Goal: Task Accomplishment & Management: Complete application form

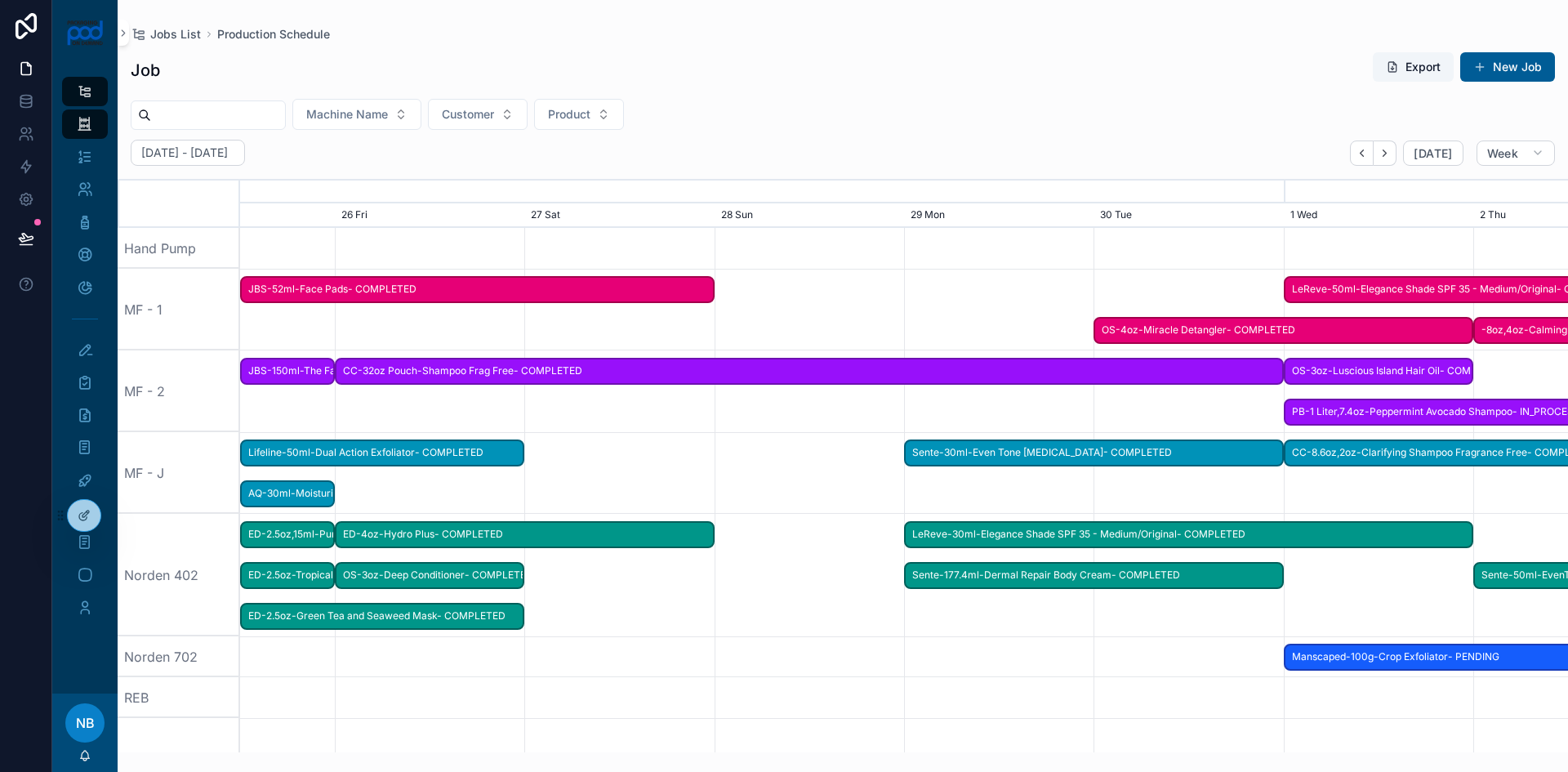
scroll to position [0, 1992]
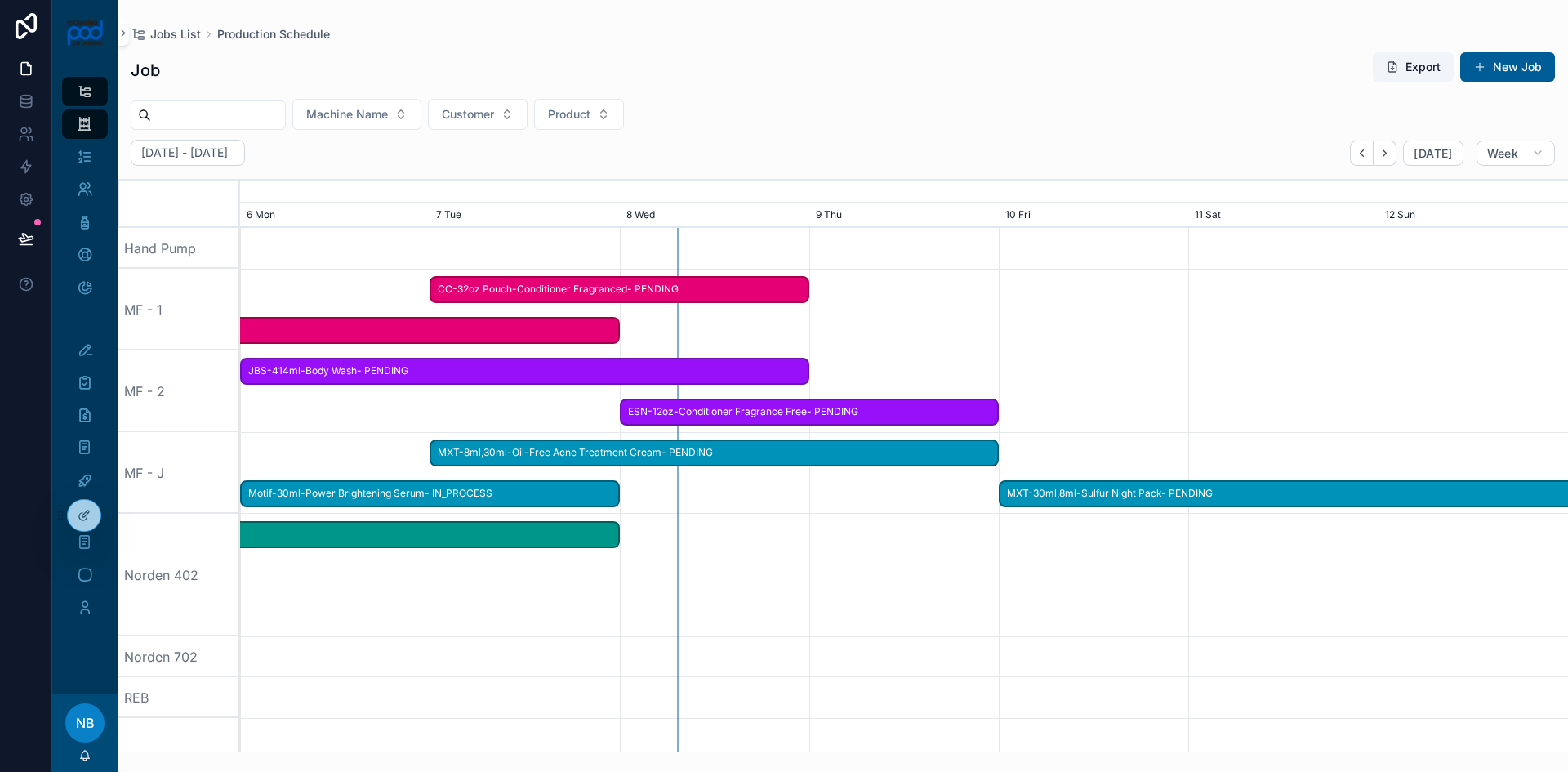
click at [439, 452] on span "MXT-8ml,30ml-Oil-Free Acne Treatment Cream- PENDING" at bounding box center [714, 453] width 566 height 27
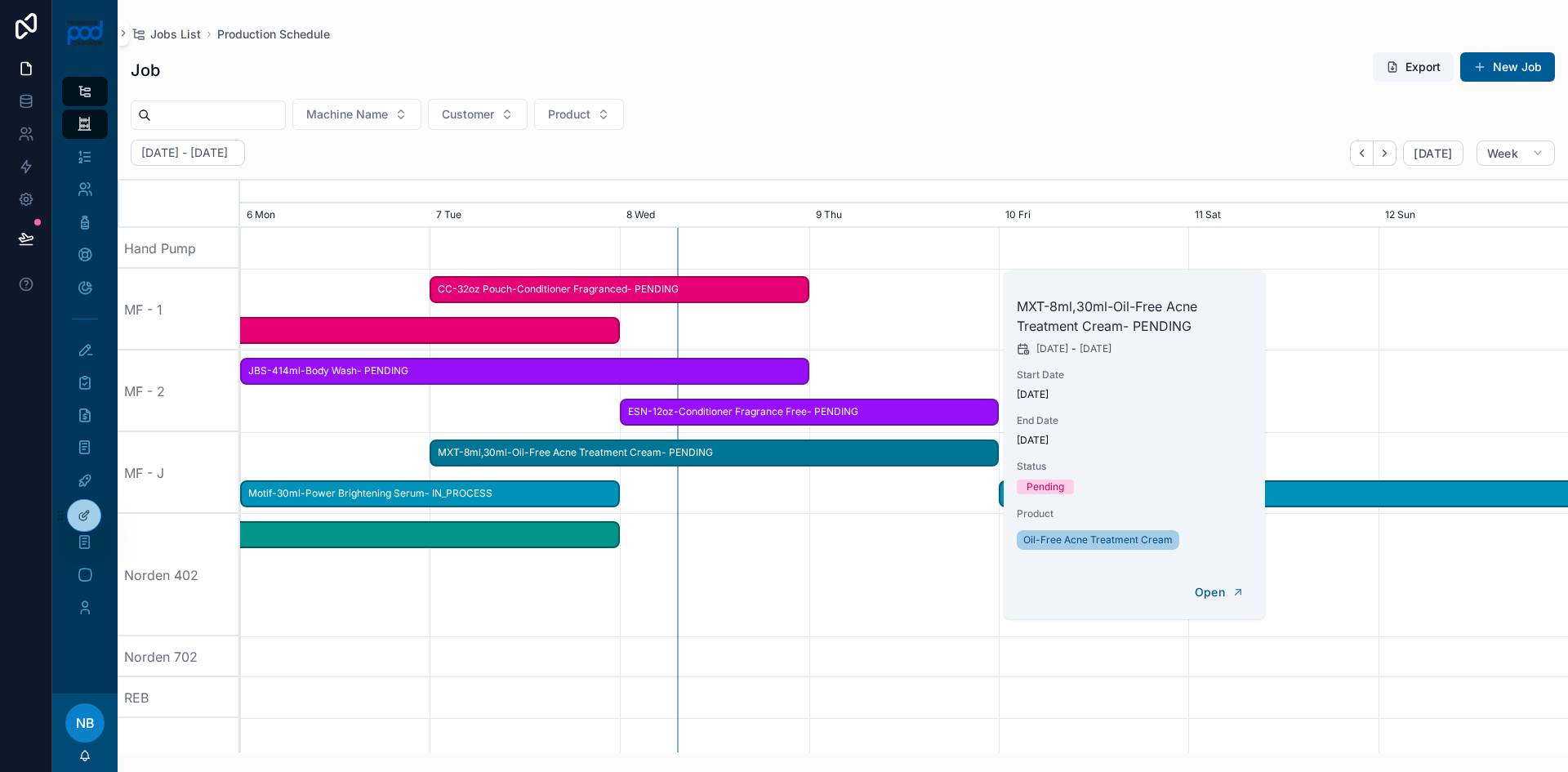
scroll to position [0, 1988]
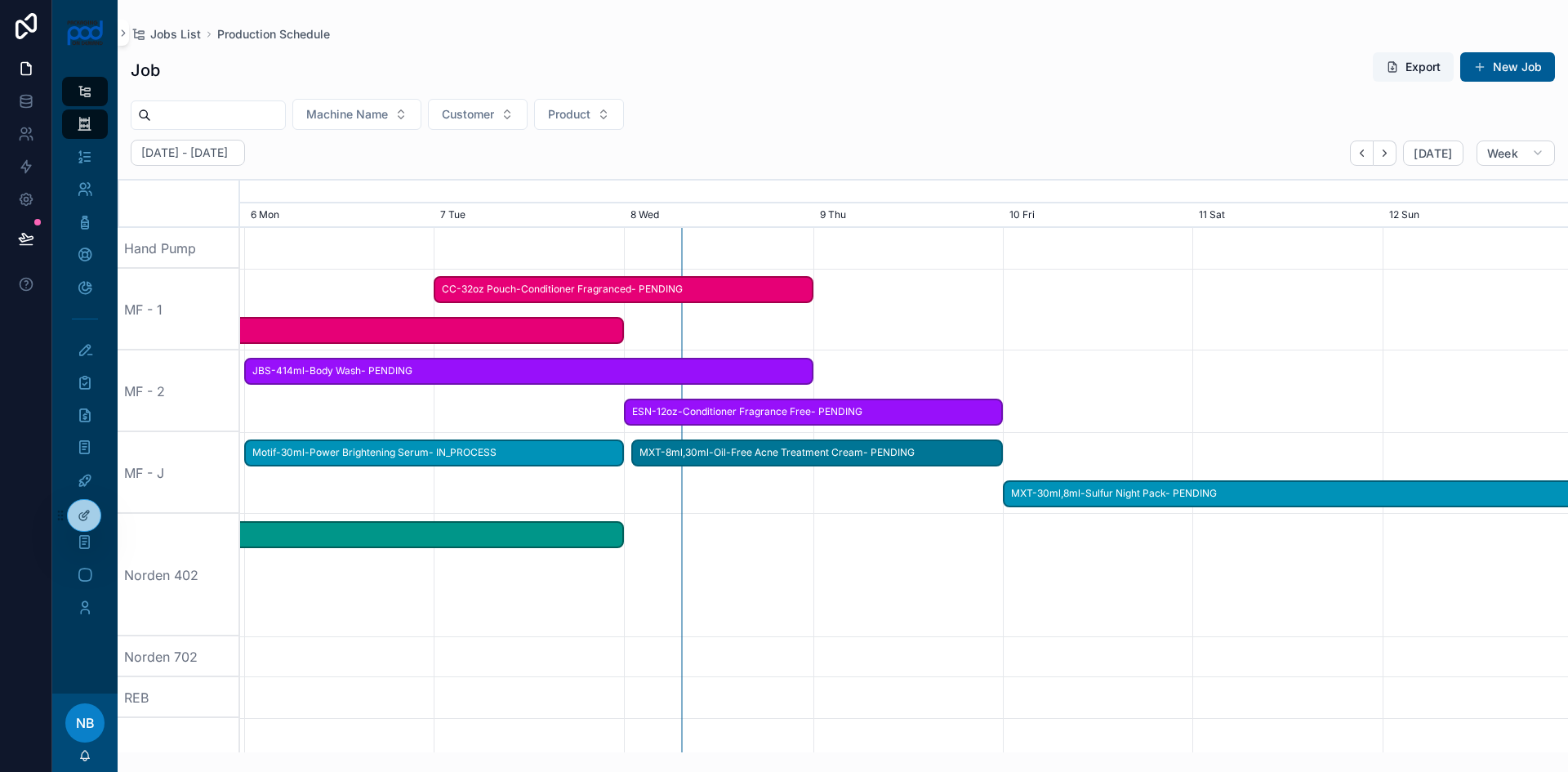
drag, startPoint x: 437, startPoint y: 454, endPoint x: 631, endPoint y: 457, distance: 194.0
click at [631, 457] on div "MXT-8ml,30ml-Oil-Free Acne Treatment Cream- PENDING" at bounding box center [817, 453] width 372 height 27
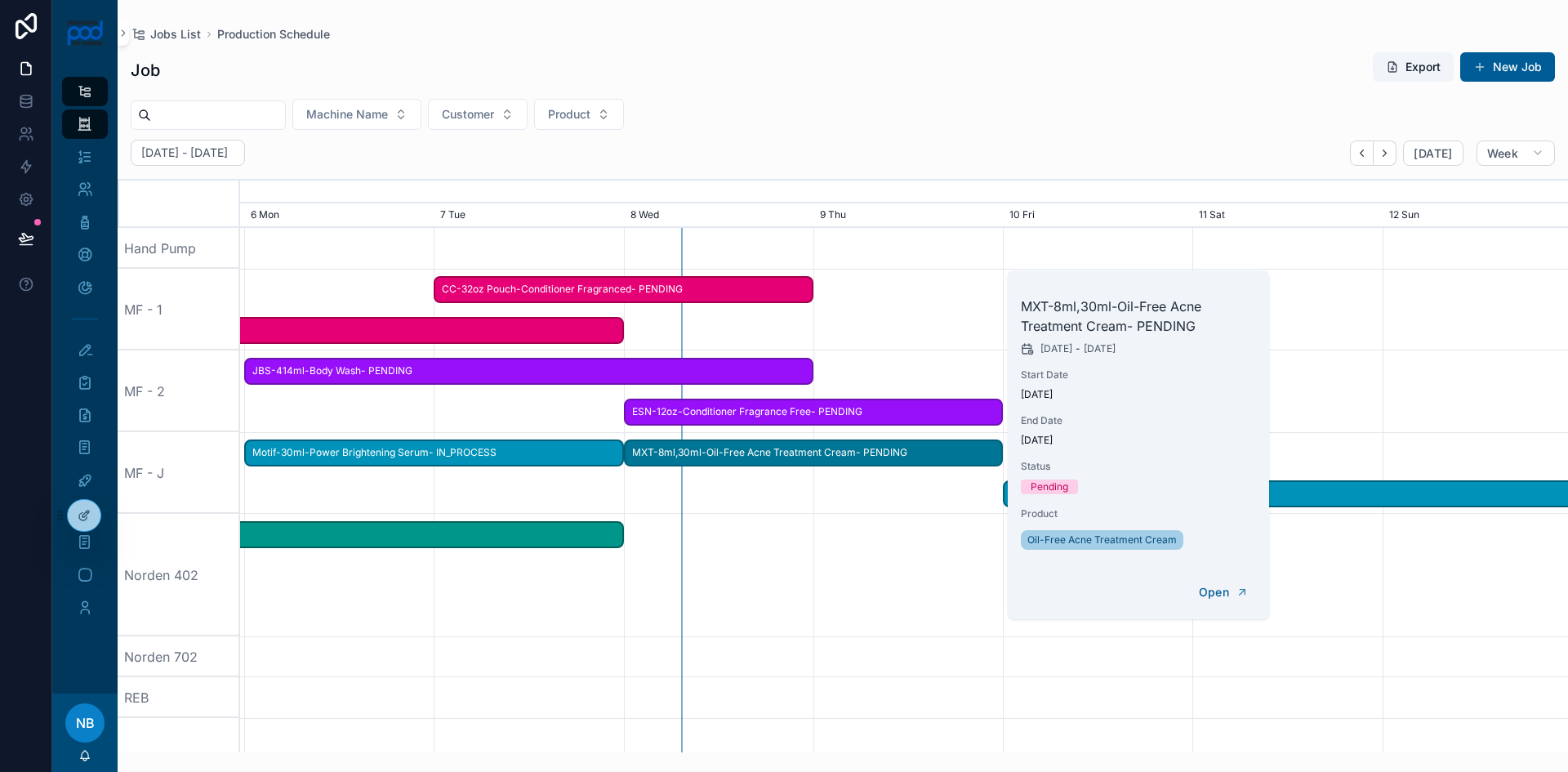
click at [541, 458] on span "Motif-30ml-Power Brightening Serum- IN_PROCESS" at bounding box center [434, 453] width 376 height 27
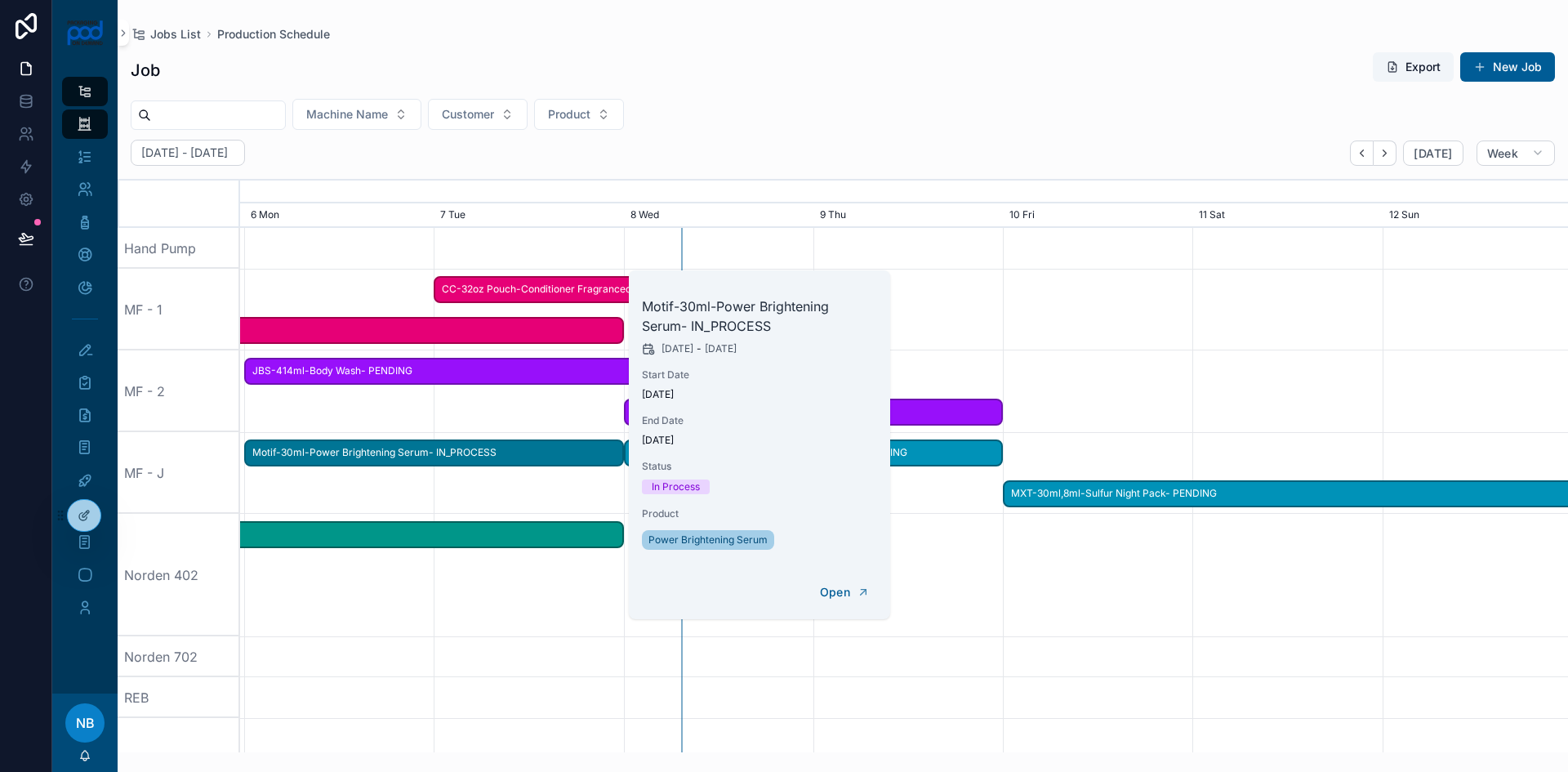
scroll to position [0, 1979]
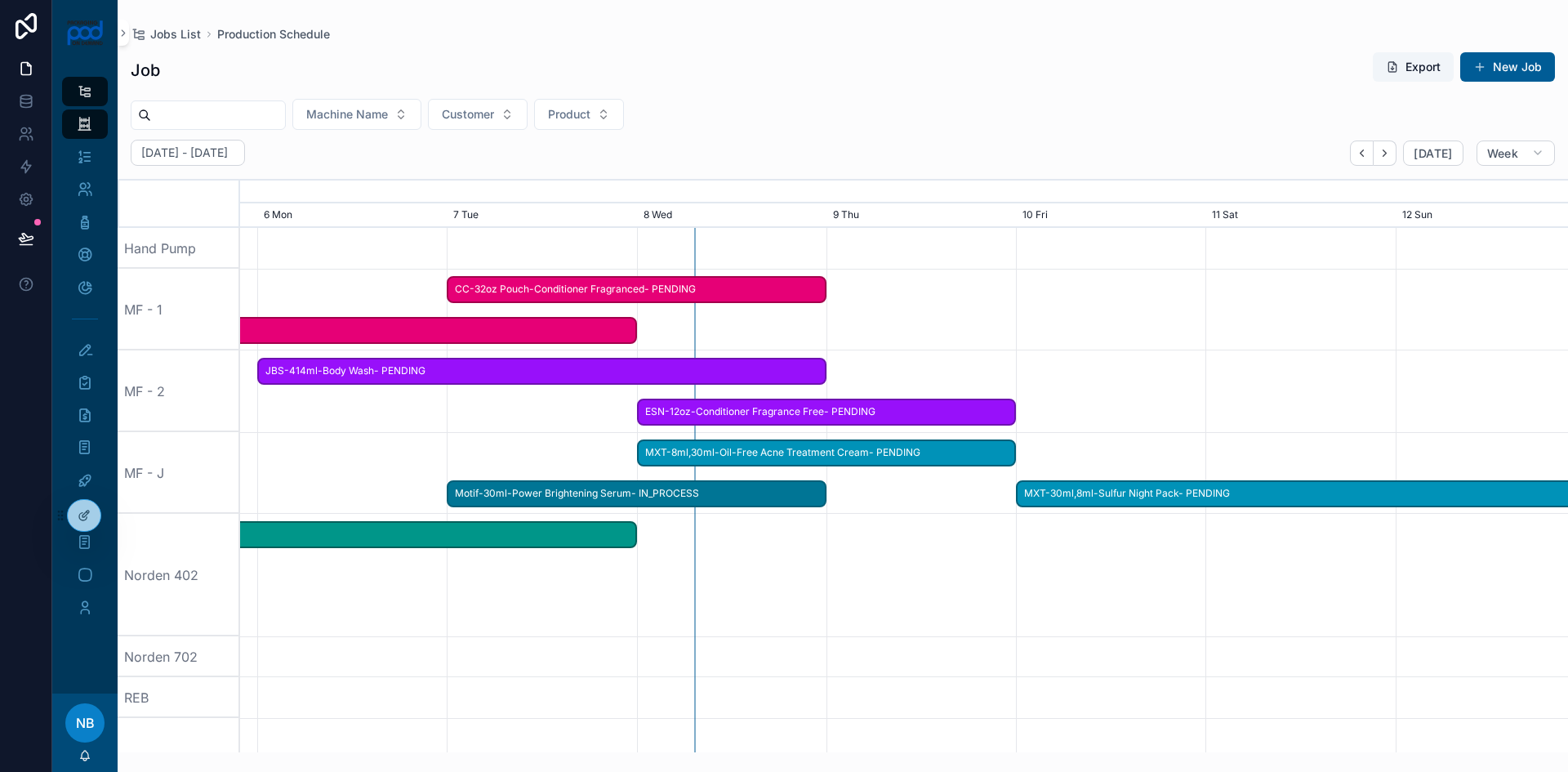
drag, startPoint x: 489, startPoint y: 459, endPoint x: 690, endPoint y: 488, distance: 203.1
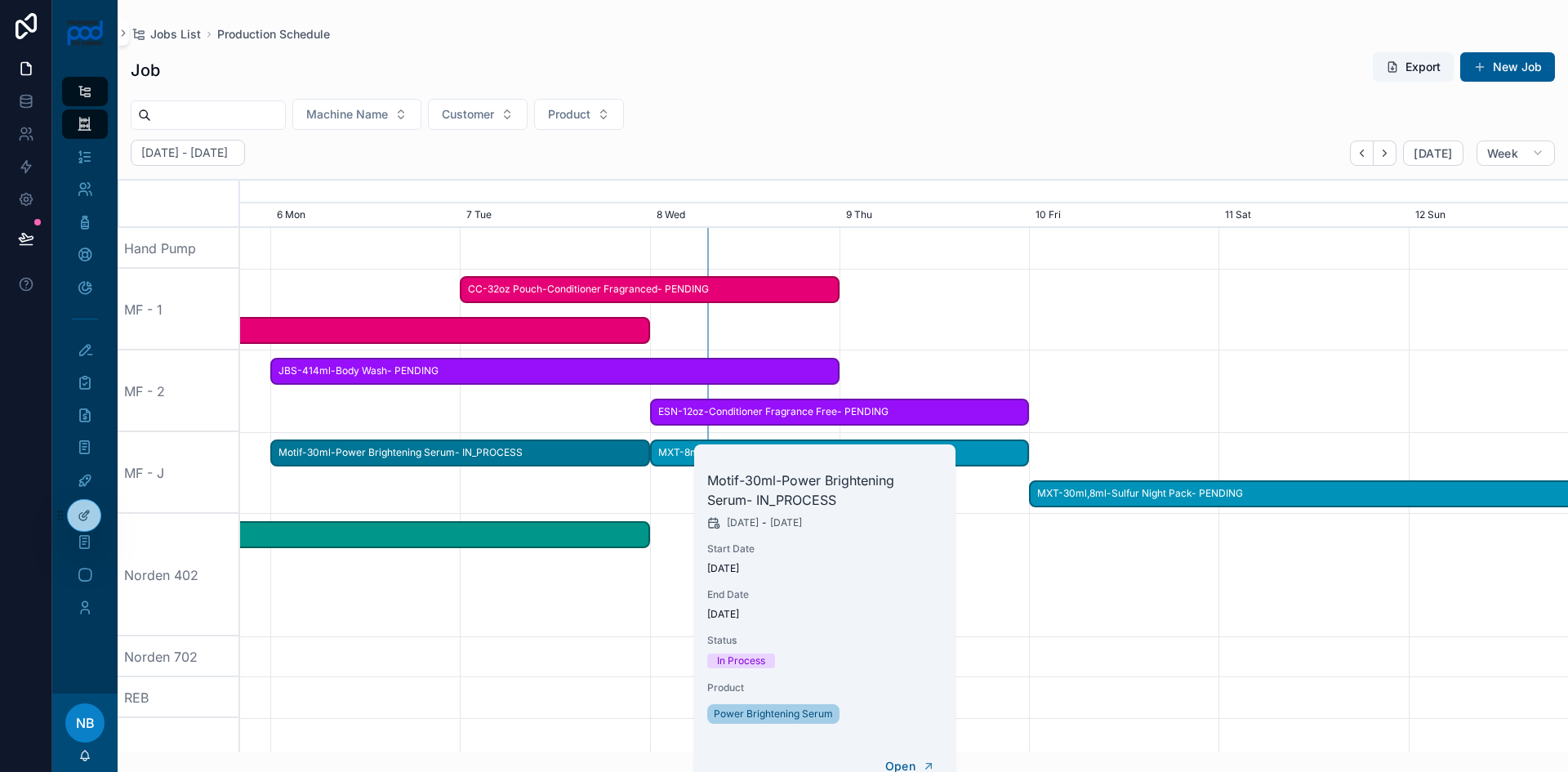
scroll to position [0, 1992]
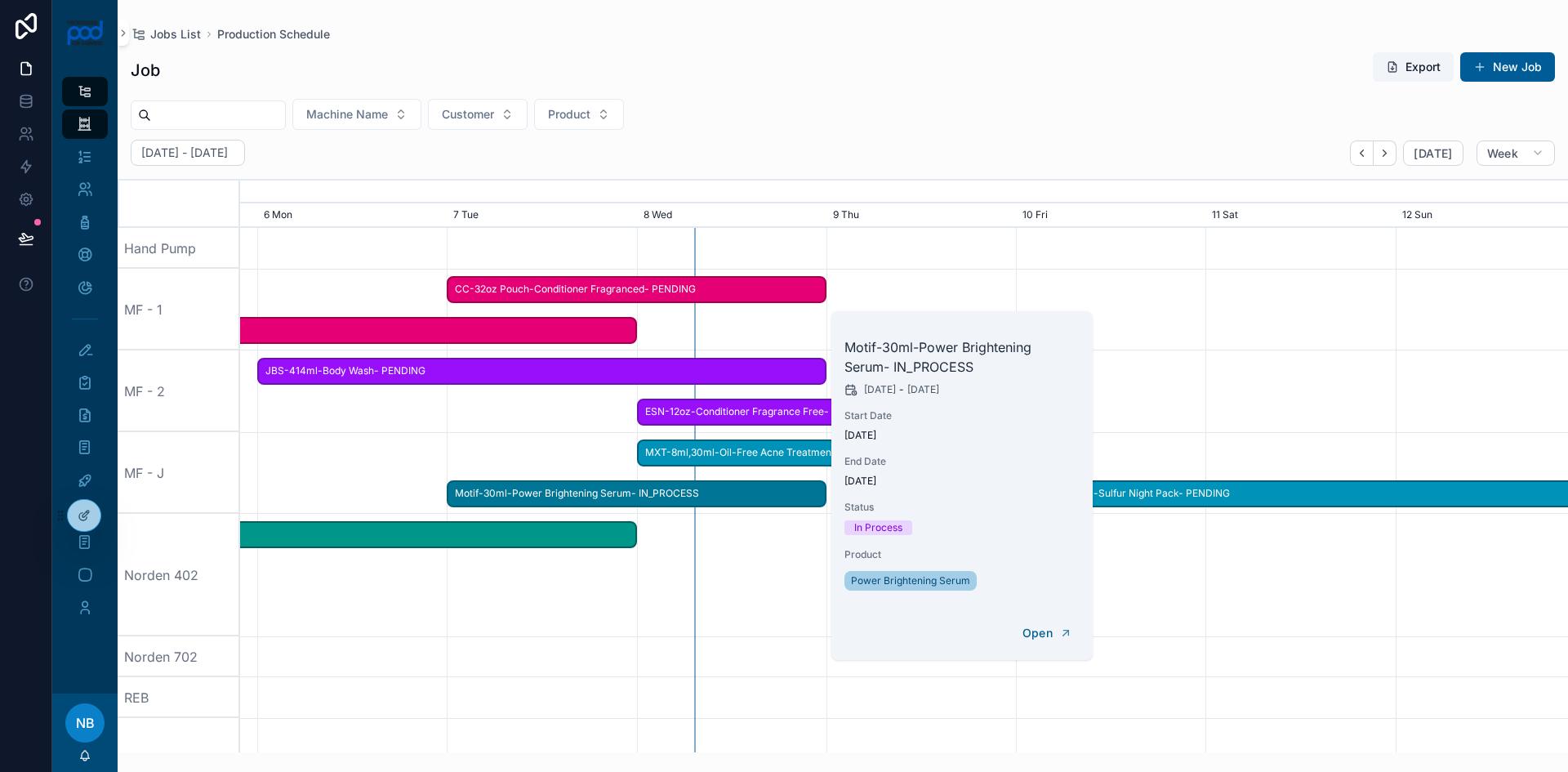
click at [677, 589] on div "scrollable content" at bounding box center [904, 574] width 5313 height 122
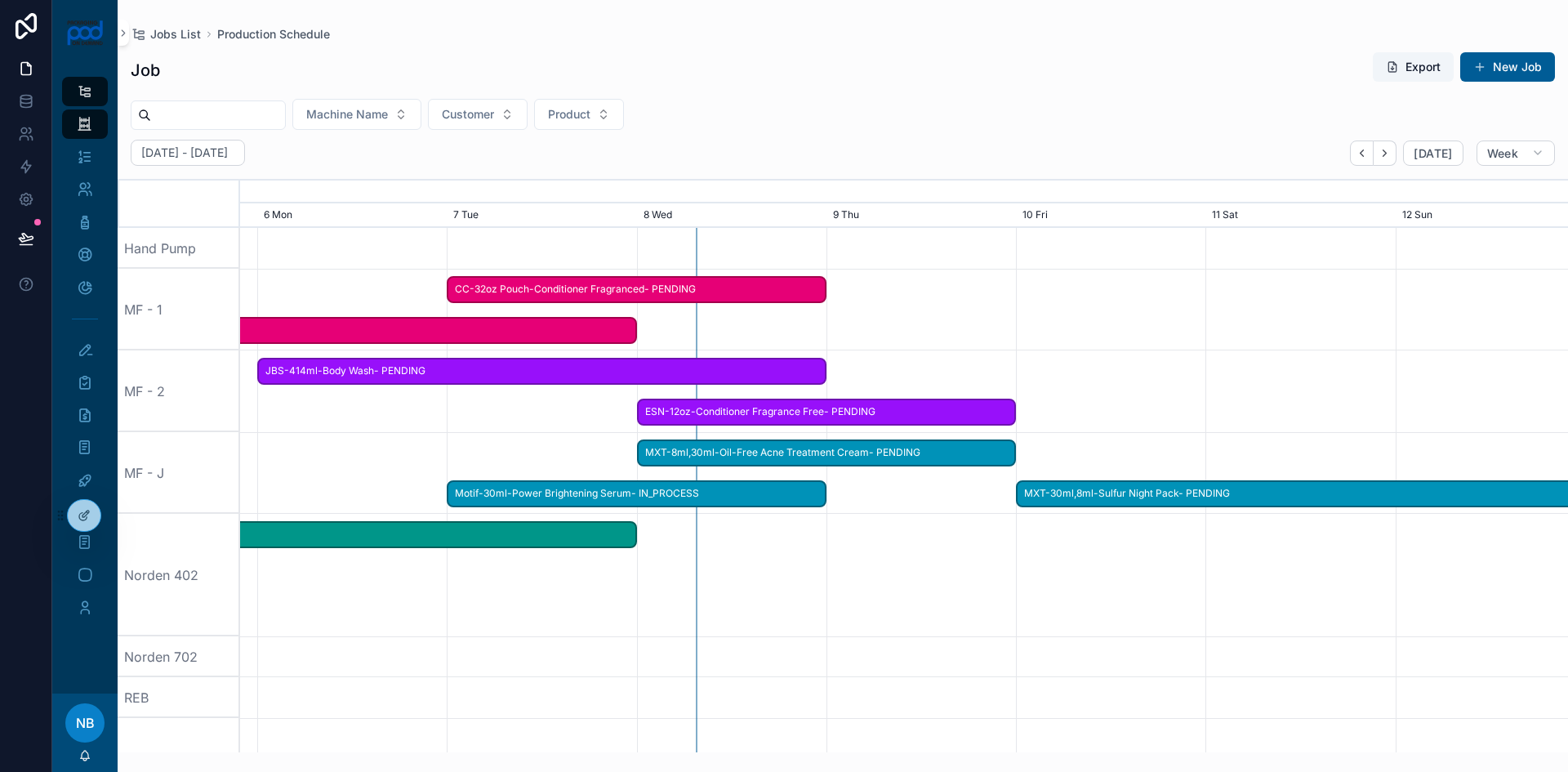
click at [554, 292] on span "CC-32oz Pouch-Conditioner Fragranced- PENDING" at bounding box center [636, 290] width 376 height 27
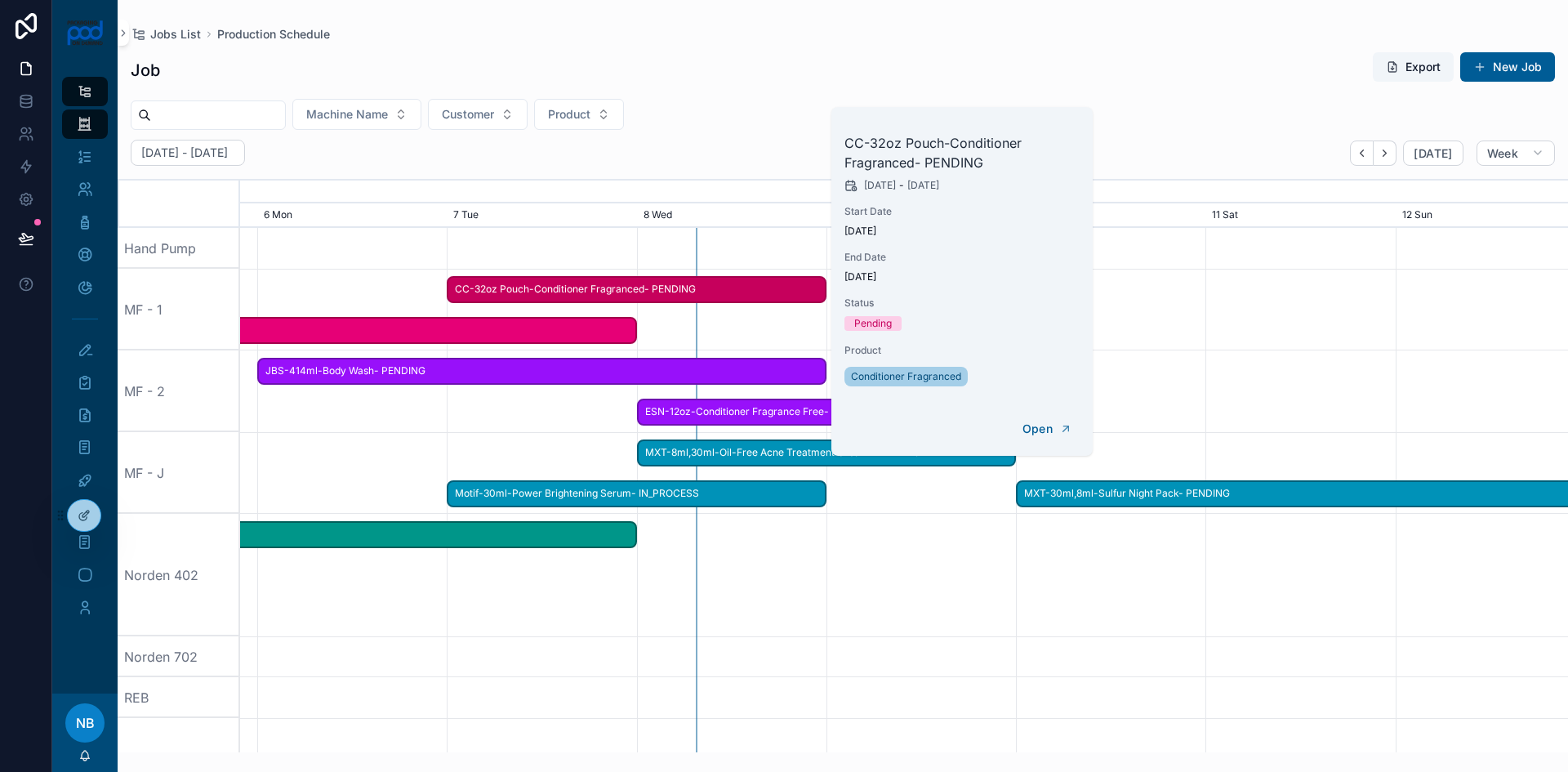
click at [742, 420] on span "ESN-12oz-Conditioner Fragrance Free- PENDING" at bounding box center [827, 412] width 376 height 27
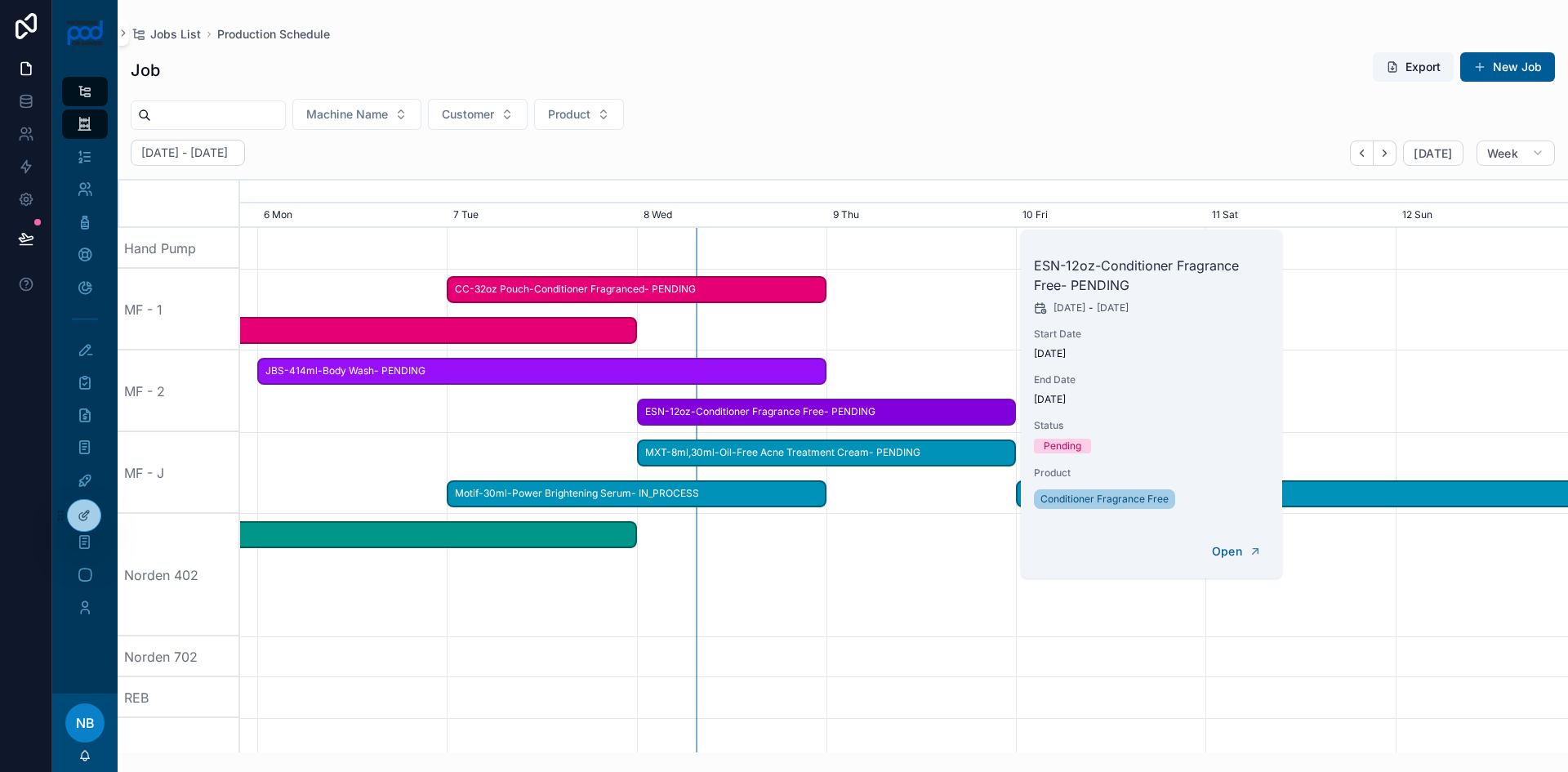
scroll to position [0, 1973]
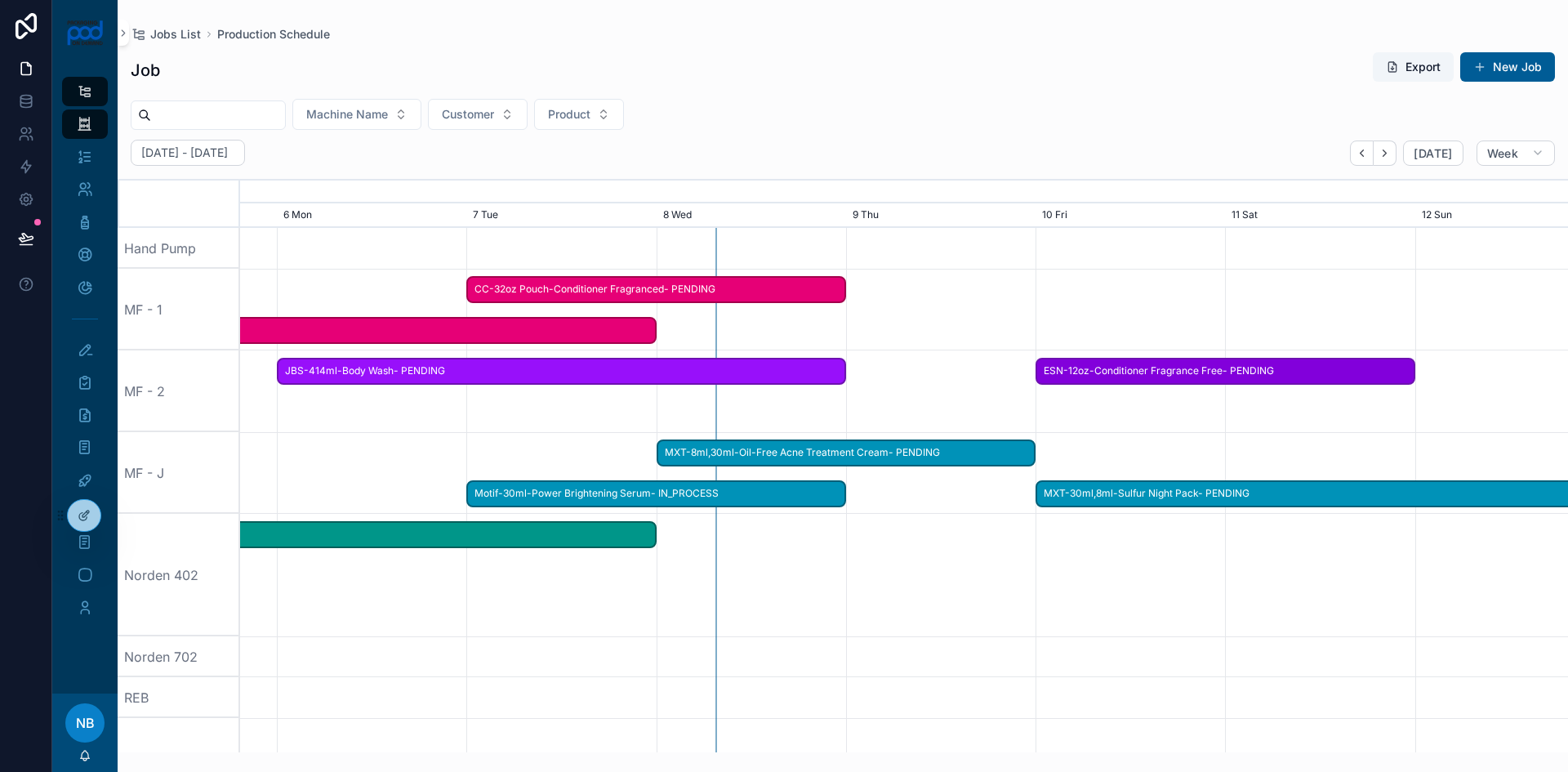
drag, startPoint x: 727, startPoint y: 416, endPoint x: 1127, endPoint y: 420, distance: 400.0
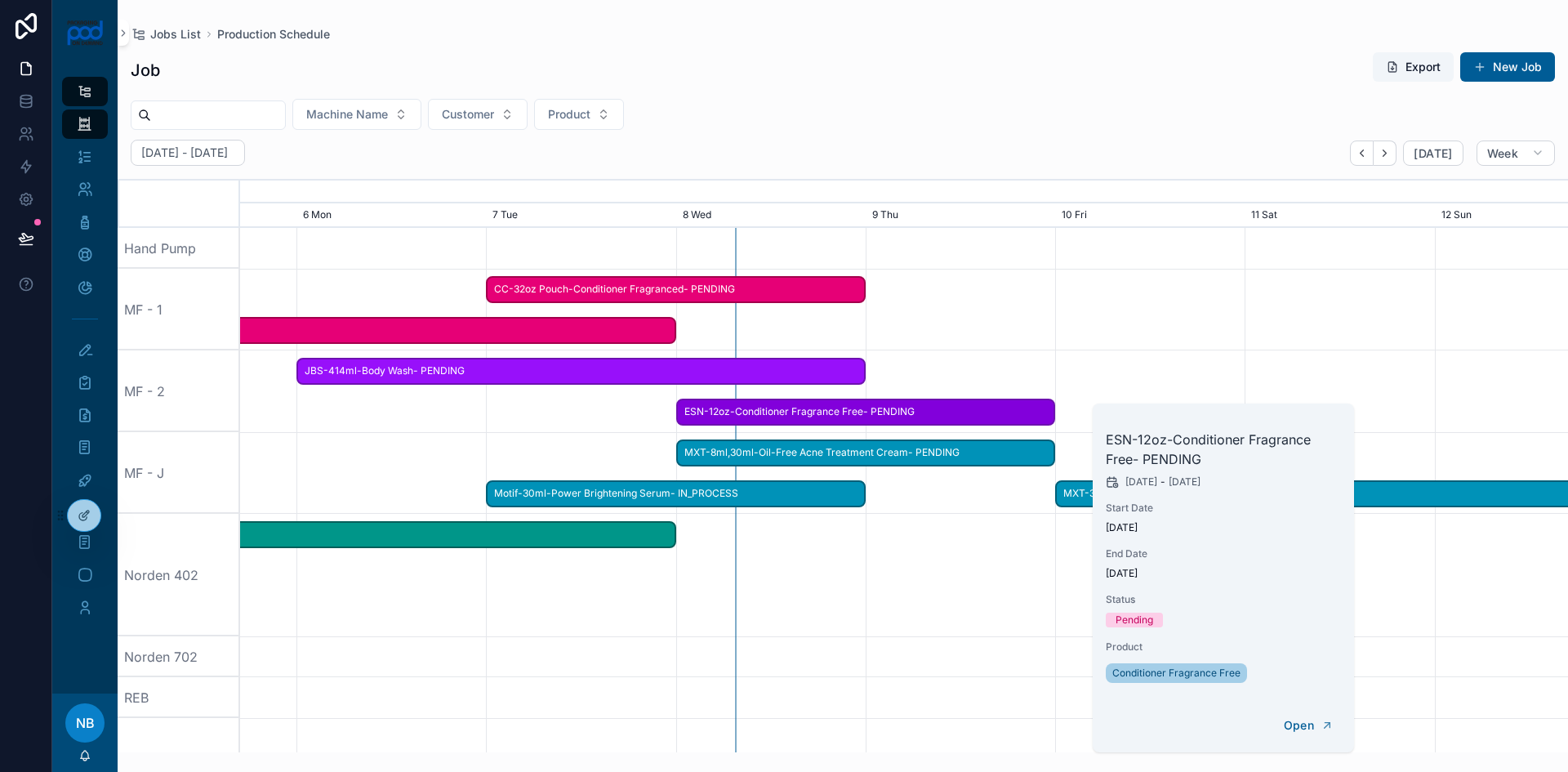
scroll to position [0, 1992]
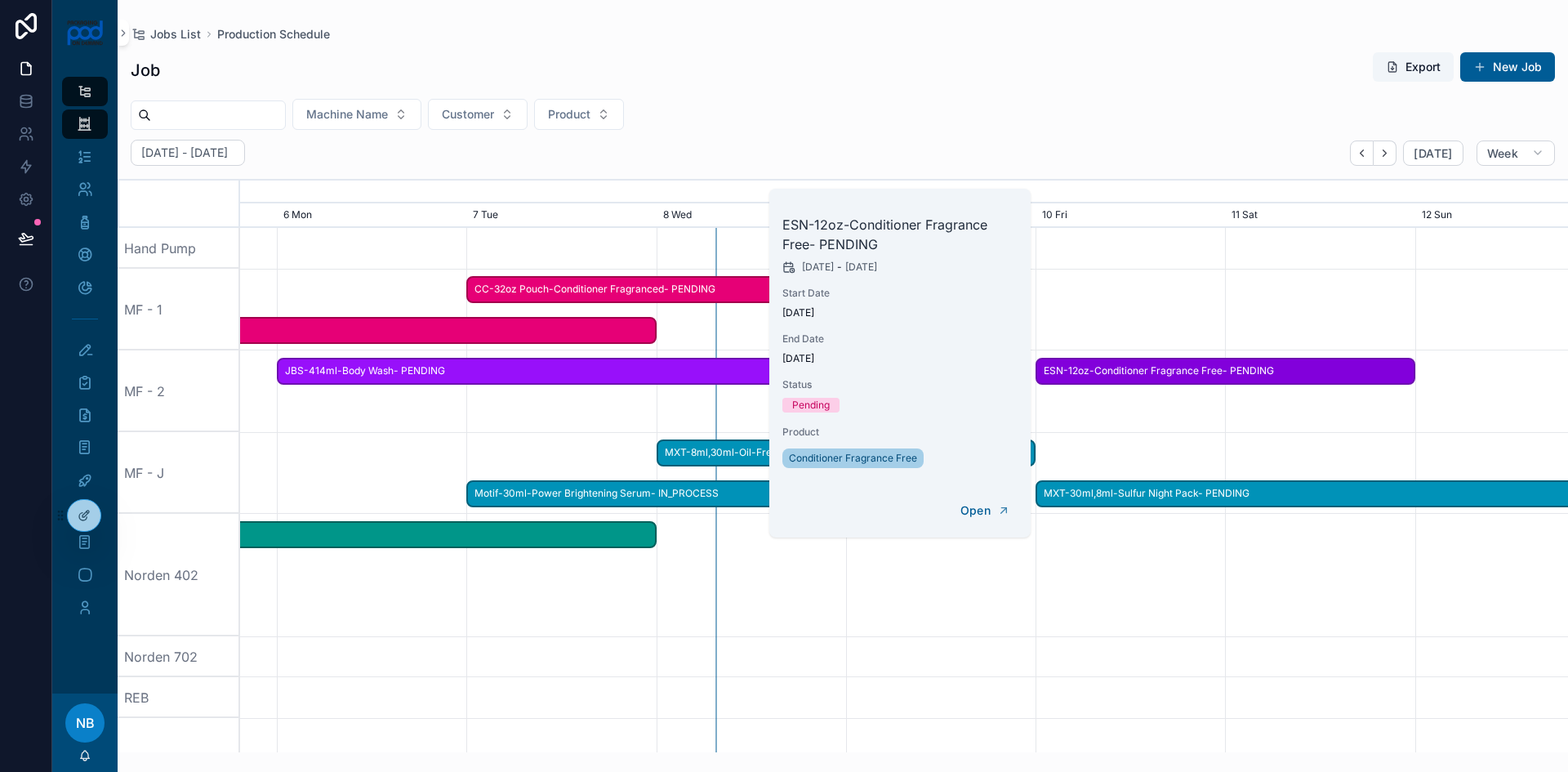
click at [603, 300] on span "CC-32oz Pouch-Conditioner Fragranced- PENDING" at bounding box center [656, 290] width 376 height 27
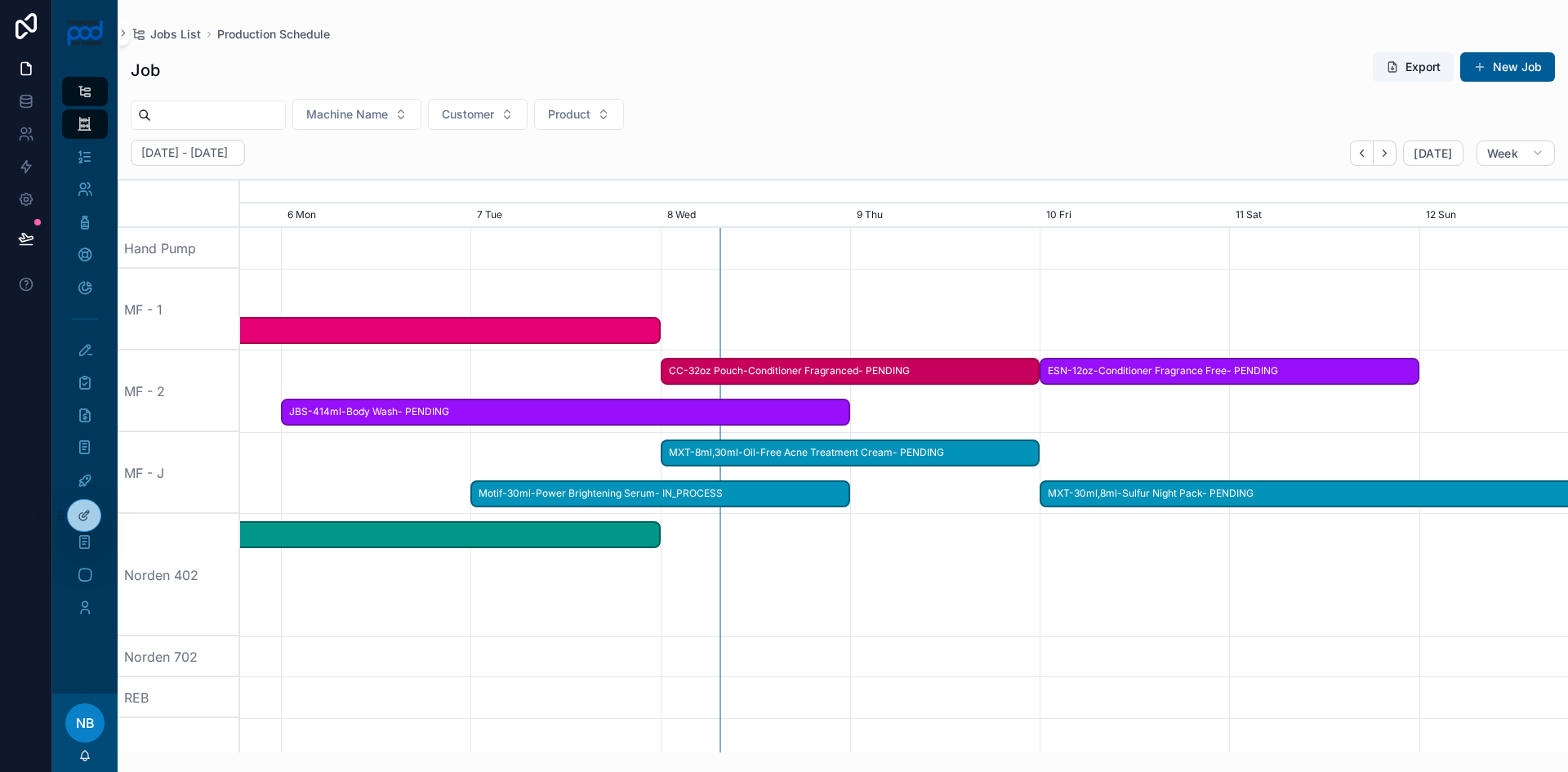
drag, startPoint x: 601, startPoint y: 293, endPoint x: 793, endPoint y: 420, distance: 230.2
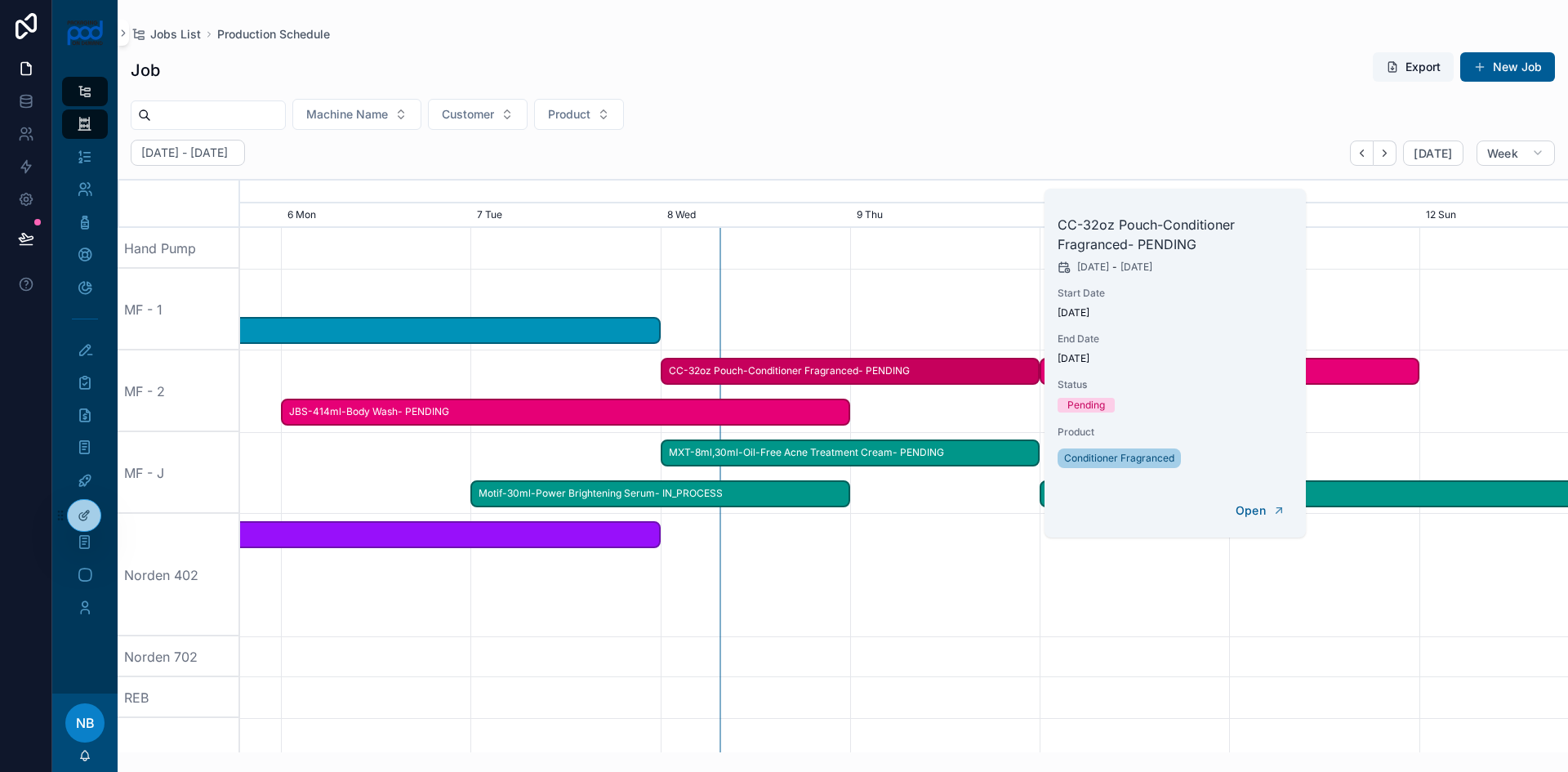
click at [513, 328] on span "-8oz,4oz-Calming Seborrhiec Serum- IN_PROCESS" at bounding box center [92, 331] width 1136 height 27
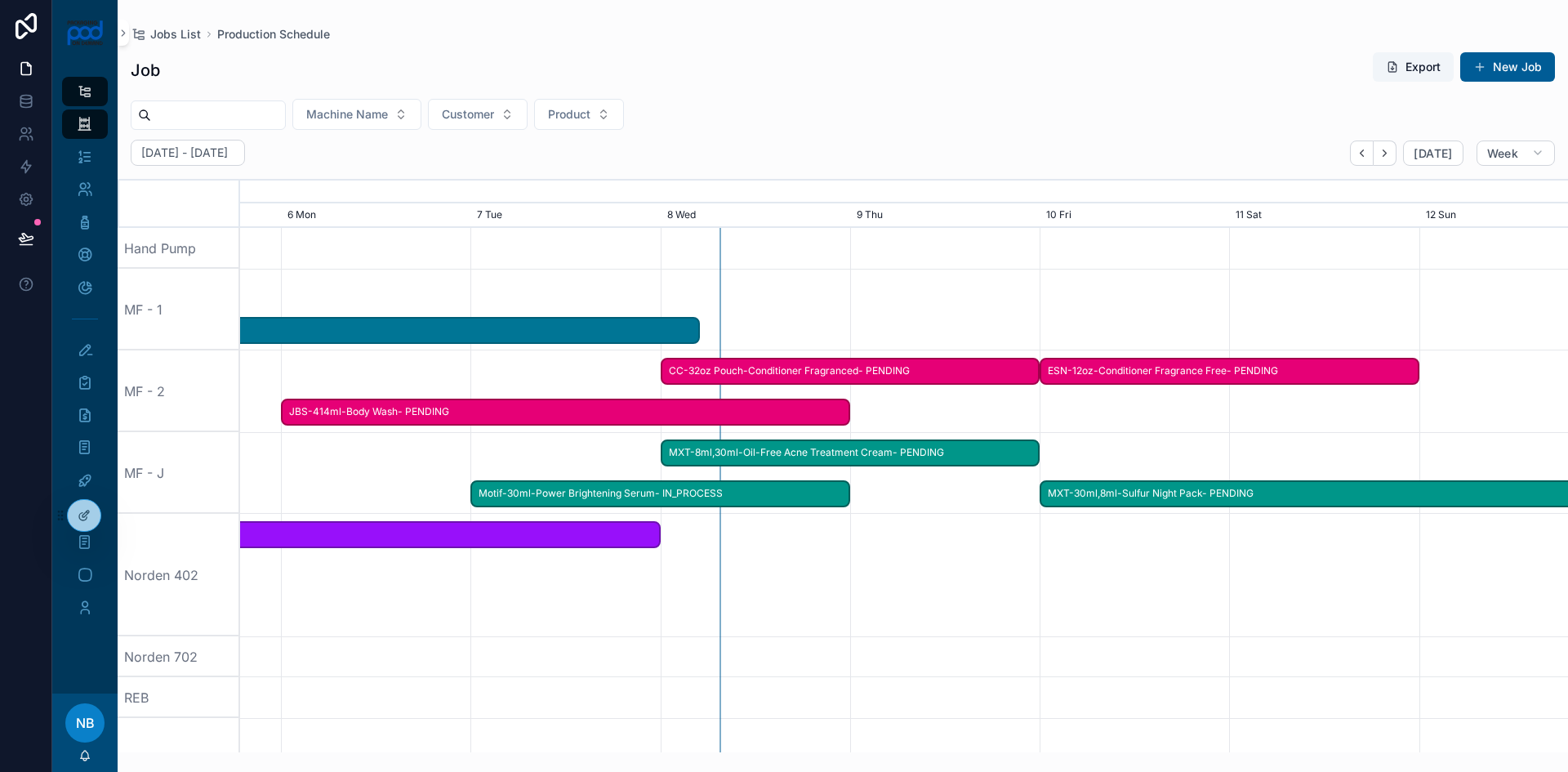
scroll to position [0, 1987]
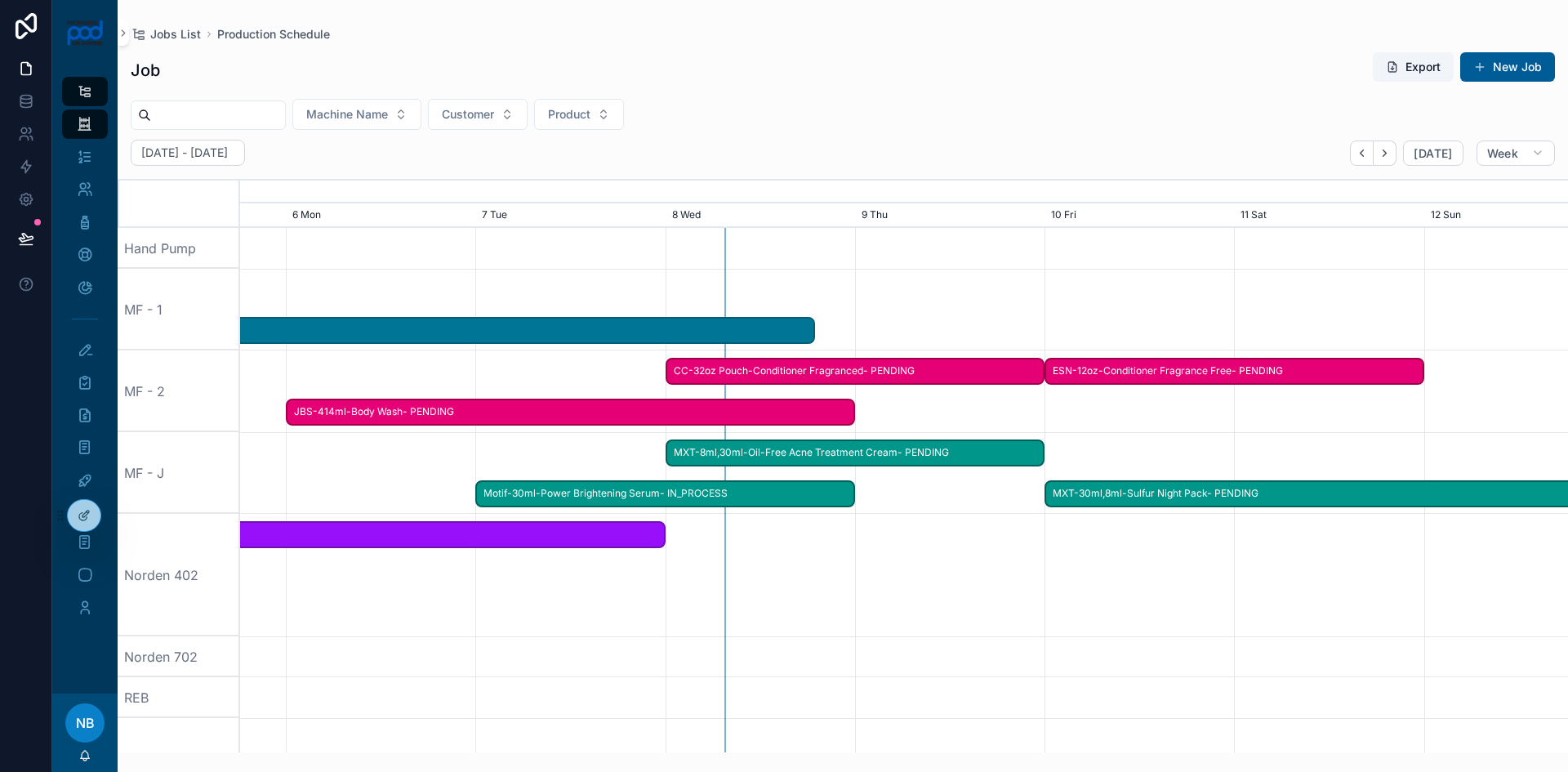
drag, startPoint x: 665, startPoint y: 333, endPoint x: 816, endPoint y: 335, distance: 151.0
click at [816, 335] on div "-8oz,4oz-Calming Seborrhiec Serum- IN_PROCESS" at bounding box center [171, 331] width 1289 height 27
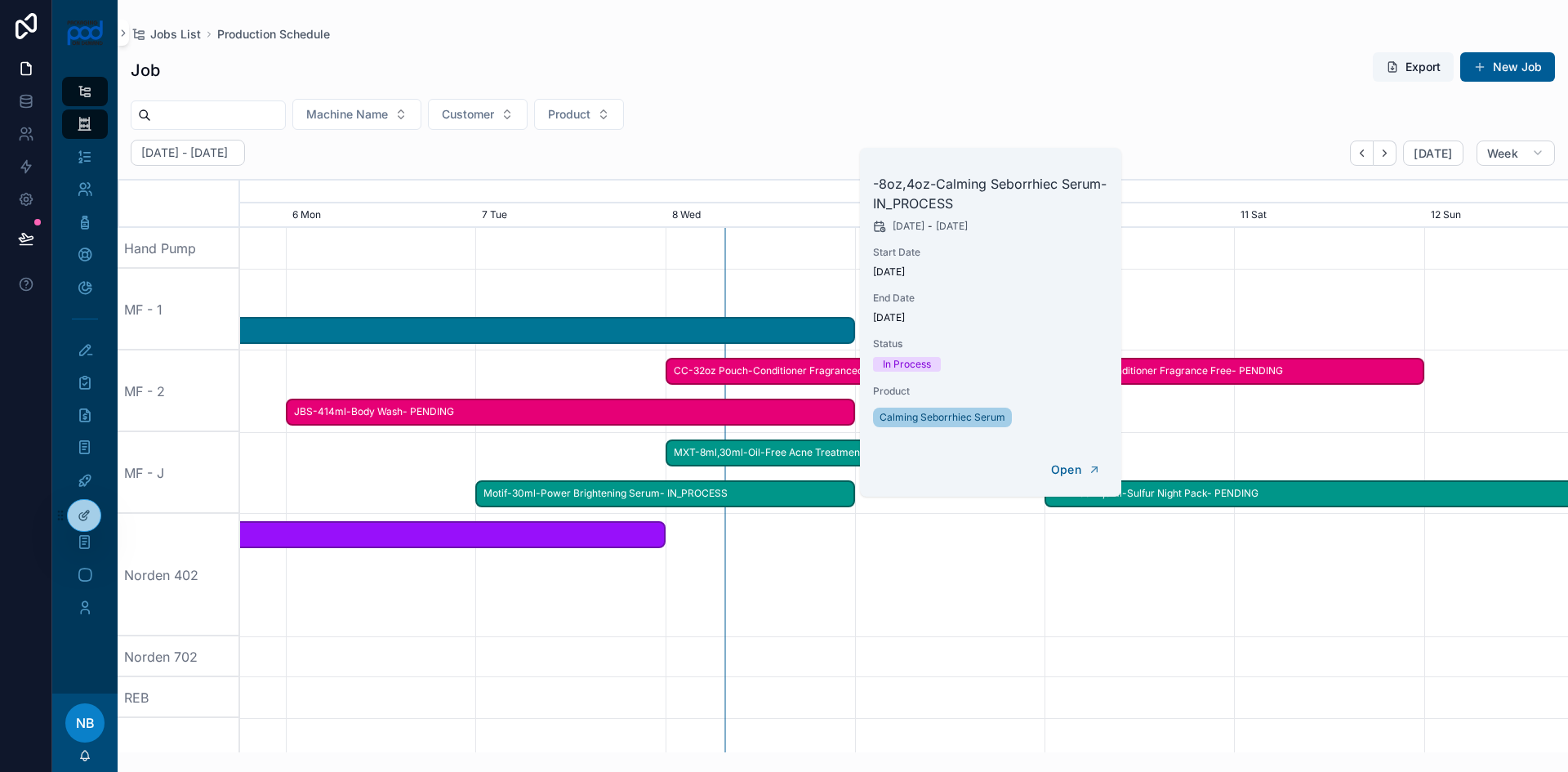
click at [949, 578] on div "scrollable content" at bounding box center [904, 574] width 5313 height 122
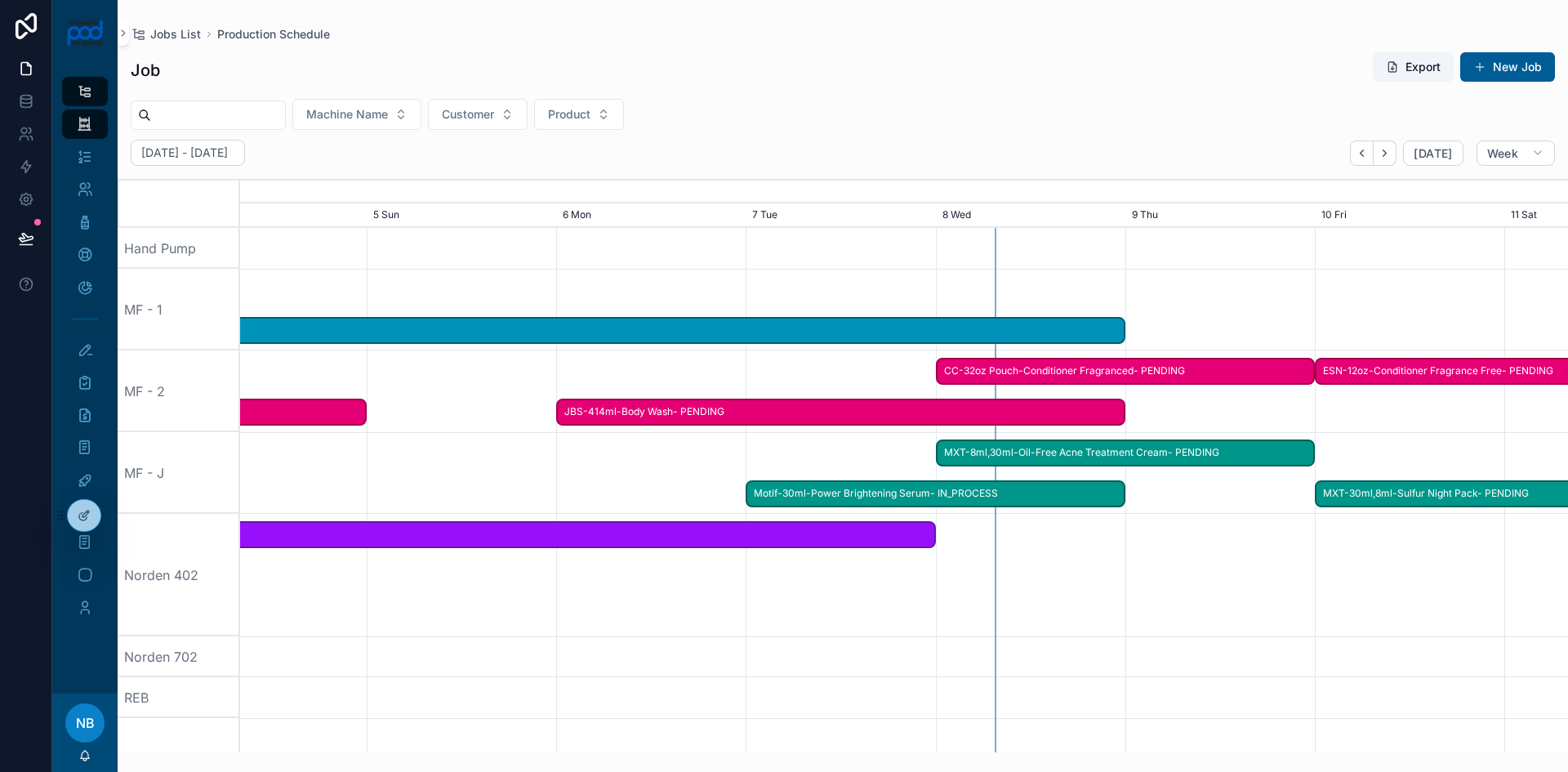
scroll to position [0, 1992]
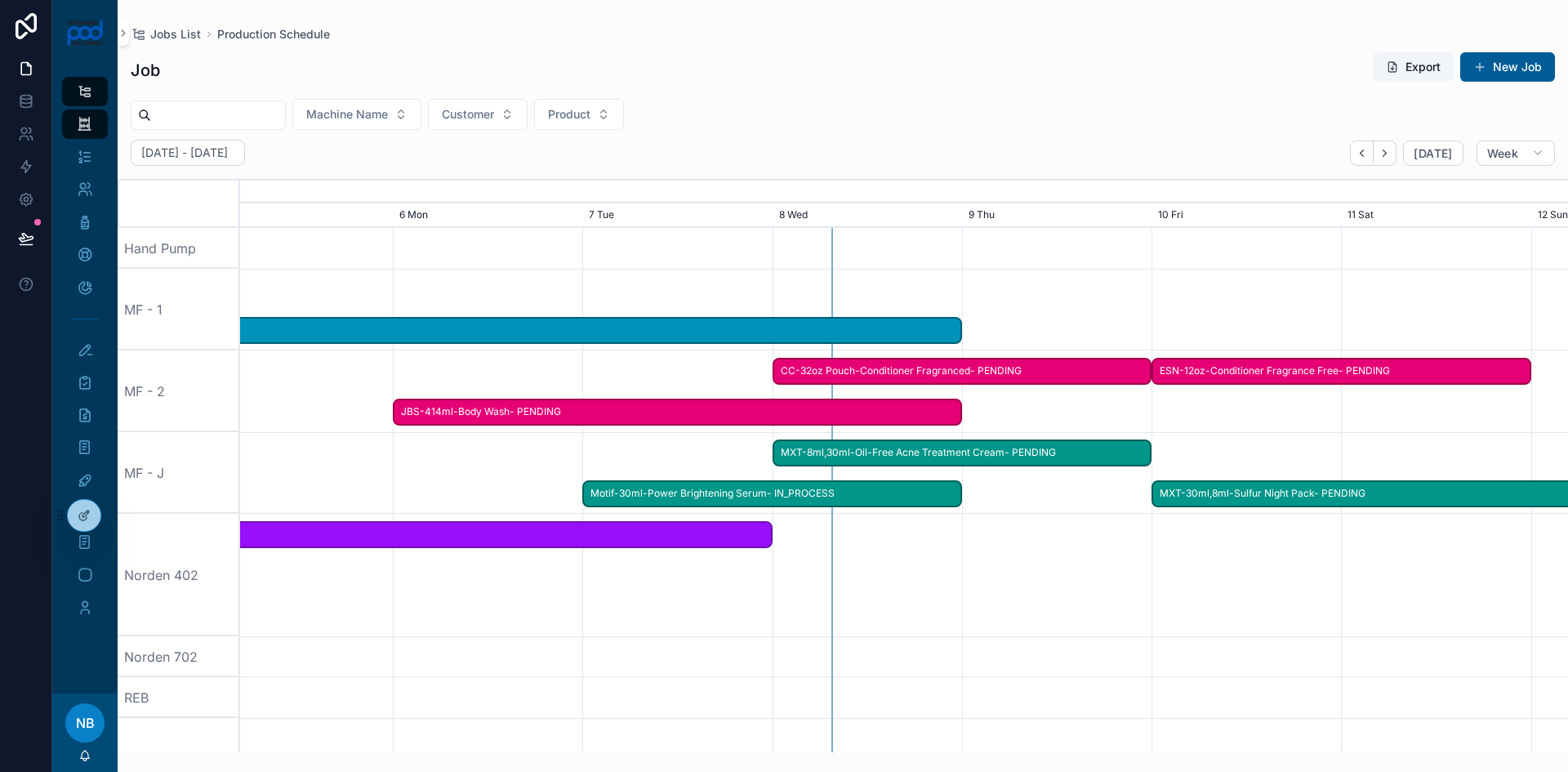
drag, startPoint x: 726, startPoint y: 638, endPoint x: 644, endPoint y: 633, distance: 82.2
click at [649, 651] on div "scrollable content" at bounding box center [904, 657] width 5313 height 41
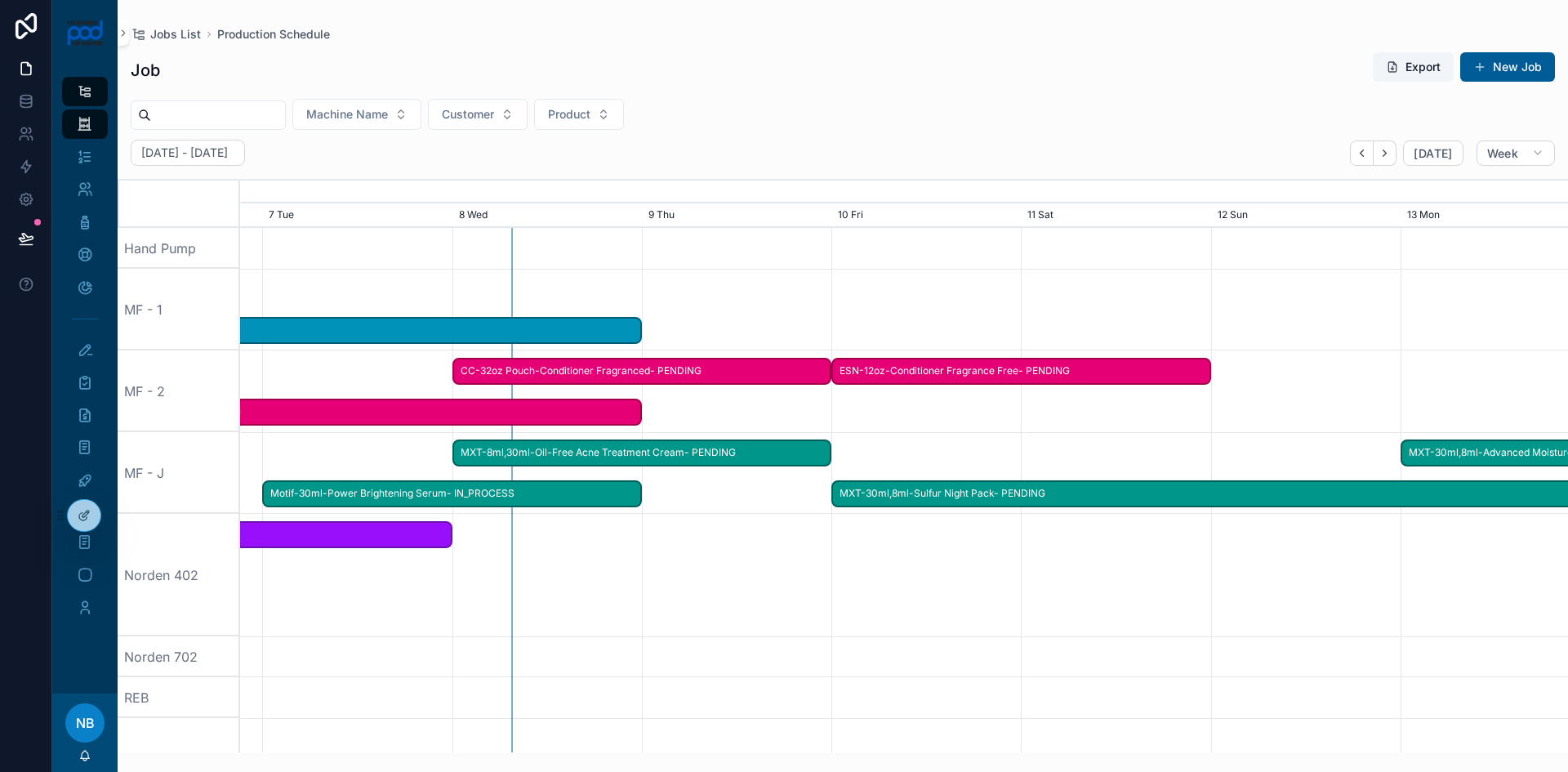
scroll to position [0, 2177]
drag, startPoint x: 1095, startPoint y: 586, endPoint x: 777, endPoint y: 613, distance: 319.1
click at [777, 613] on div "scrollable content" at bounding box center [719, 574] width 5313 height 122
click at [854, 488] on span "MXT-30ml,8ml-Sulfur Night Pack- PENDING" at bounding box center [1211, 494] width 756 height 27
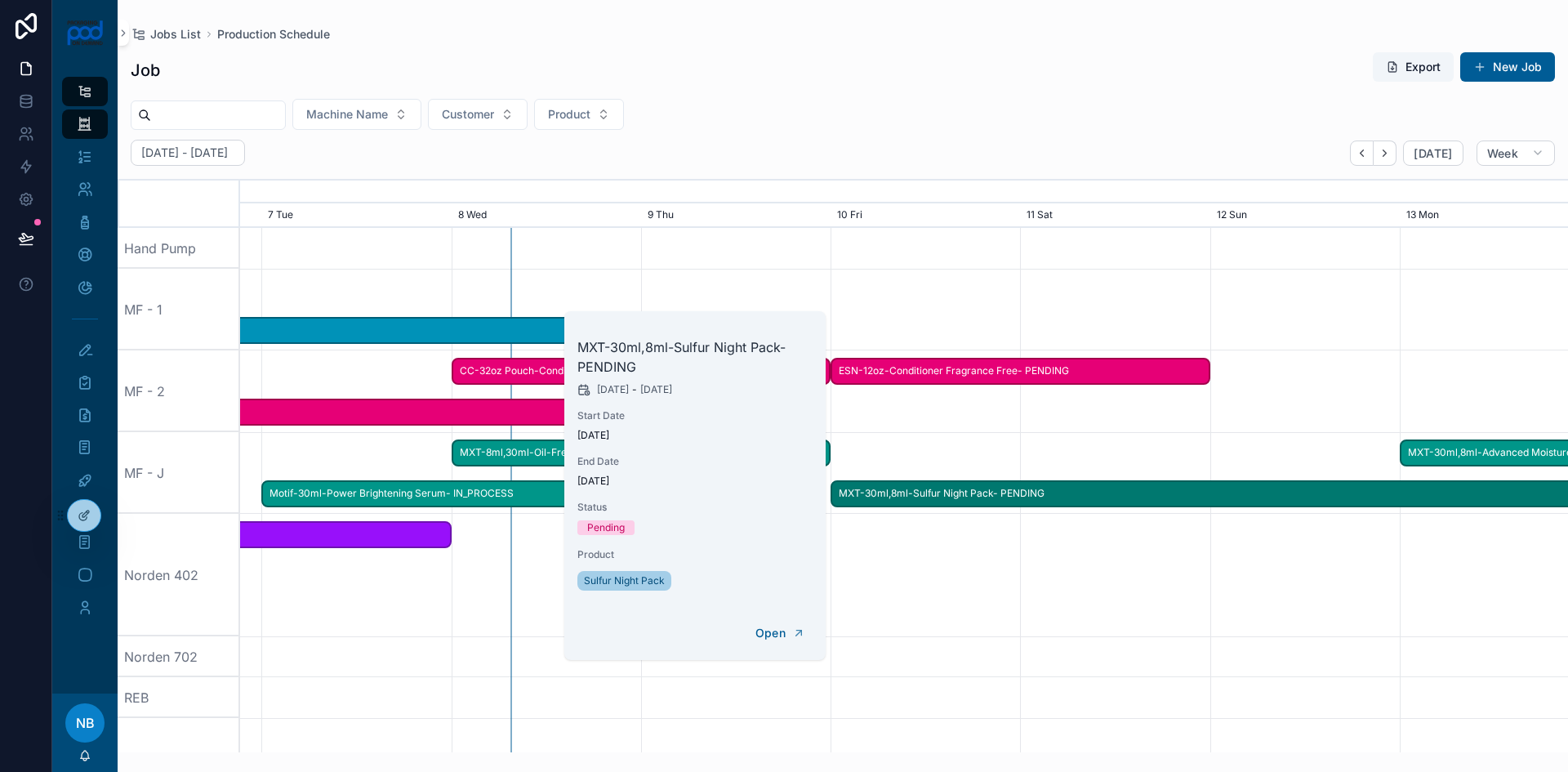
scroll to position [0, 2158]
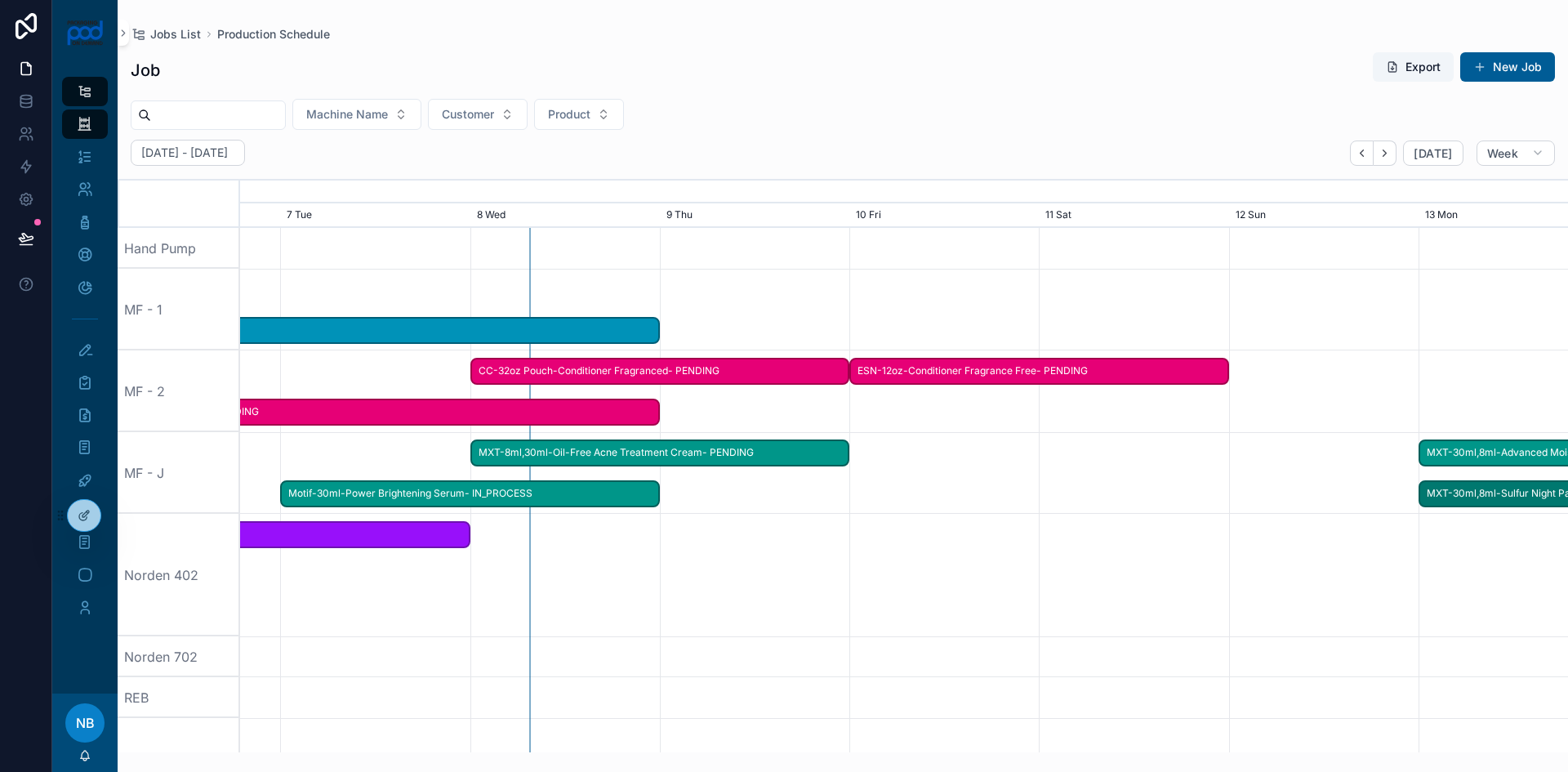
drag, startPoint x: 836, startPoint y: 495, endPoint x: 1419, endPoint y: 504, distance: 583.1
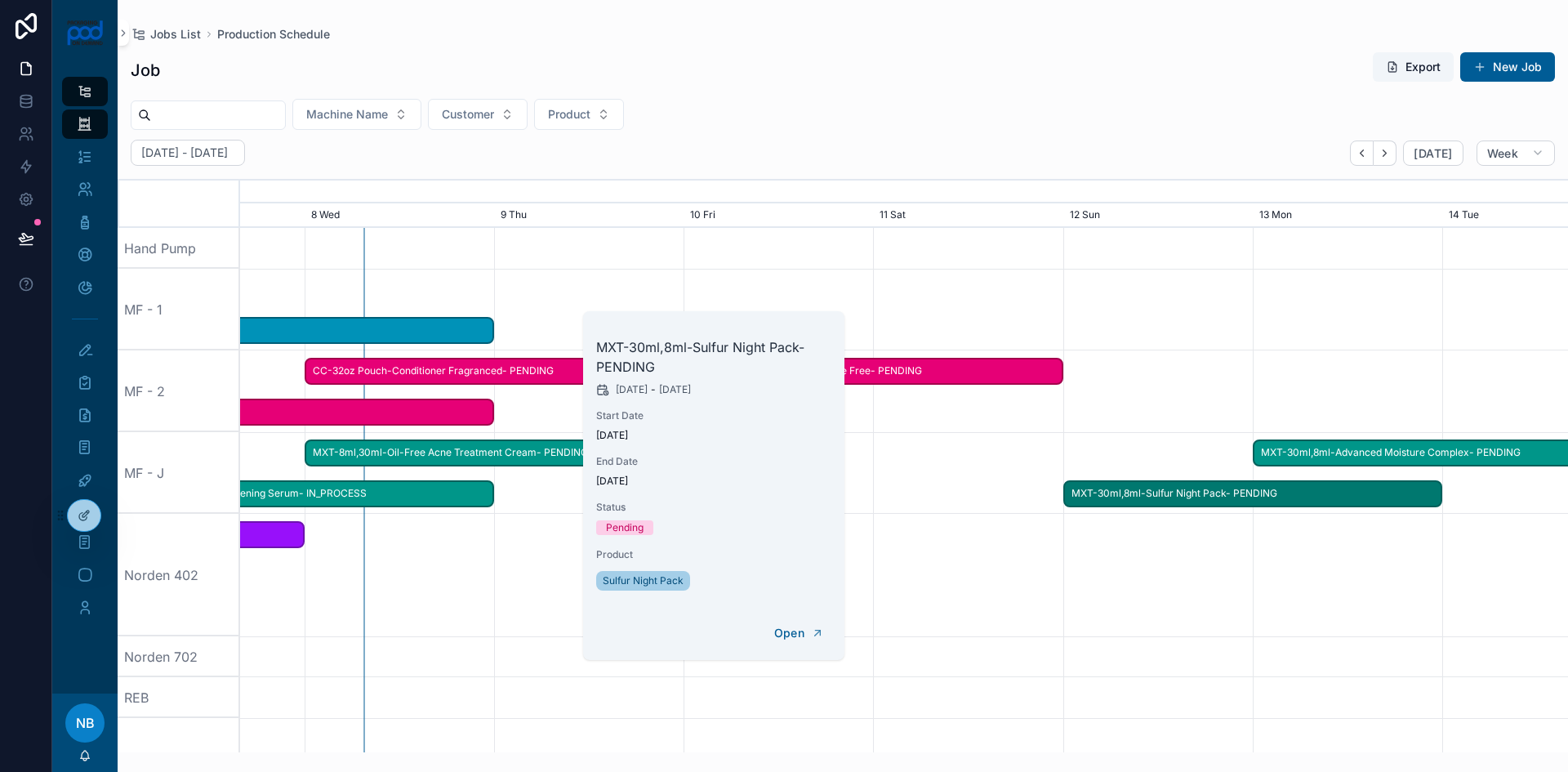
scroll to position [0, 1992]
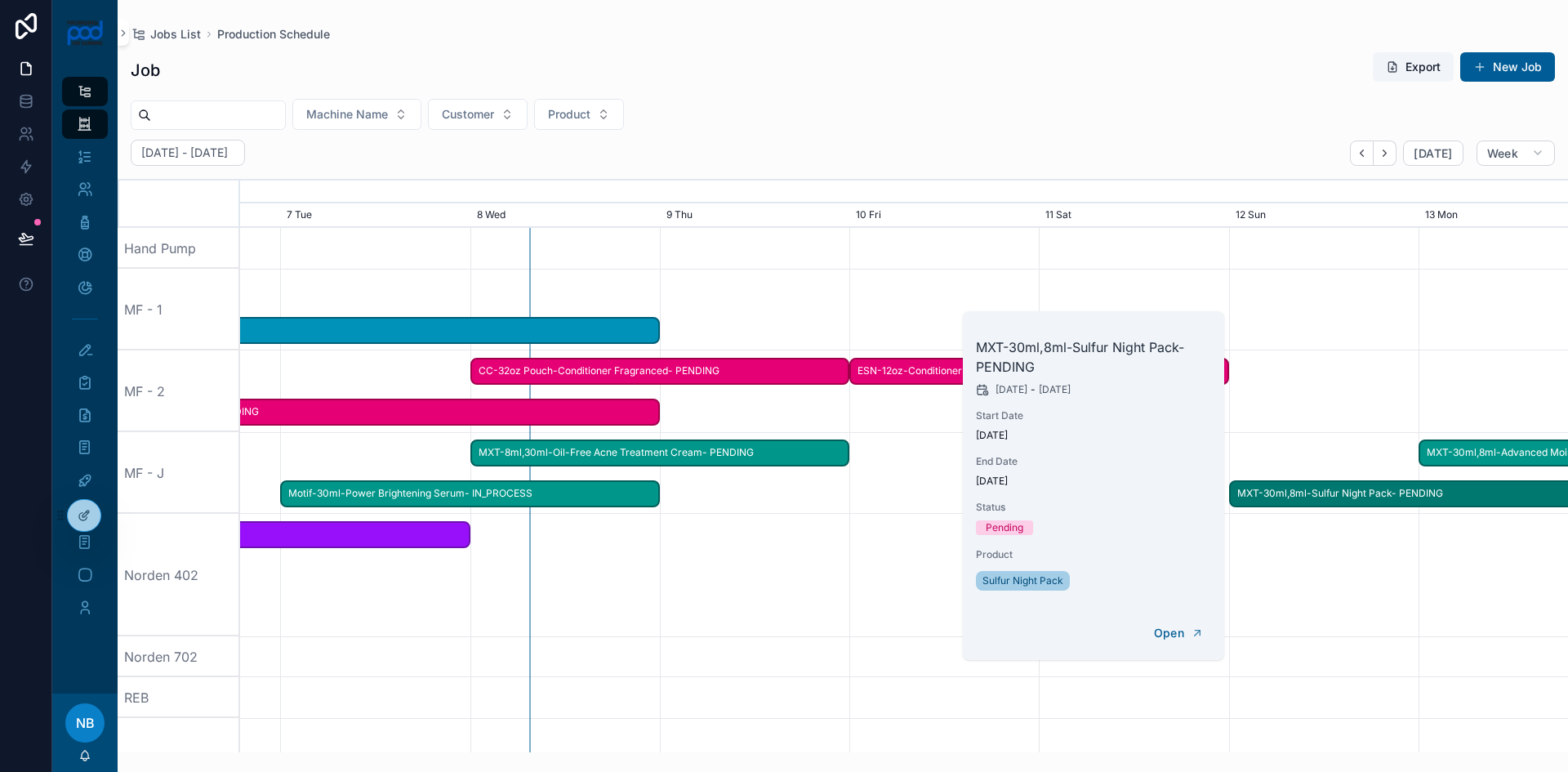
click at [1366, 612] on div "scrollable content" at bounding box center [904, 574] width 5313 height 122
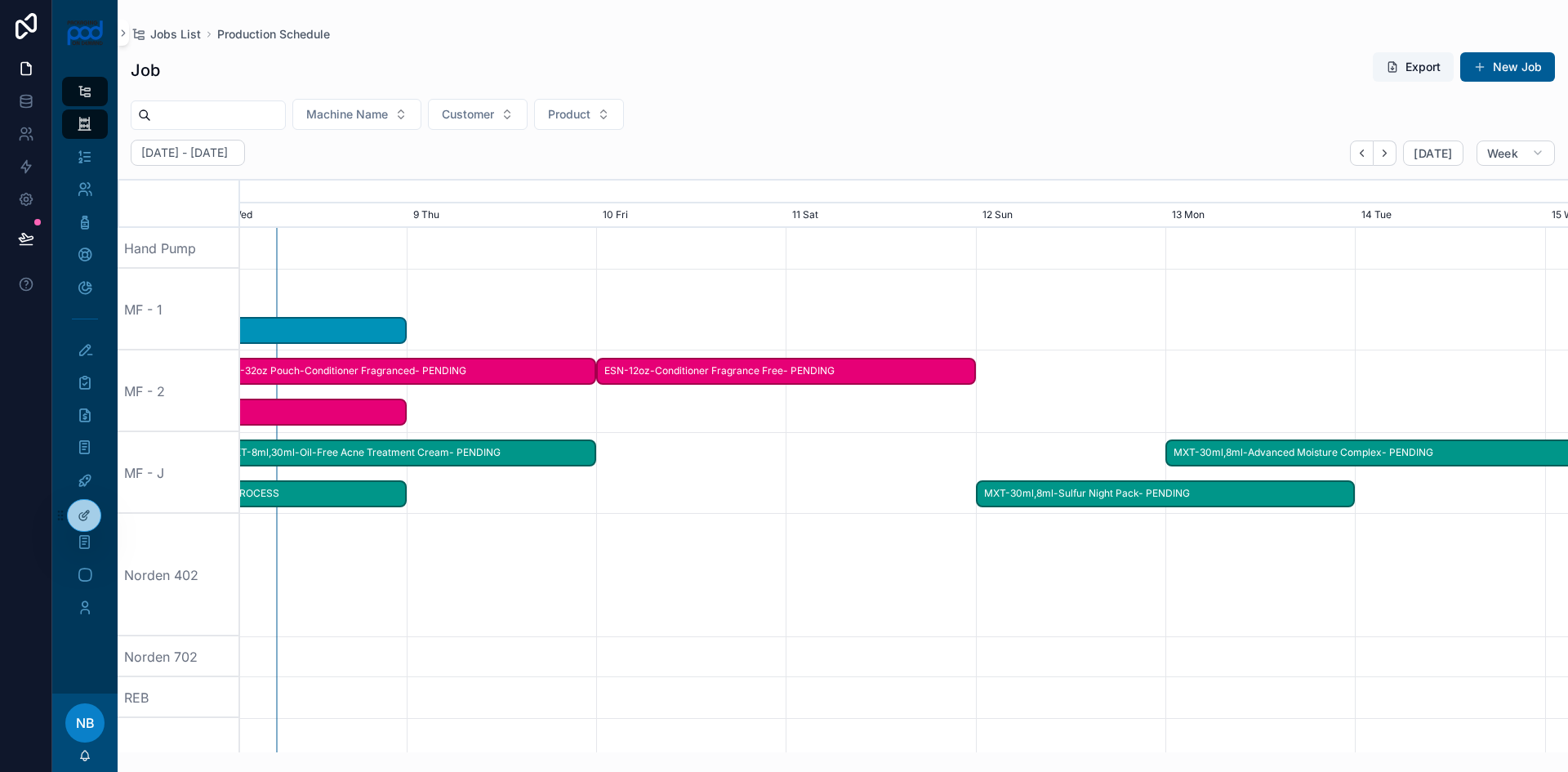
scroll to position [0, 0]
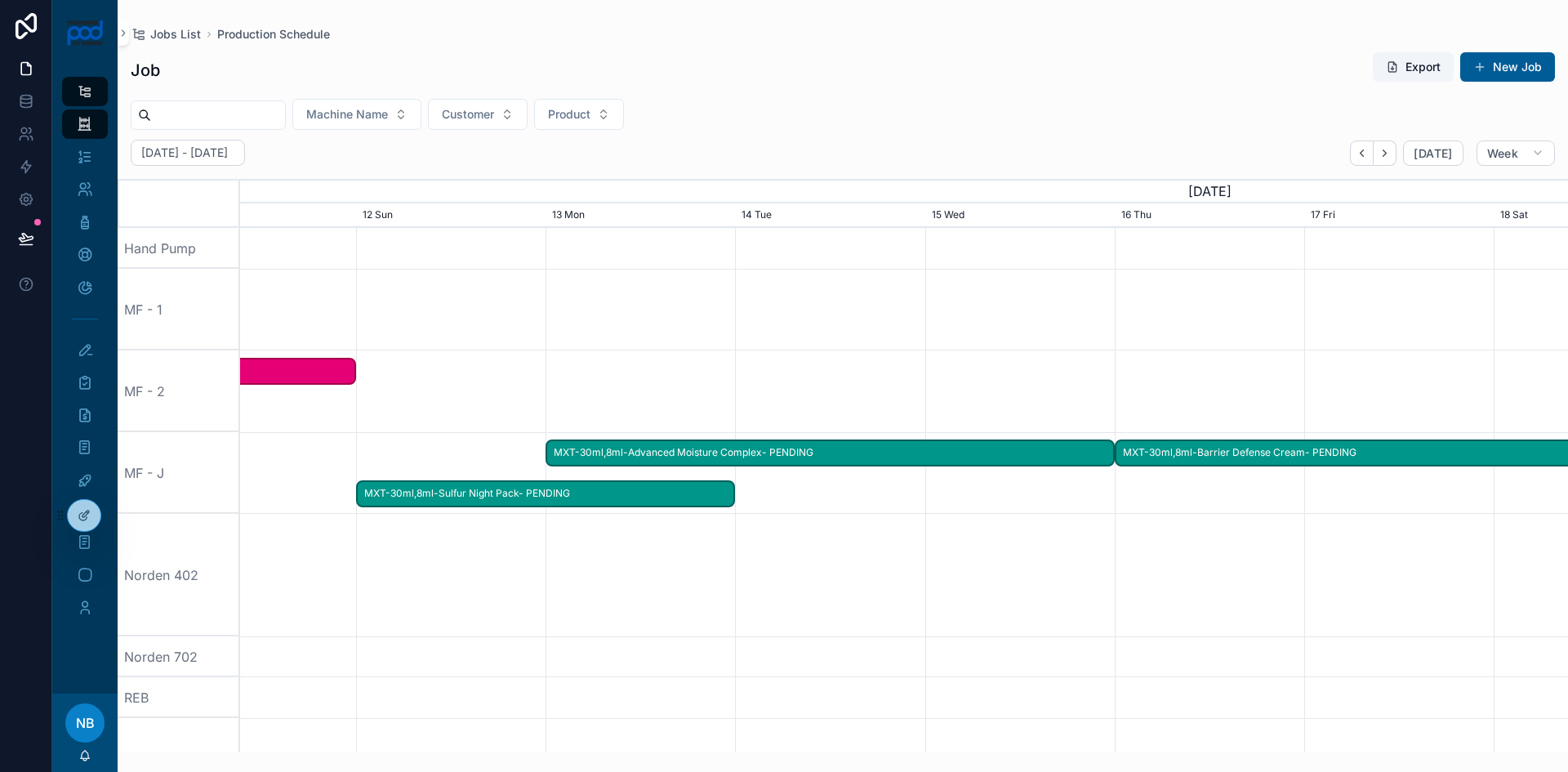
drag, startPoint x: 1500, startPoint y: 557, endPoint x: 627, endPoint y: 584, distance: 873.4
click at [627, 584] on div "scrollable content" at bounding box center [31, 574] width 5313 height 122
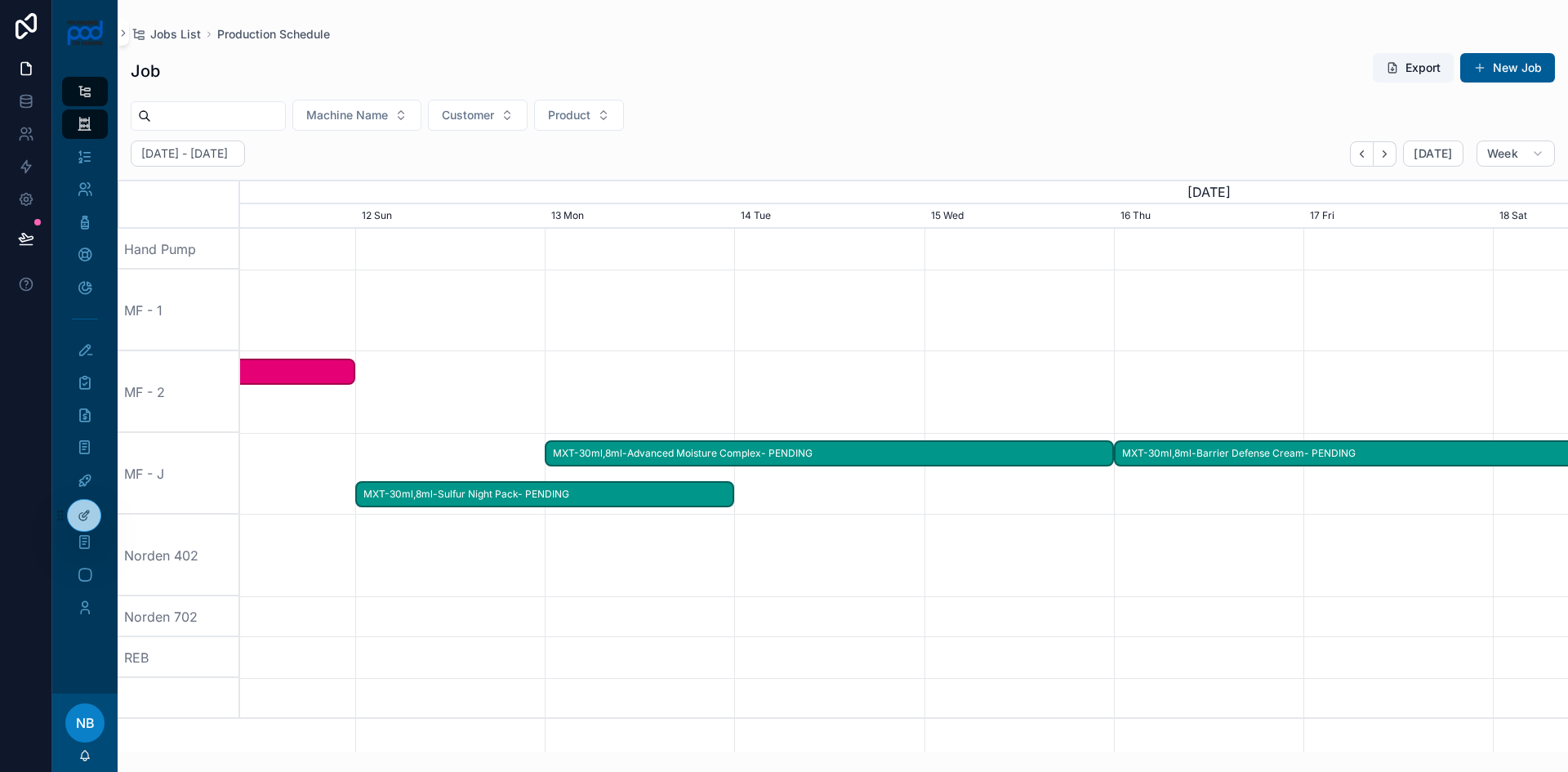
click at [1297, 452] on span "MXT-30ml,8ml-Barrier Defense Cream- PENDING" at bounding box center [1589, 454] width 945 height 27
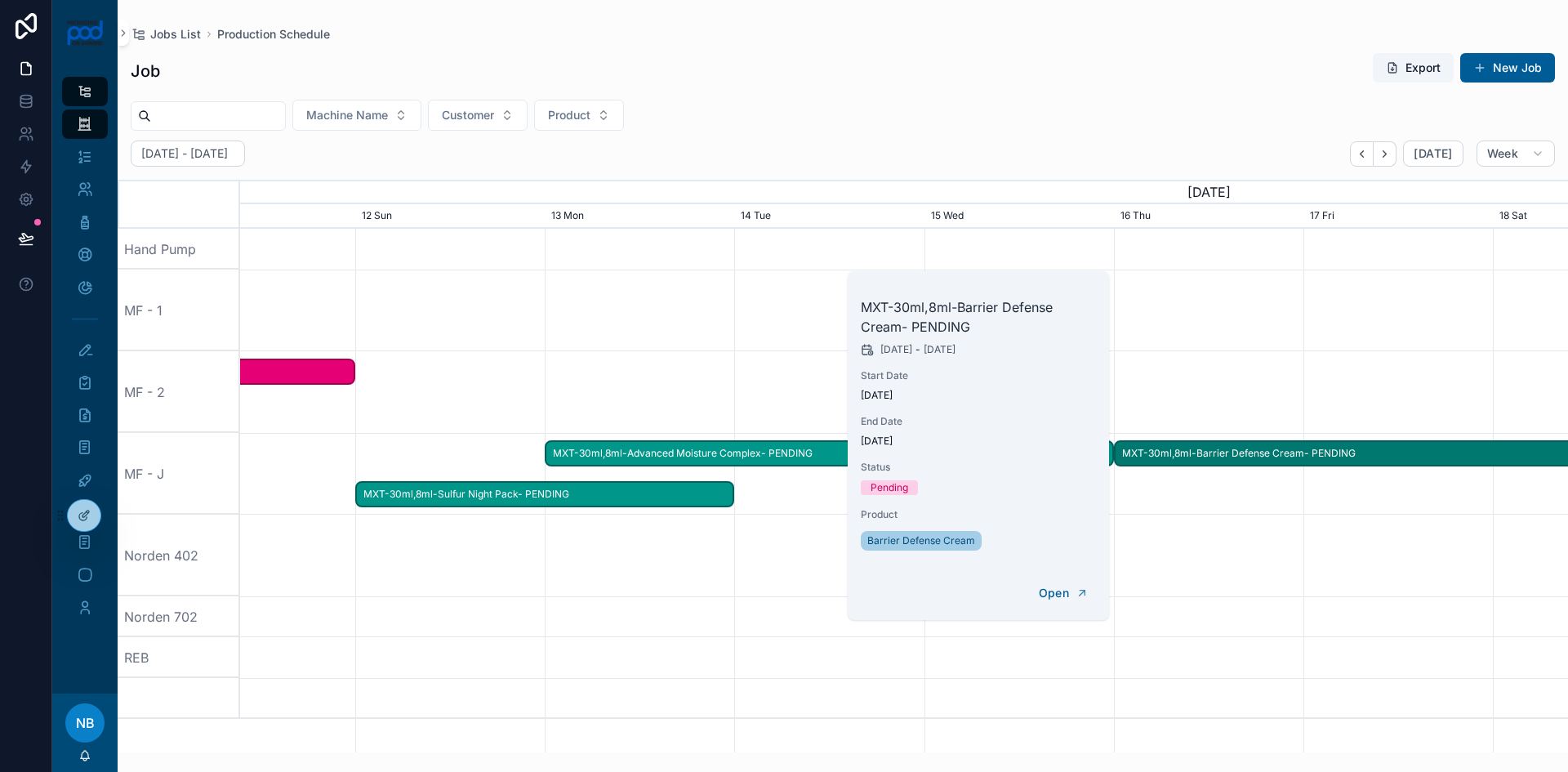
click at [0, 0] on span "DELETE" at bounding box center [0, 0] width 0 height 0
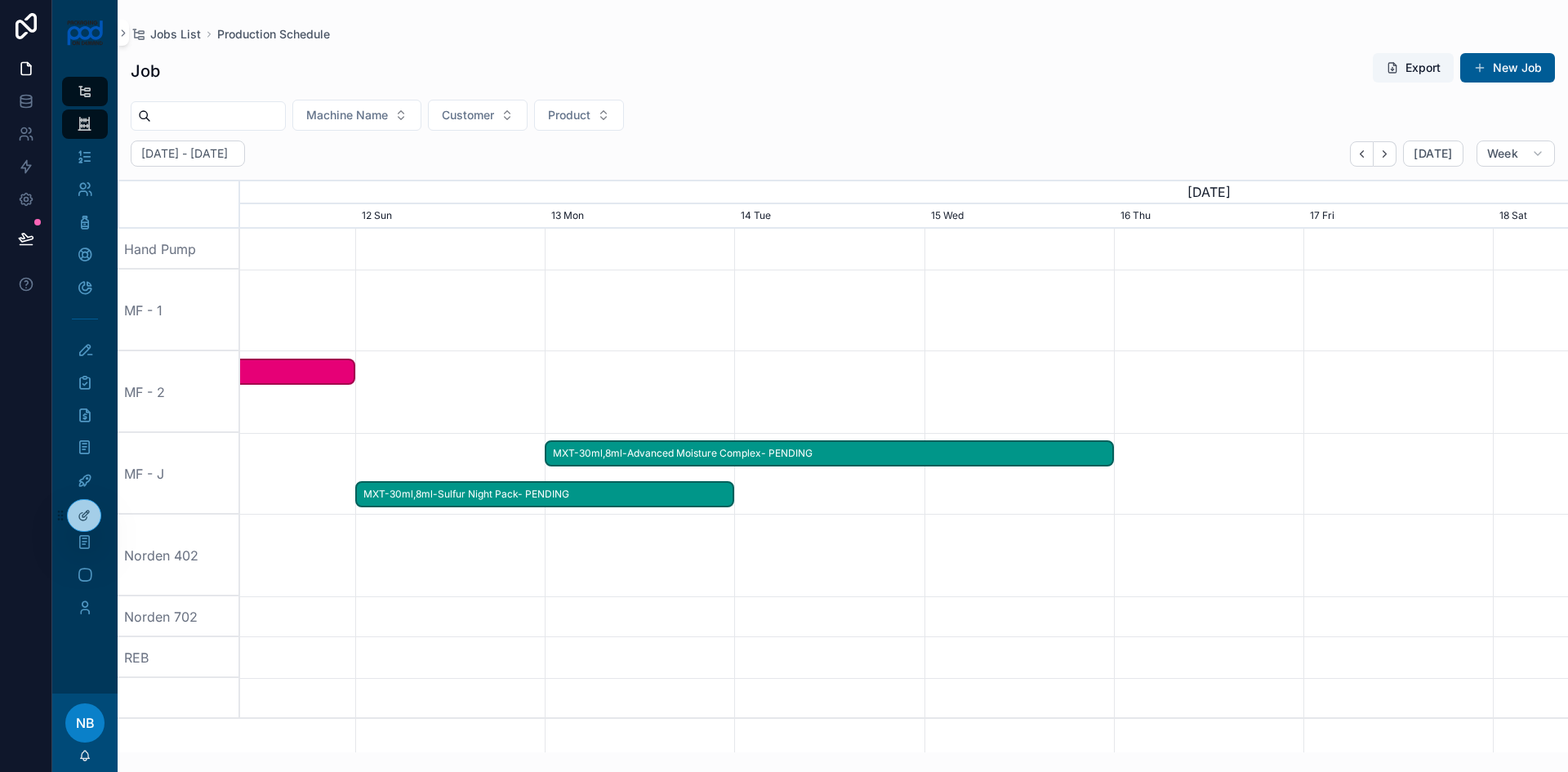
click at [807, 455] on span "MXT-30ml,8ml-Advanced Moisture Complex- PENDING" at bounding box center [829, 454] width 566 height 27
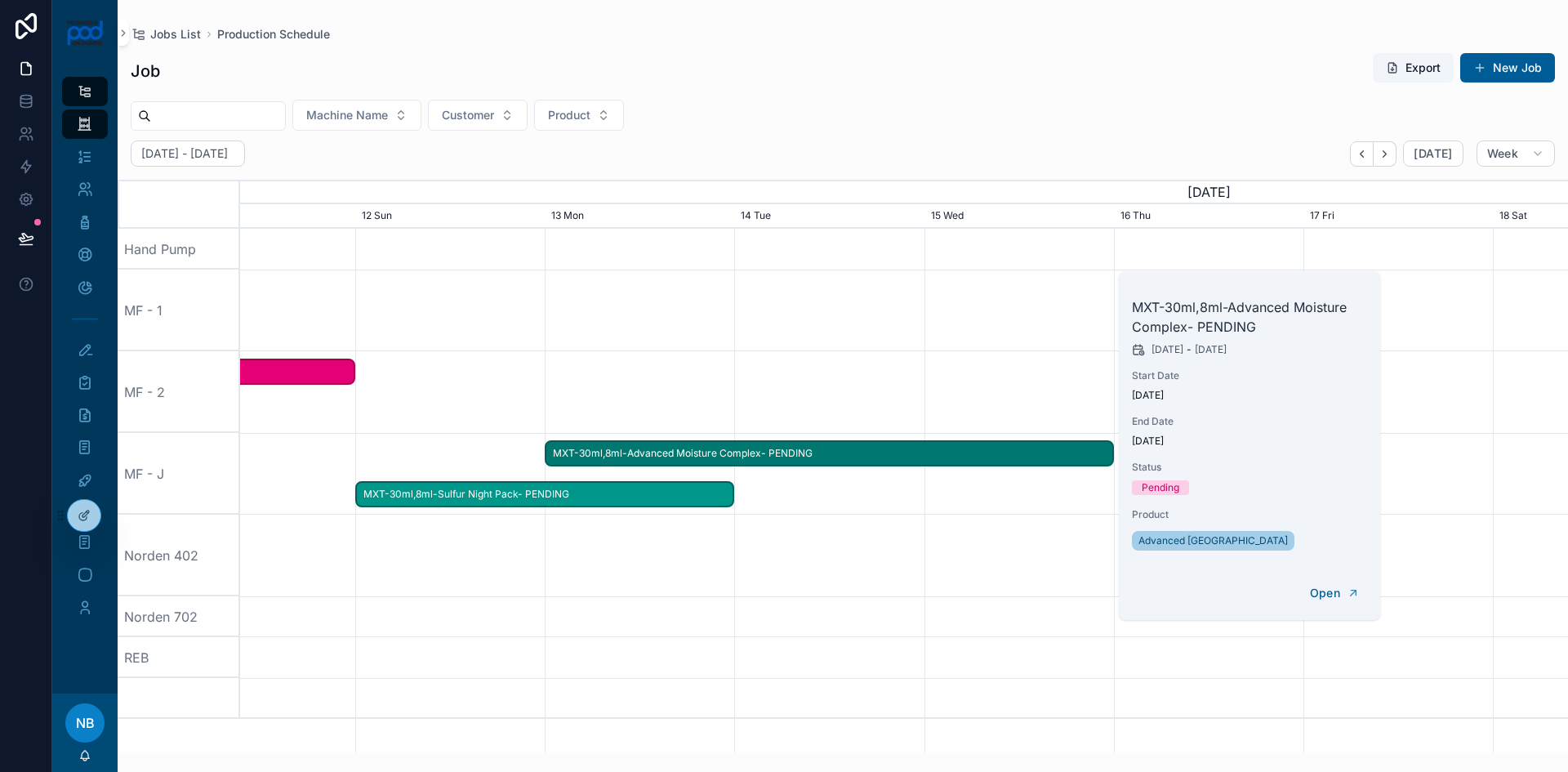
click at [0, 0] on button "DELETE" at bounding box center [0, 0] width 0 height 0
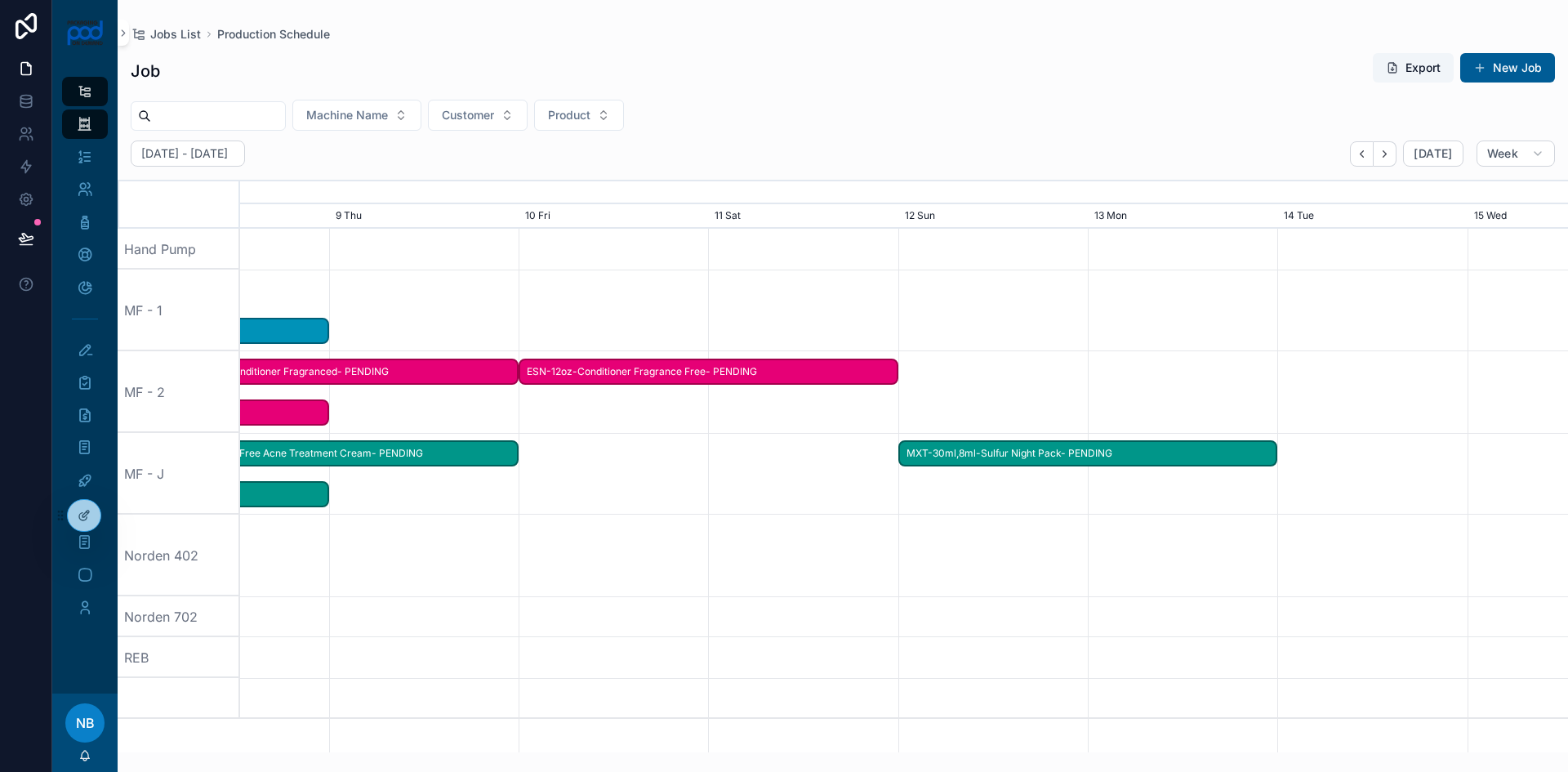
drag, startPoint x: 635, startPoint y: 610, endPoint x: 1211, endPoint y: 581, distance: 576.7
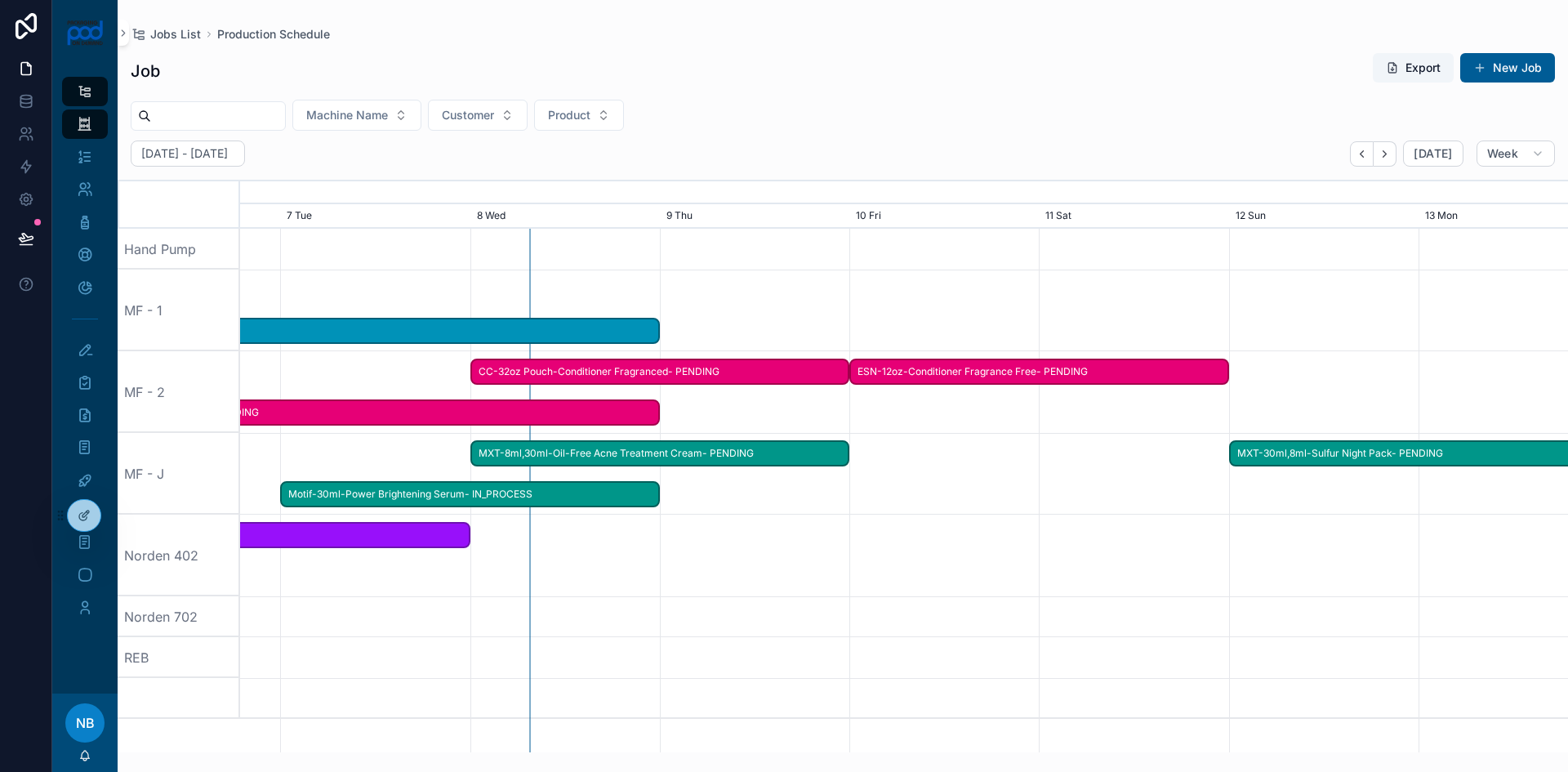
drag, startPoint x: 841, startPoint y: 552, endPoint x: 1172, endPoint y: 546, distance: 331.1
click at [1172, 546] on div "scrollable content" at bounding box center [1236, 555] width 5313 height 82
click at [952, 376] on span "ESN-12oz-Conditioner Fragrance Free- PENDING" at bounding box center [1039, 372] width 376 height 27
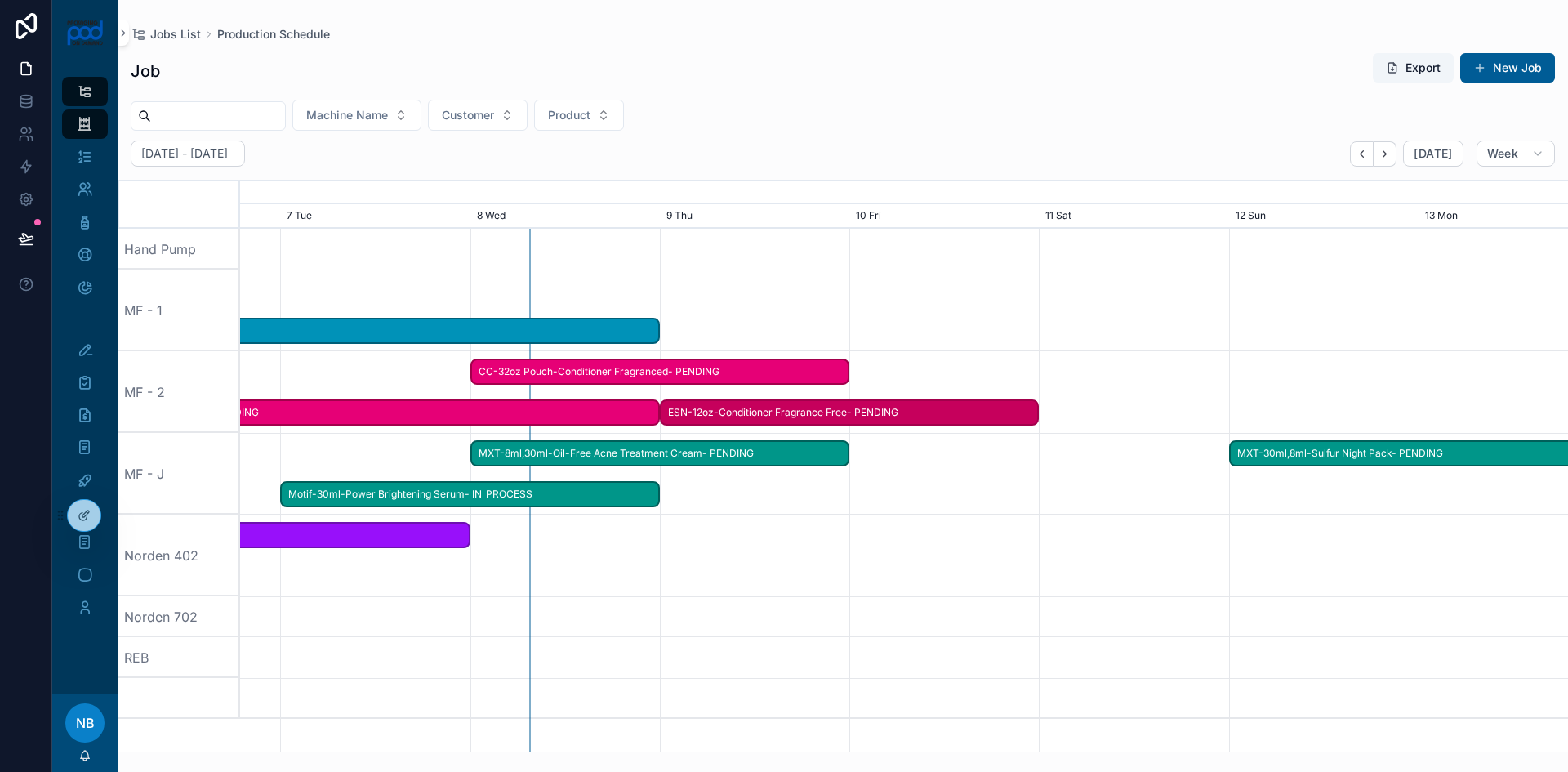
drag, startPoint x: 951, startPoint y: 371, endPoint x: 764, endPoint y: 425, distance: 194.6
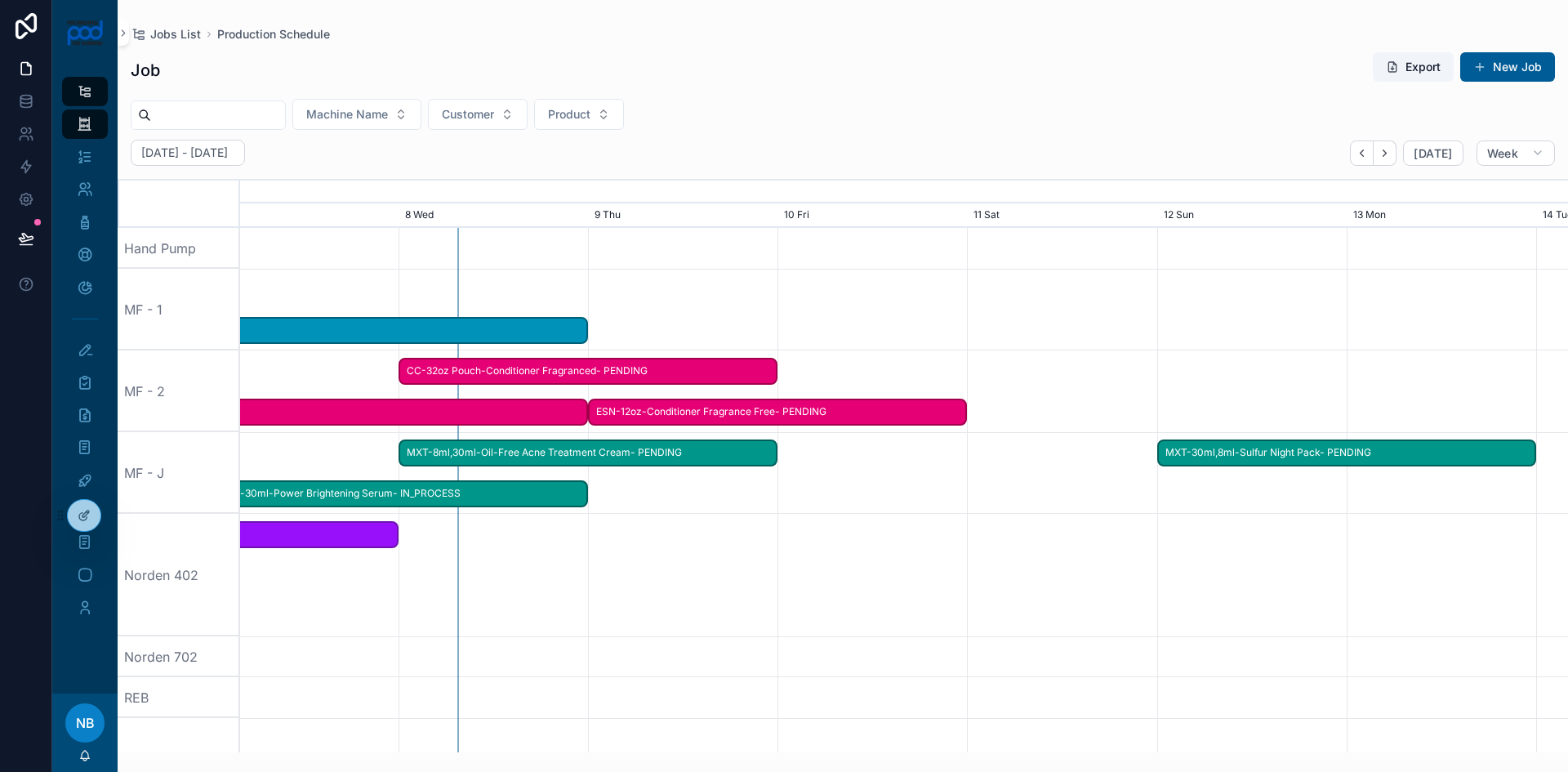
drag, startPoint x: 942, startPoint y: 560, endPoint x: 863, endPoint y: 559, distance: 79.0
click at [863, 559] on div "scrollable content" at bounding box center [833, 574] width 5313 height 122
click at [1501, 73] on button "New Job" at bounding box center [1507, 67] width 94 height 29
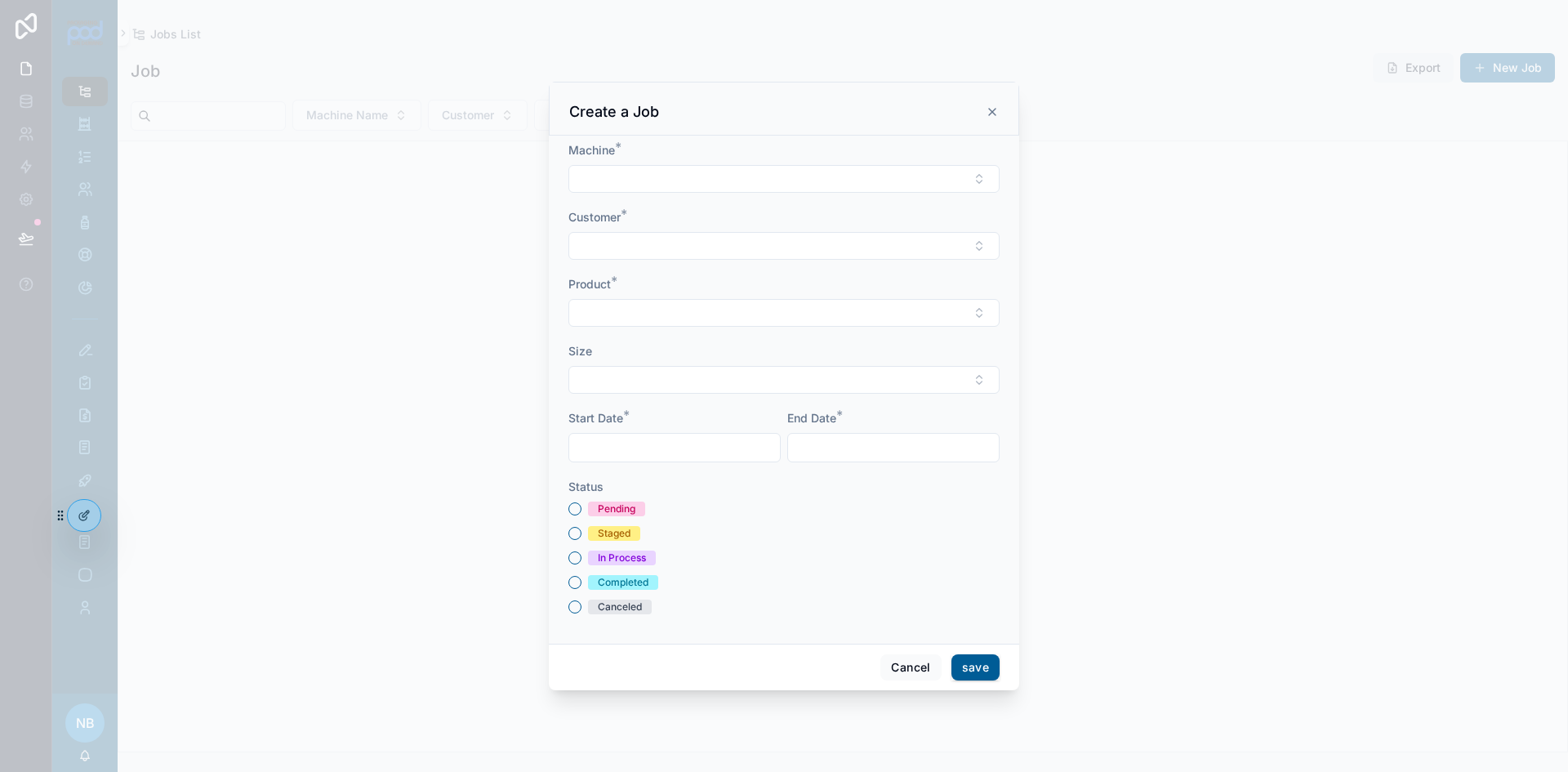
click at [676, 179] on button "Select Button" at bounding box center [784, 178] width 431 height 28
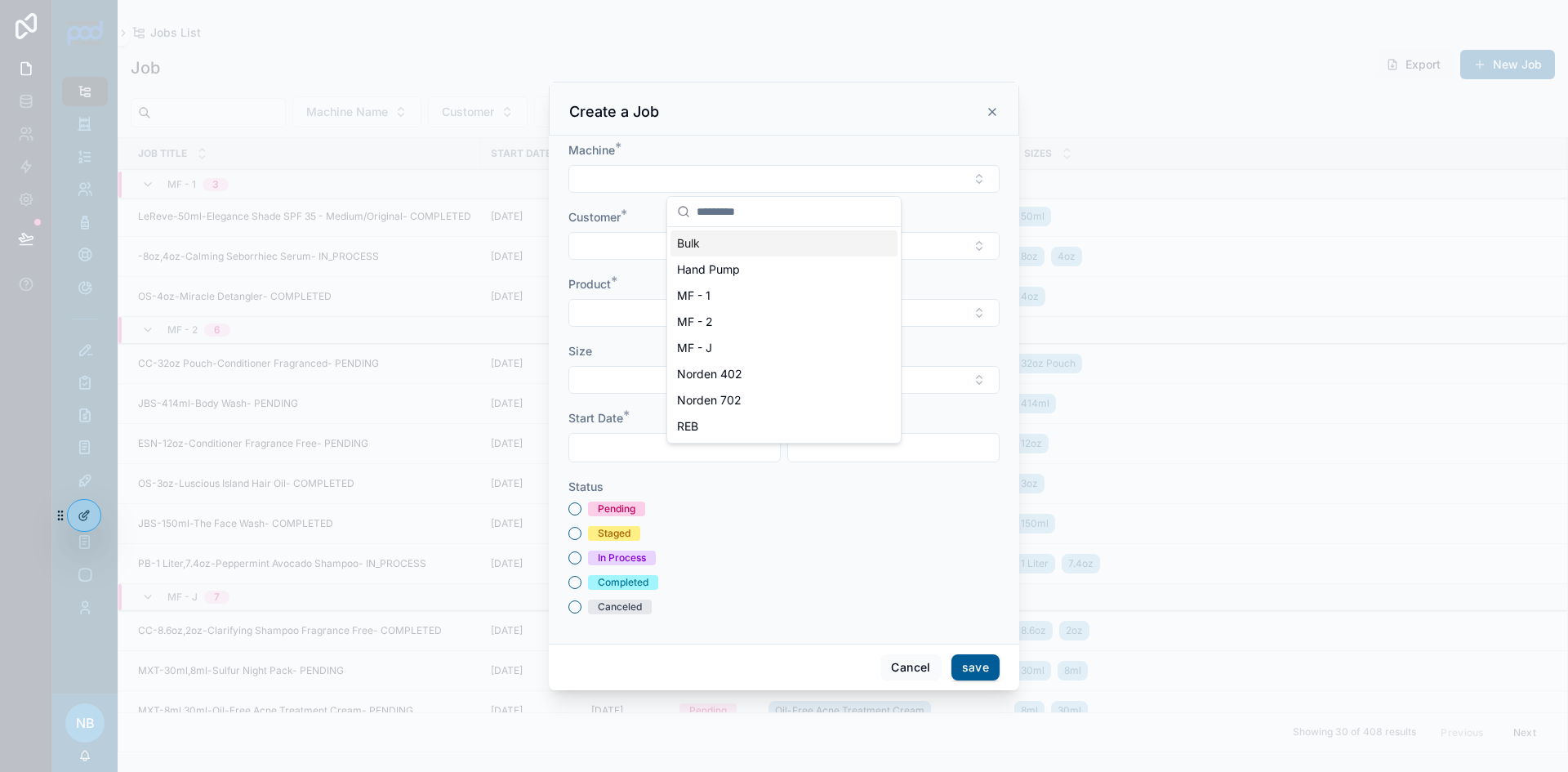
click at [734, 534] on div "Staged" at bounding box center [784, 533] width 431 height 14
click at [654, 447] on input "scrollable content" at bounding box center [675, 448] width 210 height 23
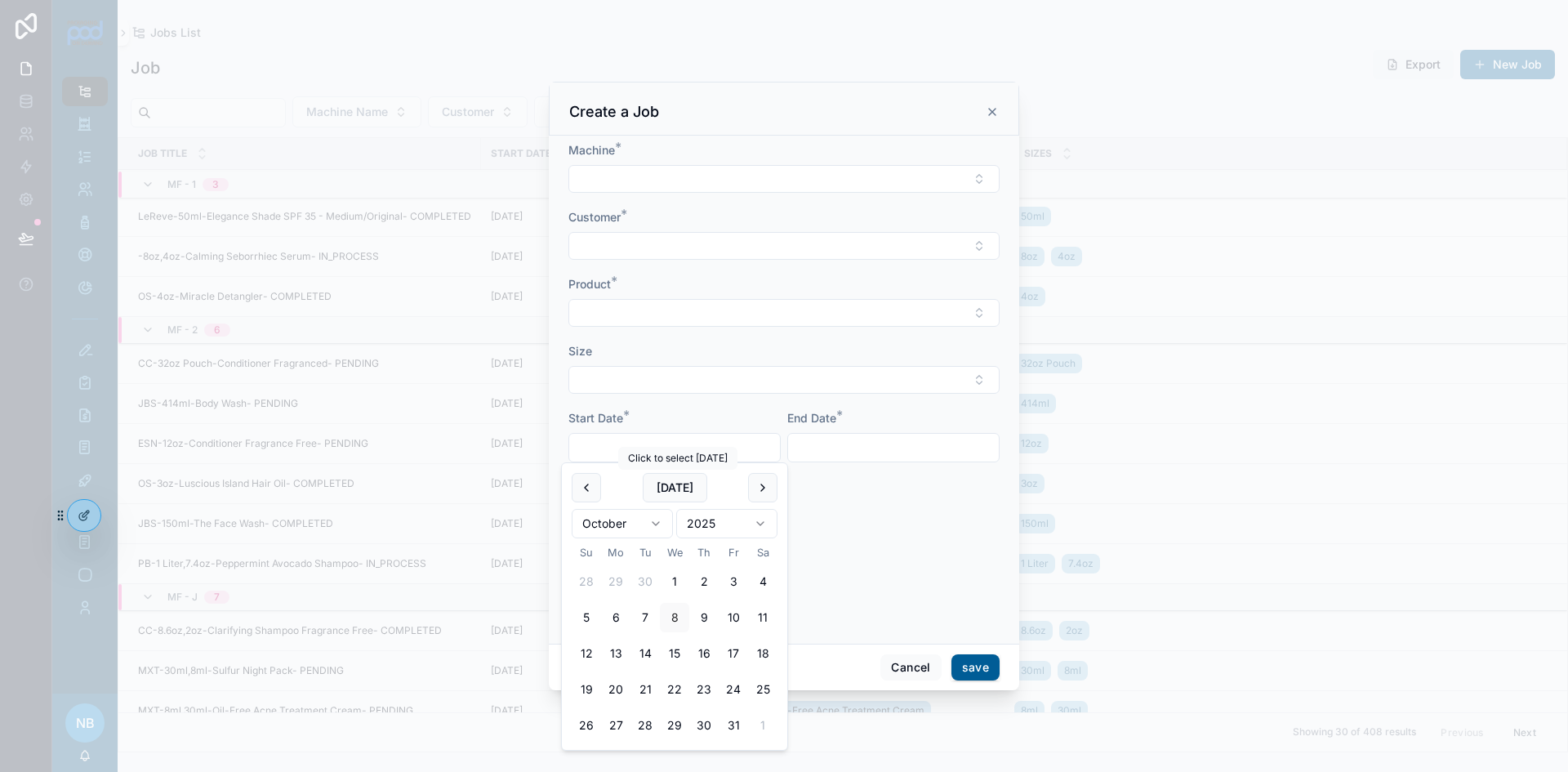
click at [688, 477] on button "[DATE]" at bounding box center [675, 488] width 64 height 29
type input "*********"
click at [885, 438] on input "scrollable content" at bounding box center [893, 448] width 210 height 23
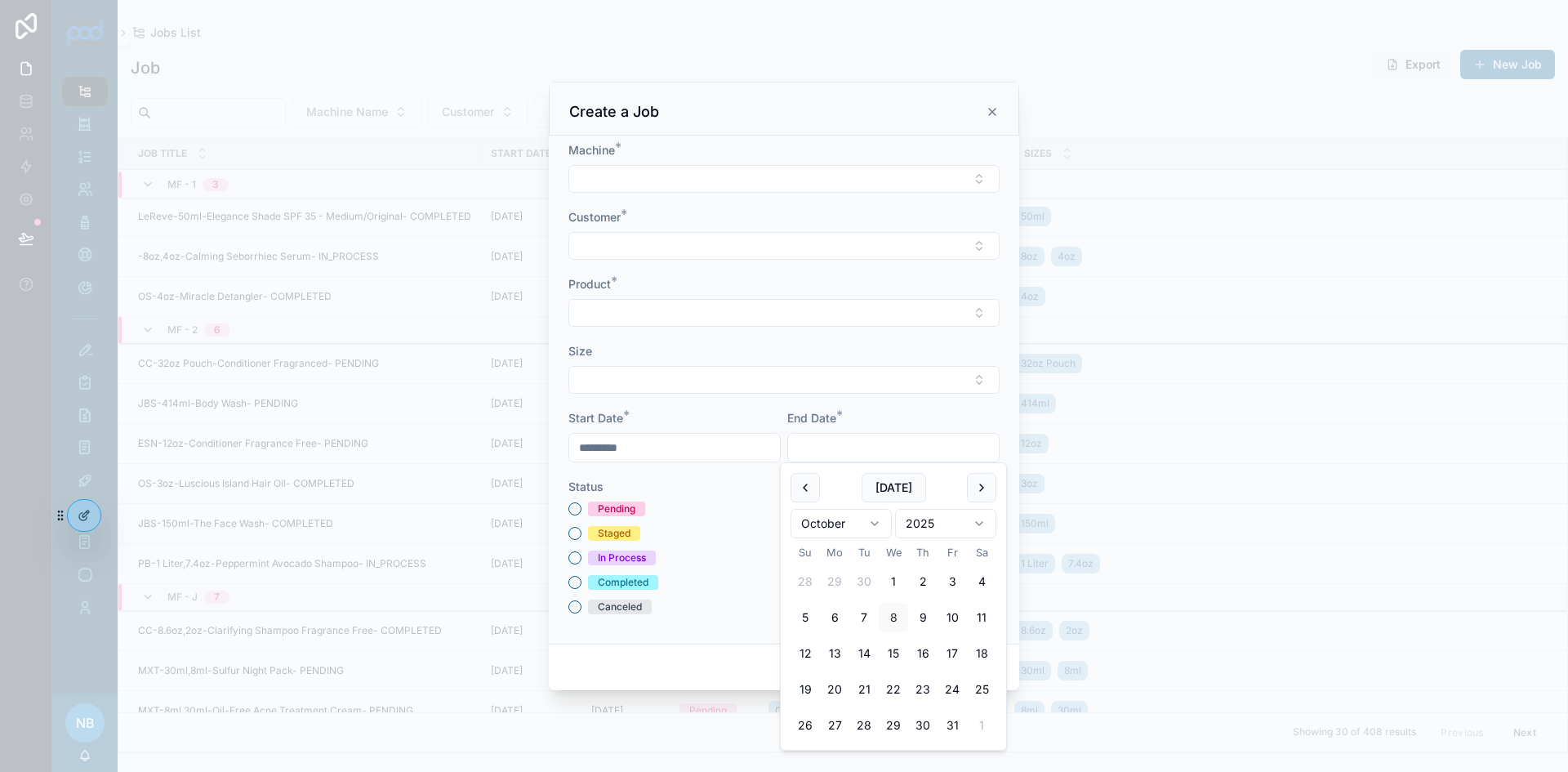
click at [950, 611] on button "10" at bounding box center [952, 617] width 29 height 29
type input "**********"
click at [669, 181] on button "Select Button" at bounding box center [784, 178] width 431 height 28
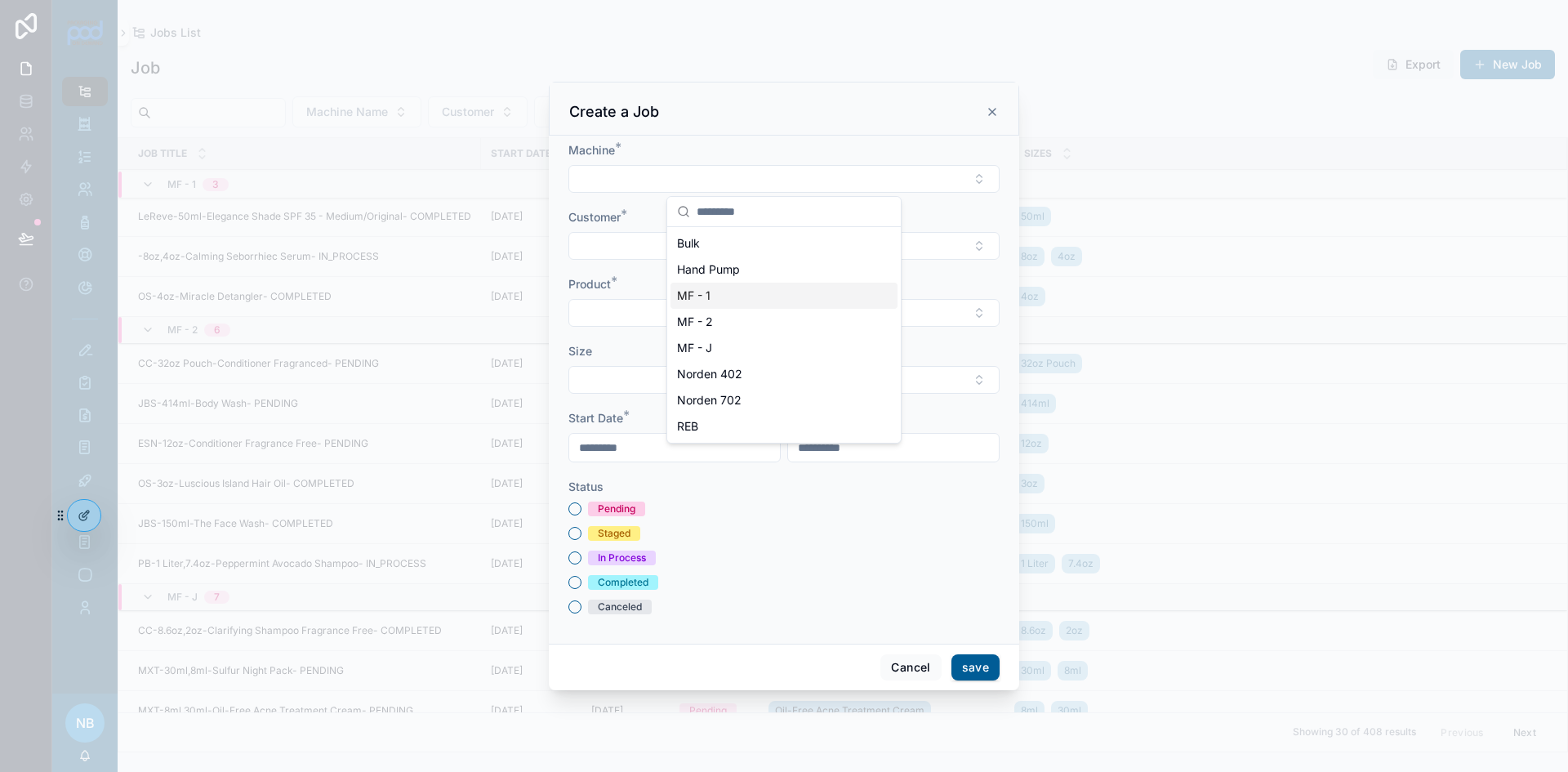
click at [720, 300] on div "MF - 1" at bounding box center [784, 295] width 227 height 26
click at [662, 249] on button "Select Button" at bounding box center [784, 247] width 431 height 28
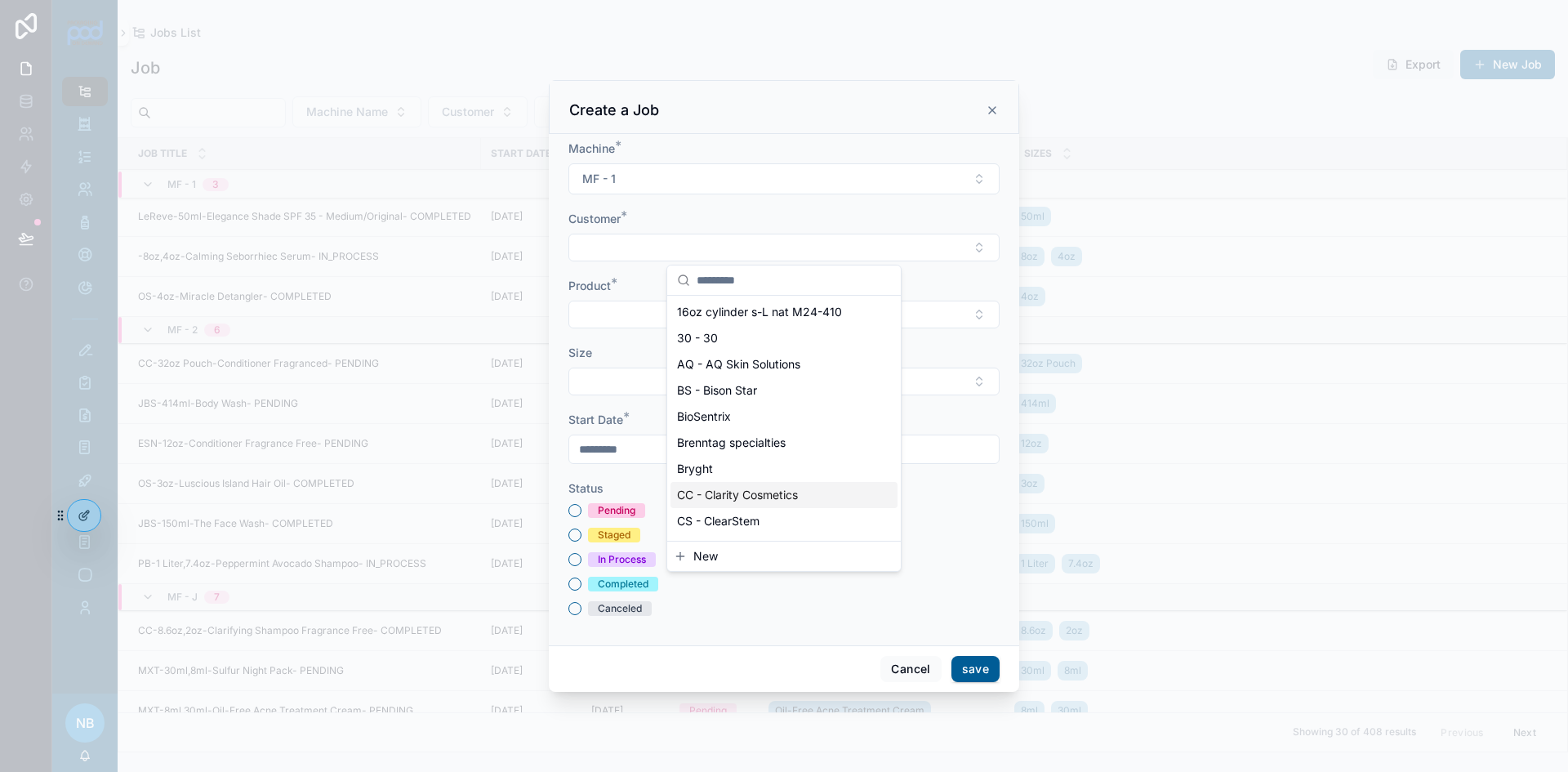
click at [735, 504] on div "CC - Clarity Cosmetics" at bounding box center [784, 495] width 227 height 26
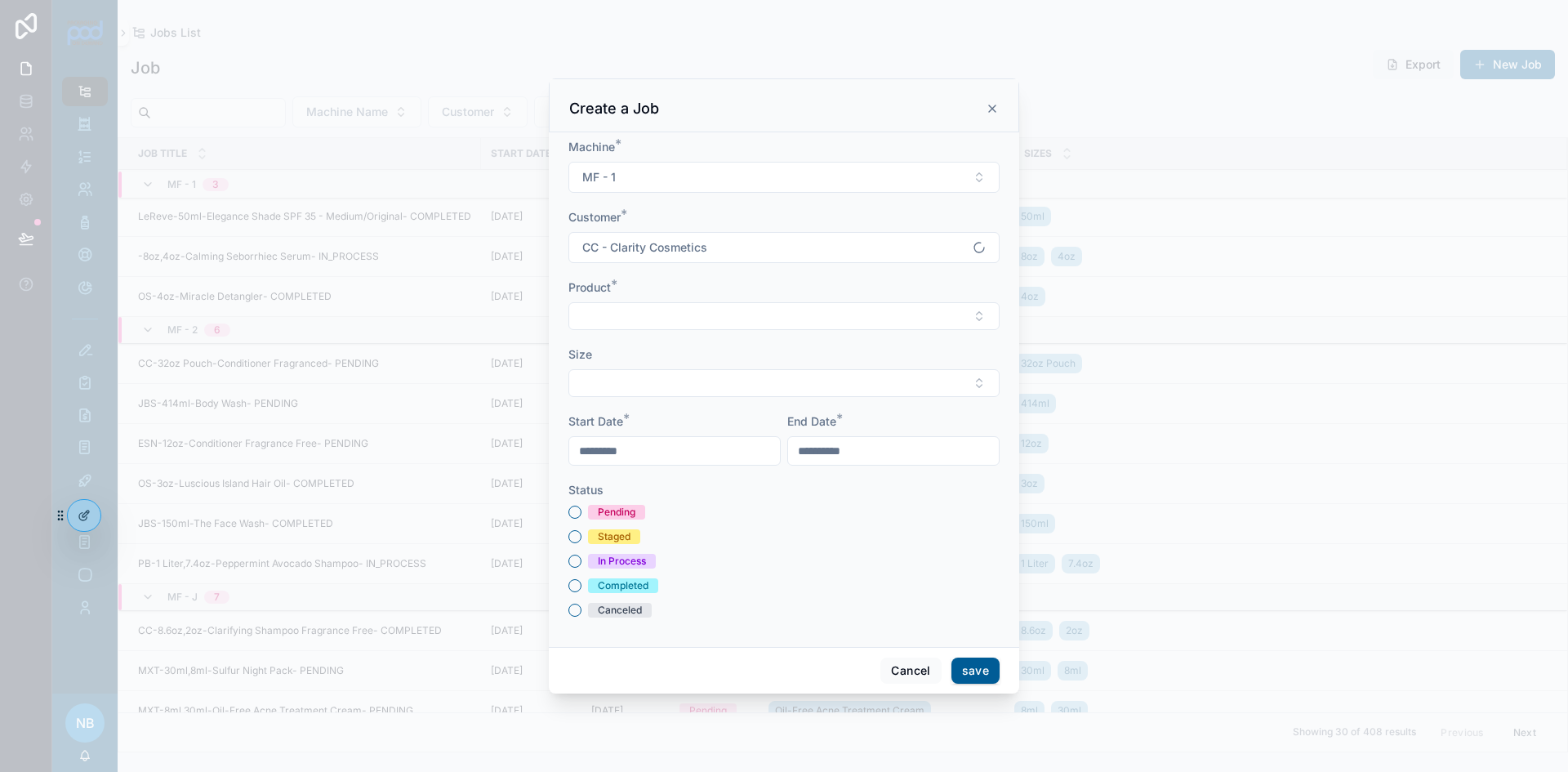
click at [611, 304] on button "Select Button" at bounding box center [784, 316] width 431 height 28
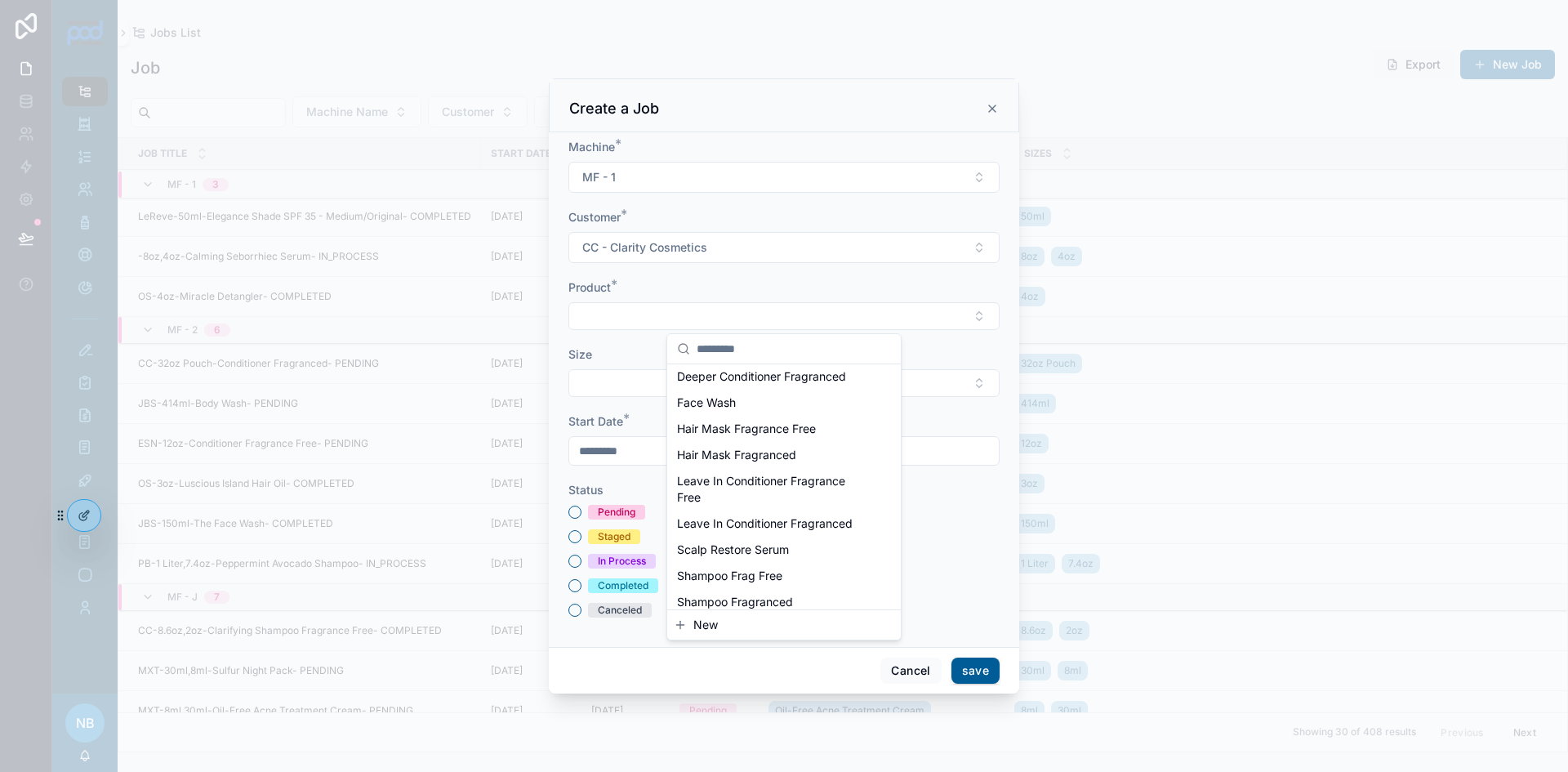
scroll to position [359, 0]
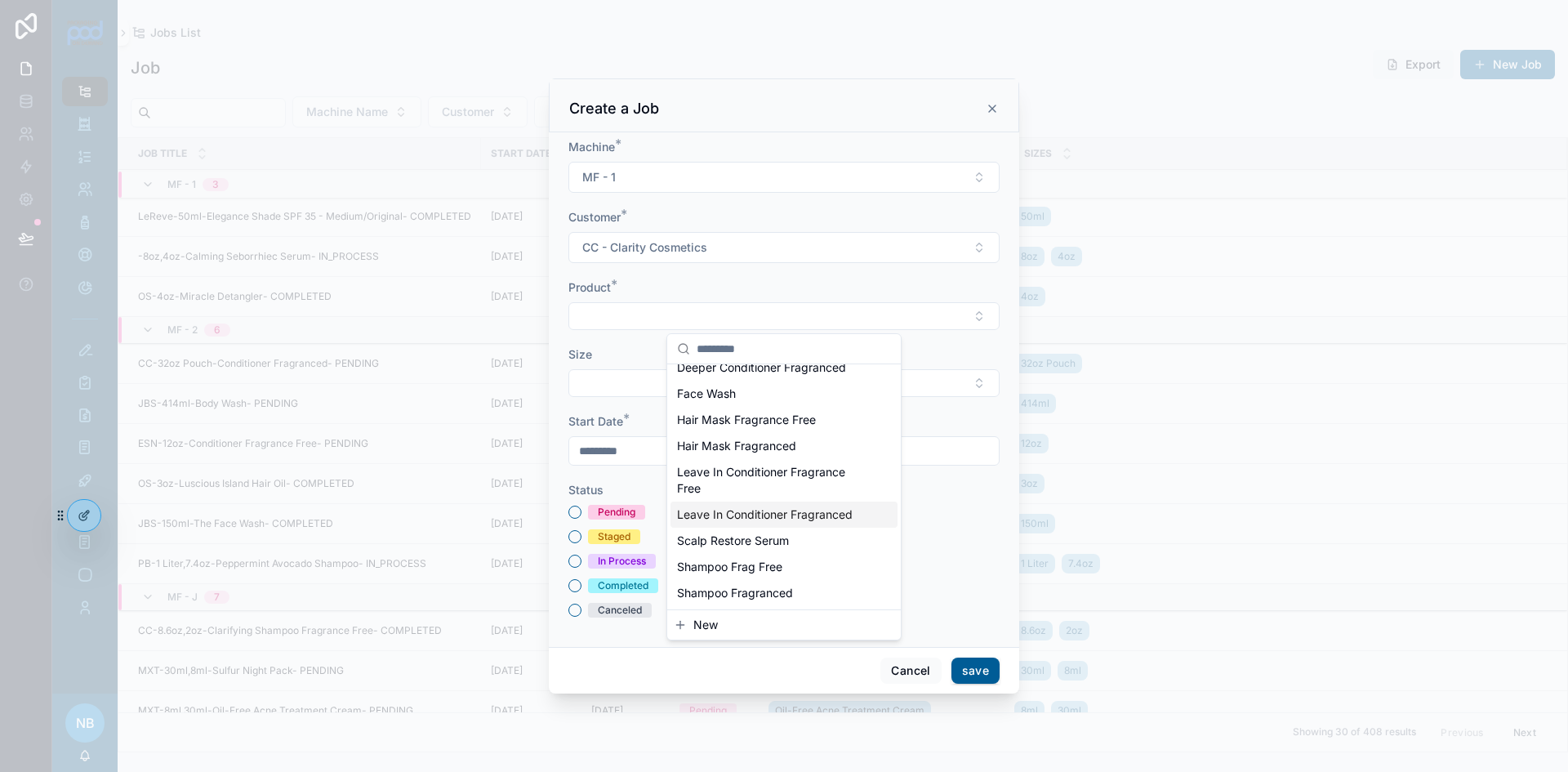
click at [747, 520] on span "Leave In Conditioner Fragranced" at bounding box center [765, 514] width 176 height 16
click at [608, 379] on button "Select Button" at bounding box center [784, 385] width 431 height 28
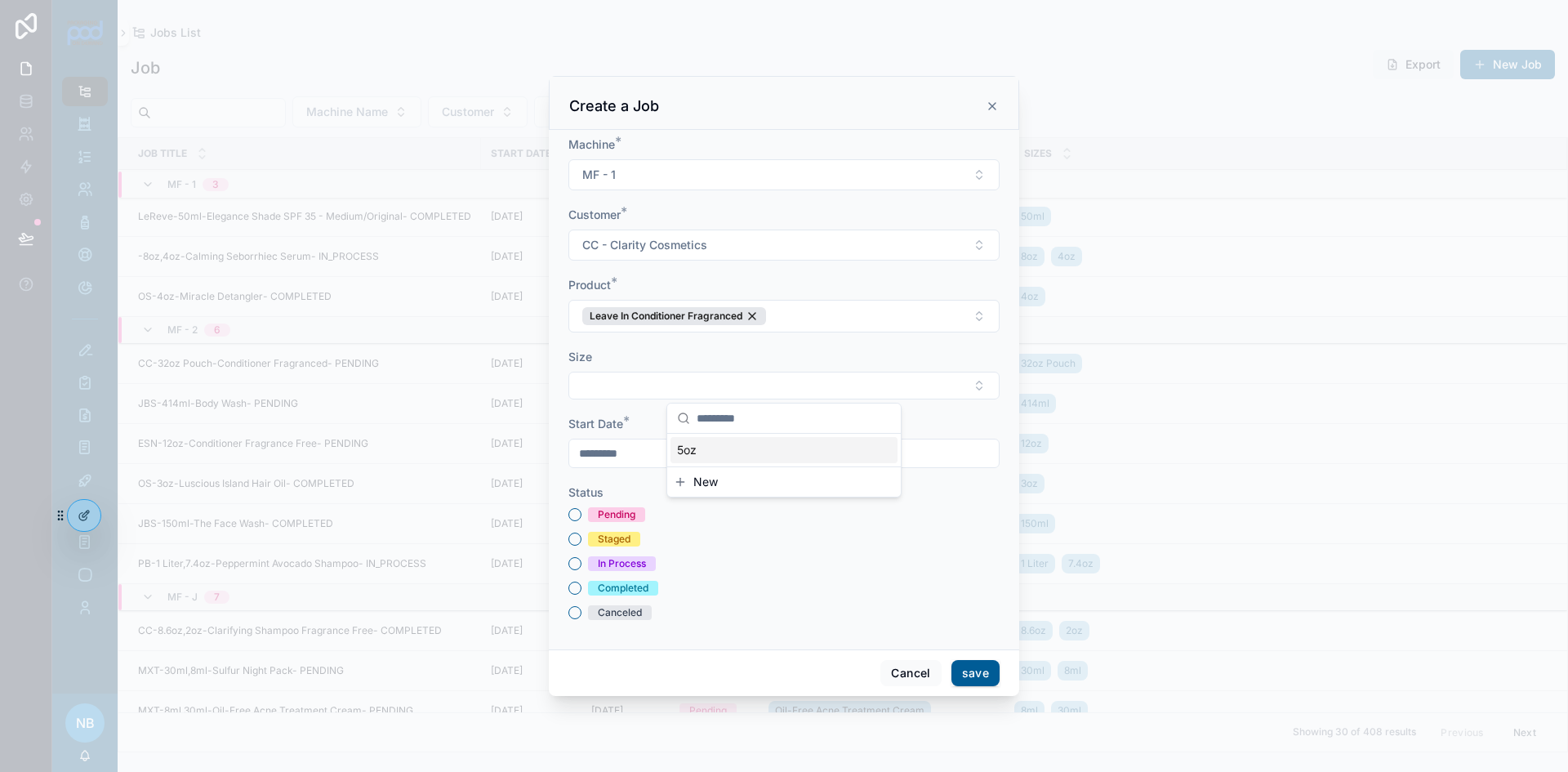
click at [694, 451] on span "5oz" at bounding box center [687, 450] width 20 height 16
click at [774, 603] on div "Pending Staged In Process Completed Canceled" at bounding box center [784, 566] width 431 height 112
click at [577, 519] on button "Pending" at bounding box center [575, 517] width 13 height 13
click at [982, 678] on button "save" at bounding box center [976, 675] width 48 height 26
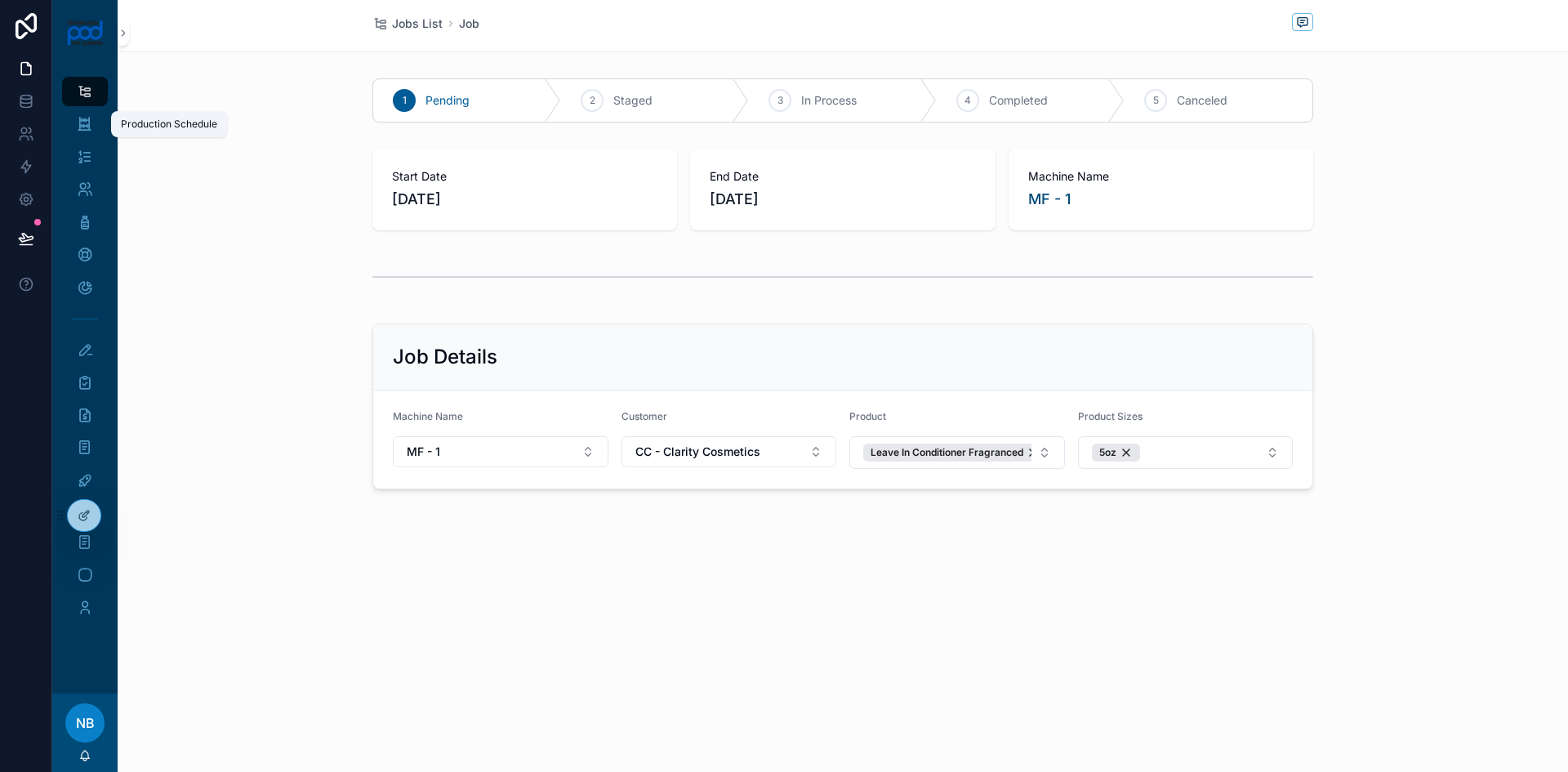
drag, startPoint x: 86, startPoint y: 117, endPoint x: 114, endPoint y: 127, distance: 29.7
click at [86, 117] on icon "scrollable content" at bounding box center [84, 124] width 15 height 16
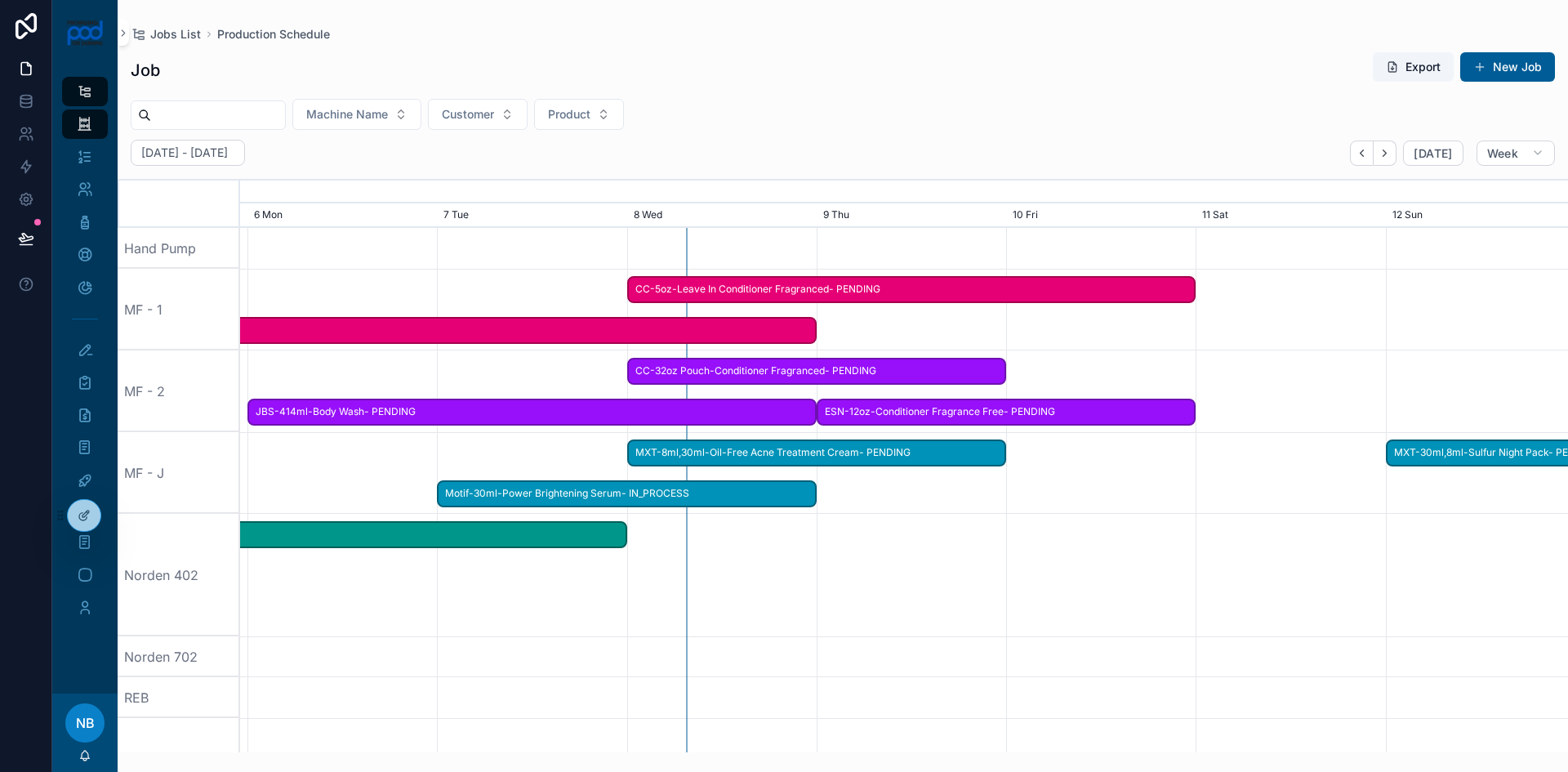
scroll to position [0, 1987]
click at [1189, 585] on div "scrollable content" at bounding box center [909, 574] width 5313 height 122
click at [1512, 68] on button "New Job" at bounding box center [1507, 67] width 94 height 29
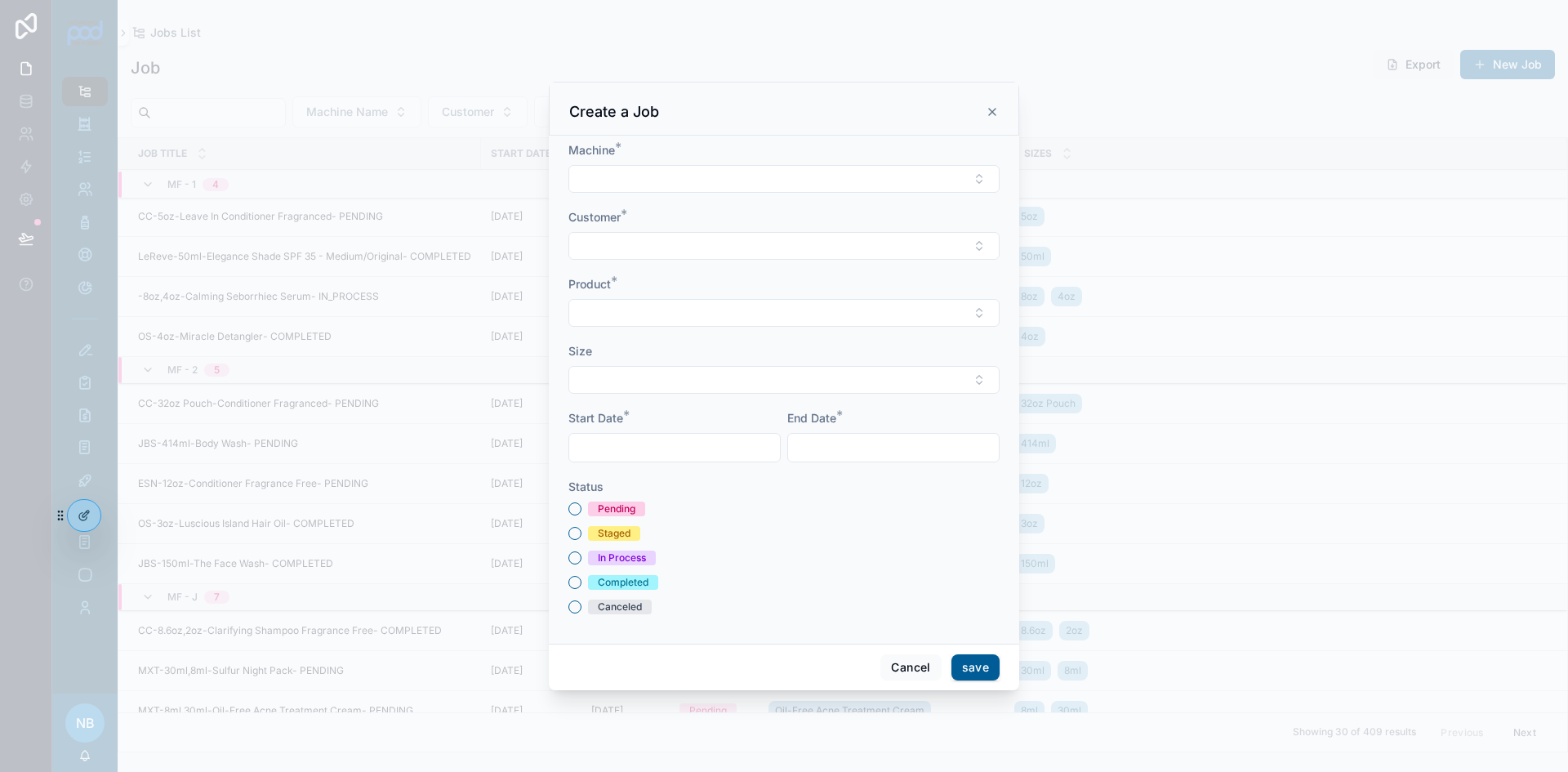
click at [622, 178] on button "Select Button" at bounding box center [784, 178] width 431 height 28
click at [704, 299] on span "MF - 1" at bounding box center [694, 296] width 34 height 16
click at [656, 246] on button "Select Button" at bounding box center [784, 247] width 431 height 28
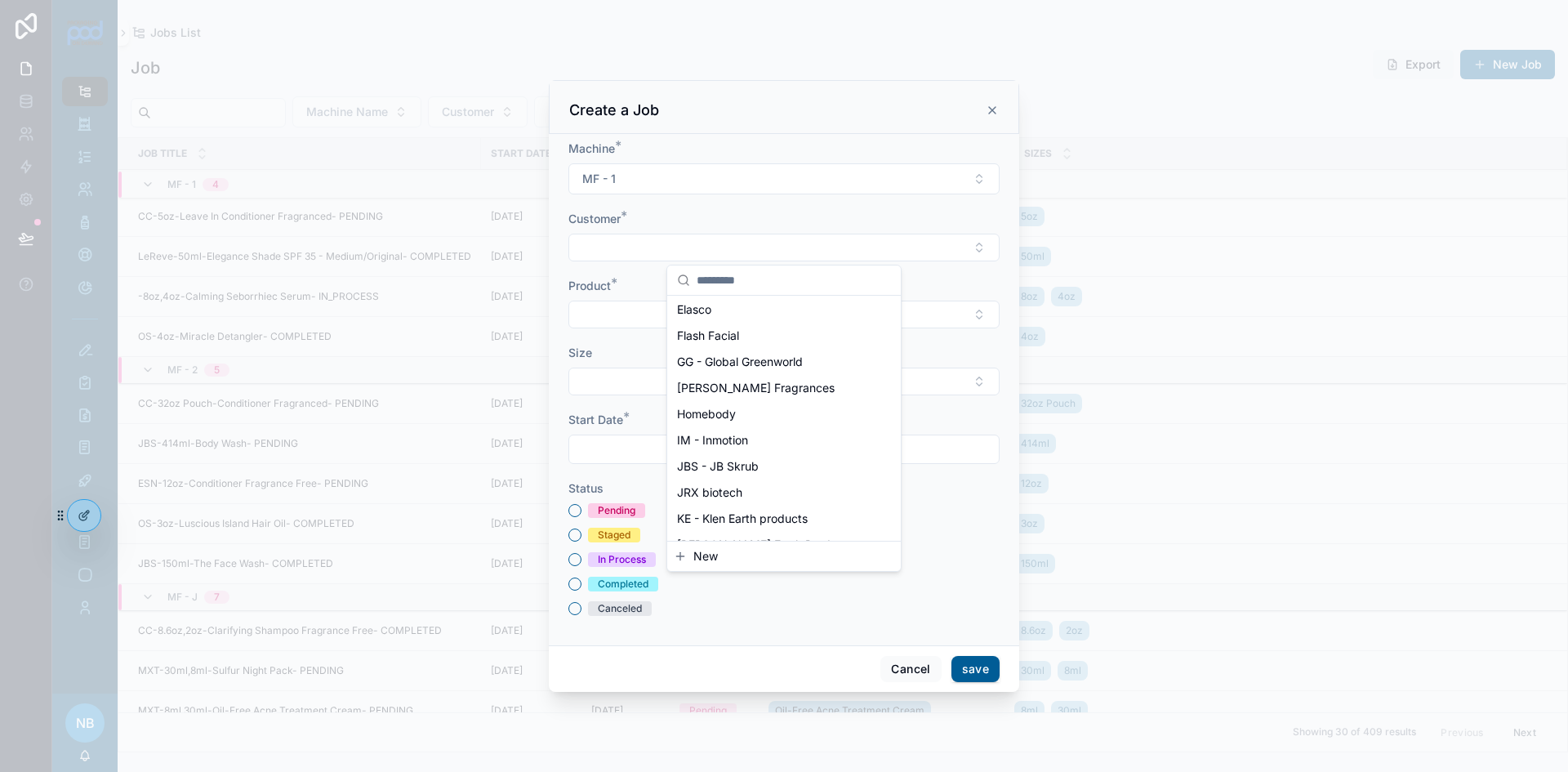
scroll to position [571, 0]
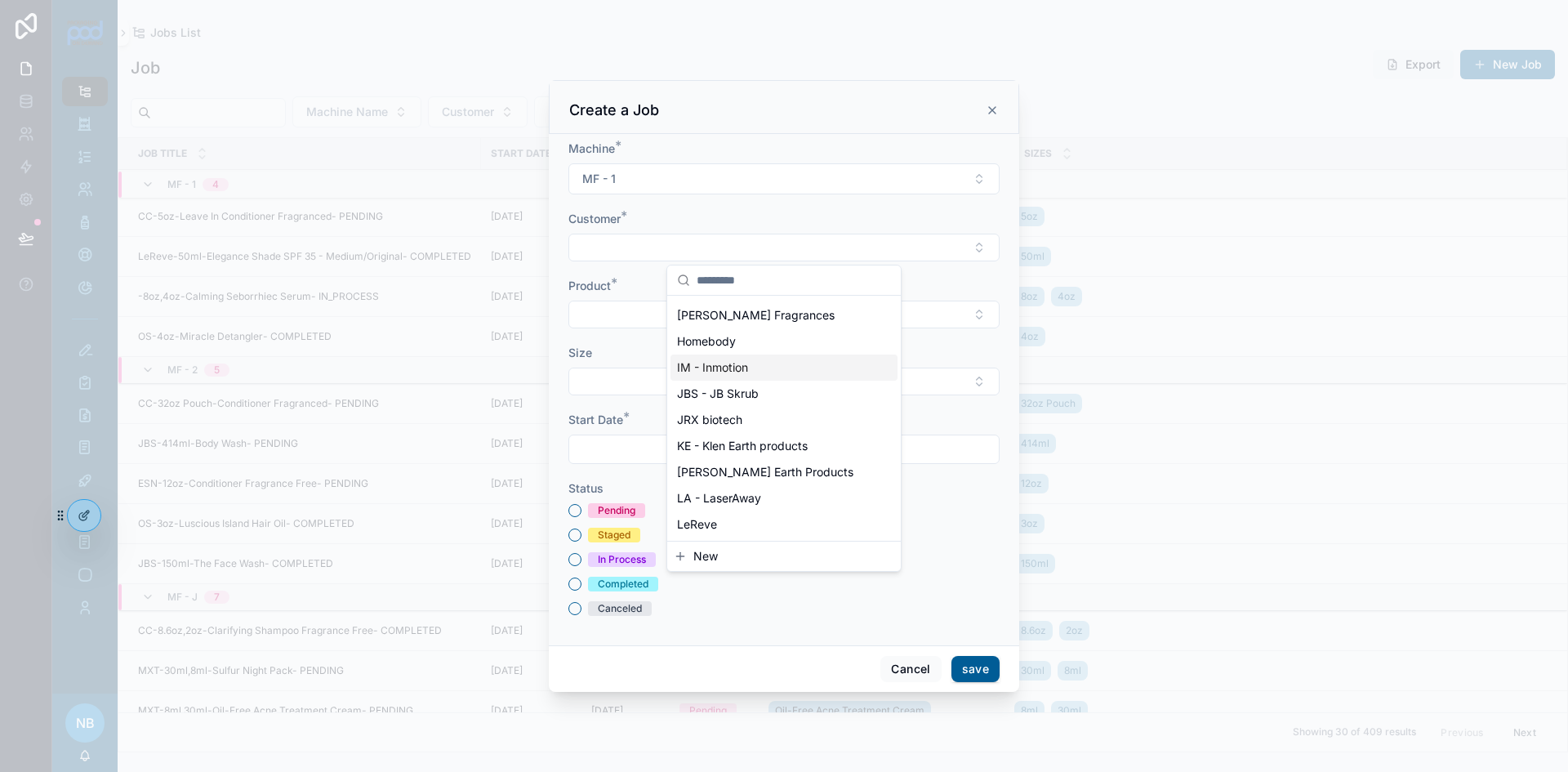
click at [722, 359] on span "IM - Inmotion" at bounding box center [713, 367] width 71 height 16
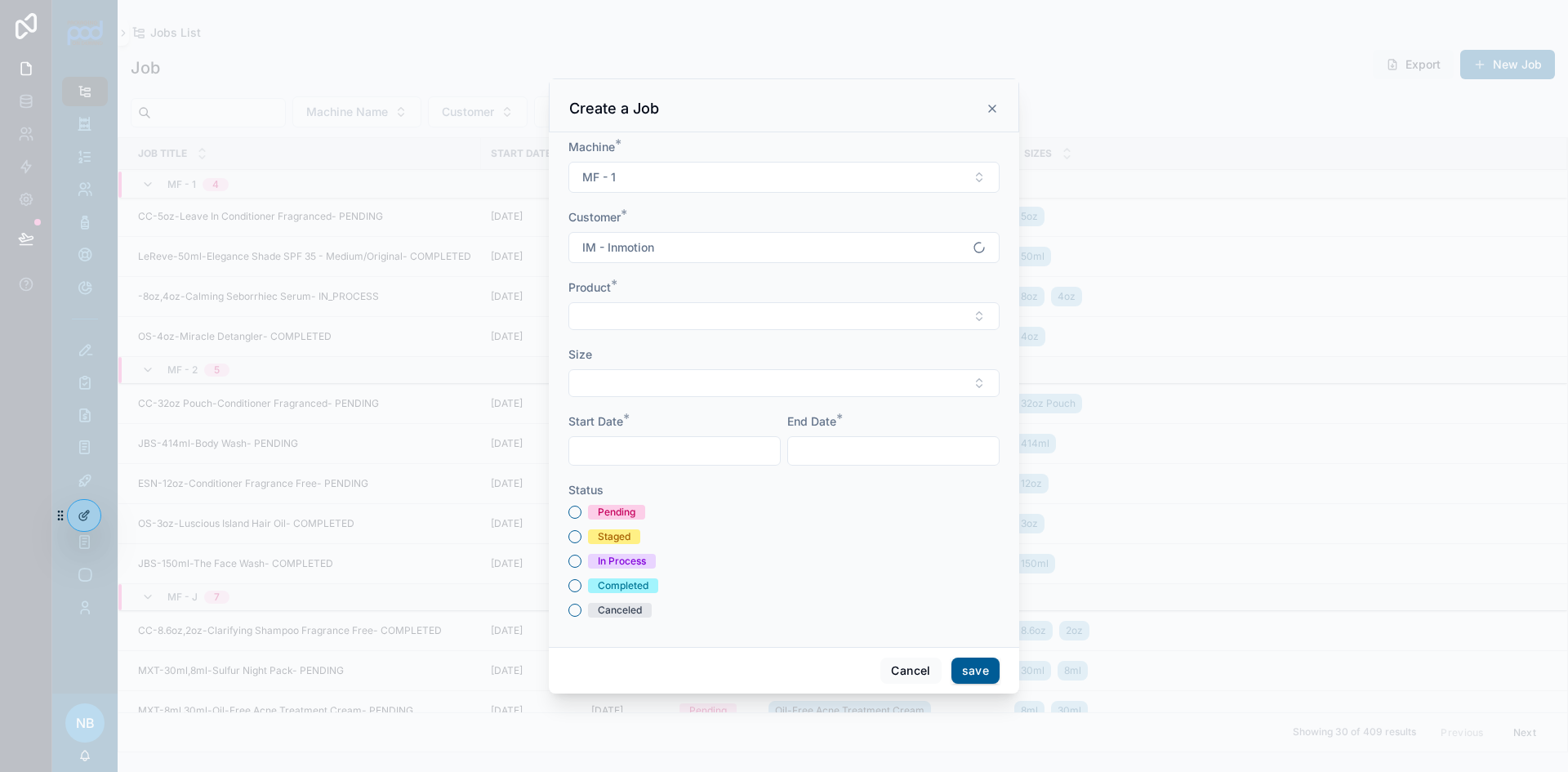
click at [672, 300] on div "Product *" at bounding box center [784, 304] width 431 height 51
click at [675, 307] on button "Select Button" at bounding box center [784, 316] width 431 height 28
click at [732, 387] on span "Ultra Pain Roll On" at bounding box center [724, 381] width 93 height 16
click at [638, 389] on button "Select Button" at bounding box center [784, 385] width 431 height 28
click at [711, 445] on div "2.5oz" at bounding box center [784, 449] width 227 height 26
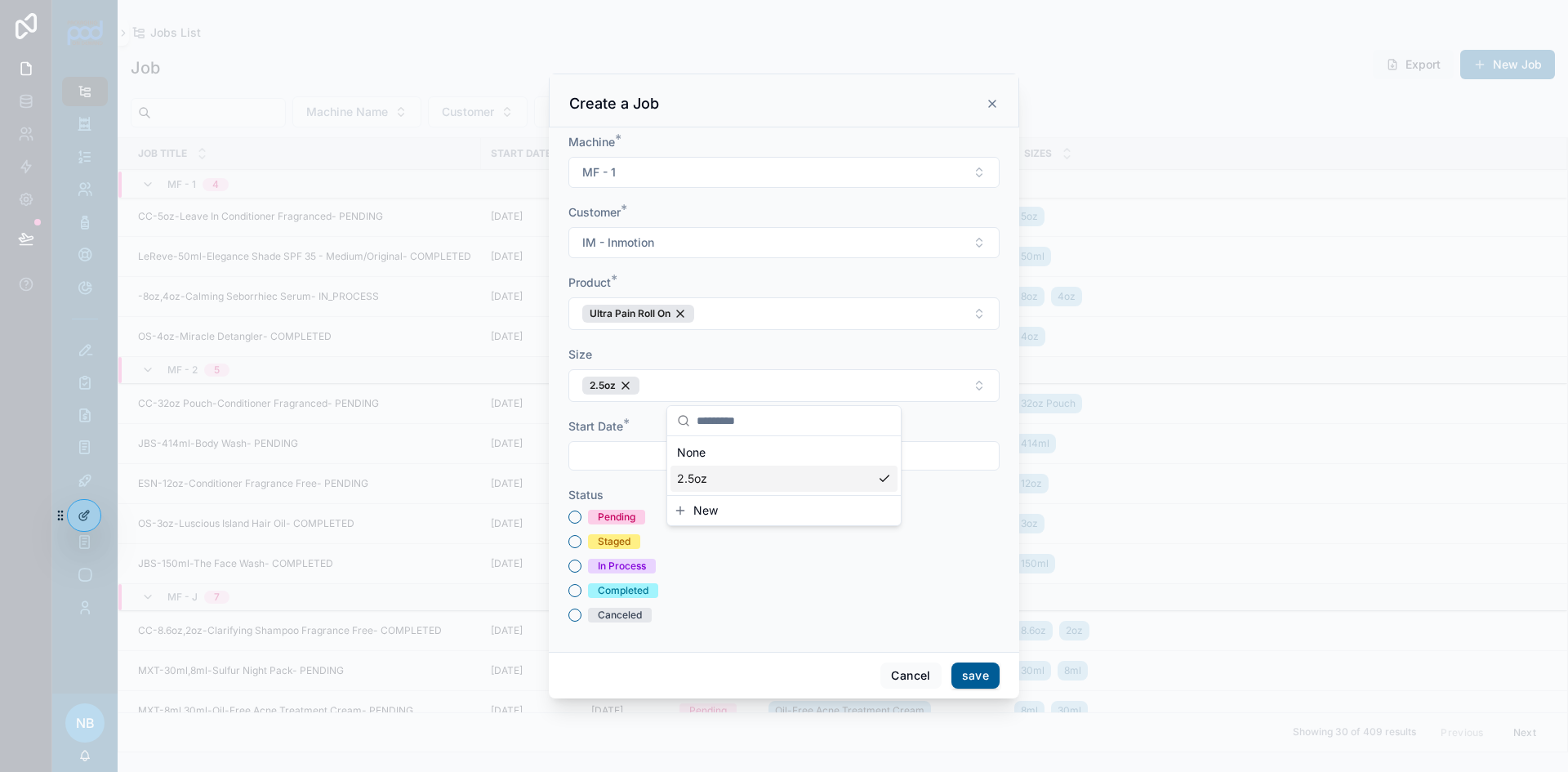
click at [743, 533] on div "Pending Staged In Process Completed Canceled" at bounding box center [784, 566] width 431 height 112
click at [652, 470] on div "scrollable content" at bounding box center [675, 456] width 212 height 29
click at [654, 457] on input "scrollable content" at bounding box center [675, 456] width 210 height 23
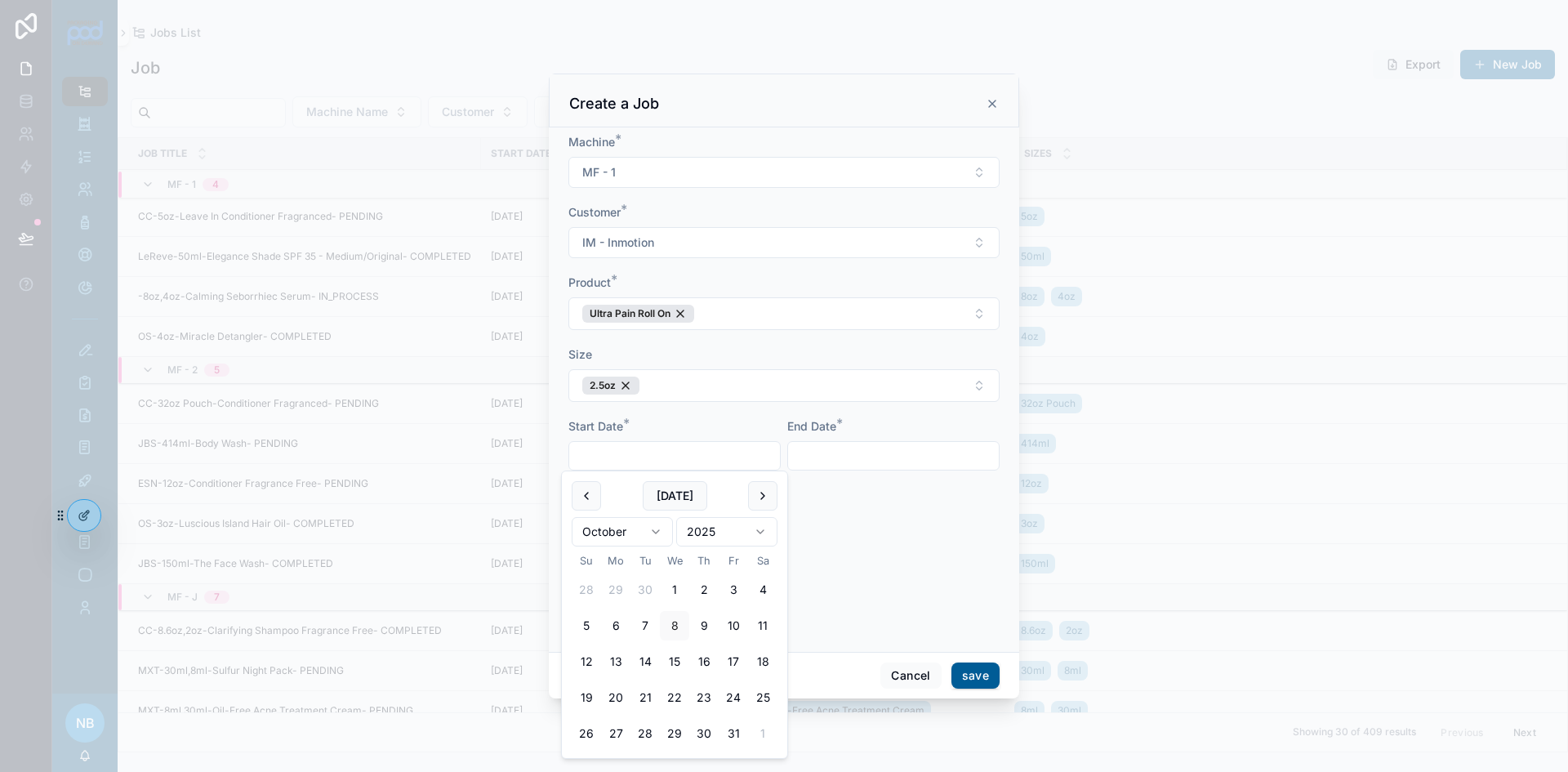
click at [727, 622] on button "10" at bounding box center [733, 625] width 29 height 29
type input "**********"
click at [854, 467] on input "scrollable content" at bounding box center [893, 456] width 210 height 23
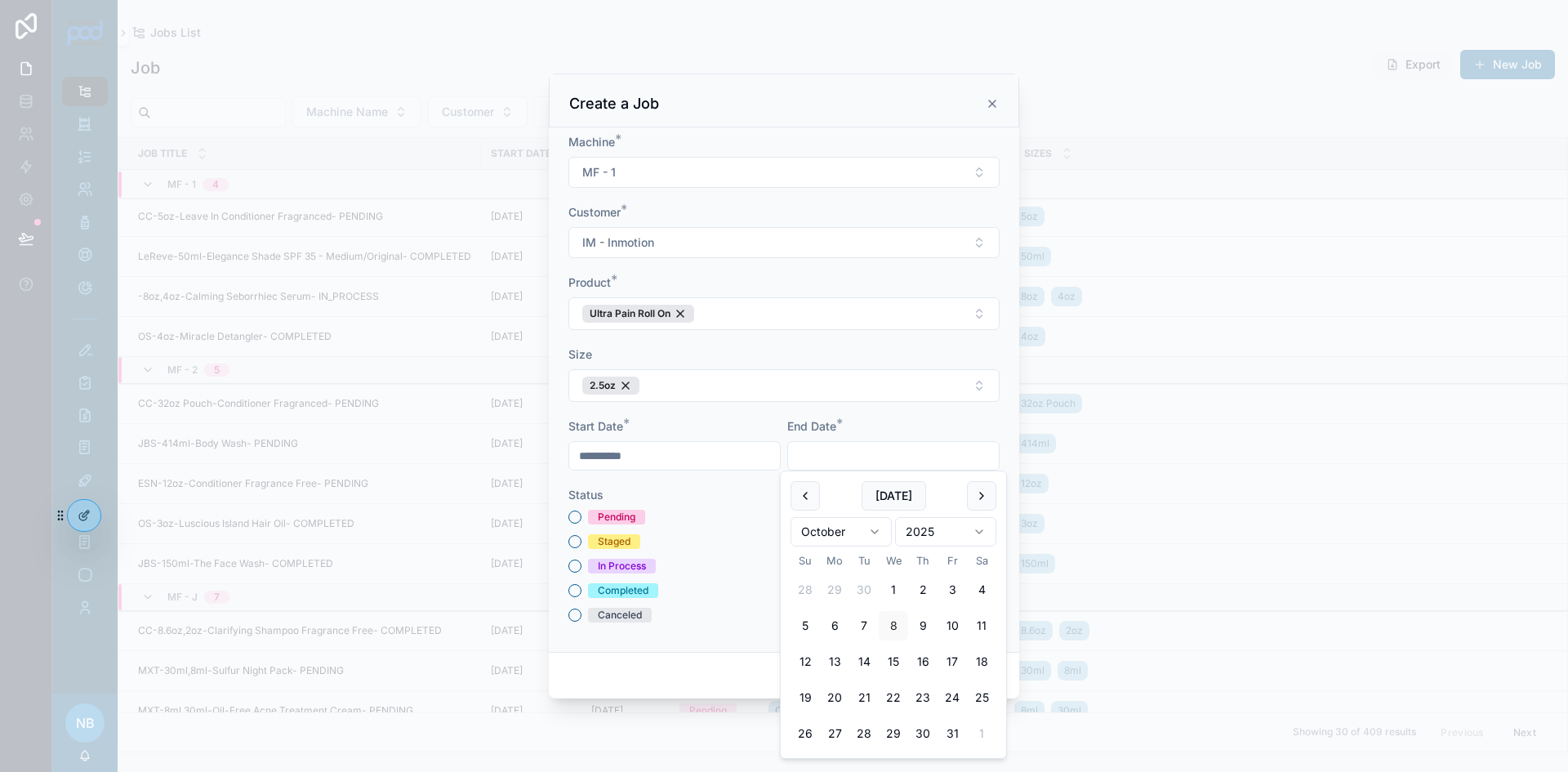
click at [973, 632] on button "11" at bounding box center [981, 625] width 29 height 29
type input "**********"
click at [714, 599] on div "Pending Staged In Process Completed Canceled" at bounding box center [784, 566] width 431 height 112
click at [581, 518] on div "Pending" at bounding box center [784, 517] width 431 height 14
click at [573, 513] on button "Pending" at bounding box center [575, 517] width 13 height 13
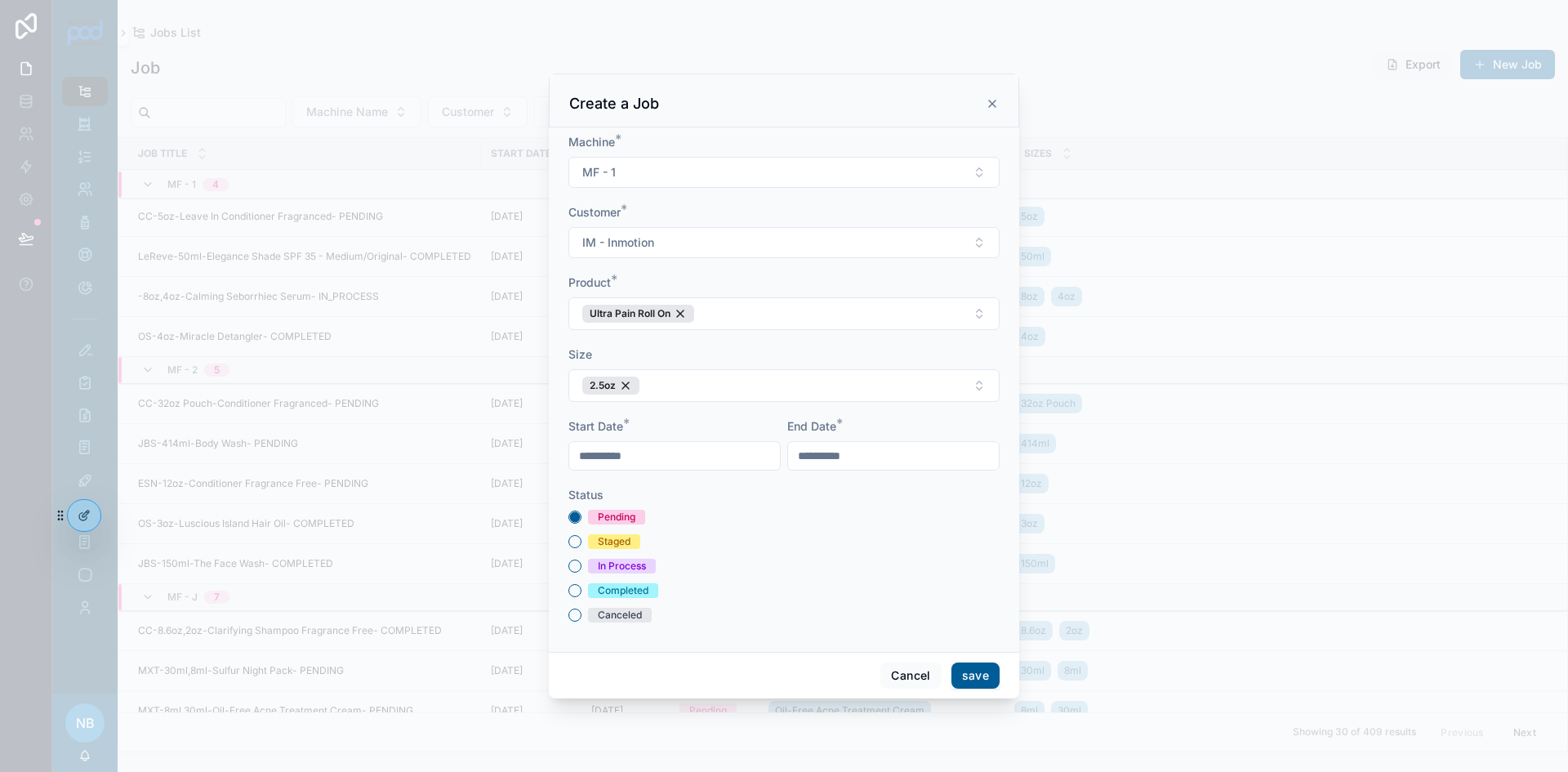
click at [973, 676] on button "save" at bounding box center [976, 675] width 48 height 26
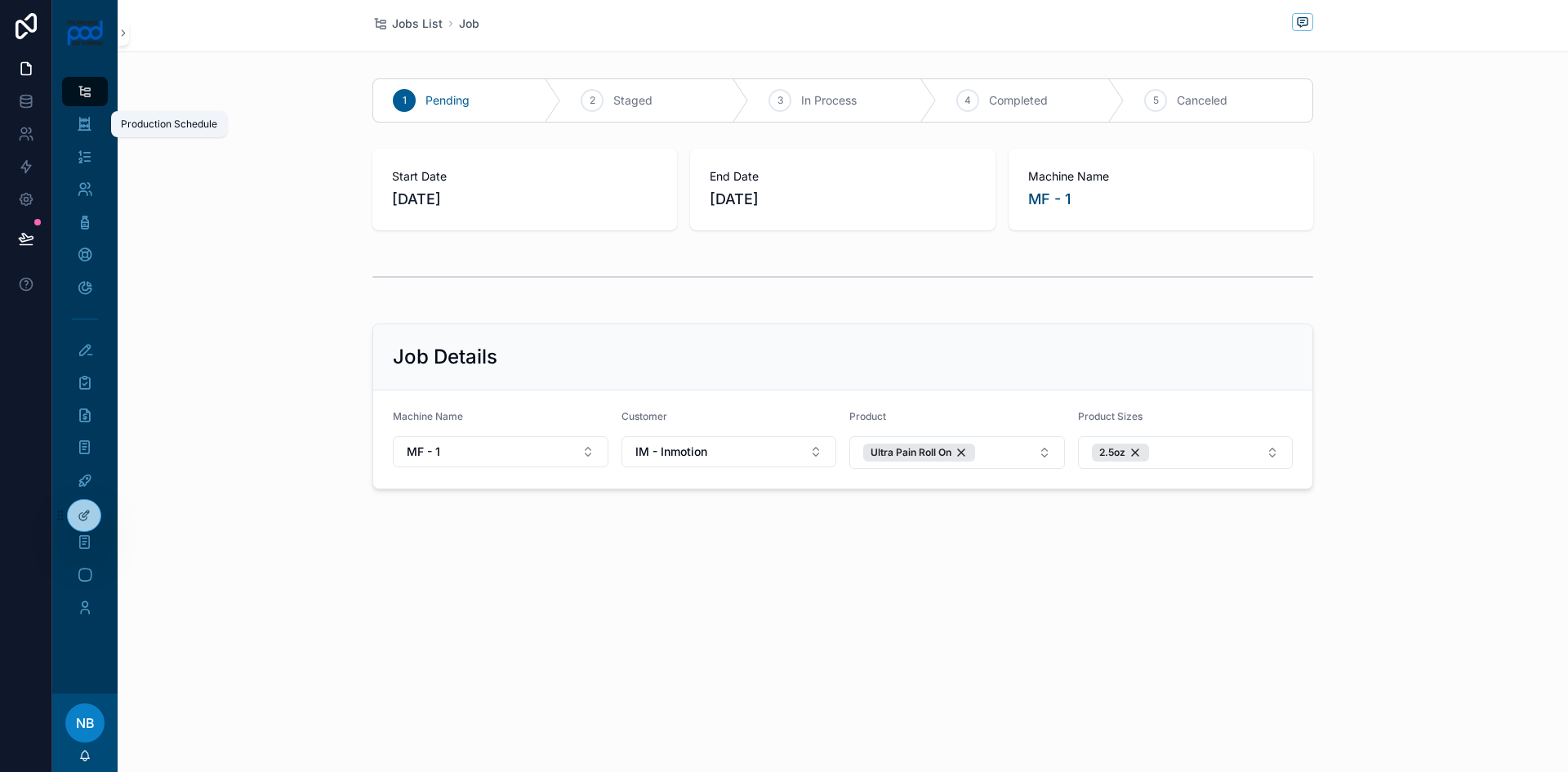
click at [86, 119] on icon "scrollable content" at bounding box center [84, 124] width 15 height 16
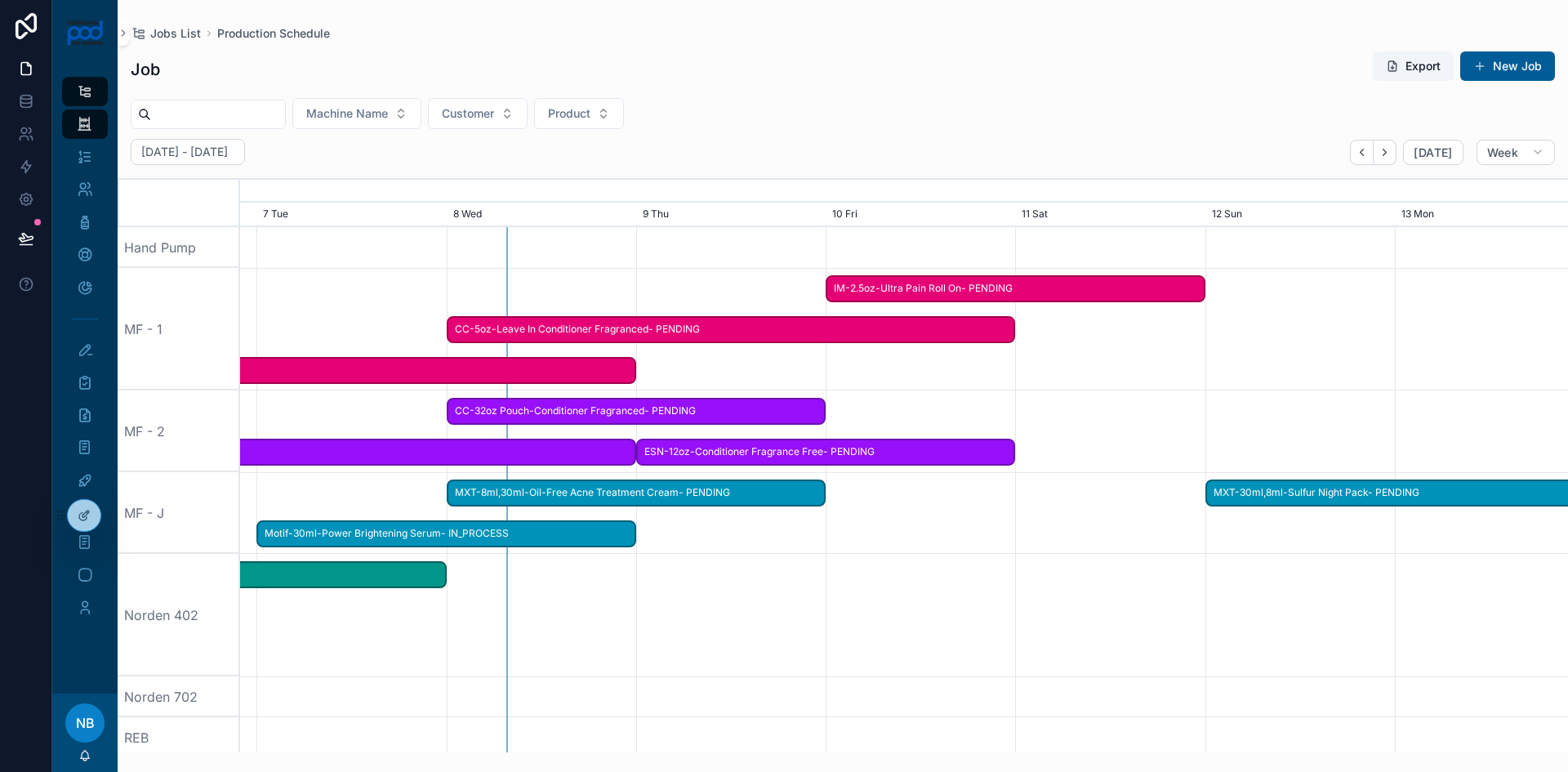
scroll to position [0, 2169]
drag, startPoint x: 954, startPoint y: 680, endPoint x: 777, endPoint y: 683, distance: 177.0
click at [777, 683] on div "scrollable content" at bounding box center [727, 697] width 5313 height 41
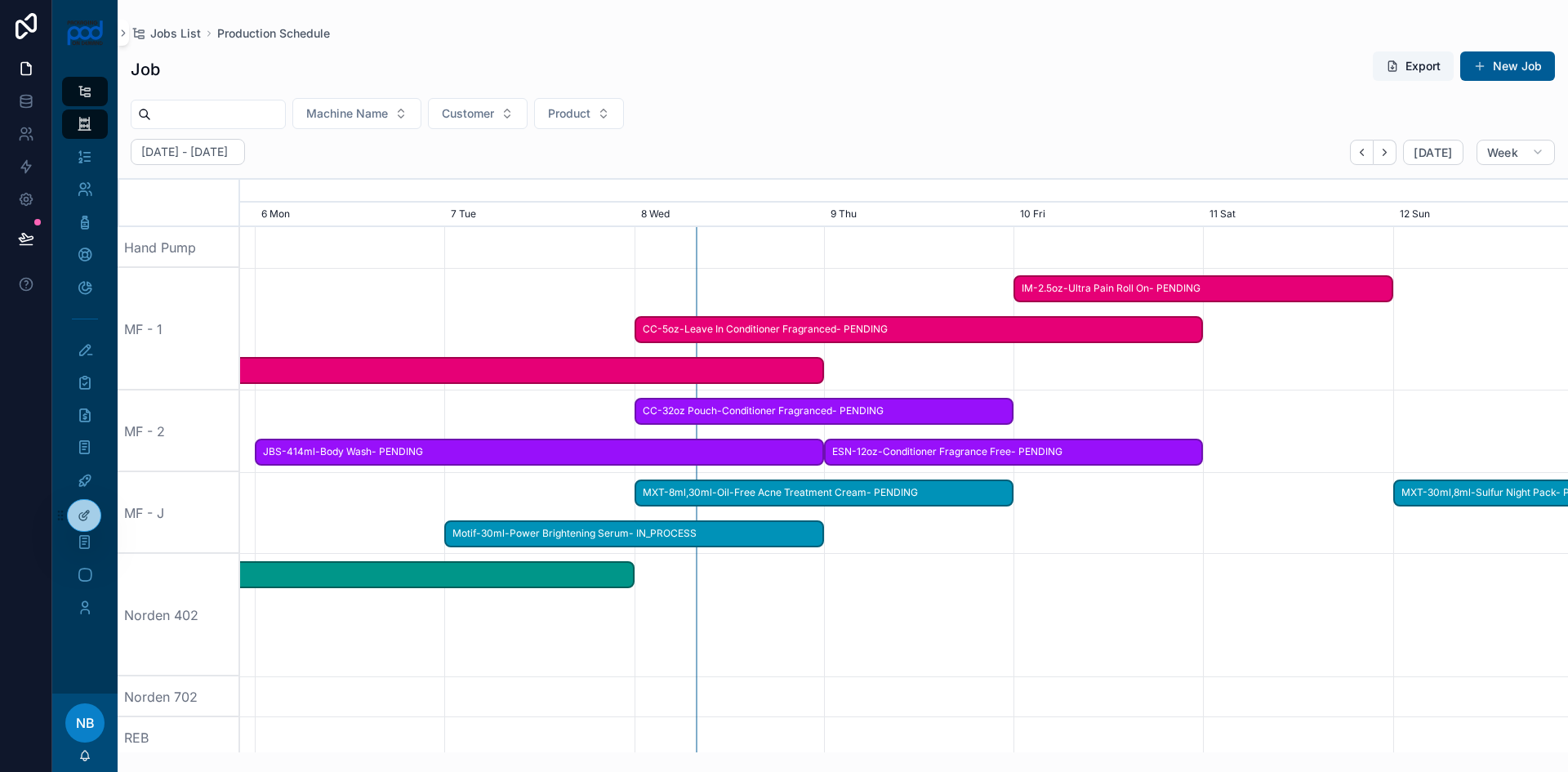
scroll to position [0, 1992]
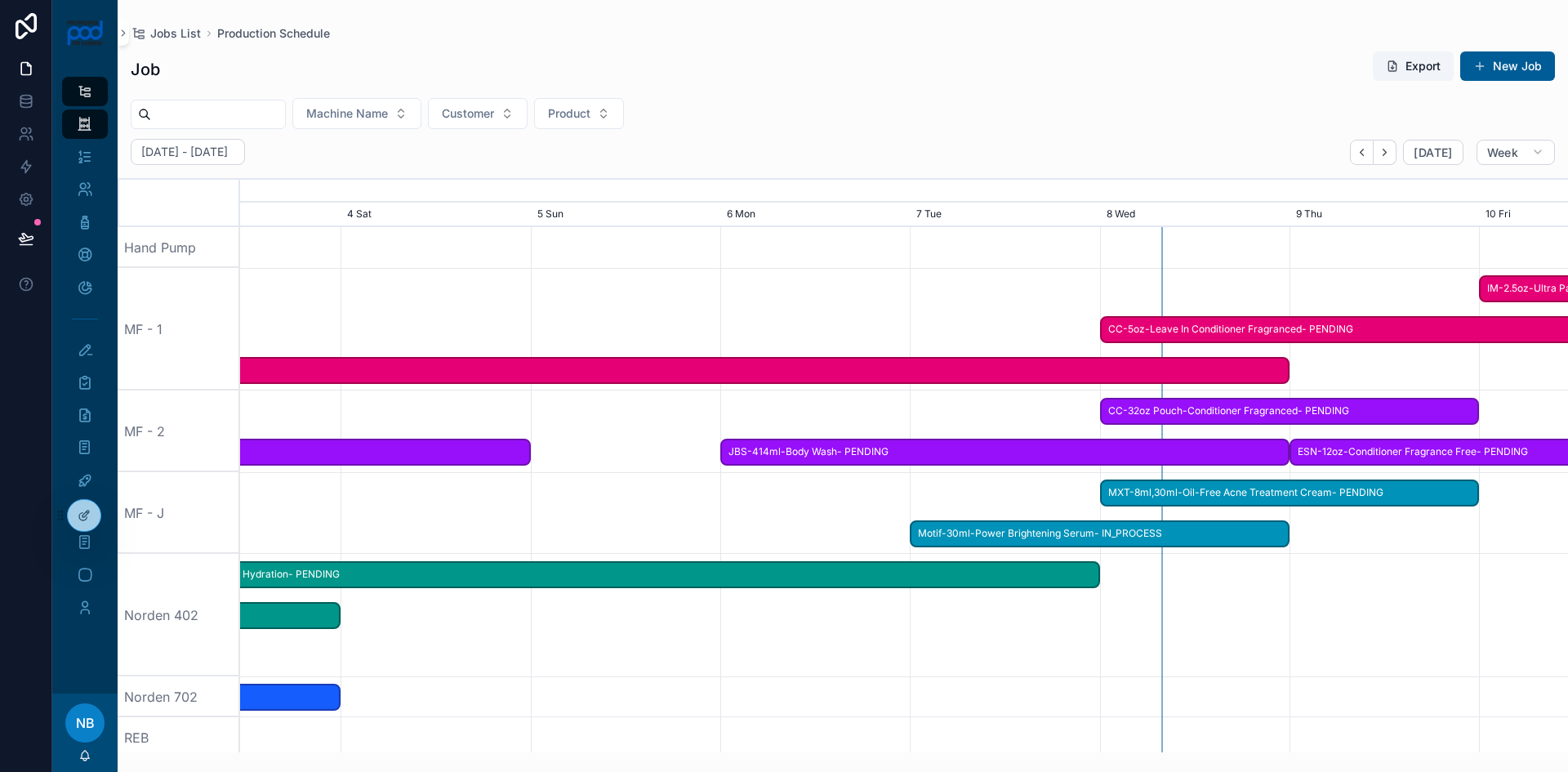
drag, startPoint x: 655, startPoint y: 649, endPoint x: 1312, endPoint y: 620, distance: 657.6
click at [1312, 620] on div "scrollable content" at bounding box center [904, 614] width 5313 height 122
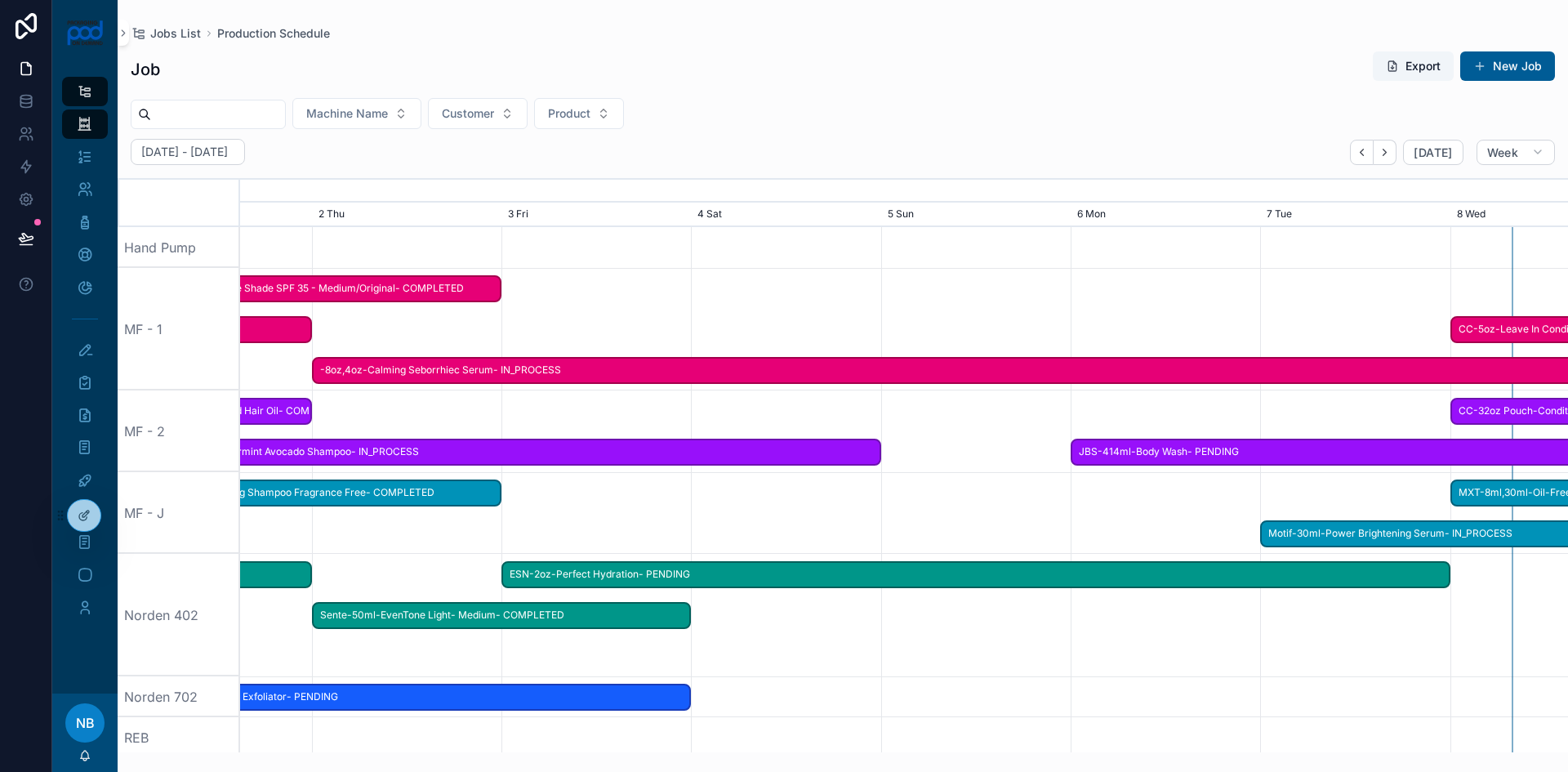
drag, startPoint x: 623, startPoint y: 686, endPoint x: 975, endPoint y: 669, distance: 352.4
click at [571, 581] on span "ESN-2oz-Perfect Hydration- PENDING" at bounding box center [977, 575] width 945 height 27
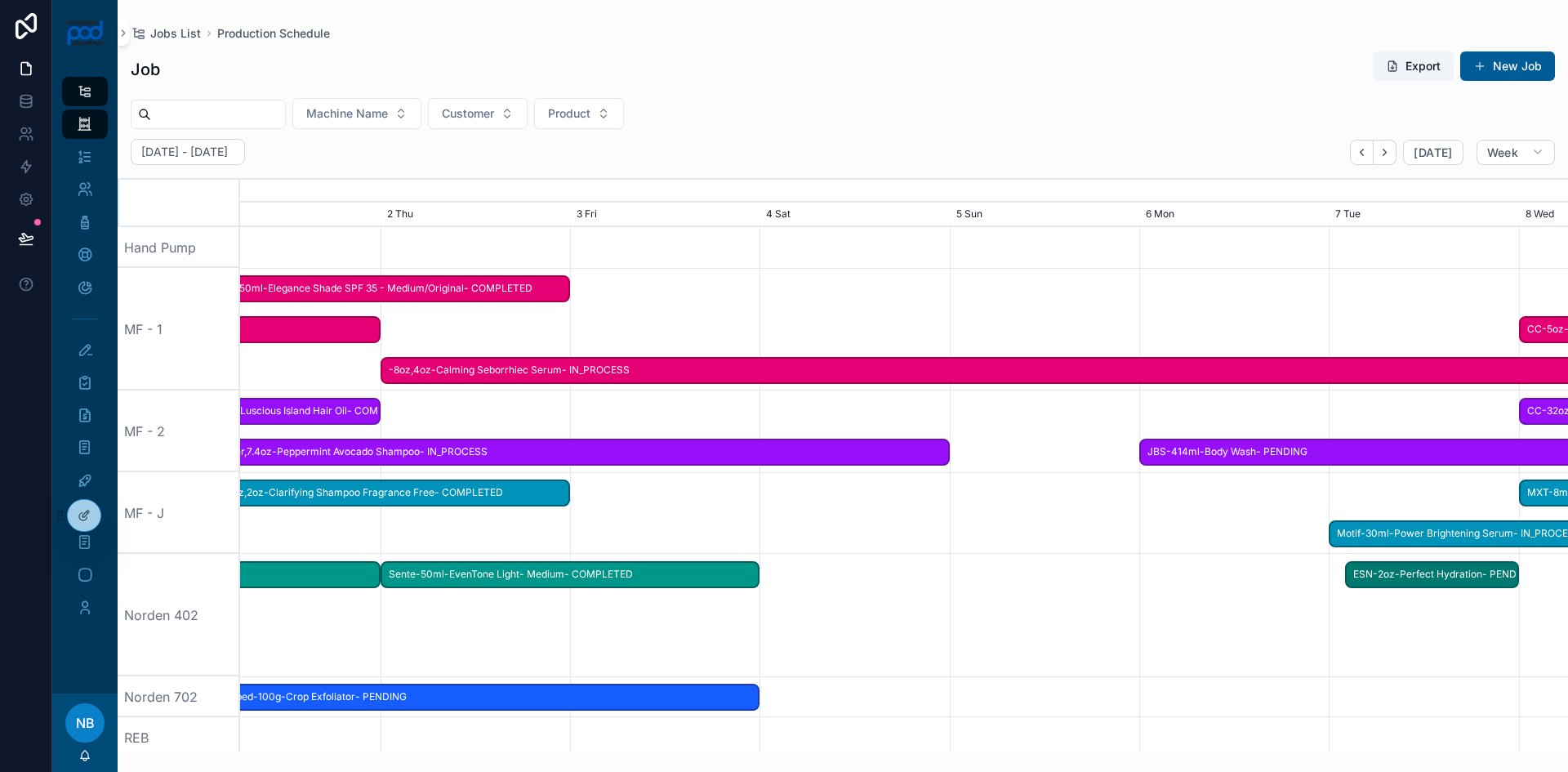
drag, startPoint x: 511, startPoint y: 579, endPoint x: 1345, endPoint y: 585, distance: 834.0
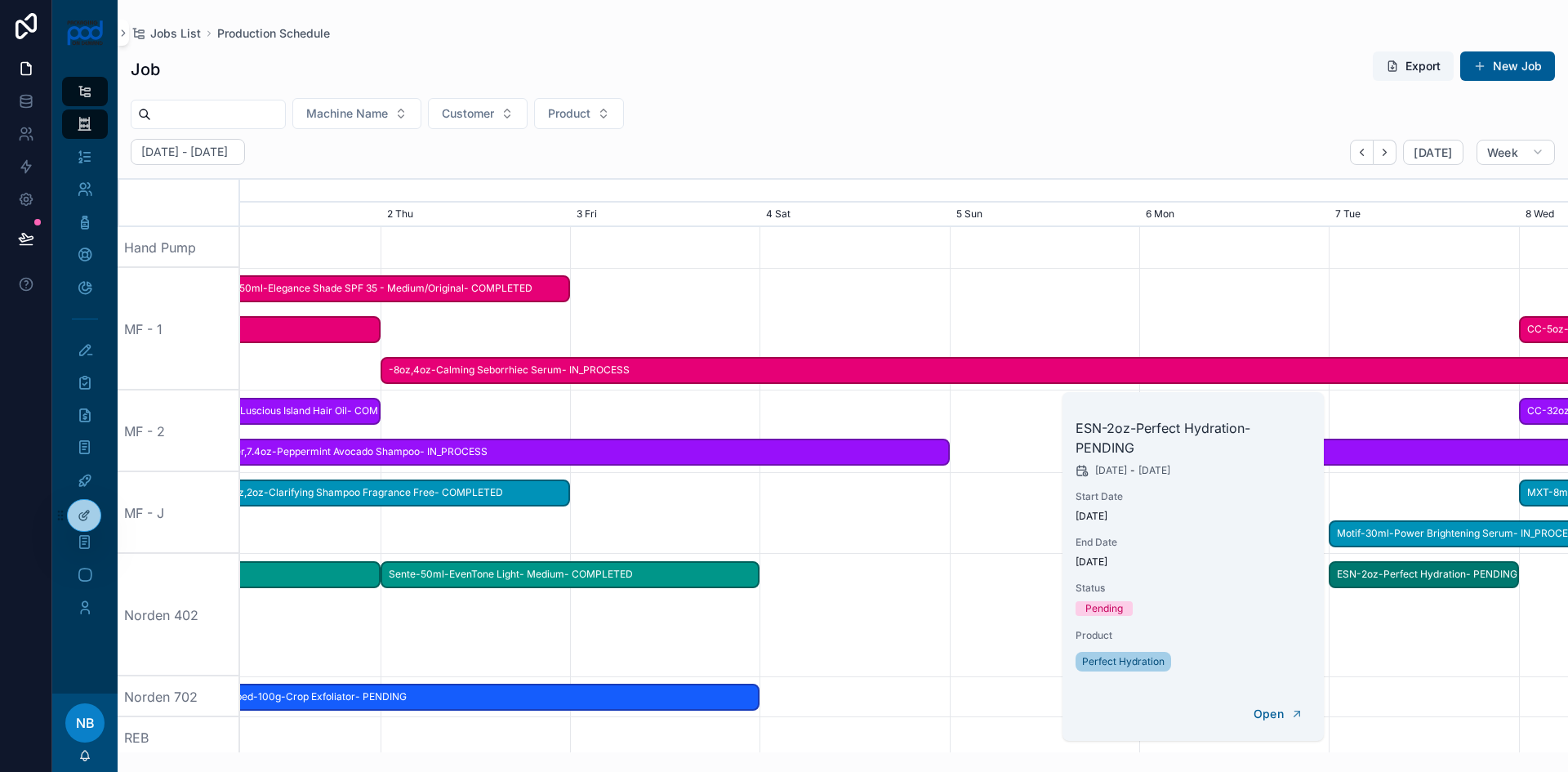
click at [1369, 624] on div "scrollable content" at bounding box center [904, 614] width 5313 height 122
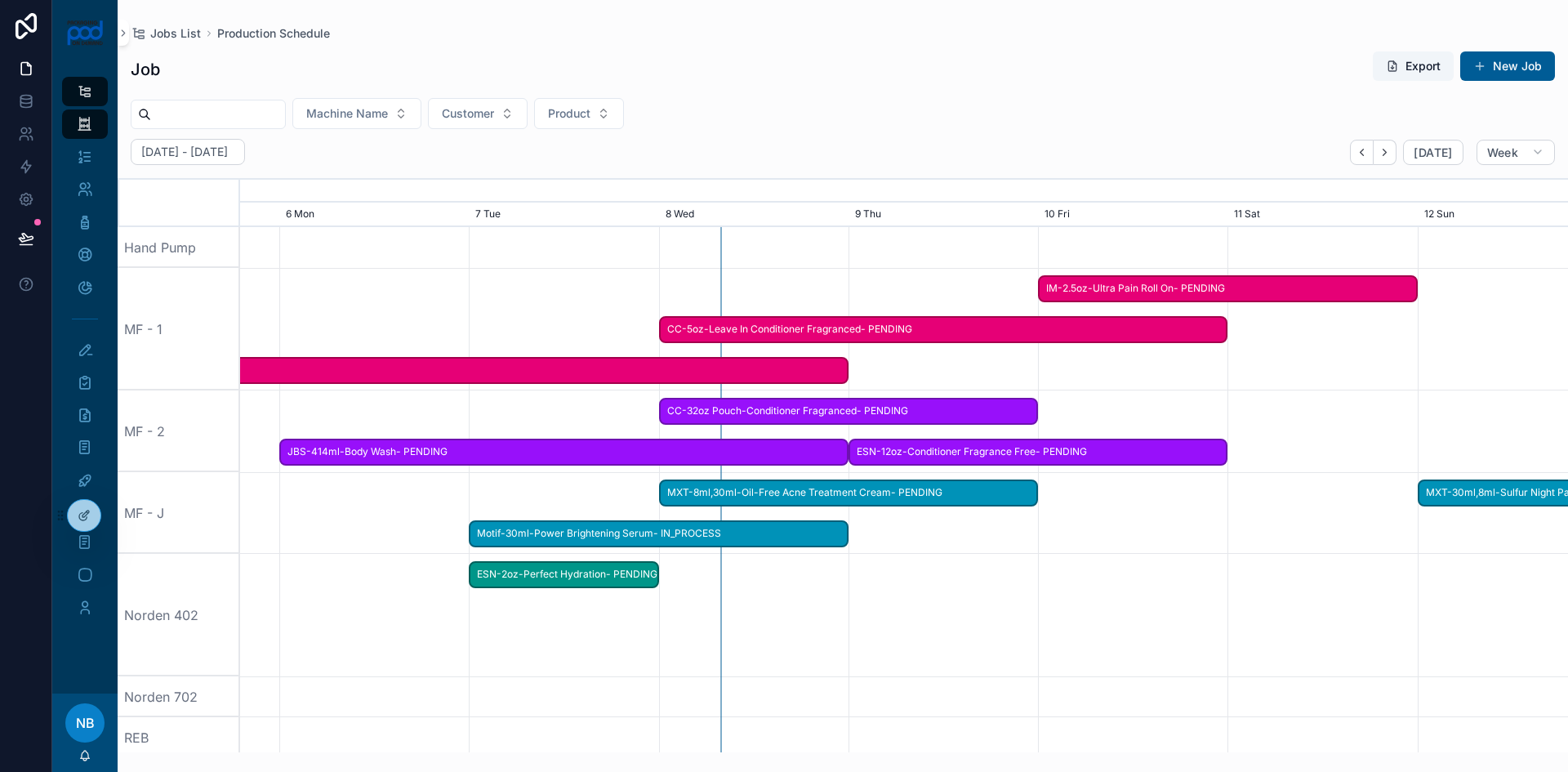
scroll to position [0, 1993]
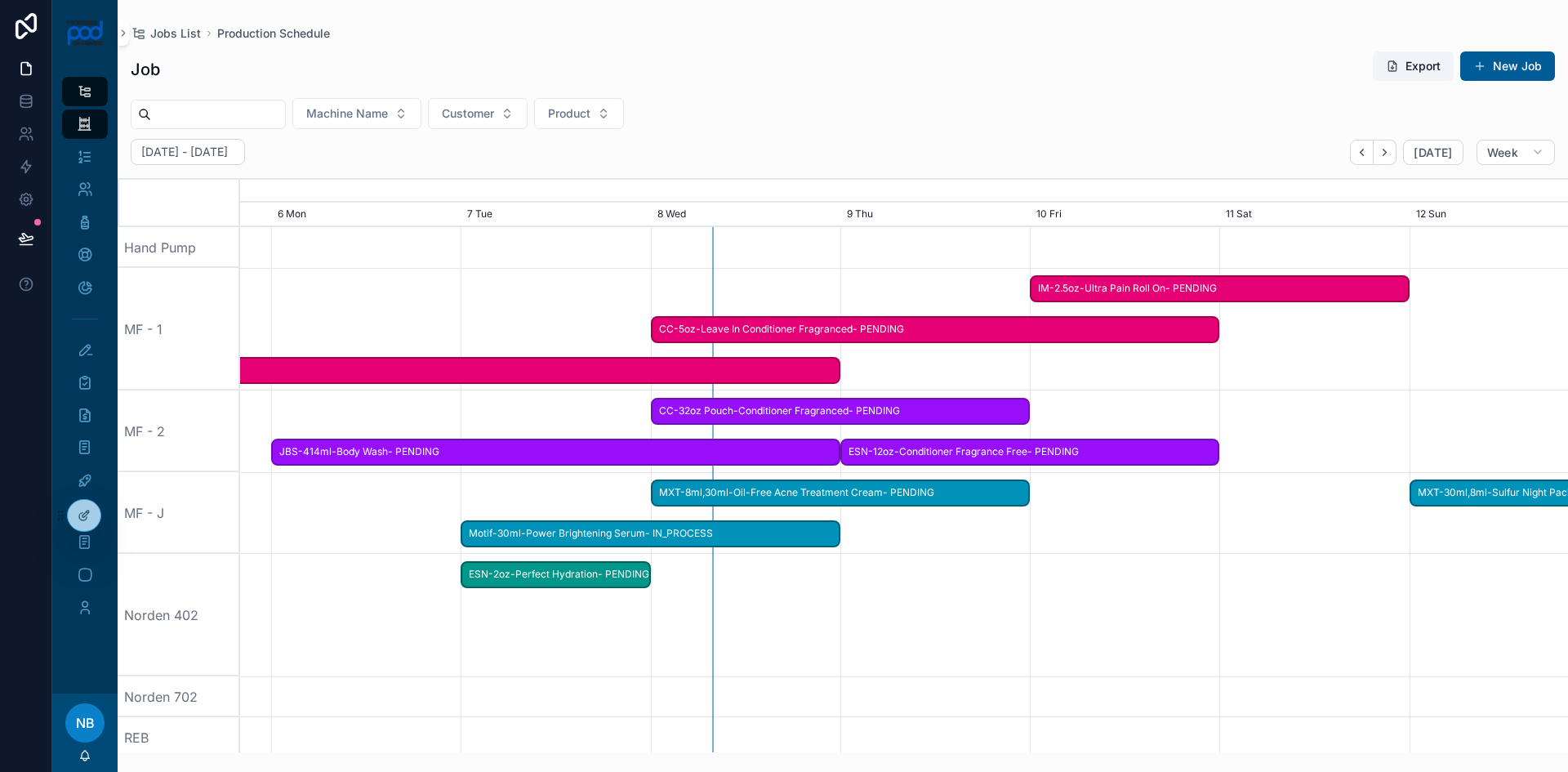
drag, startPoint x: 1437, startPoint y: 627, endPoint x: 569, endPoint y: 629, distance: 868.0
click at [569, 629] on div "scrollable content" at bounding box center [904, 614] width 5313 height 122
click at [531, 568] on span "ESN-2oz-Perfect Hydration- PENDING" at bounding box center [555, 575] width 186 height 27
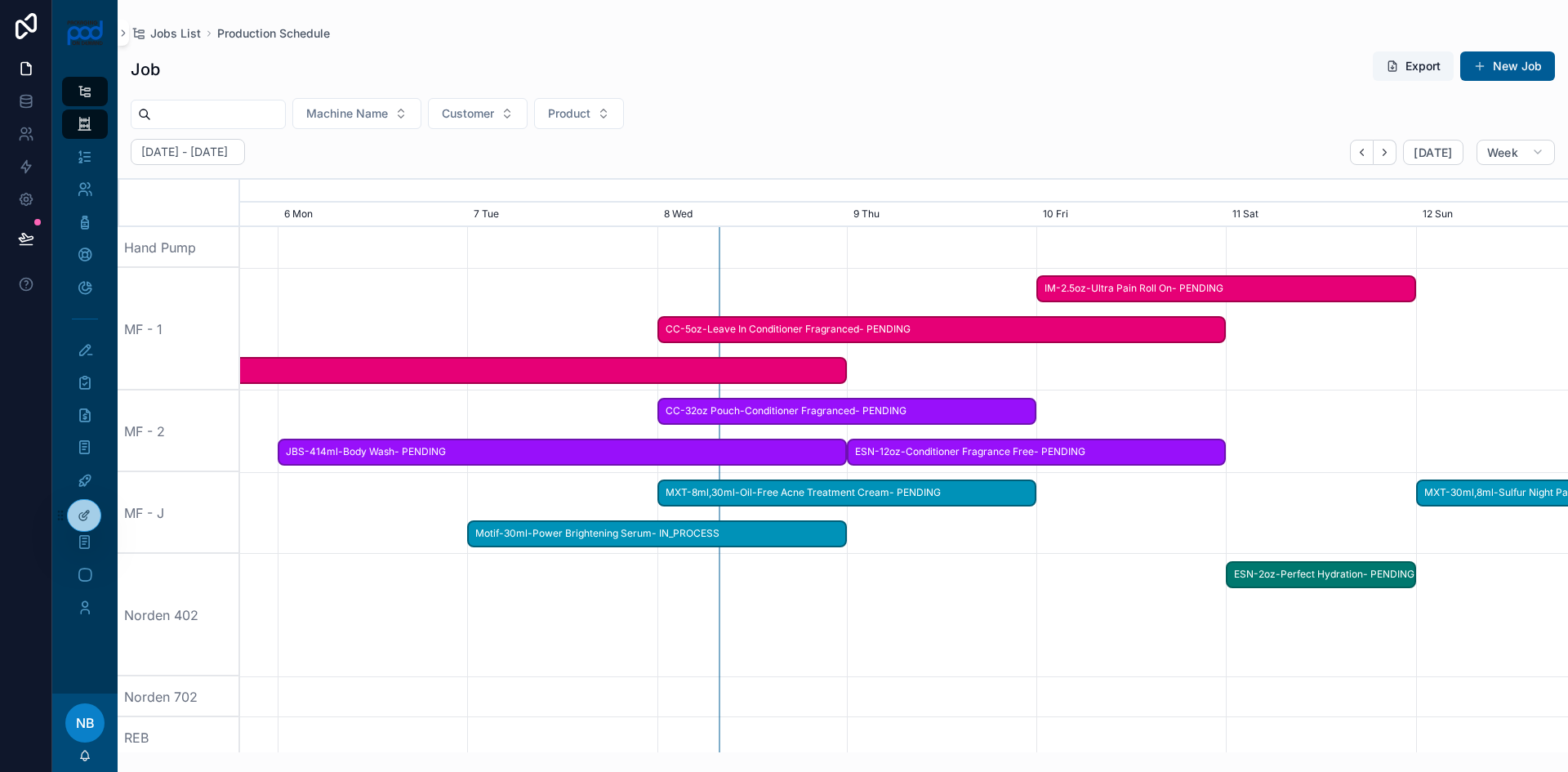
drag, startPoint x: 530, startPoint y: 572, endPoint x: 1298, endPoint y: 580, distance: 768.0
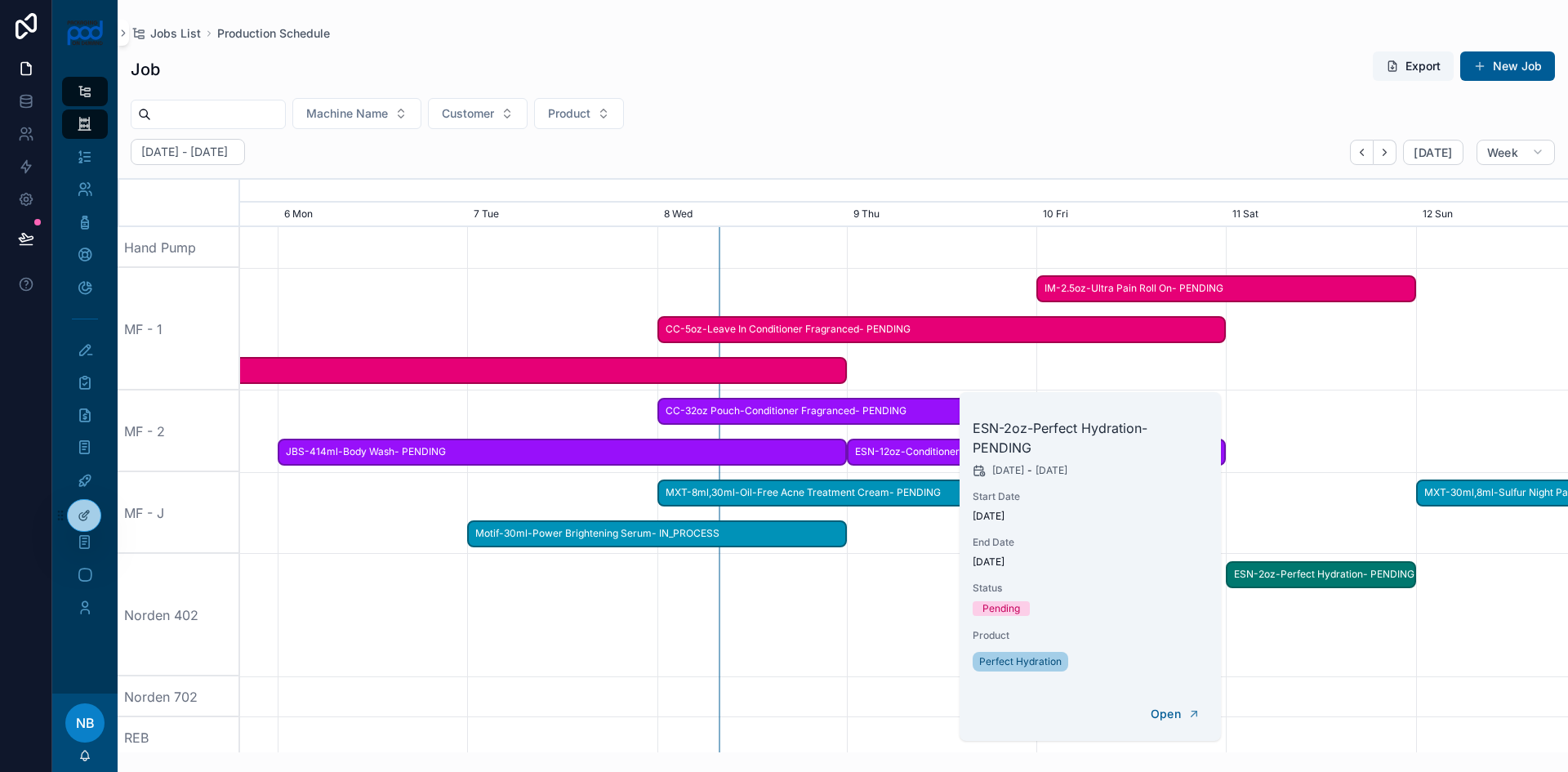
click at [1370, 628] on div "scrollable content" at bounding box center [904, 614] width 5313 height 122
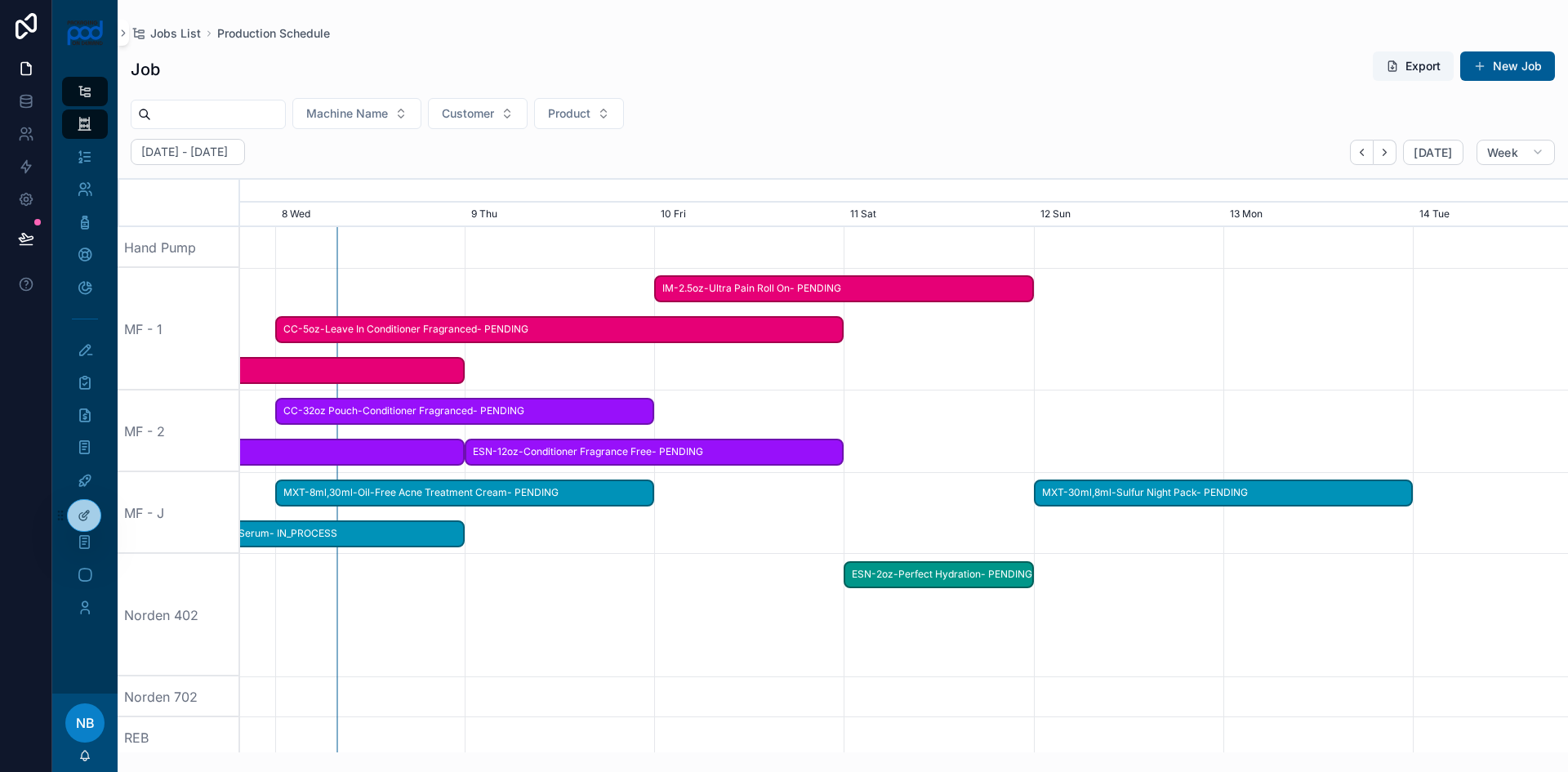
scroll to position [0, 2730]
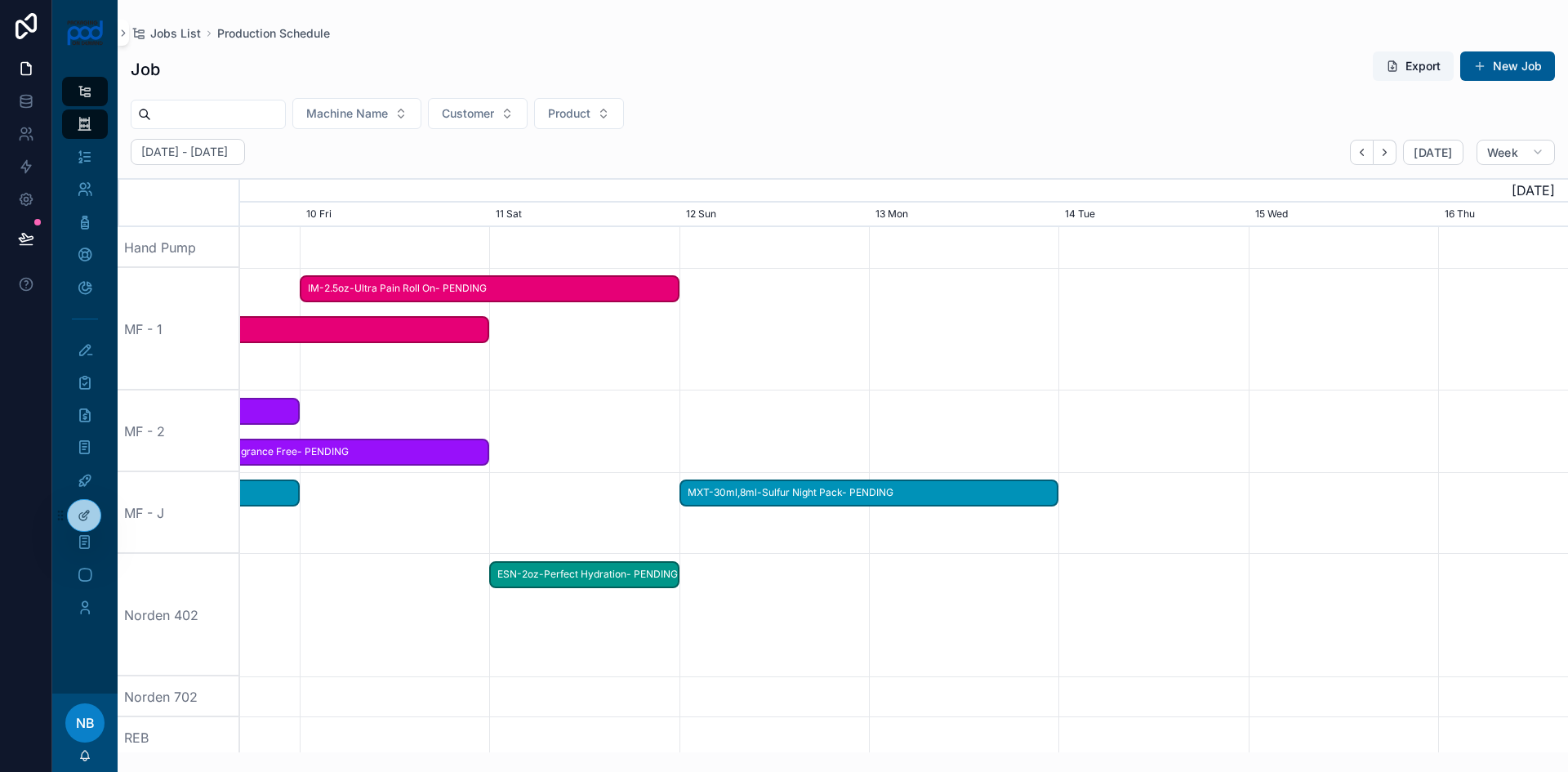
drag, startPoint x: 1407, startPoint y: 641, endPoint x: 637, endPoint y: 626, distance: 770.1
click at [659, 633] on div "scrollable content" at bounding box center [168, 614] width 5313 height 122
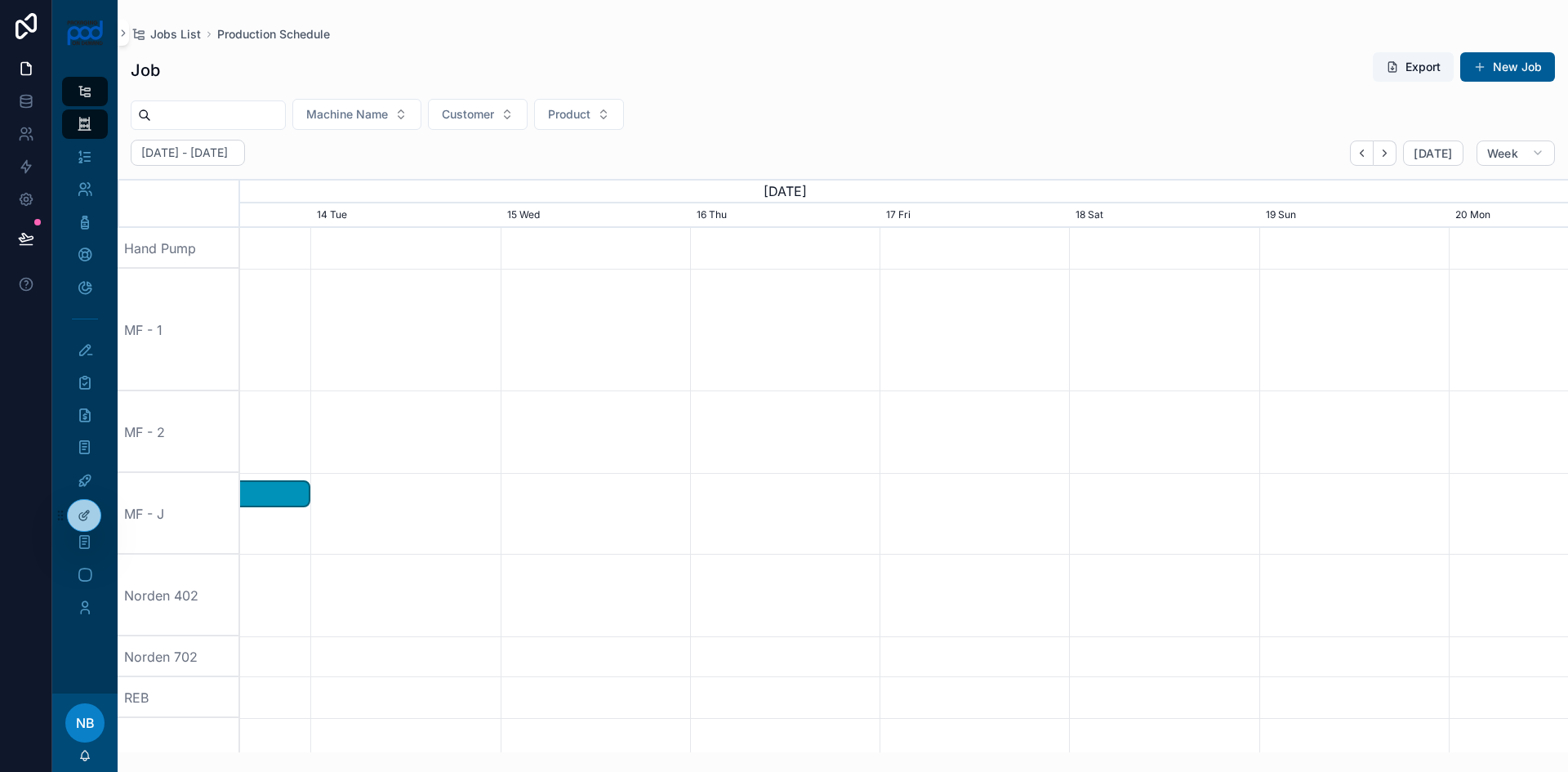
scroll to position [0, 1992]
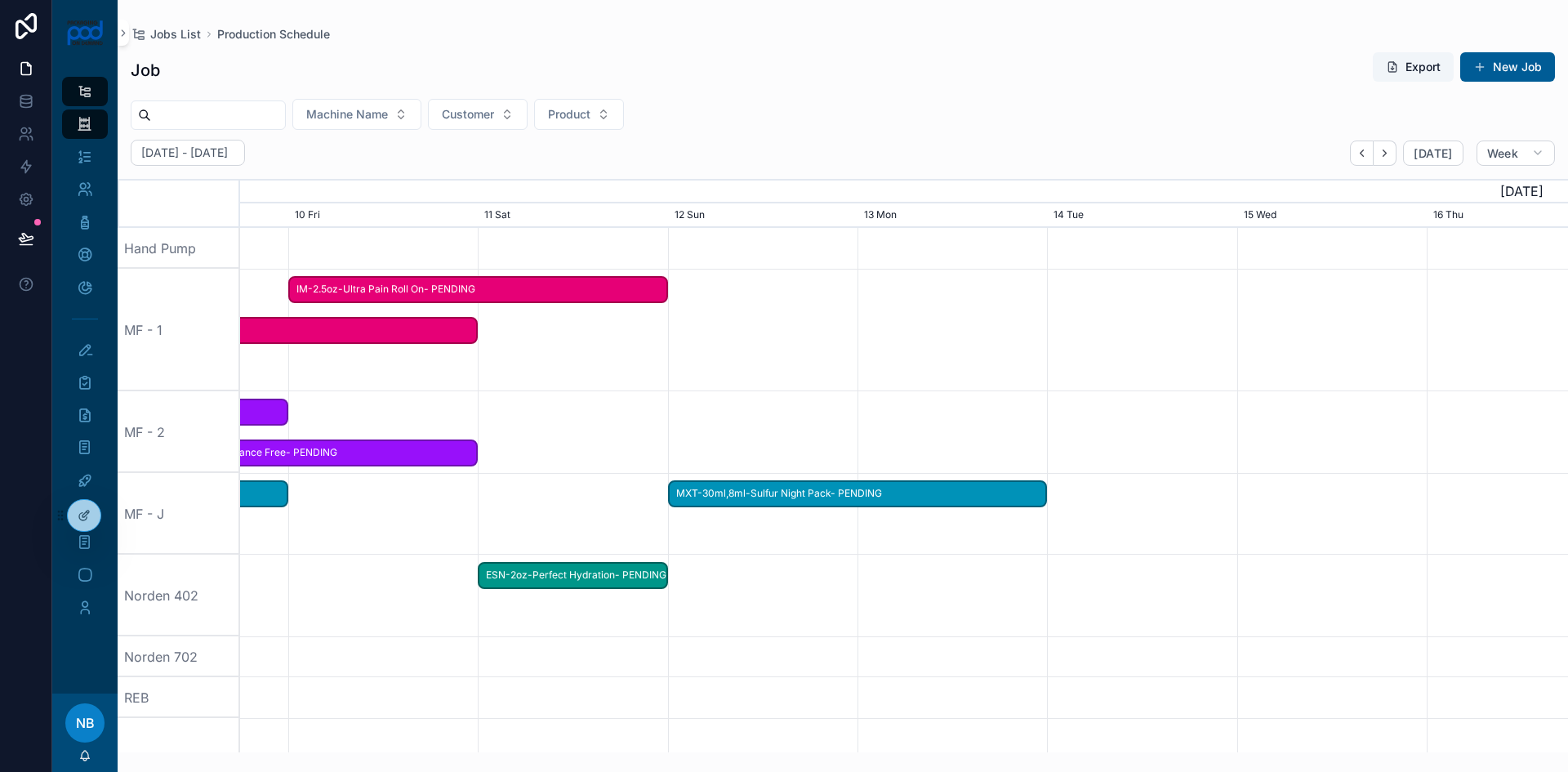
click at [512, 583] on span "ESN-2oz-Perfect Hydration- PENDING" at bounding box center [572, 575] width 186 height 27
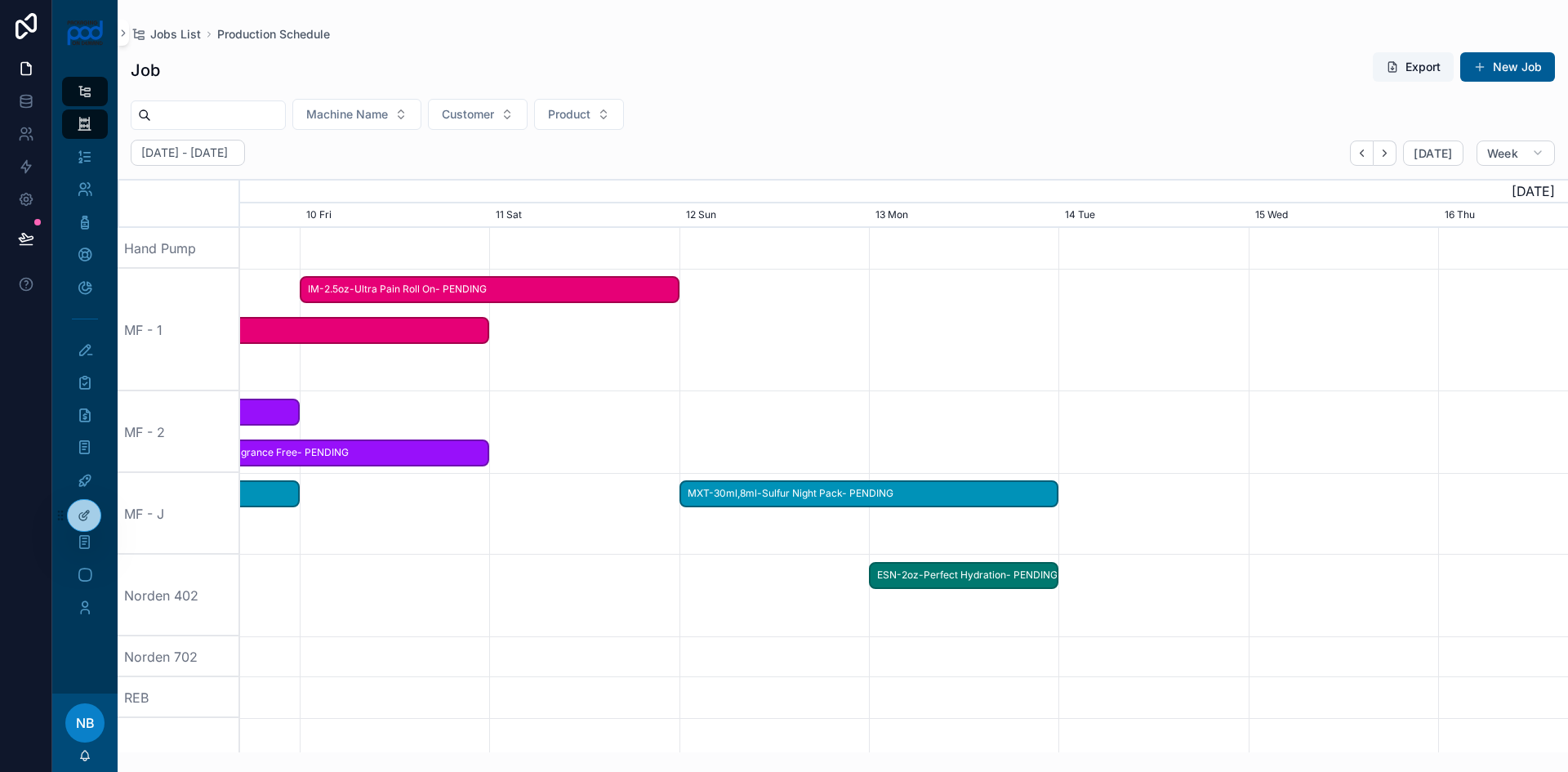
drag, startPoint x: 530, startPoint y: 577, endPoint x: 911, endPoint y: 577, distance: 381.0
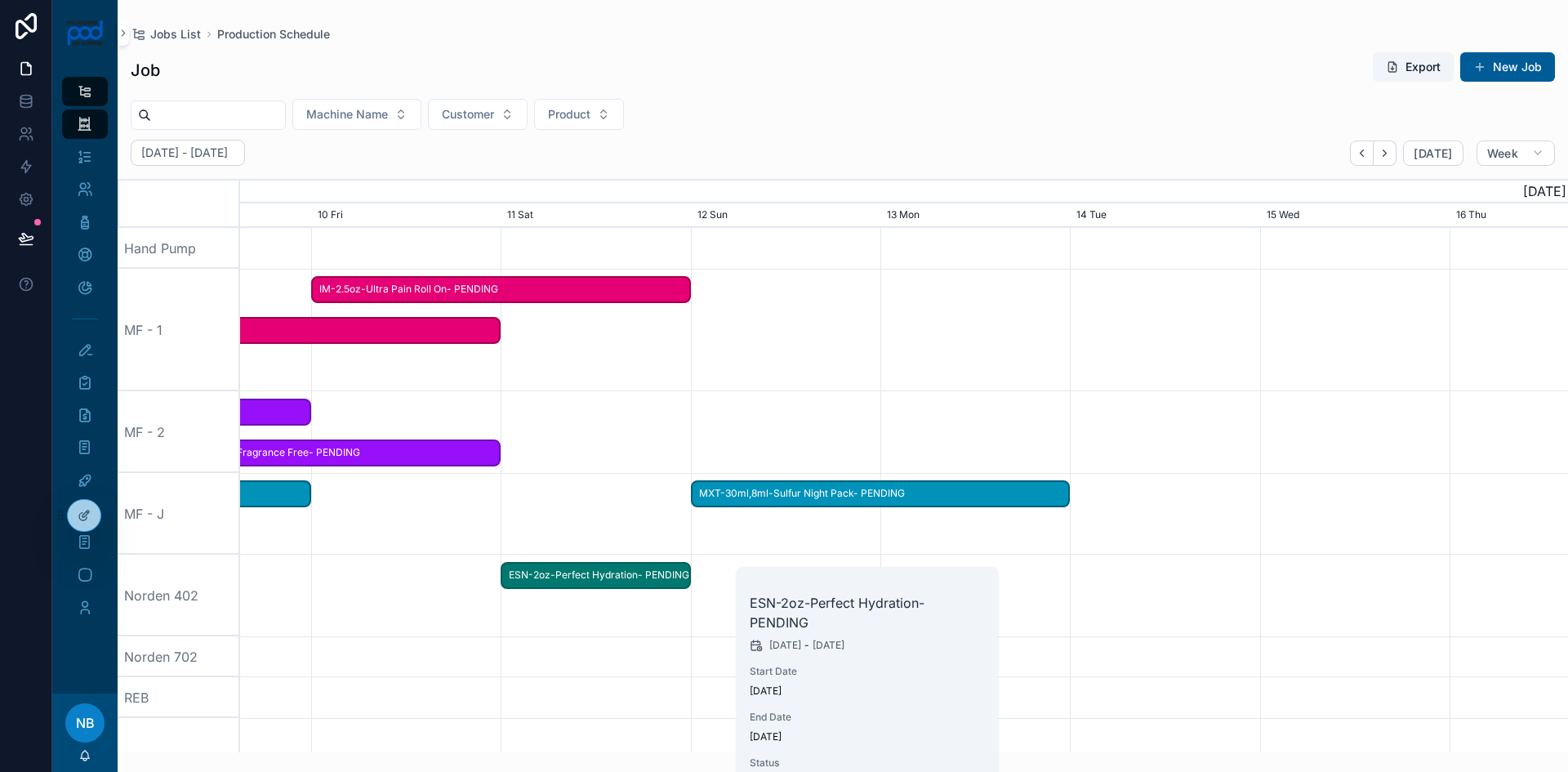
scroll to position [0, 1992]
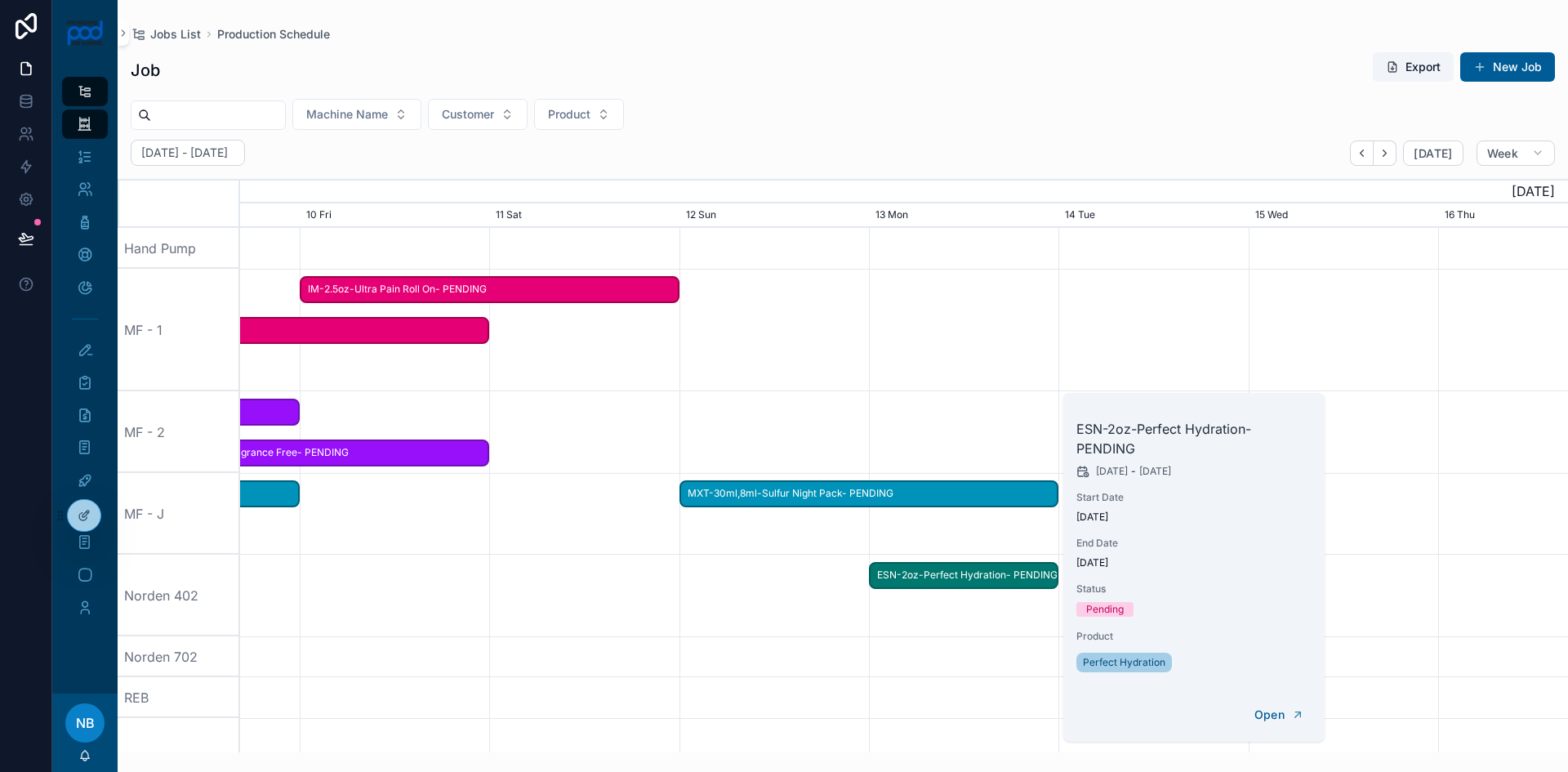
click at [668, 616] on div "scrollable content" at bounding box center [904, 595] width 5313 height 82
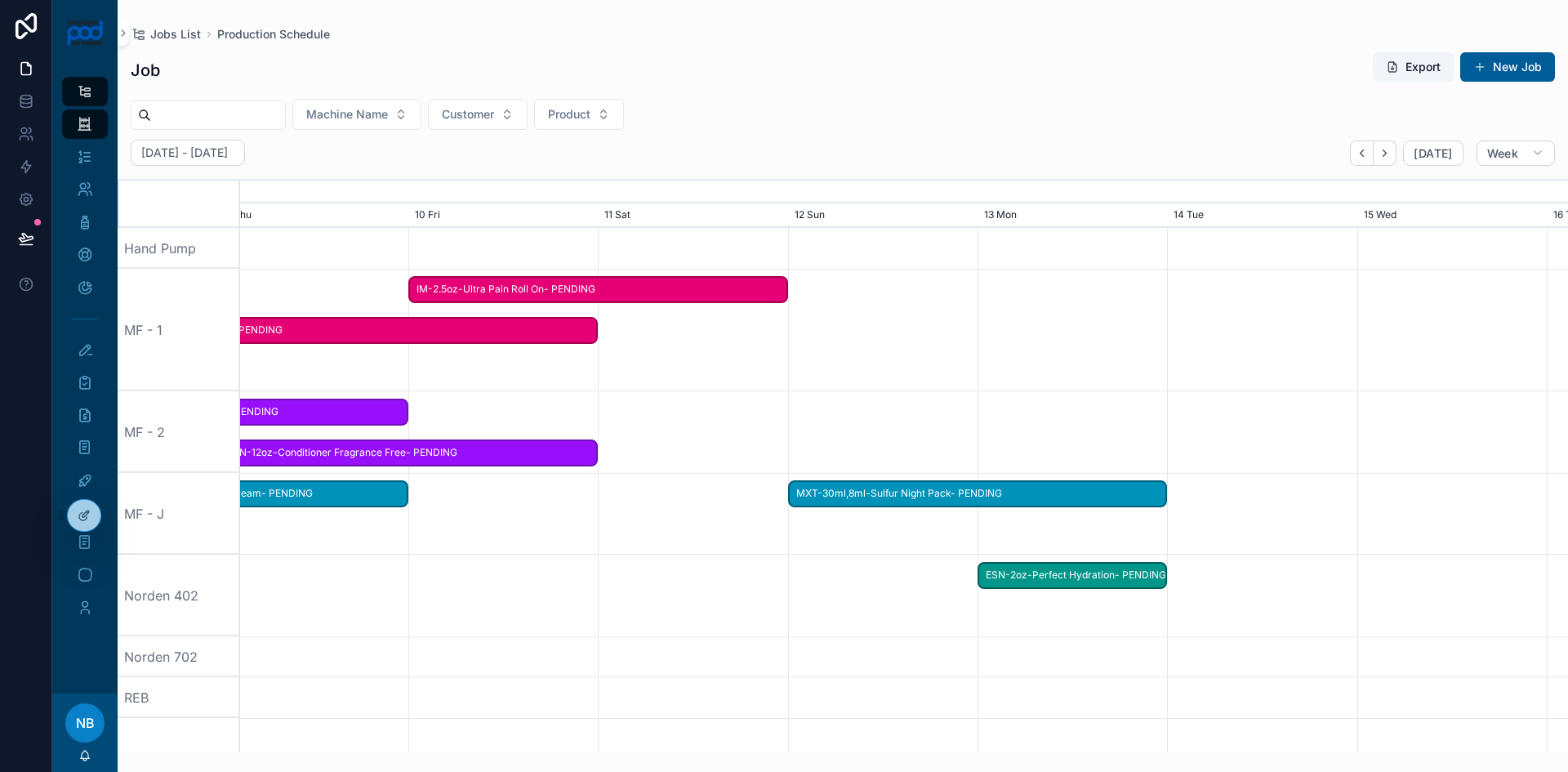
scroll to position [0, 1696]
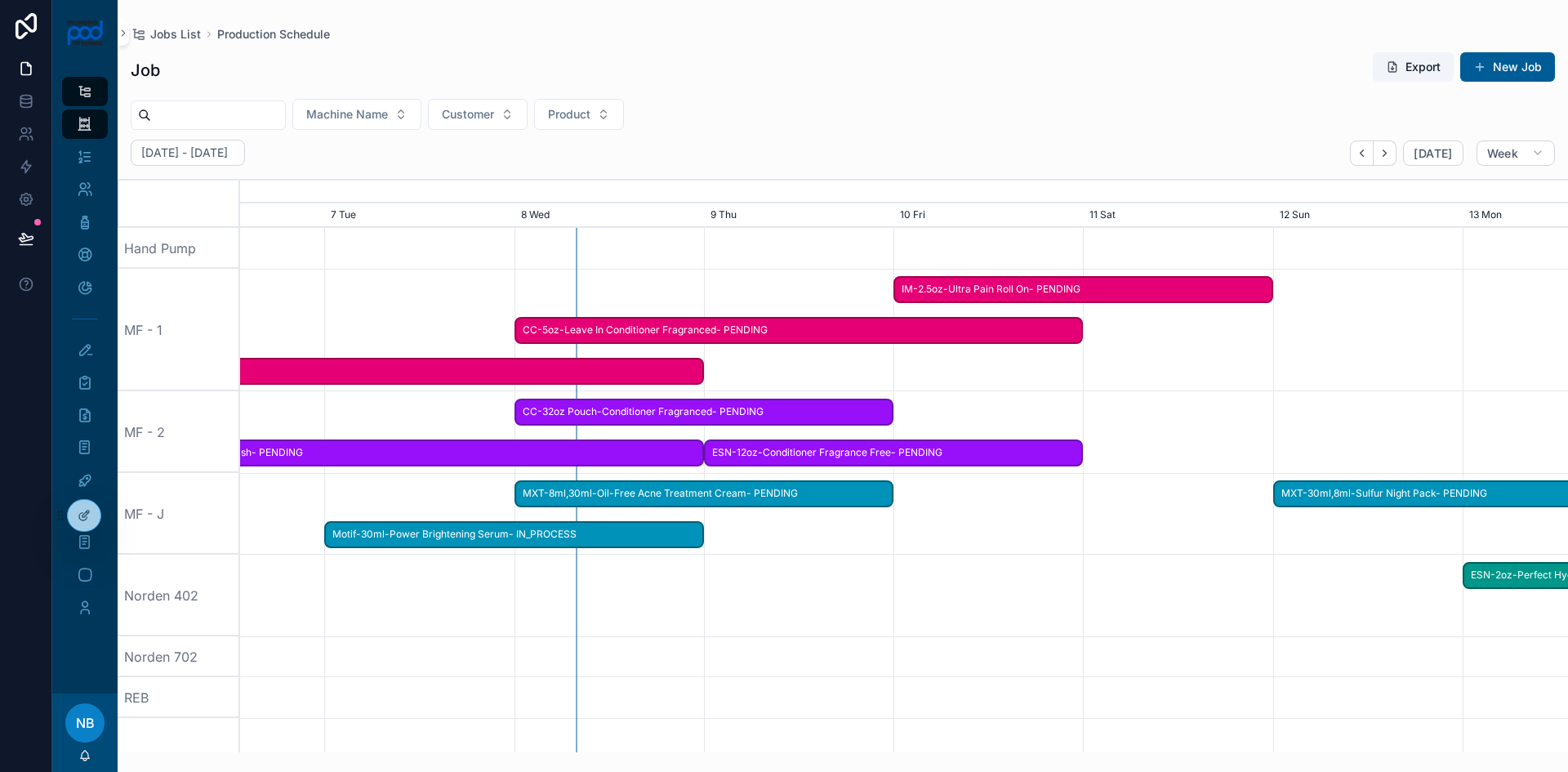
drag, startPoint x: 539, startPoint y: 620, endPoint x: 1135, endPoint y: 618, distance: 596.0
click at [1135, 618] on div "scrollable content" at bounding box center [1498, 595] width 5313 height 82
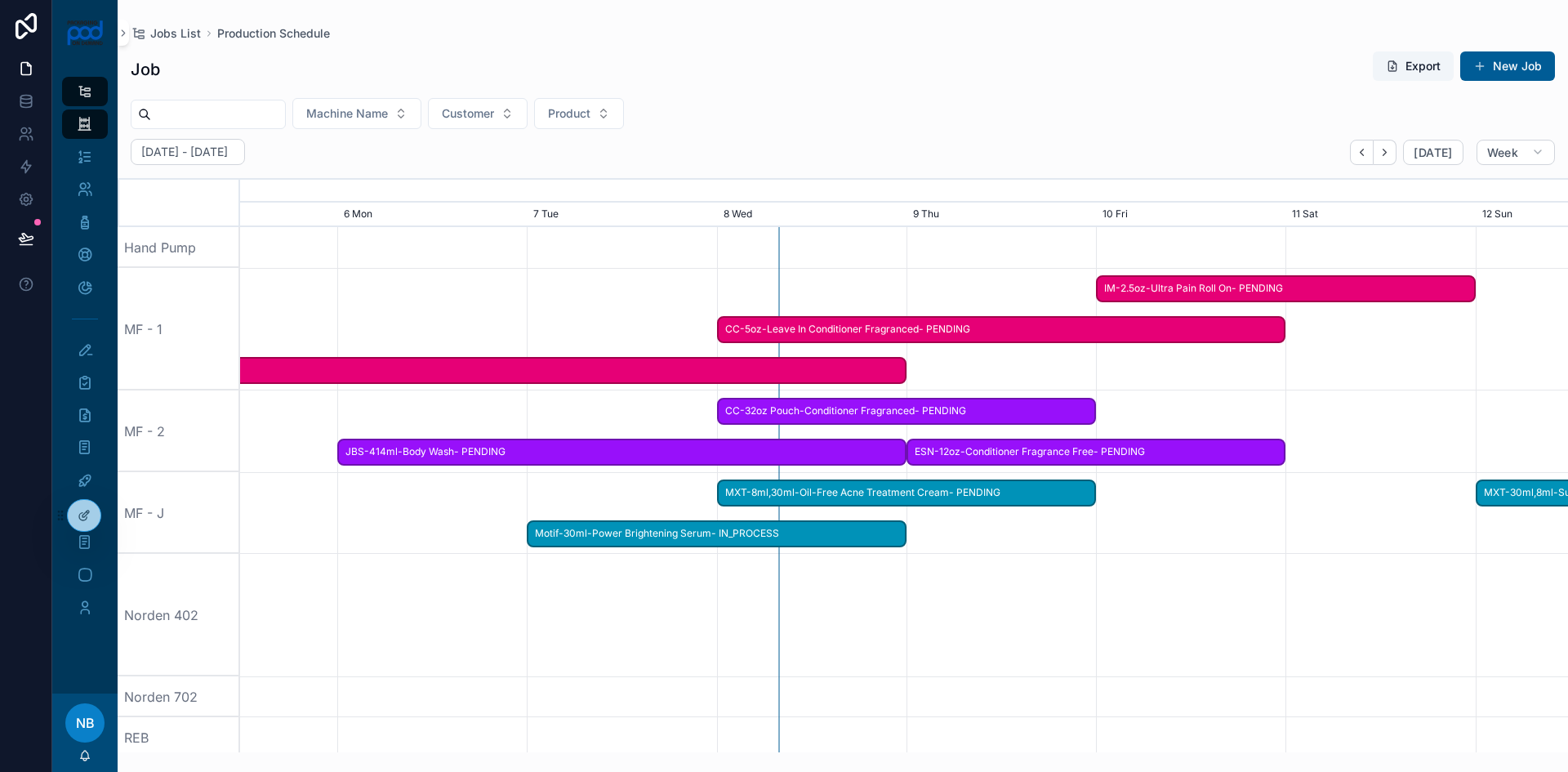
drag, startPoint x: 656, startPoint y: 617, endPoint x: 857, endPoint y: 619, distance: 201.0
click at [857, 619] on div "scrollable content" at bounding box center [904, 614] width 5313 height 122
click at [1485, 60] on span "scrollable content" at bounding box center [1480, 66] width 13 height 13
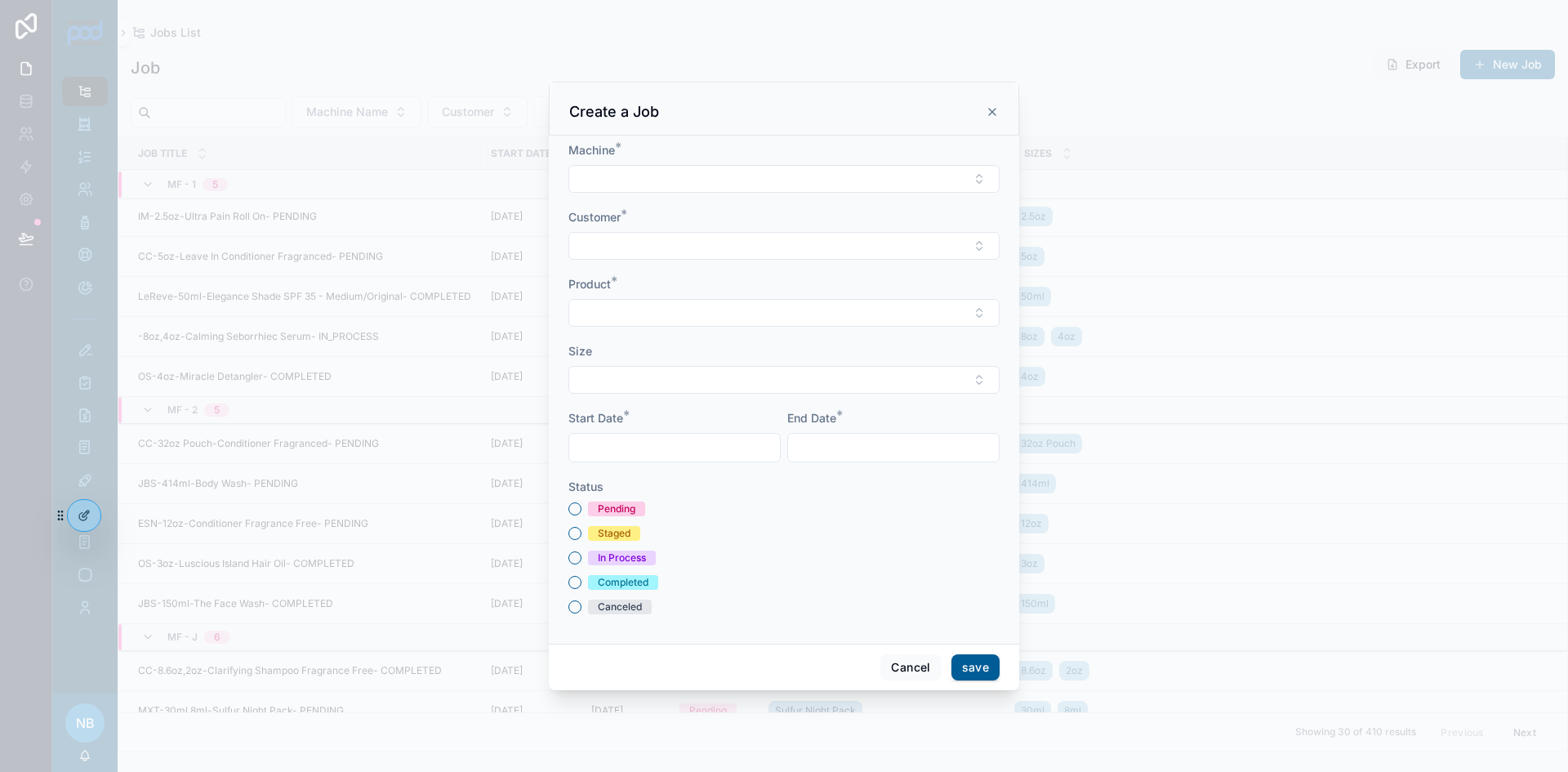
click at [656, 175] on button "Select Button" at bounding box center [784, 178] width 431 height 28
click at [735, 374] on span "Norden 402" at bounding box center [710, 374] width 65 height 16
click at [678, 253] on button "Select Button" at bounding box center [784, 247] width 431 height 28
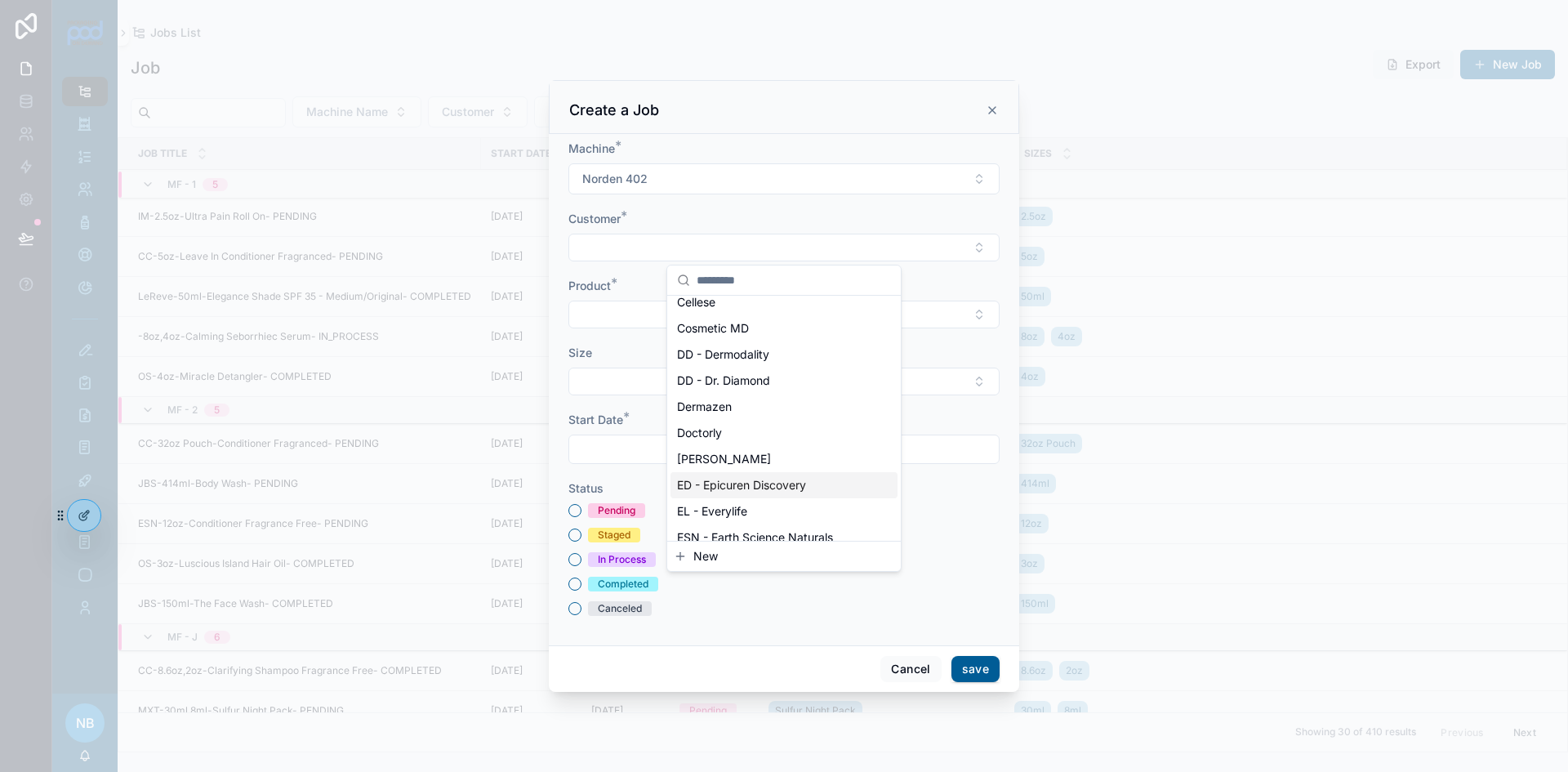
click at [735, 482] on span "ED - Epicuren Discovery" at bounding box center [742, 485] width 129 height 16
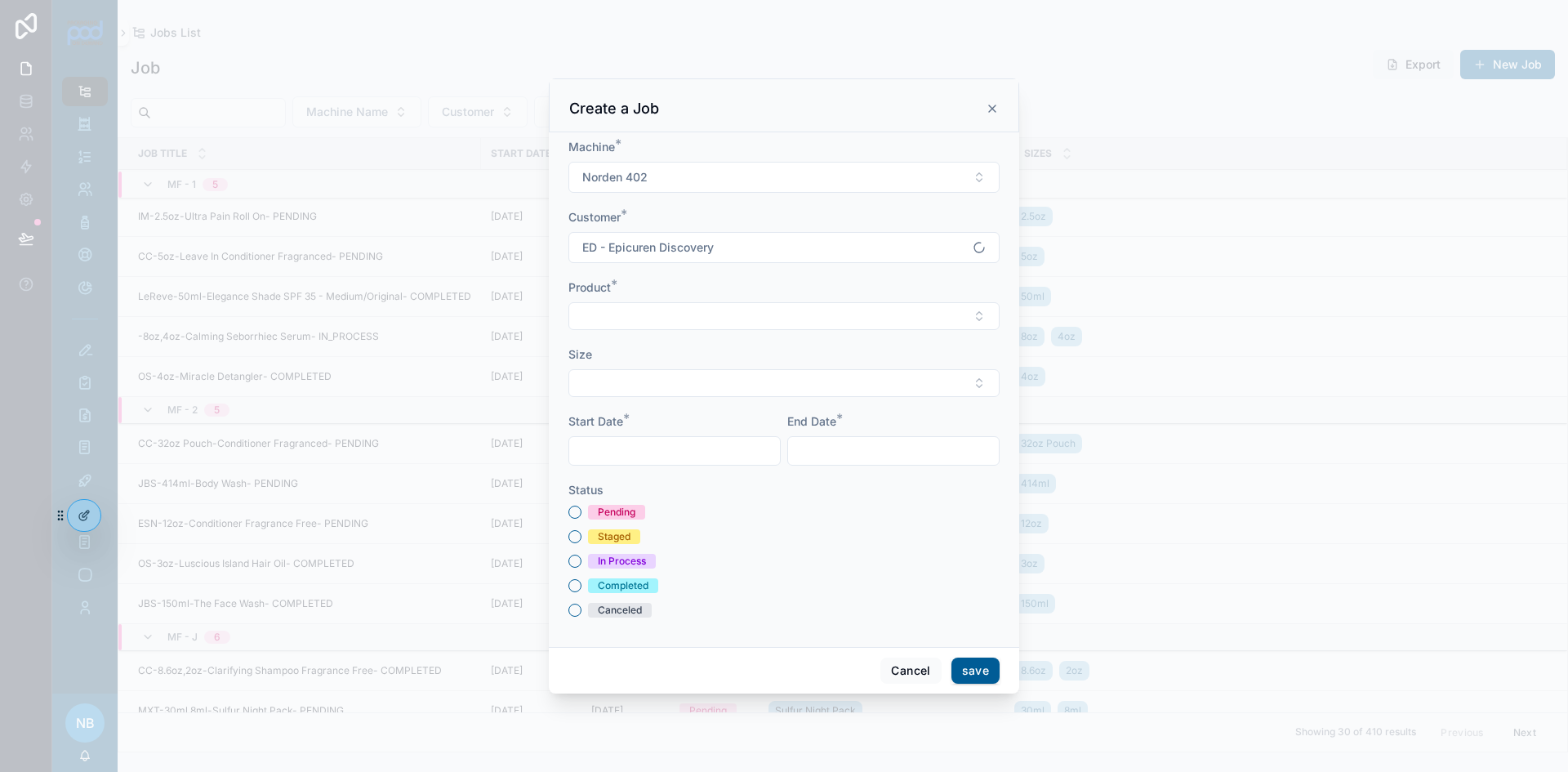
click at [662, 321] on button "Select Button" at bounding box center [784, 316] width 431 height 28
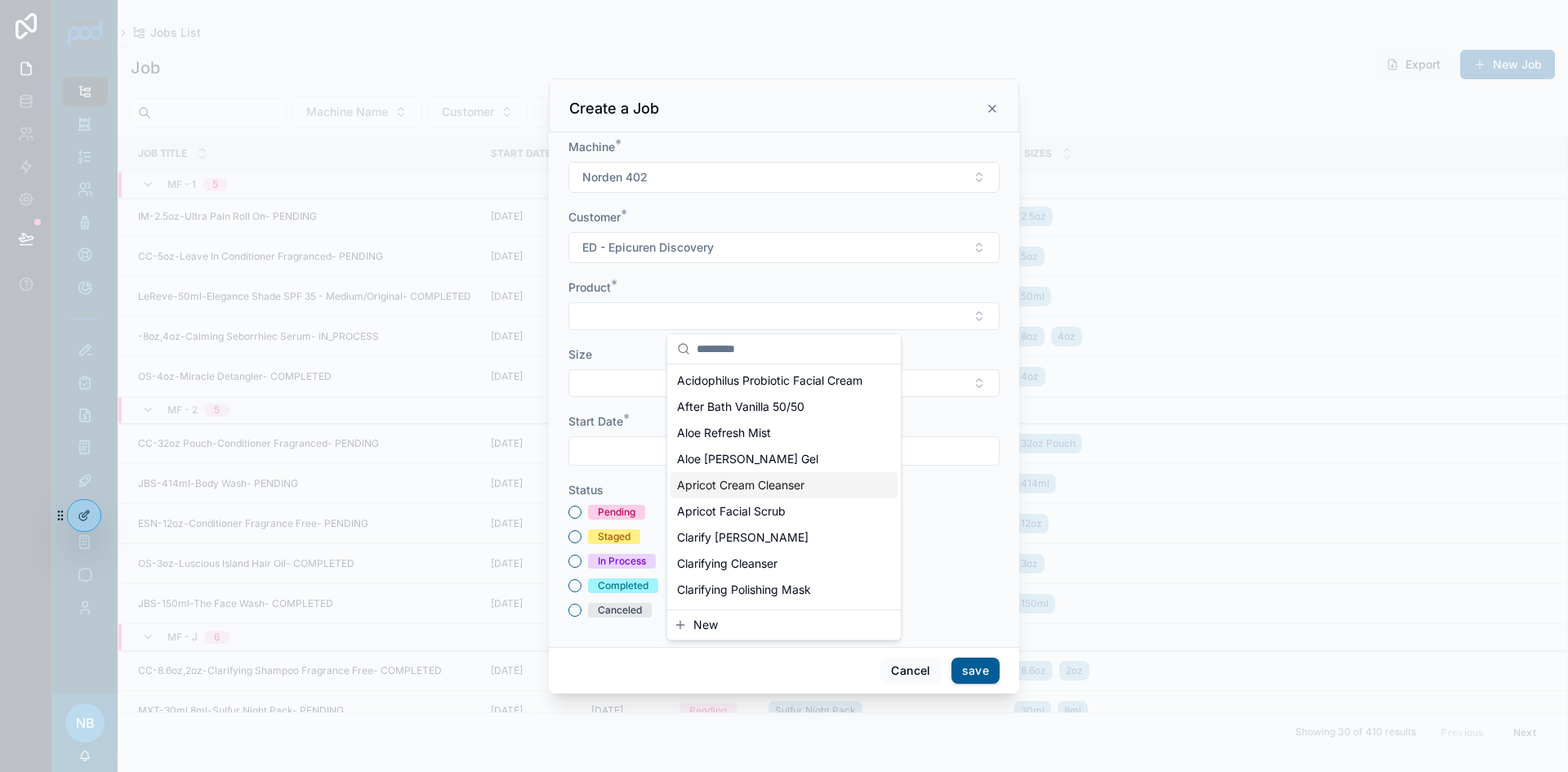
click at [754, 493] on span "Apricot Cream Cleanser" at bounding box center [741, 485] width 127 height 16
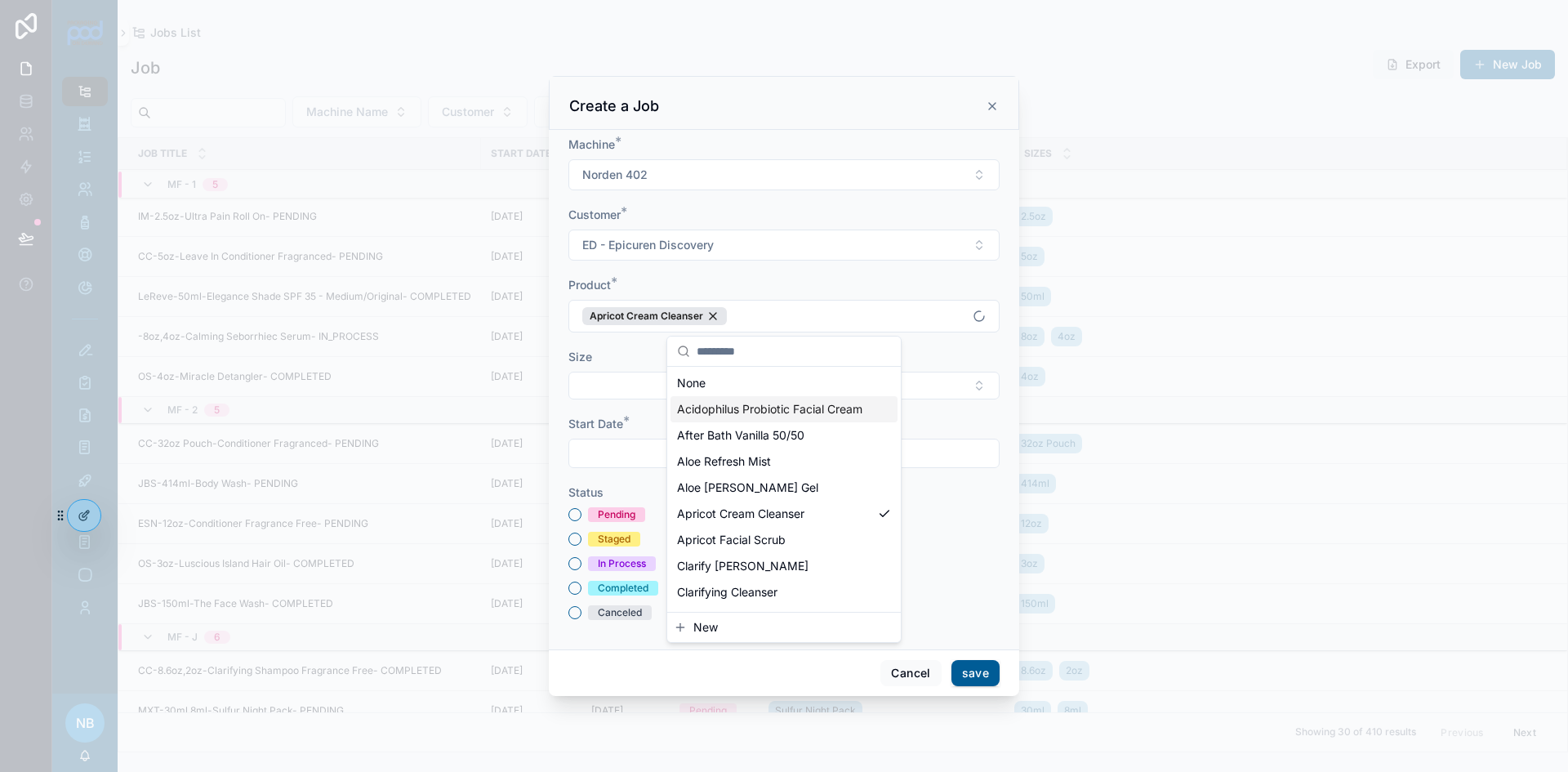
click at [656, 381] on button "Select Button" at bounding box center [784, 385] width 431 height 28
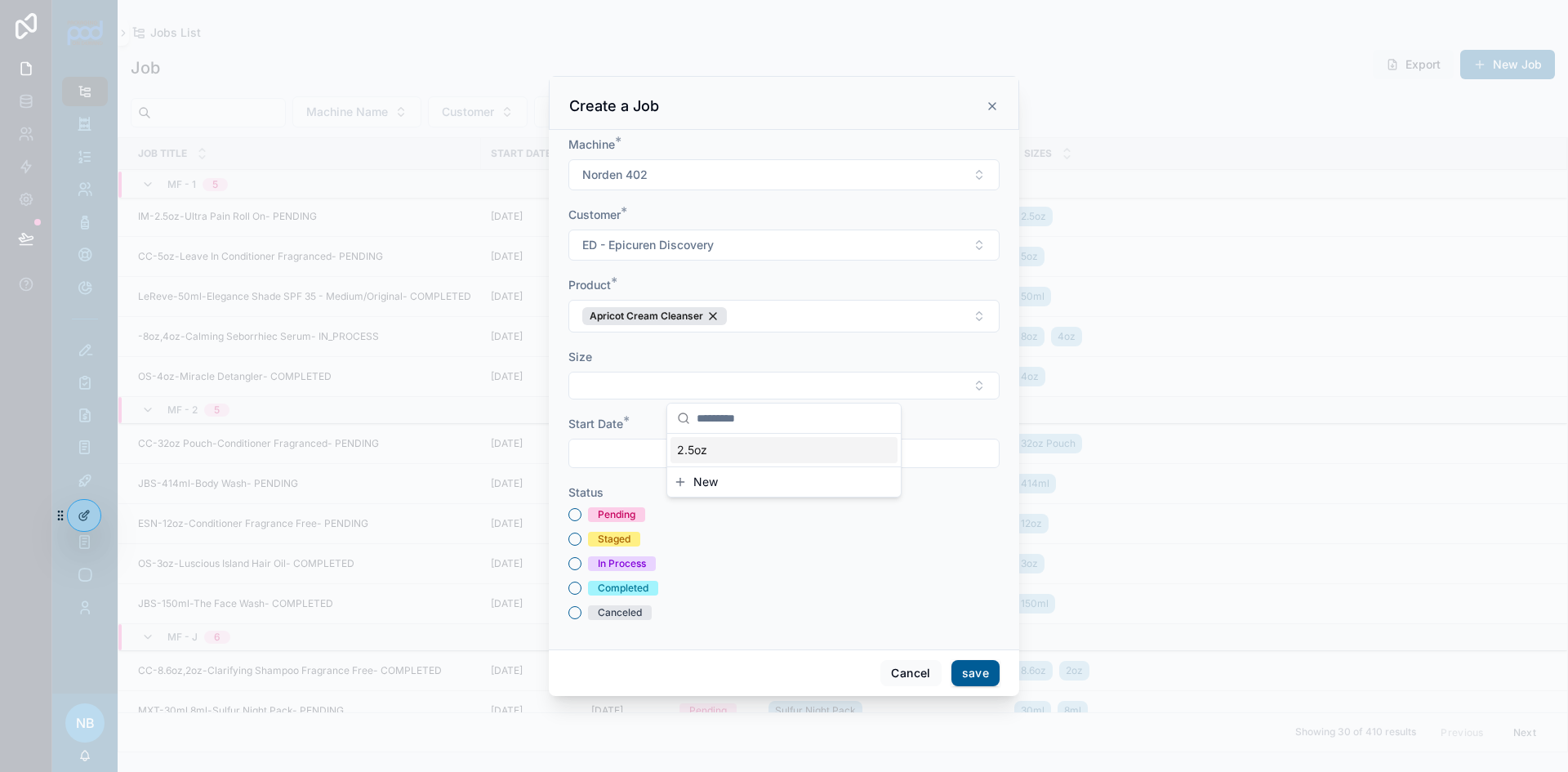
click at [707, 444] on span "2.5oz" at bounding box center [693, 450] width 30 height 16
click at [723, 502] on div "New" at bounding box center [784, 510] width 234 height 29
click at [703, 512] on span "New" at bounding box center [705, 511] width 24 height 16
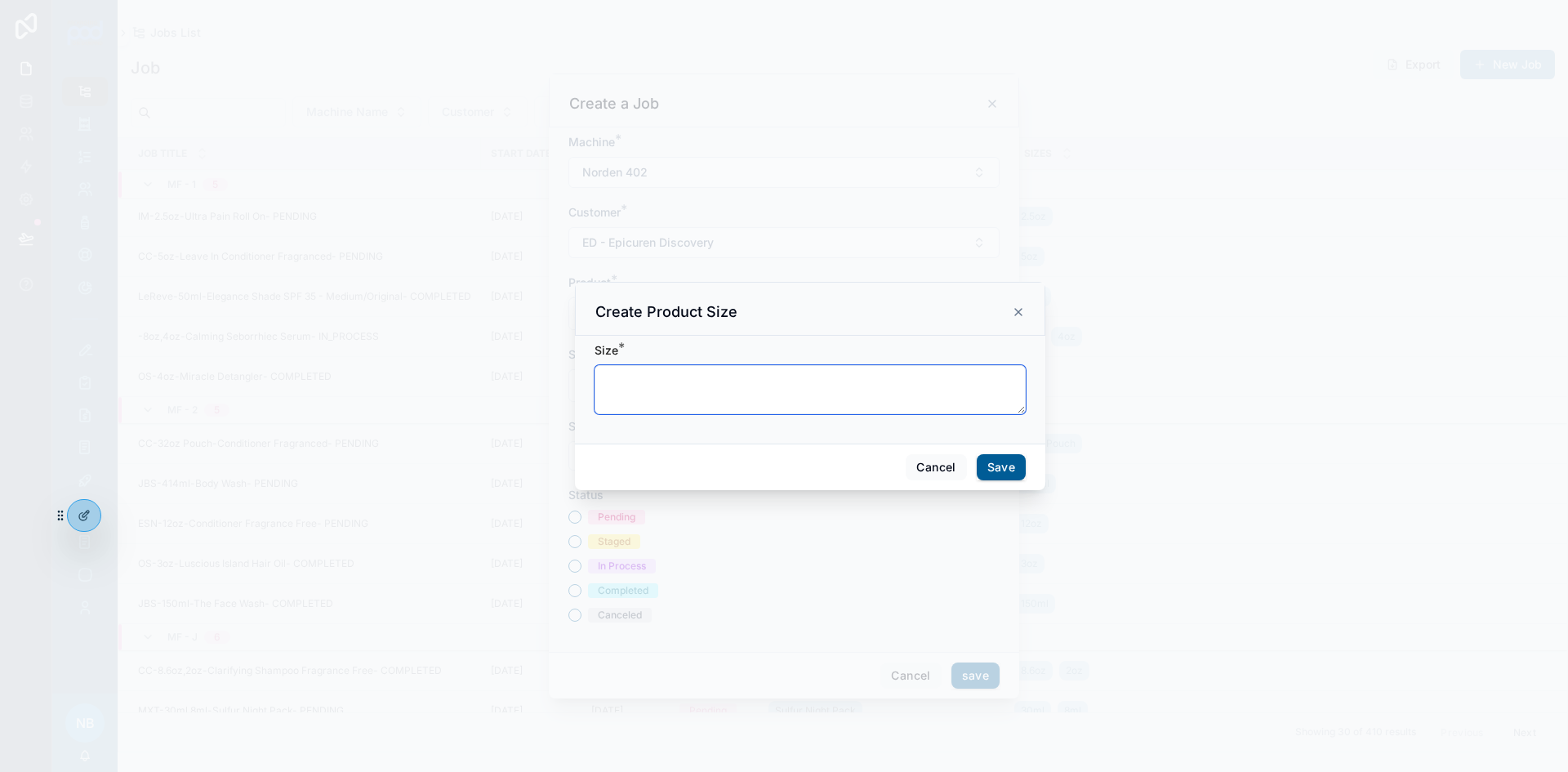
click at [674, 394] on textarea "scrollable content" at bounding box center [810, 390] width 431 height 49
type textarea "***"
click at [1014, 473] on button "Save" at bounding box center [1001, 466] width 49 height 26
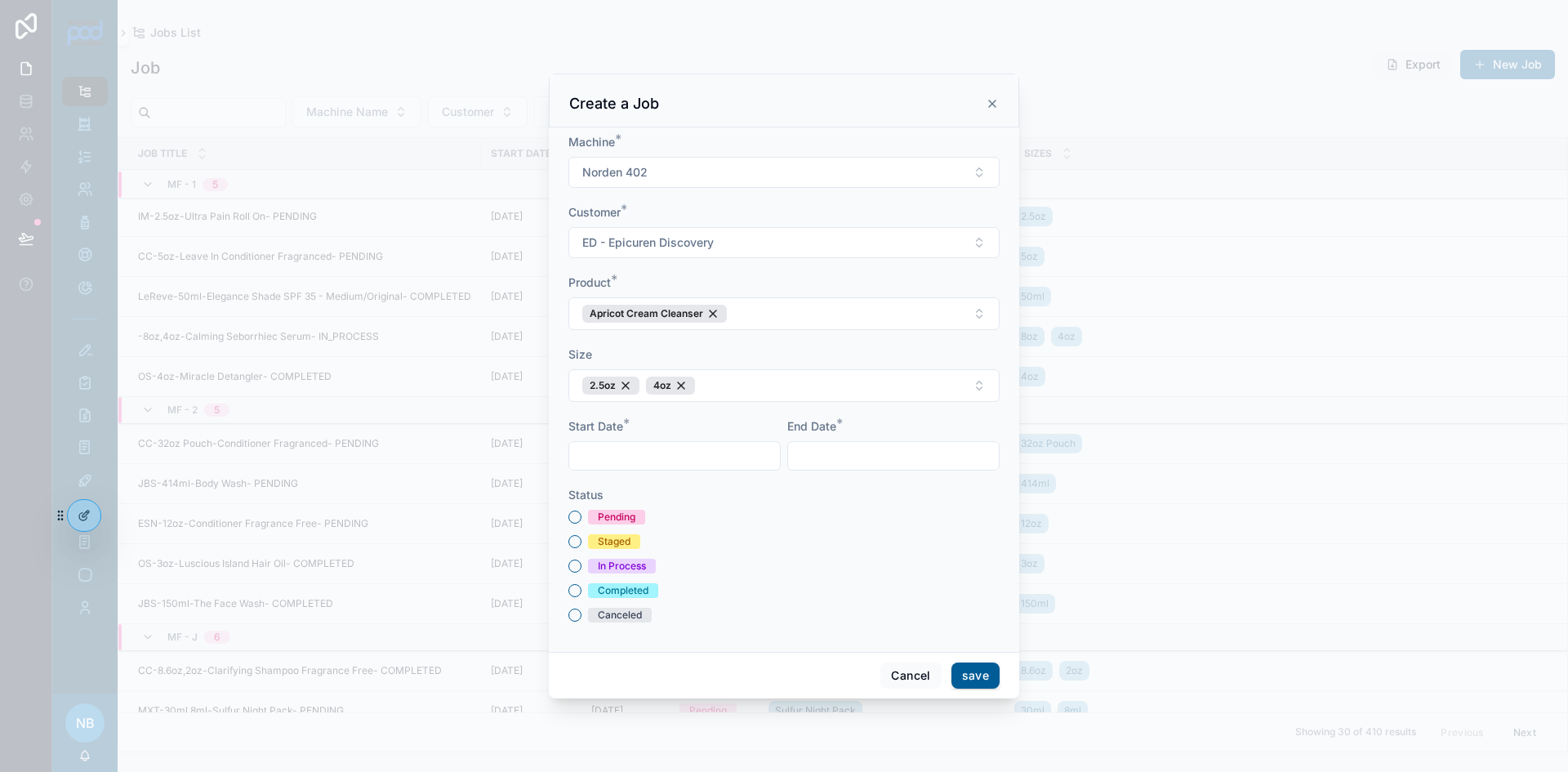
click at [663, 454] on input "scrollable content" at bounding box center [675, 456] width 210 height 23
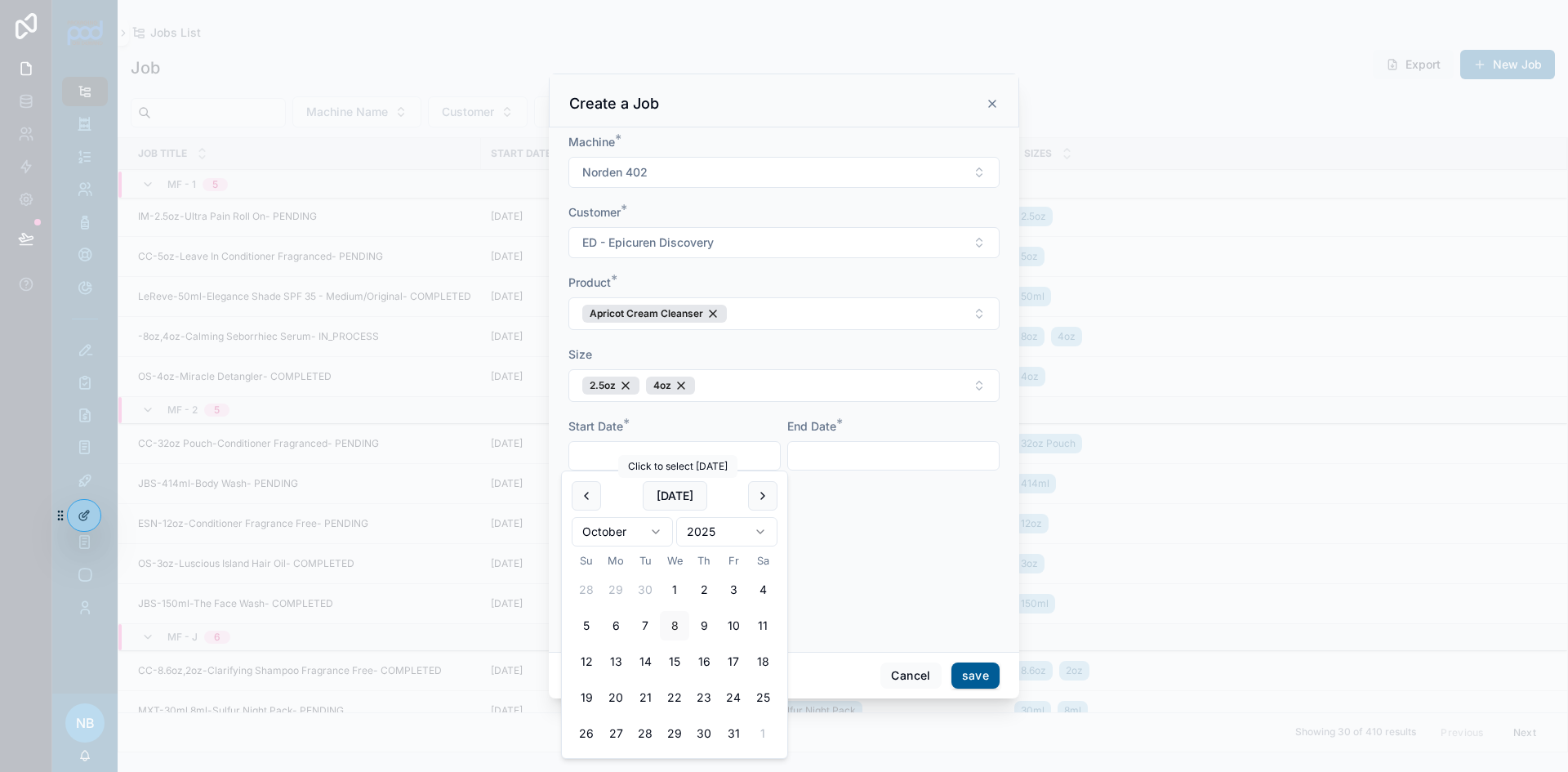
click at [677, 499] on button "[DATE]" at bounding box center [675, 496] width 64 height 29
type input "*********"
click at [835, 462] on input "scrollable content" at bounding box center [893, 456] width 210 height 23
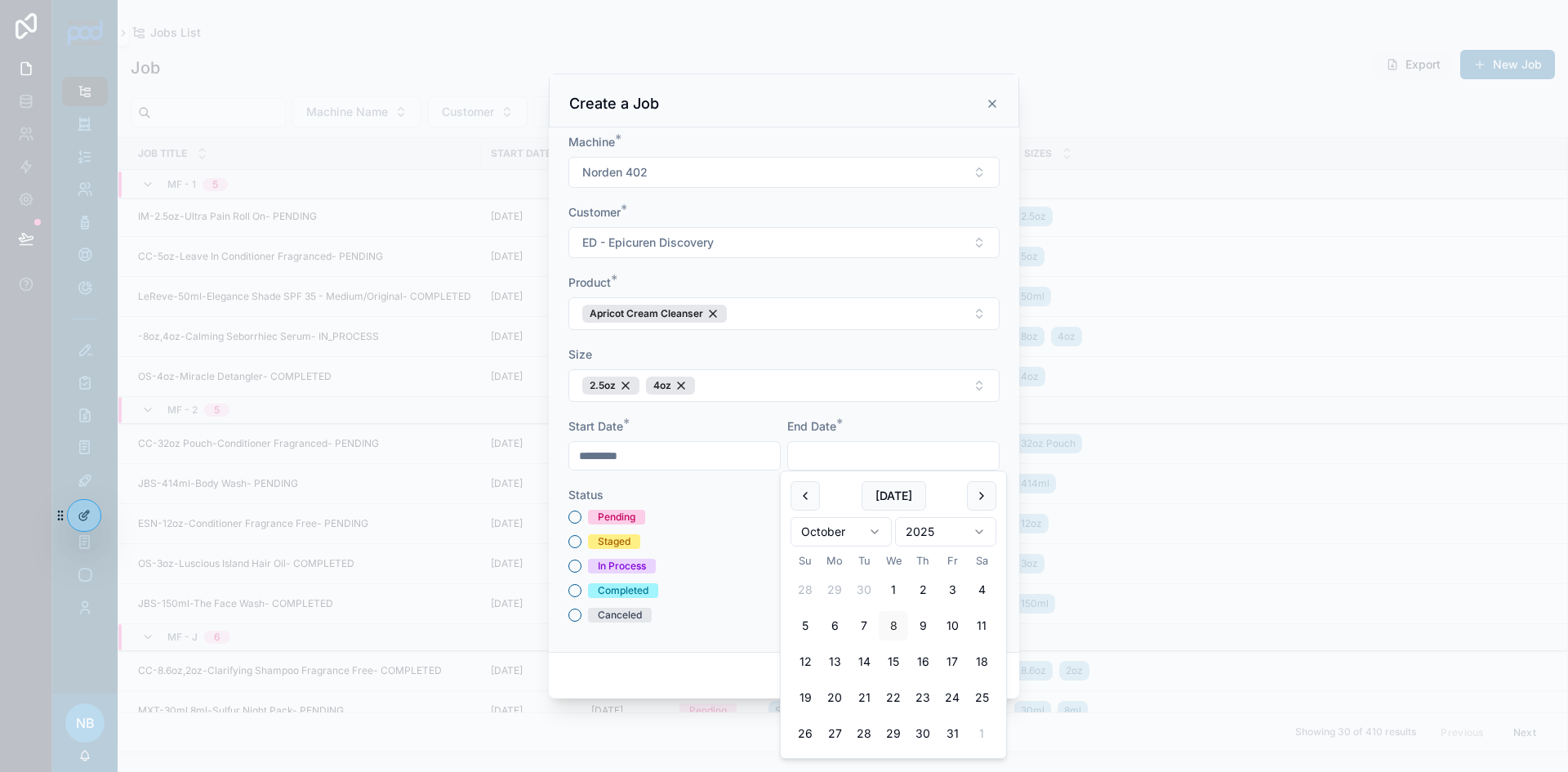
click at [931, 627] on button "9" at bounding box center [923, 625] width 29 height 29
type input "*********"
click at [733, 600] on div "Pending Staged In Process Completed Canceled" at bounding box center [784, 566] width 431 height 112
click at [573, 515] on button "Pending" at bounding box center [575, 517] width 13 height 13
click at [983, 669] on button "save" at bounding box center [976, 675] width 48 height 26
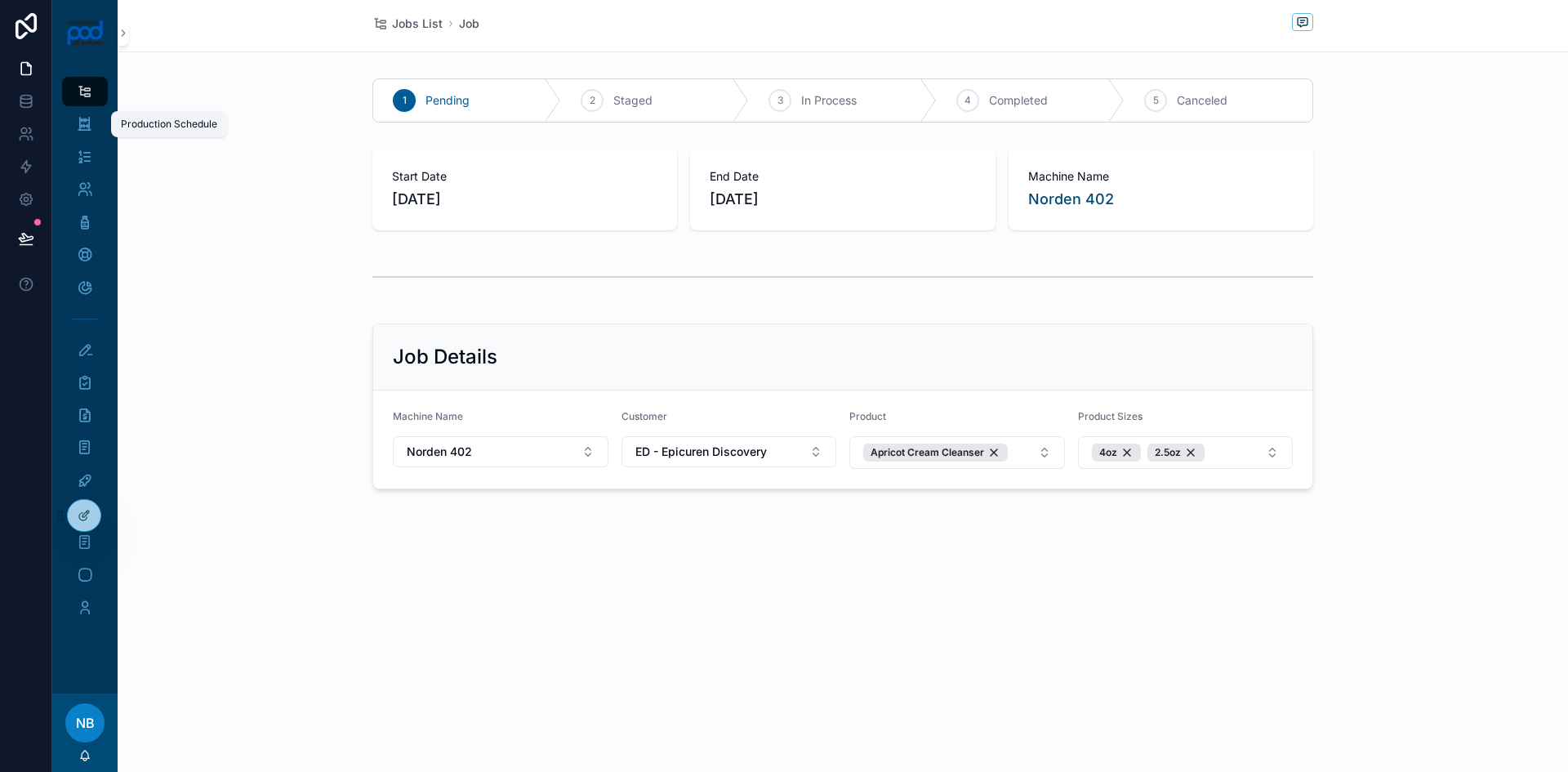
click at [77, 128] on icon "scrollable content" at bounding box center [84, 124] width 15 height 16
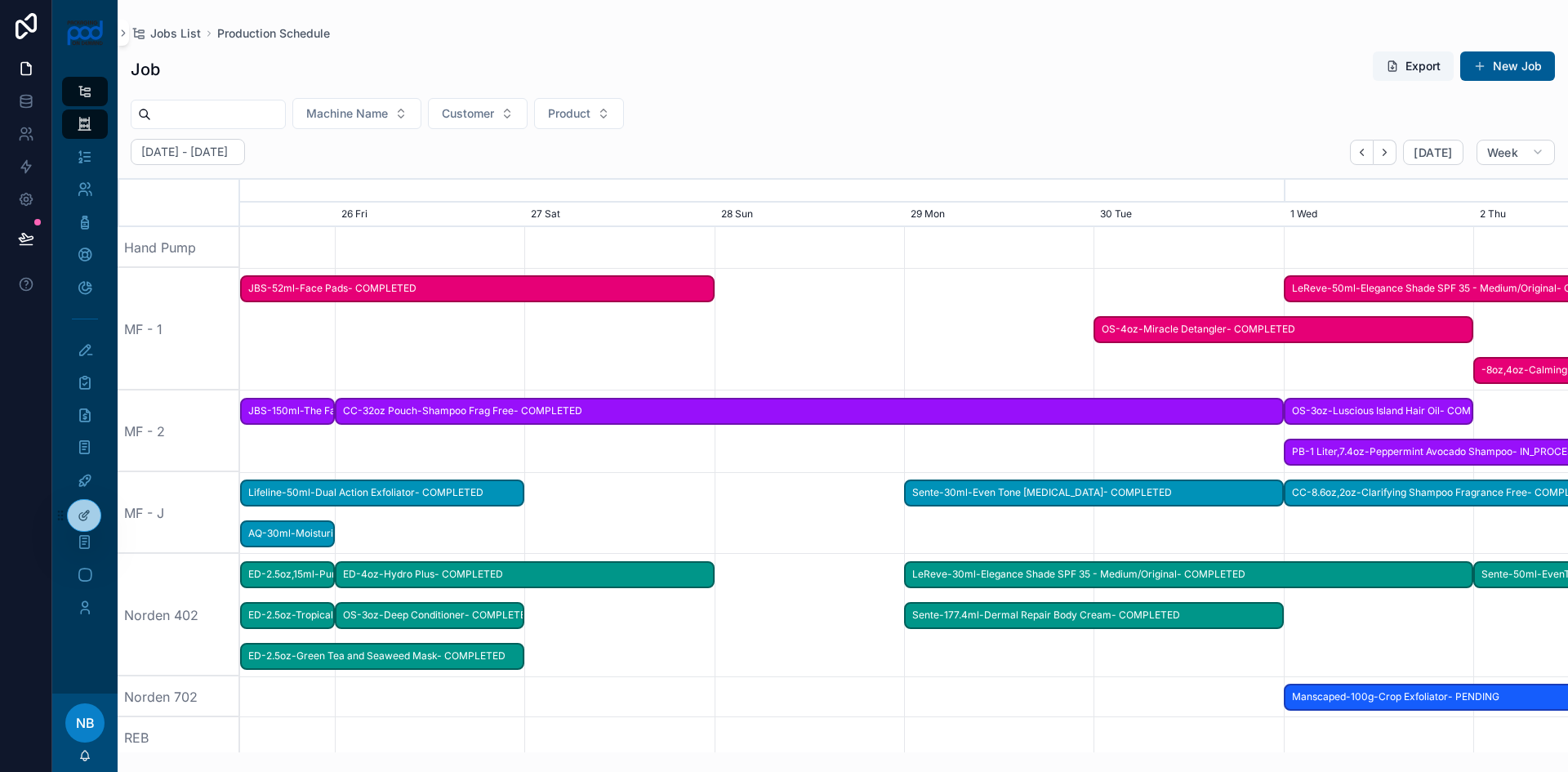
scroll to position [0, 1992]
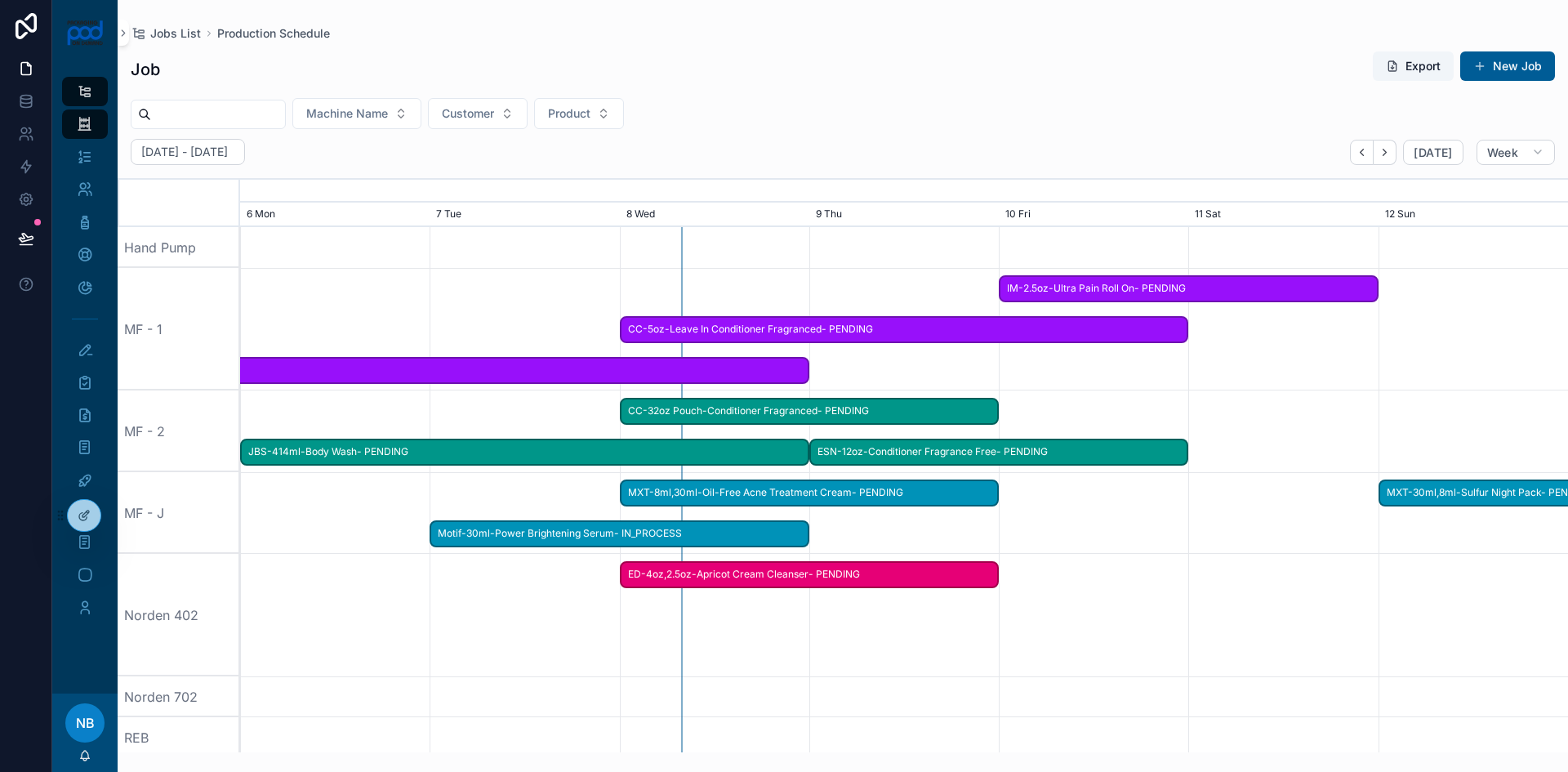
click at [1505, 70] on button "New Job" at bounding box center [1507, 66] width 94 height 29
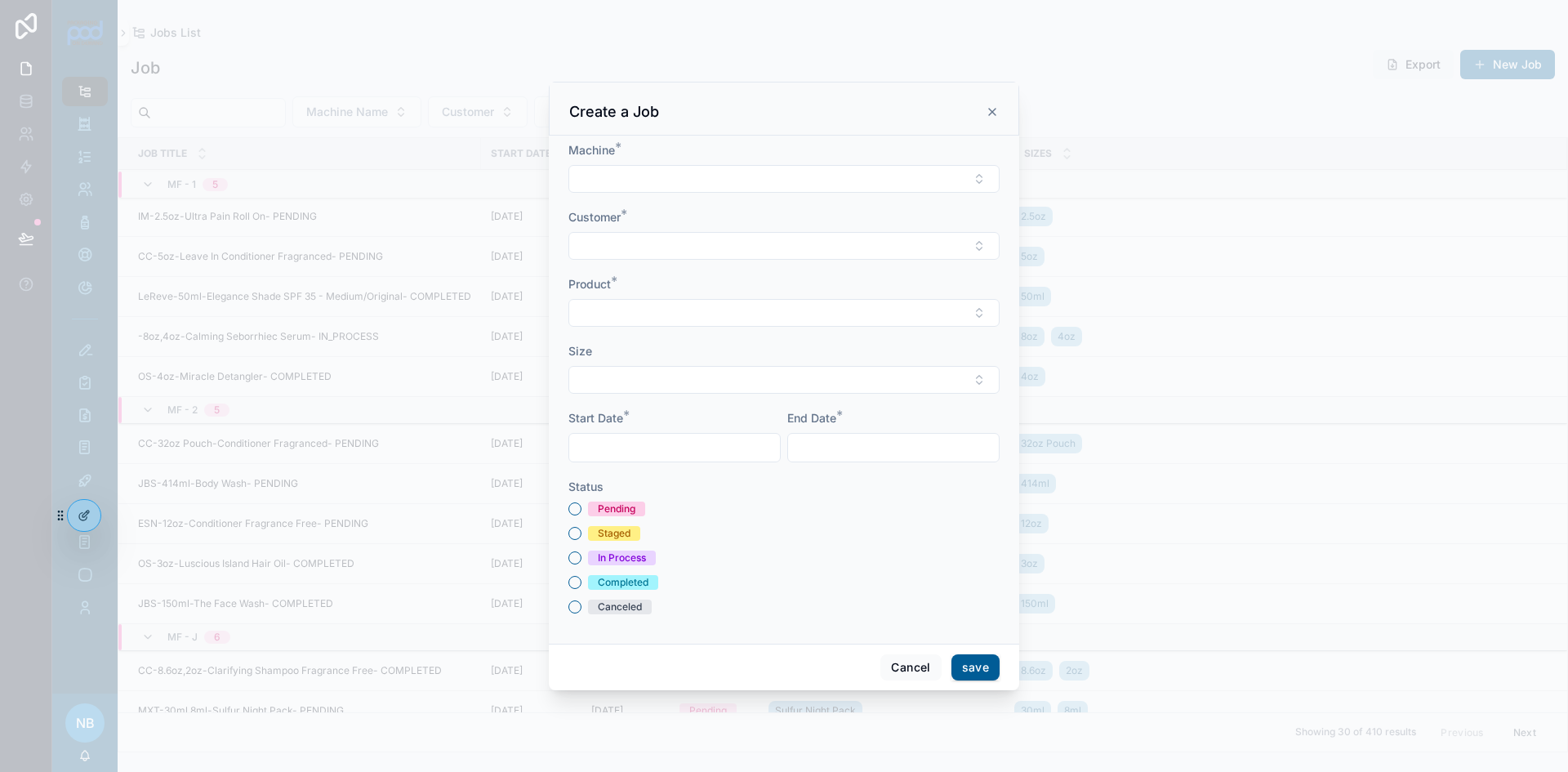
click at [702, 177] on button "Select Button" at bounding box center [784, 178] width 431 height 28
click at [722, 376] on span "Norden 402" at bounding box center [710, 374] width 65 height 16
click at [652, 245] on button "Select Button" at bounding box center [784, 247] width 431 height 28
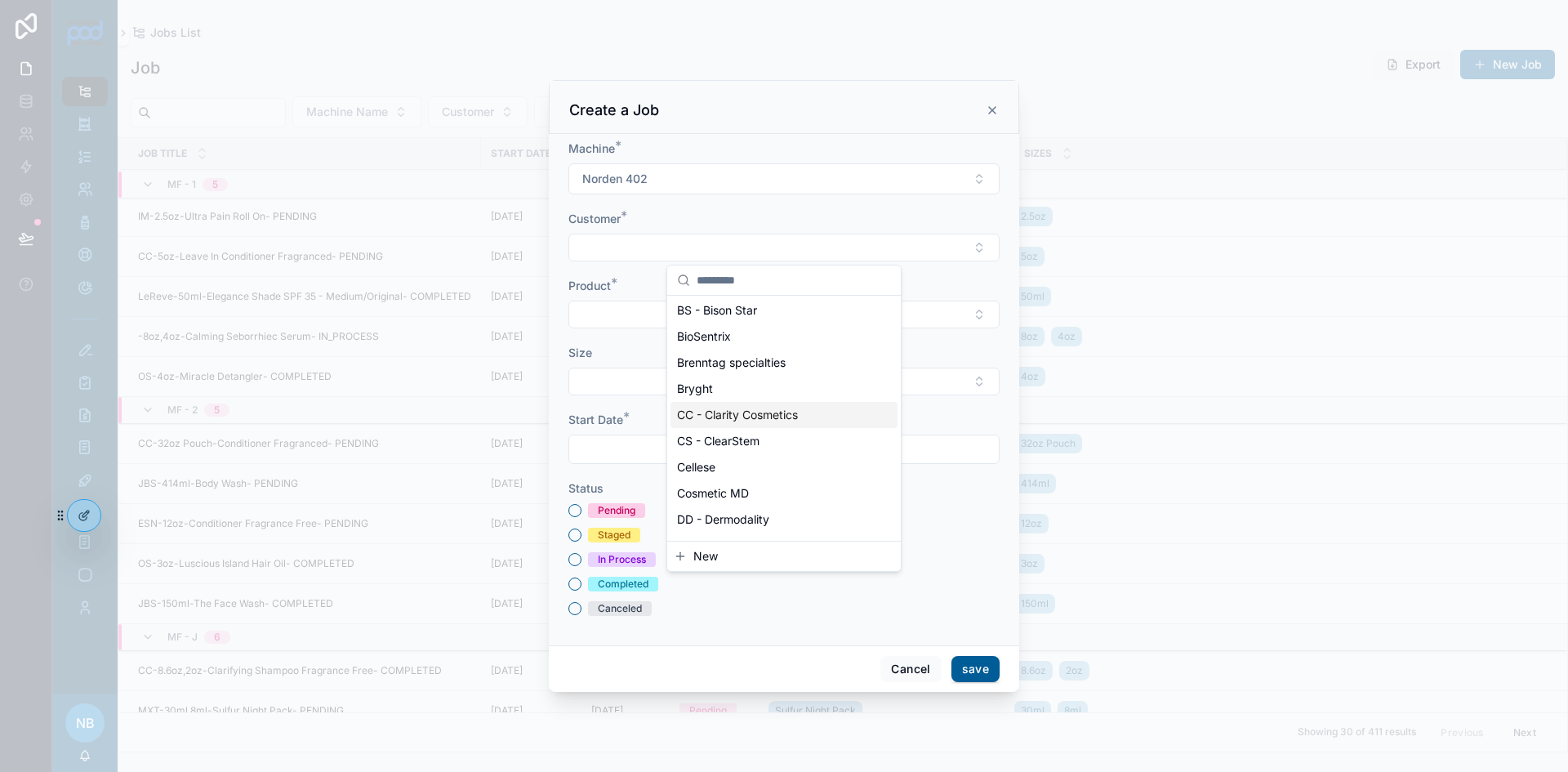
scroll to position [245, 0]
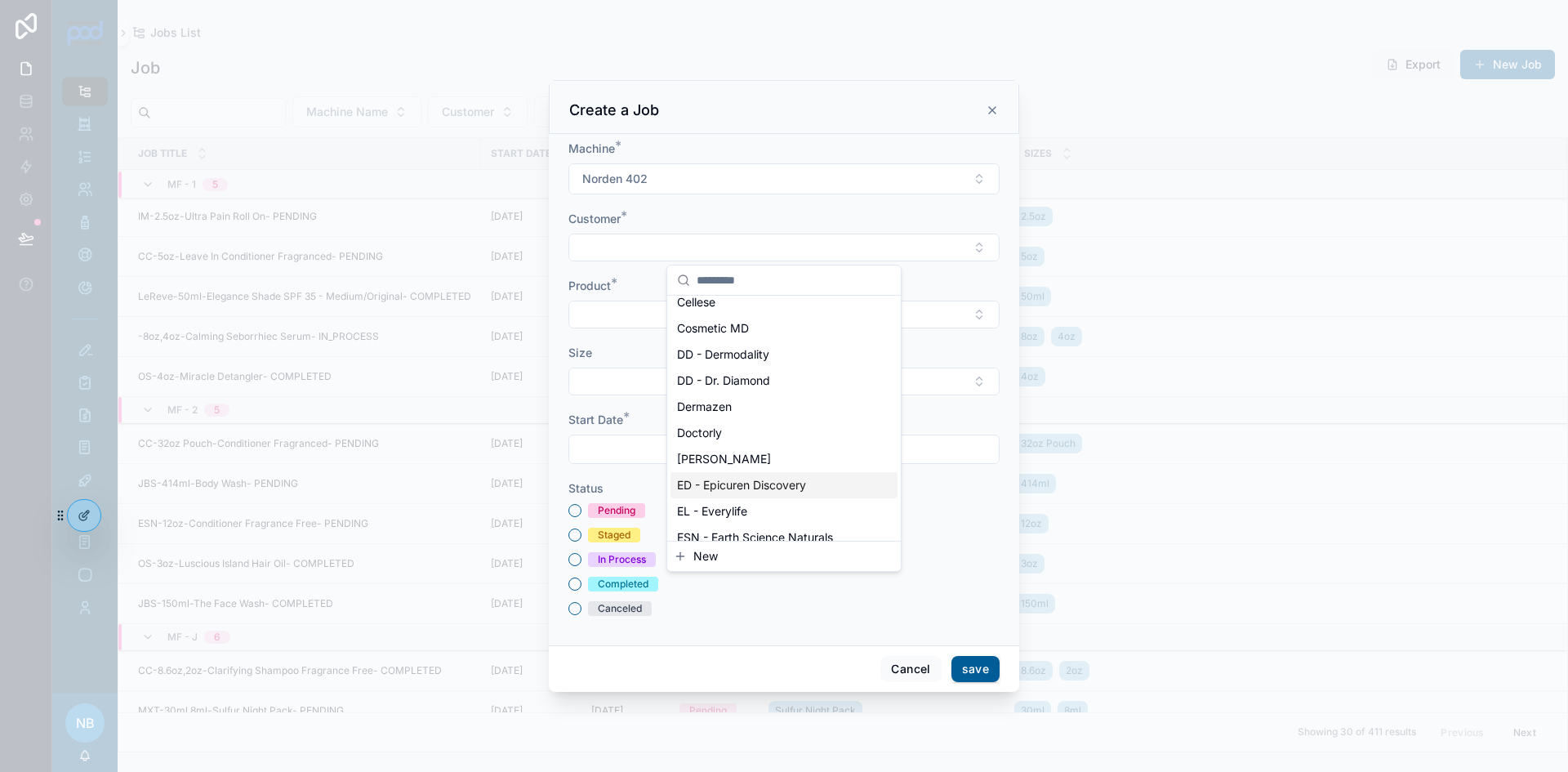
click at [741, 486] on span "ED - Epicuren Discovery" at bounding box center [742, 485] width 129 height 16
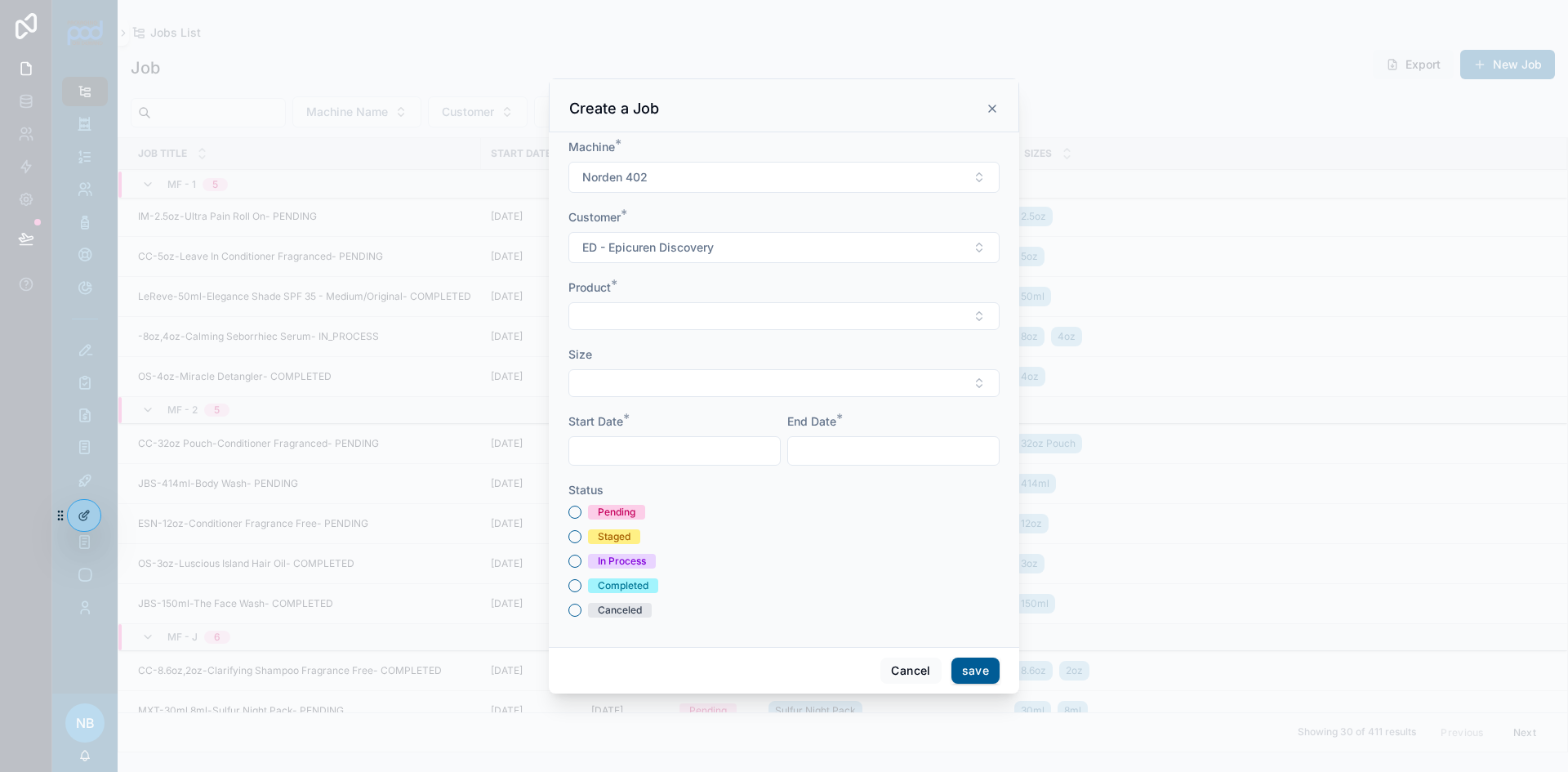
click at [647, 323] on button "Select Button" at bounding box center [784, 316] width 431 height 28
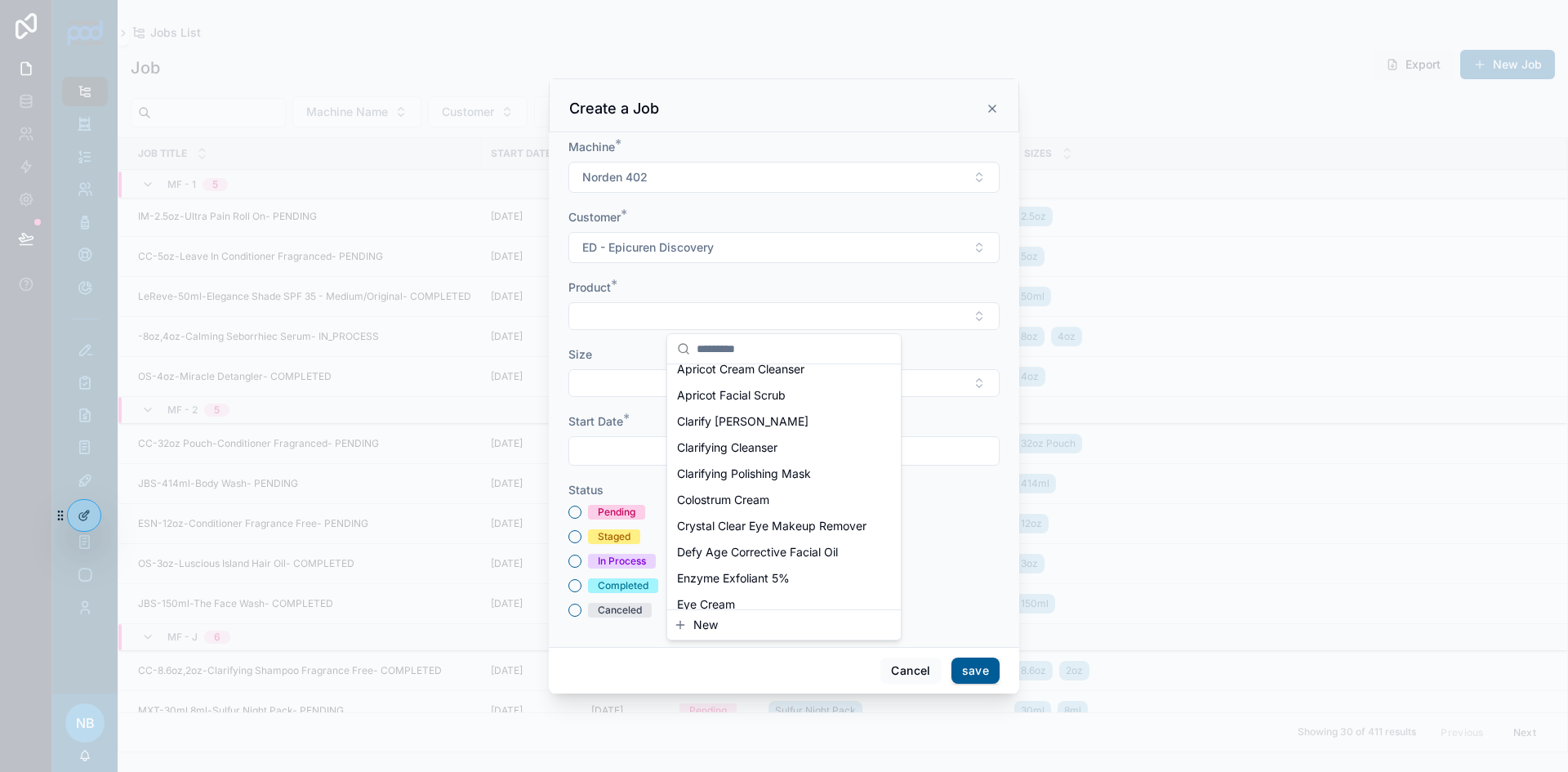
scroll to position [82, 0]
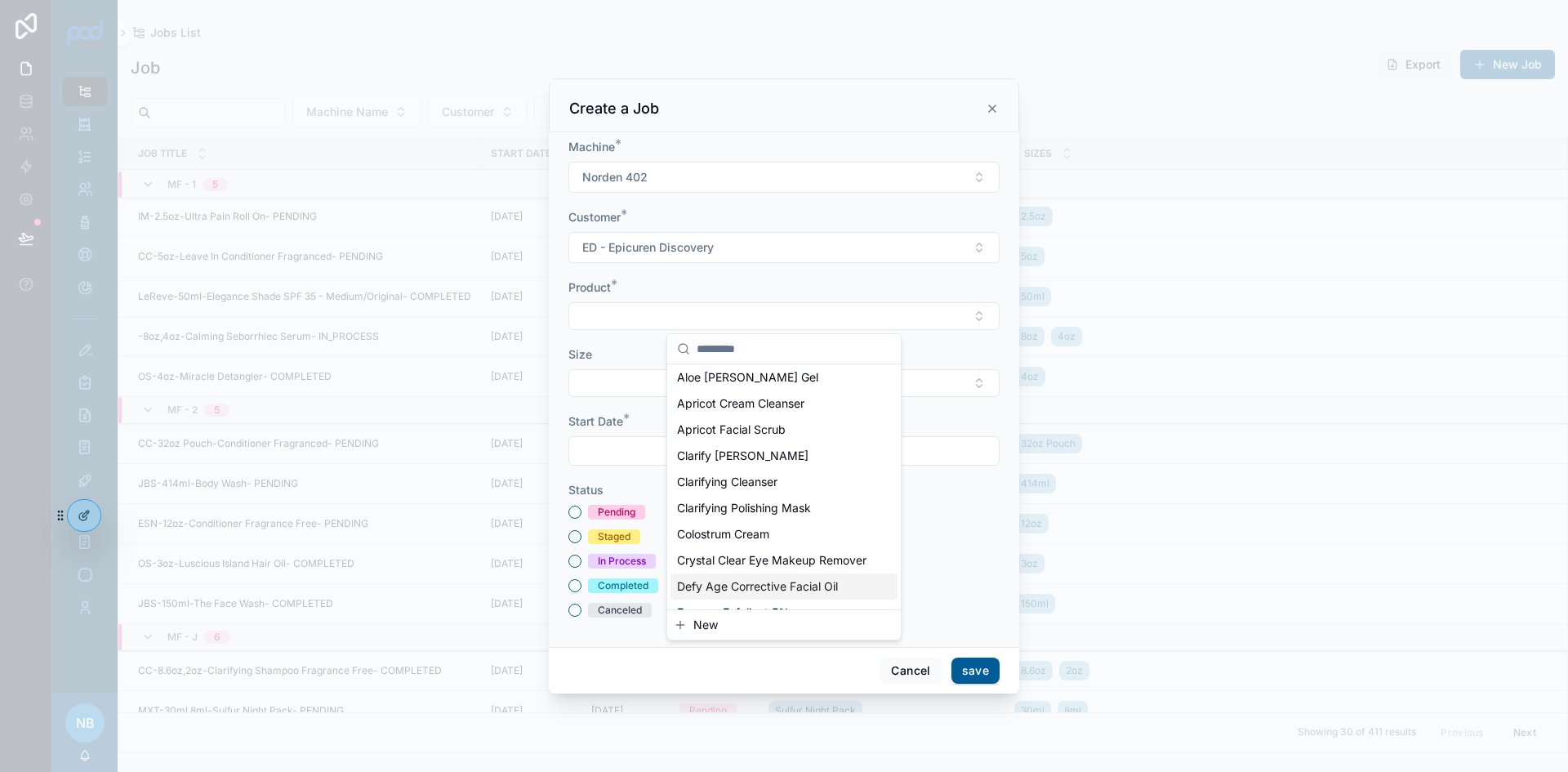
click at [715, 626] on span "New" at bounding box center [705, 625] width 24 height 16
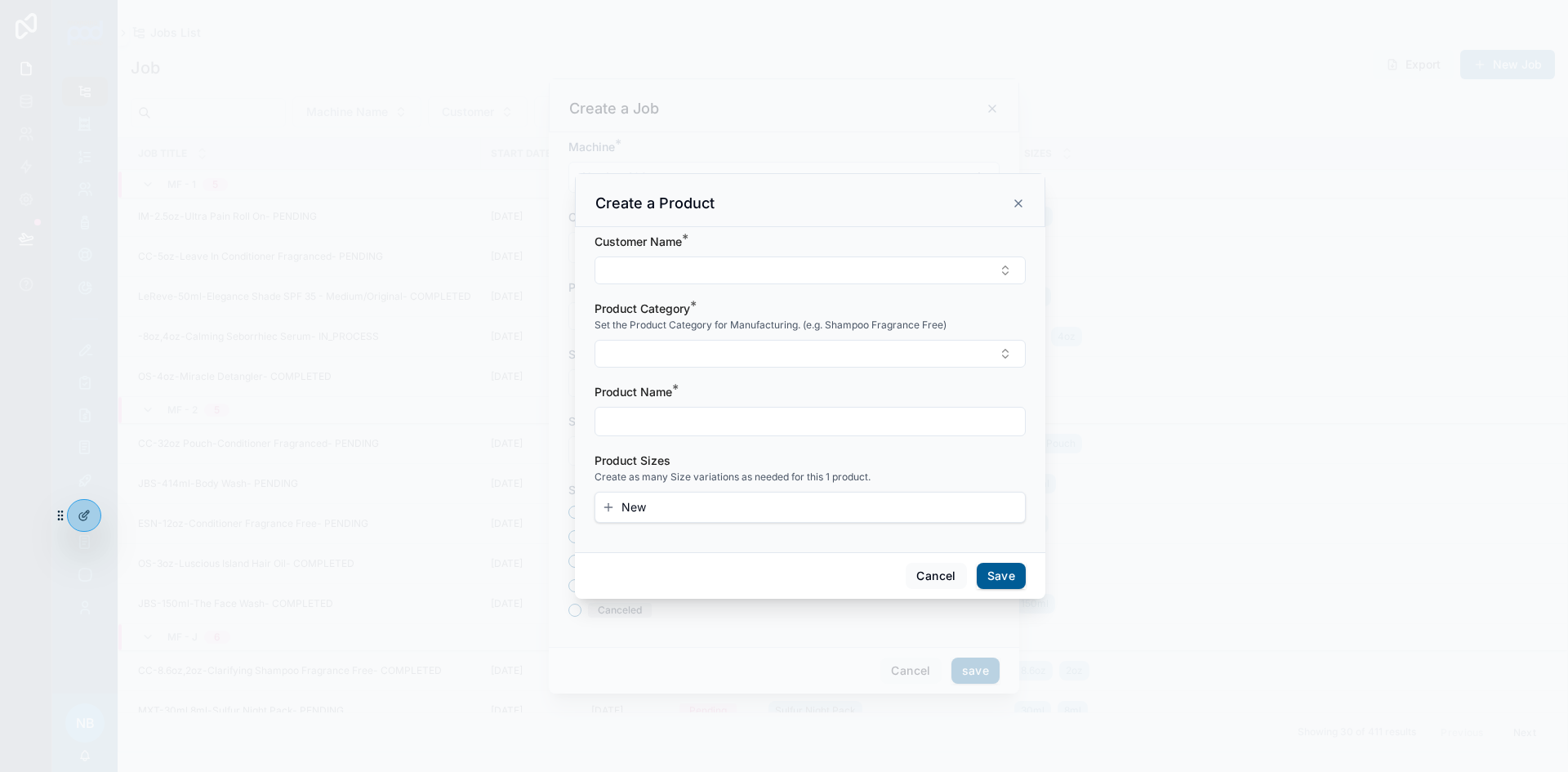
scroll to position [0, 0]
click at [708, 273] on button "Select Button" at bounding box center [810, 270] width 431 height 28
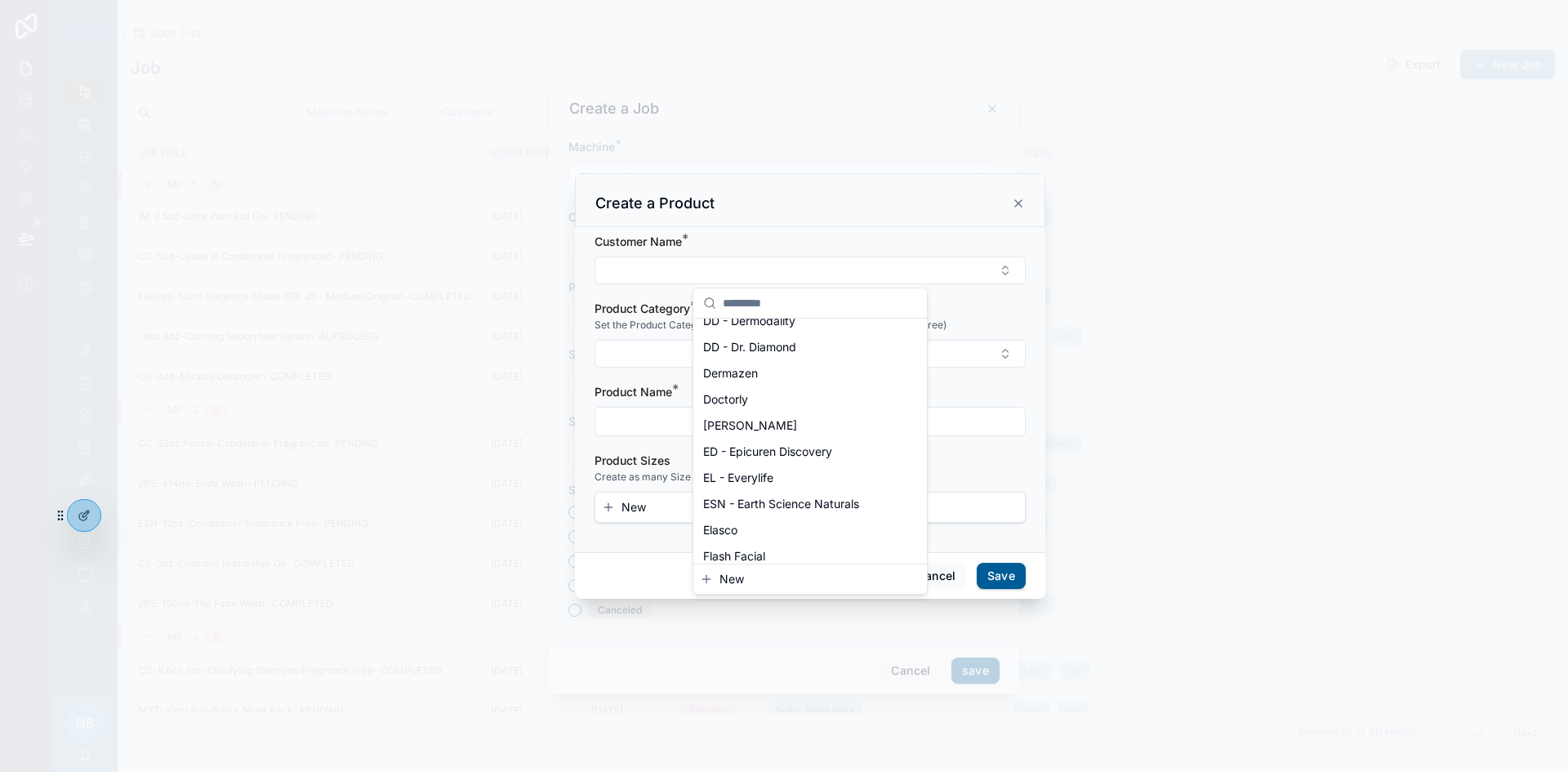
scroll to position [327, 0]
click at [738, 425] on span "ED - Epicuren Discovery" at bounding box center [768, 426] width 129 height 16
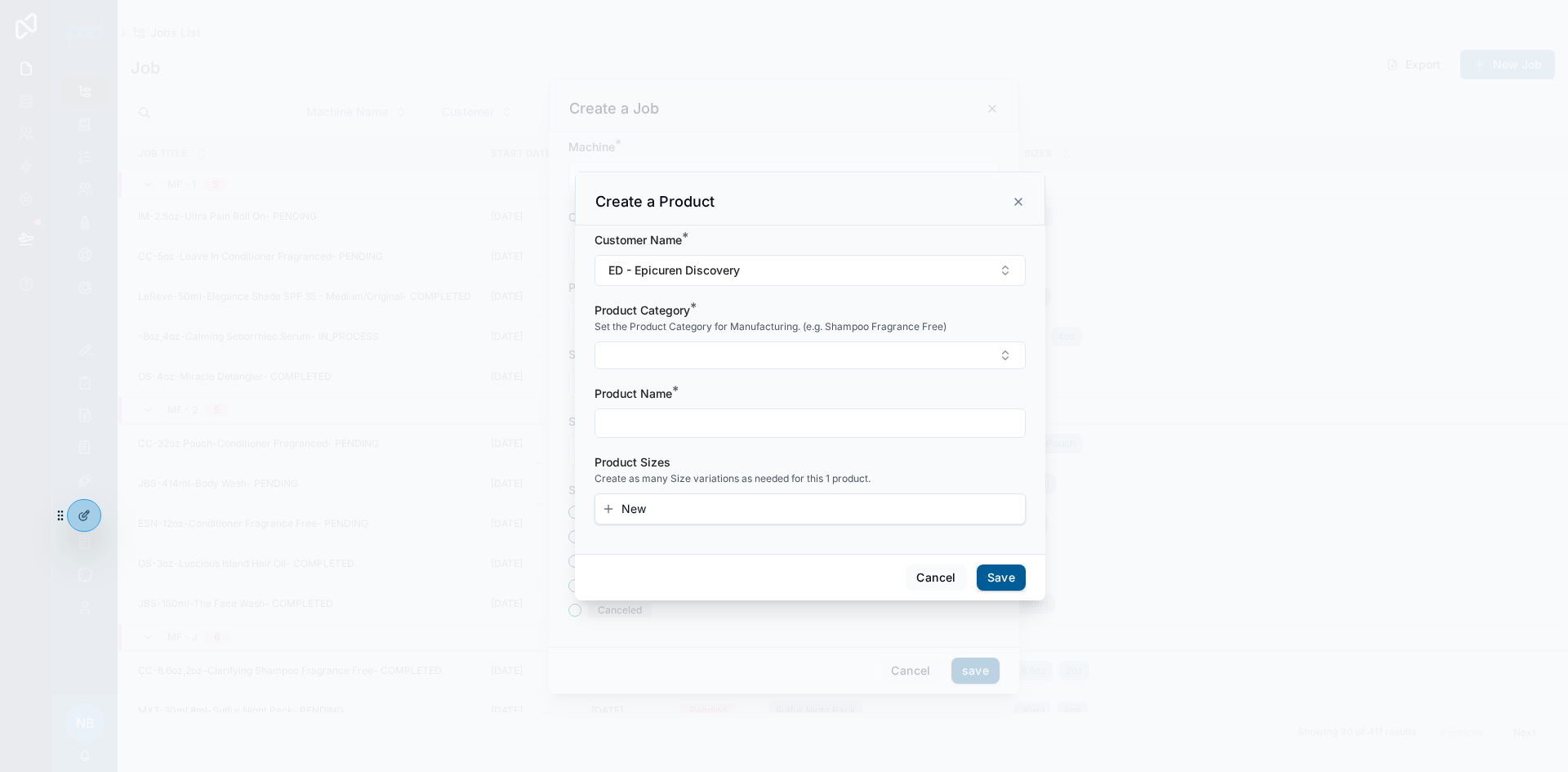
click at [668, 357] on button "Select Button" at bounding box center [810, 355] width 431 height 28
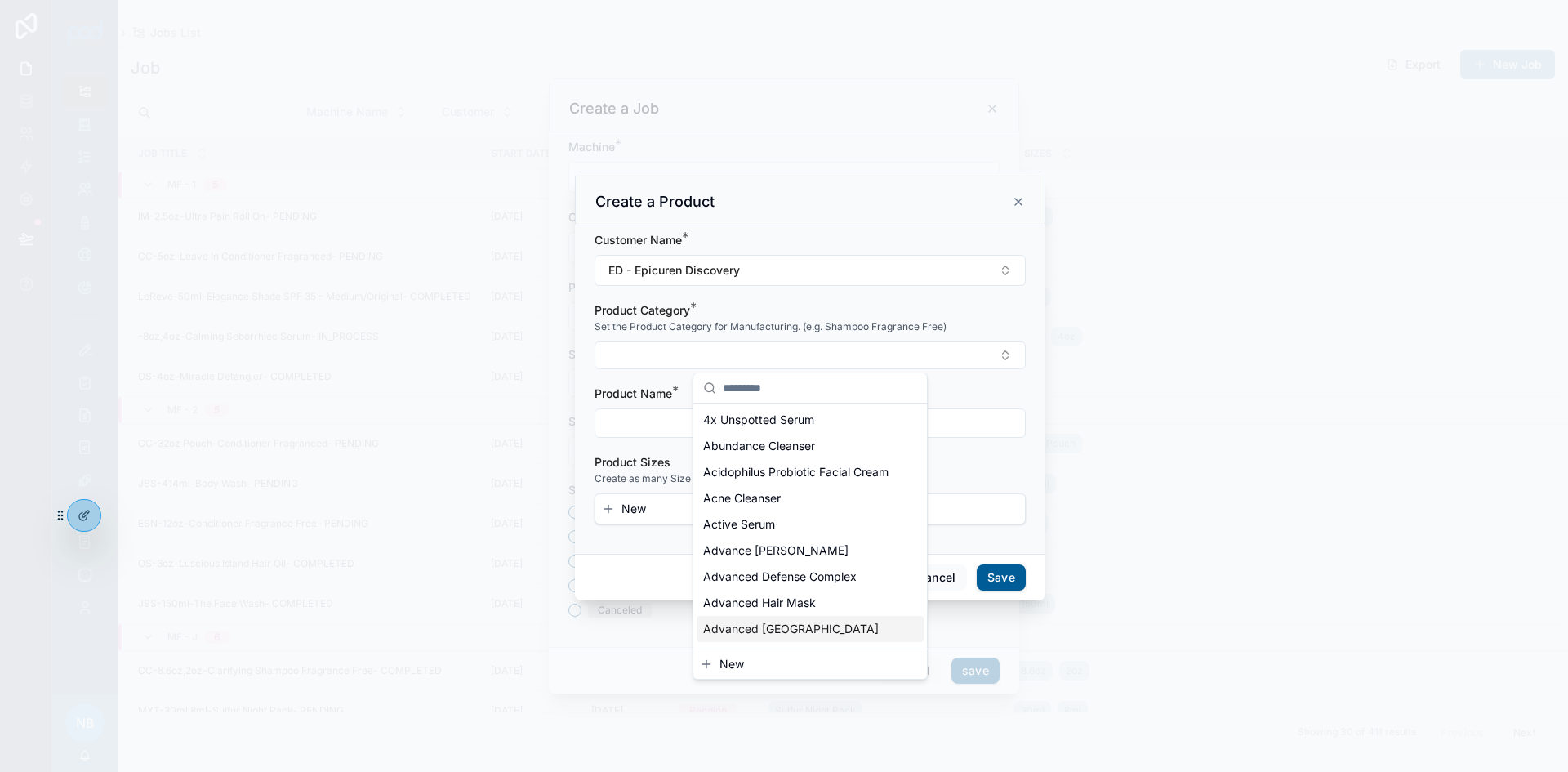
click at [724, 656] on span "New" at bounding box center [731, 664] width 24 height 16
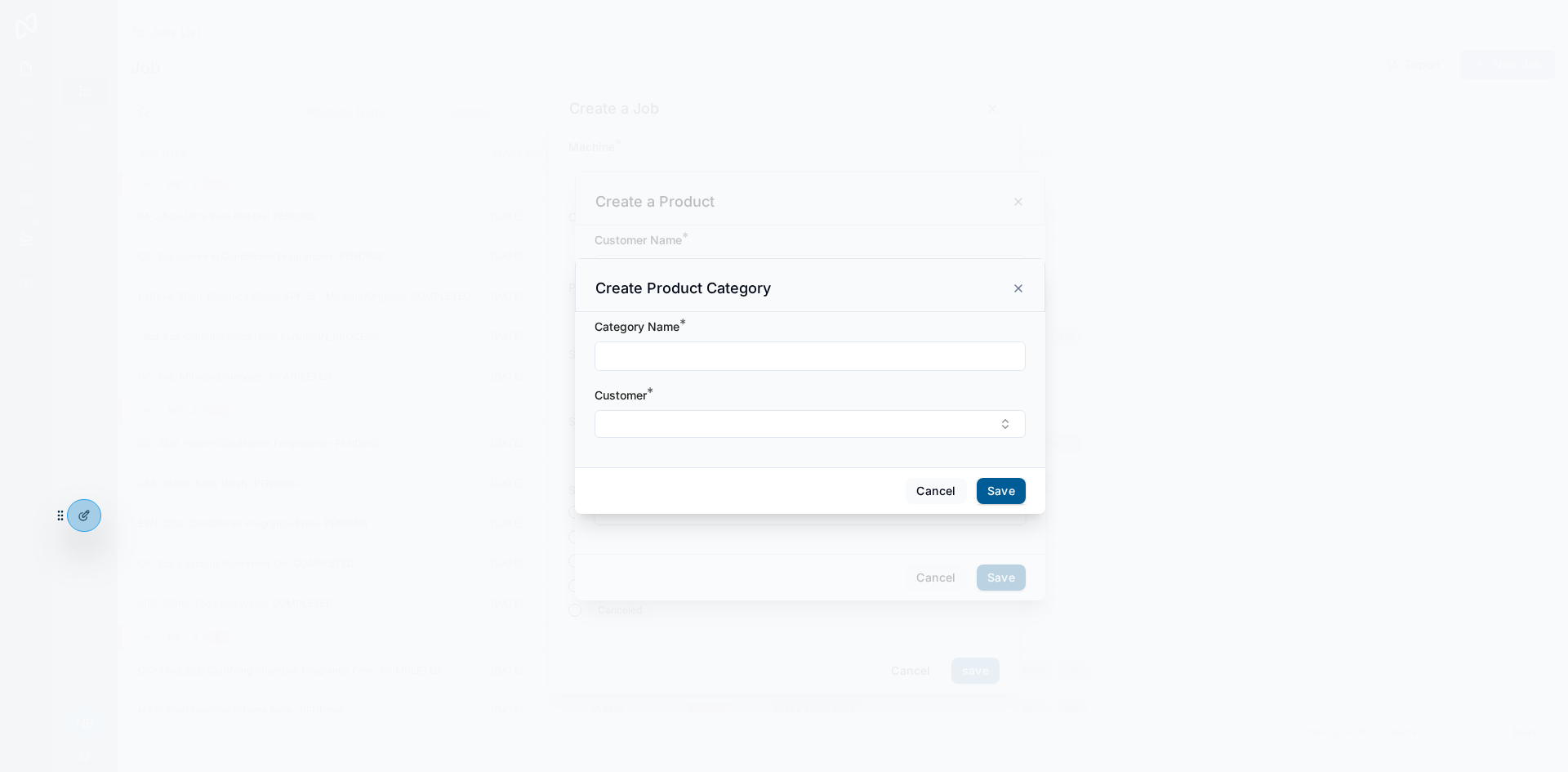
click at [677, 355] on input "scrollable content" at bounding box center [810, 357] width 430 height 23
type input "**********"
click at [661, 431] on button "Select Button" at bounding box center [810, 423] width 431 height 28
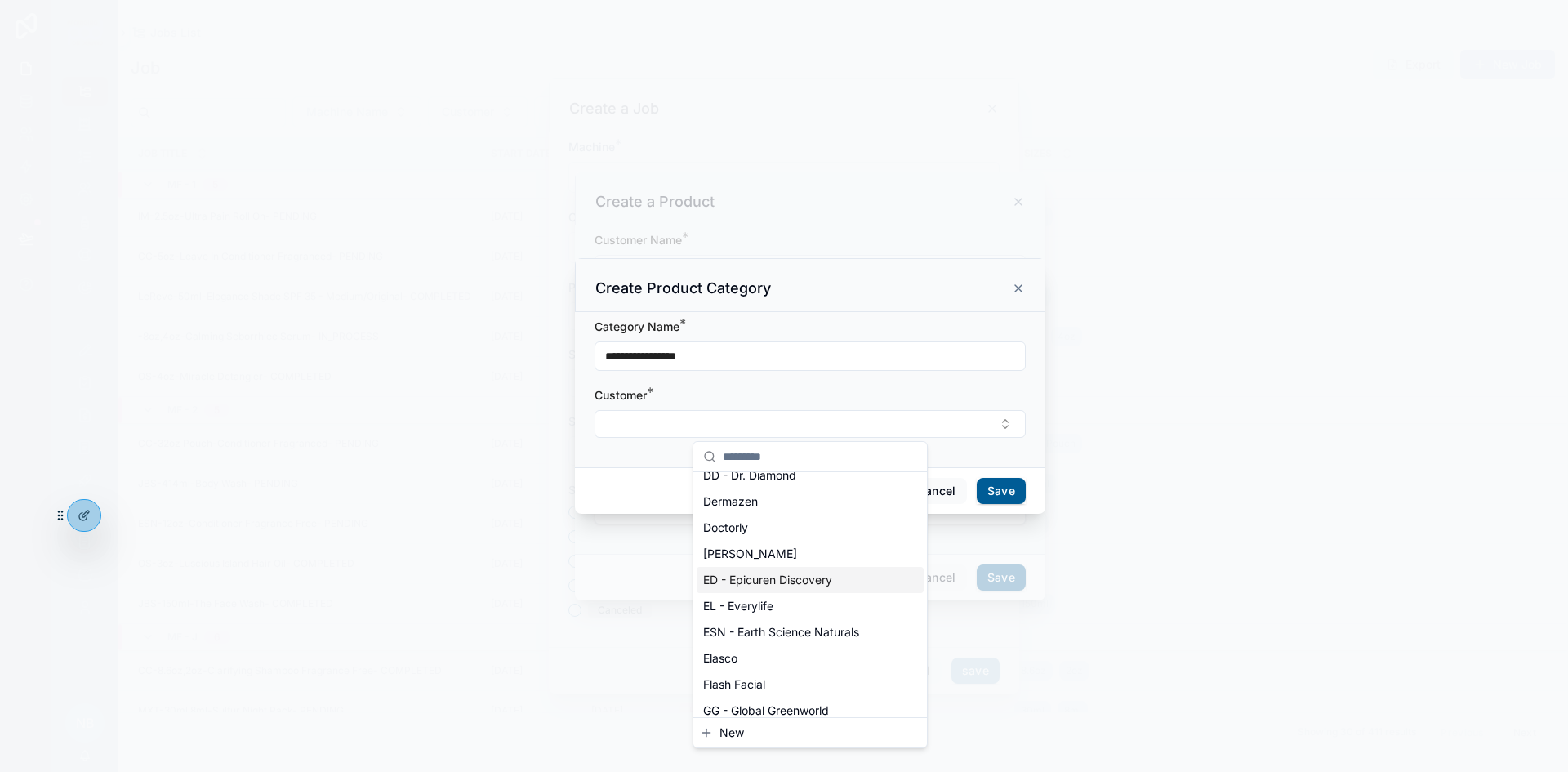
click at [776, 577] on span "ED - Epicuren Discovery" at bounding box center [768, 579] width 129 height 16
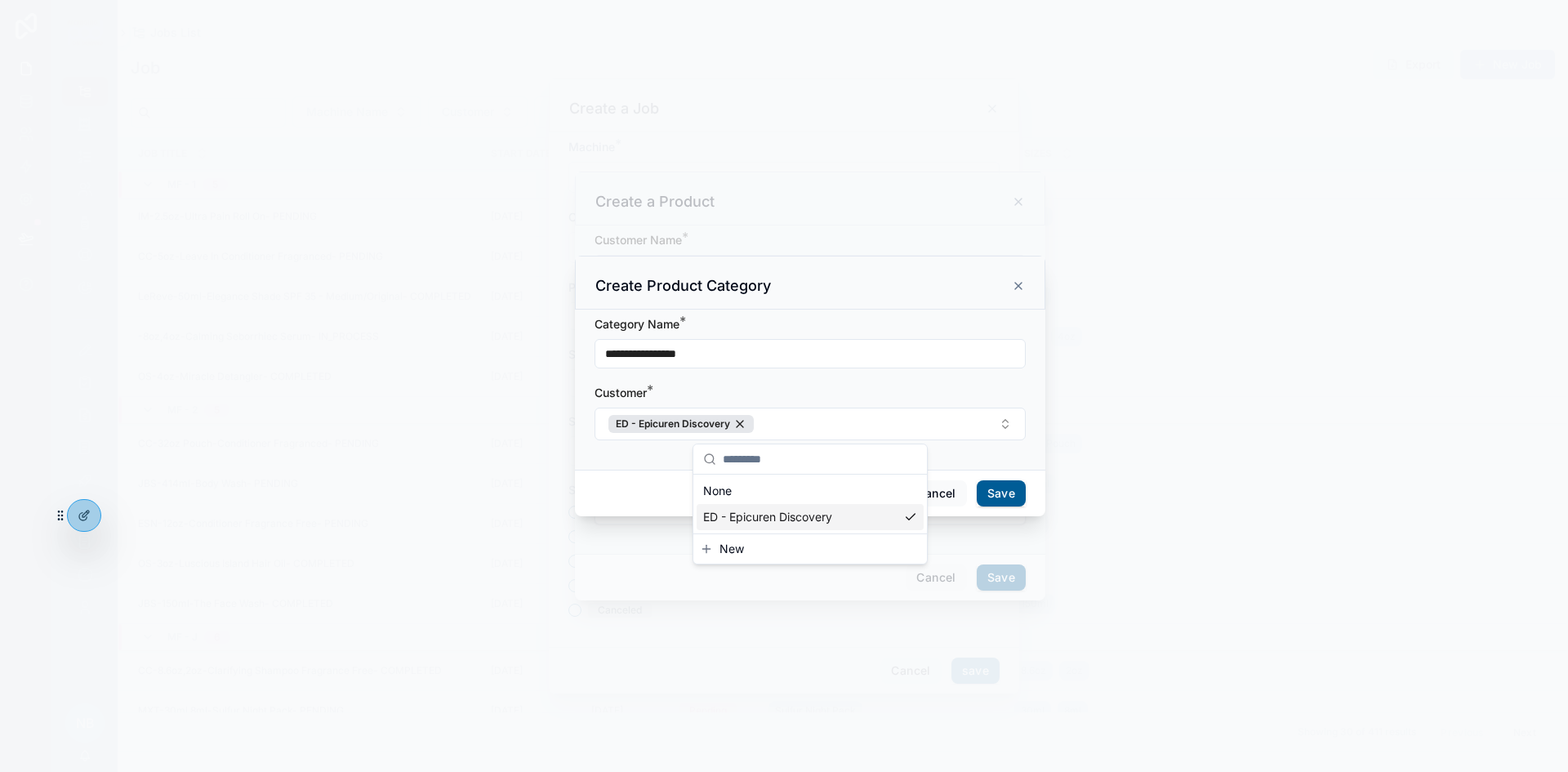
click at [600, 489] on div "Cancel Save" at bounding box center [810, 493] width 471 height 46
click at [1007, 503] on button "Save" at bounding box center [1001, 493] width 49 height 26
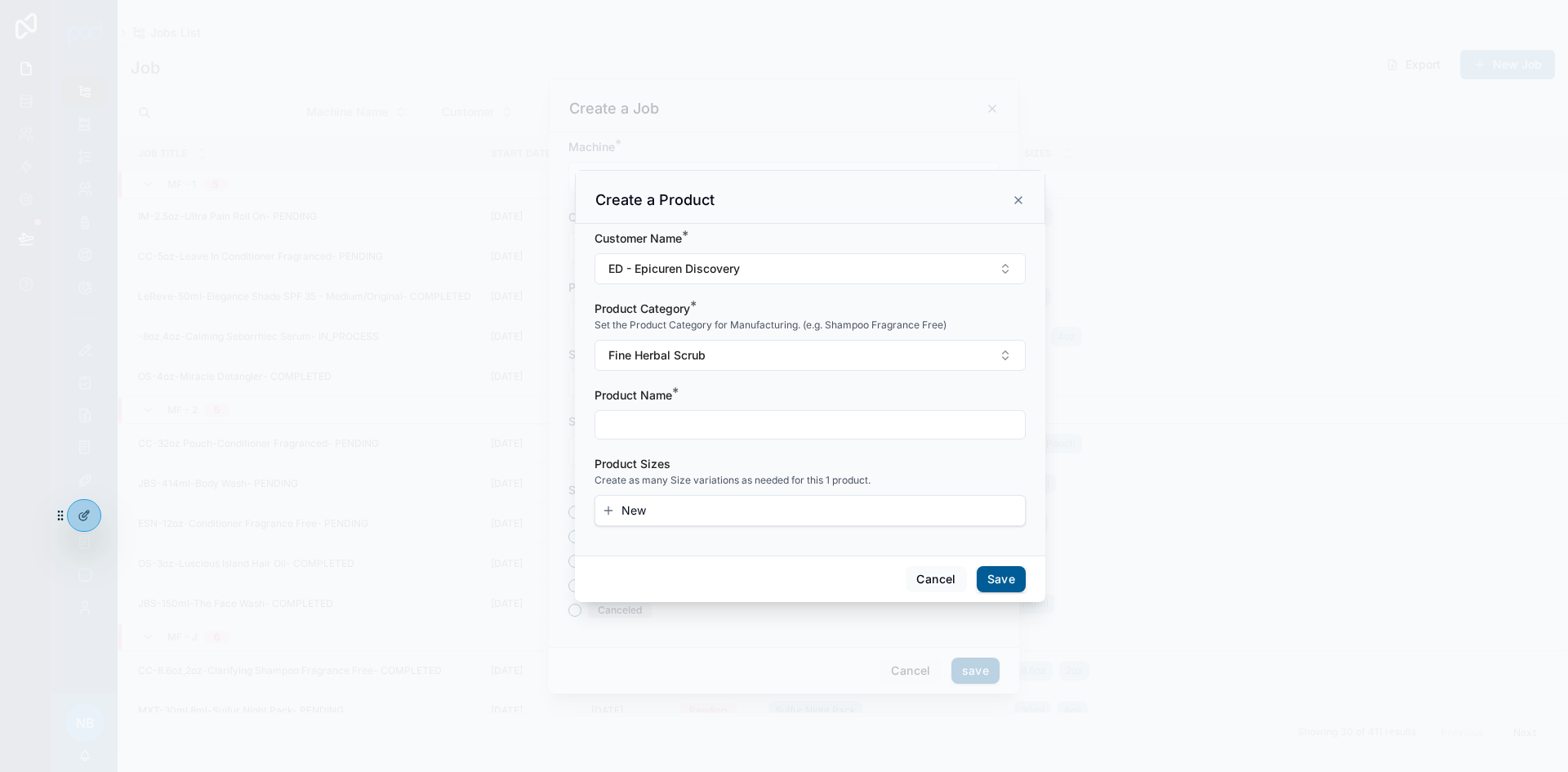
click at [792, 426] on input "scrollable content" at bounding box center [810, 425] width 430 height 23
type input "**********"
click at [655, 513] on button "New" at bounding box center [809, 511] width 416 height 16
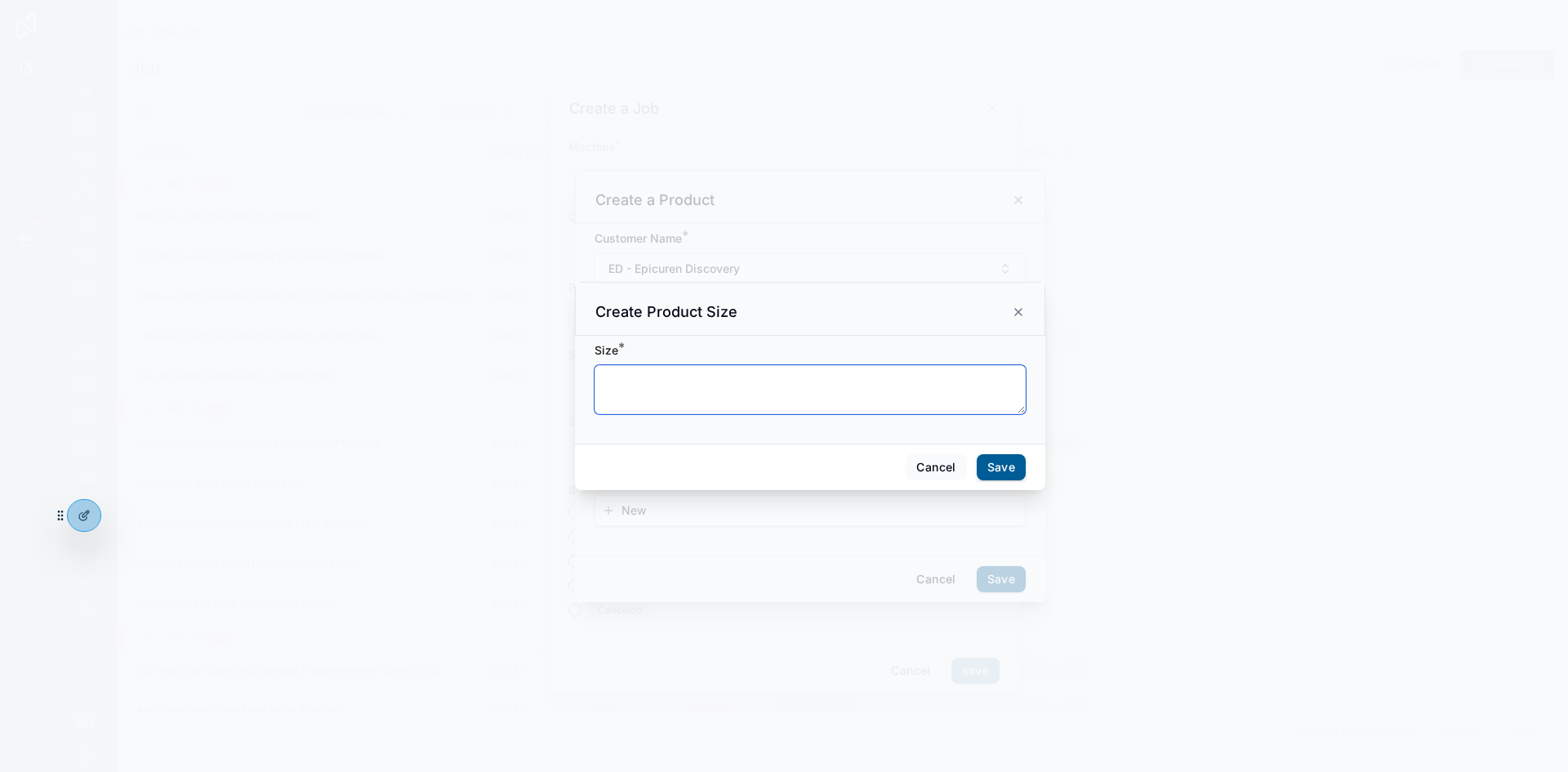
click at [654, 396] on textarea "scrollable content" at bounding box center [810, 390] width 431 height 49
type textarea "*****"
click at [1020, 468] on button "Save" at bounding box center [1001, 466] width 49 height 26
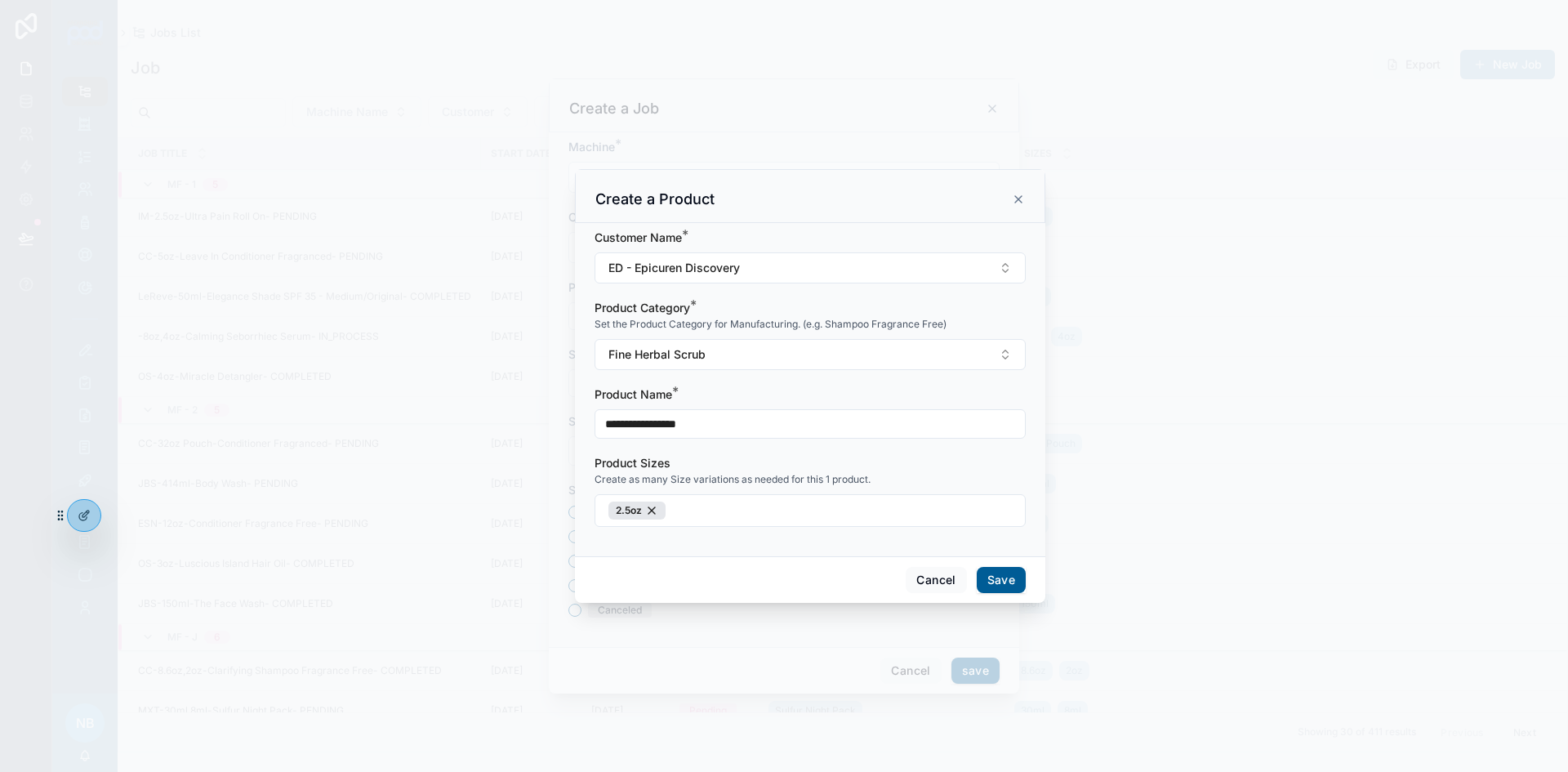
click at [1013, 587] on button "Save" at bounding box center [1001, 579] width 49 height 26
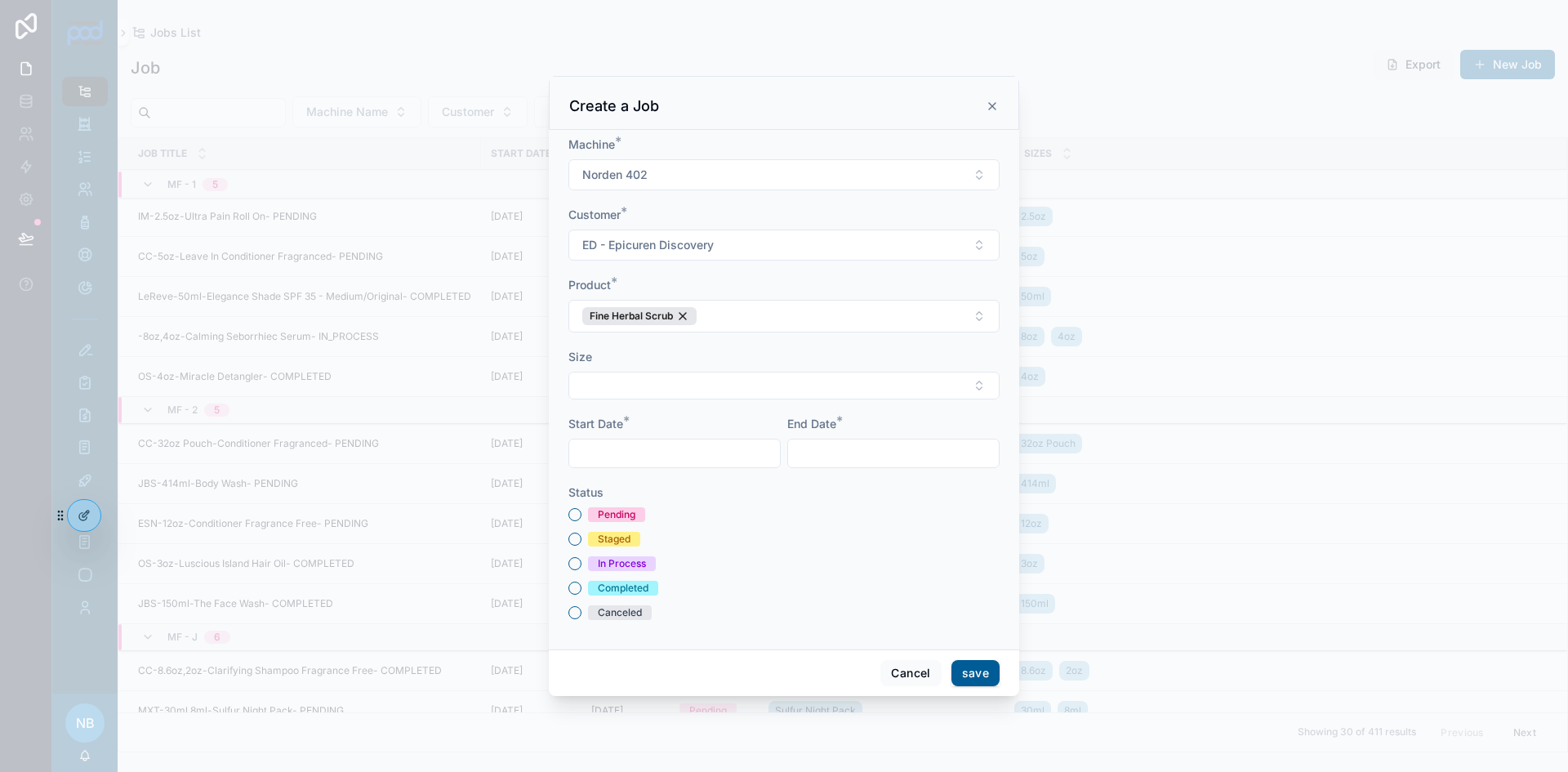
click at [600, 390] on button "Select Button" at bounding box center [784, 385] width 431 height 28
click at [705, 455] on span "2.5oz" at bounding box center [693, 450] width 30 height 16
click at [713, 563] on div "In Process" at bounding box center [784, 566] width 431 height 14
click at [615, 454] on input "scrollable content" at bounding box center [675, 456] width 210 height 23
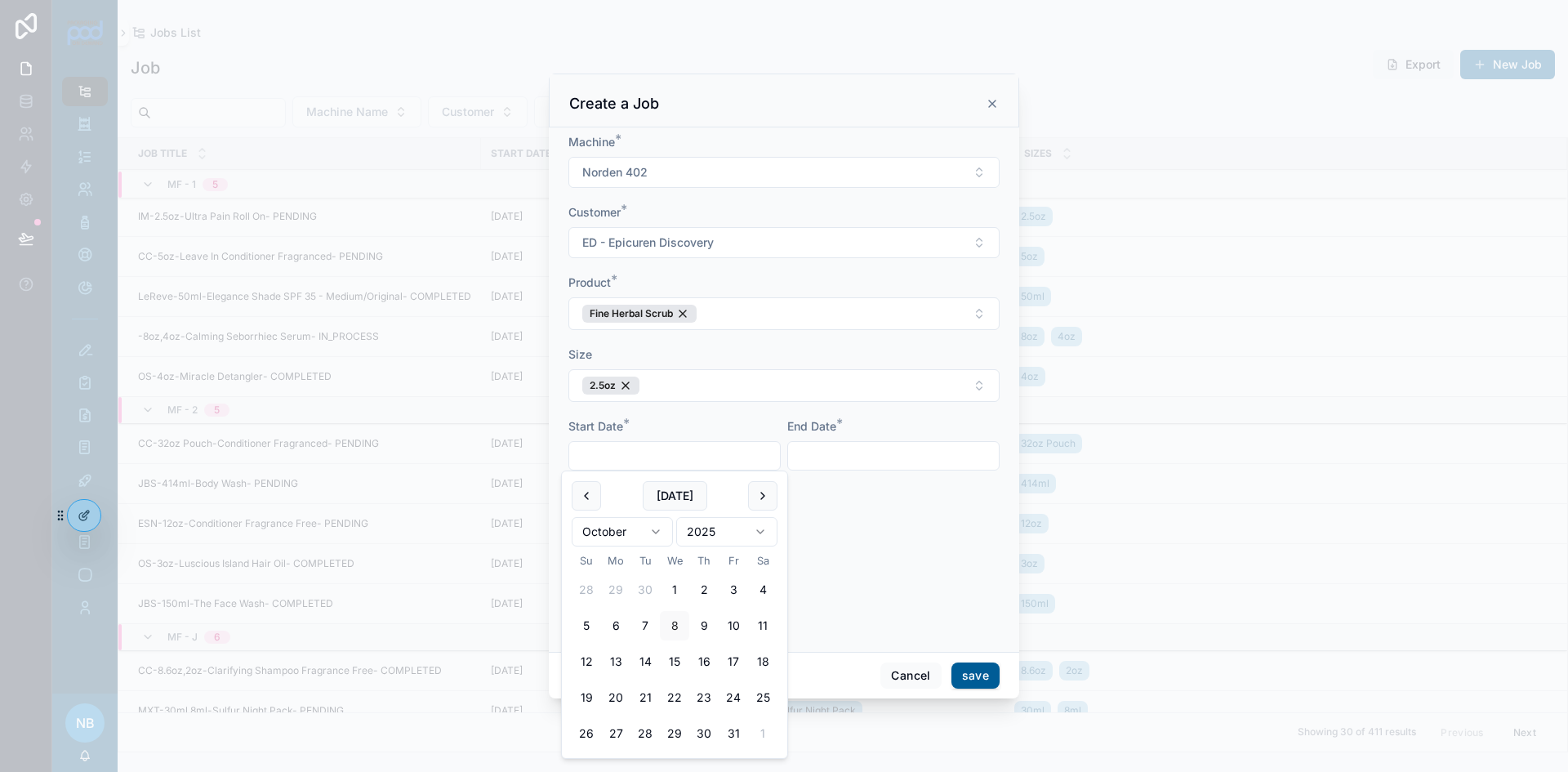
click at [711, 627] on button "9" at bounding box center [703, 625] width 29 height 29
type input "*********"
click at [867, 452] on input "scrollable content" at bounding box center [893, 456] width 210 height 23
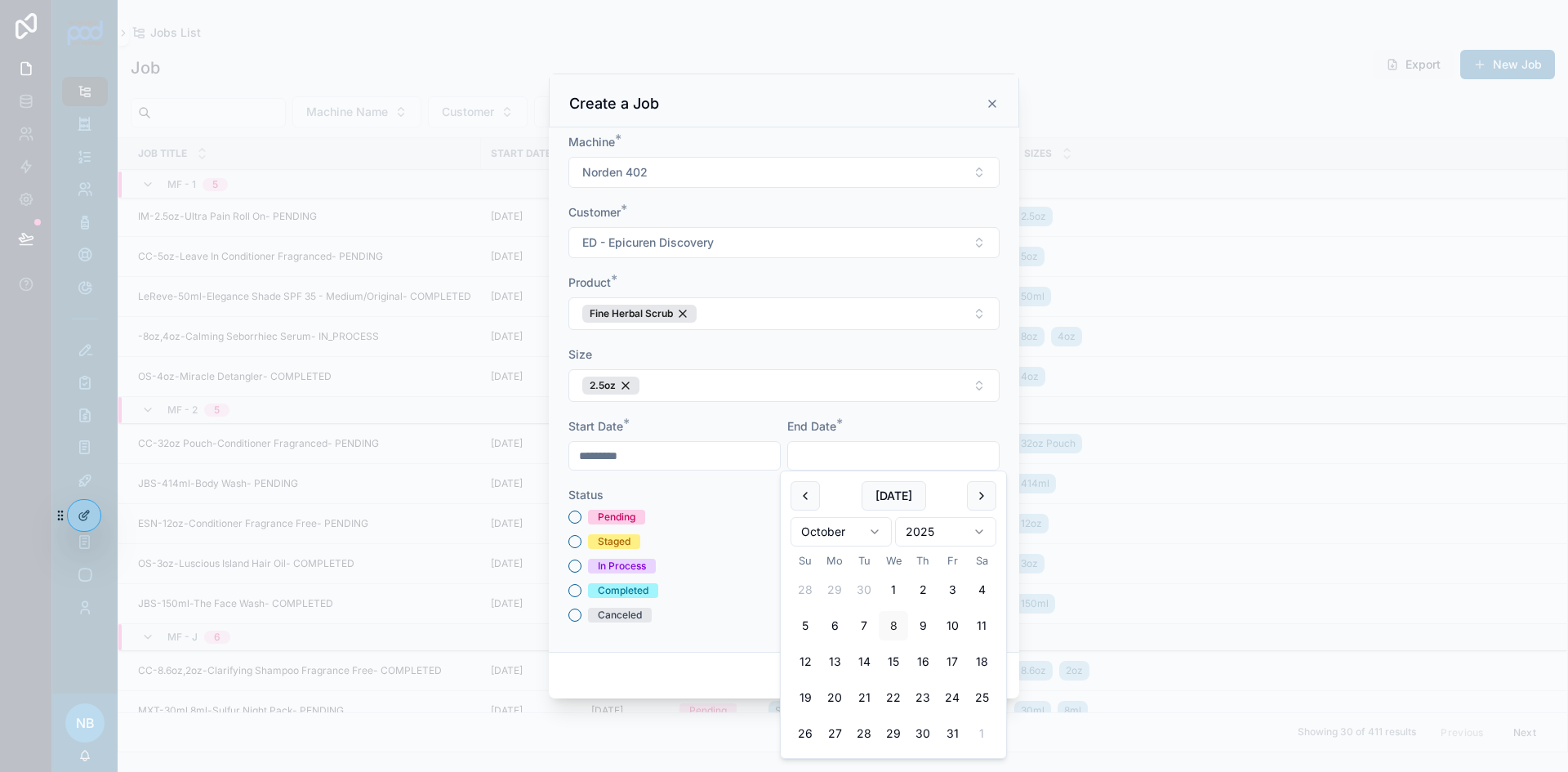
click at [948, 630] on button "10" at bounding box center [952, 625] width 29 height 29
type input "**********"
click at [572, 515] on button "Pending" at bounding box center [575, 517] width 13 height 13
click at [971, 671] on button "save" at bounding box center [976, 675] width 48 height 26
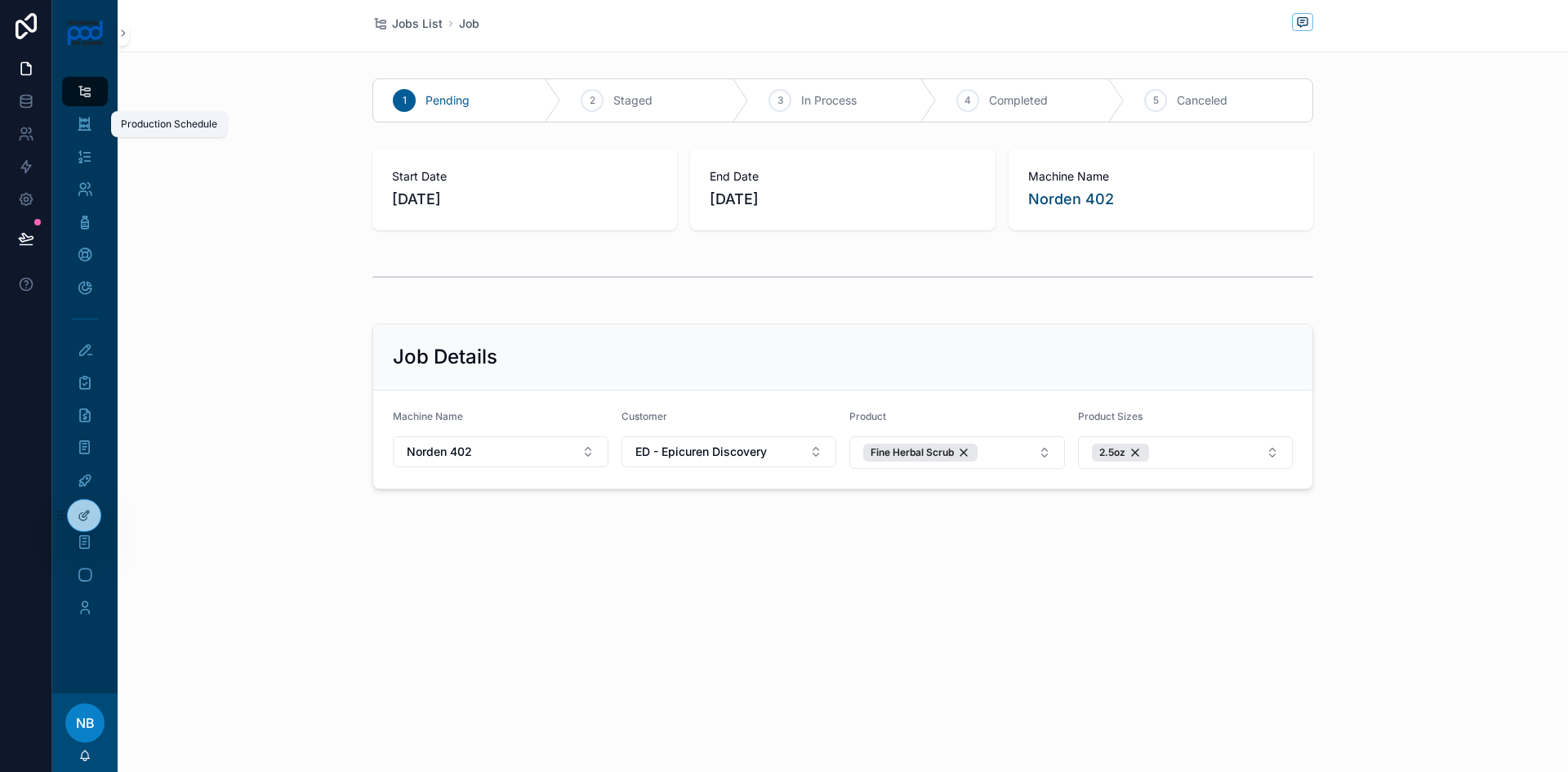
click at [97, 128] on div "Production Schedule" at bounding box center [85, 124] width 26 height 26
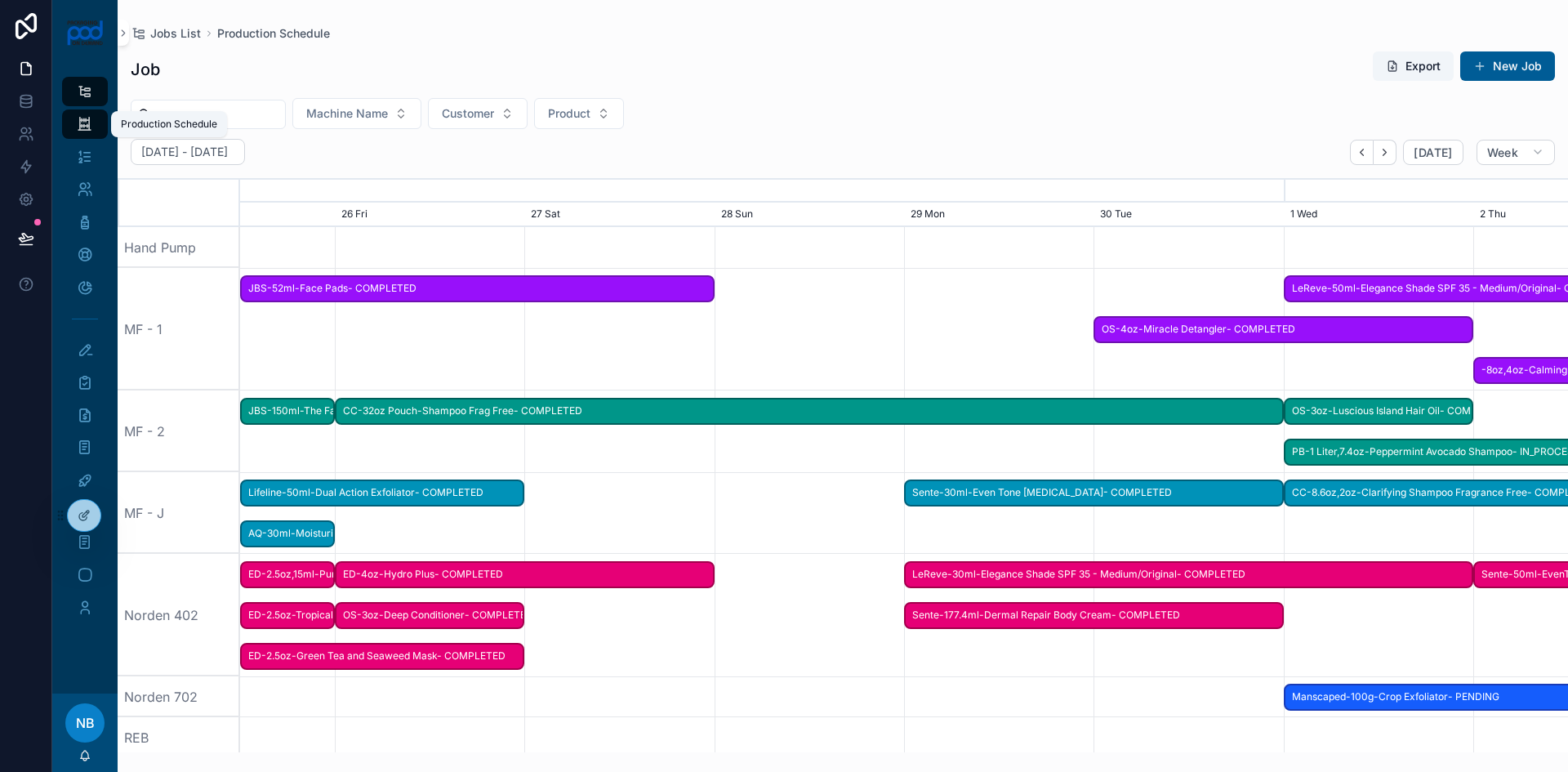
scroll to position [0, 1992]
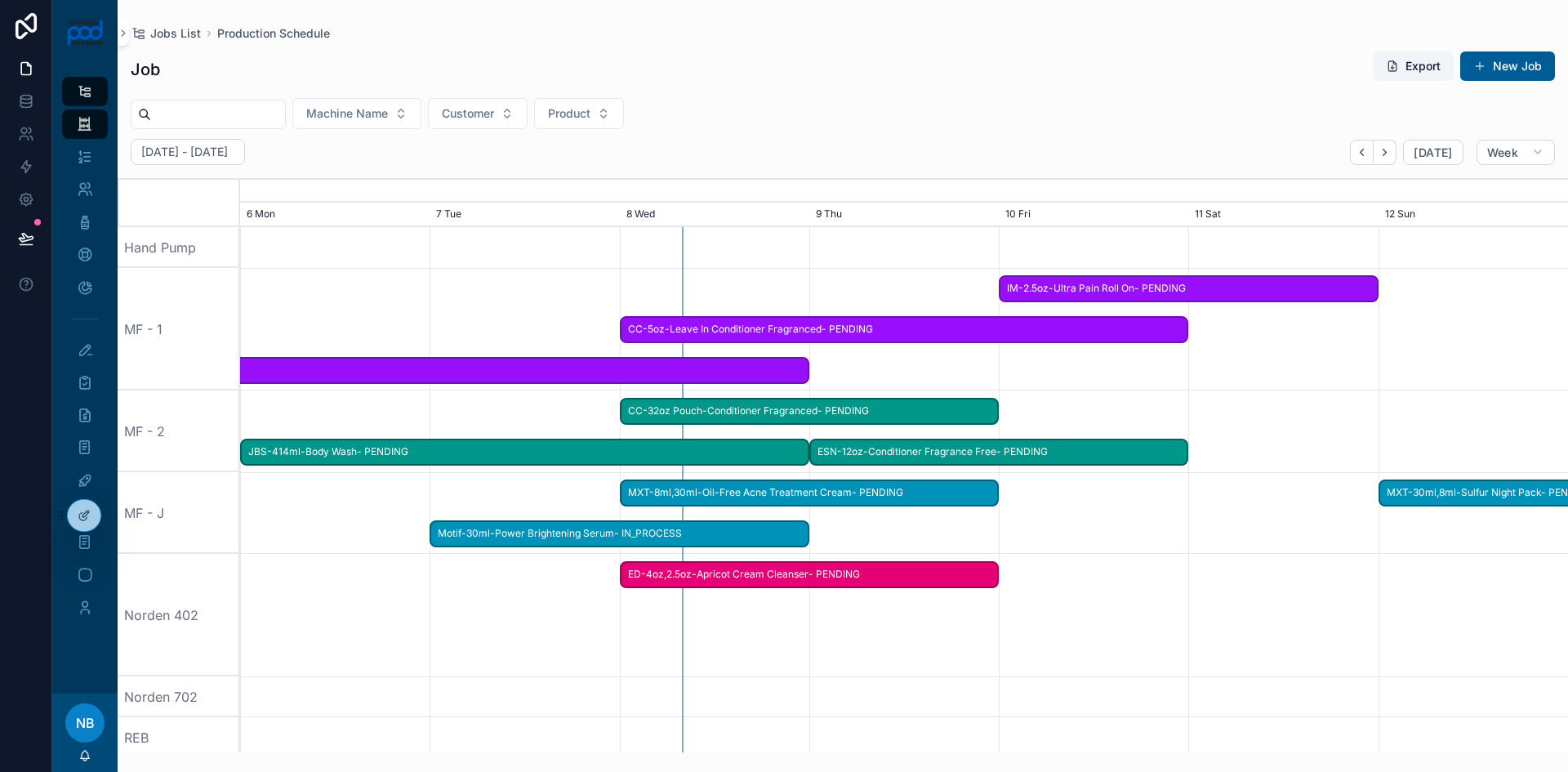
click at [1488, 62] on button "New Job" at bounding box center [1507, 66] width 94 height 29
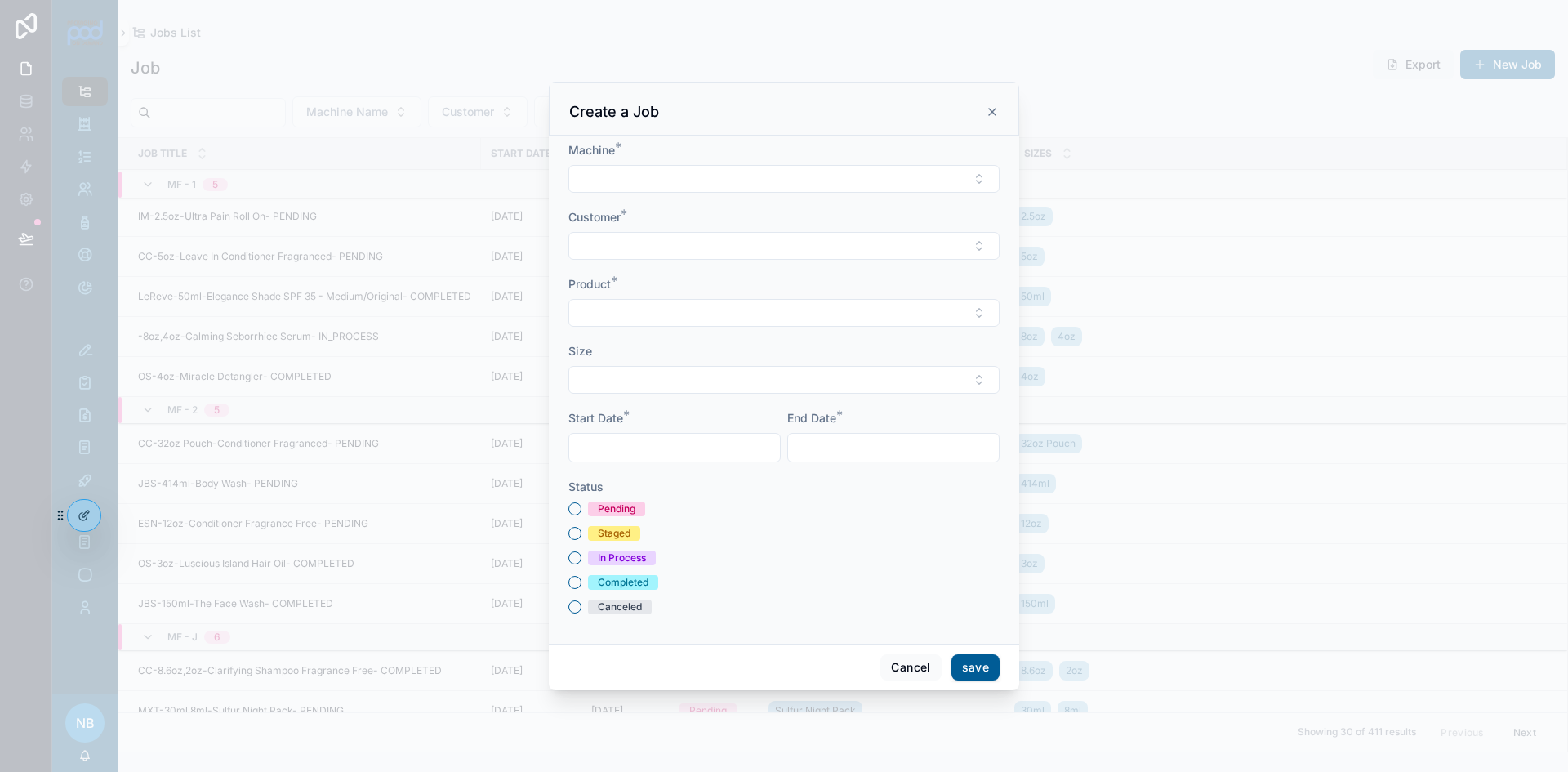
click at [687, 183] on button "Select Button" at bounding box center [784, 178] width 431 height 28
click at [711, 376] on span "Norden 402" at bounding box center [710, 374] width 65 height 16
click at [677, 447] on input "scrollable content" at bounding box center [675, 449] width 210 height 23
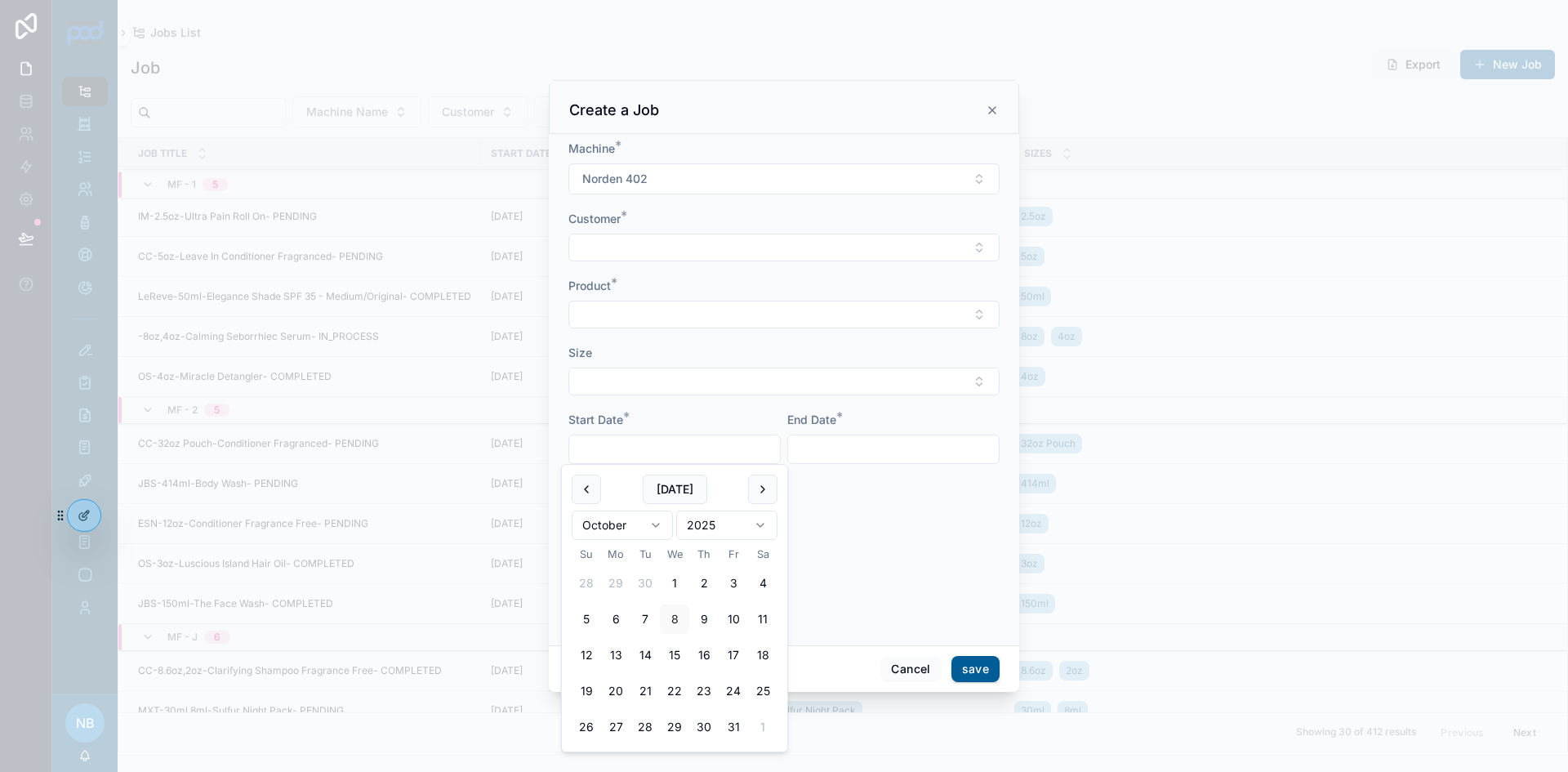
click at [735, 621] on button "10" at bounding box center [733, 619] width 29 height 29
type input "**********"
click at [803, 448] on input "scrollable content" at bounding box center [893, 449] width 210 height 23
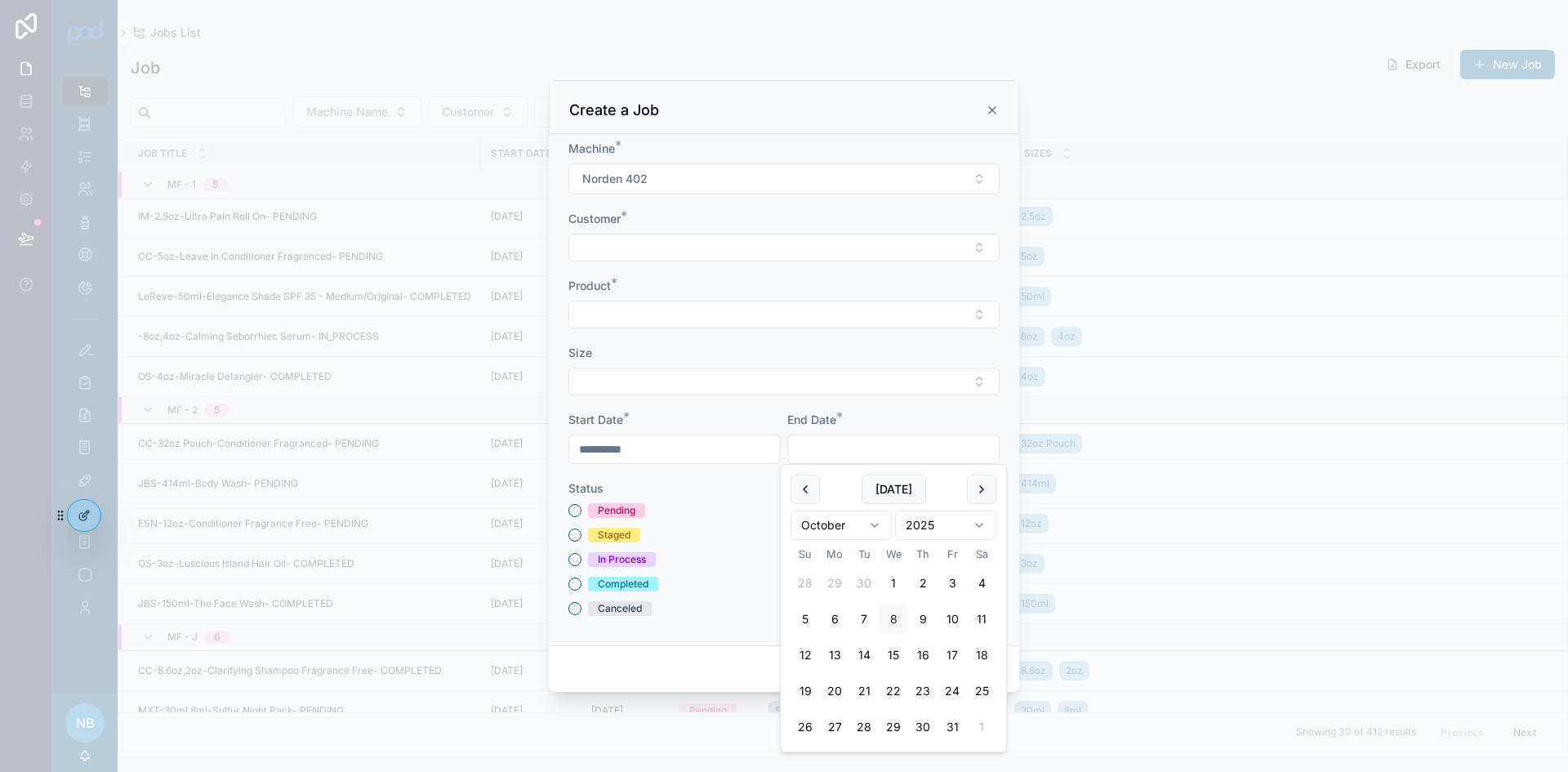
click at [943, 617] on button "10" at bounding box center [952, 619] width 29 height 29
type input "**********"
click at [613, 234] on button "Select Button" at bounding box center [784, 247] width 431 height 28
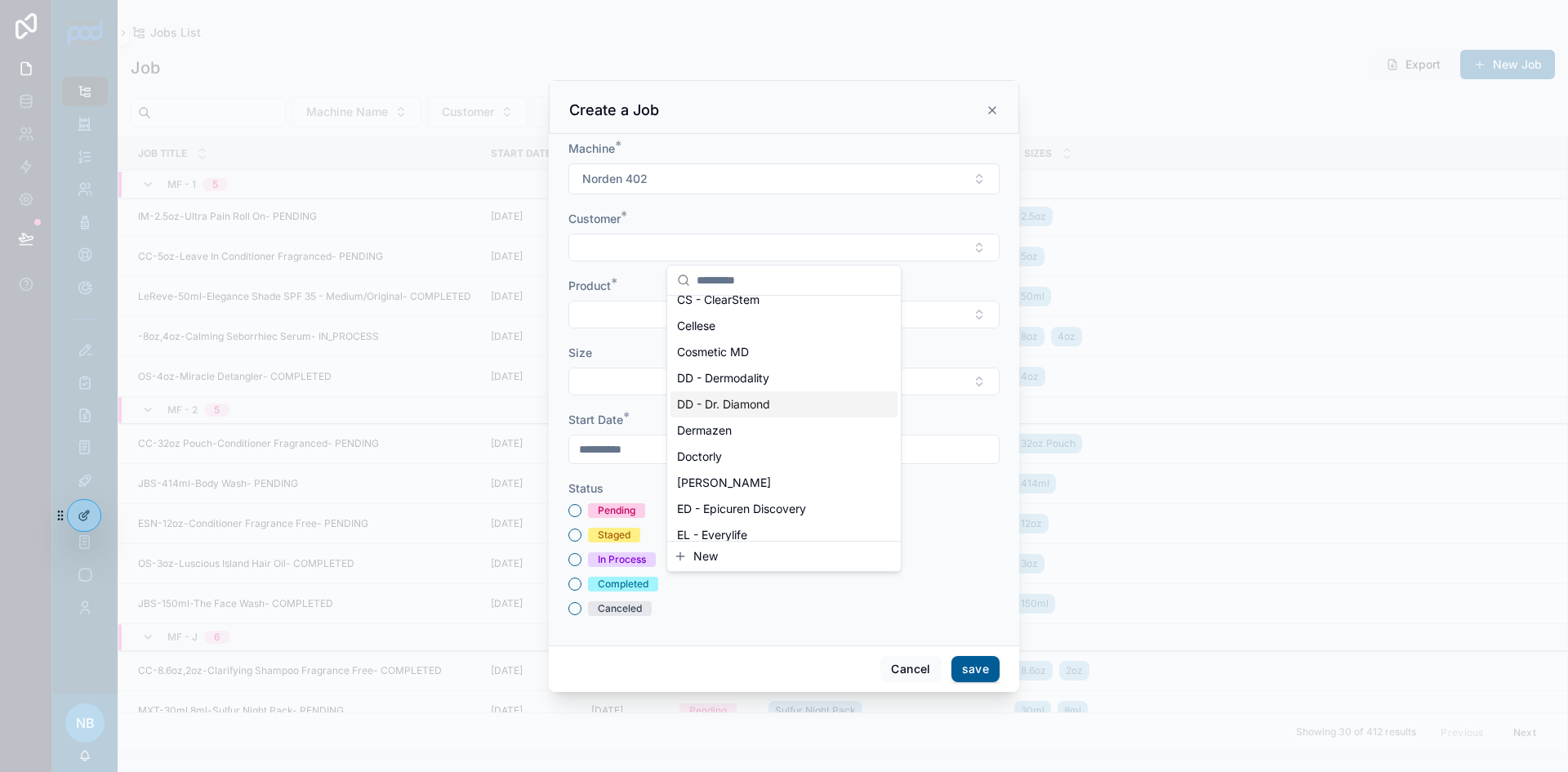
scroll to position [327, 0]
click at [730, 390] on div "ED - Epicuren Discovery" at bounding box center [784, 403] width 227 height 26
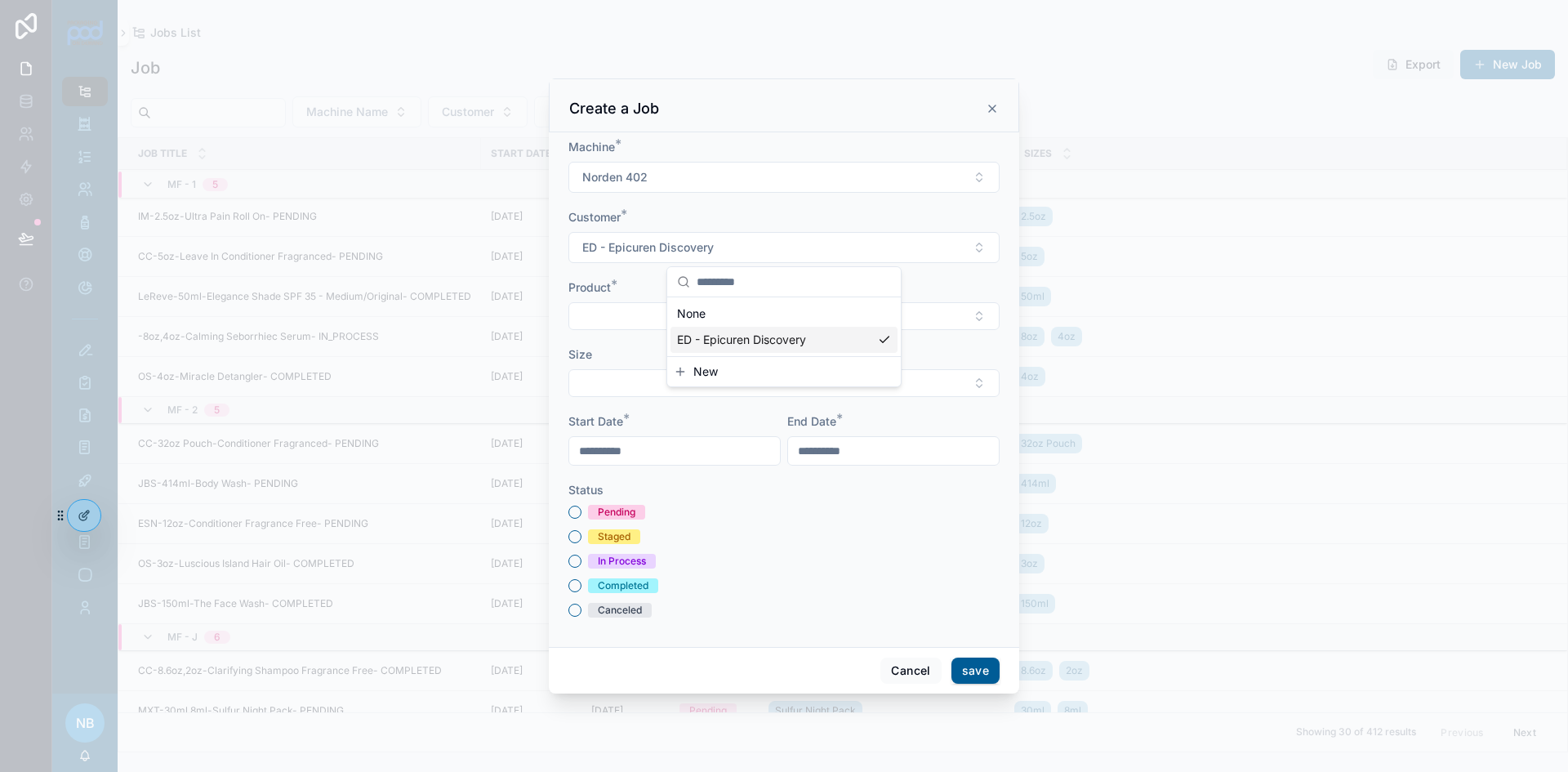
scroll to position [0, 0]
click at [695, 316] on button "Select Button" at bounding box center [784, 316] width 431 height 28
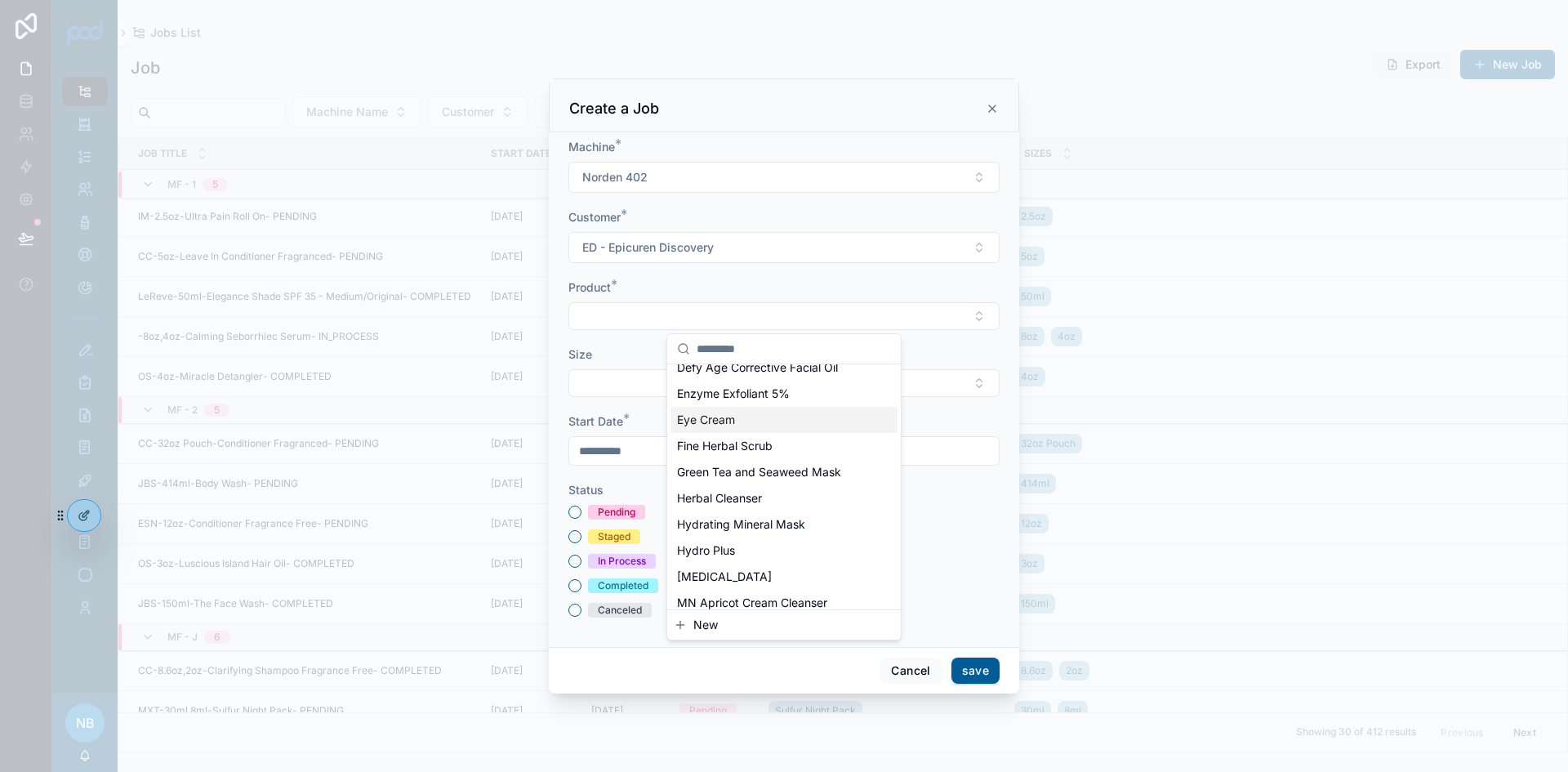
scroll to position [408, 0]
click at [747, 456] on div "Hydro Plus" at bounding box center [784, 442] width 227 height 26
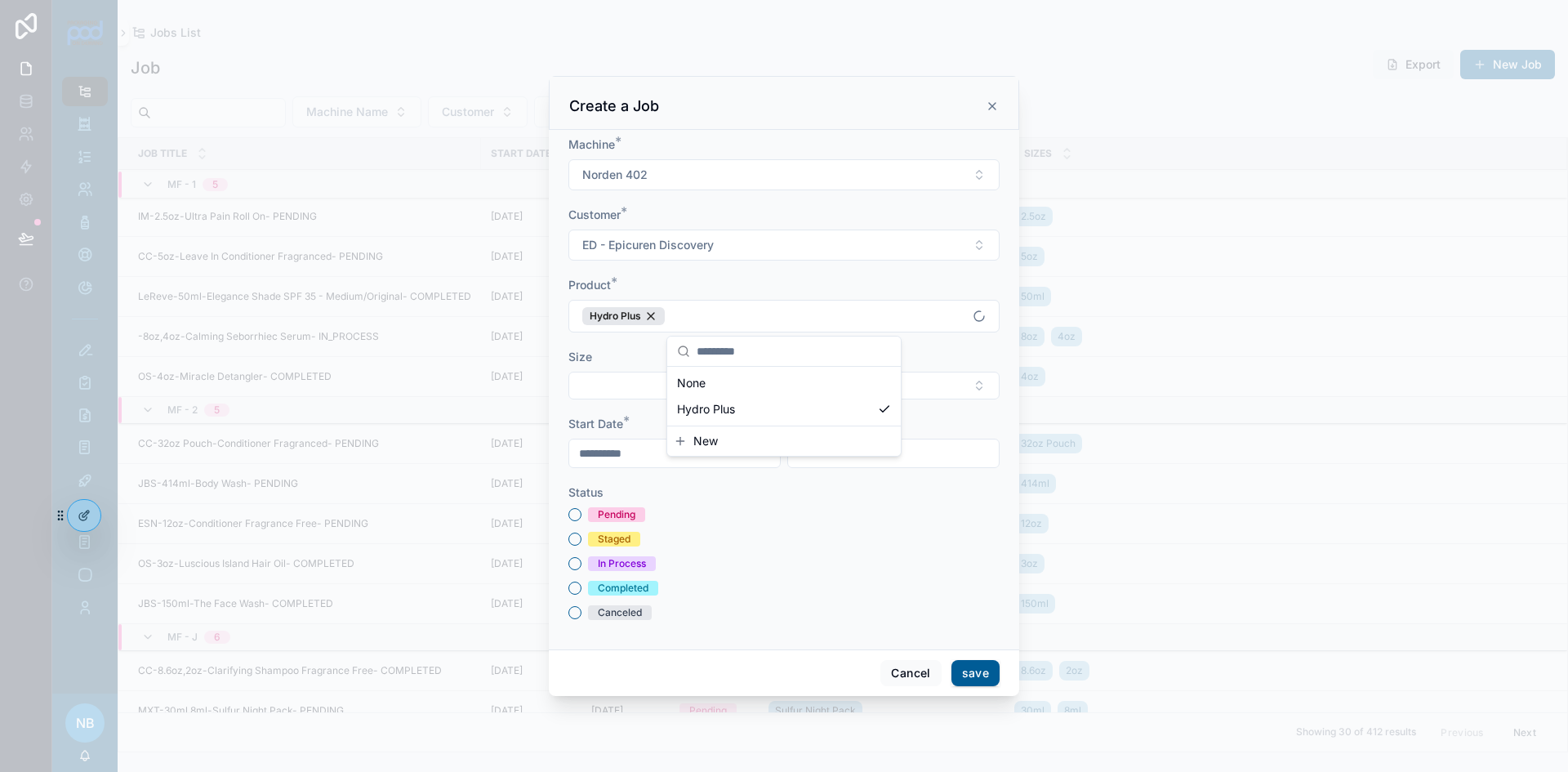
scroll to position [0, 0]
click at [662, 392] on button "Select Button" at bounding box center [784, 385] width 431 height 28
click at [708, 480] on div "2.5oz" at bounding box center [784, 476] width 227 height 26
click at [718, 625] on form "**********" at bounding box center [784, 386] width 431 height 505
click at [579, 515] on button "Pending" at bounding box center [575, 517] width 13 height 13
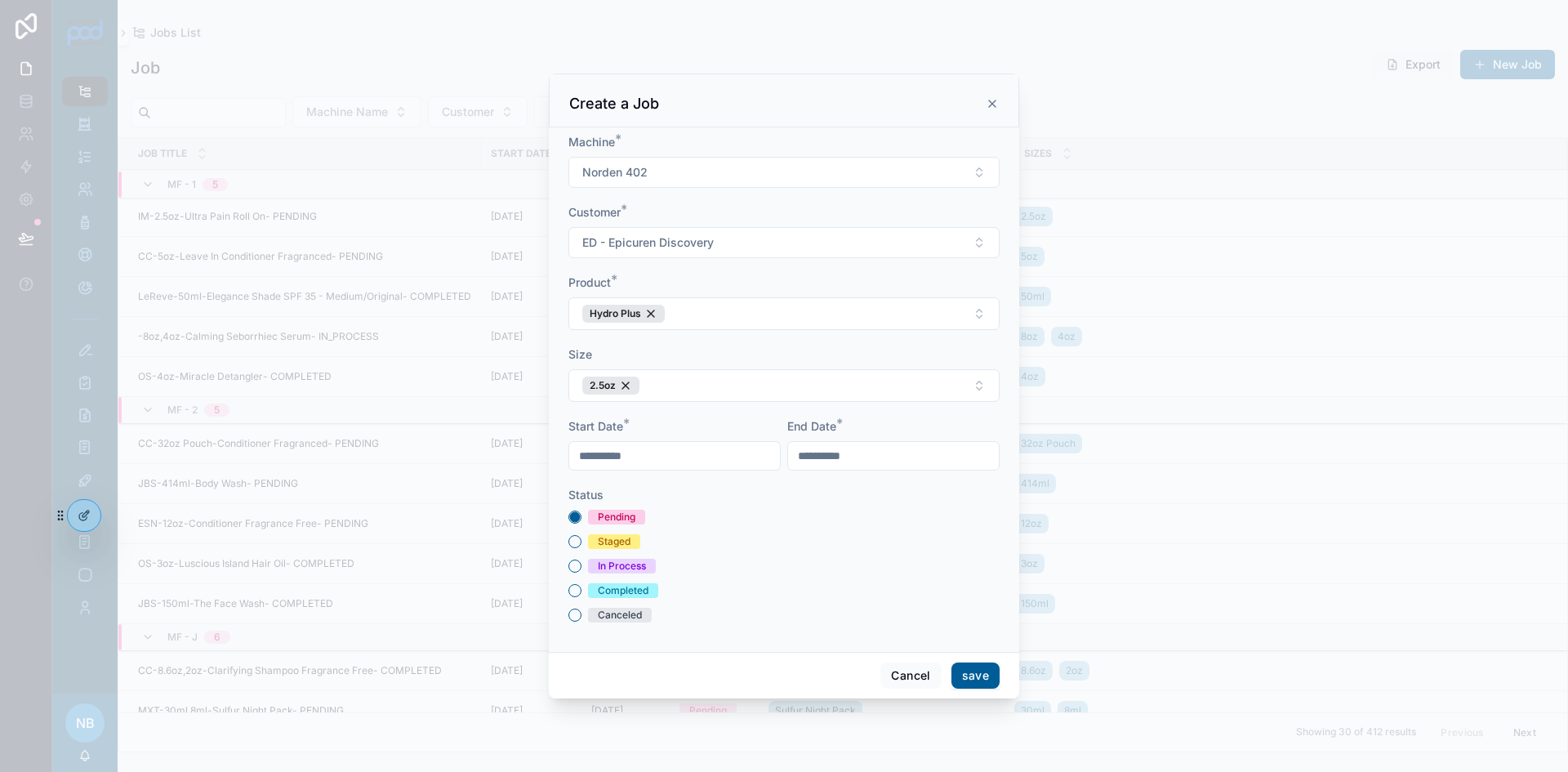
click at [970, 669] on button "save" at bounding box center [976, 675] width 48 height 26
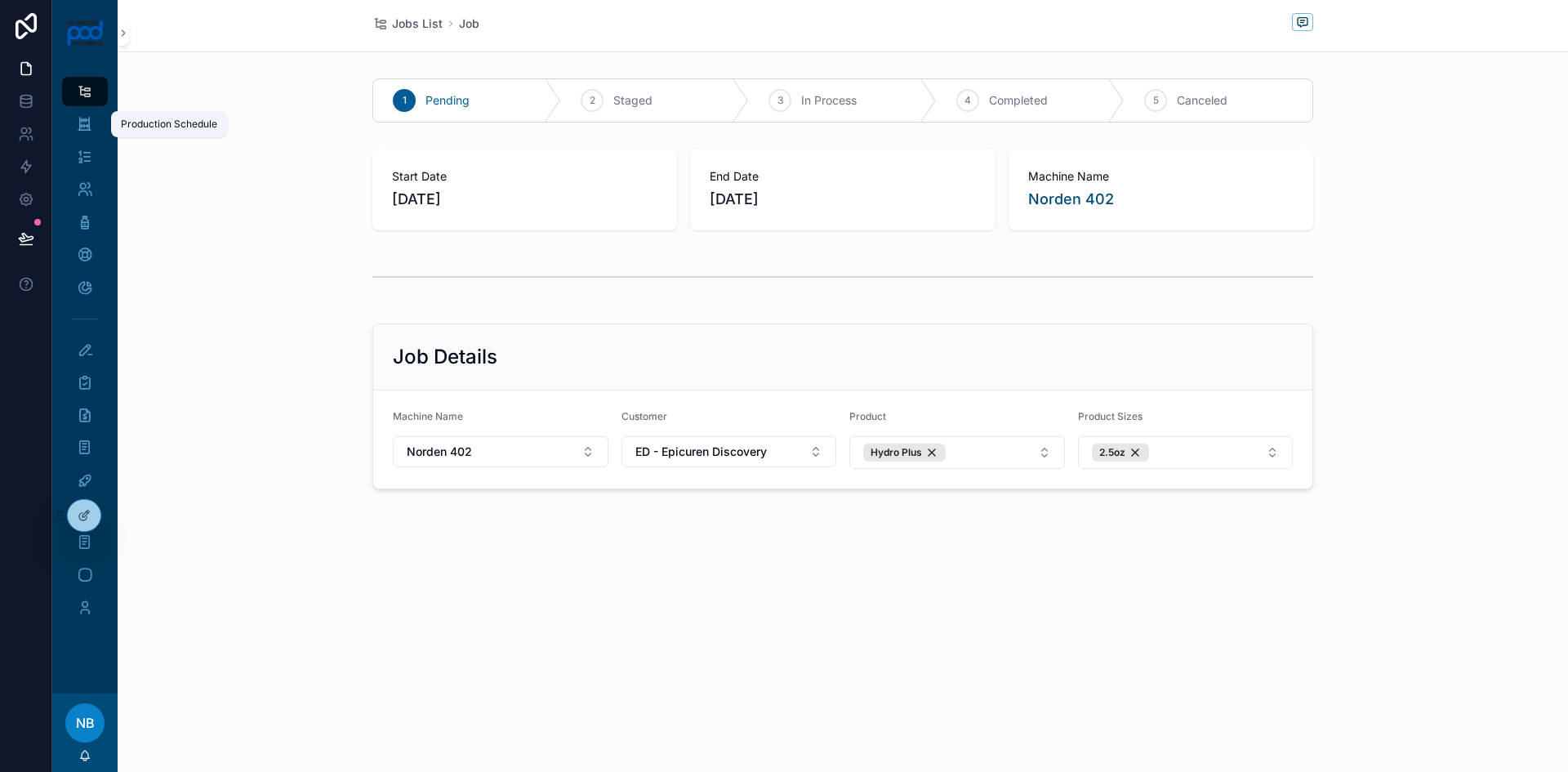
click at [78, 128] on icon "scrollable content" at bounding box center [84, 124] width 15 height 16
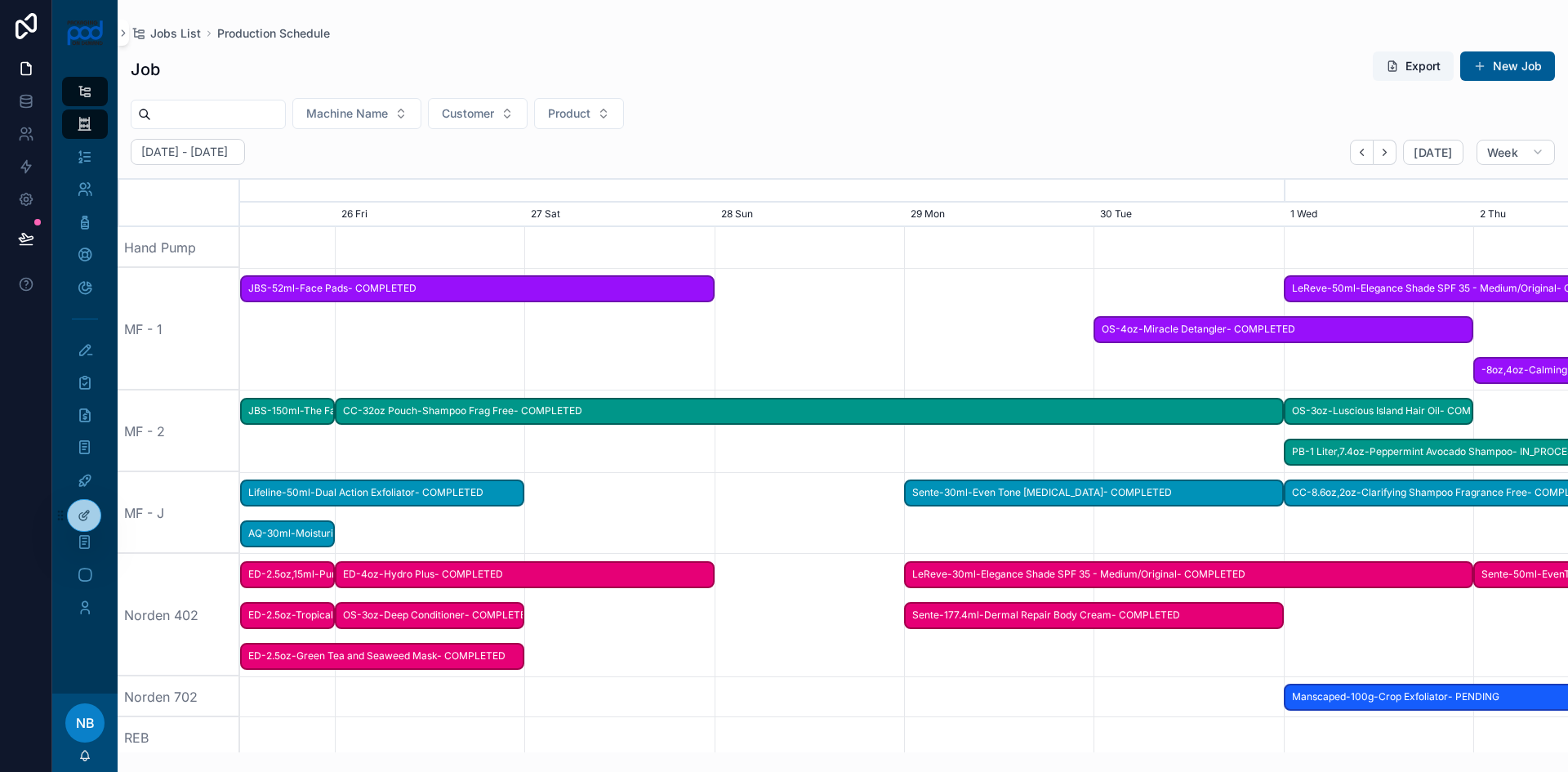
scroll to position [0, 1992]
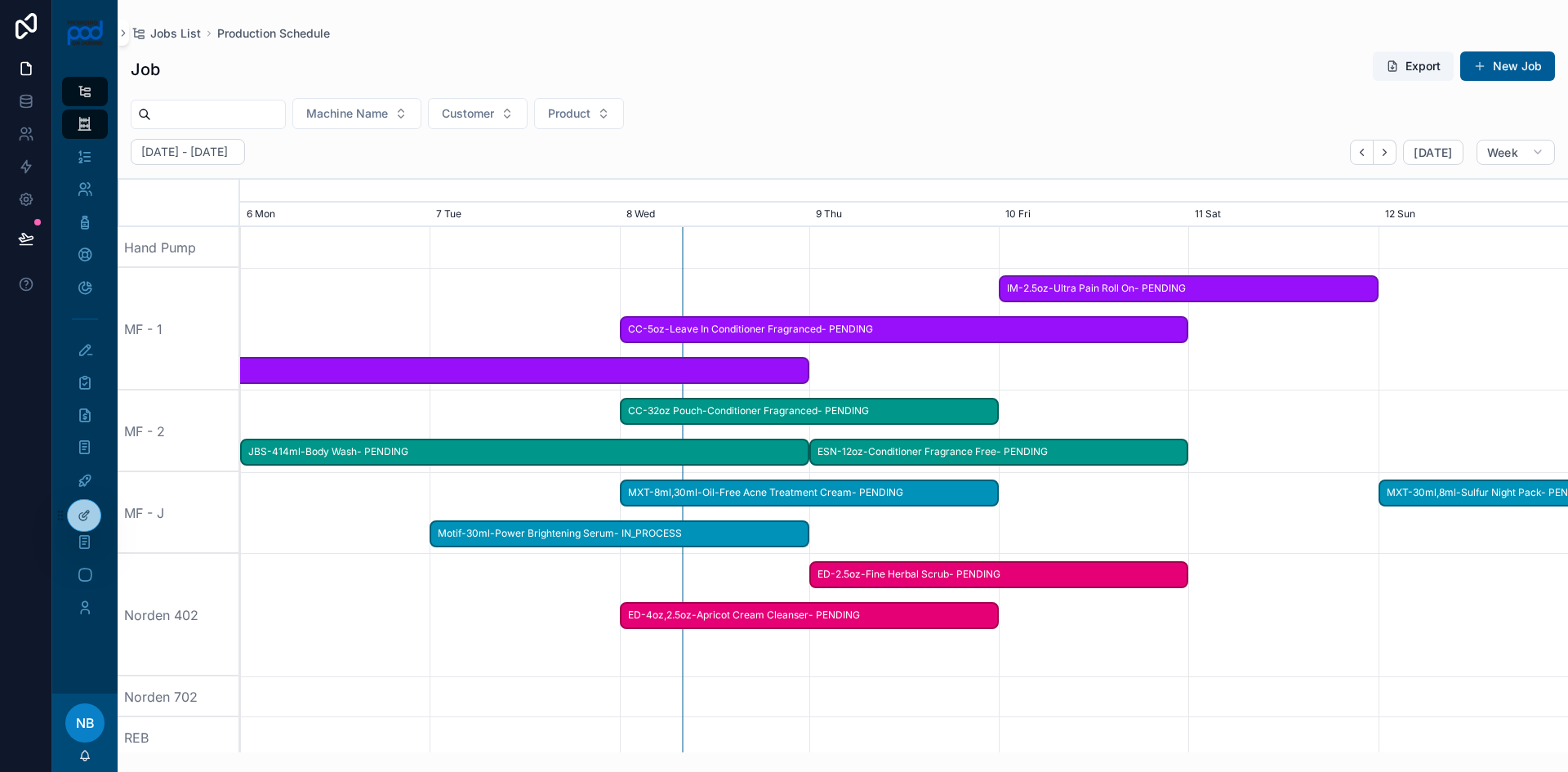
click at [1540, 81] on button "New Job" at bounding box center [1507, 66] width 94 height 29
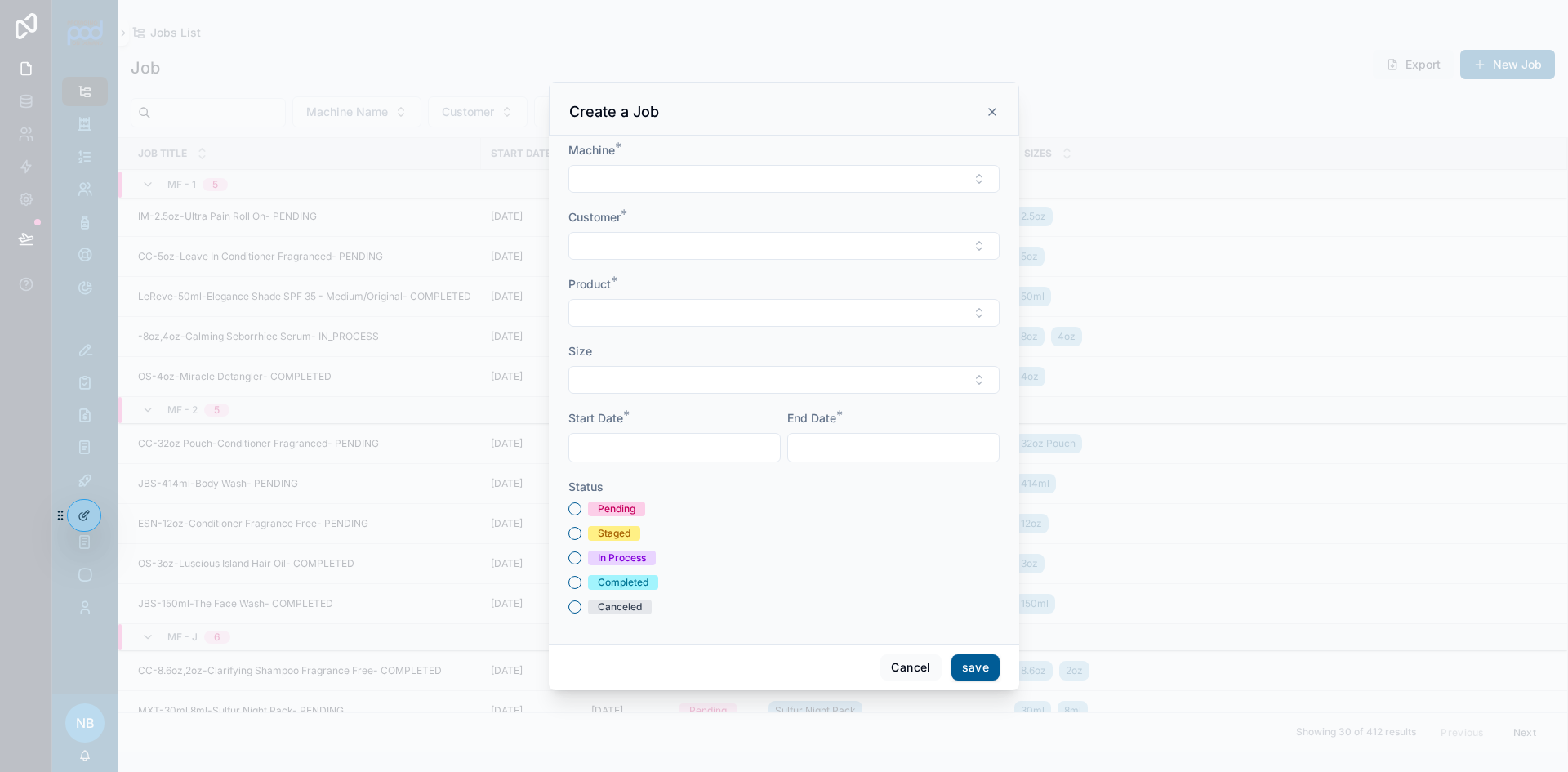
click at [776, 178] on button "Select Button" at bounding box center [784, 178] width 431 height 28
click at [743, 372] on div "Norden 402" at bounding box center [784, 374] width 227 height 26
click at [668, 249] on button "Select Button" at bounding box center [784, 247] width 431 height 28
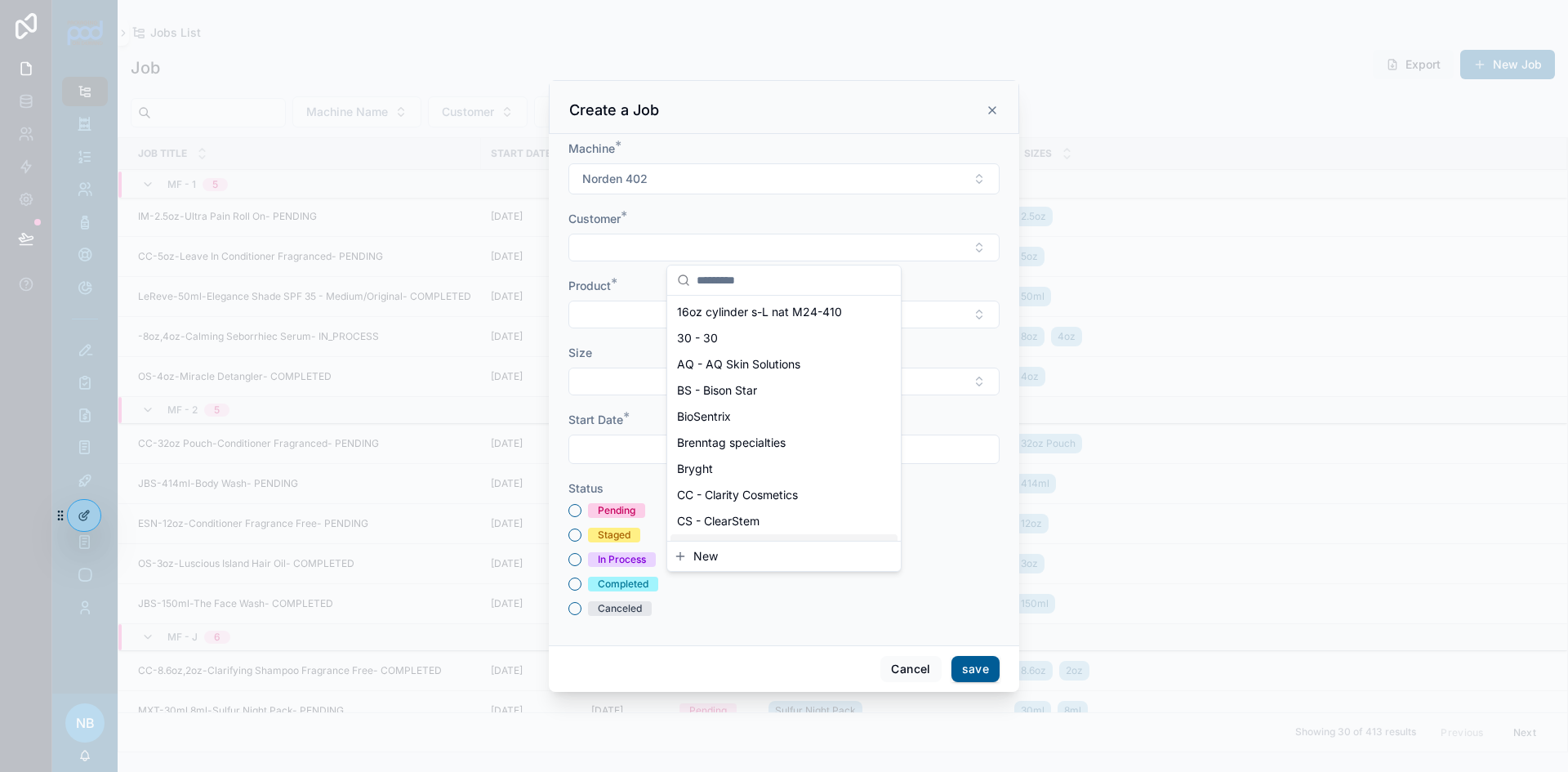
click at [759, 605] on div "Canceled" at bounding box center [784, 608] width 431 height 14
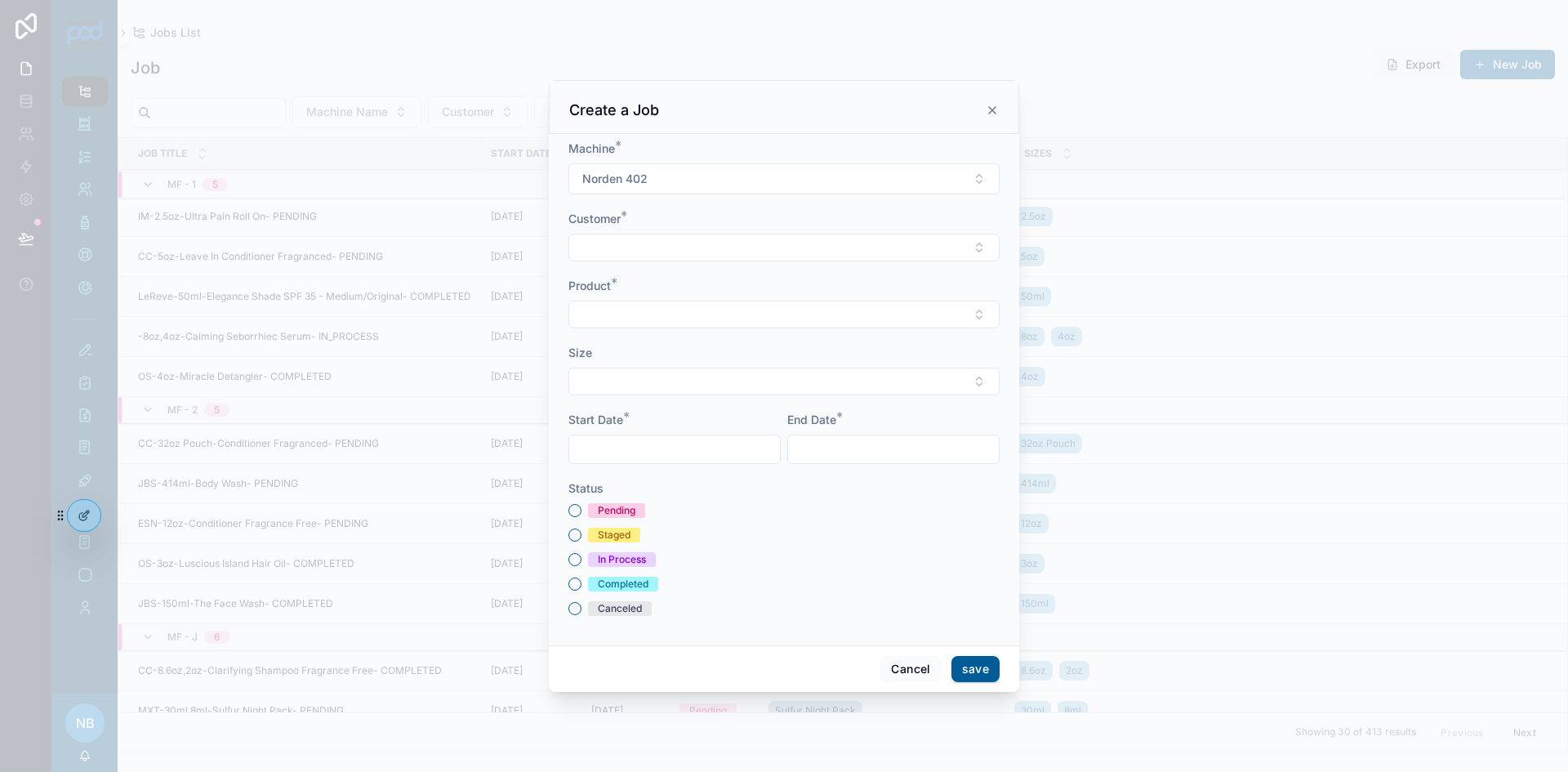
click at [732, 451] on input "scrollable content" at bounding box center [675, 449] width 210 height 23
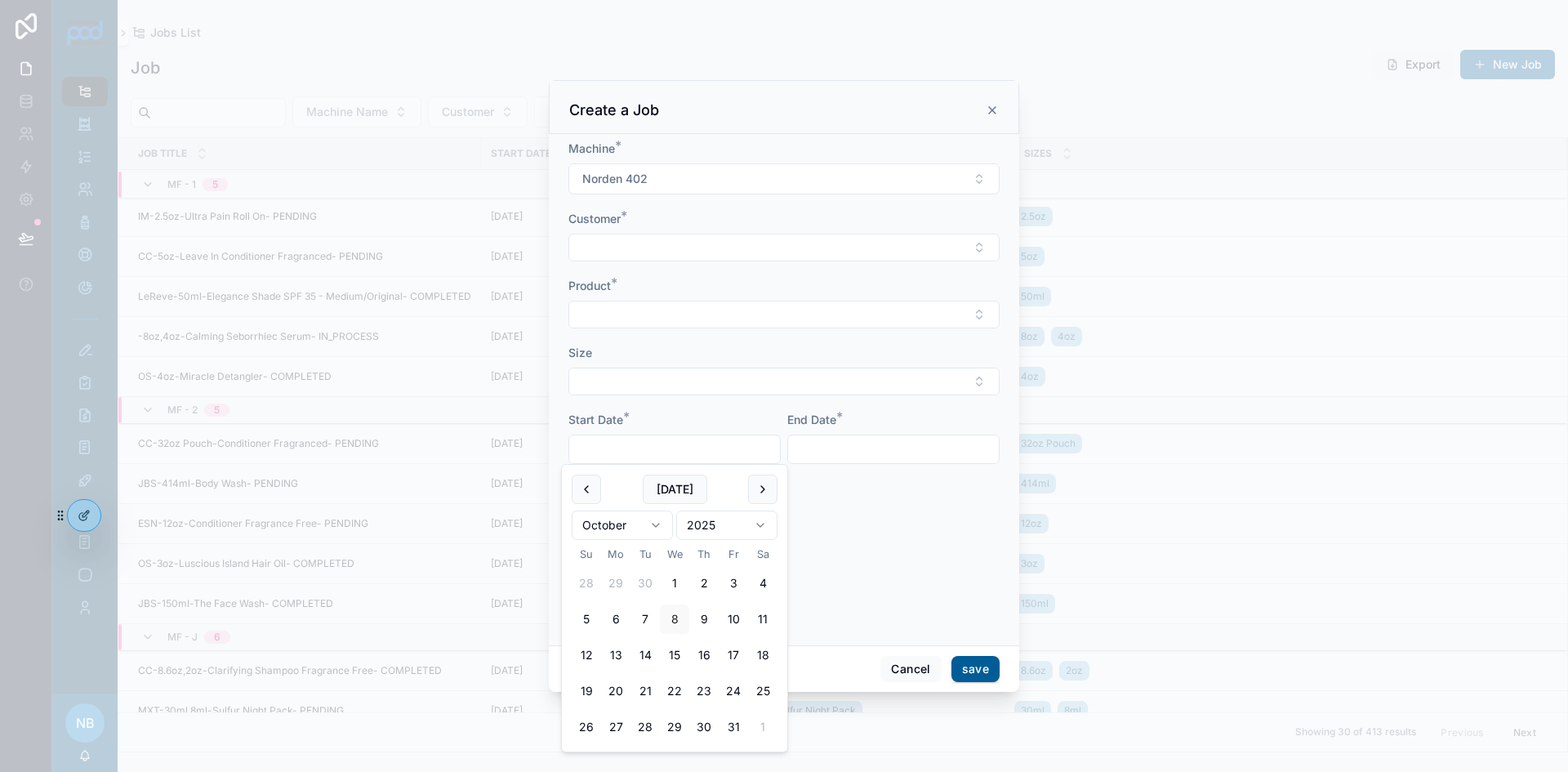
click at [621, 661] on button "13" at bounding box center [615, 654] width 29 height 29
type input "**********"
click at [836, 461] on input "scrollable content" at bounding box center [893, 449] width 210 height 23
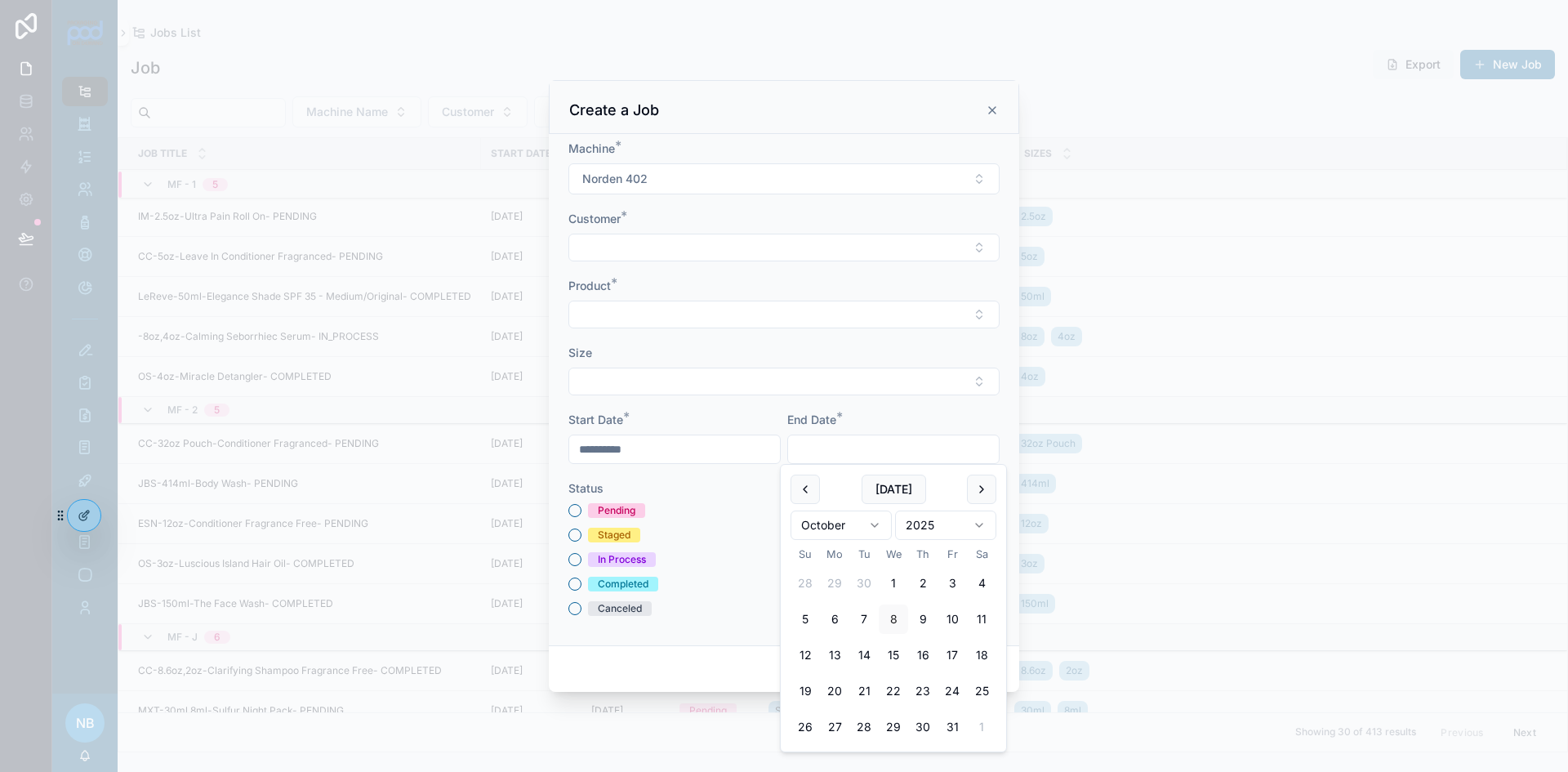
click at [835, 660] on button "13" at bounding box center [834, 654] width 29 height 29
type input "**********"
click at [594, 250] on button "Select Button" at bounding box center [784, 247] width 431 height 28
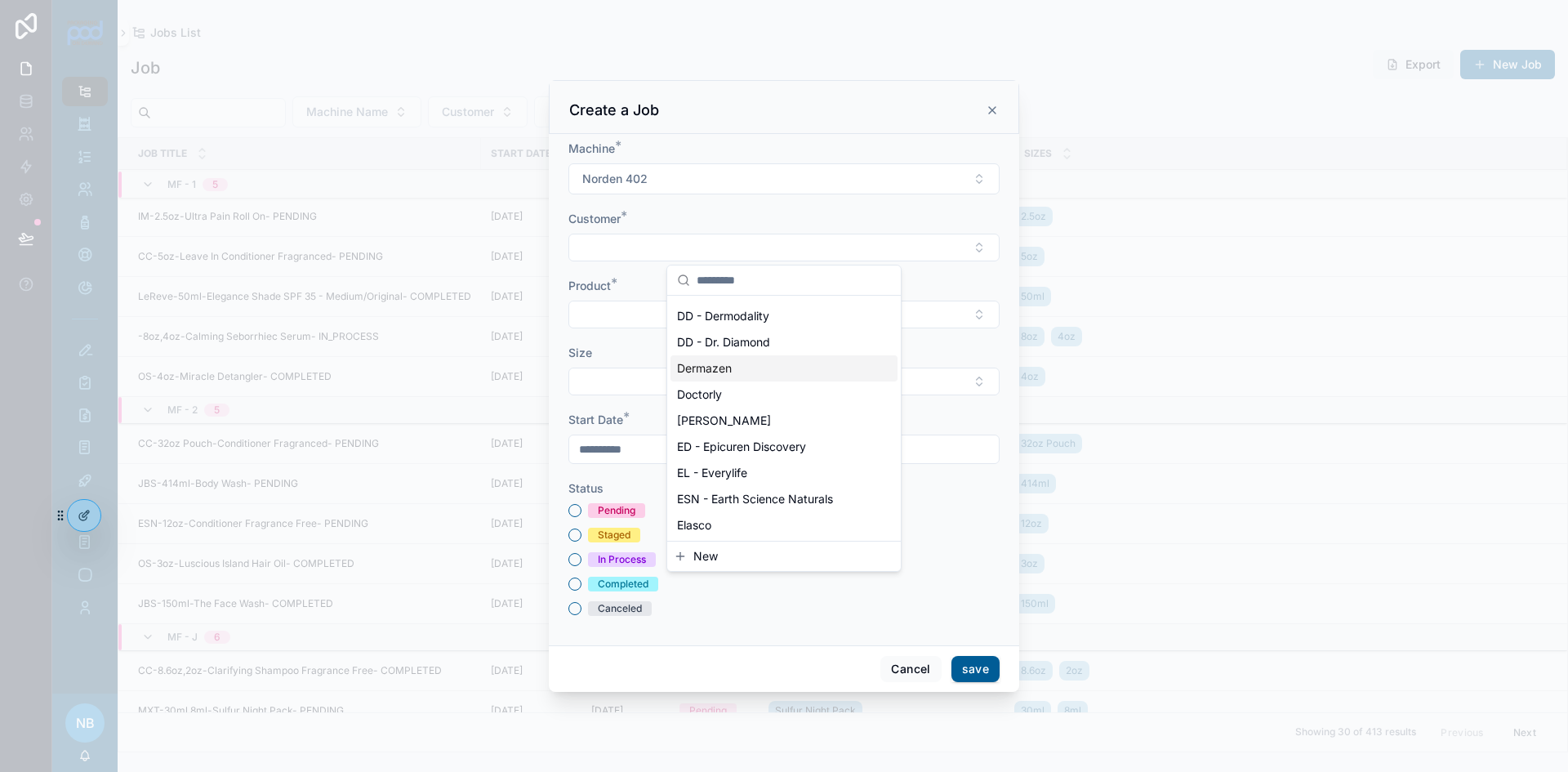
scroll to position [327, 0]
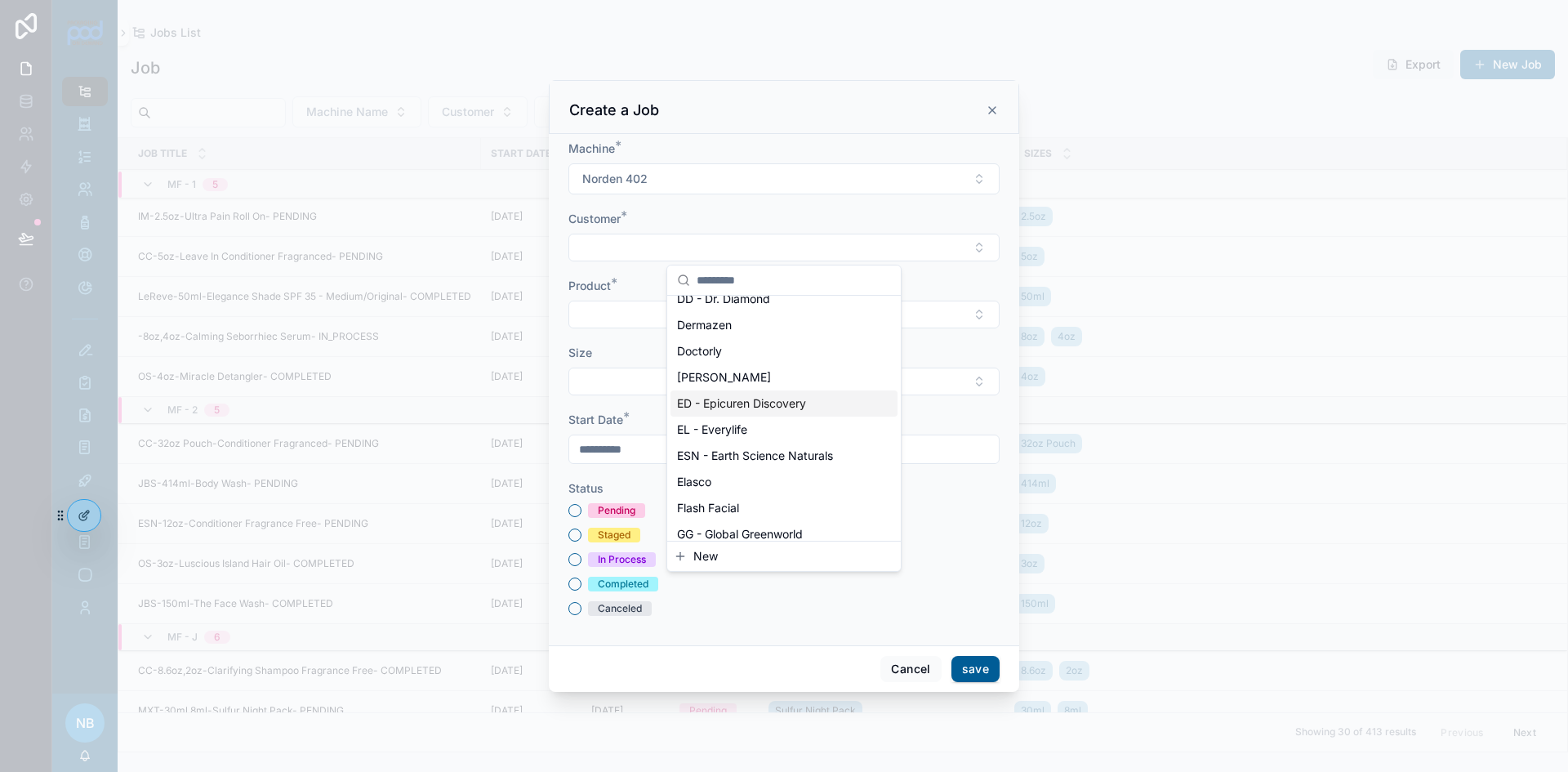
click at [717, 406] on span "ED - Epicuren Discovery" at bounding box center [742, 404] width 129 height 16
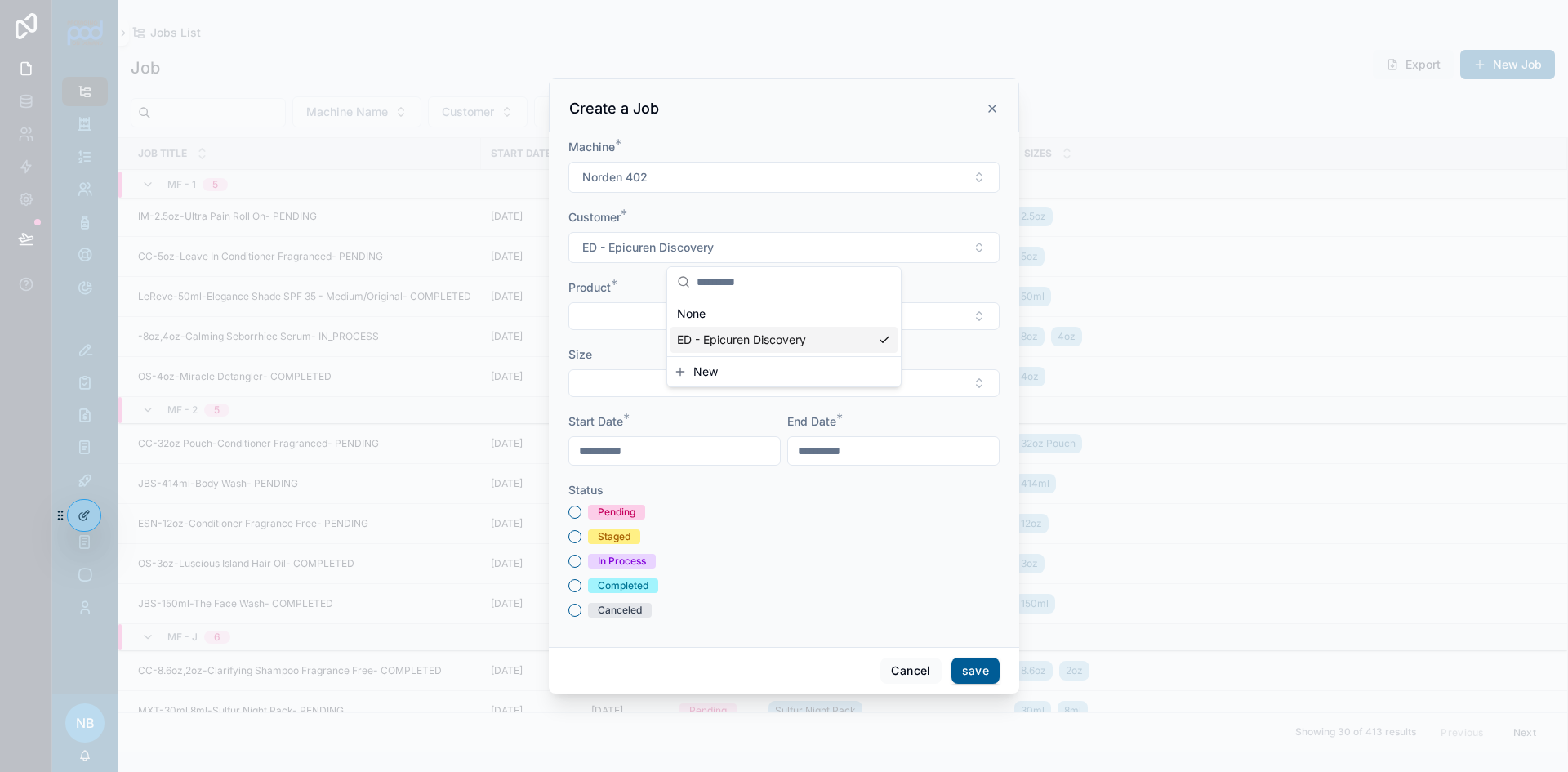
scroll to position [0, 0]
click at [632, 320] on button "Select Button" at bounding box center [784, 316] width 431 height 28
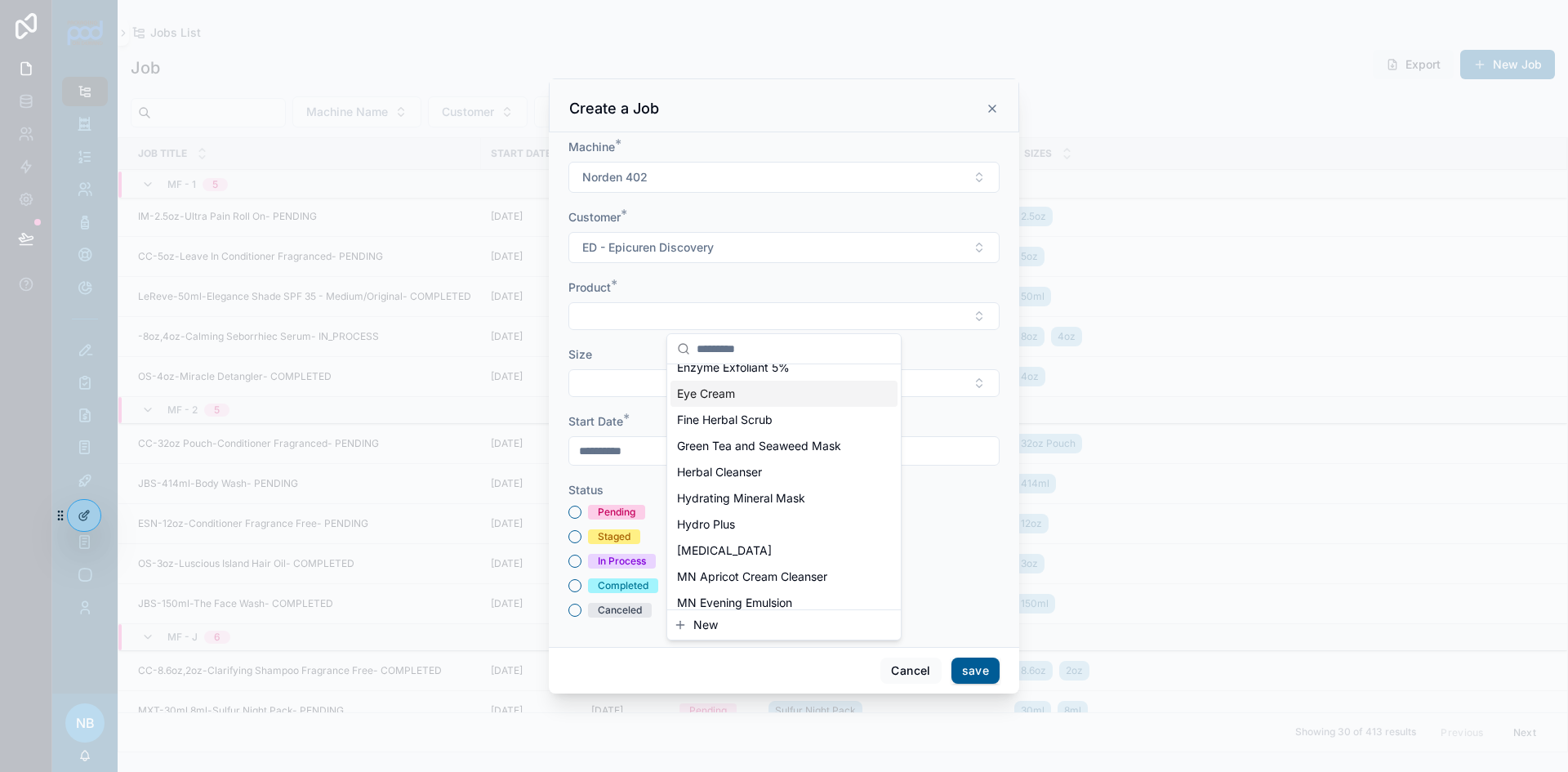
click at [754, 480] on span "Herbal Cleanser" at bounding box center [719, 472] width 85 height 16
click at [637, 387] on button "Select Button" at bounding box center [784, 385] width 431 height 28
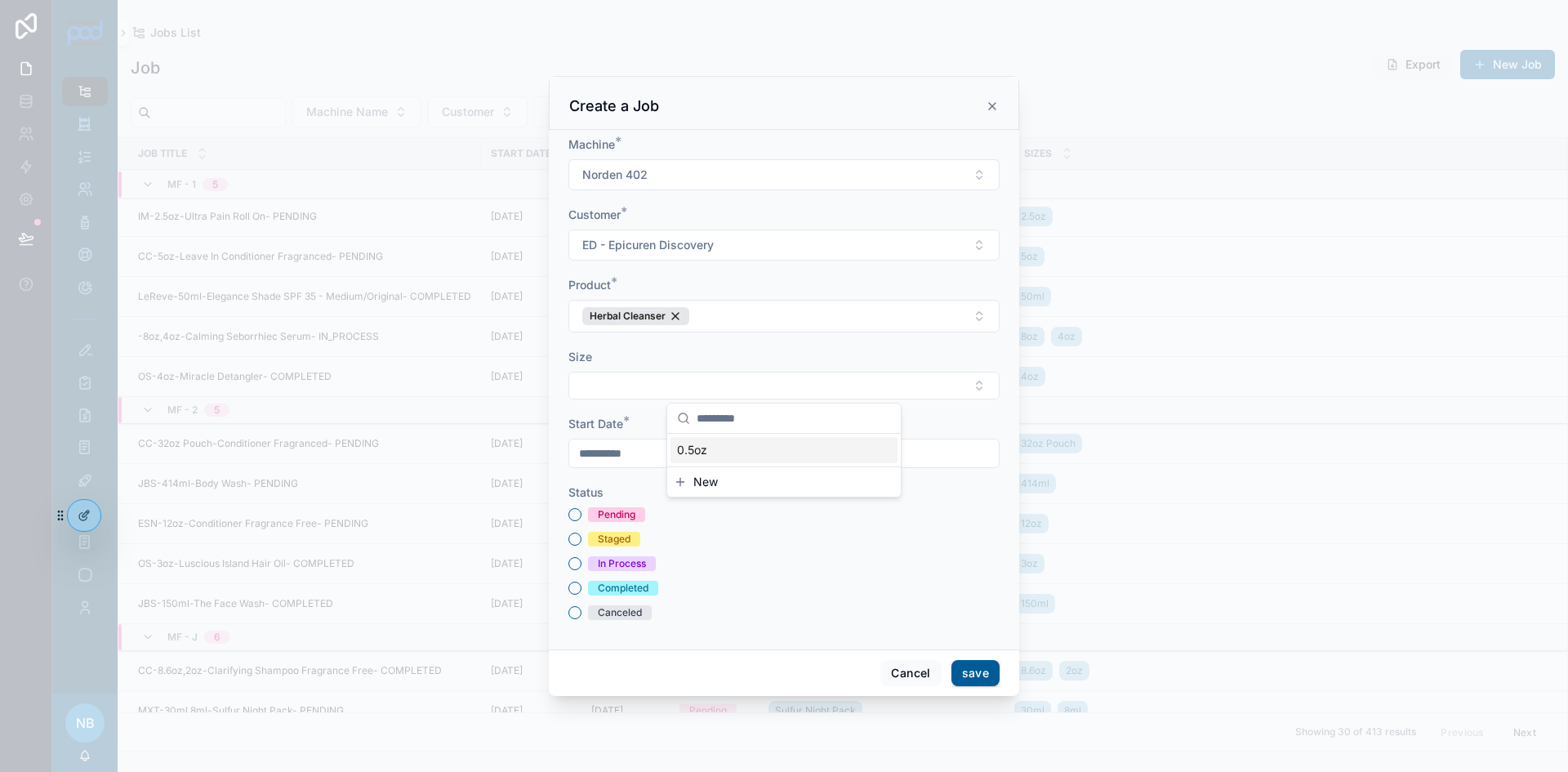
click at [703, 454] on span "0.5oz" at bounding box center [693, 450] width 30 height 16
click at [738, 556] on div "Pending Staged In Process Completed Canceled" at bounding box center [784, 566] width 431 height 112
click at [580, 516] on button "Pending" at bounding box center [575, 517] width 13 height 13
click at [963, 669] on button "save" at bounding box center [976, 675] width 48 height 26
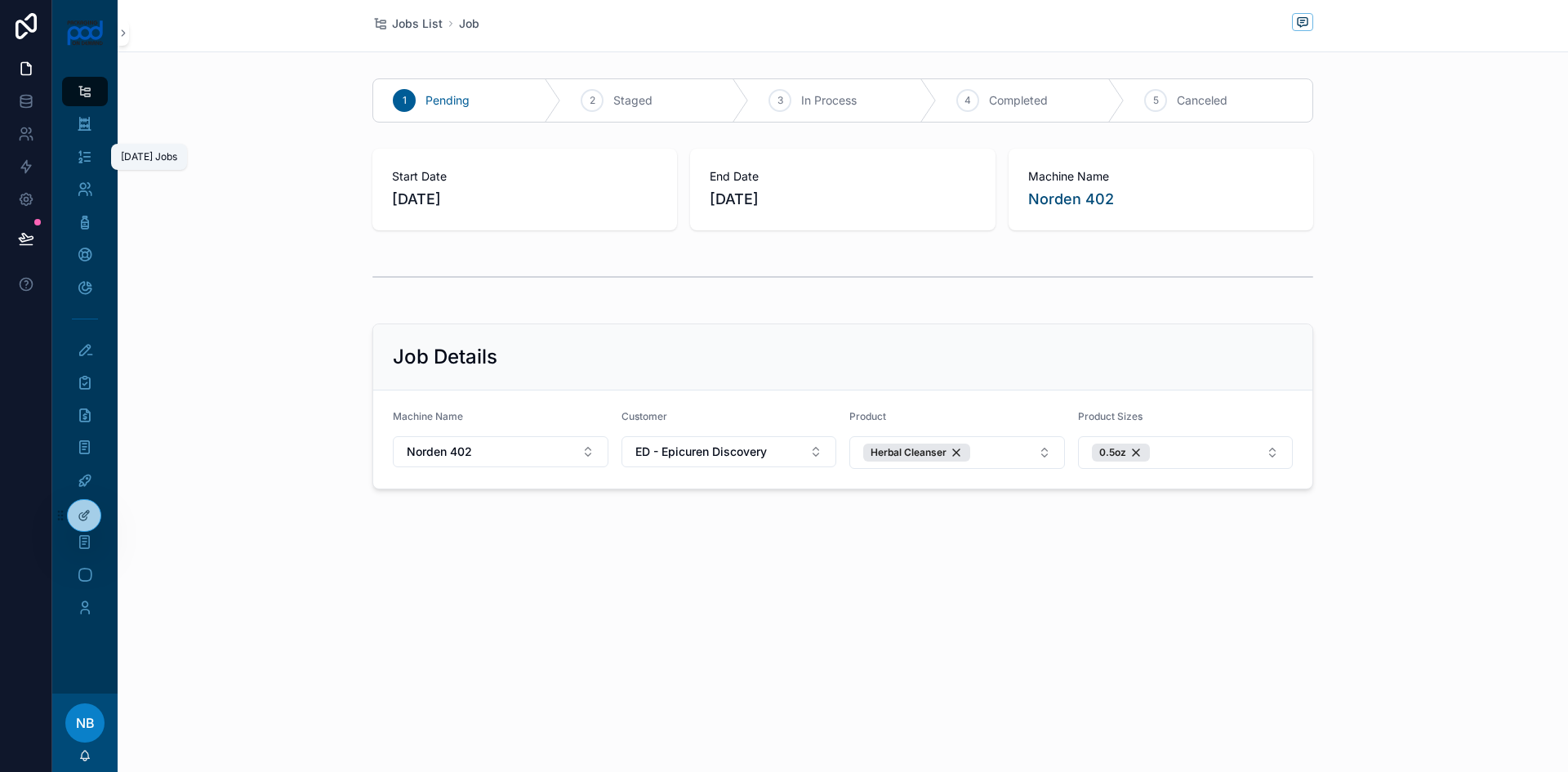
click at [84, 127] on icon "scrollable content" at bounding box center [84, 124] width 15 height 16
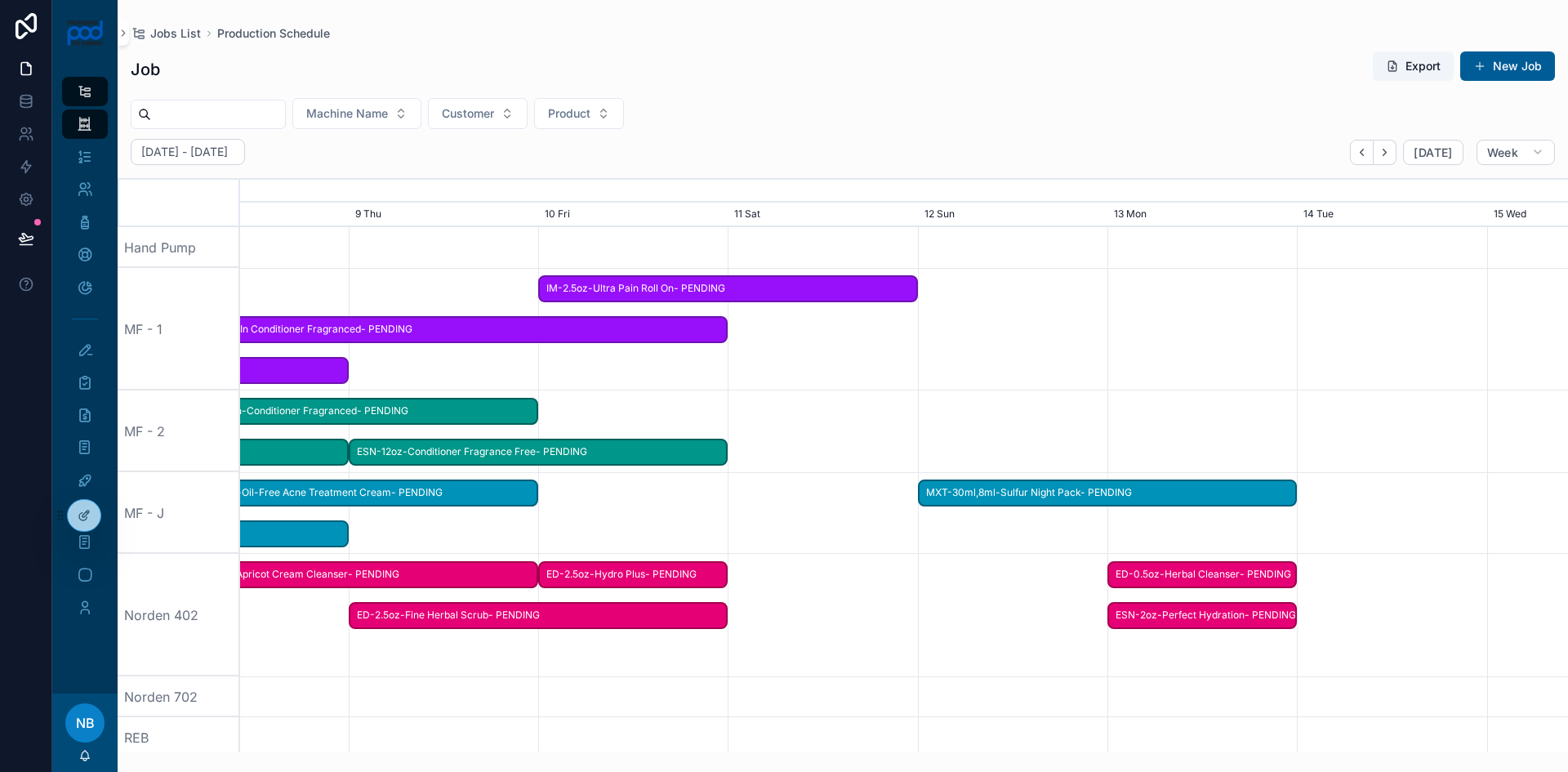
scroll to position [0, 2538]
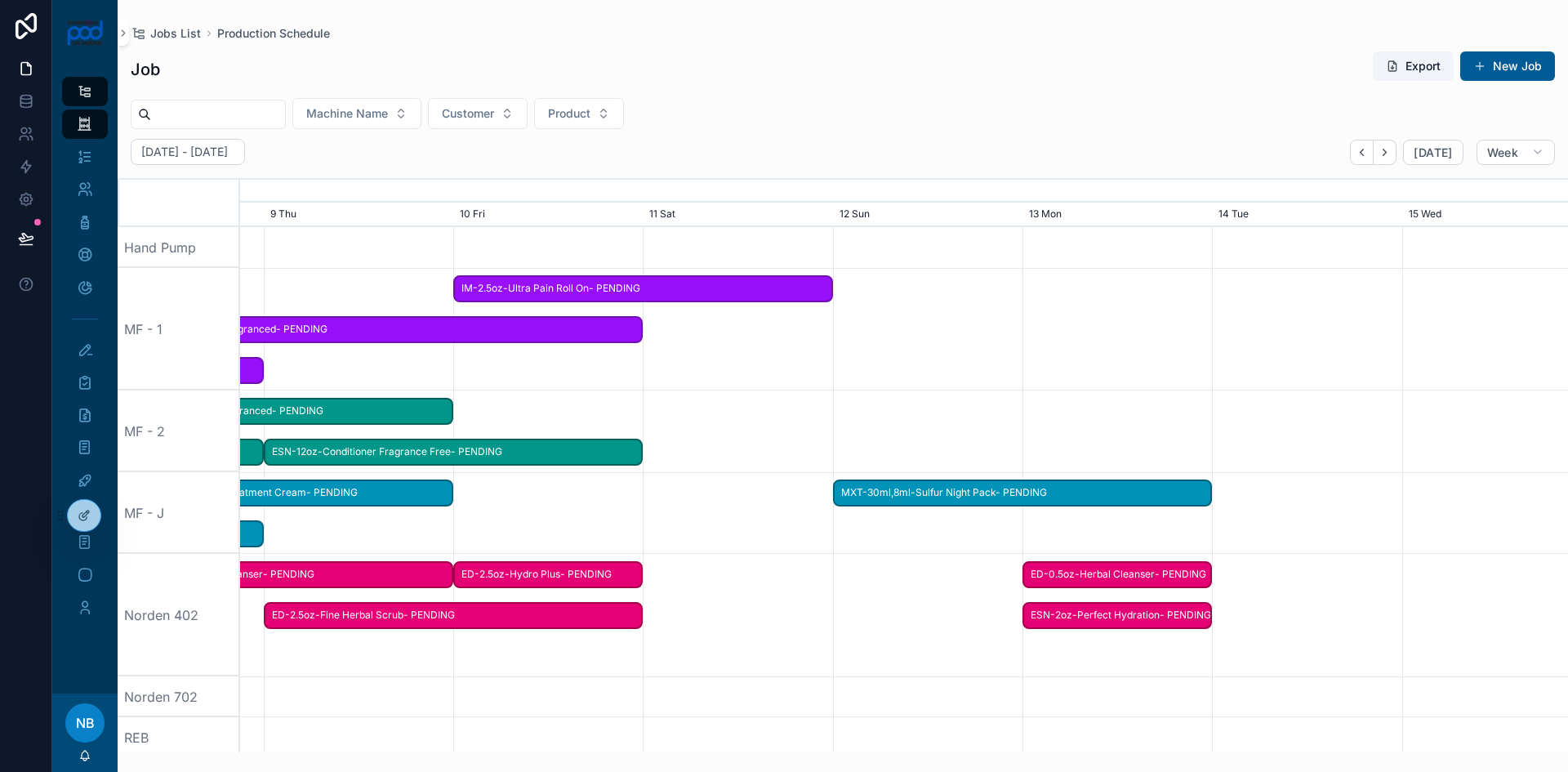
drag, startPoint x: 1128, startPoint y: 666, endPoint x: 582, endPoint y: 643, distance: 546.5
click at [582, 643] on div "scrollable content" at bounding box center [358, 614] width 5313 height 122
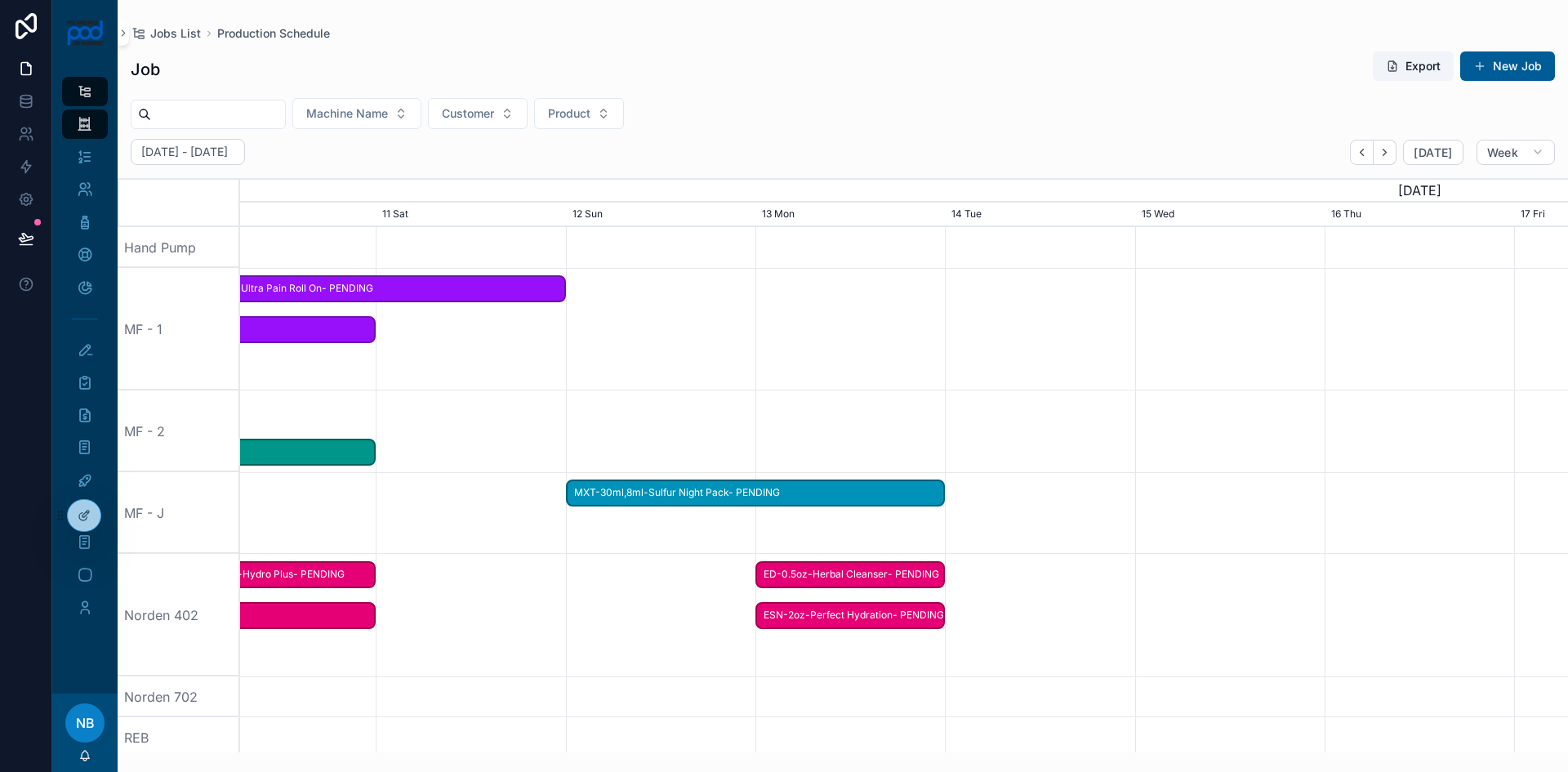
scroll to position [0, 2892]
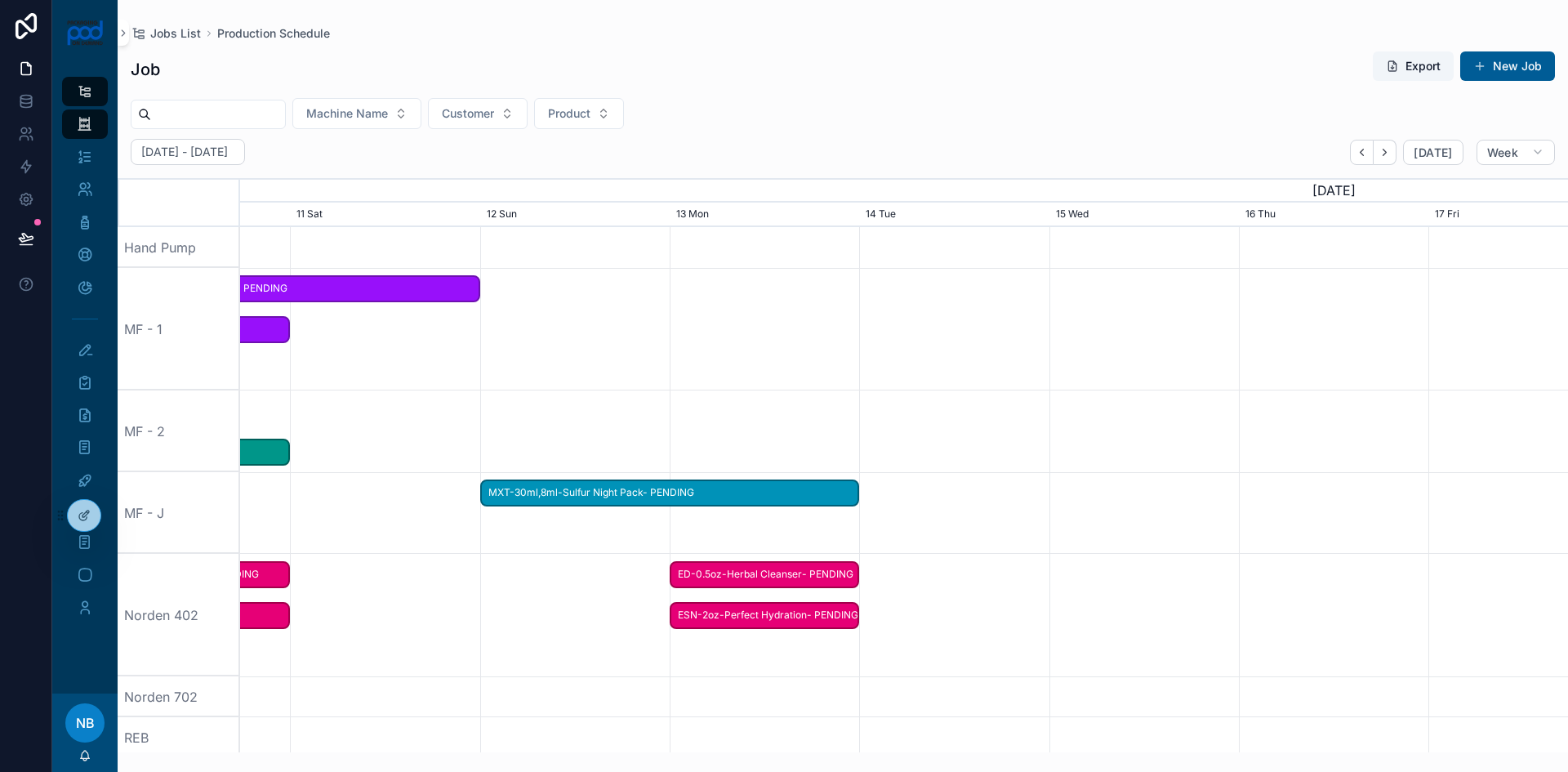
drag, startPoint x: 1158, startPoint y: 650, endPoint x: 803, endPoint y: 653, distance: 355.0
click at [805, 653] on div "scrollable content" at bounding box center [5, 614] width 5313 height 122
click at [718, 615] on span "ESN-2oz-Perfect Hydration- PENDING" at bounding box center [763, 615] width 186 height 27
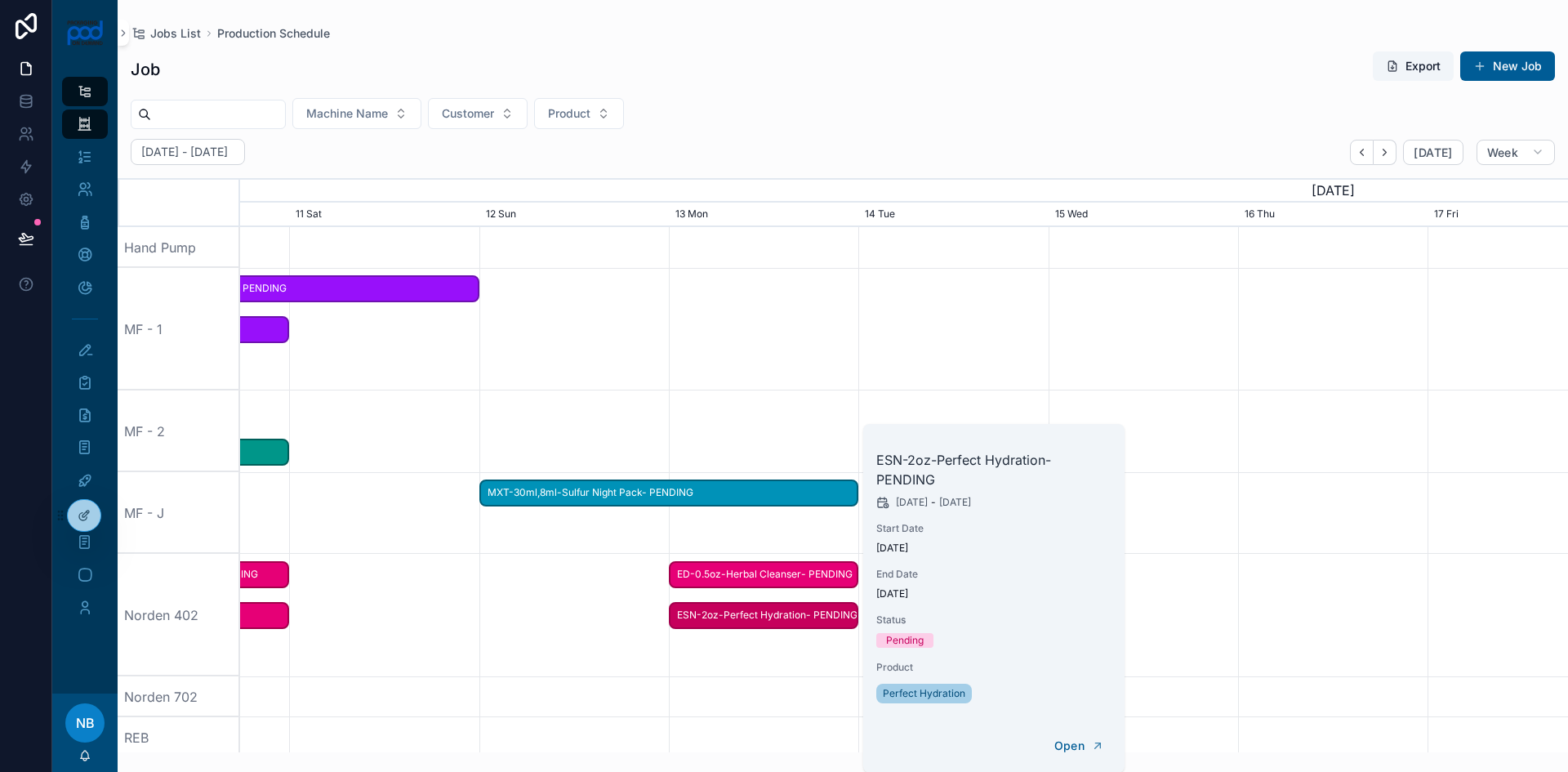
scroll to position [0, 2861]
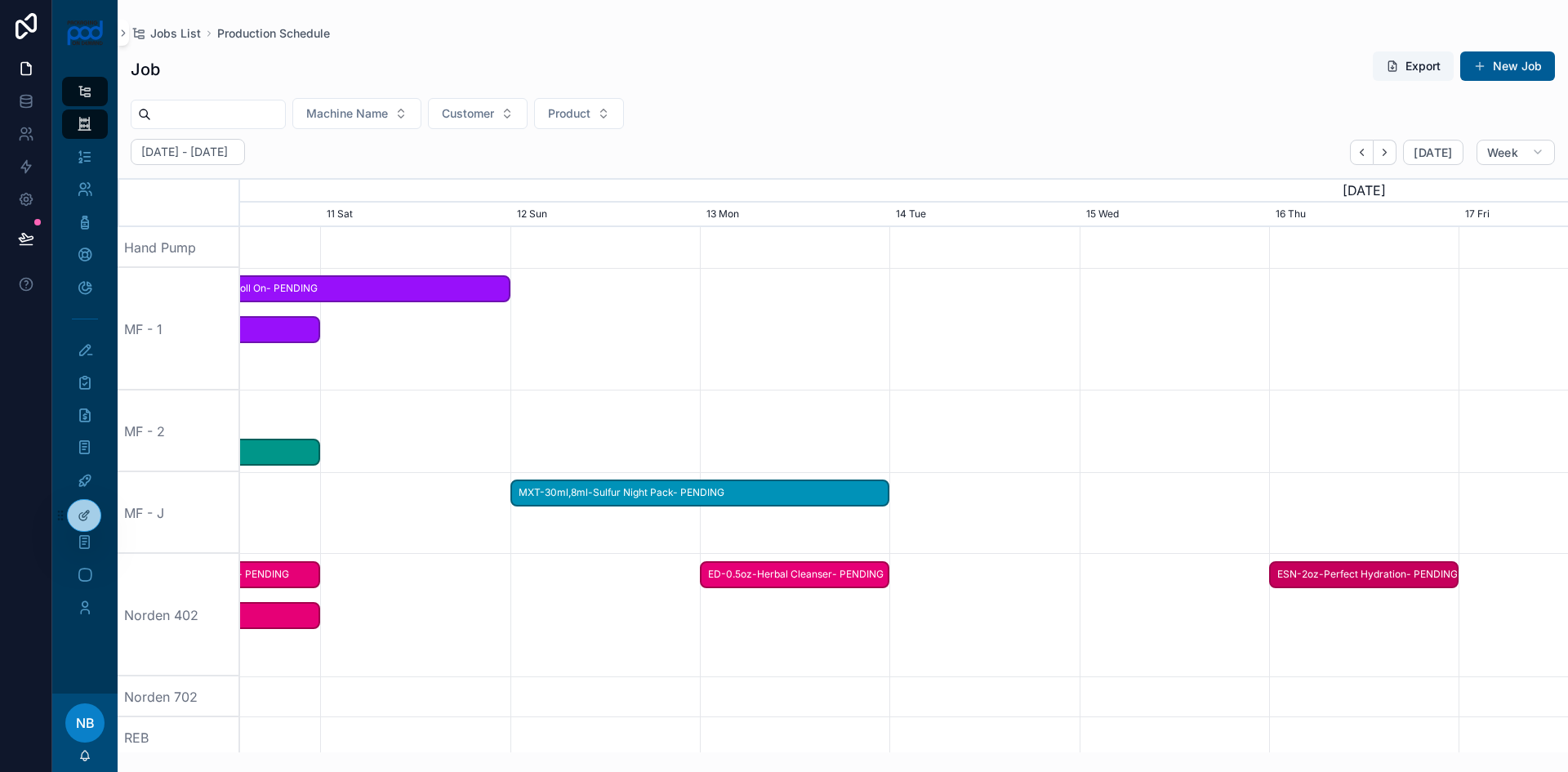
drag, startPoint x: 719, startPoint y: 614, endPoint x: 1318, endPoint y: 650, distance: 600.1
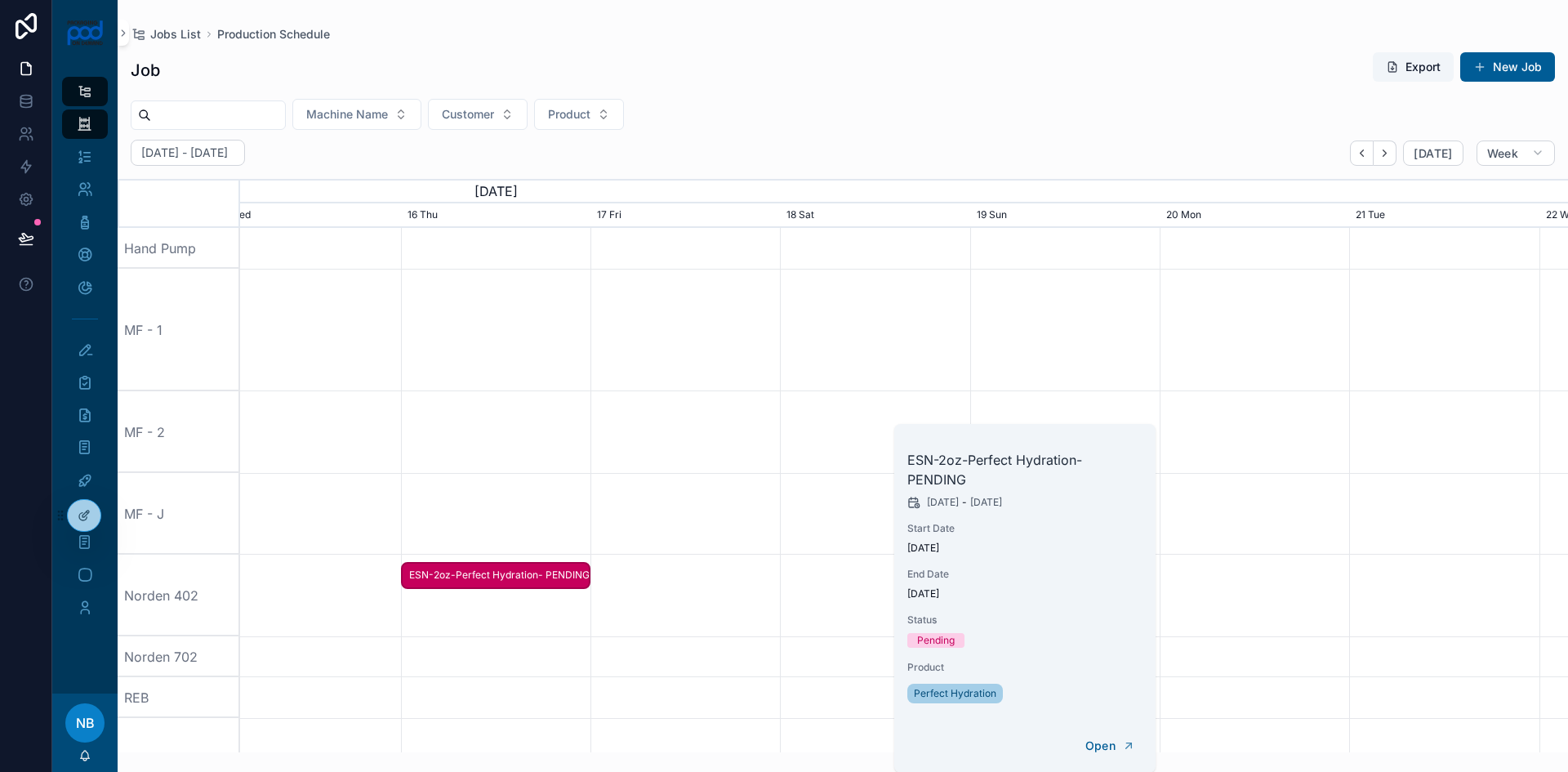
scroll to position [0, 1992]
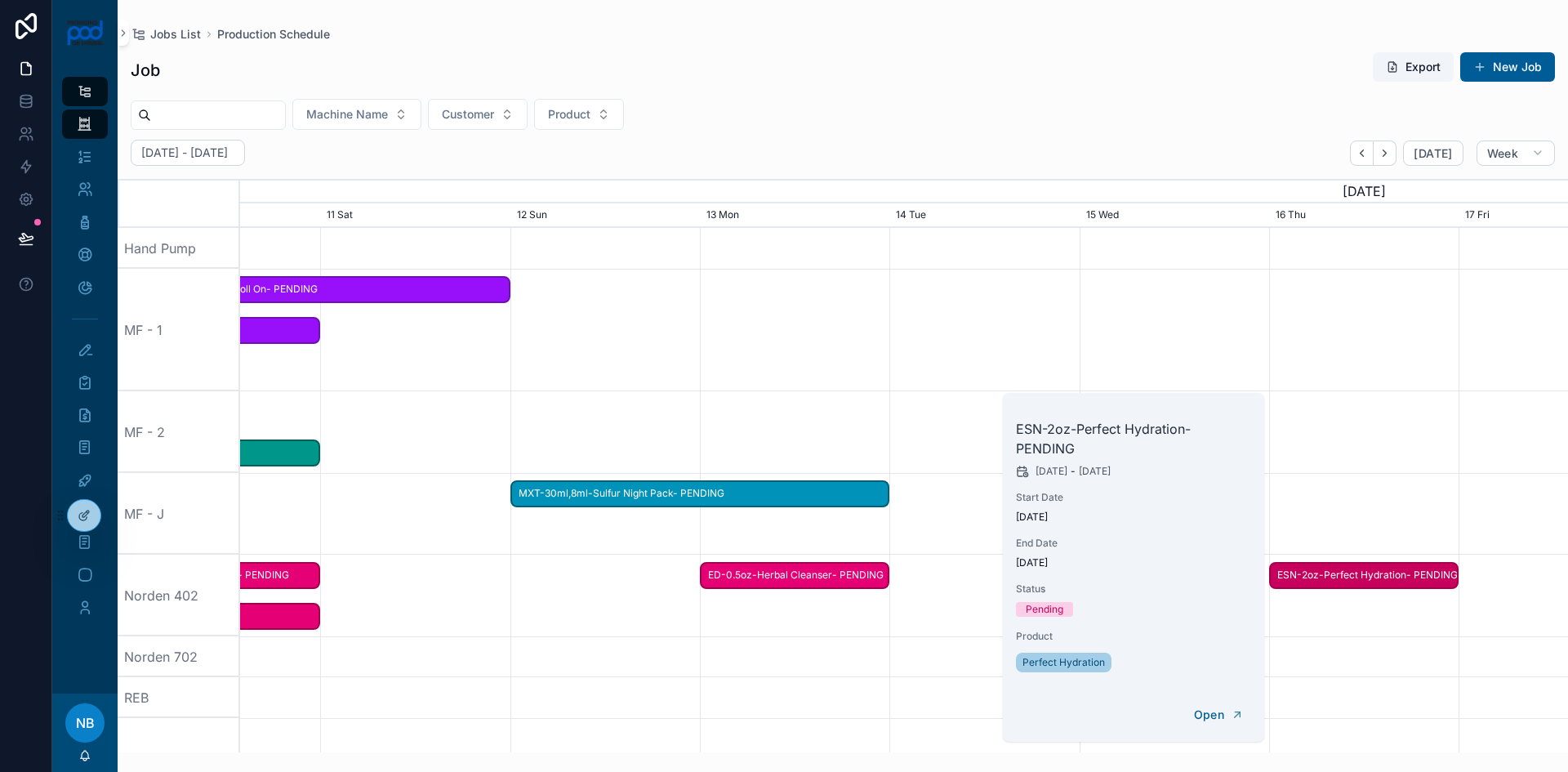
click at [957, 638] on div "scrollable content" at bounding box center [904, 657] width 5313 height 41
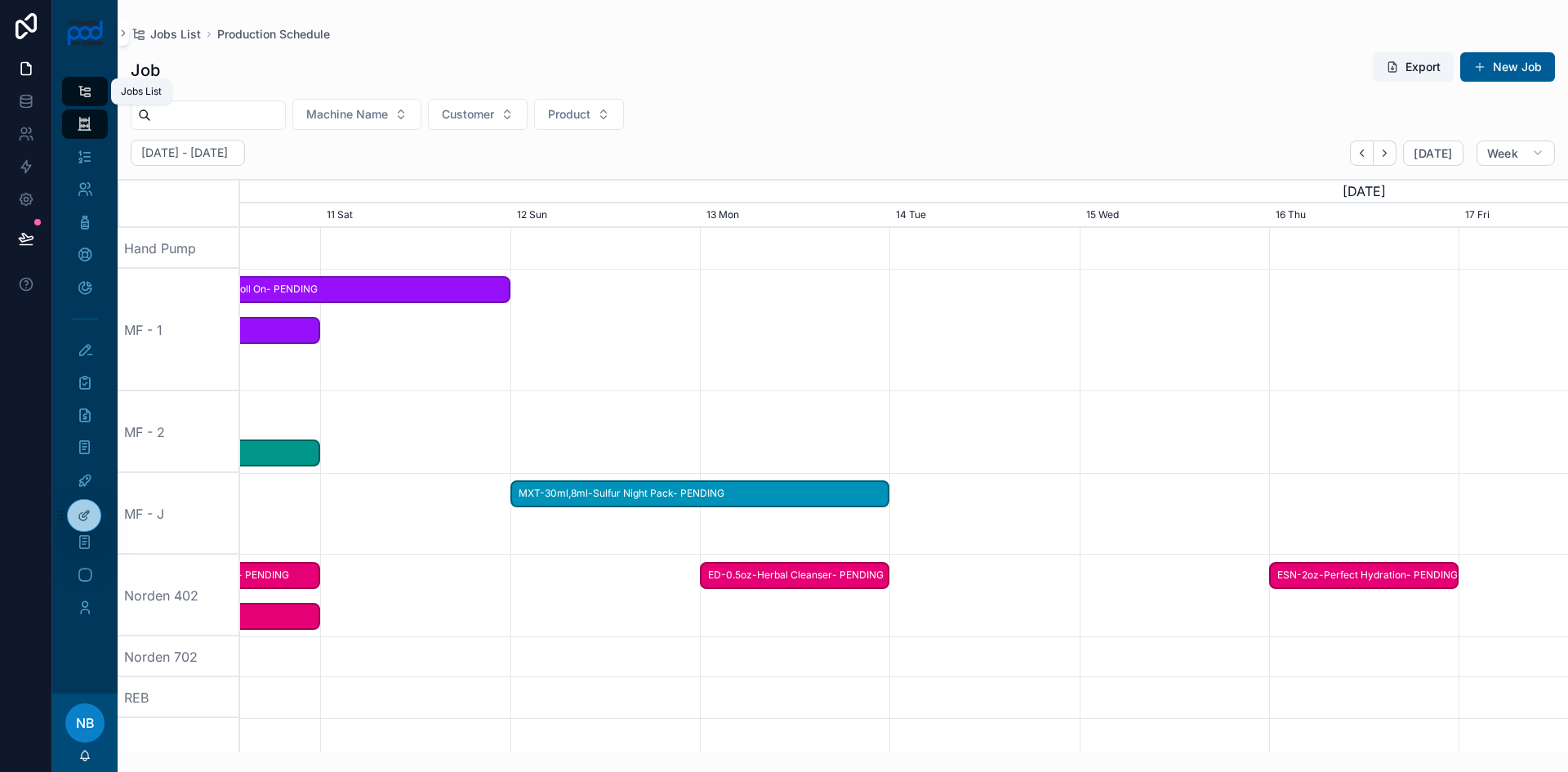
click at [82, 91] on icon "scrollable content" at bounding box center [84, 91] width 15 height 16
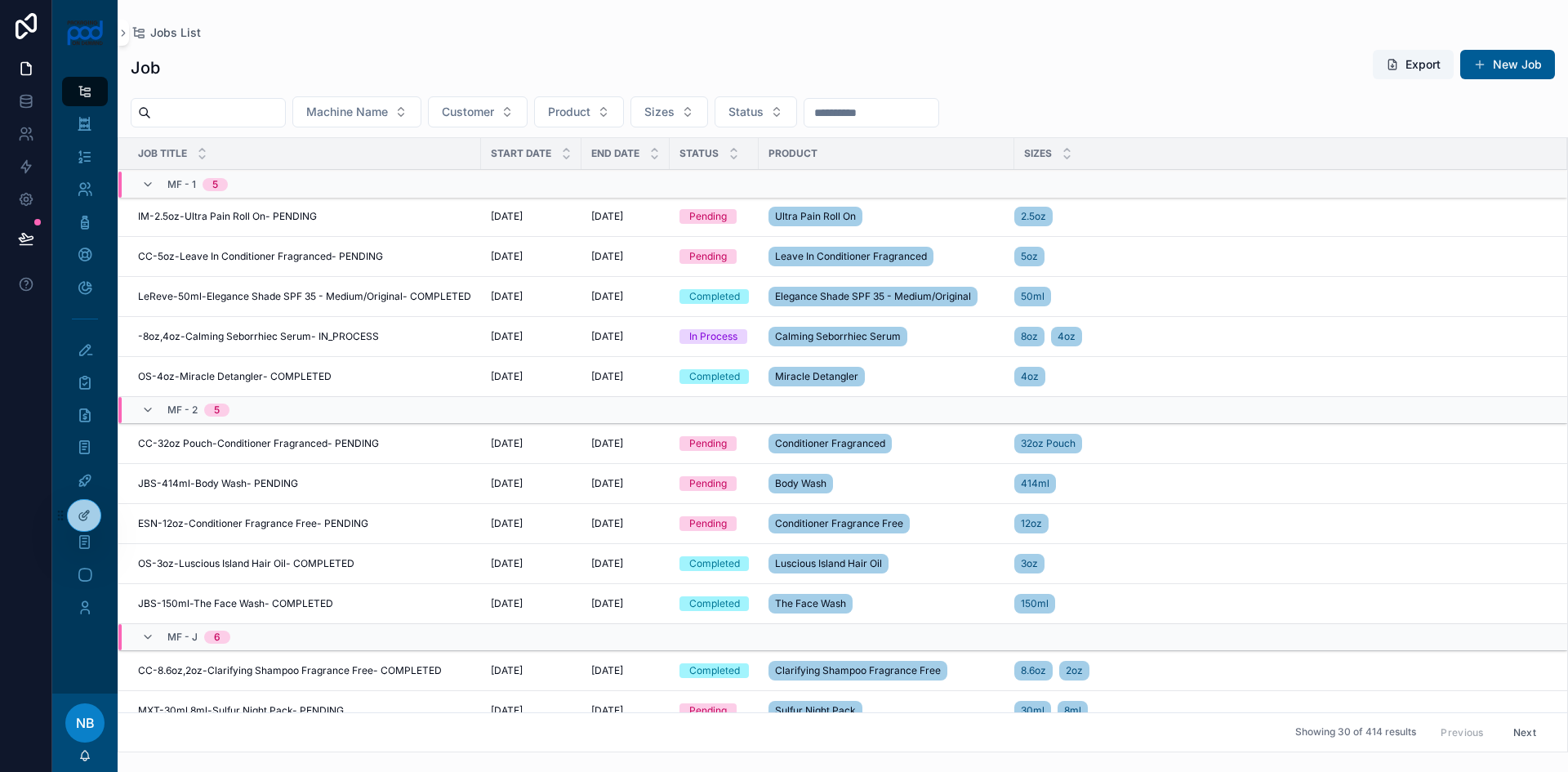
click at [563, 155] on icon "scrollable content" at bounding box center [567, 157] width 11 height 11
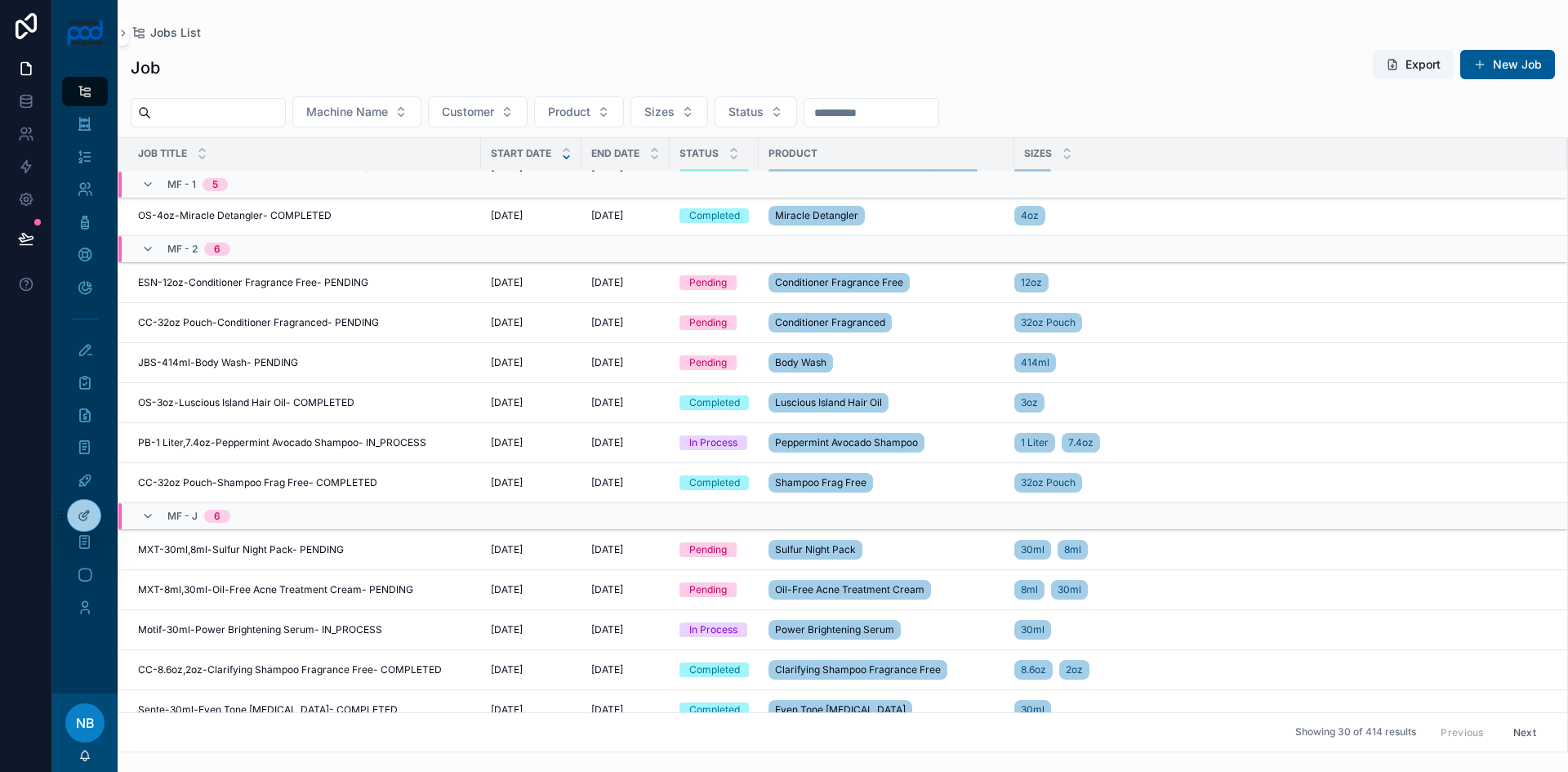
scroll to position [163, 0]
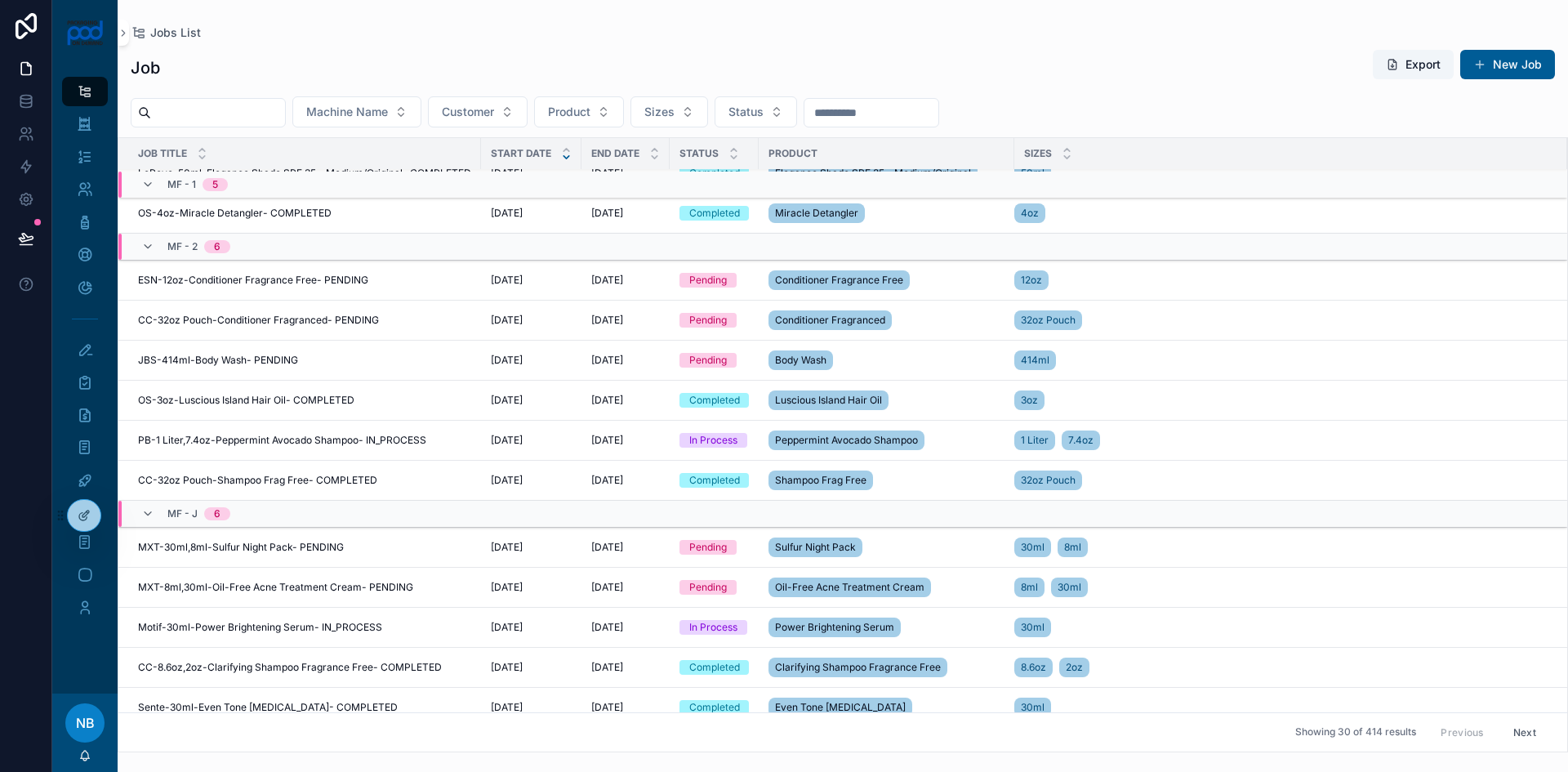
click at [0, 0] on span "Update Status" at bounding box center [0, 0] width 0 height 0
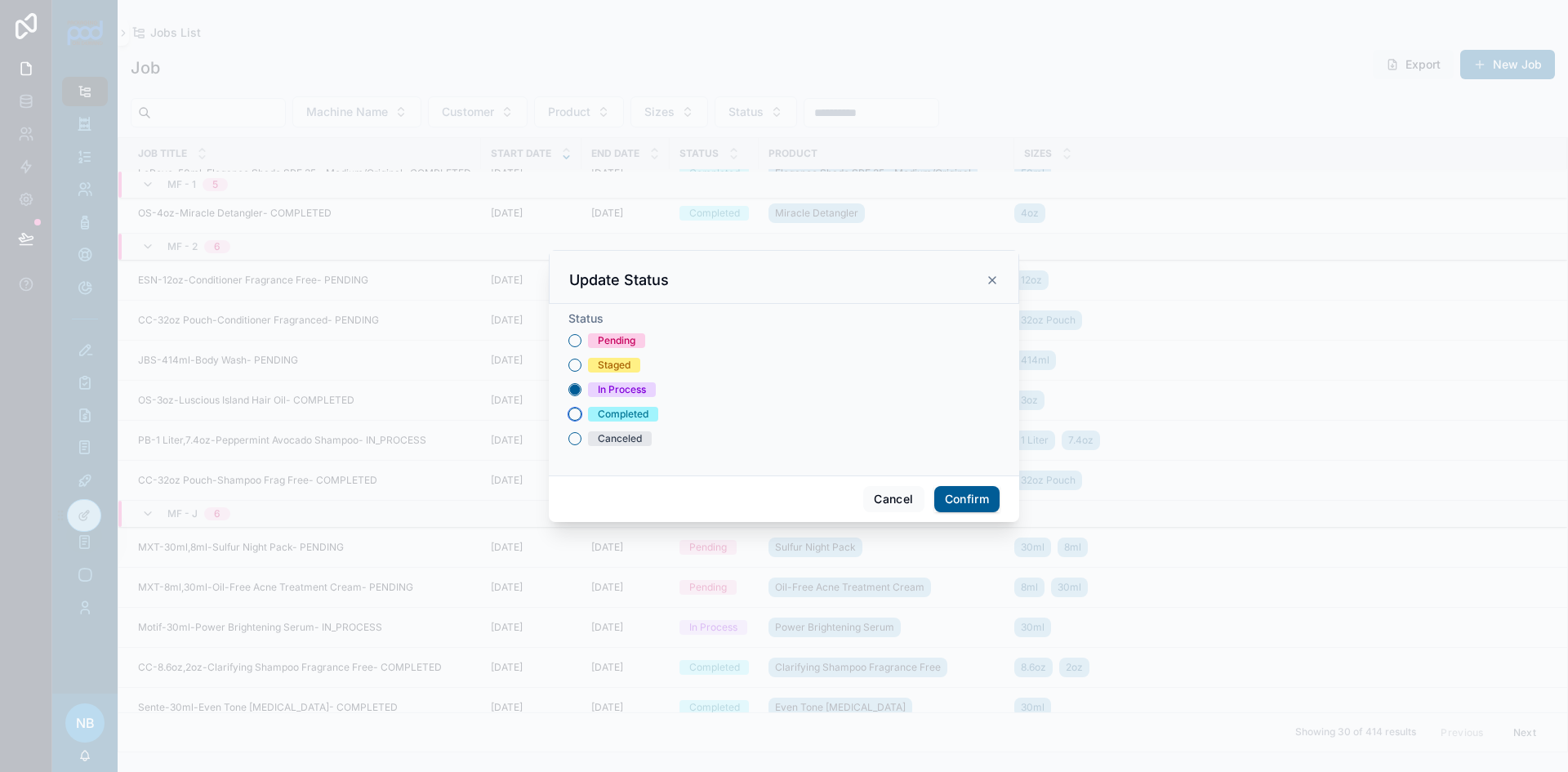
click at [578, 415] on button "Completed" at bounding box center [575, 414] width 13 height 13
click at [986, 503] on button "Confirm" at bounding box center [966, 498] width 65 height 26
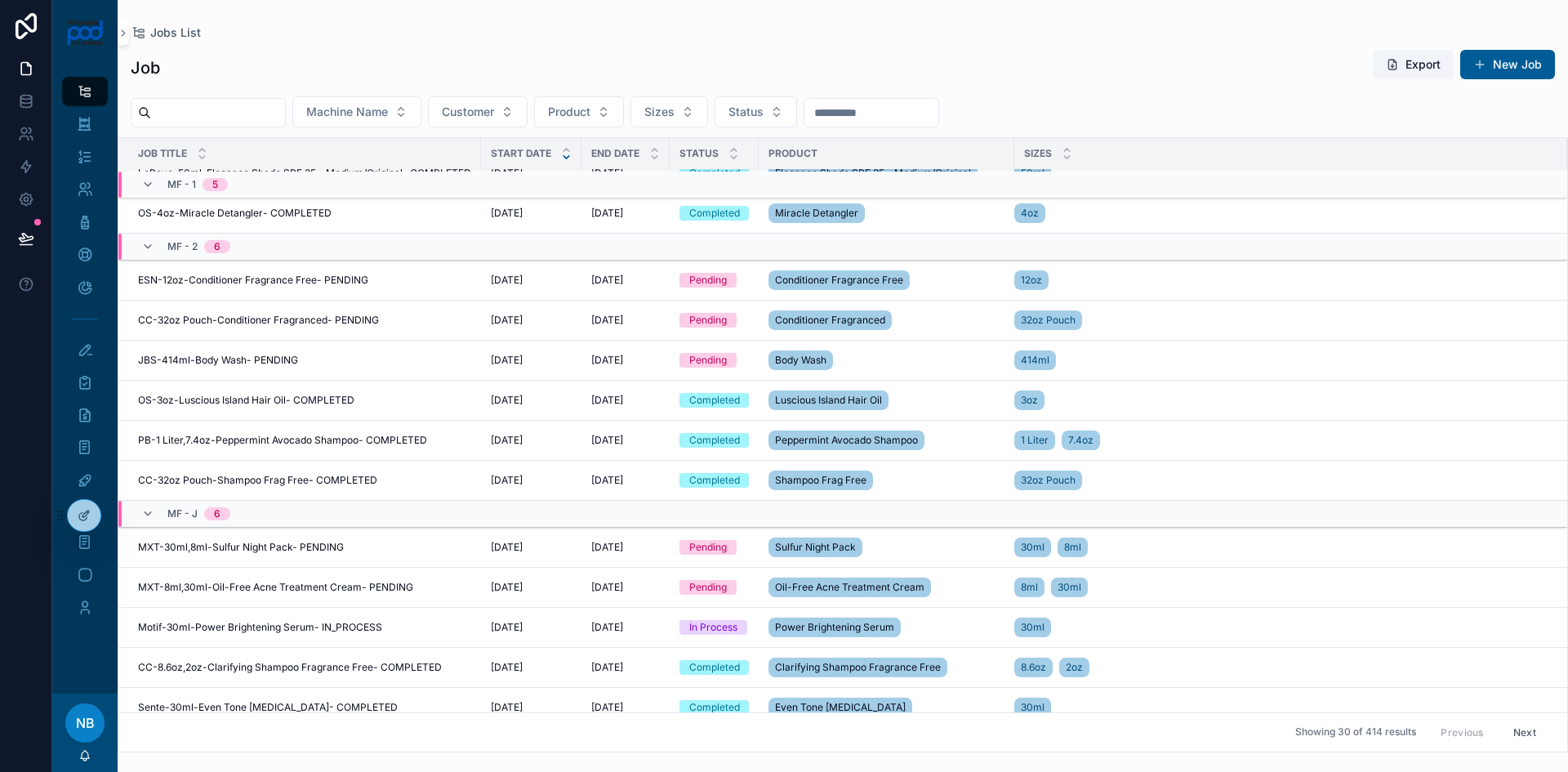
click at [0, 0] on button "Update Status" at bounding box center [0, 0] width 0 height 0
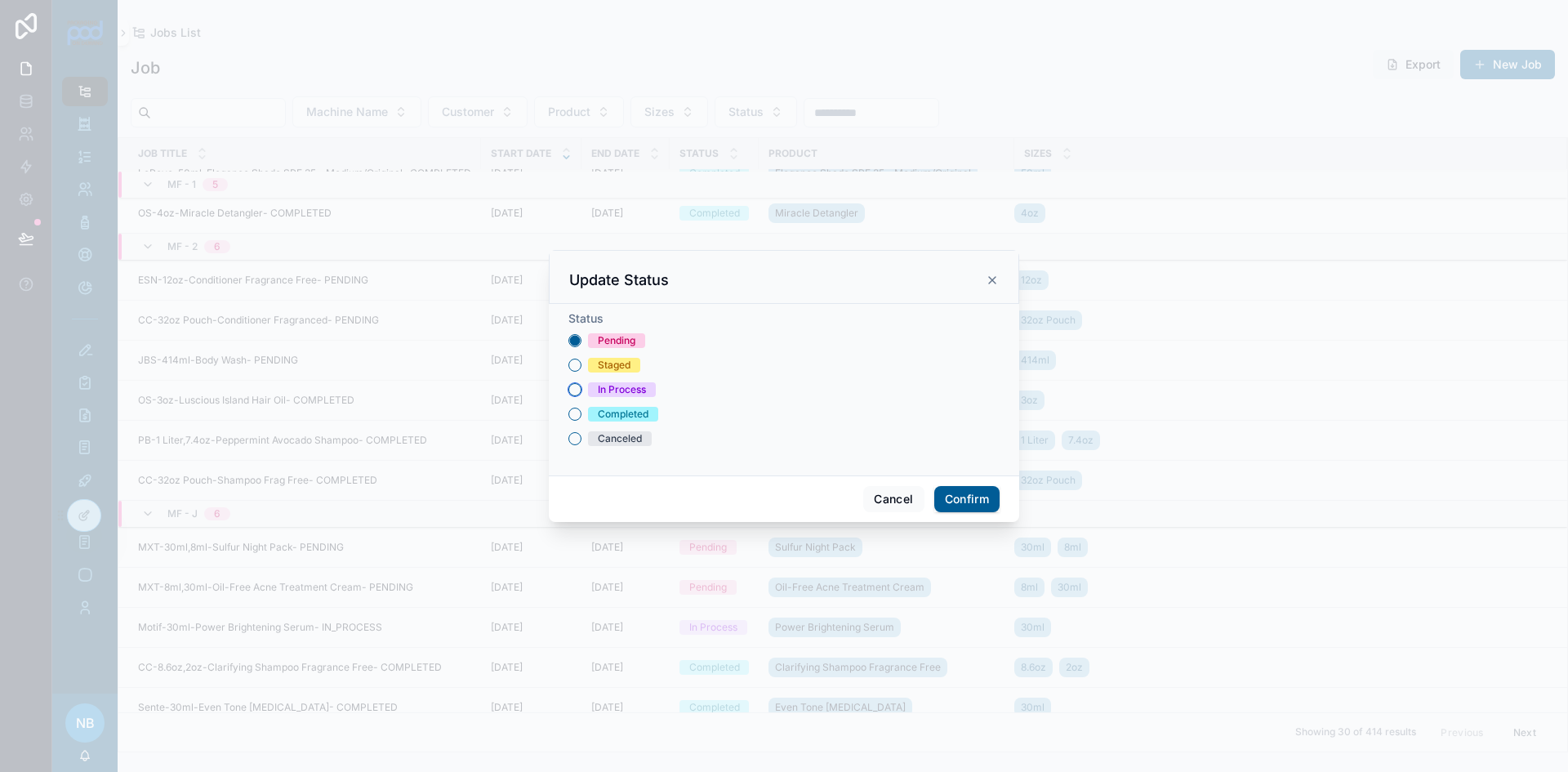
click at [576, 390] on button "In Process" at bounding box center [575, 390] width 13 height 13
click at [996, 496] on button "Confirm" at bounding box center [966, 498] width 65 height 26
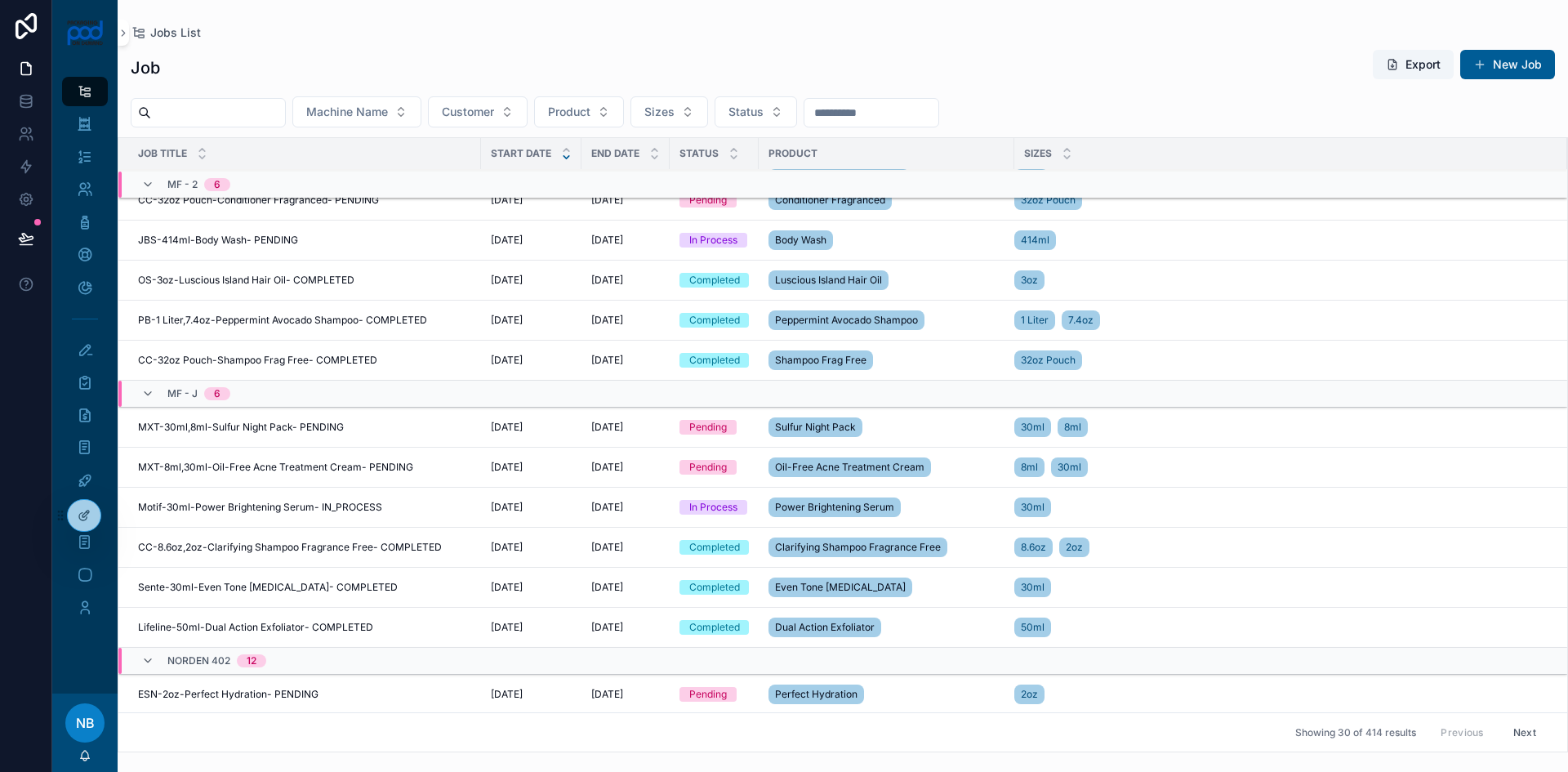
scroll to position [327, 0]
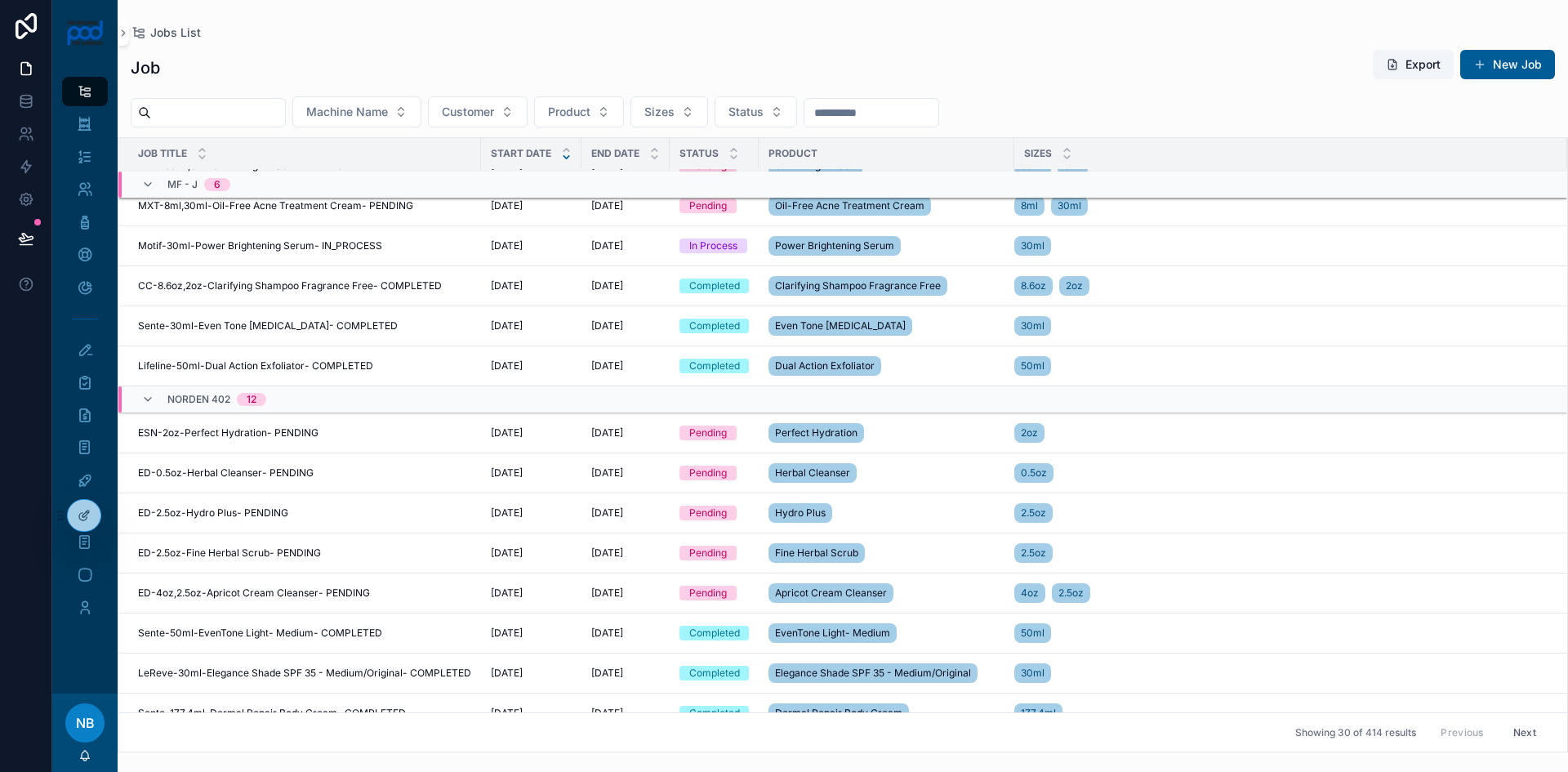
click at [0, 0] on span "Update Status" at bounding box center [0, 0] width 0 height 0
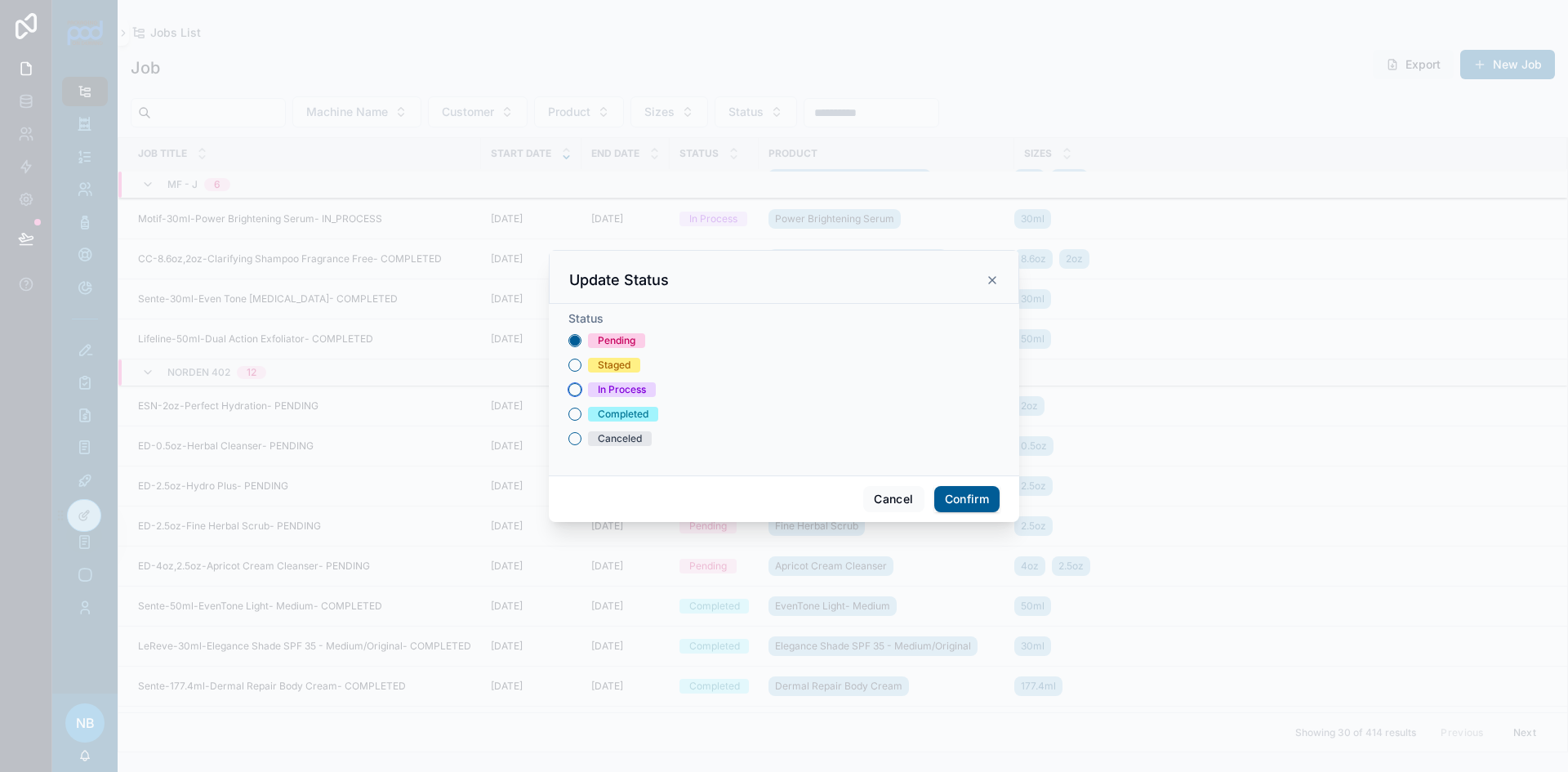
click at [581, 386] on button "In Process" at bounding box center [575, 390] width 13 height 13
click at [981, 500] on button "Confirm" at bounding box center [966, 498] width 65 height 26
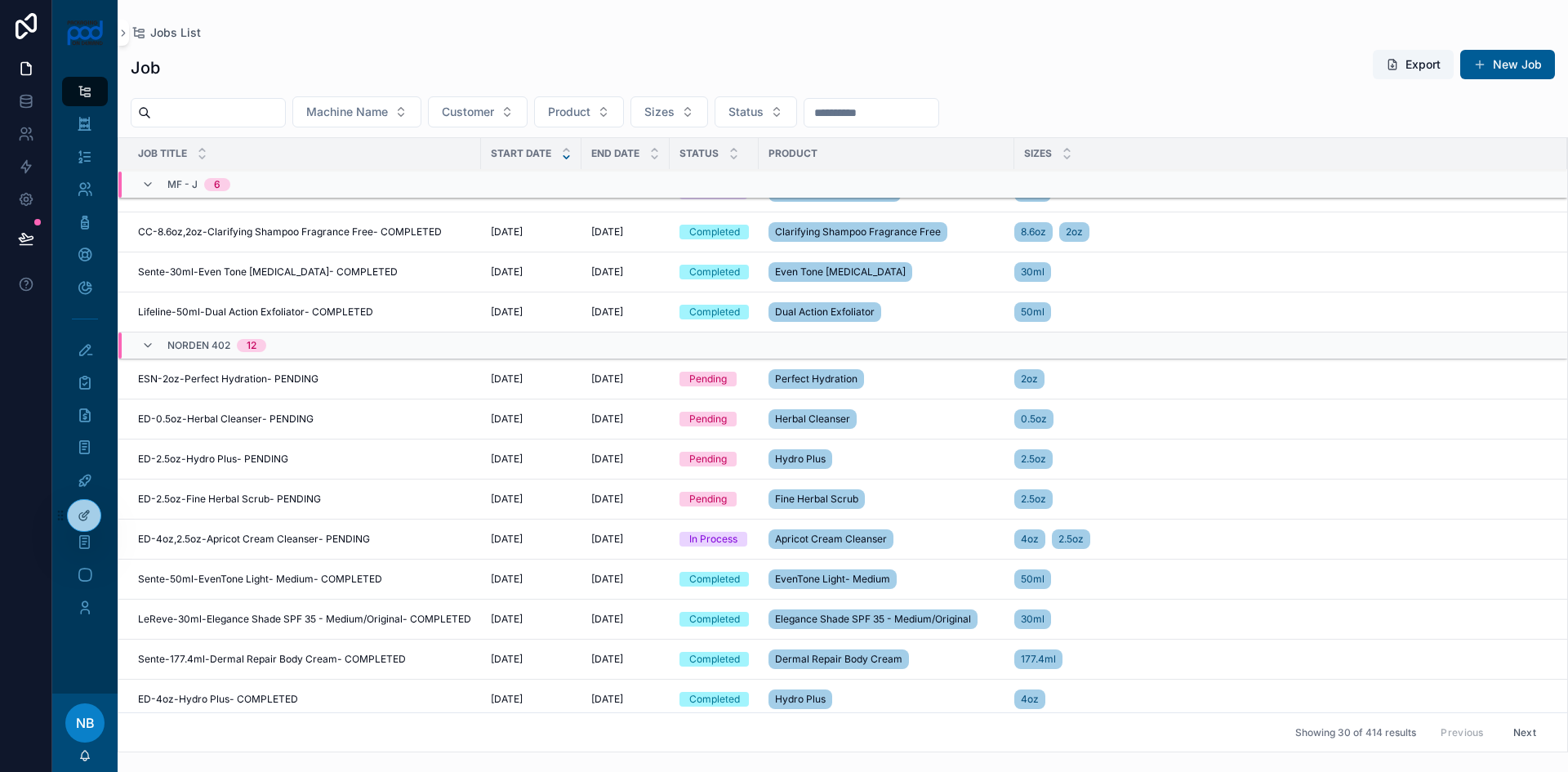
scroll to position [540, 0]
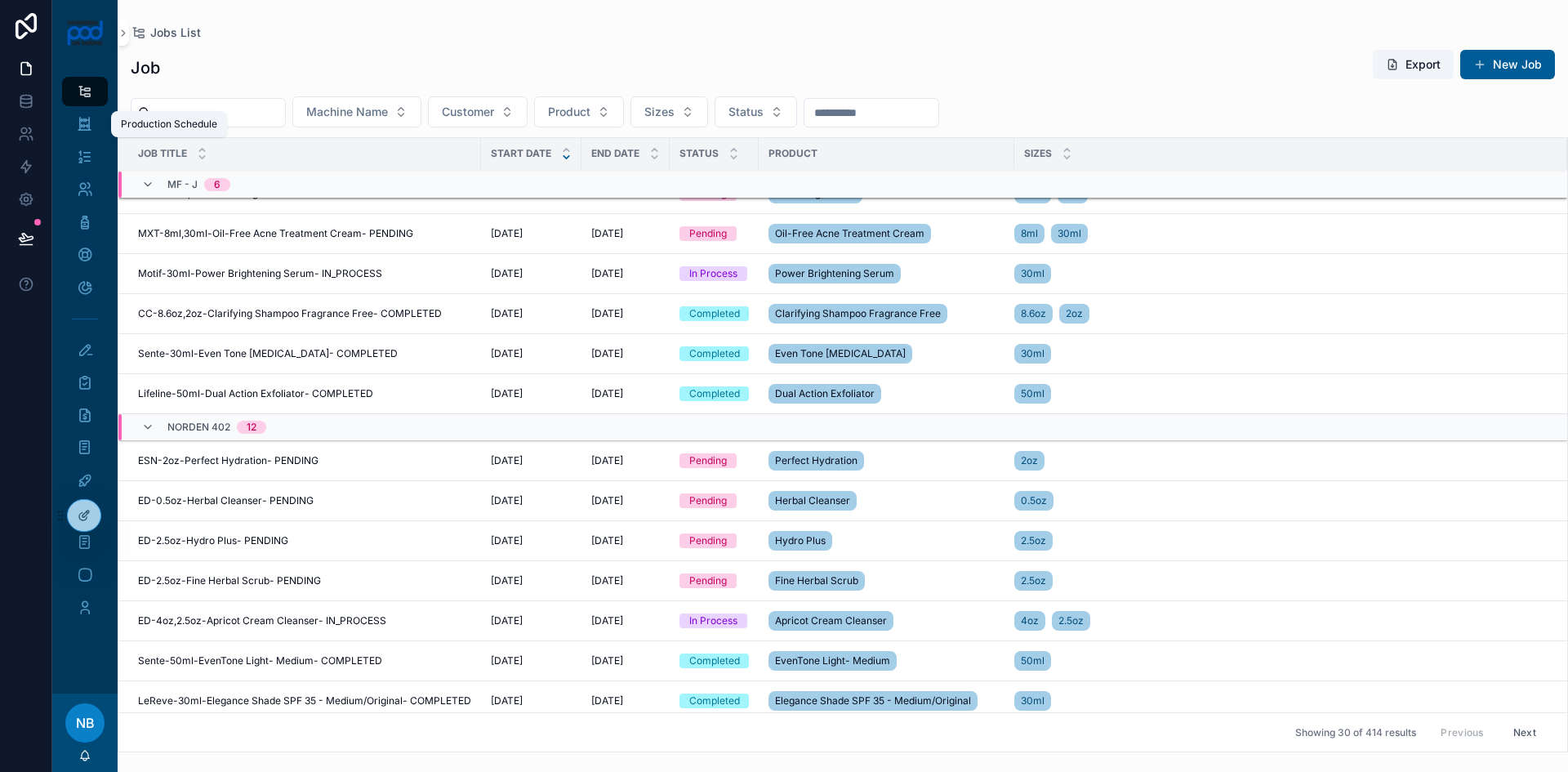
click at [96, 130] on div "Production Schedule" at bounding box center [85, 124] width 26 height 26
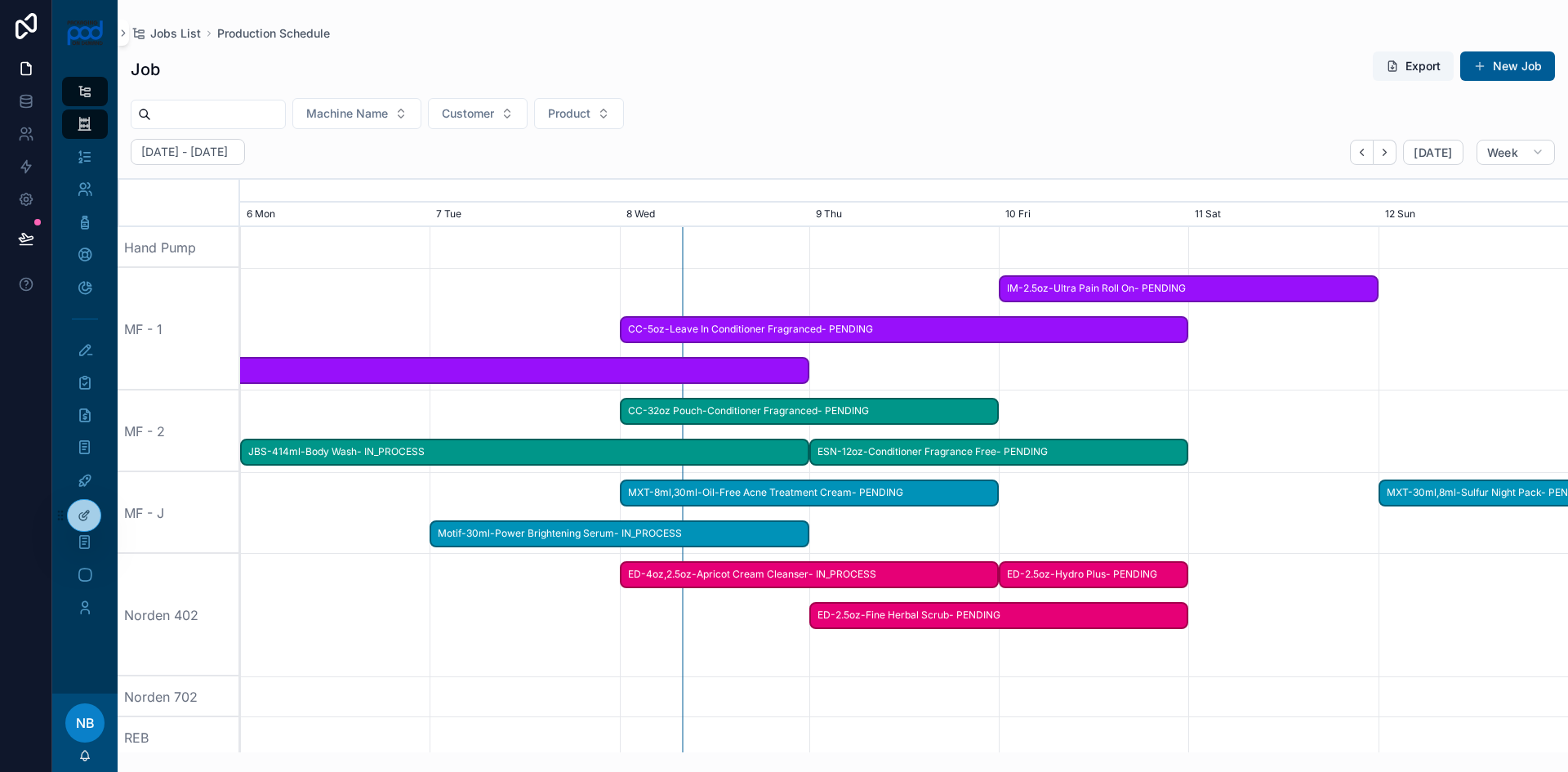
scroll to position [0, 2125]
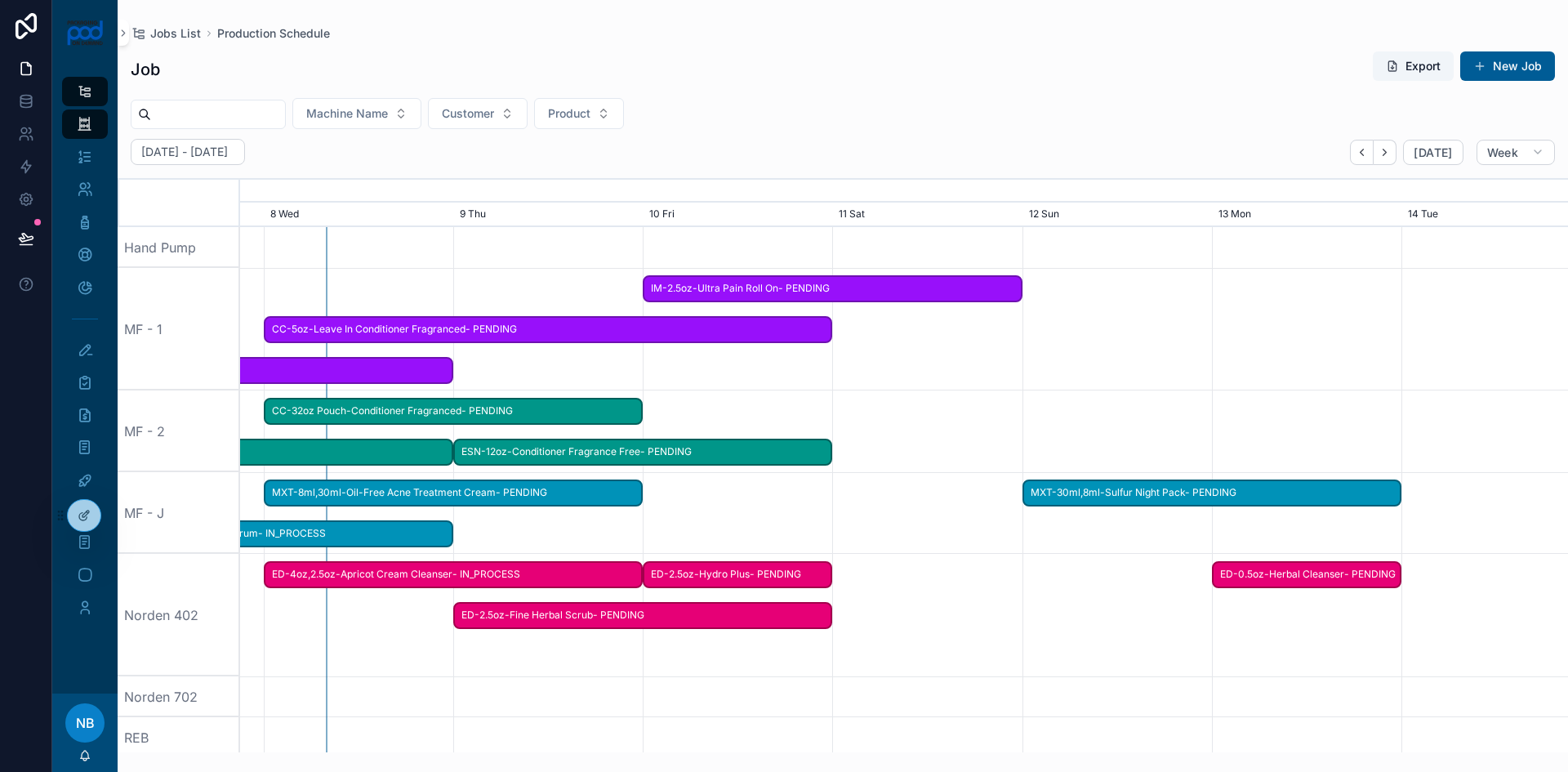
drag, startPoint x: 1295, startPoint y: 485, endPoint x: 940, endPoint y: 503, distance: 355.5
click at [940, 503] on div "scrollable content" at bounding box center [548, 513] width 5313 height 82
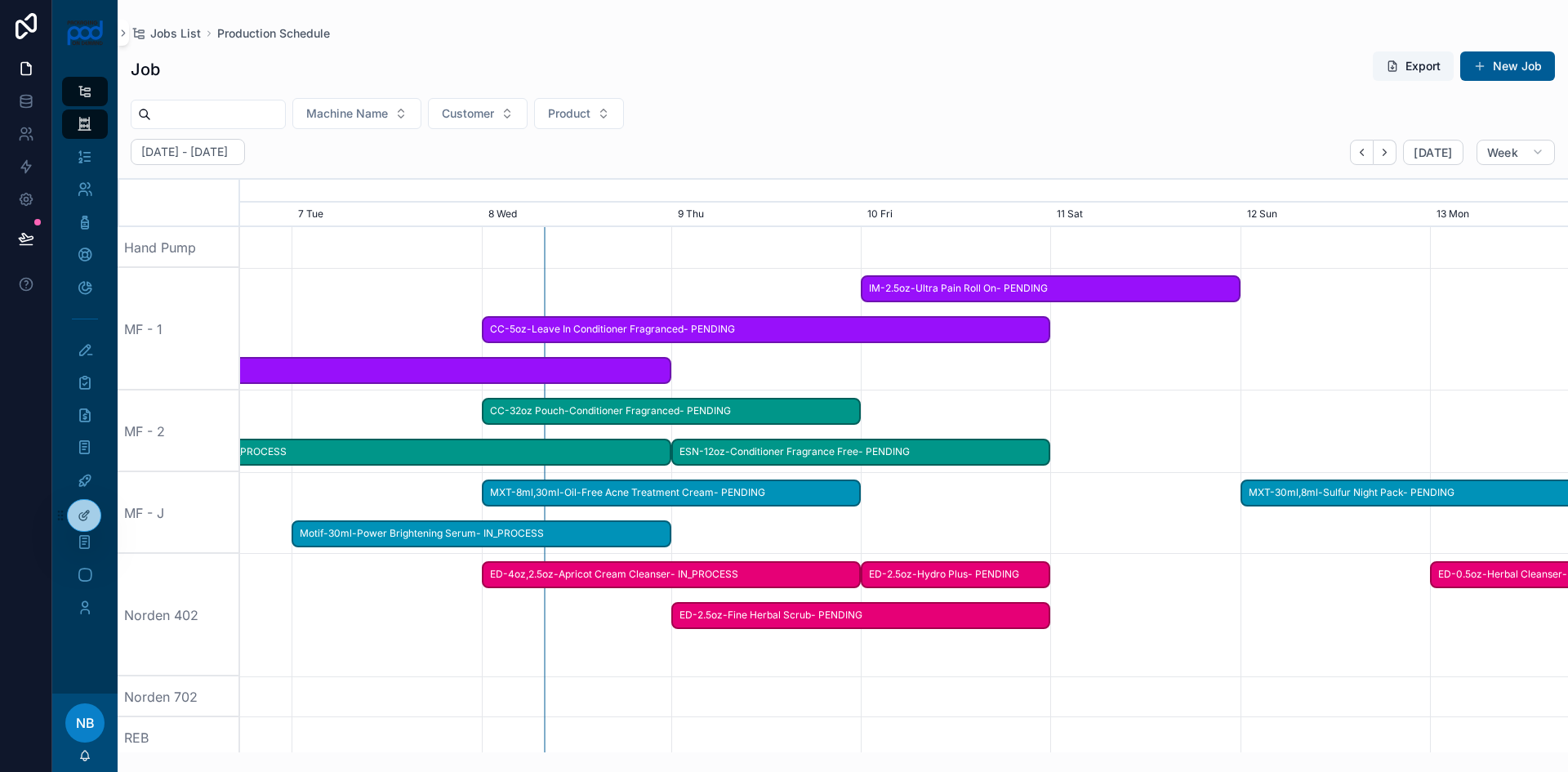
drag, startPoint x: 324, startPoint y: 646, endPoint x: 542, endPoint y: 661, distance: 218.5
click at [542, 661] on div "scrollable content" at bounding box center [767, 614] width 5313 height 122
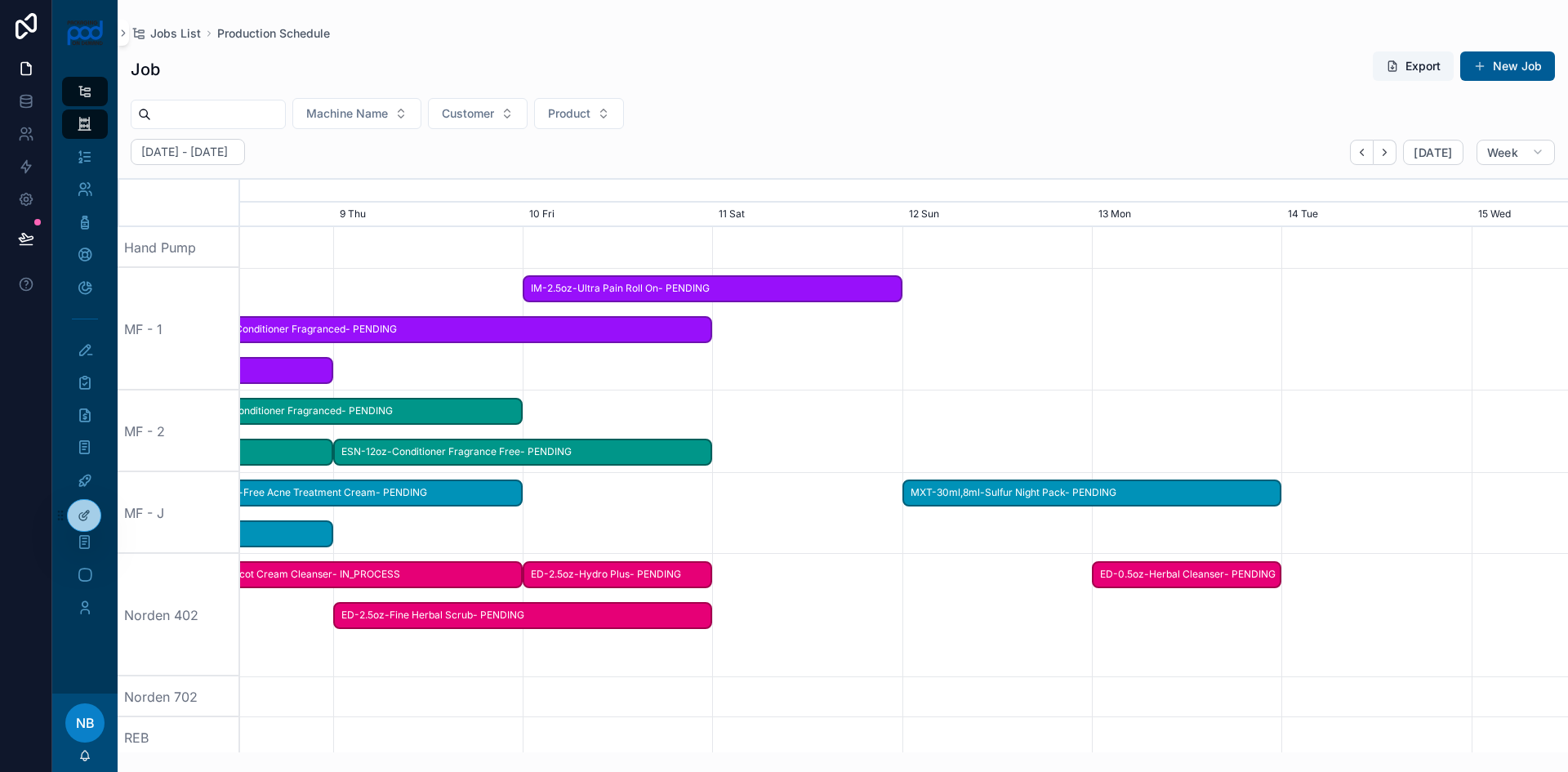
drag, startPoint x: 1458, startPoint y: 376, endPoint x: 1111, endPoint y: 394, distance: 347.5
click at [1503, 59] on button "New Job" at bounding box center [1507, 66] width 94 height 29
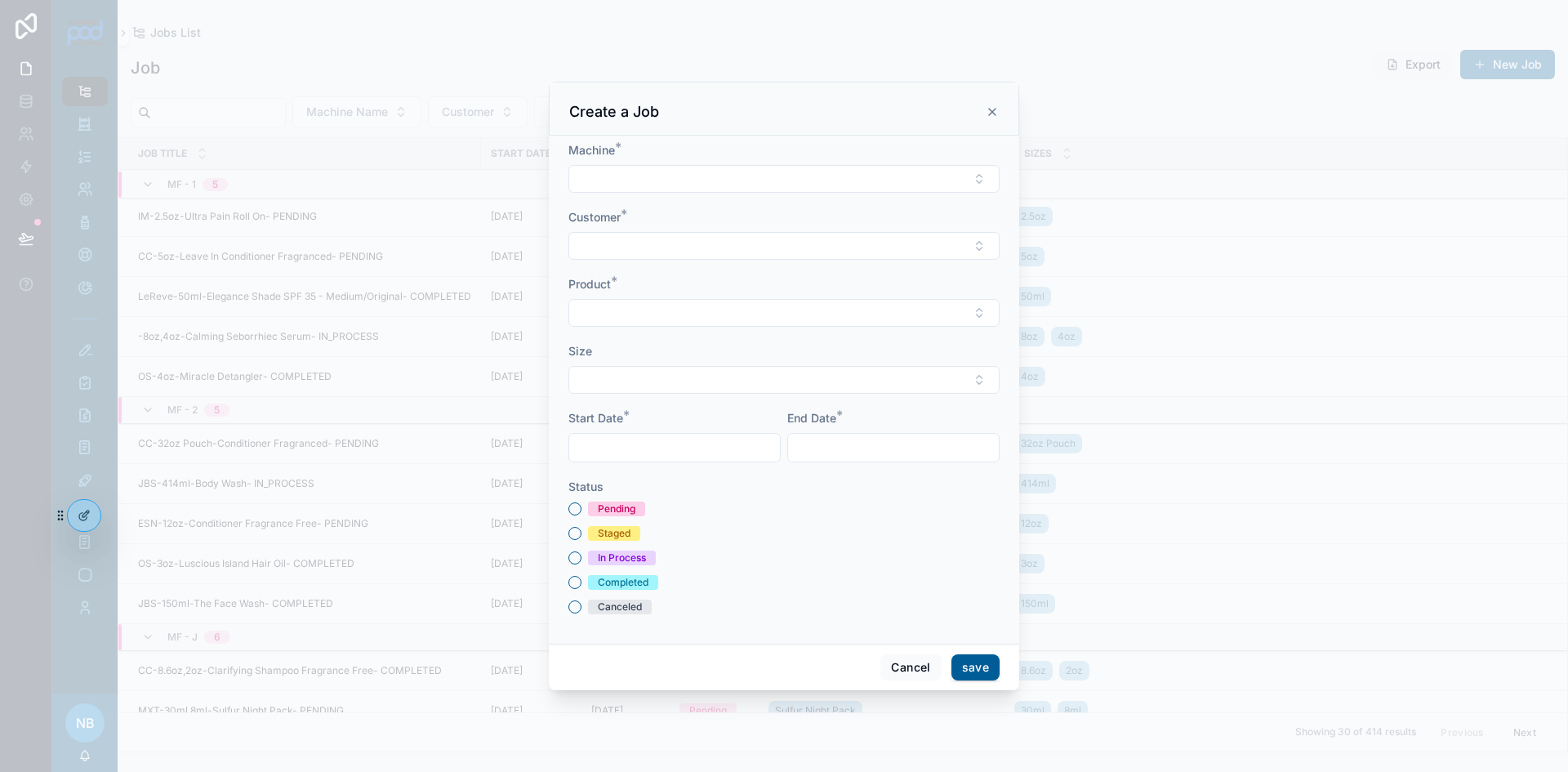
click at [595, 183] on button "Select Button" at bounding box center [784, 178] width 431 height 28
click at [698, 378] on span "Norden 402" at bounding box center [710, 374] width 65 height 16
click at [646, 249] on button "Select Button" at bounding box center [784, 247] width 431 height 28
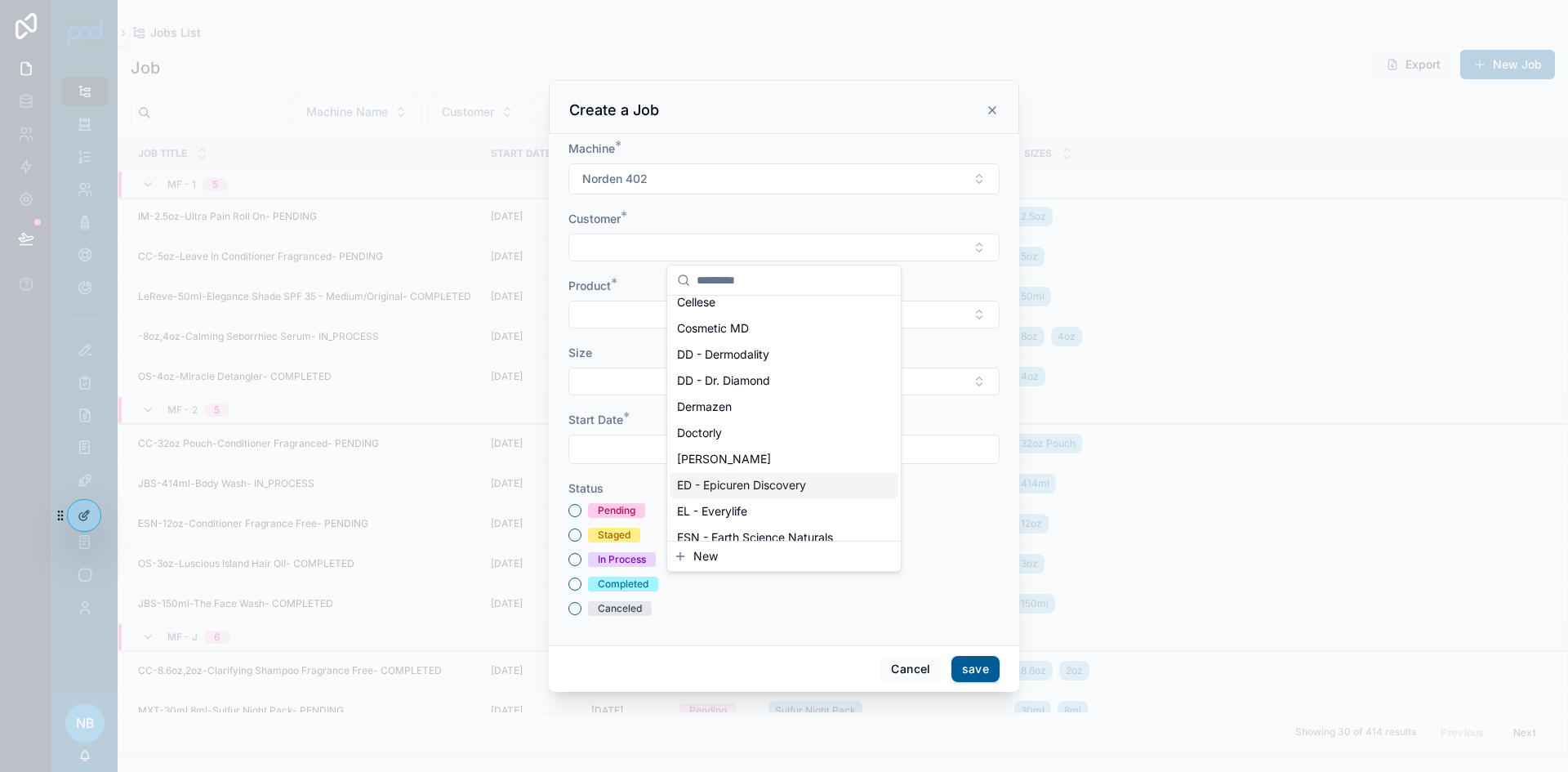
click at [737, 490] on span "ED - Epicuren Discovery" at bounding box center [742, 485] width 129 height 16
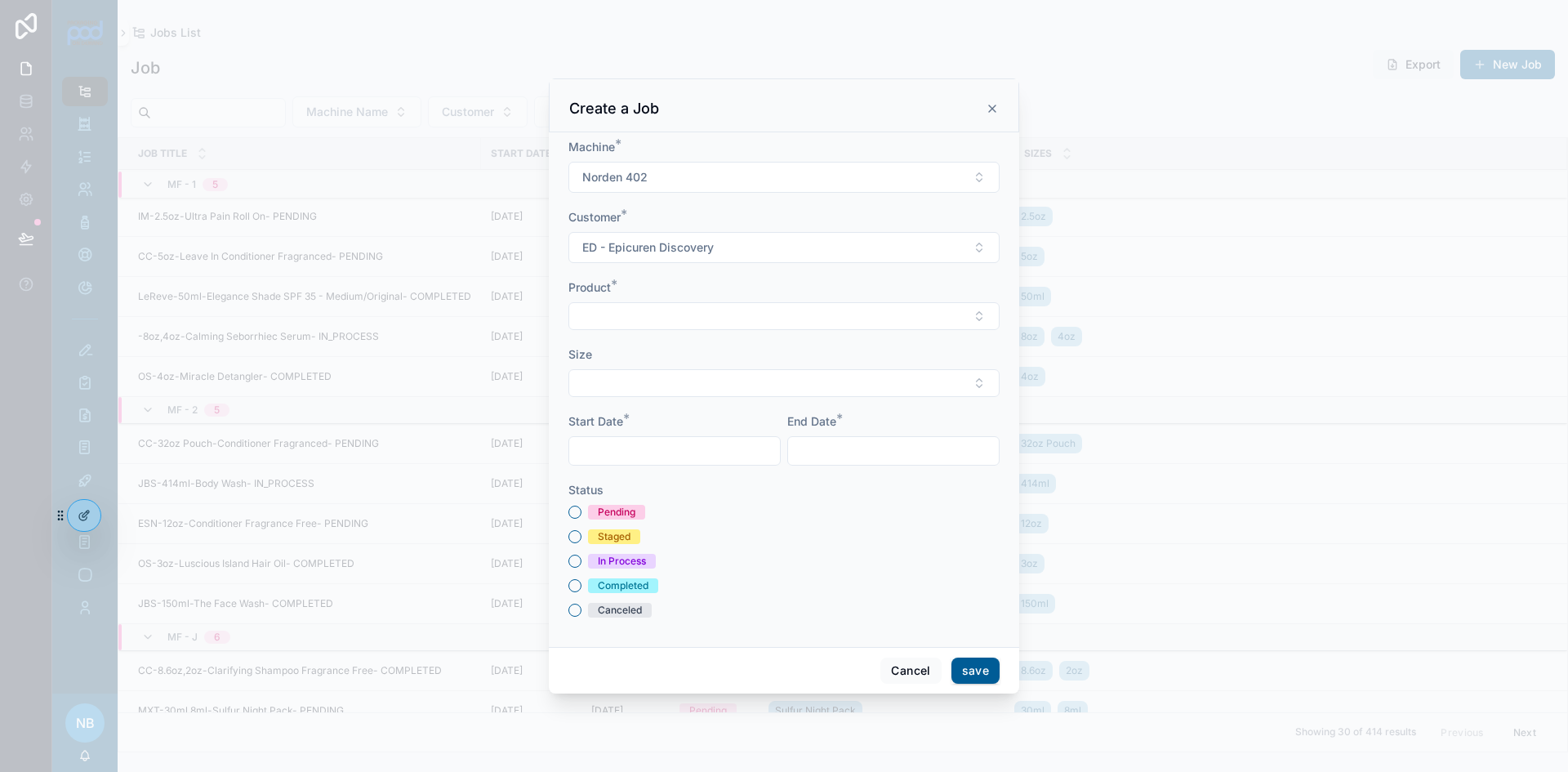
click at [678, 251] on span "ED - Epicuren Discovery" at bounding box center [648, 247] width 132 height 16
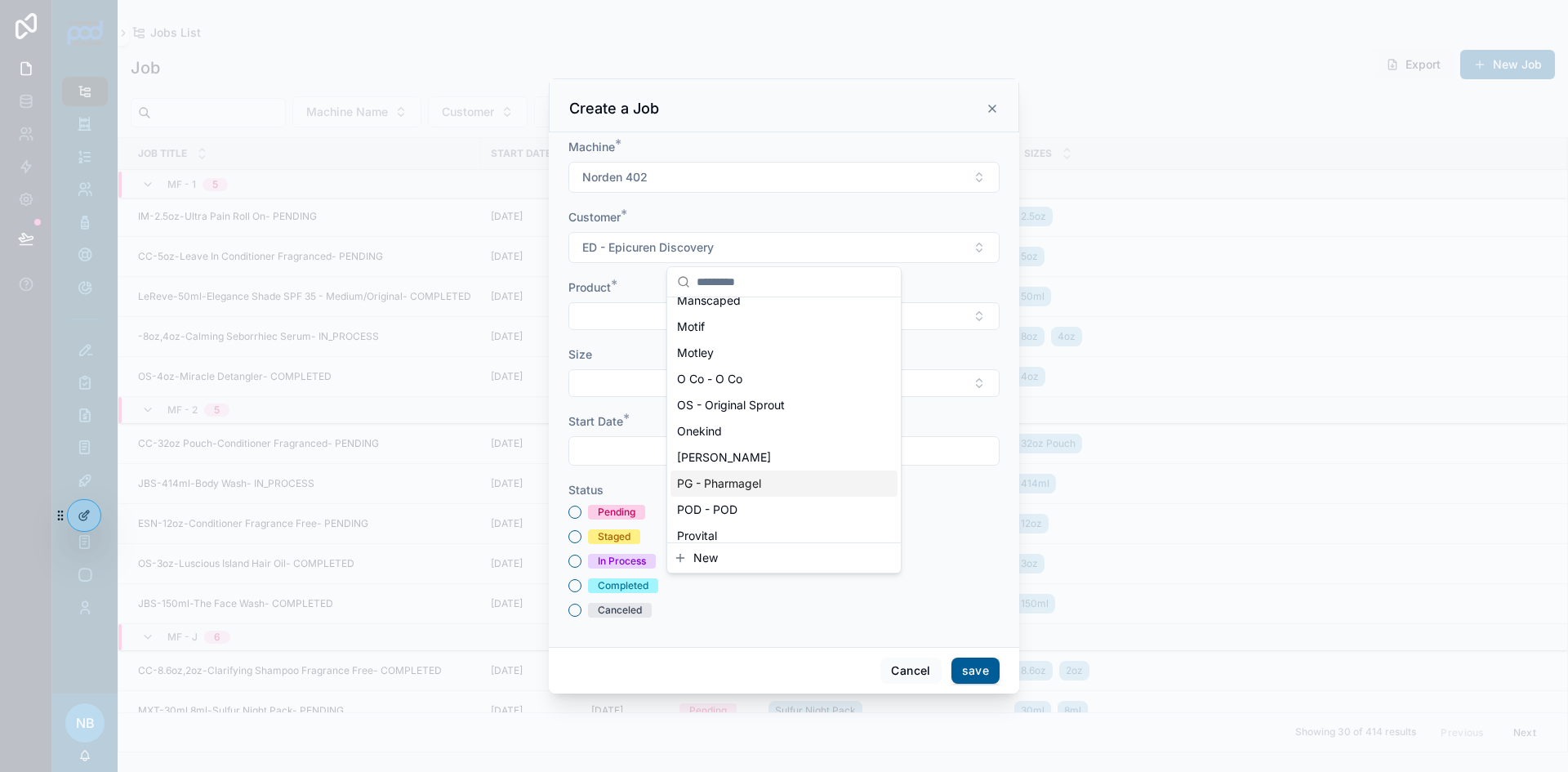
click at [754, 488] on span "PG - Pharmagel" at bounding box center [719, 483] width 84 height 16
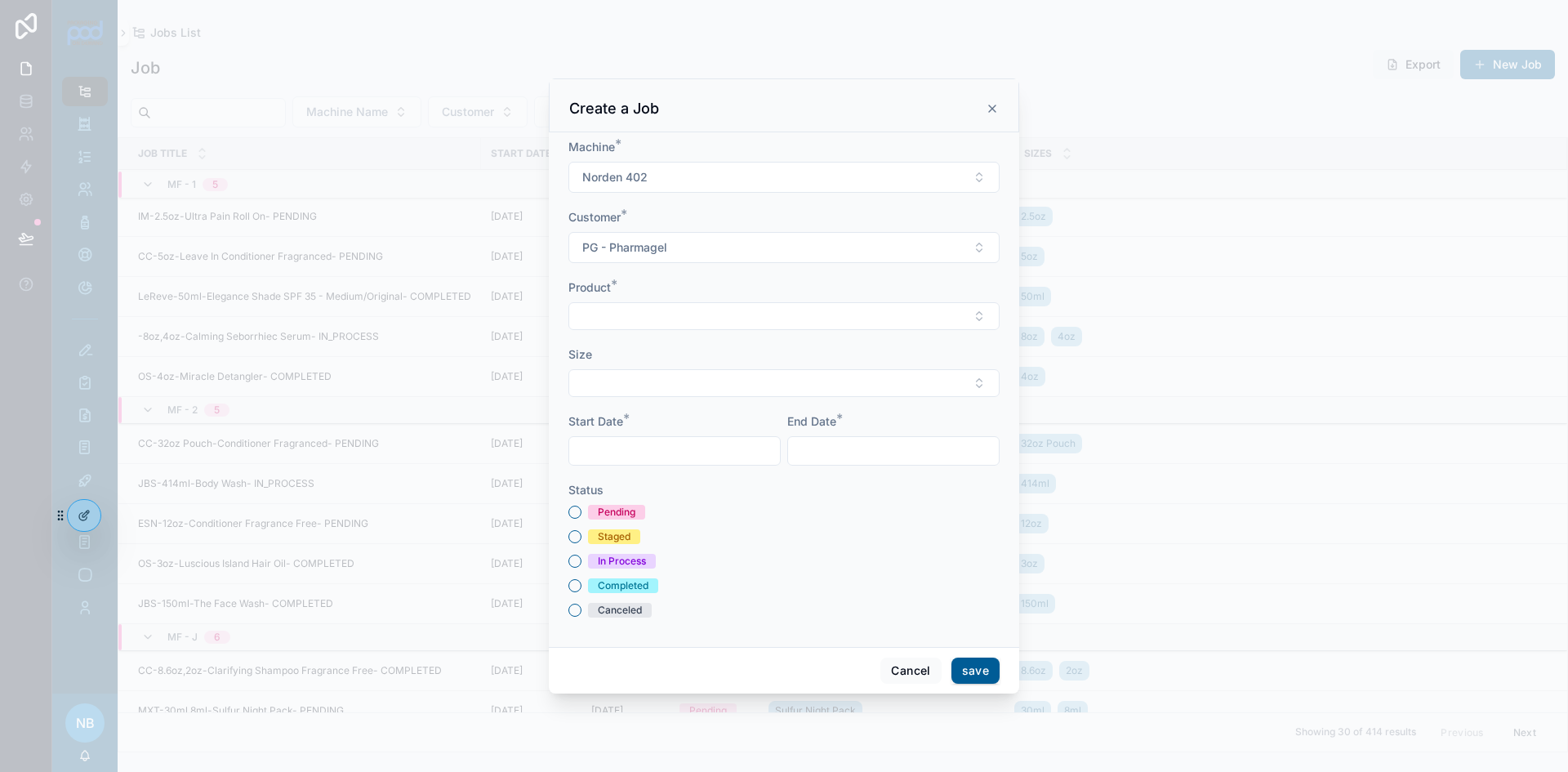
click at [621, 311] on button "Select Button" at bounding box center [784, 316] width 431 height 28
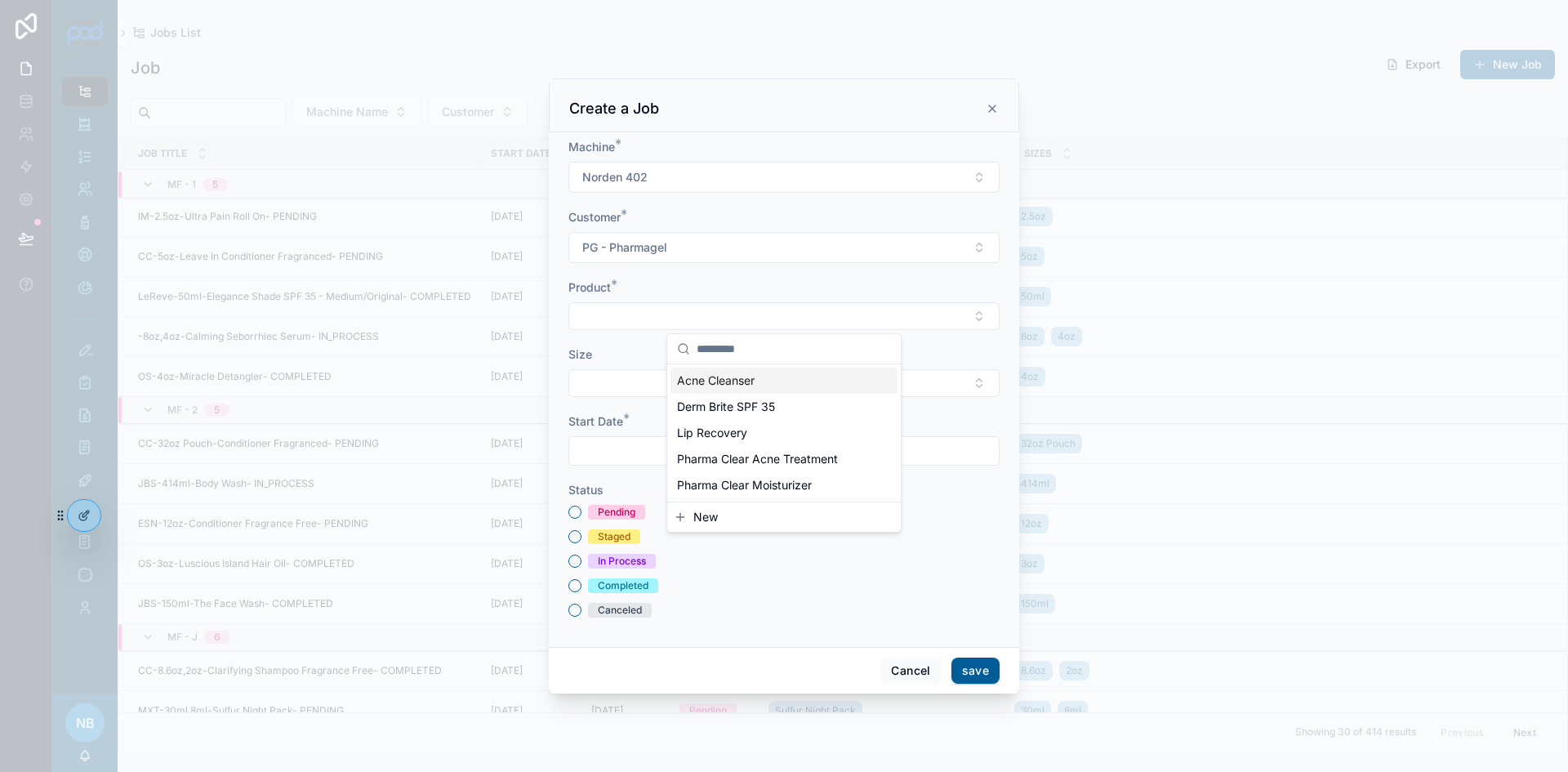
click at [737, 385] on span "Acne Cleanser" at bounding box center [716, 381] width 78 height 16
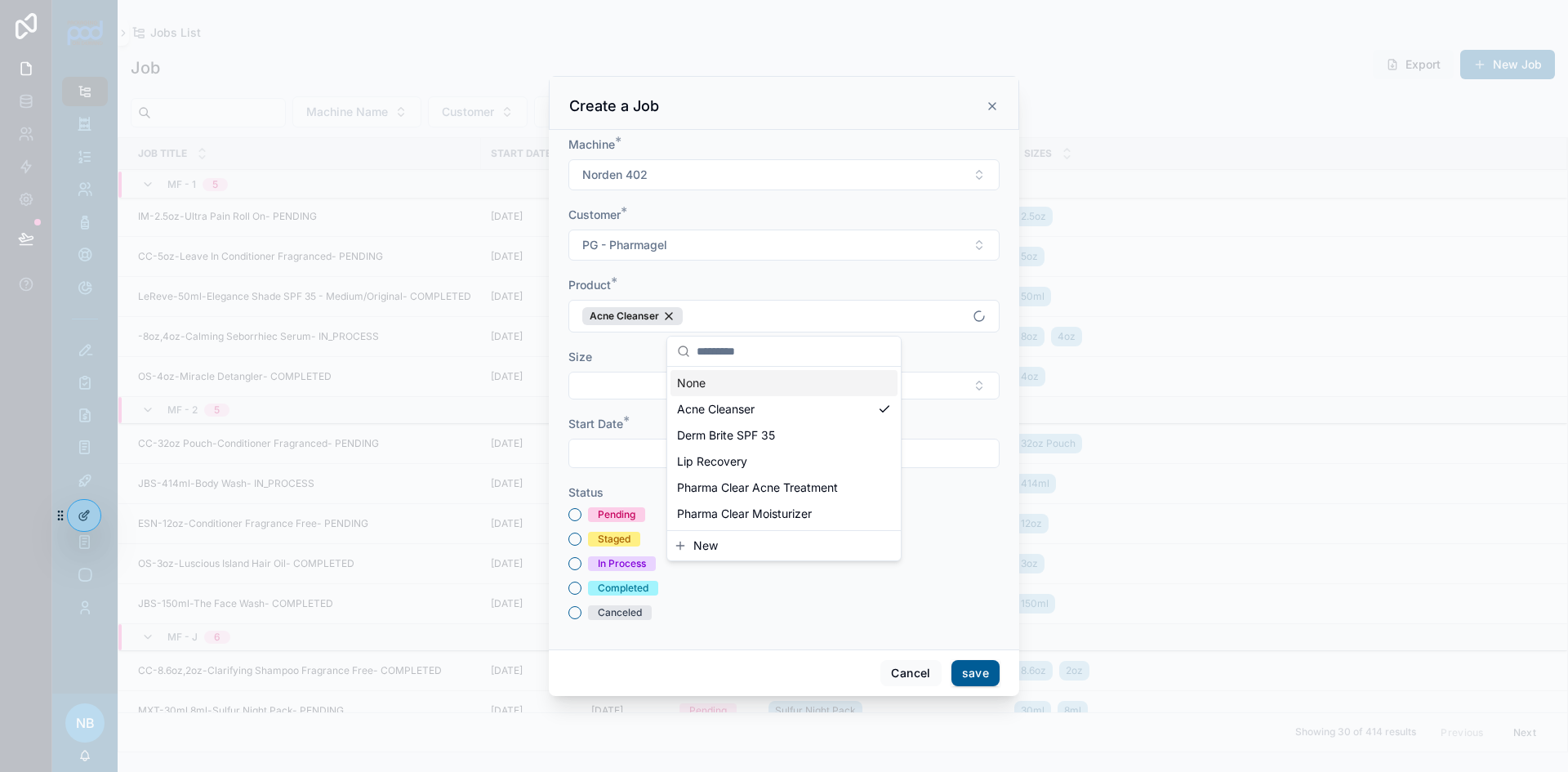
click at [628, 390] on button "Select Button" at bounding box center [784, 385] width 431 height 28
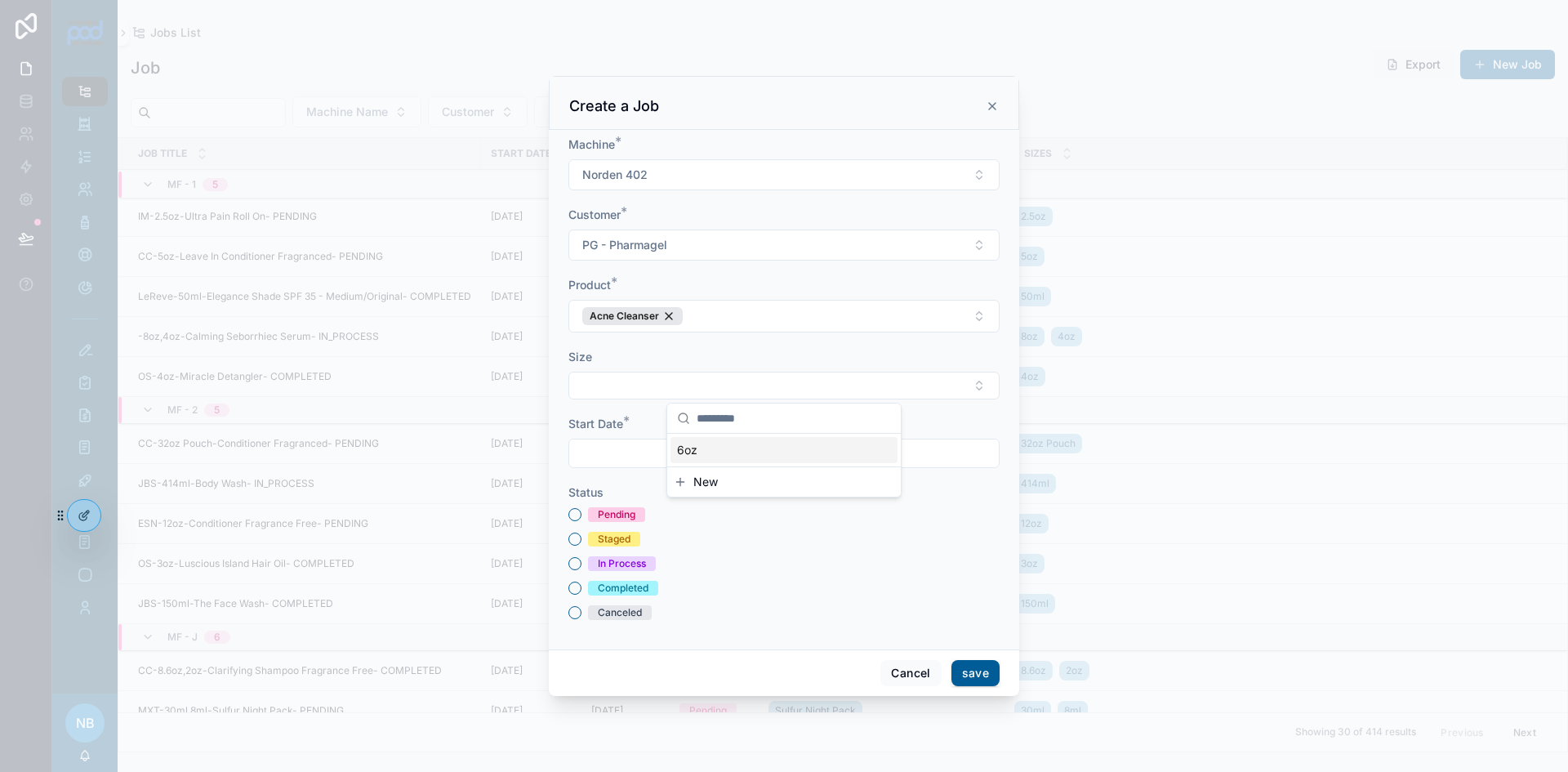
click at [698, 454] on div "6oz" at bounding box center [784, 449] width 227 height 26
click at [677, 549] on div "Staged" at bounding box center [784, 541] width 431 height 14
click at [617, 448] on input "scrollable content" at bounding box center [675, 456] width 210 height 23
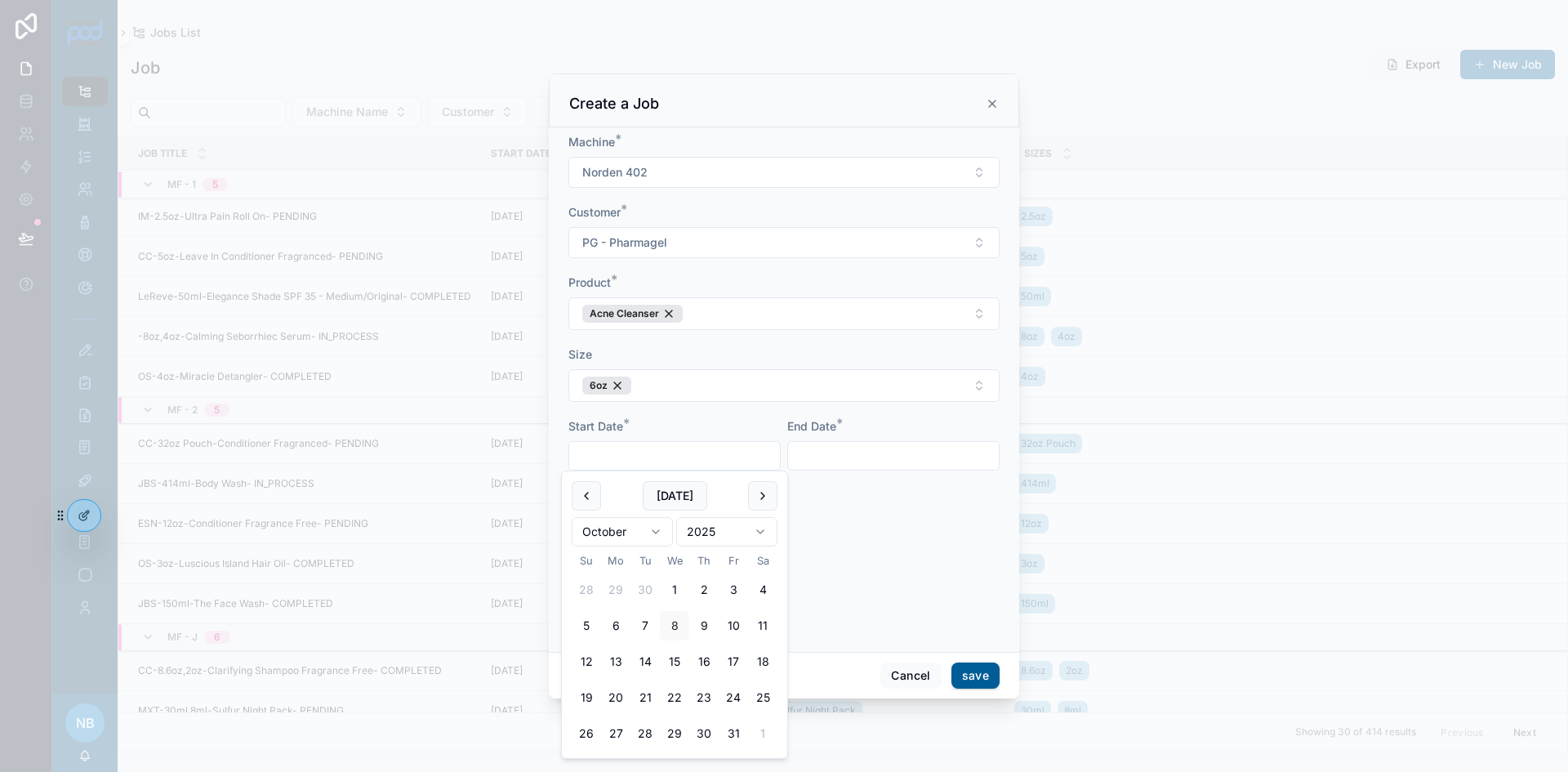
click at [611, 661] on button "13" at bounding box center [615, 661] width 29 height 29
type input "**********"
click at [886, 446] on input "scrollable content" at bounding box center [893, 456] width 210 height 23
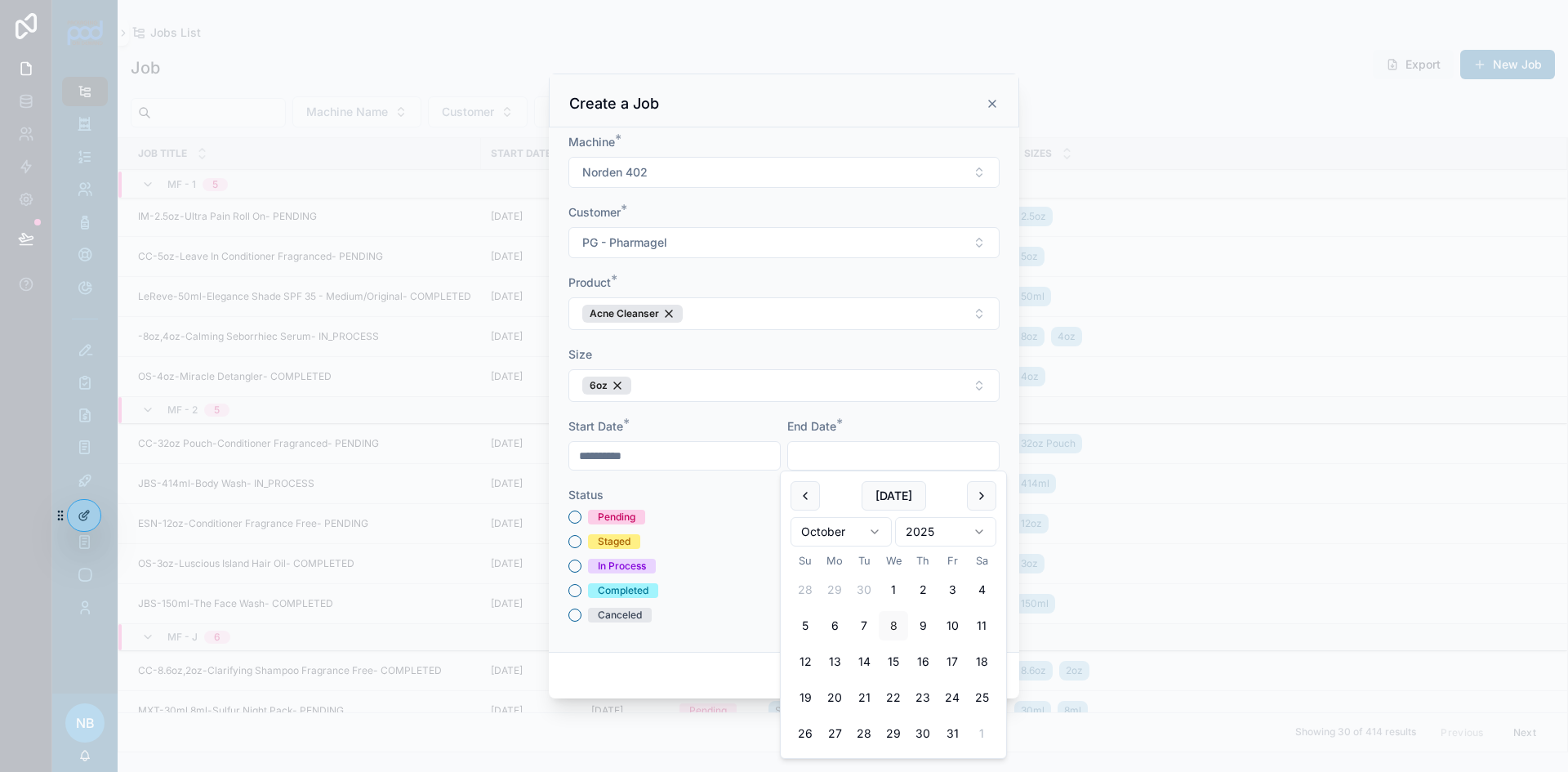
click at [866, 660] on button "14" at bounding box center [864, 661] width 29 height 29
type input "**********"
click at [576, 517] on button "Pending" at bounding box center [575, 517] width 13 height 13
click at [981, 685] on button "save" at bounding box center [976, 675] width 48 height 26
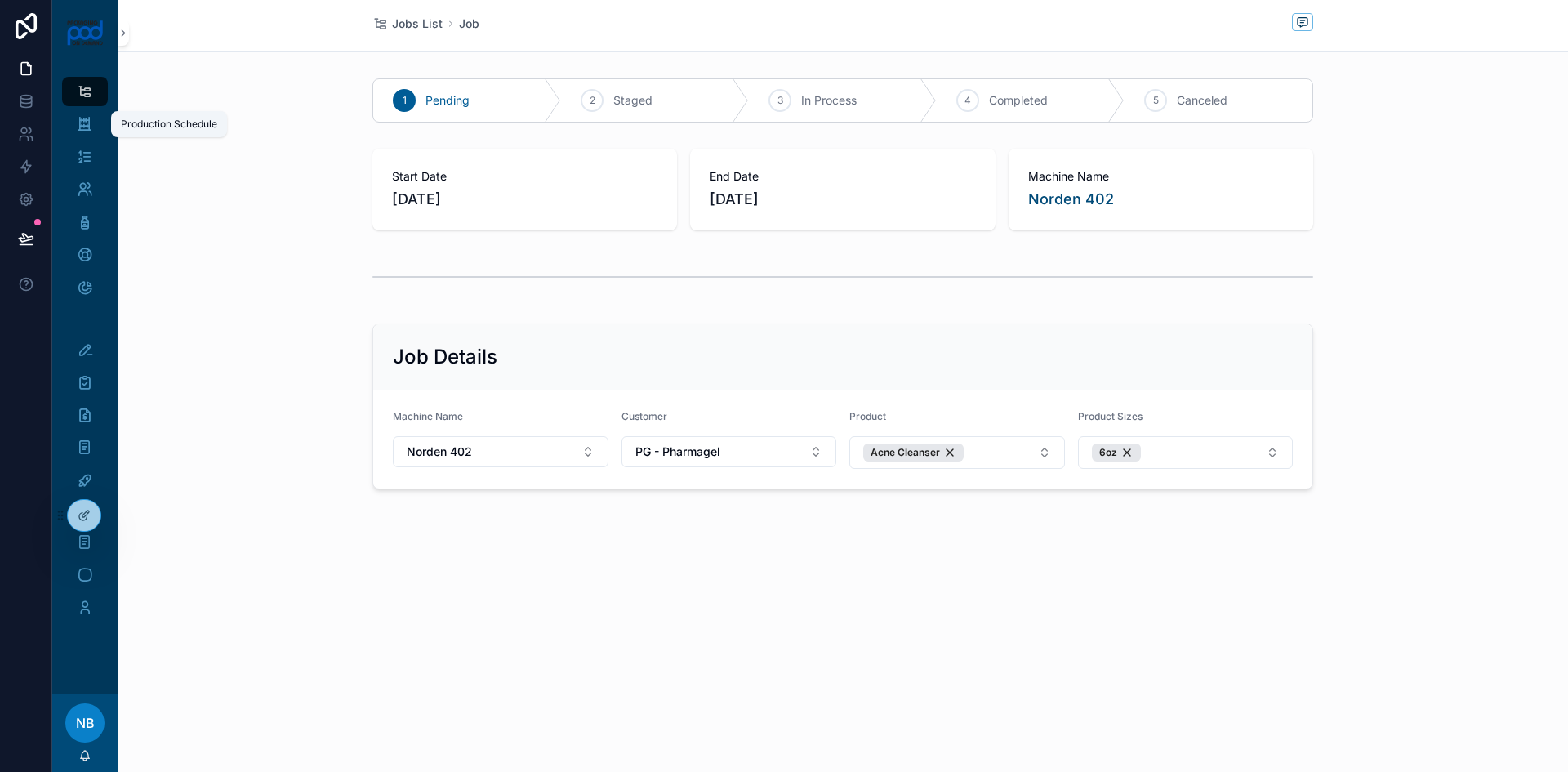
click at [82, 117] on icon "scrollable content" at bounding box center [84, 124] width 15 height 16
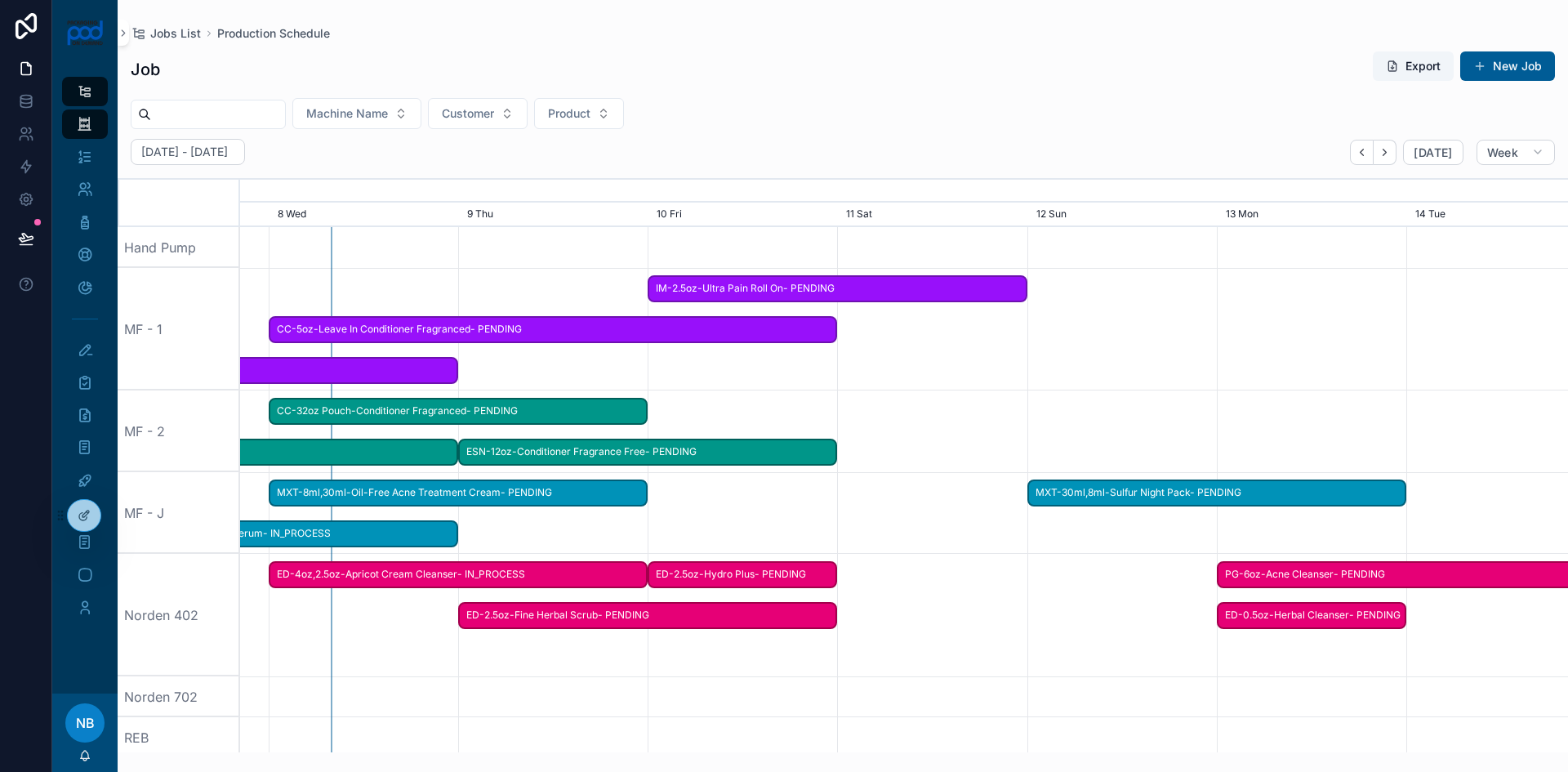
scroll to position [0, 2344]
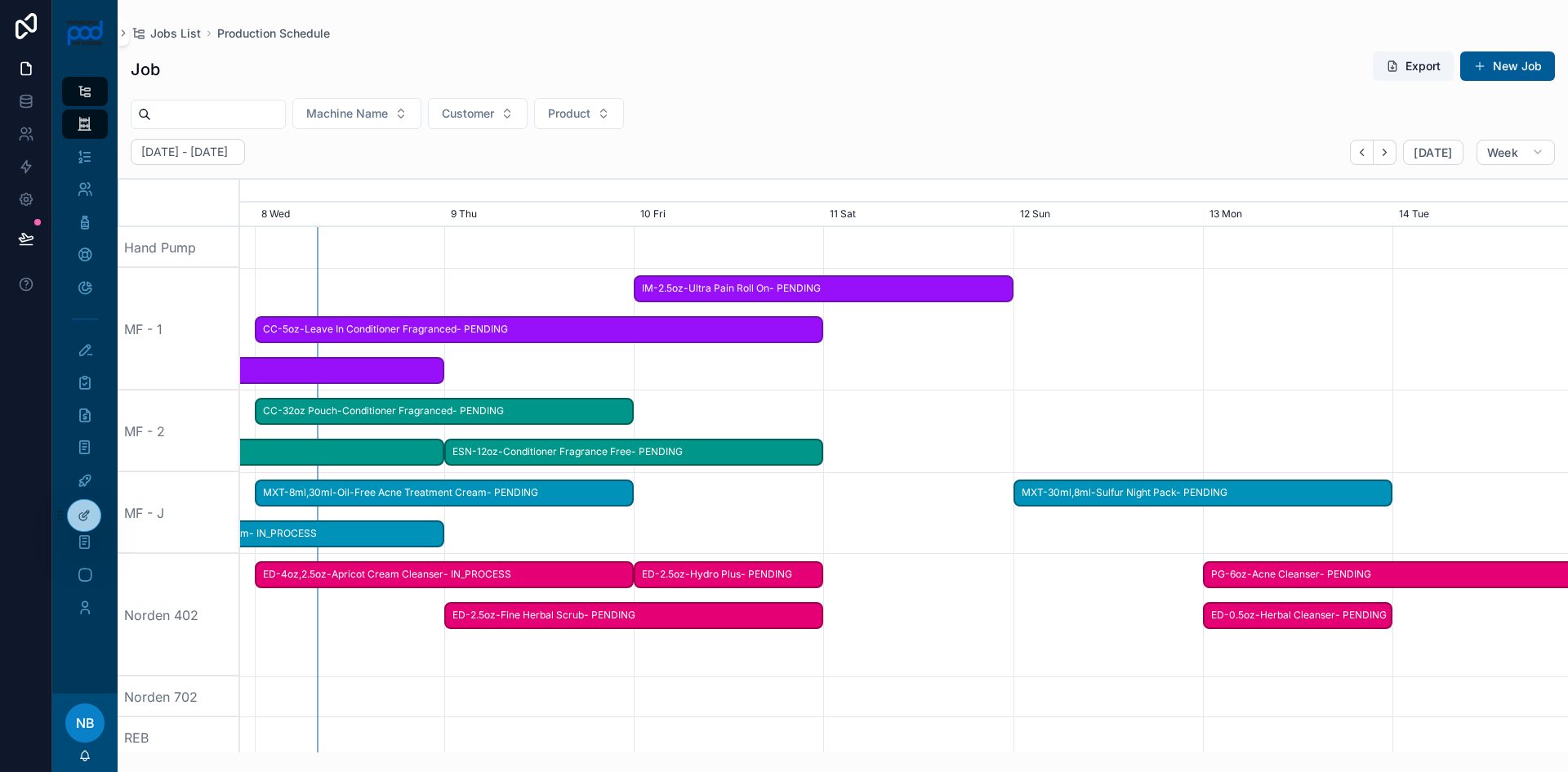
drag, startPoint x: 1345, startPoint y: 525, endPoint x: 981, endPoint y: 515, distance: 364.1
click at [981, 515] on div "scrollable content" at bounding box center [539, 513] width 5313 height 82
click at [1505, 69] on button "New Job" at bounding box center [1507, 66] width 94 height 29
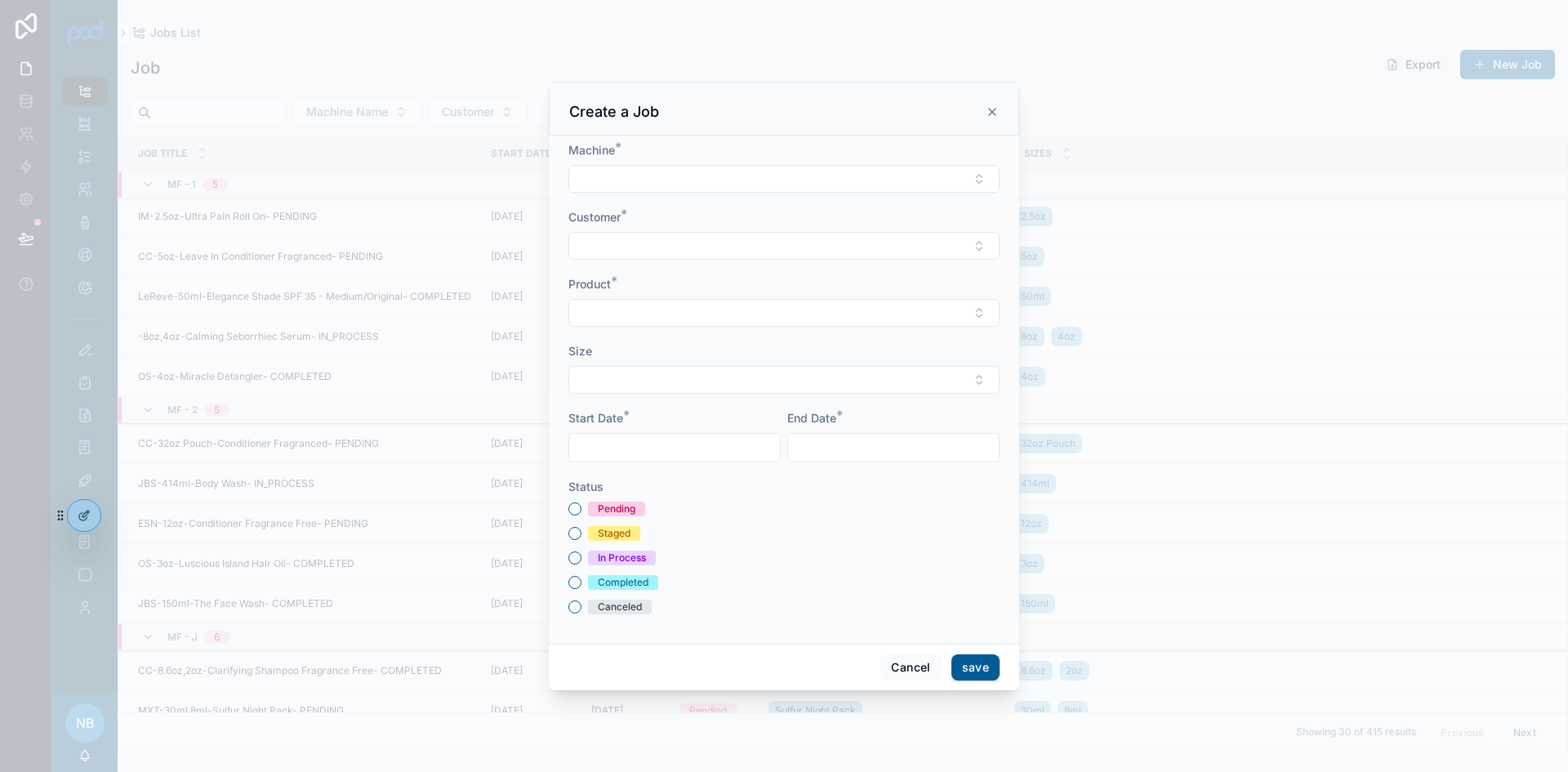
click at [650, 459] on input "scrollable content" at bounding box center [675, 448] width 210 height 23
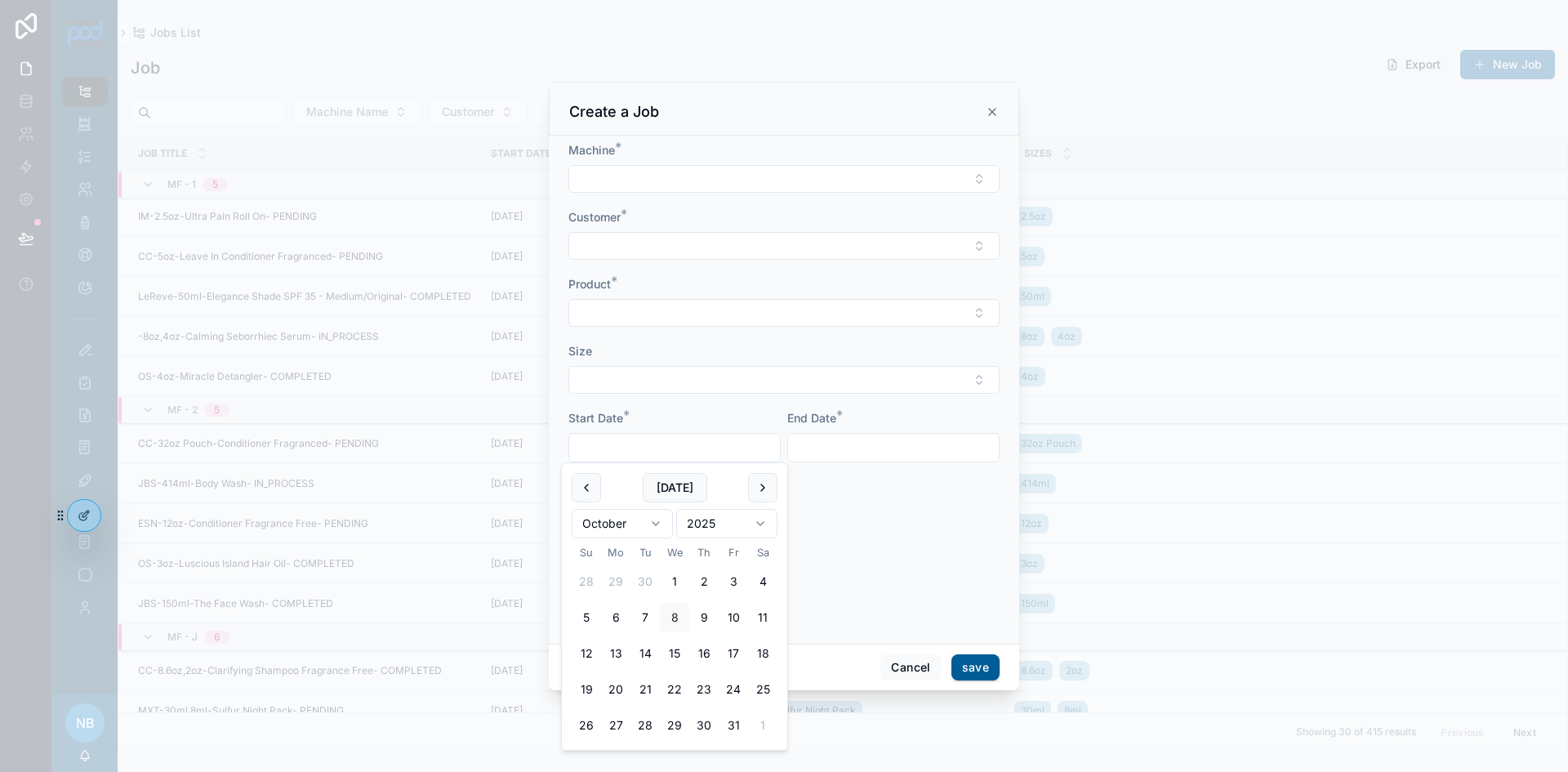
click at [731, 618] on button "10" at bounding box center [733, 617] width 29 height 29
type input "**********"
click at [865, 449] on input "scrollable content" at bounding box center [893, 448] width 210 height 23
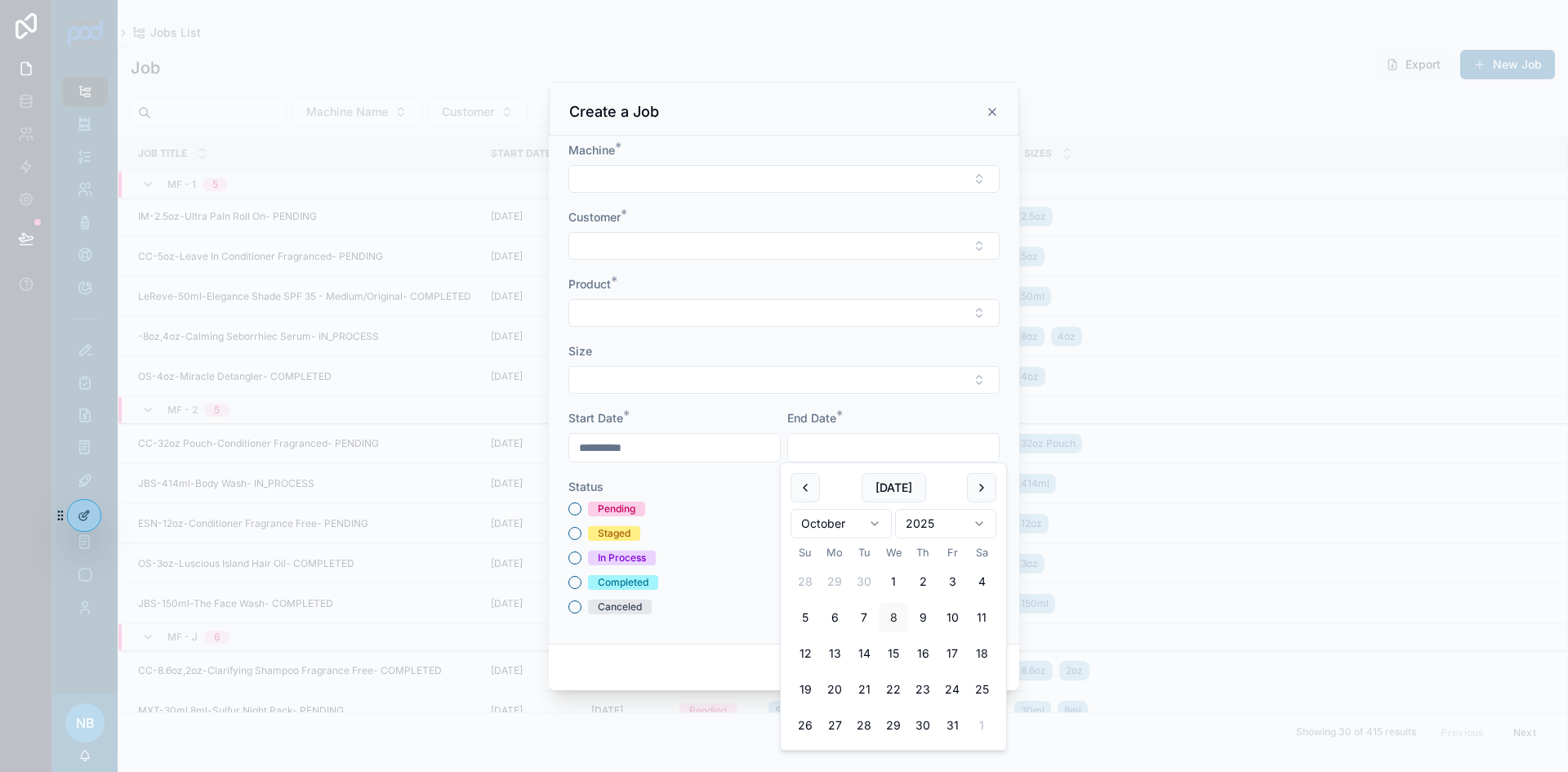
click at [833, 653] on button "13" at bounding box center [834, 653] width 29 height 29
type input "**********"
click at [617, 166] on button "Select Button" at bounding box center [784, 178] width 431 height 28
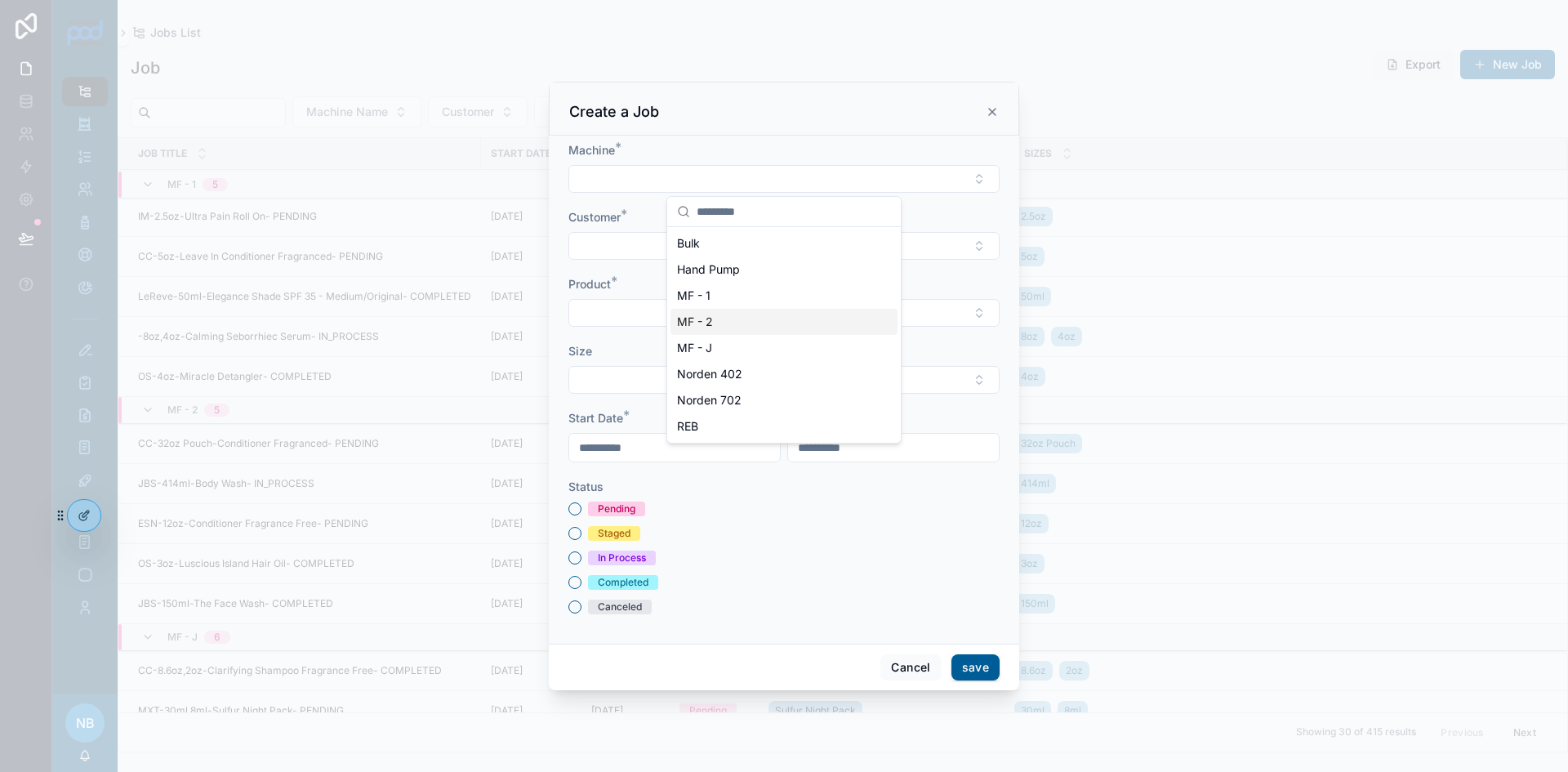
click at [738, 323] on div "MF - 2" at bounding box center [784, 321] width 227 height 26
click at [645, 245] on button "Select Button" at bounding box center [784, 247] width 431 height 28
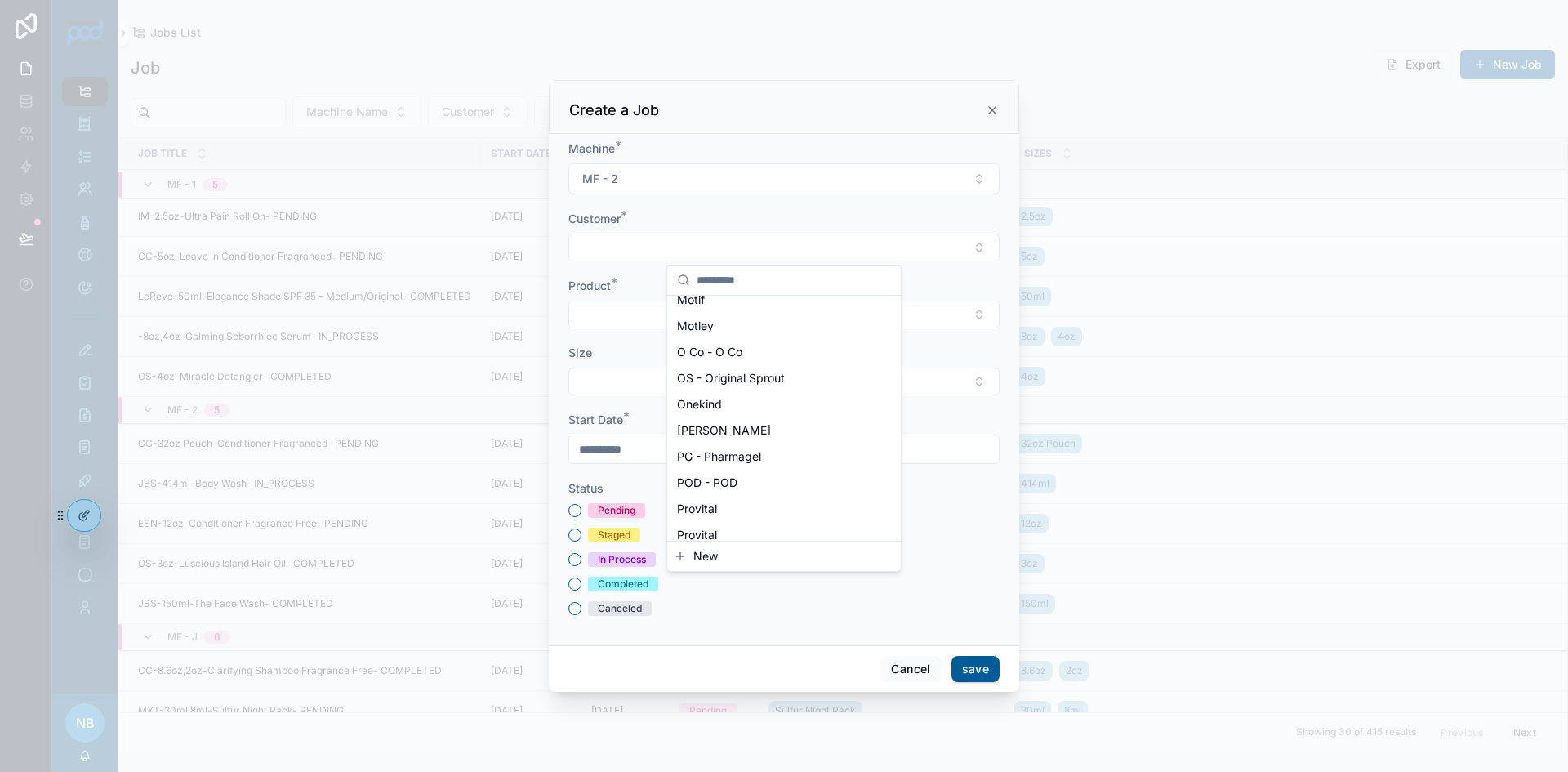
scroll to position [981, 0]
click at [745, 374] on span "OS - Original Sprout" at bounding box center [731, 377] width 108 height 16
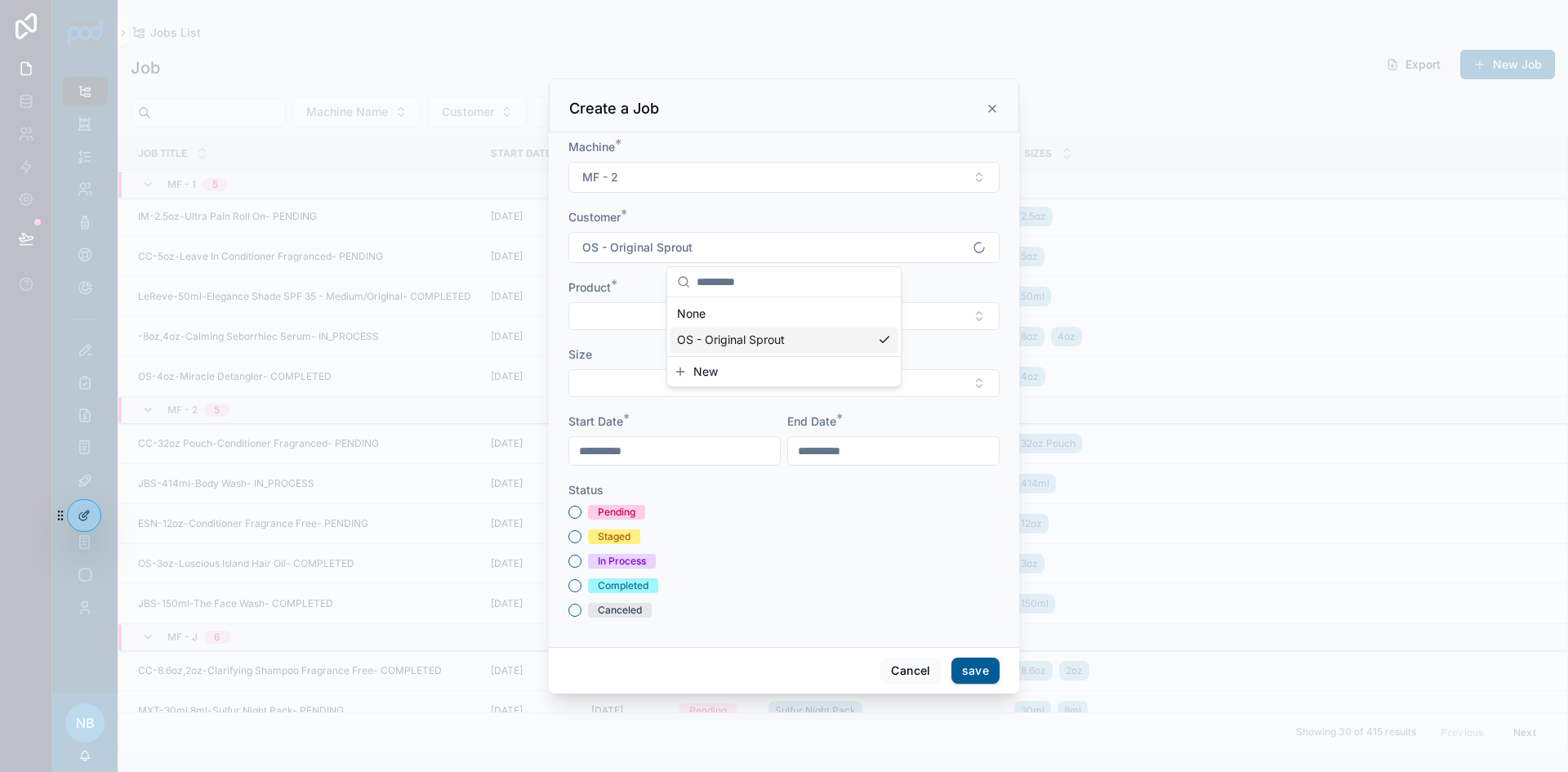
scroll to position [0, 0]
click at [619, 324] on button "Select Button" at bounding box center [784, 316] width 431 height 28
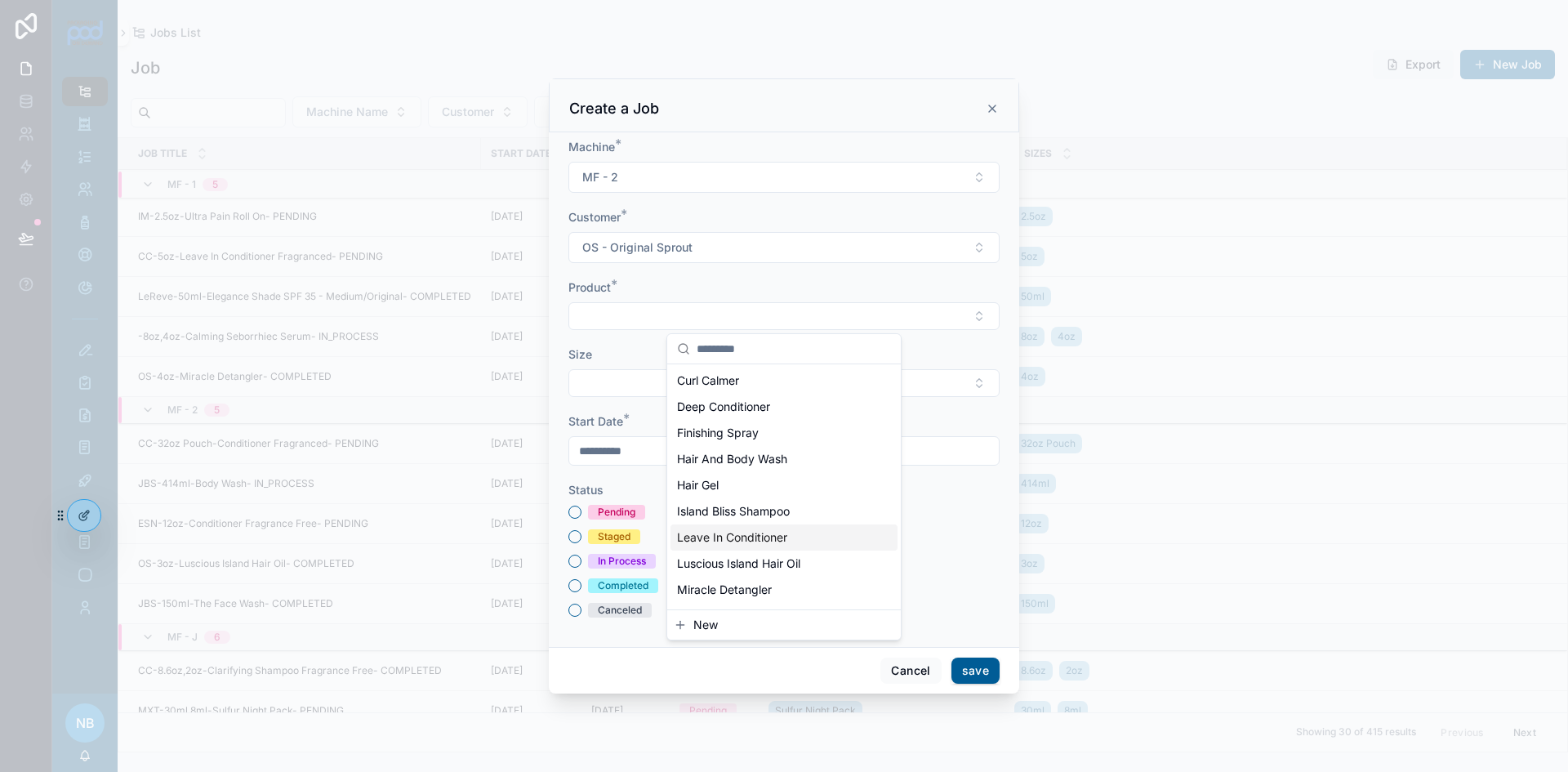
click at [759, 540] on span "Leave In Conditioner" at bounding box center [733, 538] width 111 height 16
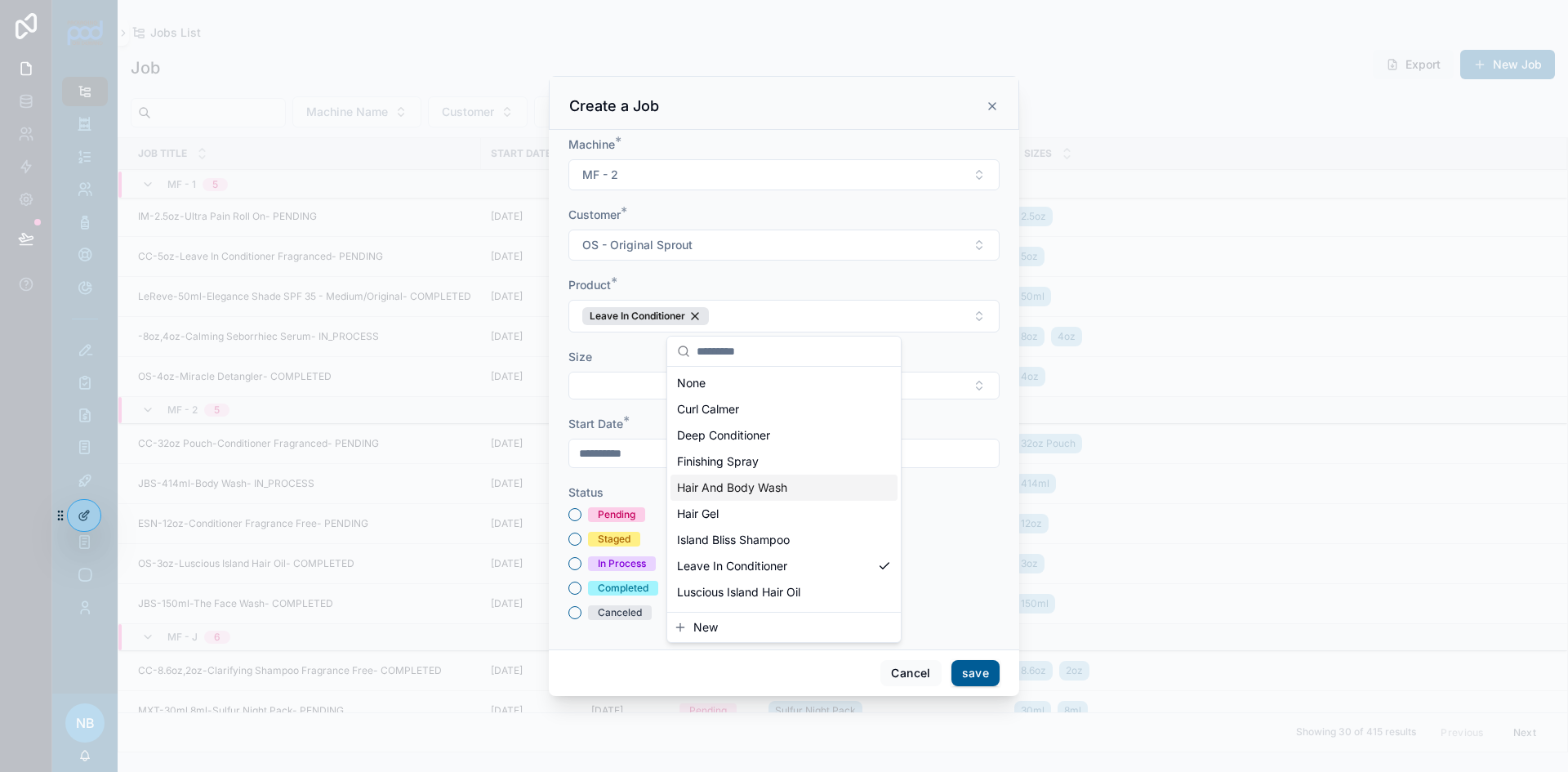
click at [591, 380] on button "Select Button" at bounding box center [784, 385] width 431 height 28
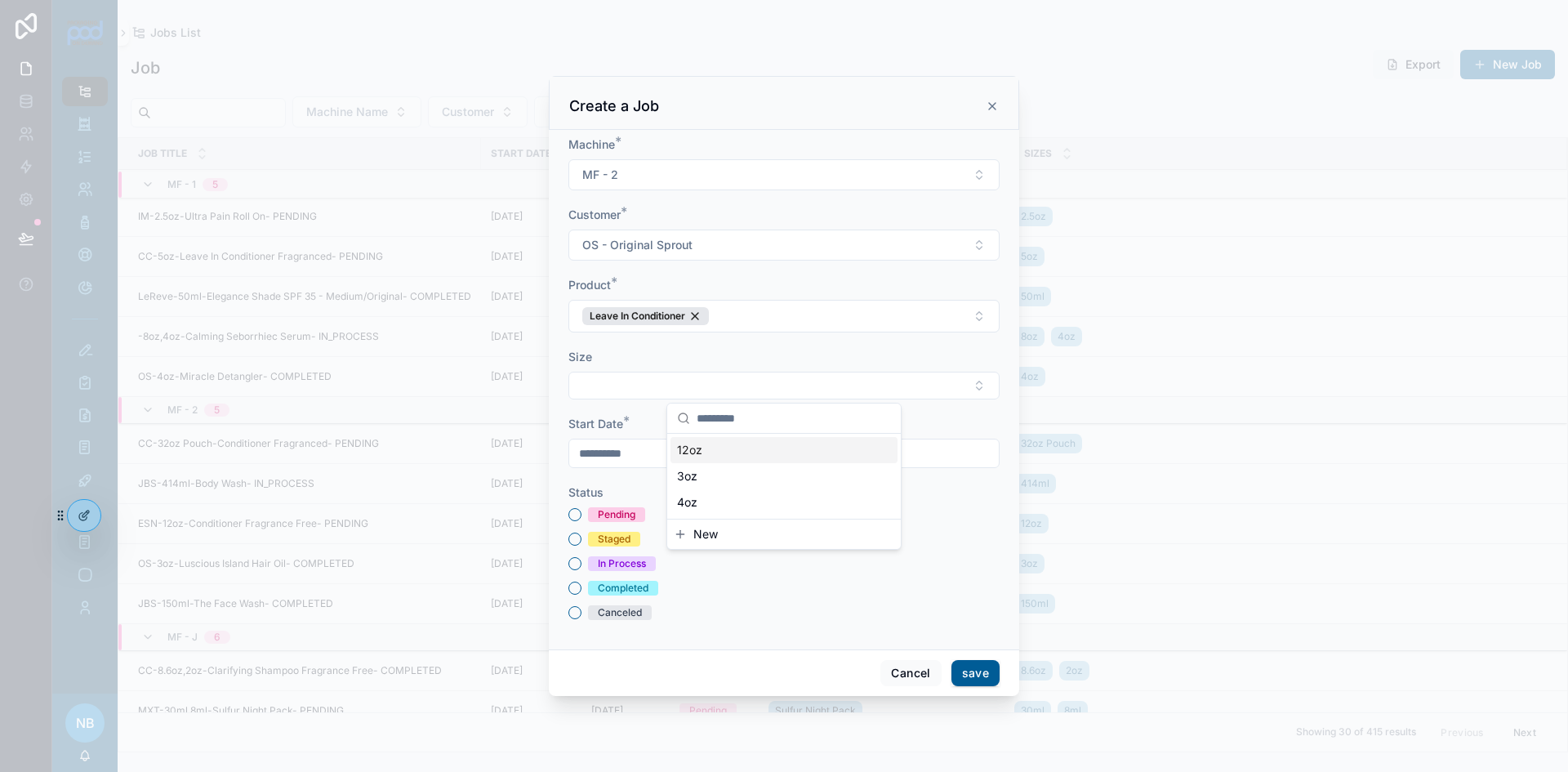
click at [699, 456] on span "12oz" at bounding box center [690, 450] width 25 height 16
click at [795, 656] on div "Cancel save" at bounding box center [784, 675] width 471 height 46
click at [579, 513] on button "Pending" at bounding box center [575, 517] width 13 height 13
click at [985, 673] on button "save" at bounding box center [976, 675] width 48 height 26
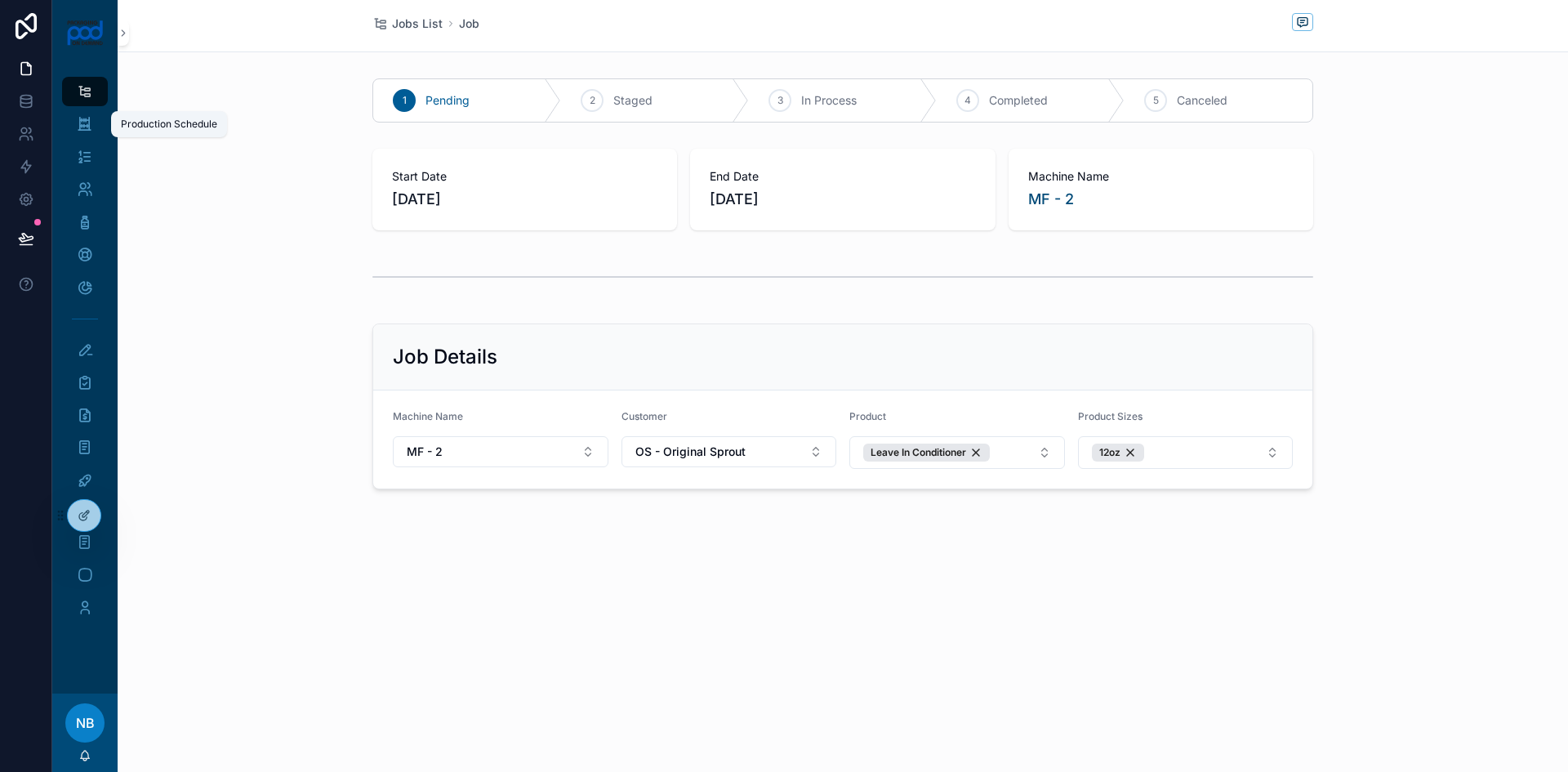
drag, startPoint x: 82, startPoint y: 131, endPoint x: 108, endPoint y: 134, distance: 26.2
click at [82, 131] on icon "scrollable content" at bounding box center [84, 124] width 15 height 16
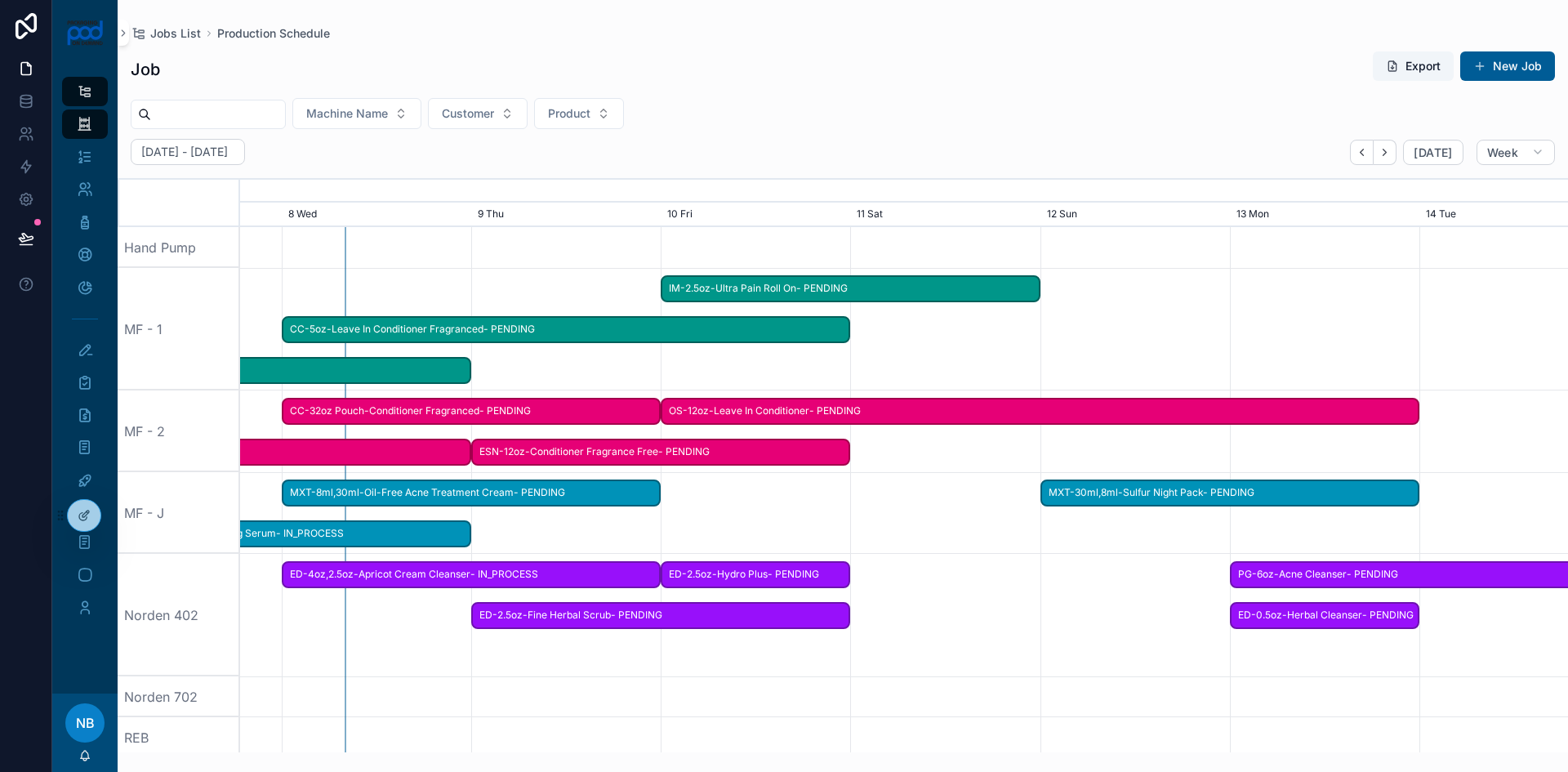
scroll to position [0, 2650]
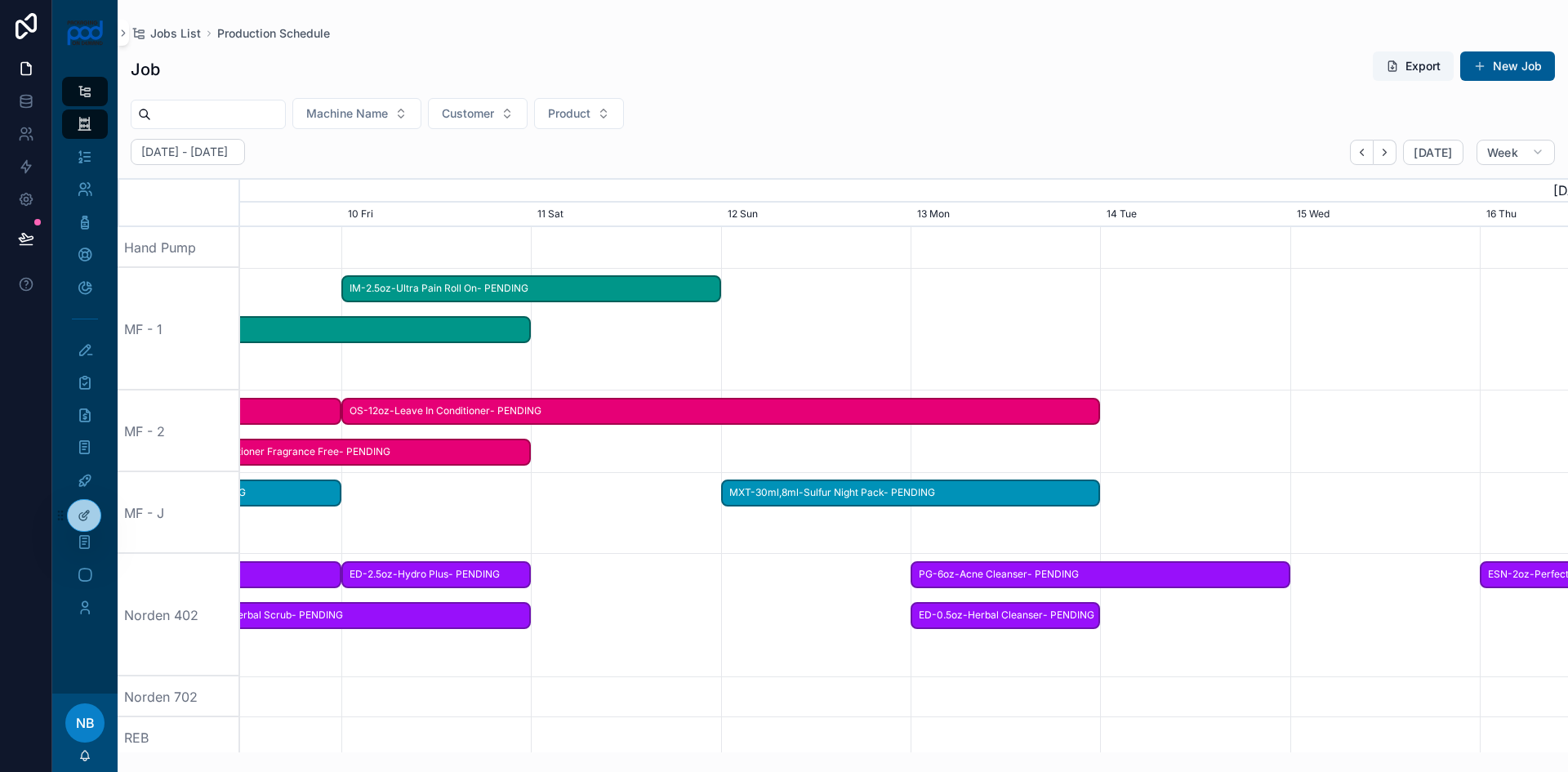
drag, startPoint x: 1374, startPoint y: 466, endPoint x: 713, endPoint y: 500, distance: 661.9
click at [1496, 69] on button "New Job" at bounding box center [1507, 66] width 94 height 29
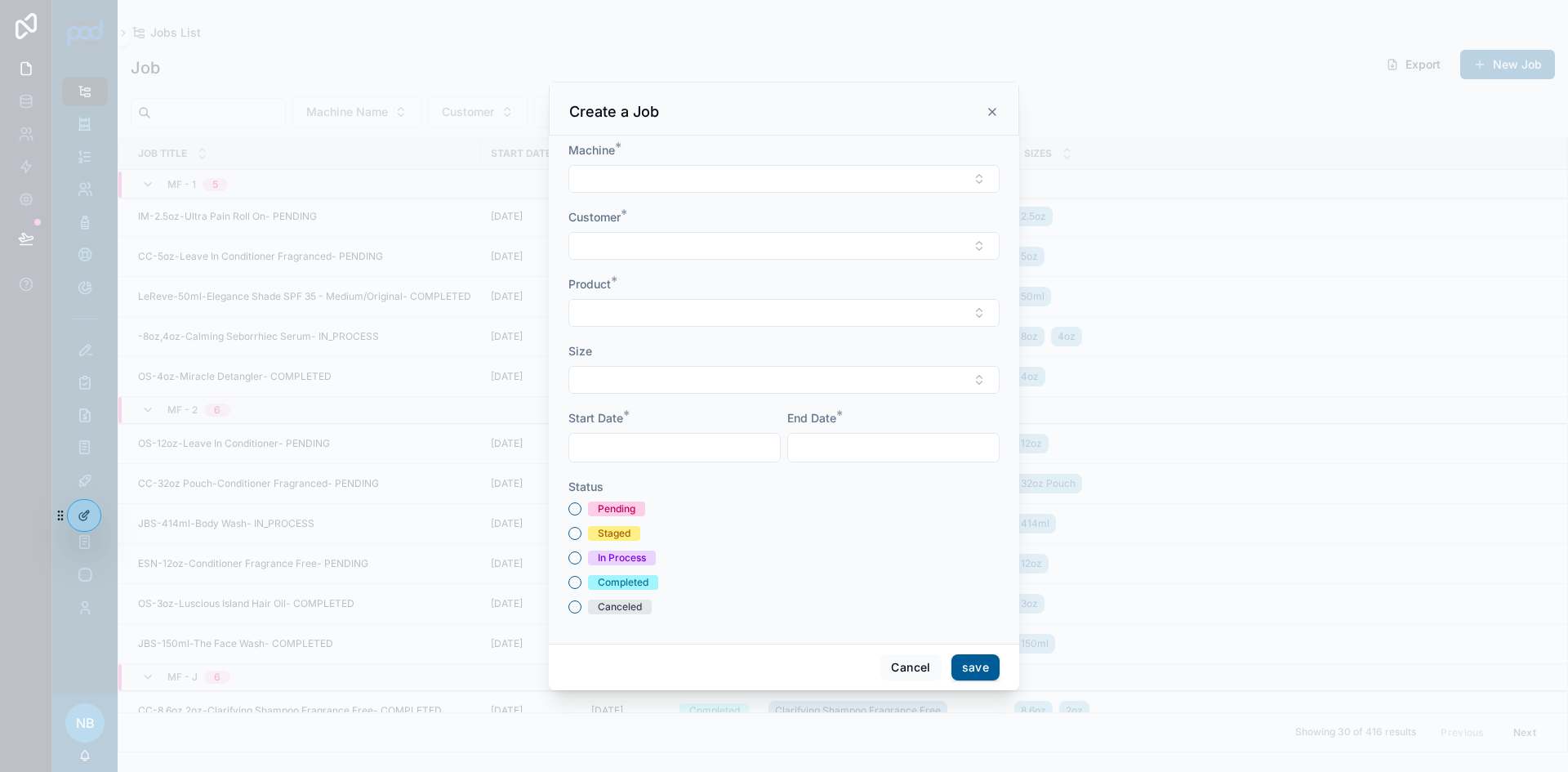
click at [634, 183] on button "Select Button" at bounding box center [784, 178] width 431 height 28
click at [711, 323] on span "MF - 2" at bounding box center [695, 322] width 36 height 16
click at [638, 444] on input "scrollable content" at bounding box center [675, 449] width 210 height 23
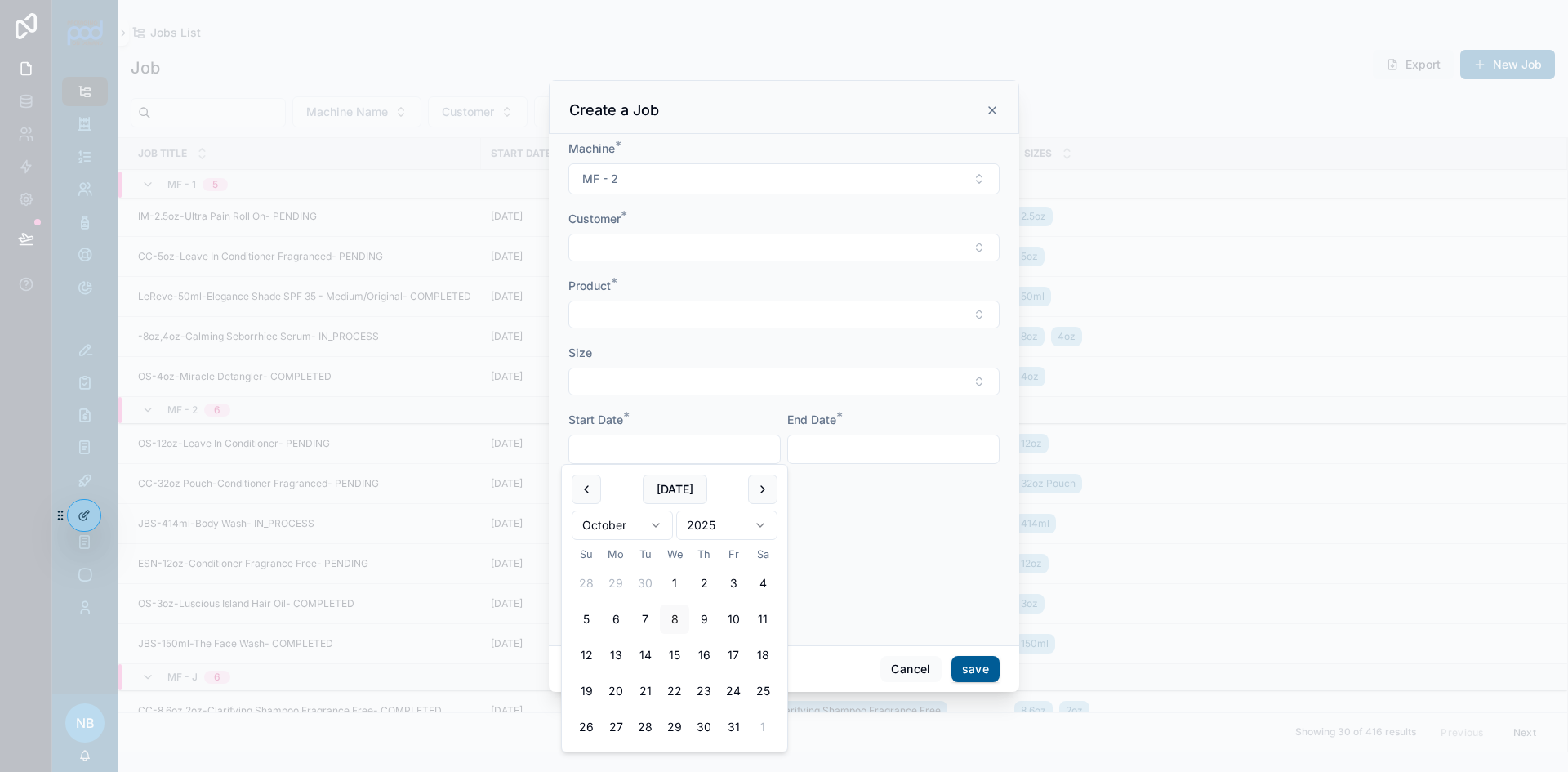
click at [615, 647] on button "13" at bounding box center [615, 654] width 29 height 29
type input "**********"
click at [851, 435] on div "scrollable content" at bounding box center [893, 448] width 212 height 29
click at [852, 448] on input "scrollable content" at bounding box center [893, 449] width 210 height 23
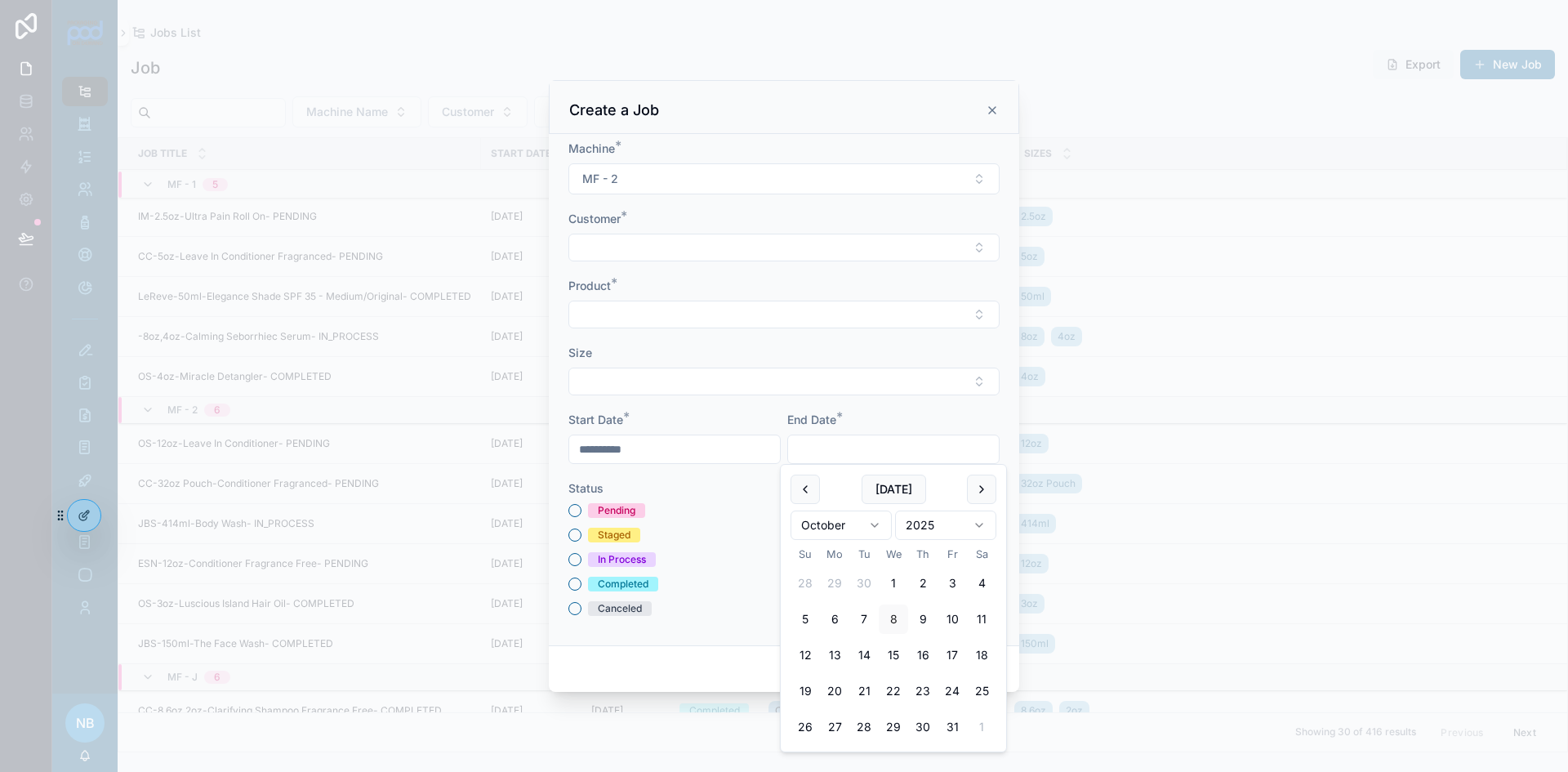
click at [866, 652] on button "14" at bounding box center [864, 654] width 29 height 29
type input "**********"
click at [572, 510] on button "Pending" at bounding box center [575, 510] width 13 height 13
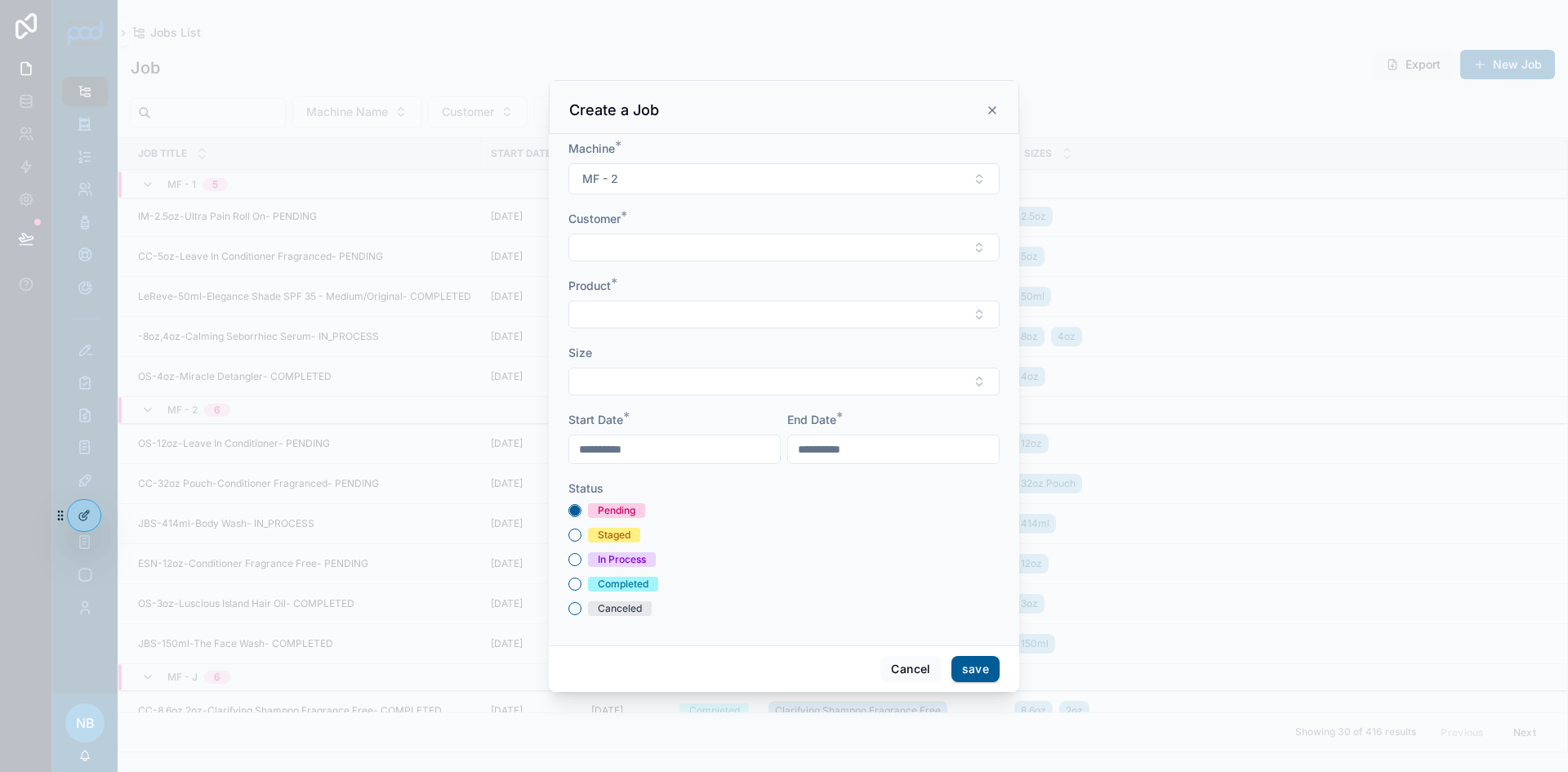
click at [600, 248] on button "Select Button" at bounding box center [784, 247] width 431 height 28
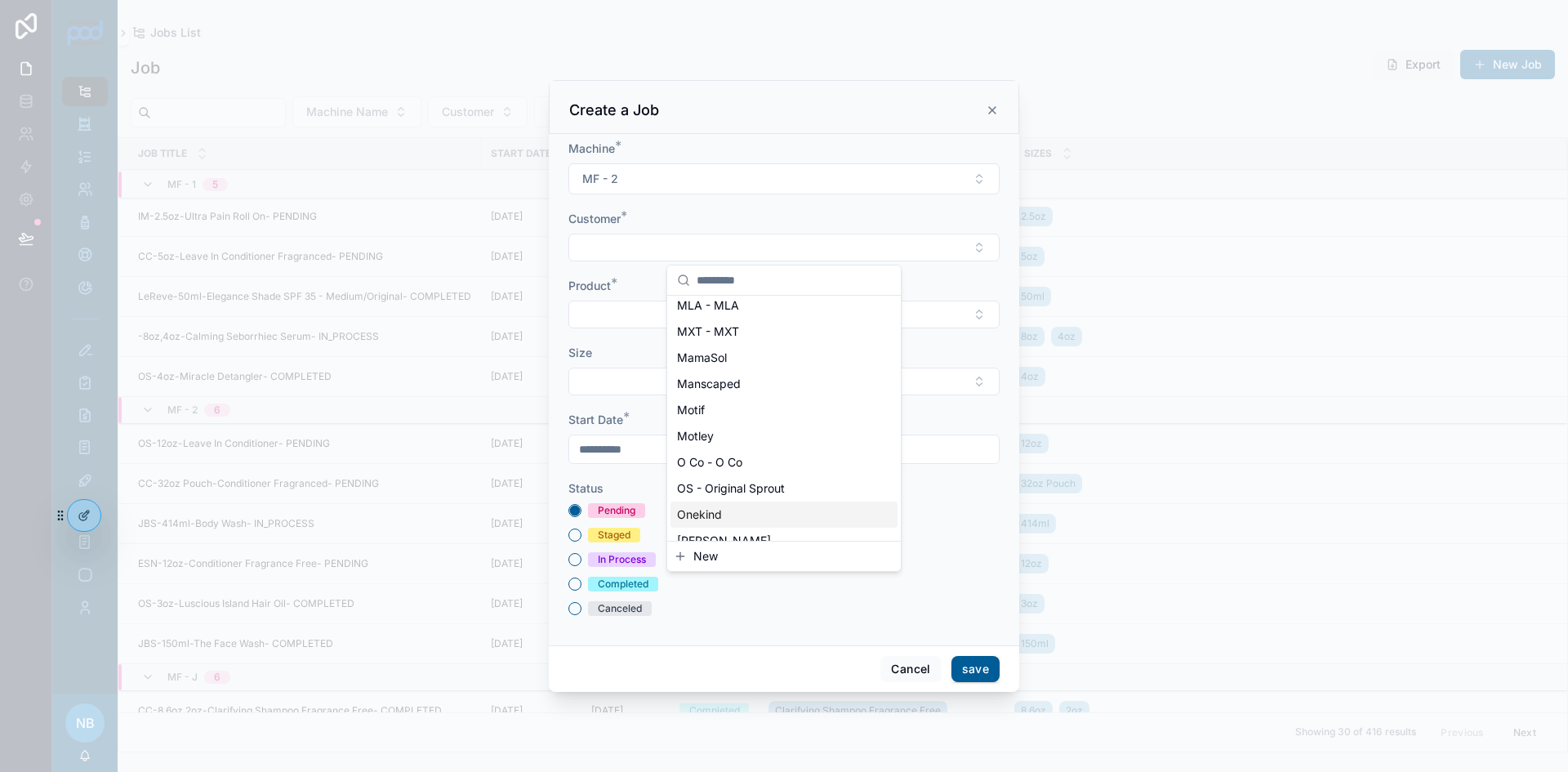
scroll to position [899, 0]
click at [740, 464] on span "OS - Original Sprout" at bounding box center [731, 459] width 108 height 16
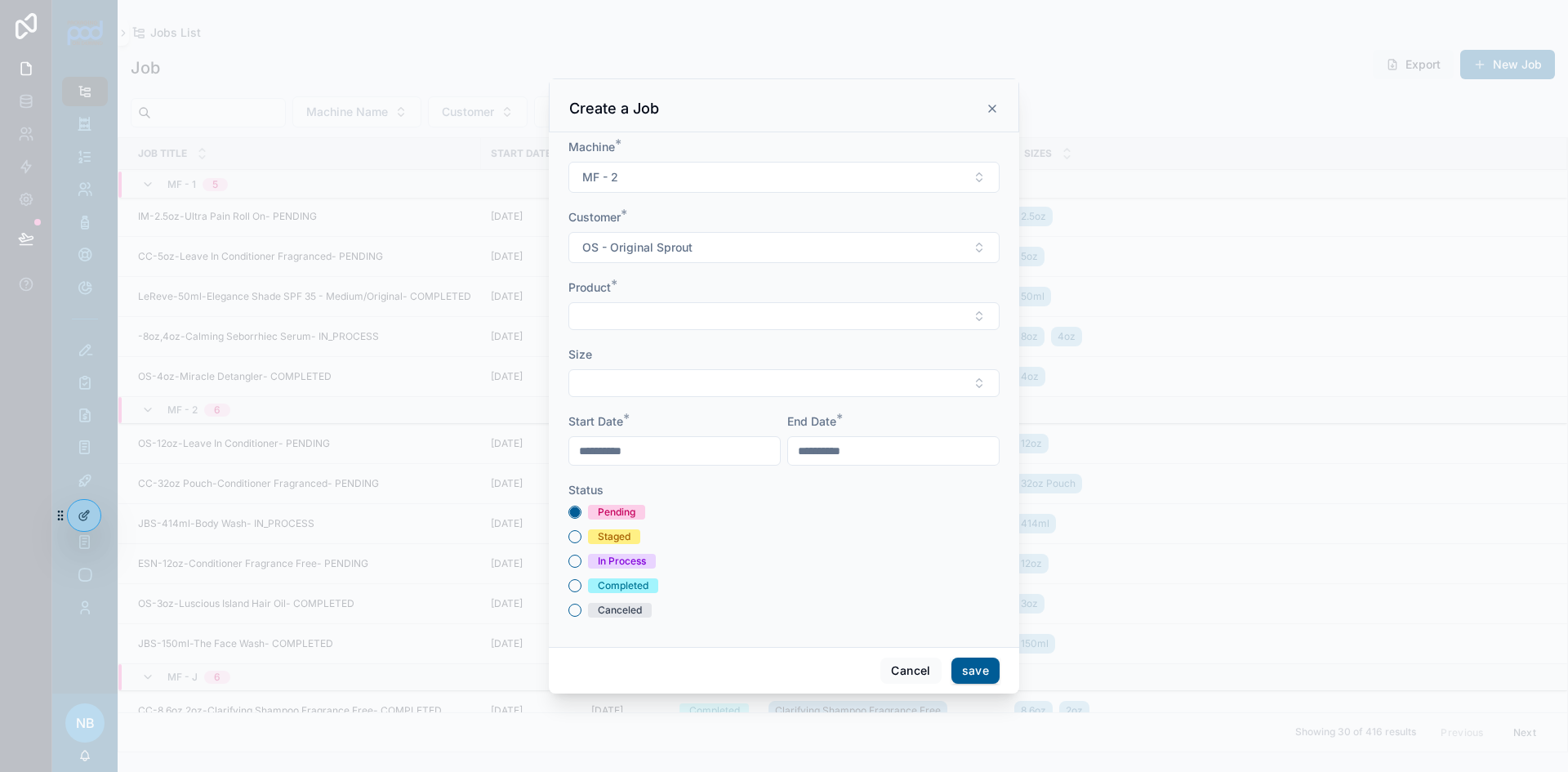
click at [640, 319] on button "Select Button" at bounding box center [784, 316] width 431 height 28
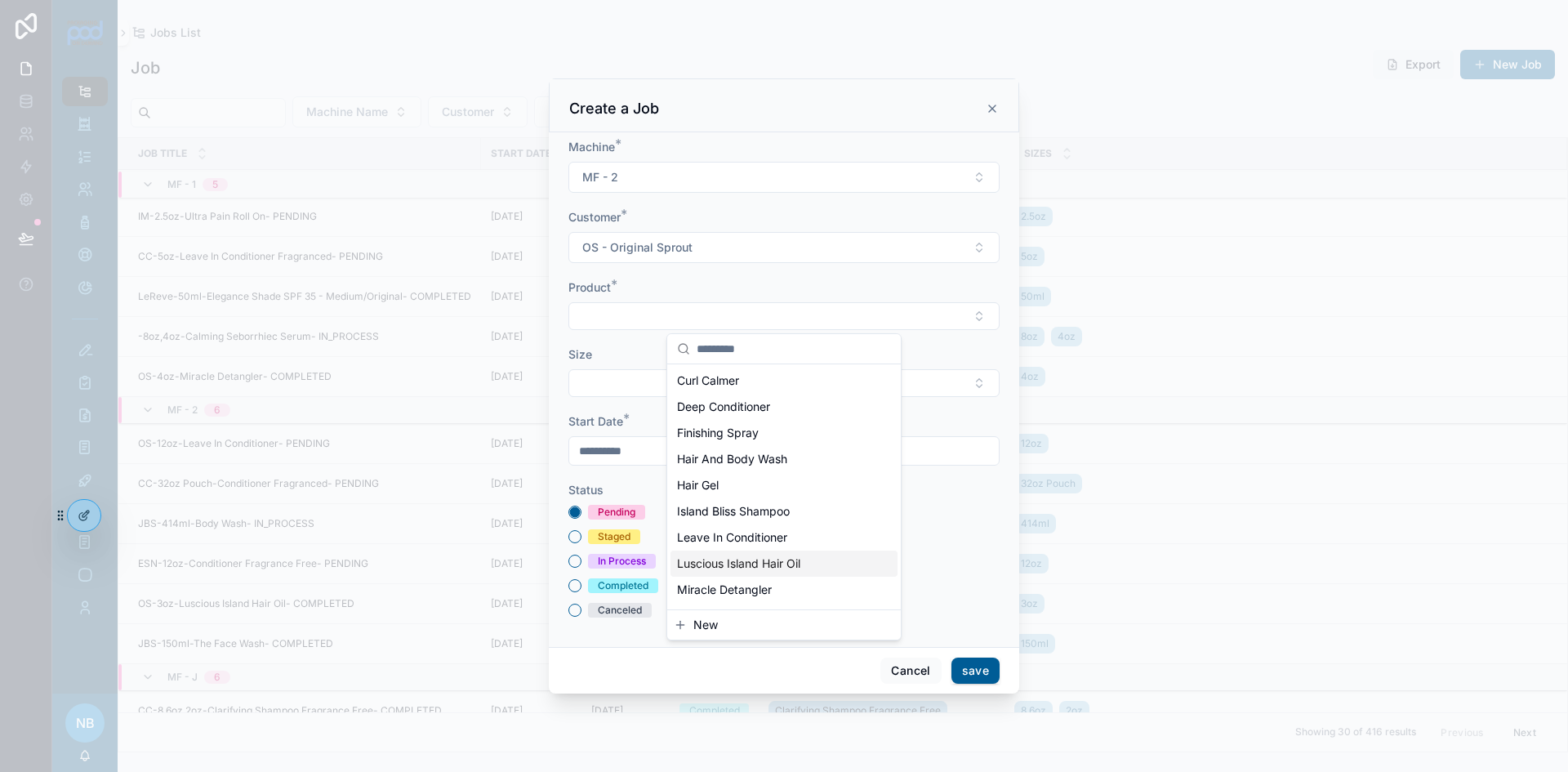
scroll to position [49, 0]
click at [762, 569] on span "Scrumptious Baby Cream" at bounding box center [745, 567] width 136 height 16
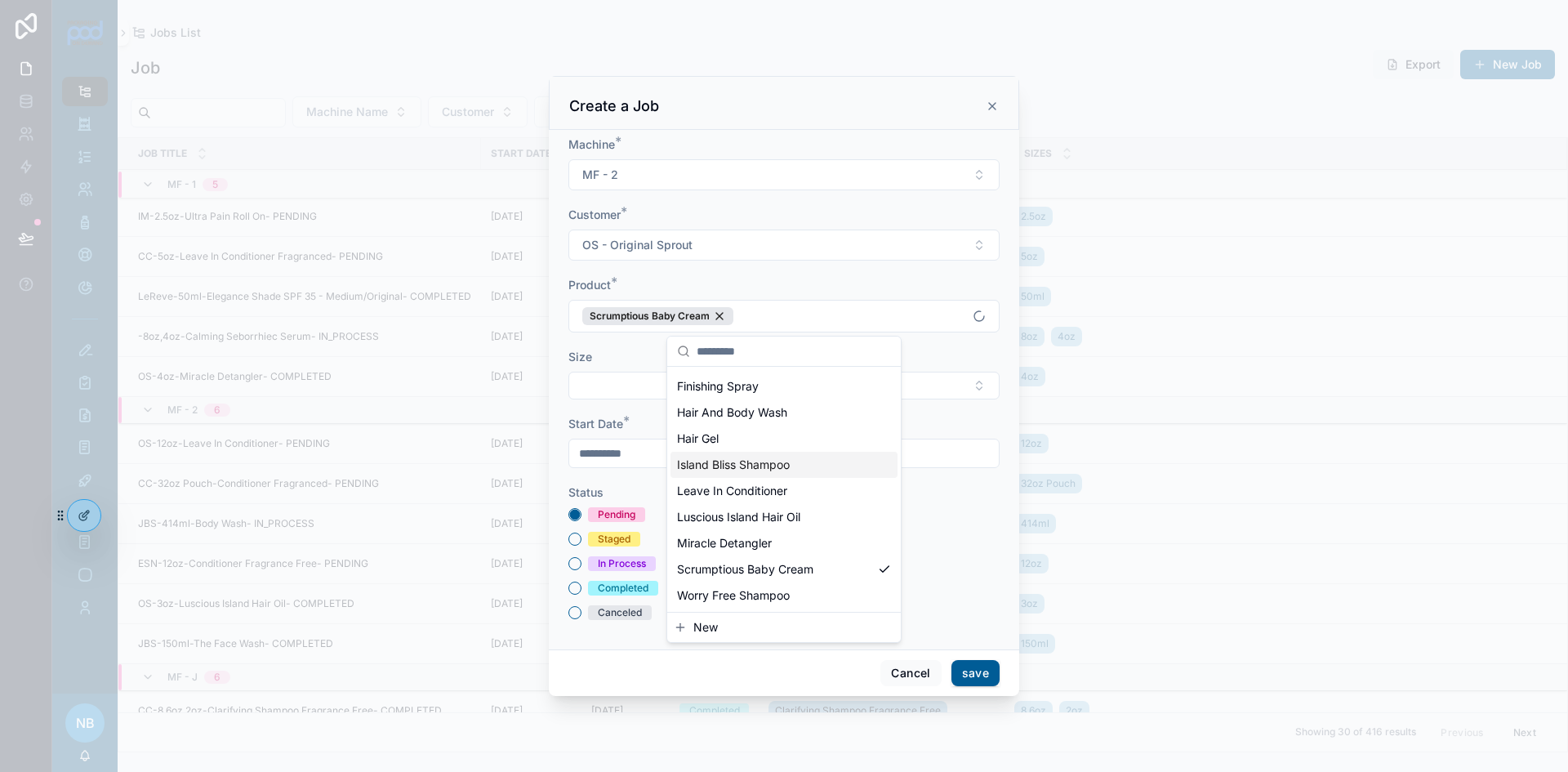
click at [603, 349] on div "Size" at bounding box center [784, 357] width 431 height 16
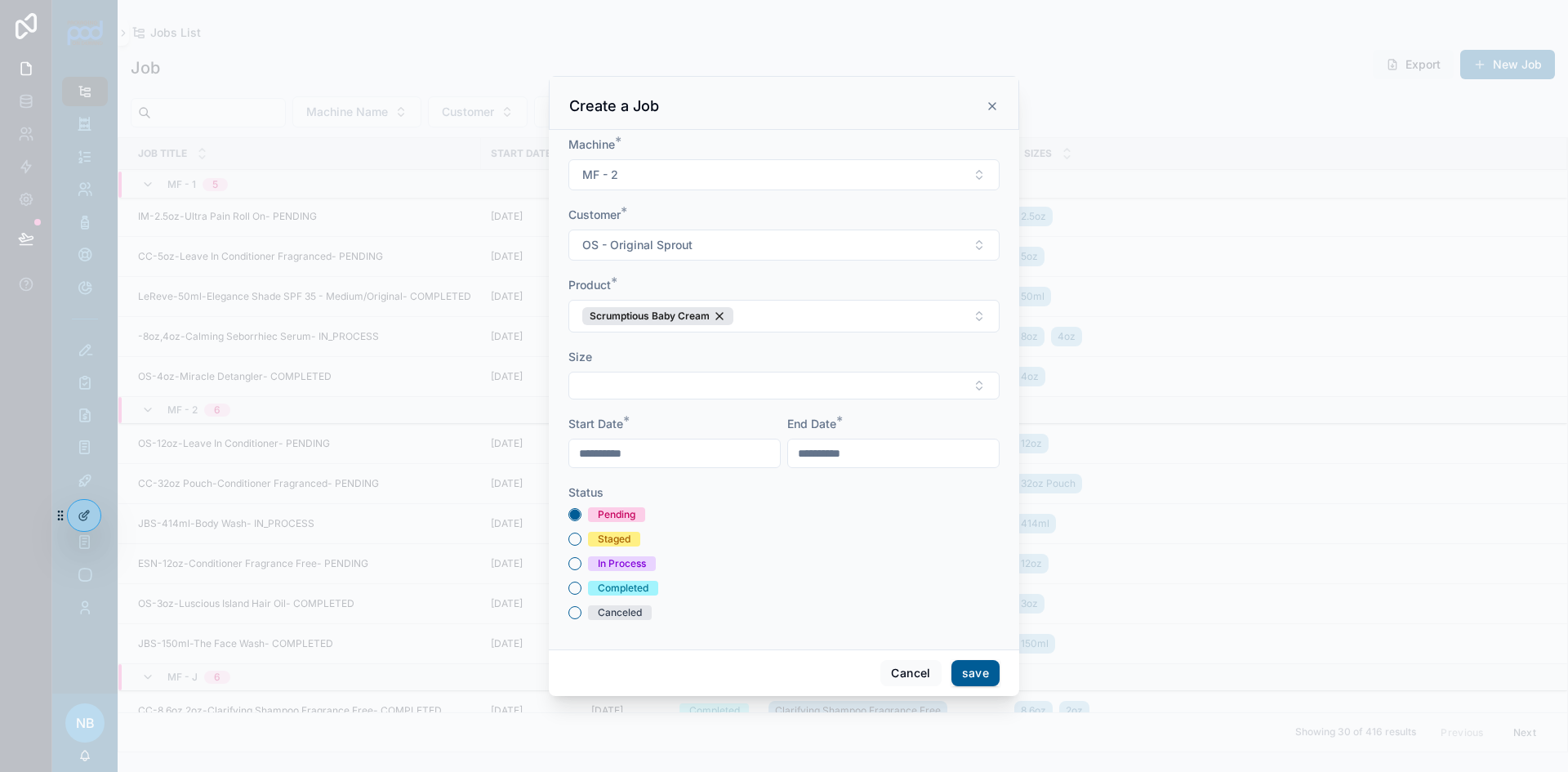
click at [610, 389] on button "Select Button" at bounding box center [784, 385] width 431 height 28
click at [727, 588] on button "New" at bounding box center [784, 587] width 220 height 16
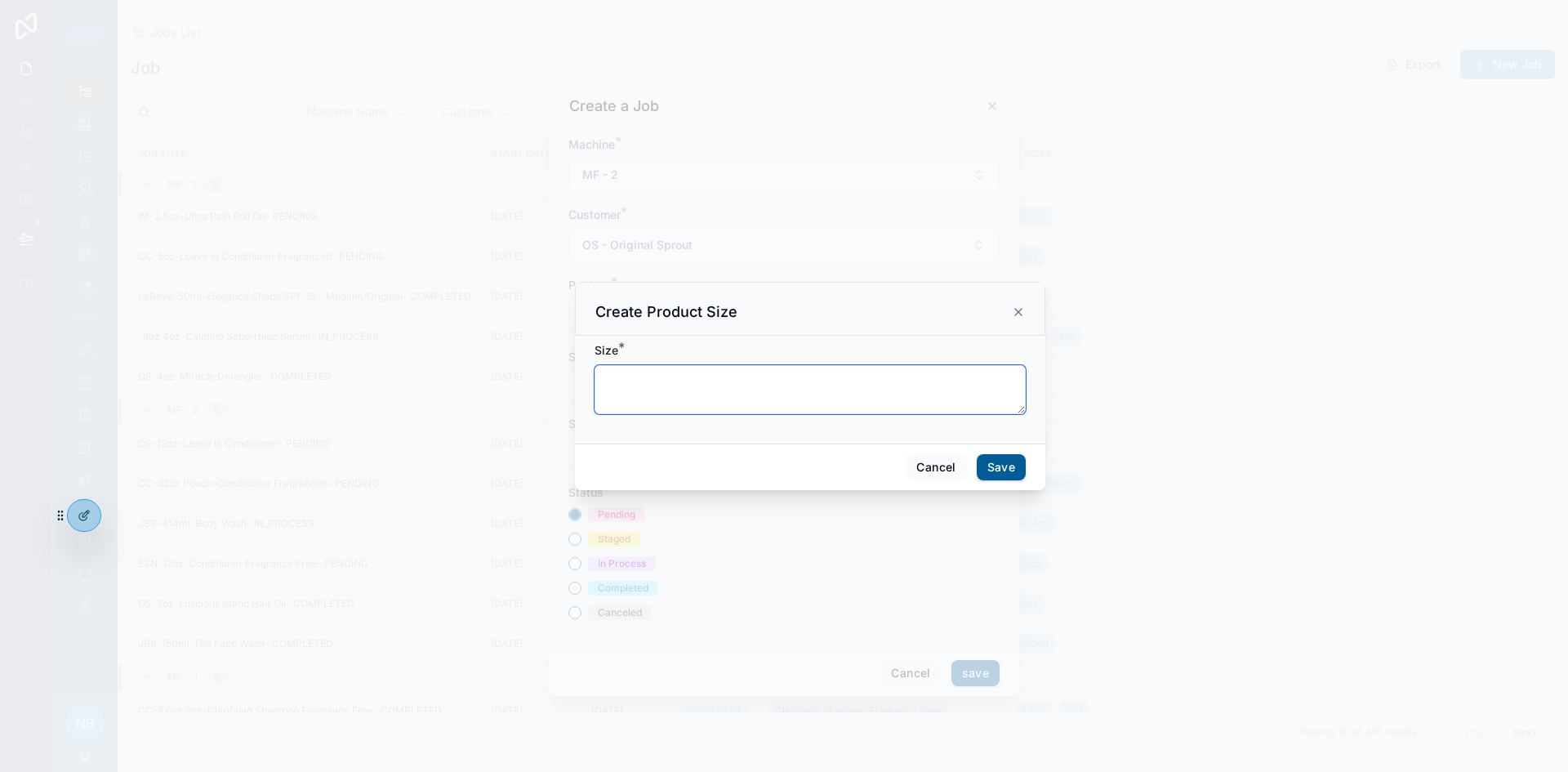
click at [703, 395] on textarea "scrollable content" at bounding box center [810, 390] width 431 height 49
type textarea "****"
click at [1003, 461] on button "Save" at bounding box center [1001, 466] width 49 height 26
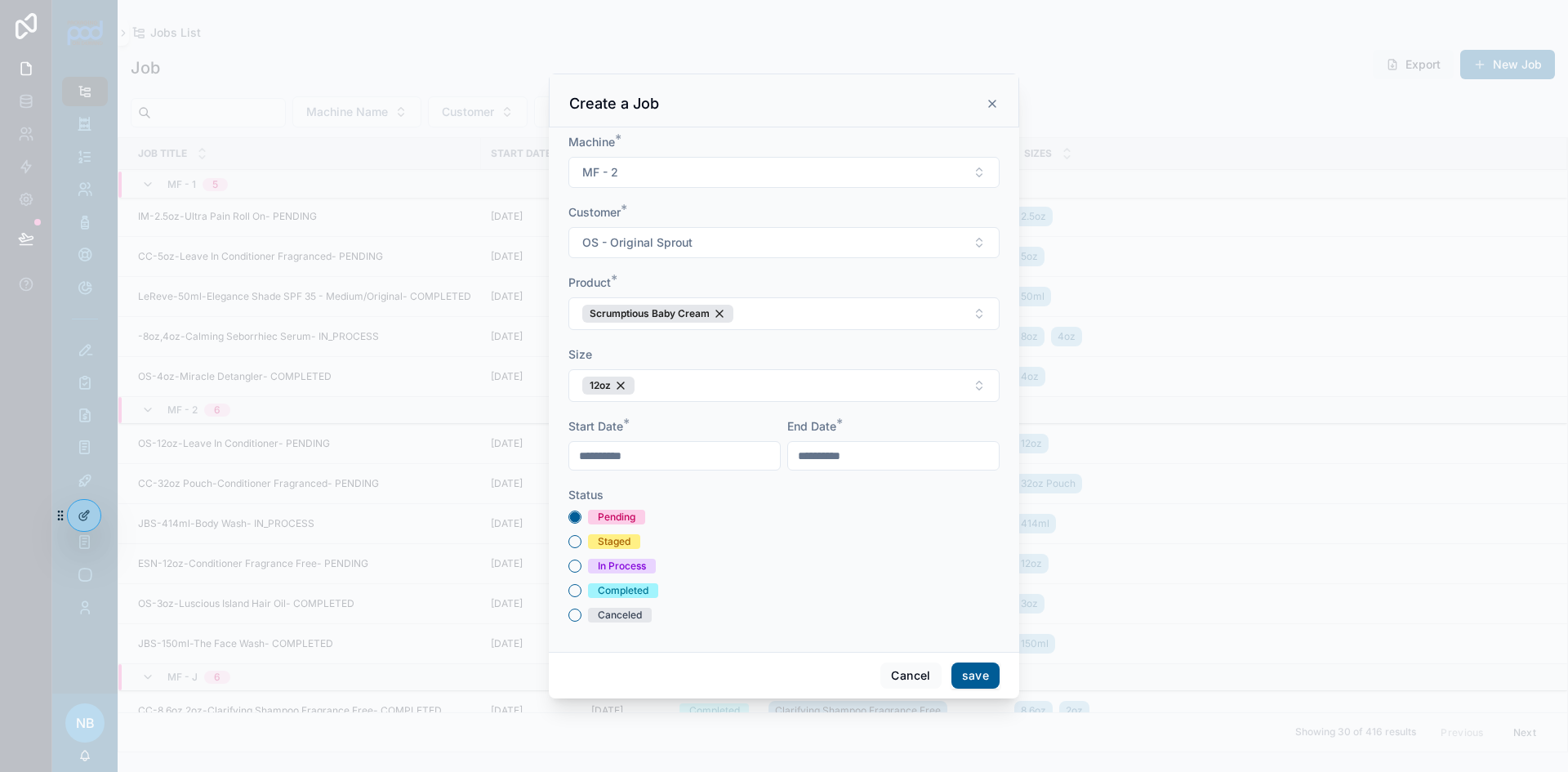
click at [974, 671] on button "save" at bounding box center [976, 675] width 48 height 26
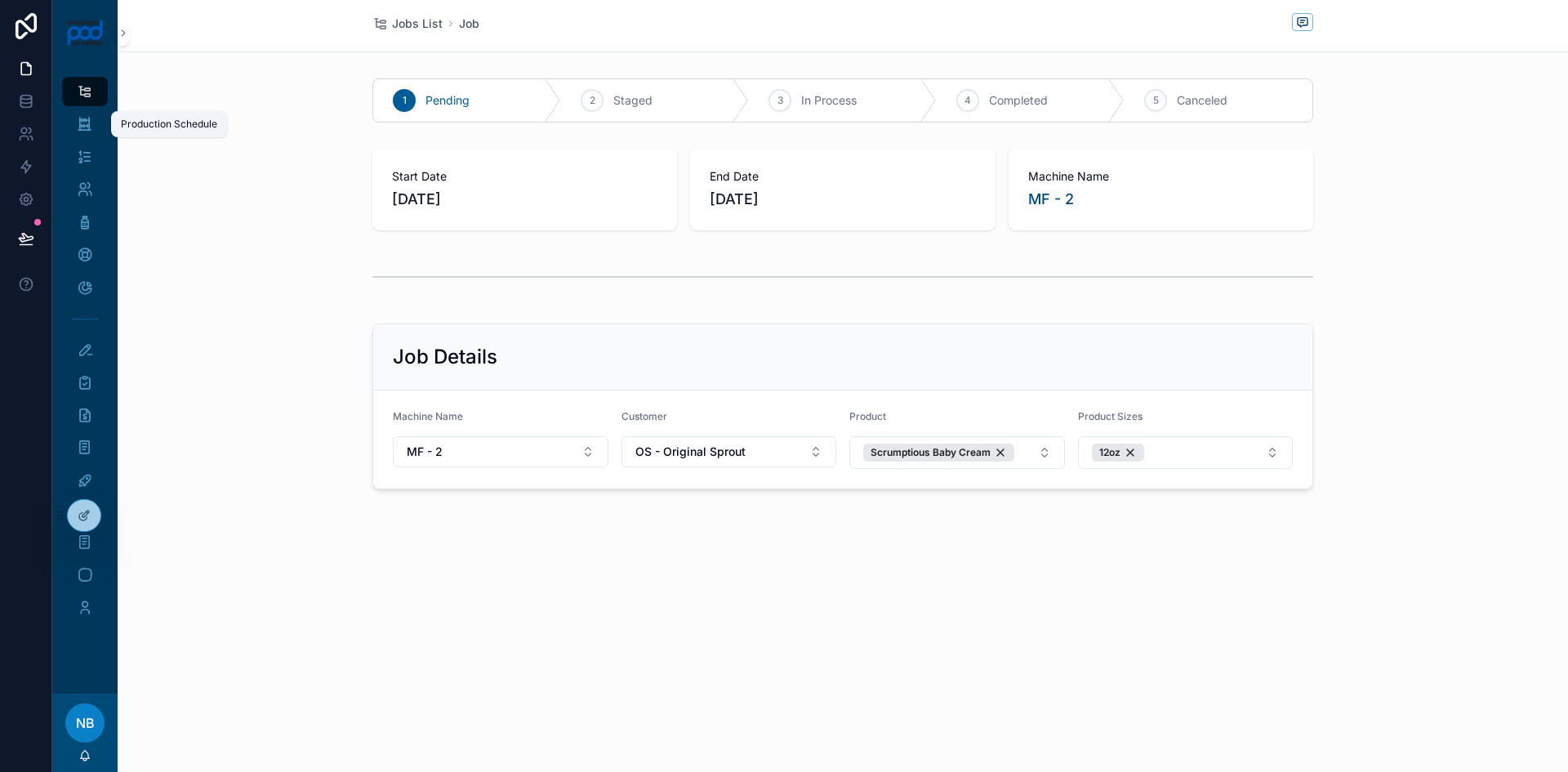
click at [86, 128] on icon "scrollable content" at bounding box center [84, 124] width 15 height 16
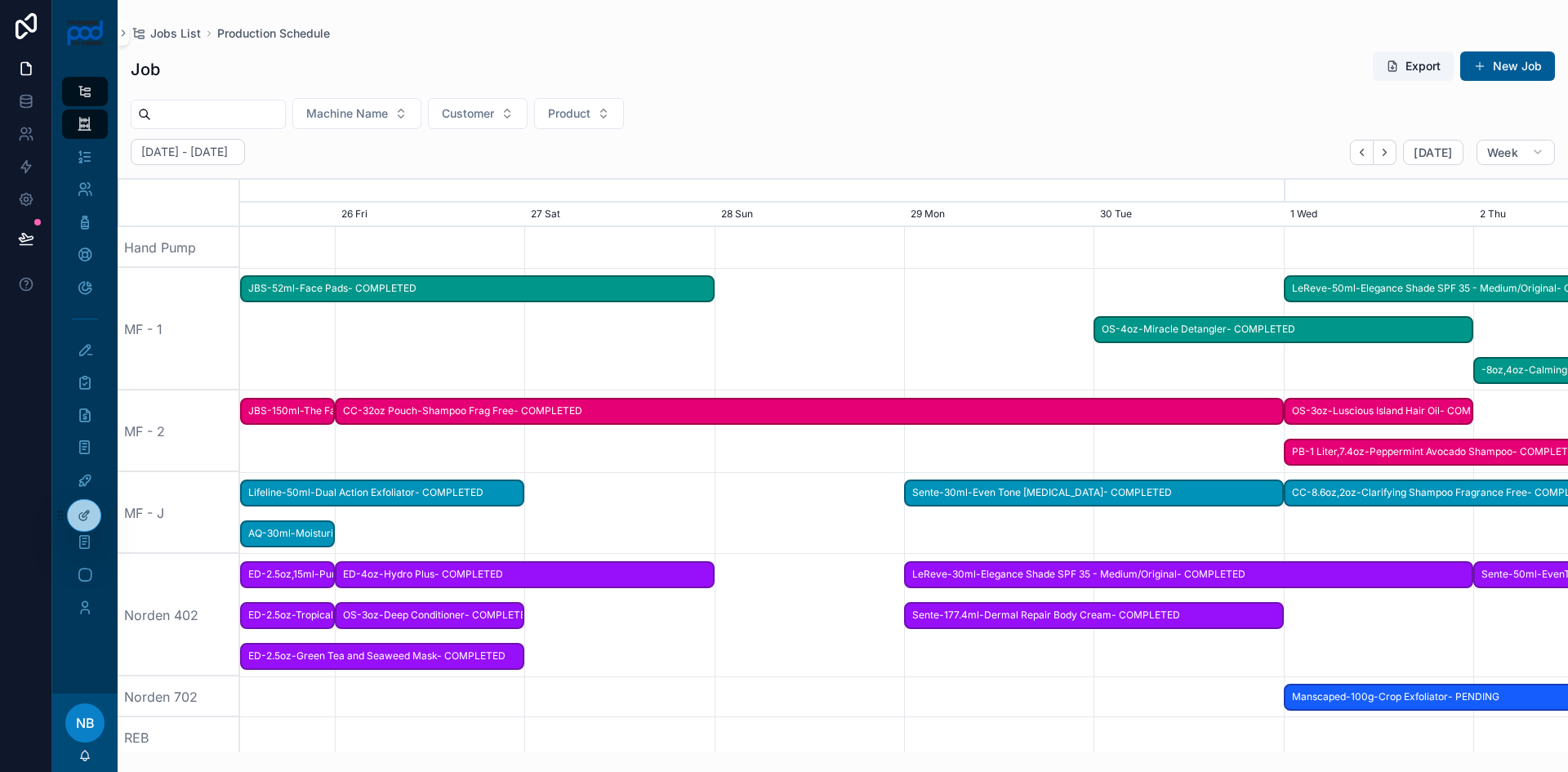
scroll to position [0, 1992]
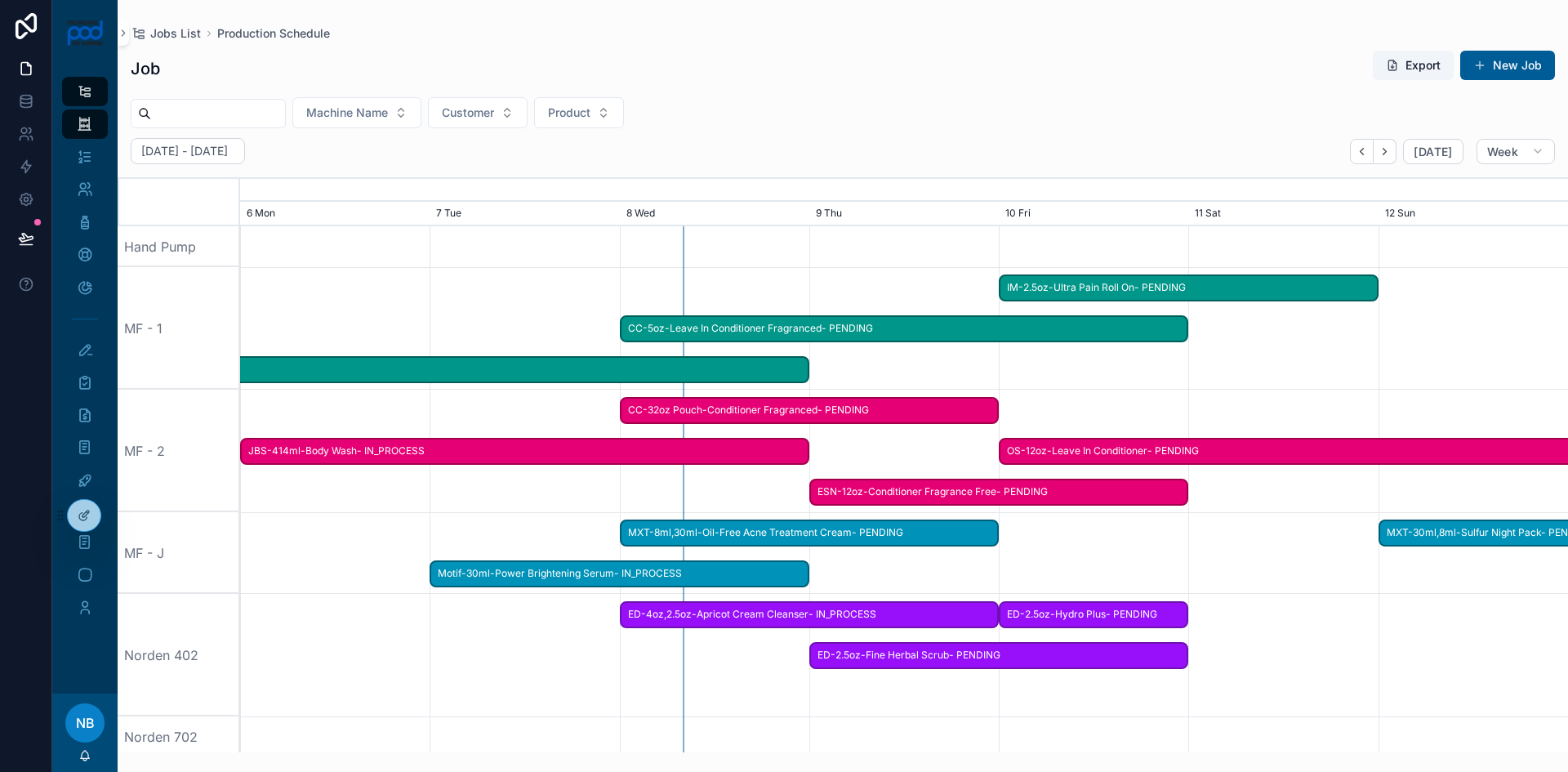
click at [1514, 77] on button "New Job" at bounding box center [1507, 65] width 94 height 29
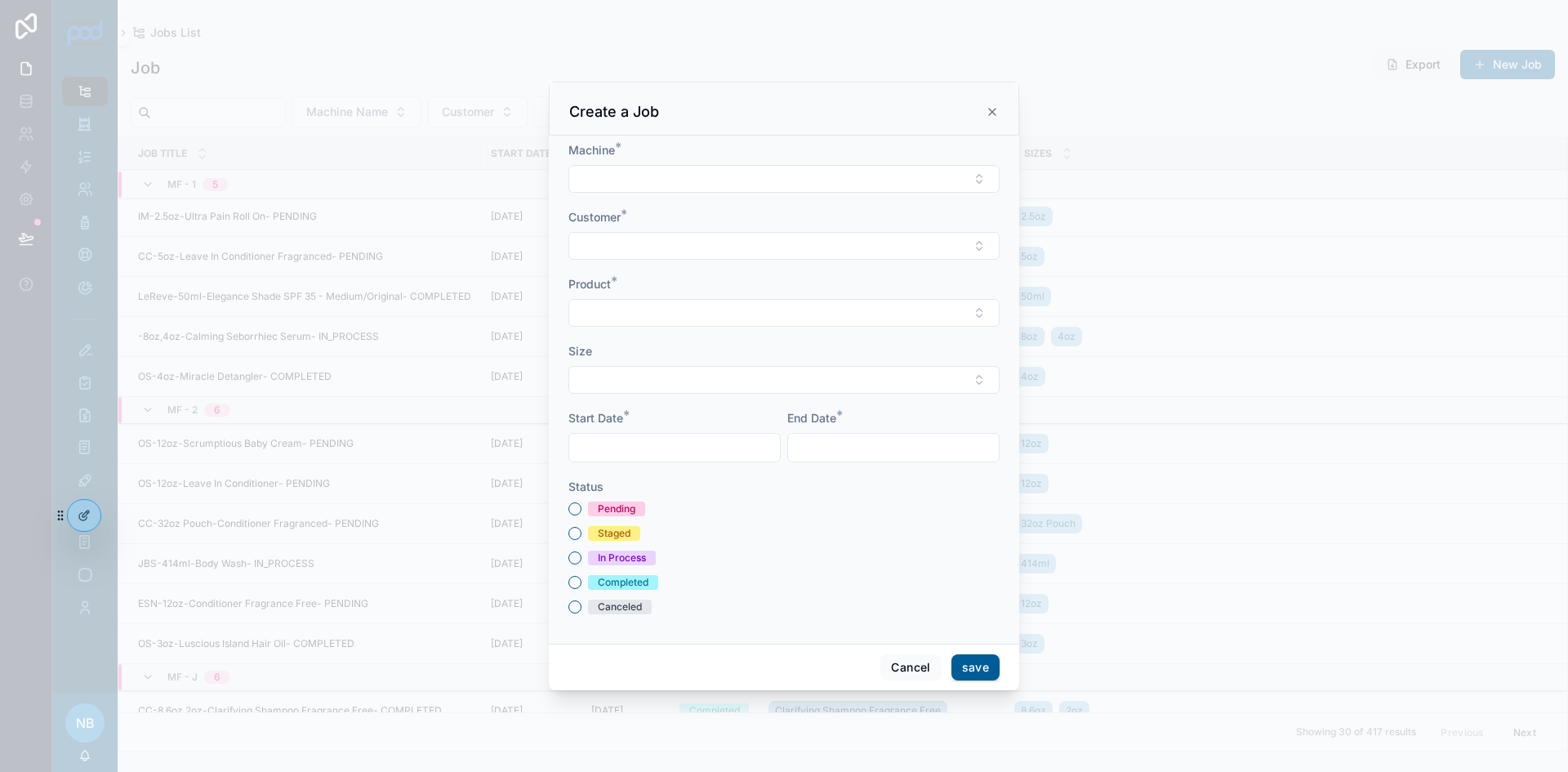
click at [668, 181] on button "Select Button" at bounding box center [784, 178] width 431 height 28
click at [694, 324] on span "MF - 2" at bounding box center [695, 322] width 36 height 16
click at [649, 242] on button "Select Button" at bounding box center [784, 247] width 431 height 28
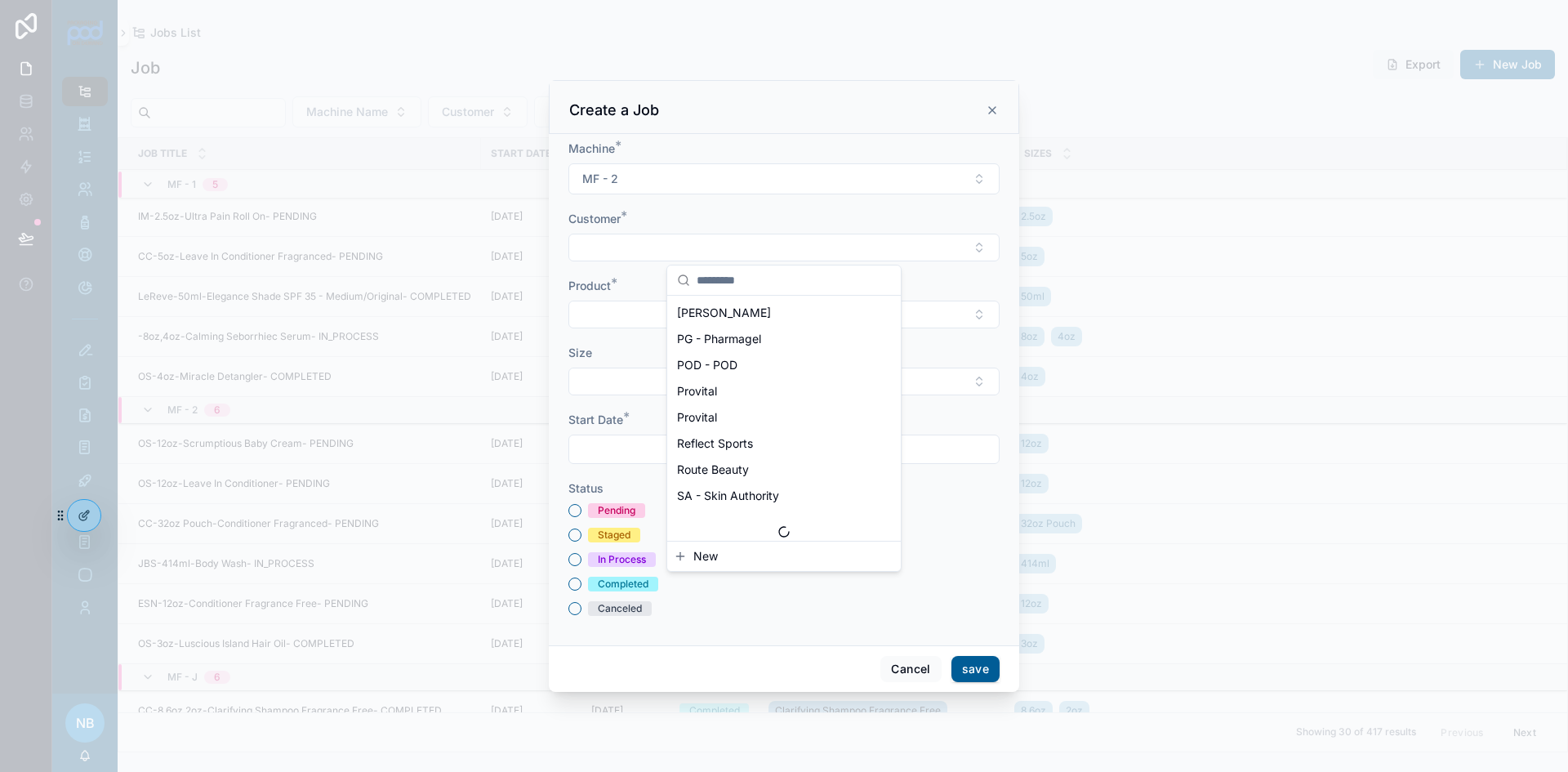
scroll to position [1108, 0]
click at [761, 489] on span "SA - Skin Authority" at bounding box center [728, 485] width 103 height 16
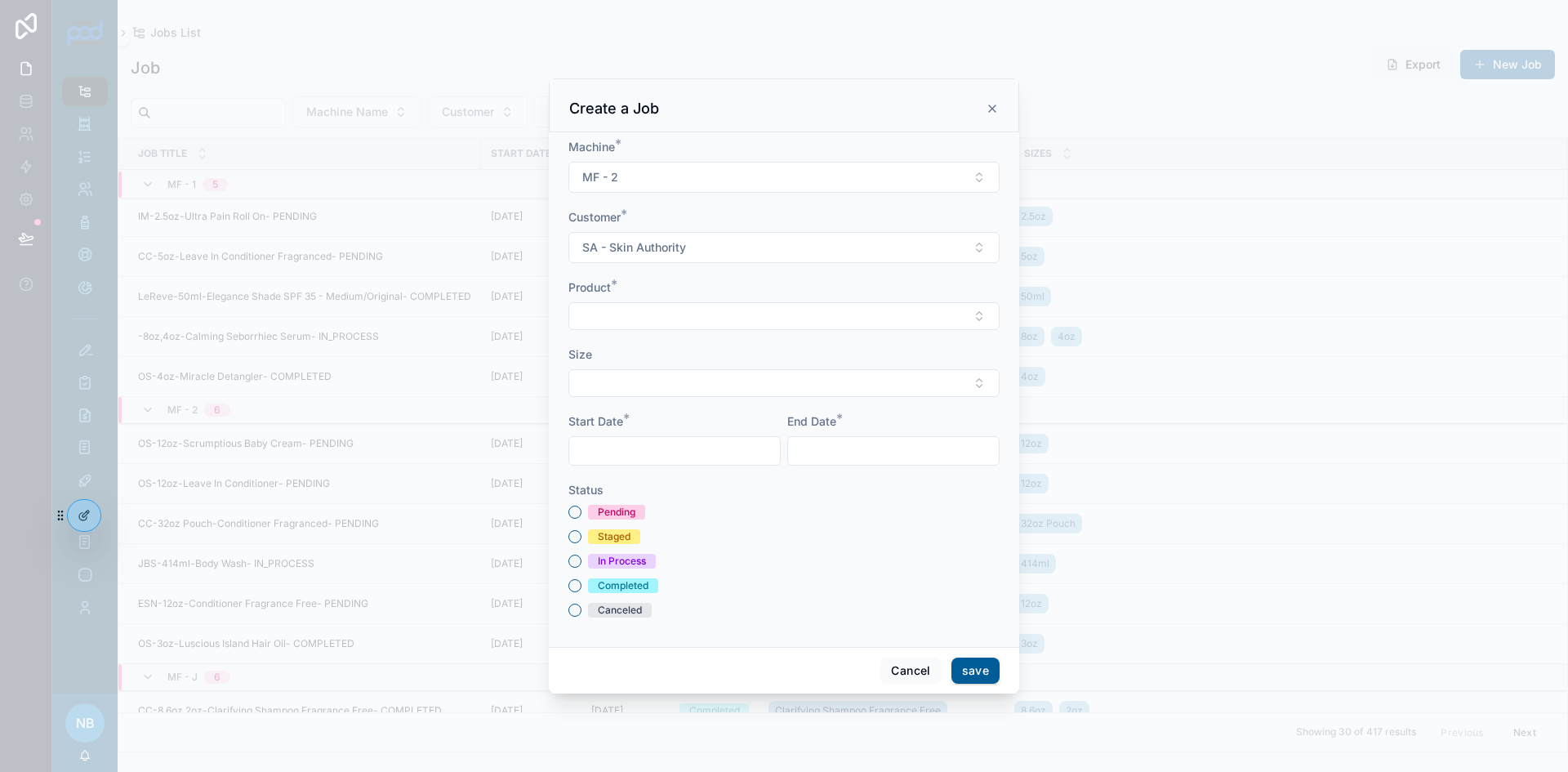
click at [667, 313] on button "Select Button" at bounding box center [784, 316] width 431 height 28
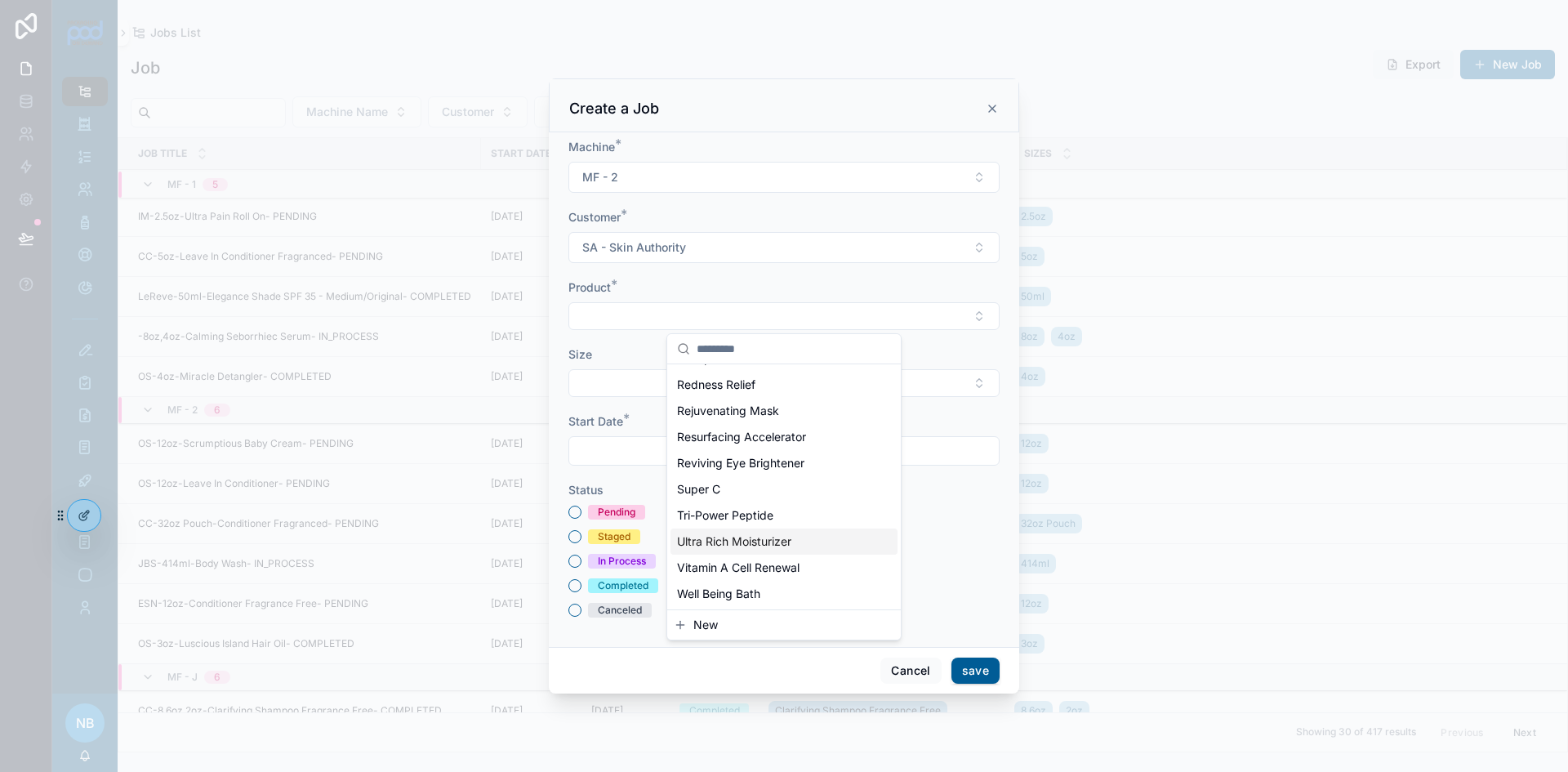
scroll to position [353, 0]
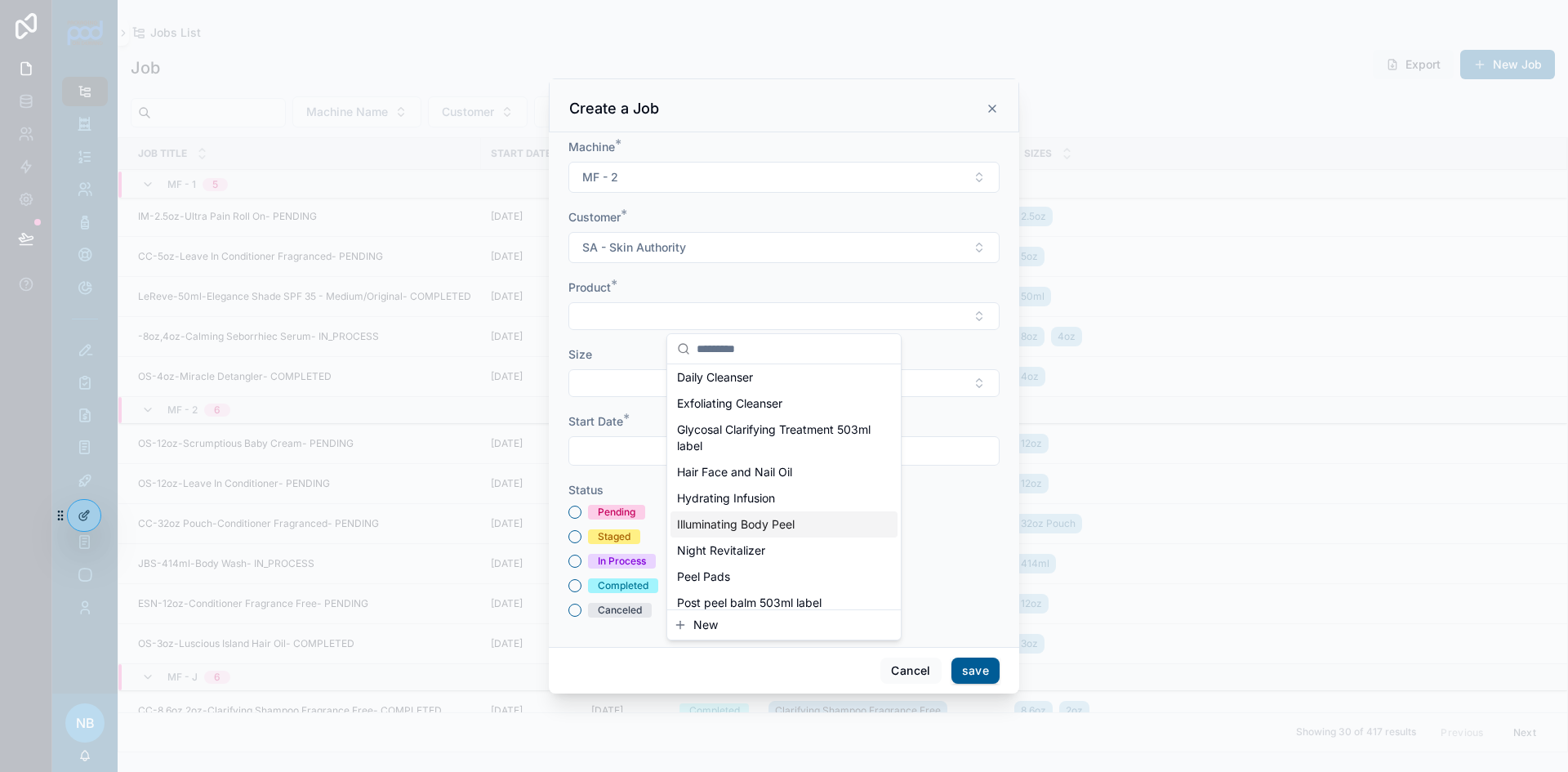
click at [744, 519] on span "Illuminating Body Peel" at bounding box center [736, 524] width 118 height 16
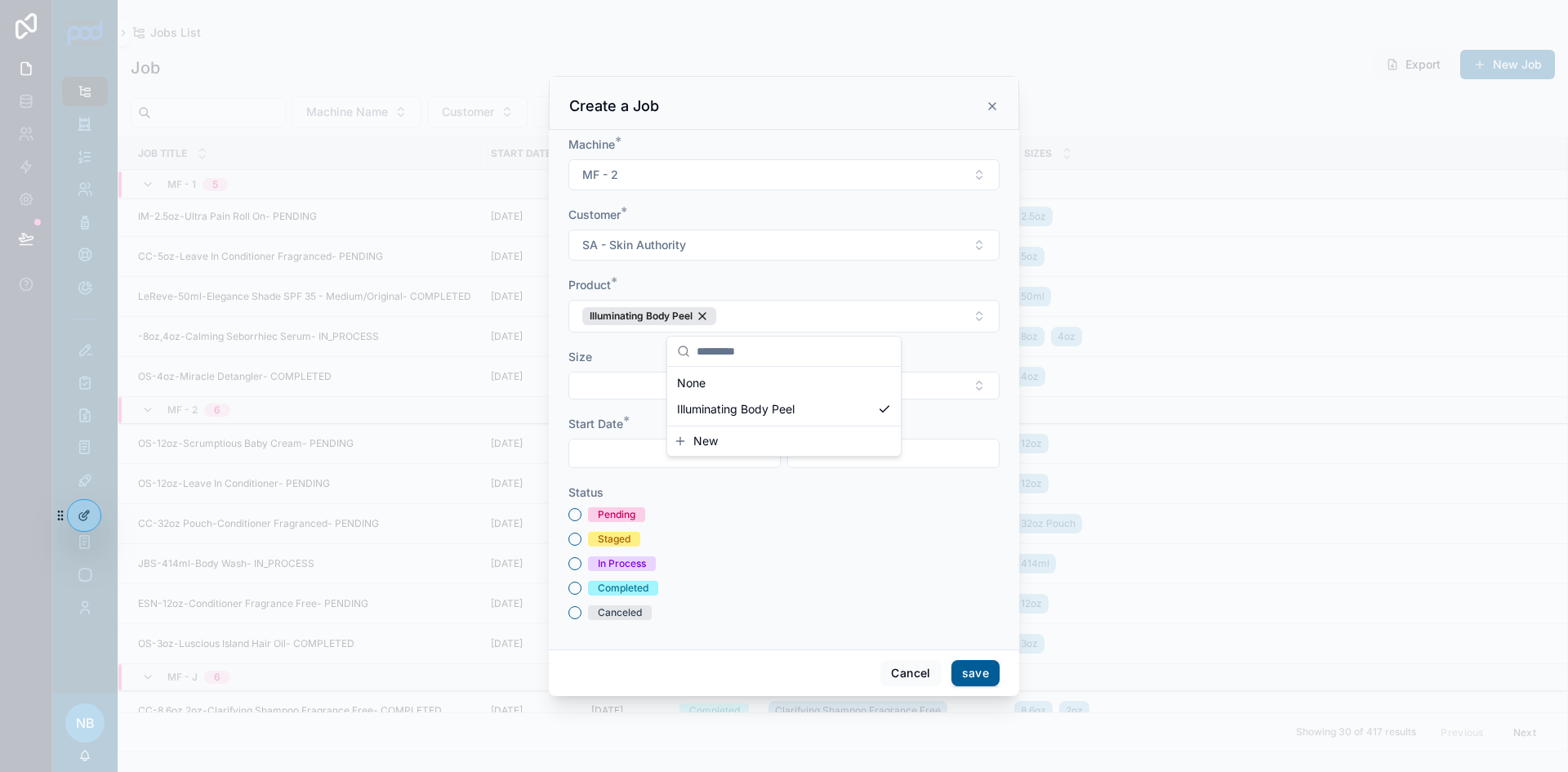
scroll to position [0, 0]
click at [640, 380] on button "Select Button" at bounding box center [784, 385] width 431 height 28
click at [717, 486] on span "New" at bounding box center [705, 481] width 24 height 16
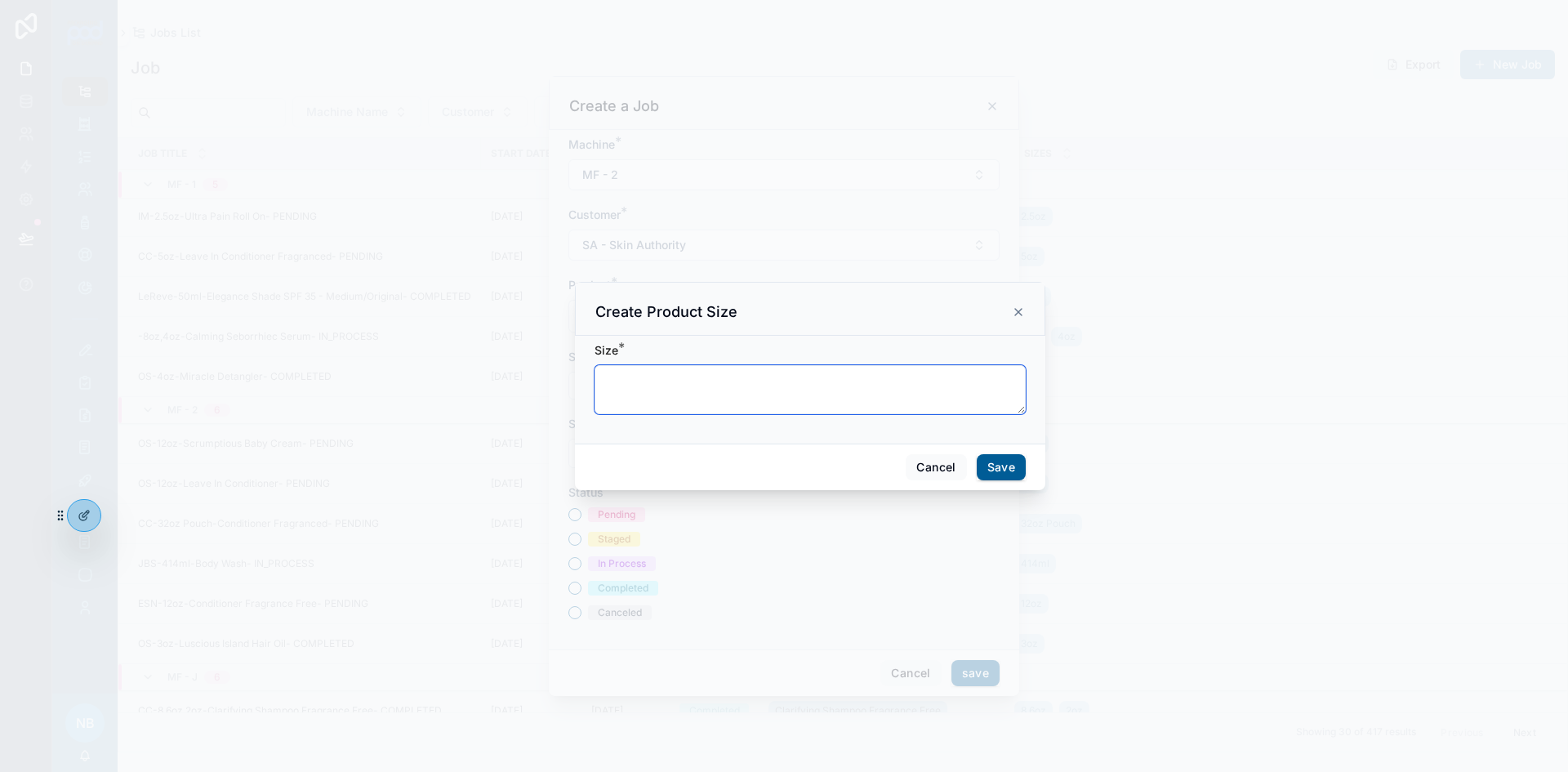
click at [662, 382] on textarea "scrollable content" at bounding box center [810, 390] width 431 height 49
type textarea "****"
click at [1022, 464] on button "Save" at bounding box center [1001, 466] width 49 height 26
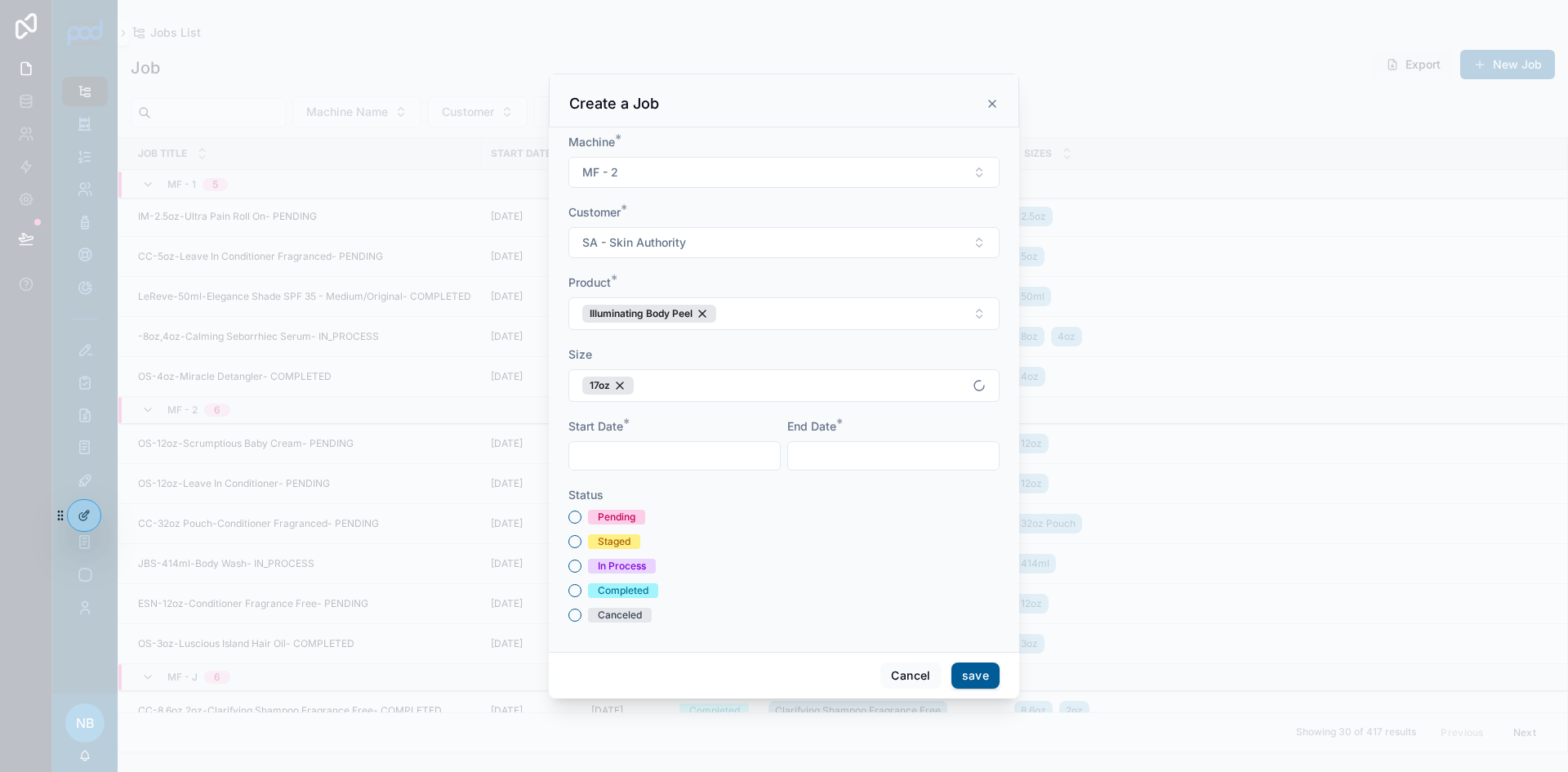
click at [610, 460] on input "scrollable content" at bounding box center [675, 456] width 210 height 23
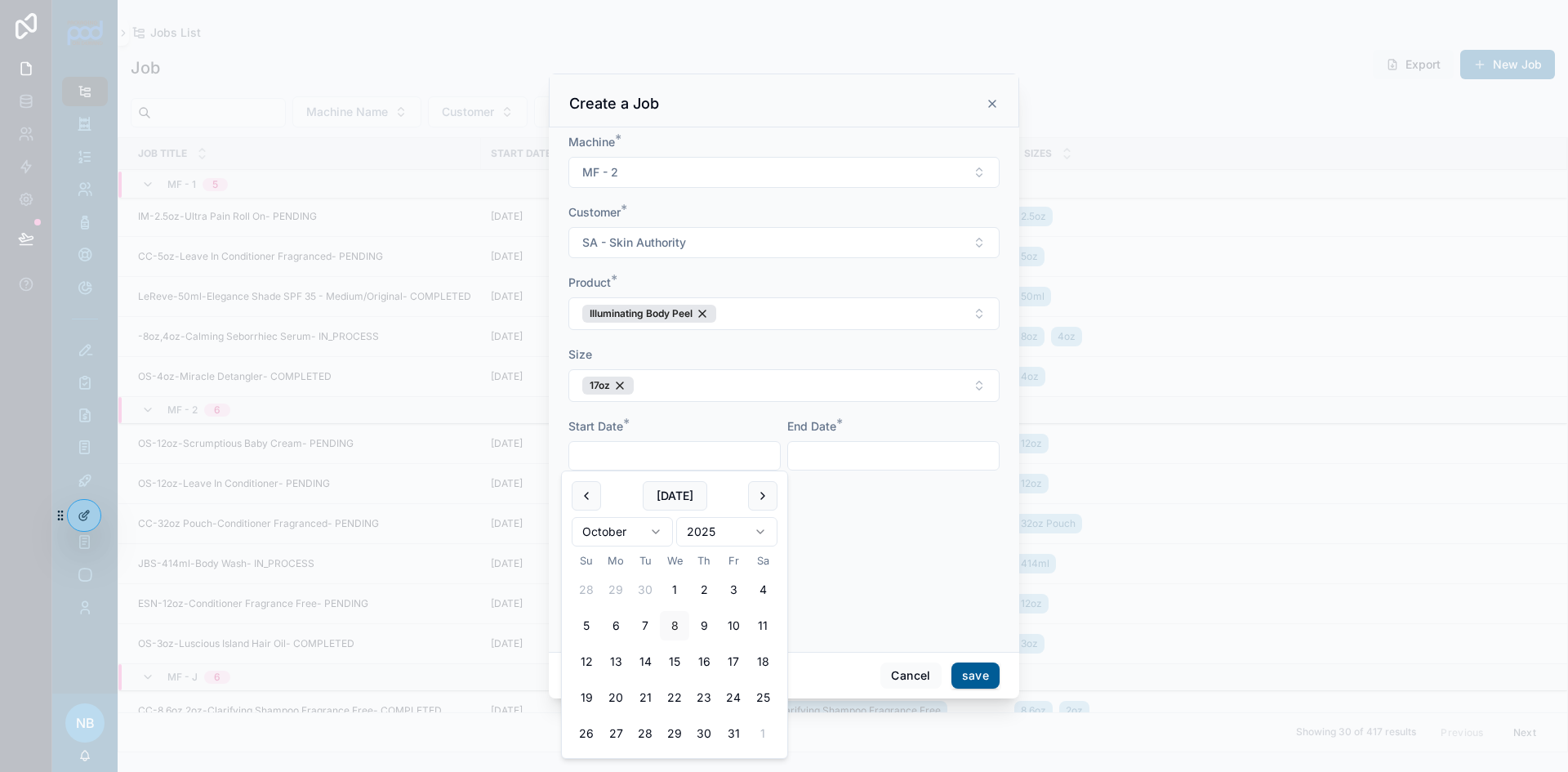
click at [648, 668] on button "14" at bounding box center [644, 661] width 29 height 29
type input "**********"
click at [881, 457] on input "scrollable content" at bounding box center [893, 456] width 210 height 23
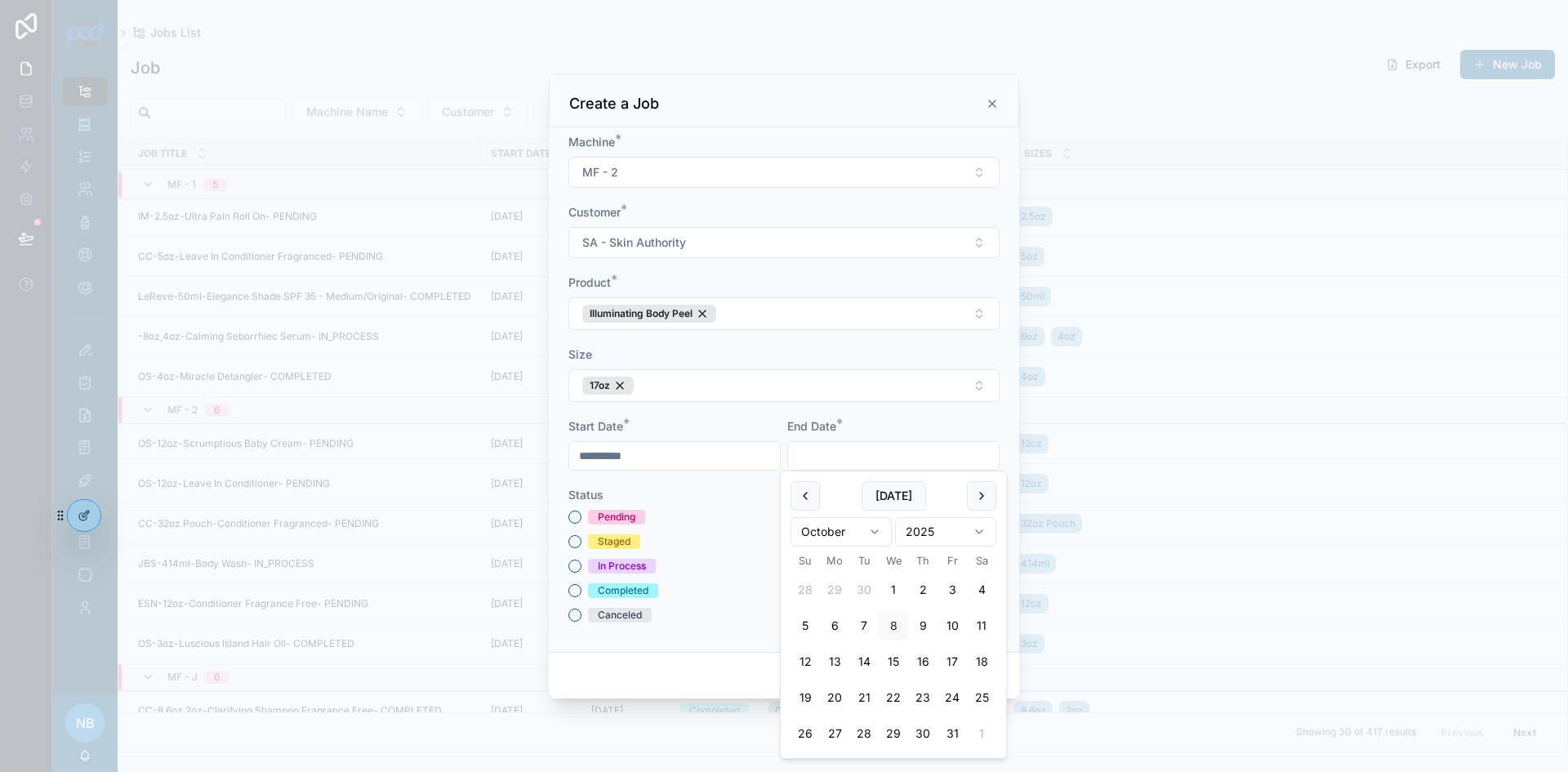
click at [858, 664] on button "14" at bounding box center [864, 661] width 29 height 29
type input "**********"
click at [682, 547] on div "Staged" at bounding box center [784, 541] width 431 height 14
click at [577, 519] on button "Pending" at bounding box center [575, 517] width 13 height 13
click at [992, 681] on button "save" at bounding box center [976, 675] width 48 height 26
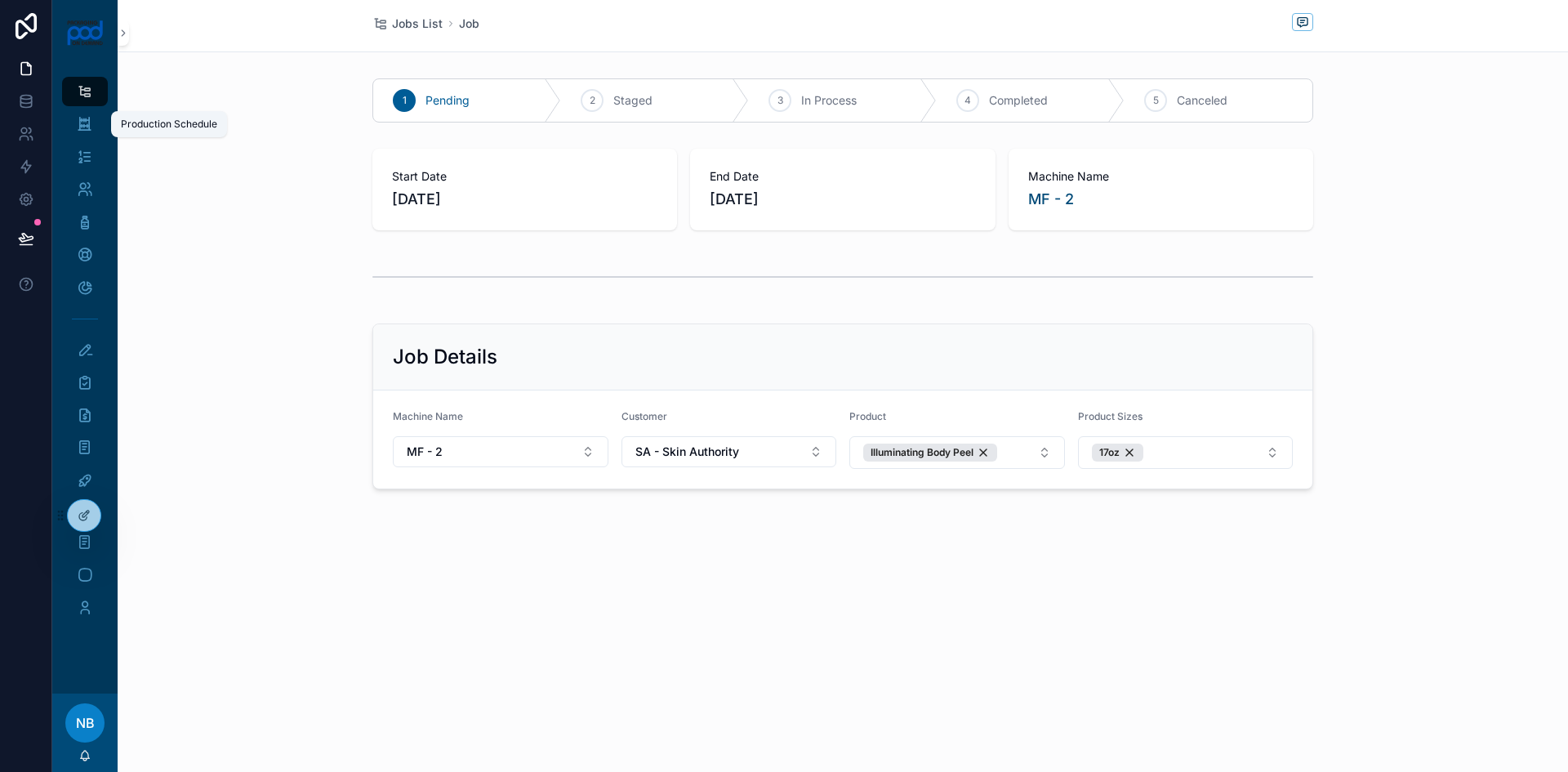
click at [93, 115] on div "Production Schedule" at bounding box center [85, 124] width 26 height 26
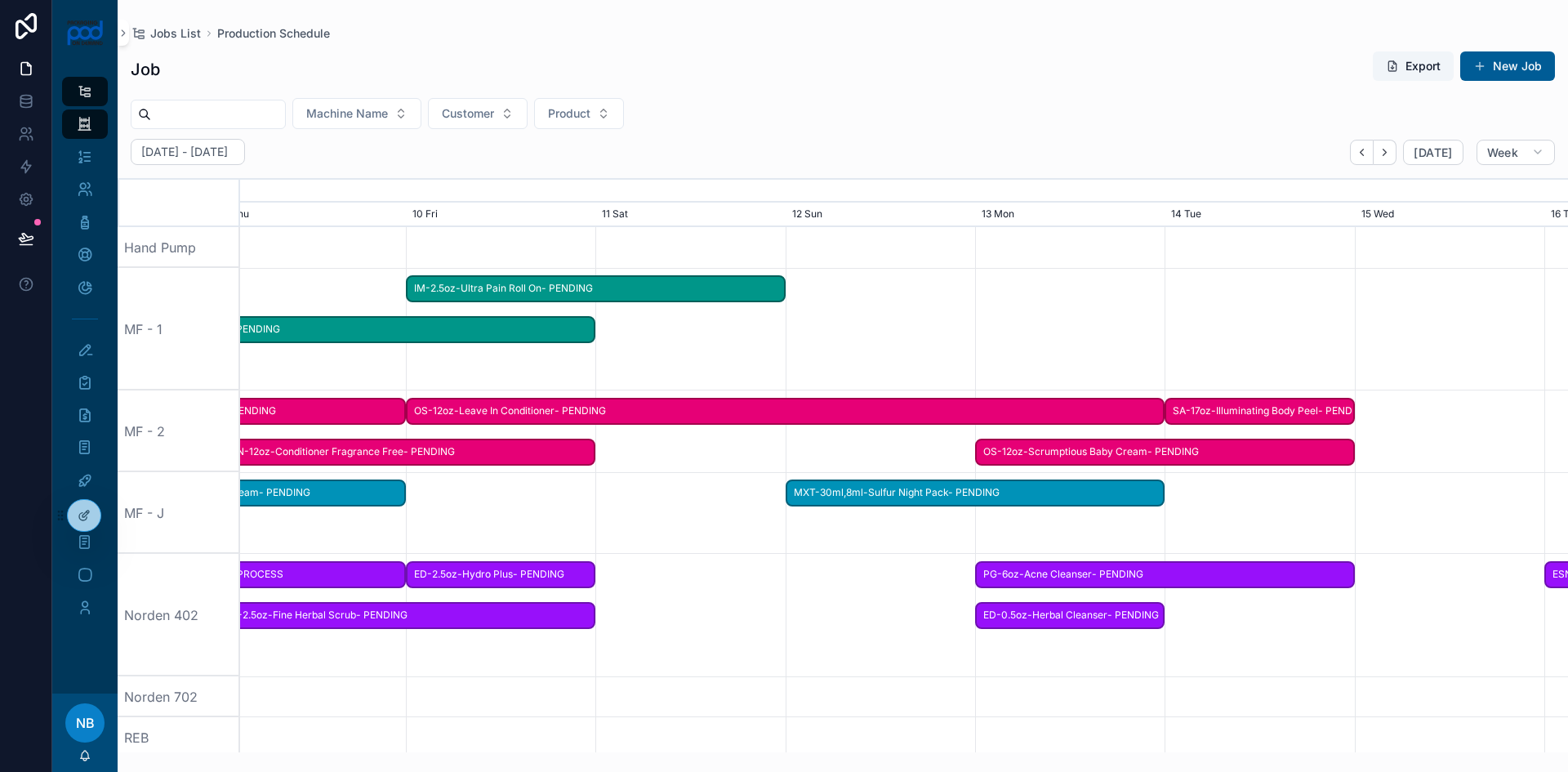
scroll to position [0, 2697]
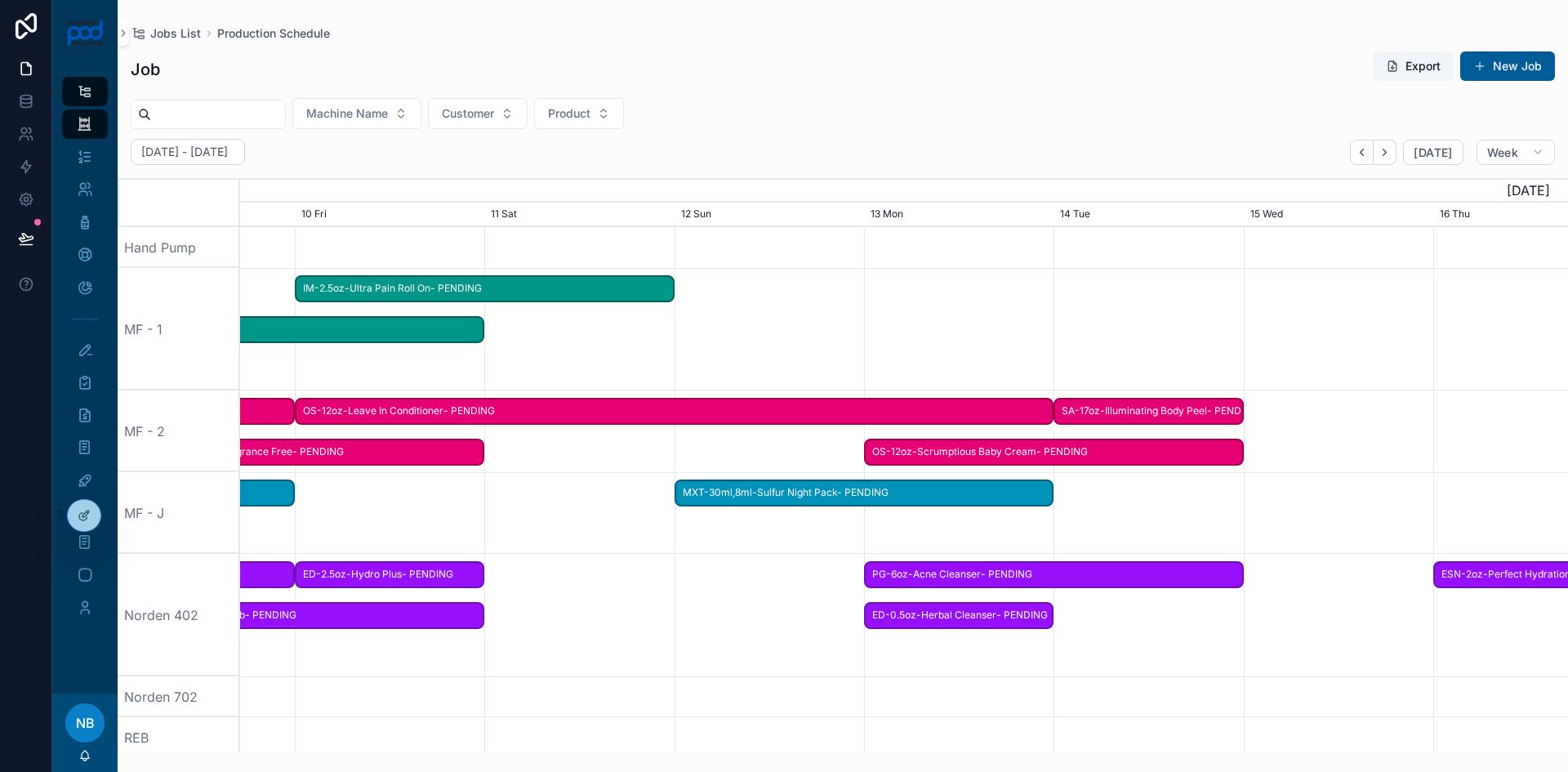
drag, startPoint x: 1439, startPoint y: 401, endPoint x: 735, endPoint y: 396, distance: 704.0
click at [1177, 415] on span "SA-17oz-Illuminating Body Peel- PENDING" at bounding box center [1148, 411] width 186 height 27
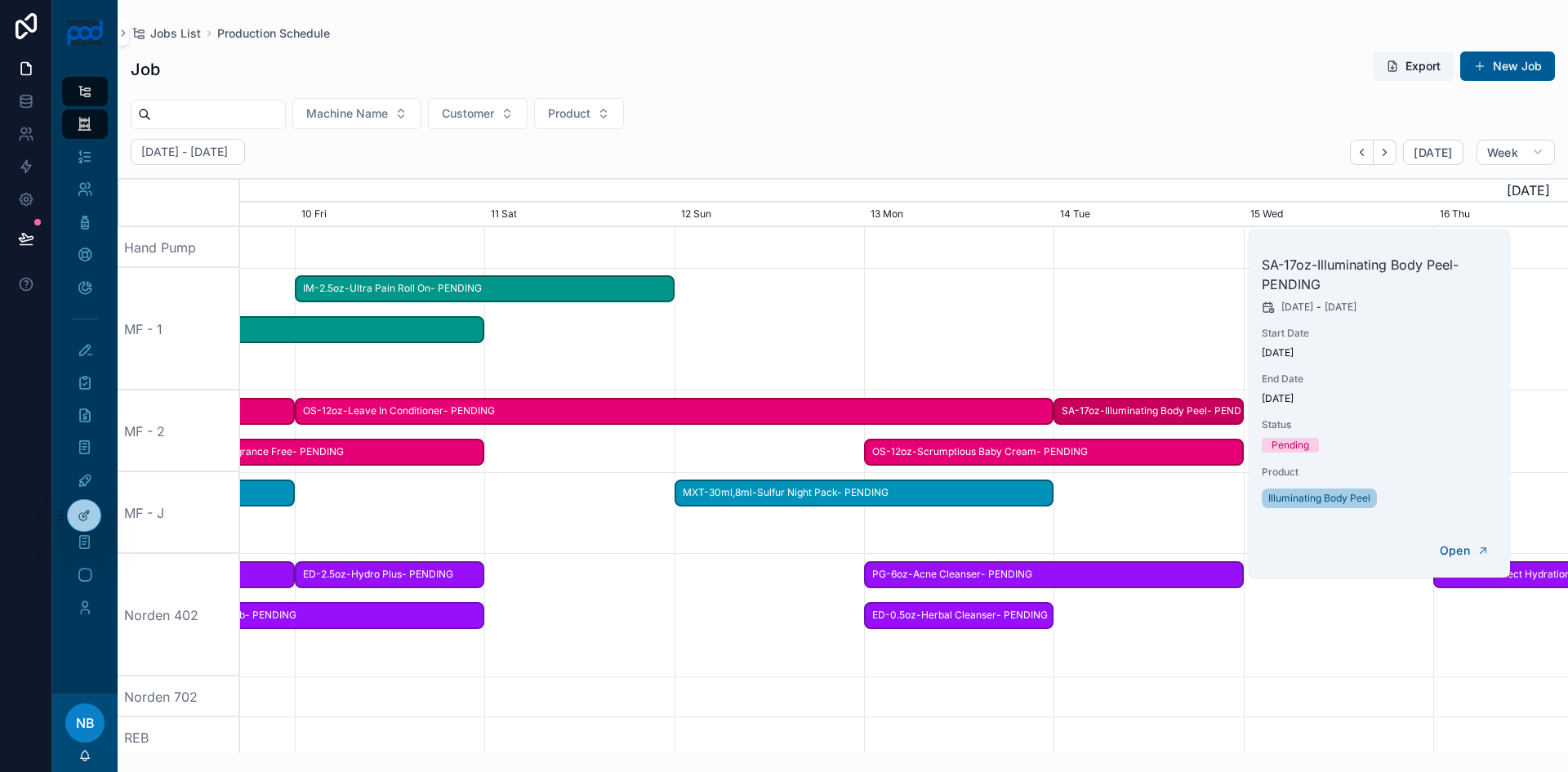
scroll to position [0, 2701]
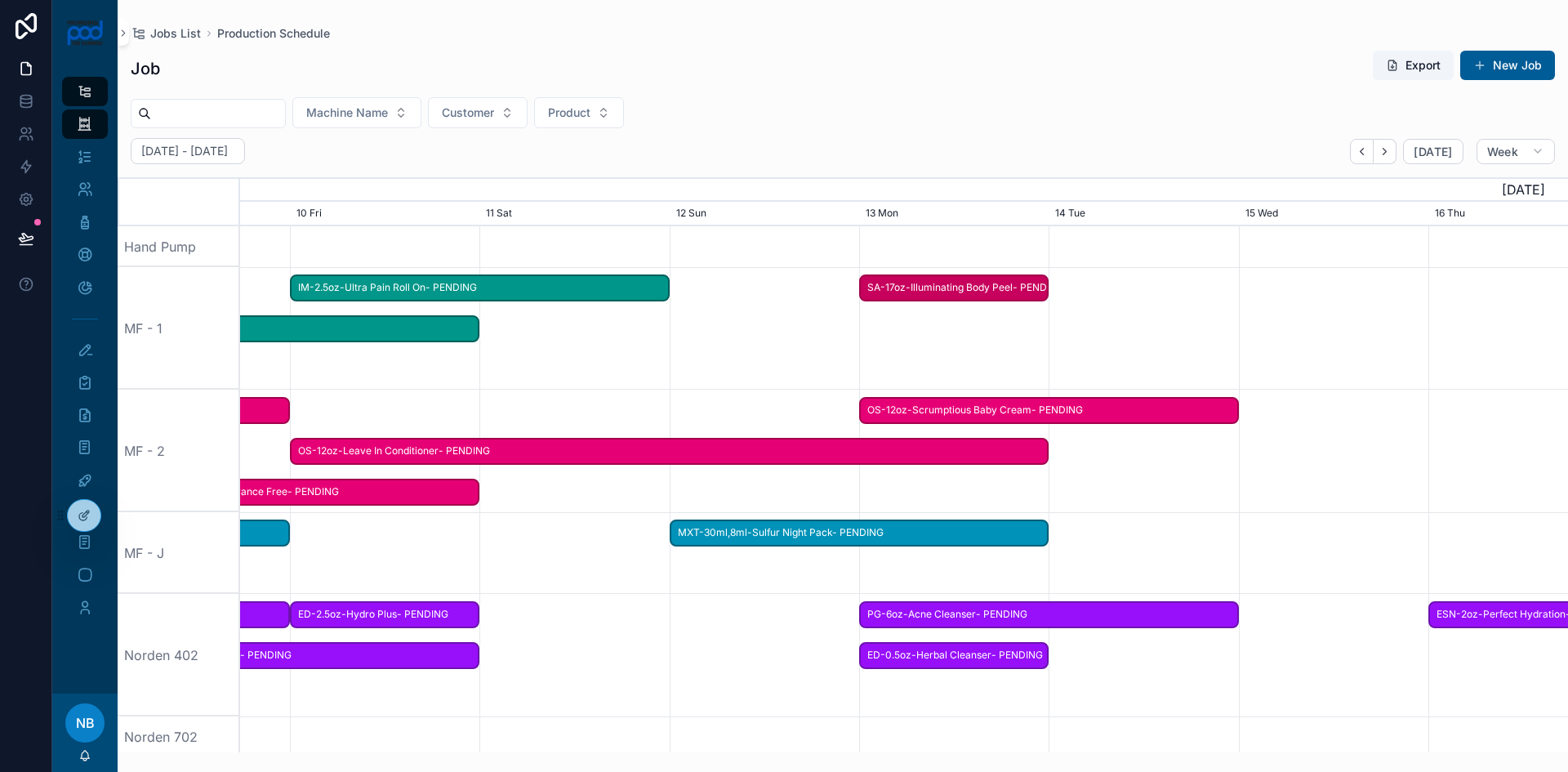
drag, startPoint x: 1170, startPoint y: 415, endPoint x: 976, endPoint y: 322, distance: 215.1
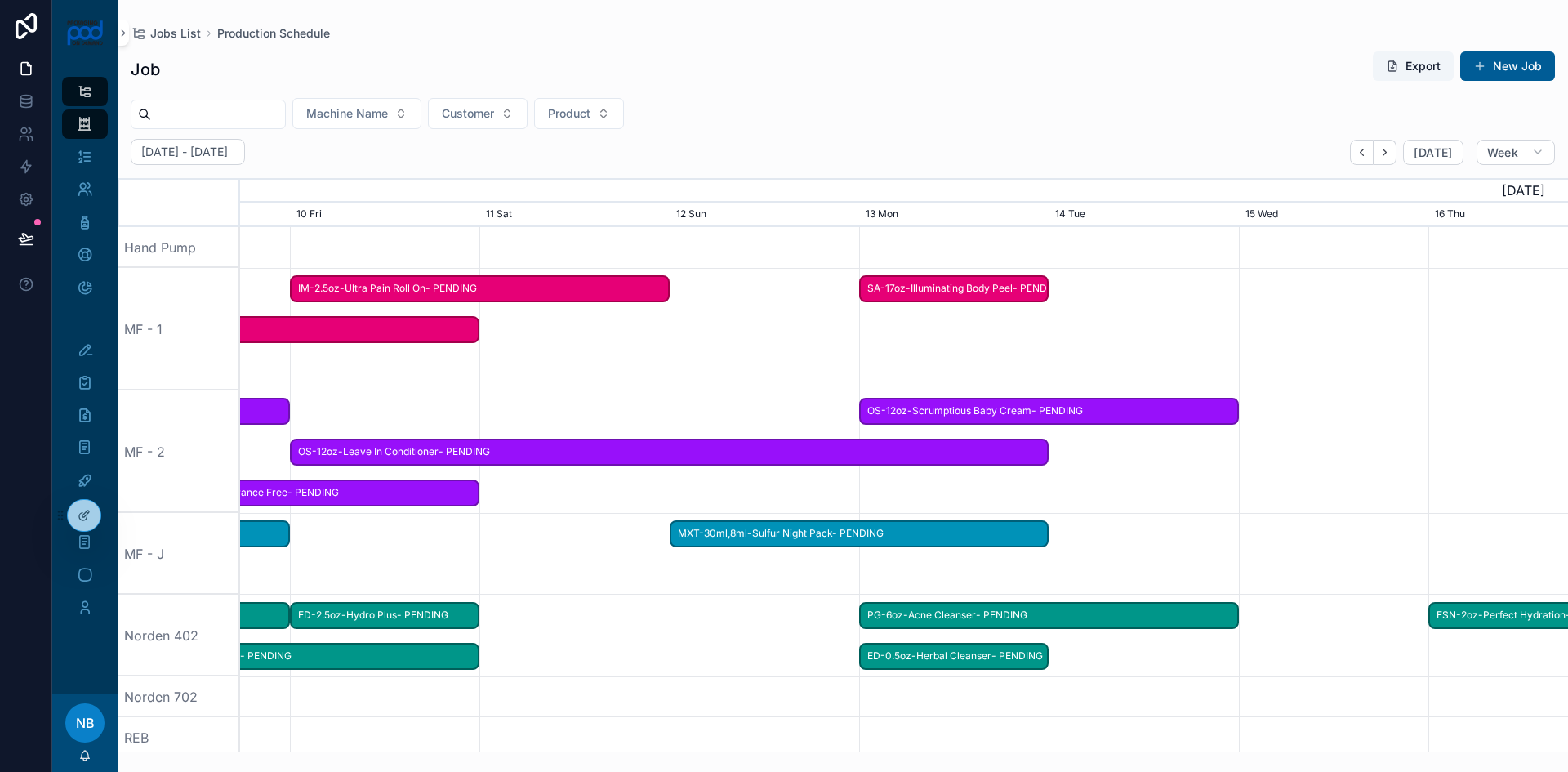
click at [964, 337] on div "scrollable content" at bounding box center [904, 329] width 5313 height 122
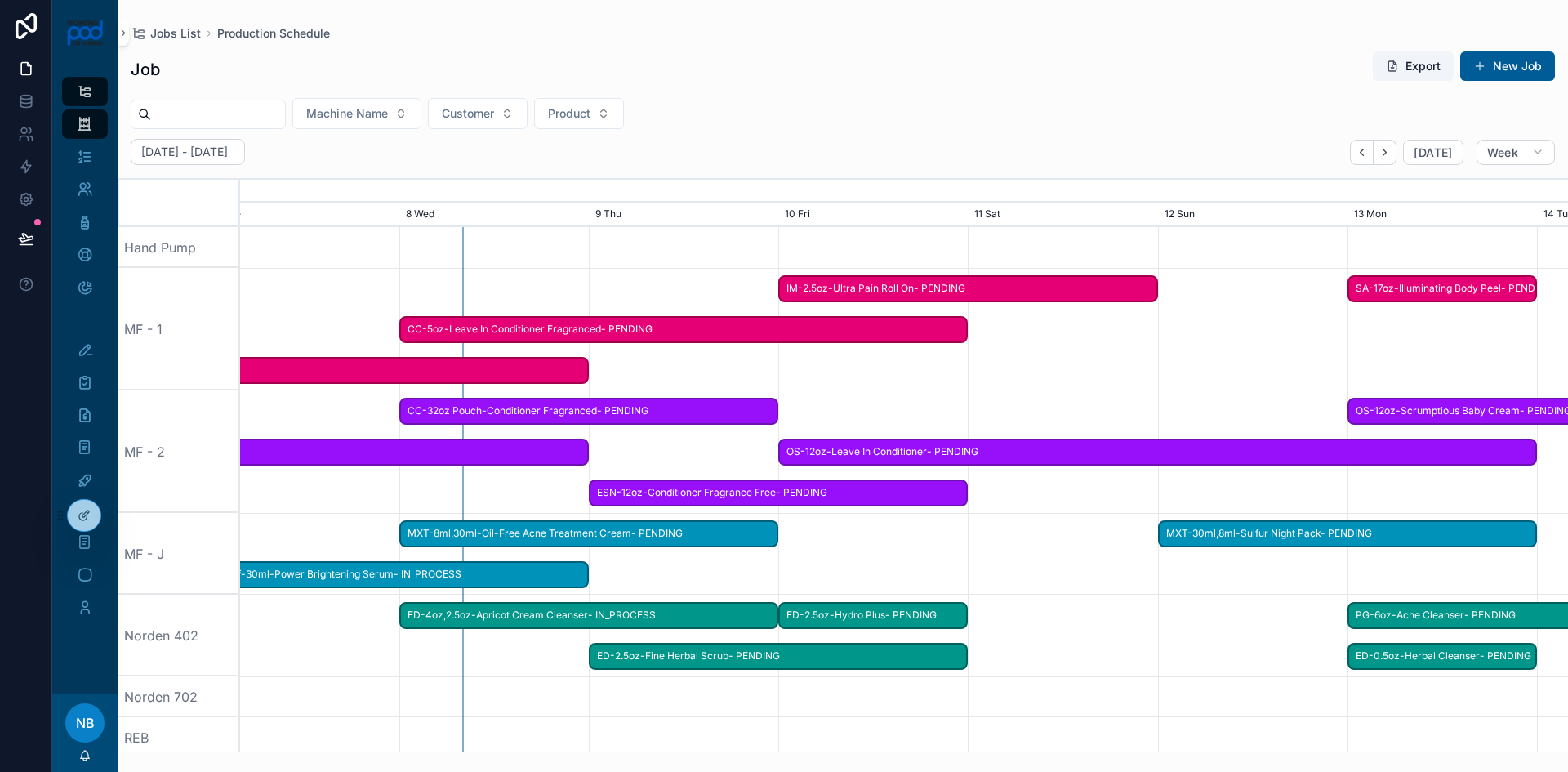
scroll to position [0, 1503]
drag, startPoint x: 598, startPoint y: 615, endPoint x: 1110, endPoint y: 597, distance: 512.3
click at [1110, 597] on div "scrollable content" at bounding box center [1393, 636] width 5313 height 82
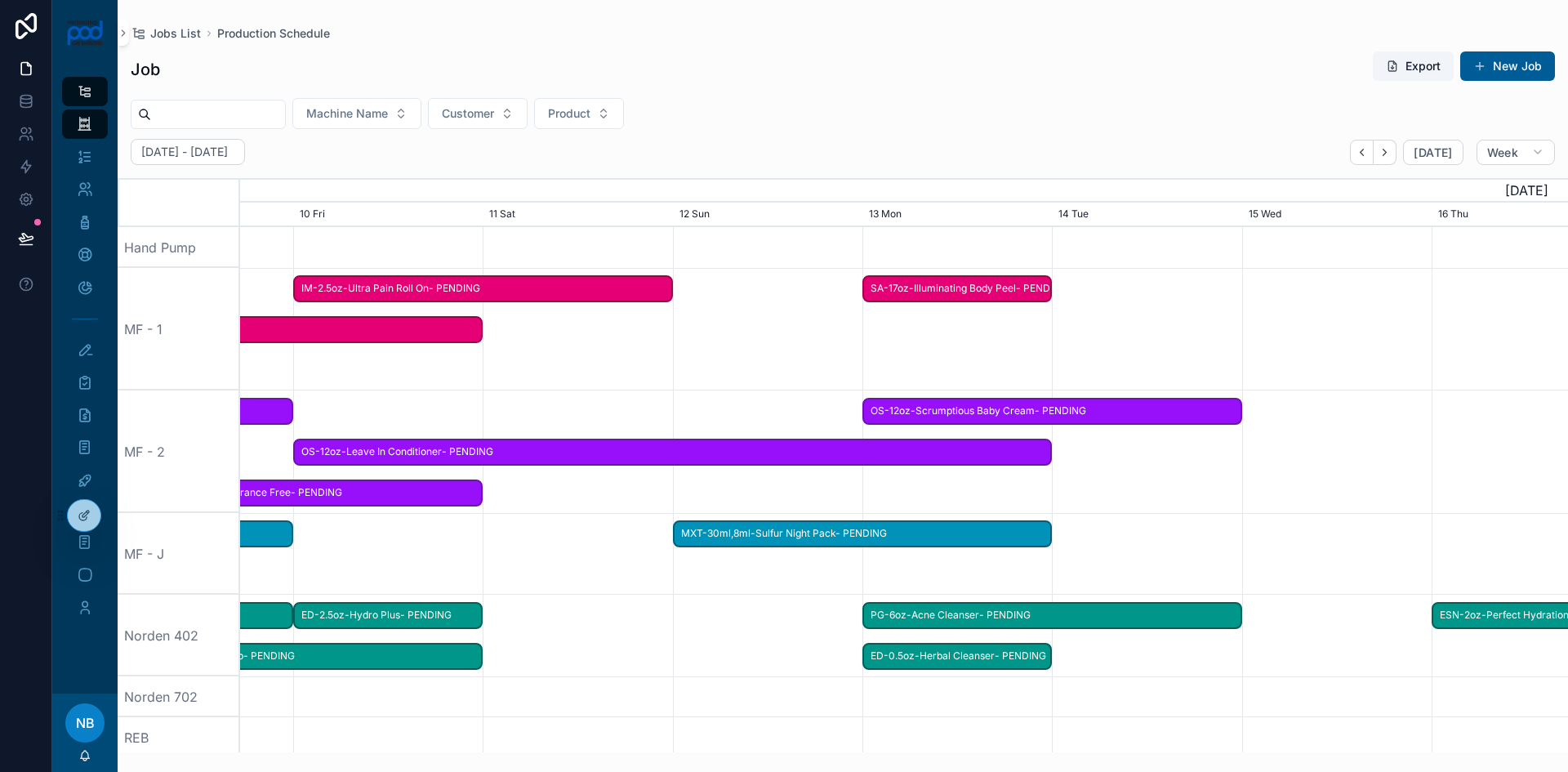
scroll to position [0, 2101]
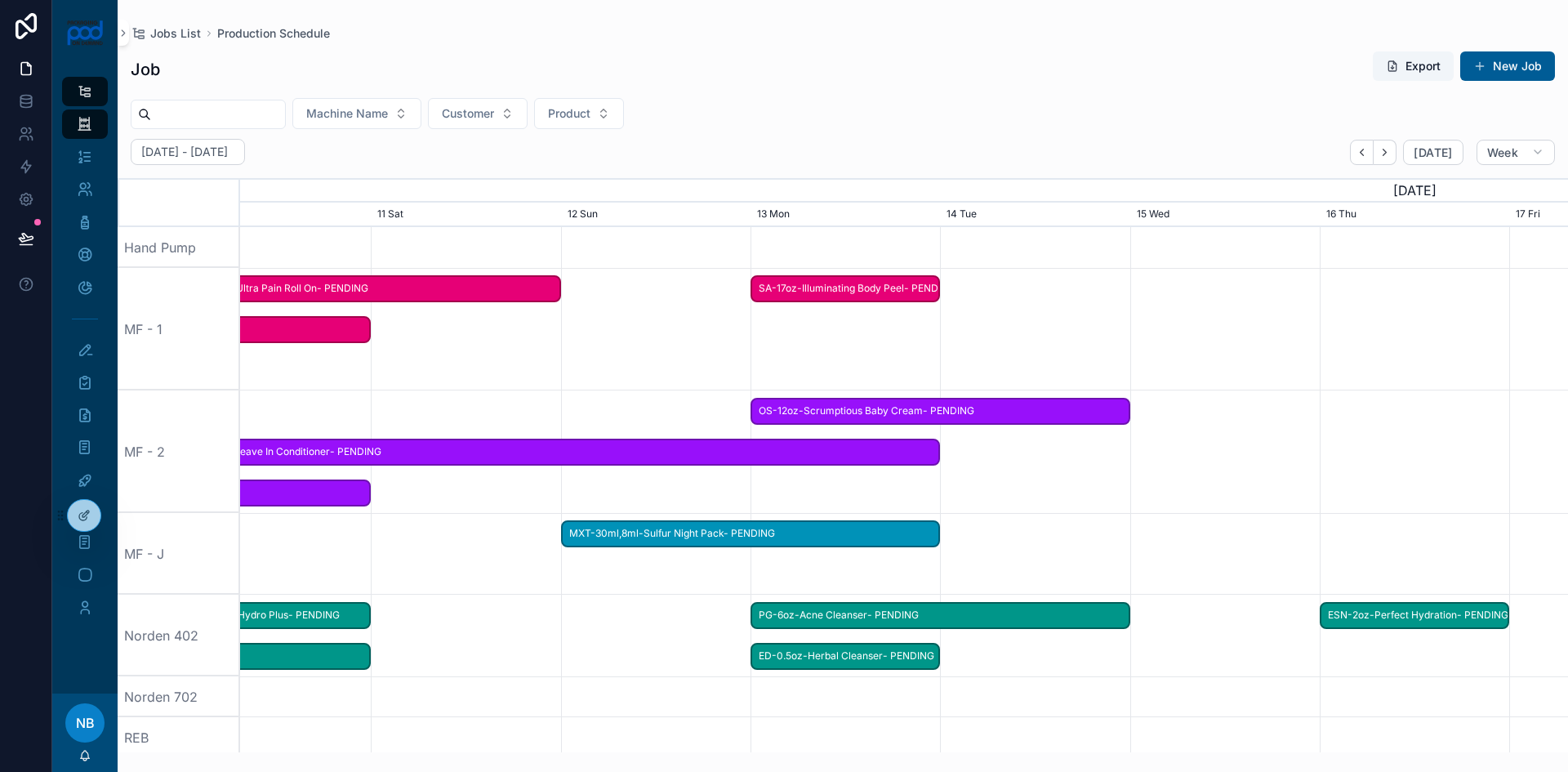
drag, startPoint x: 1186, startPoint y: 406, endPoint x: 606, endPoint y: 350, distance: 582.7
click at [630, 415] on div "scrollable content" at bounding box center [796, 451] width 5313 height 122
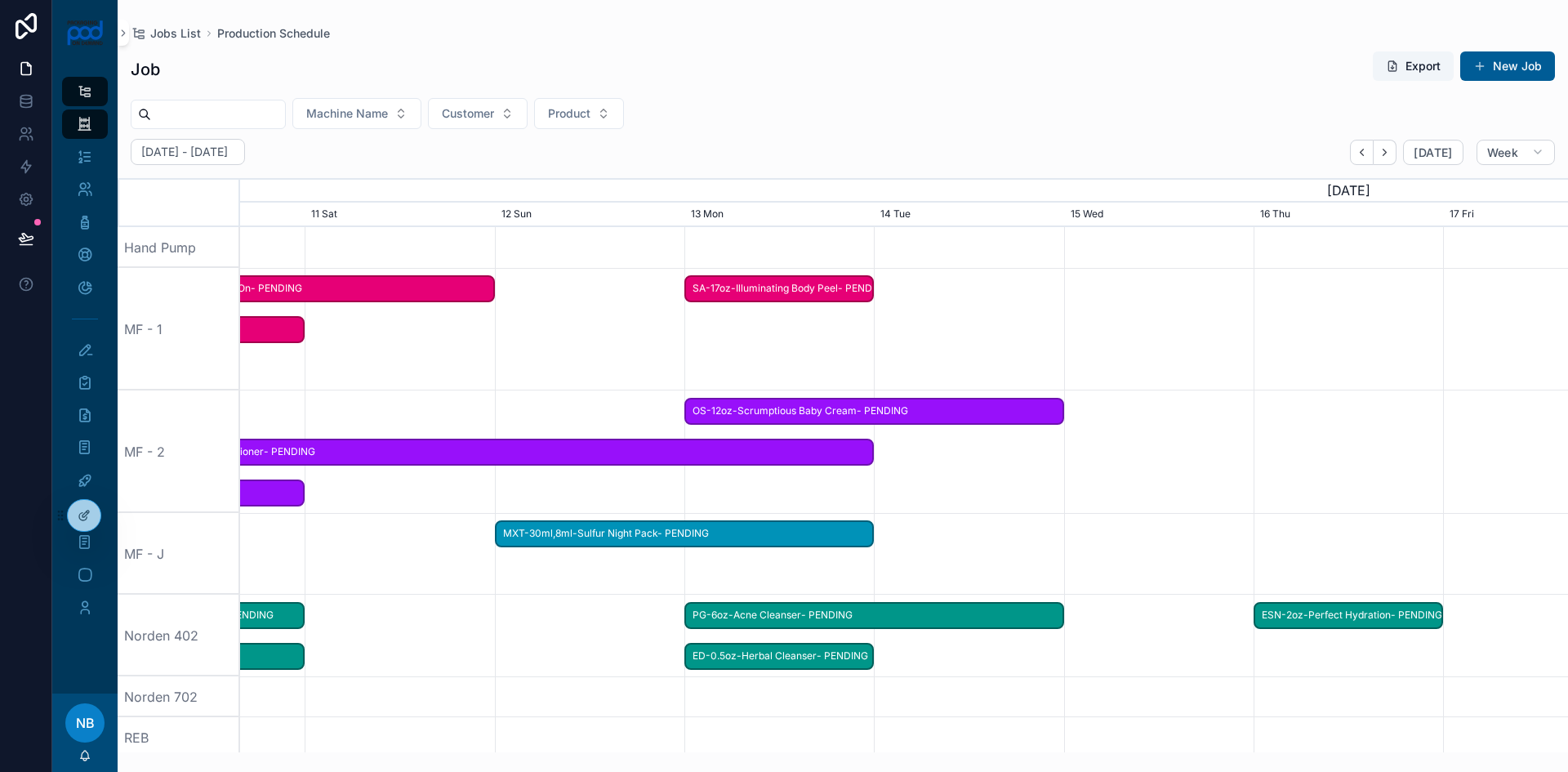
scroll to position [0, 2167]
click at [728, 287] on span "SA-17oz-Illuminating Body Peel- PENDING" at bounding box center [779, 289] width 186 height 27
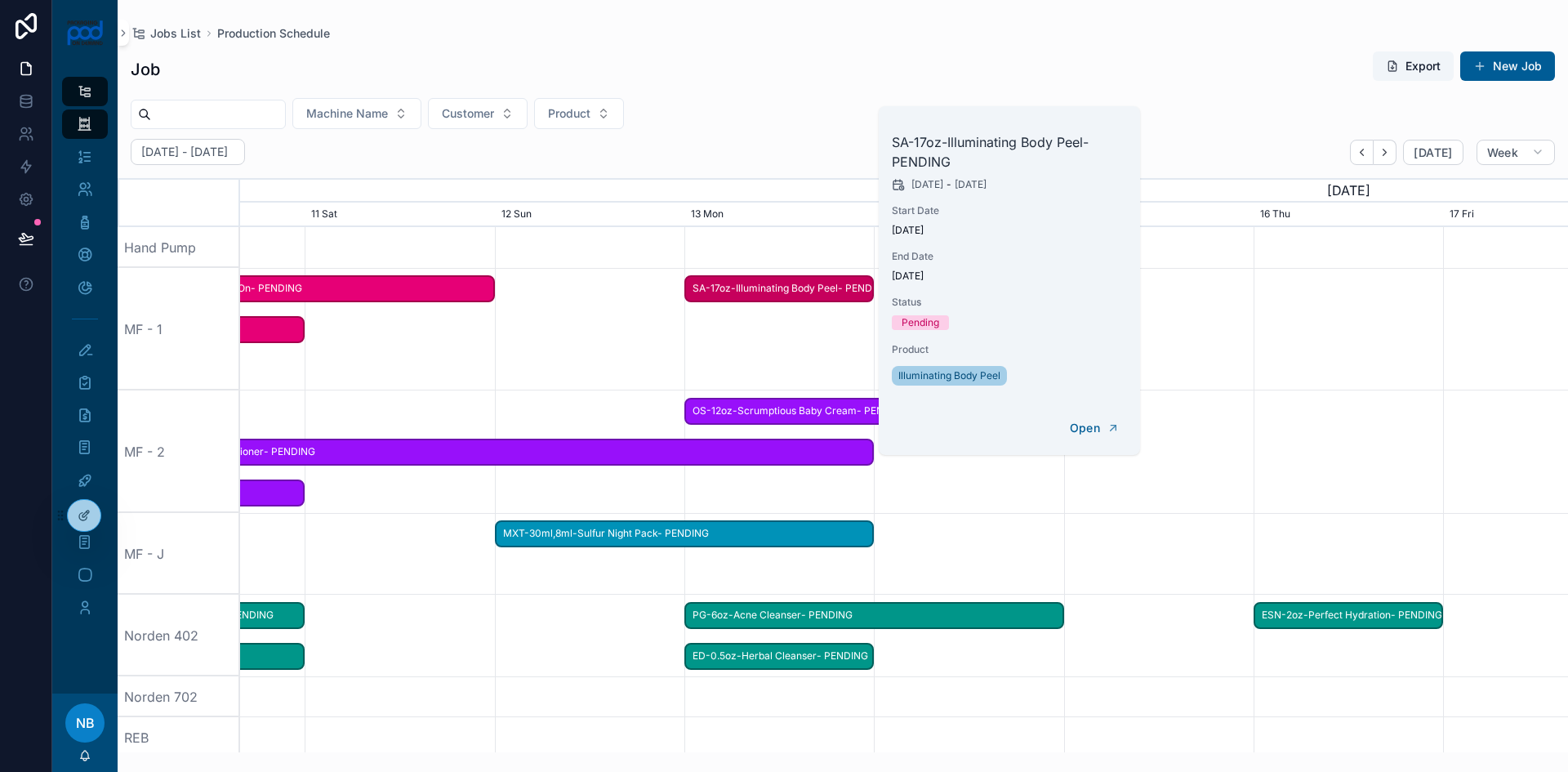
scroll to position [0, 2138]
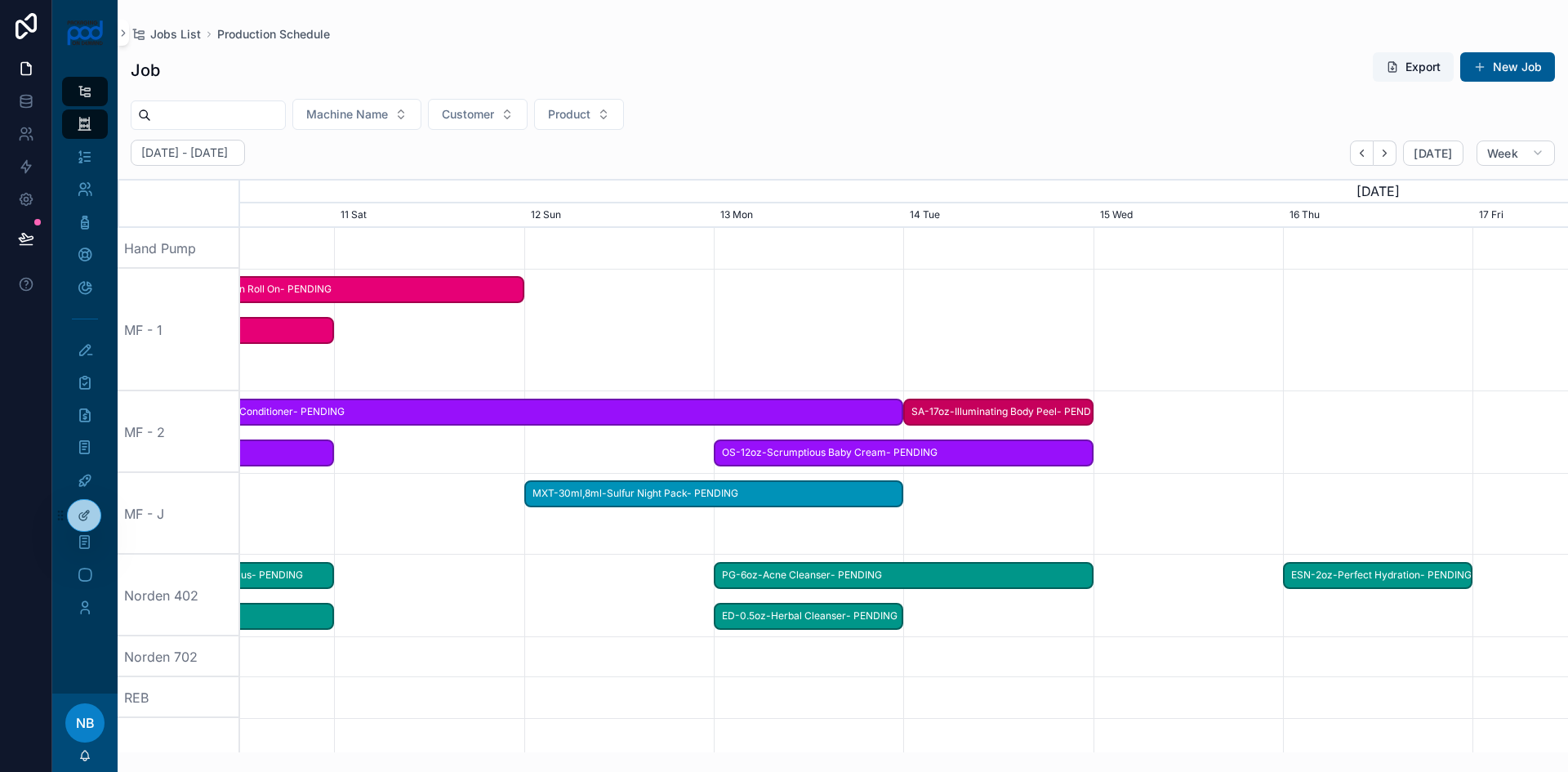
drag, startPoint x: 779, startPoint y: 287, endPoint x: 1000, endPoint y: 472, distance: 288.2
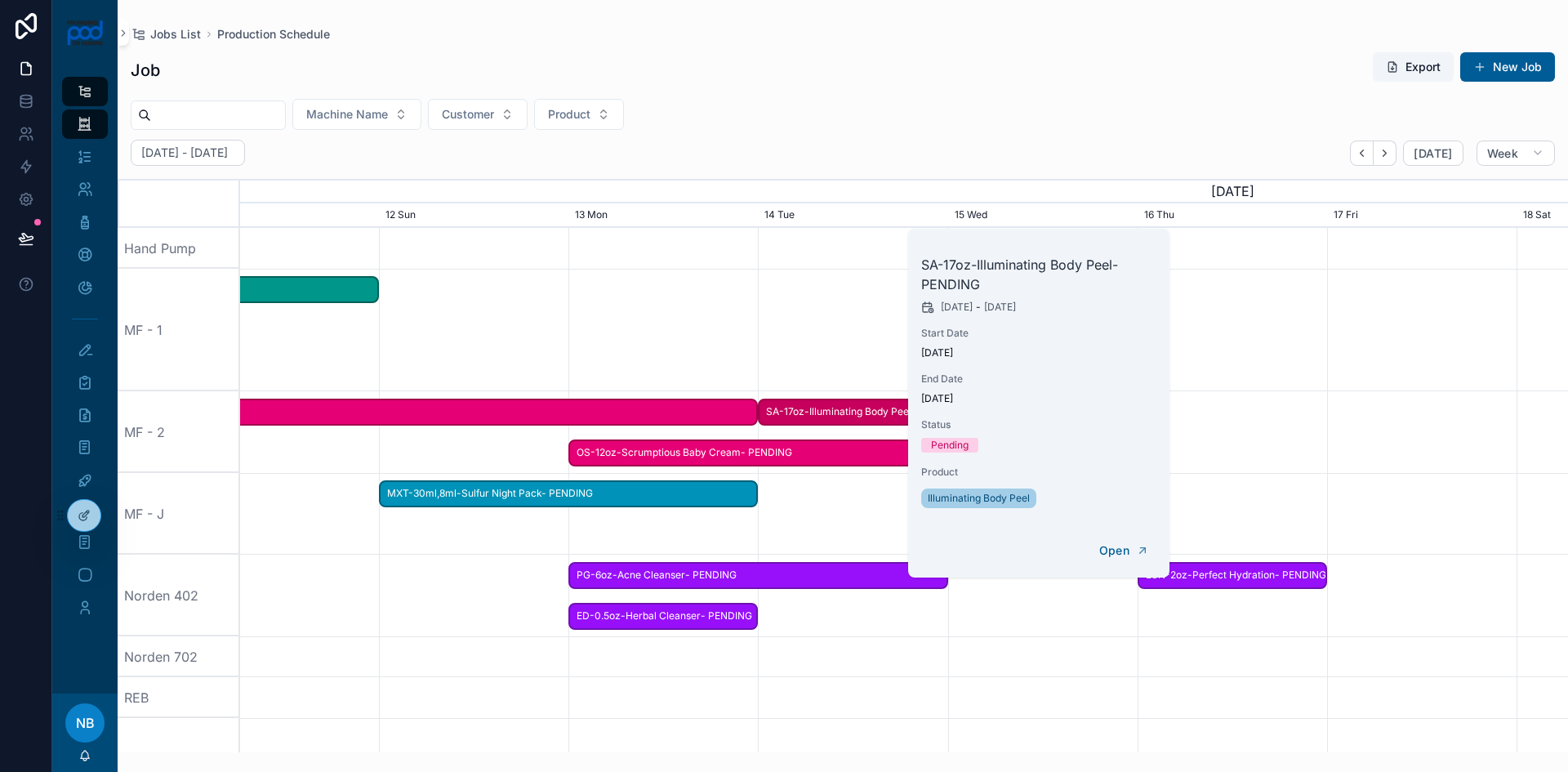
scroll to position [0, 1992]
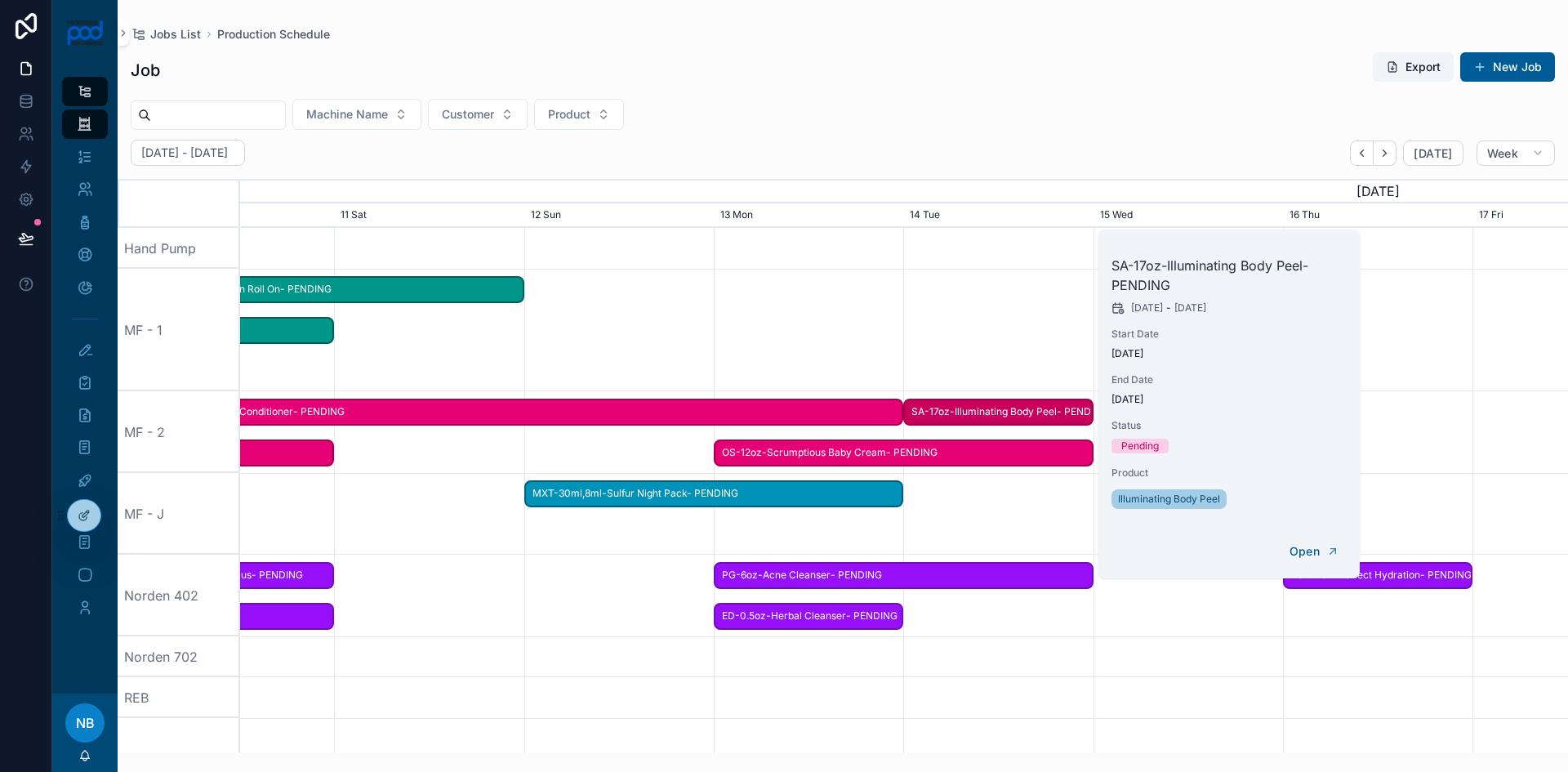
click at [694, 340] on div "scrollable content" at bounding box center [904, 329] width 5313 height 122
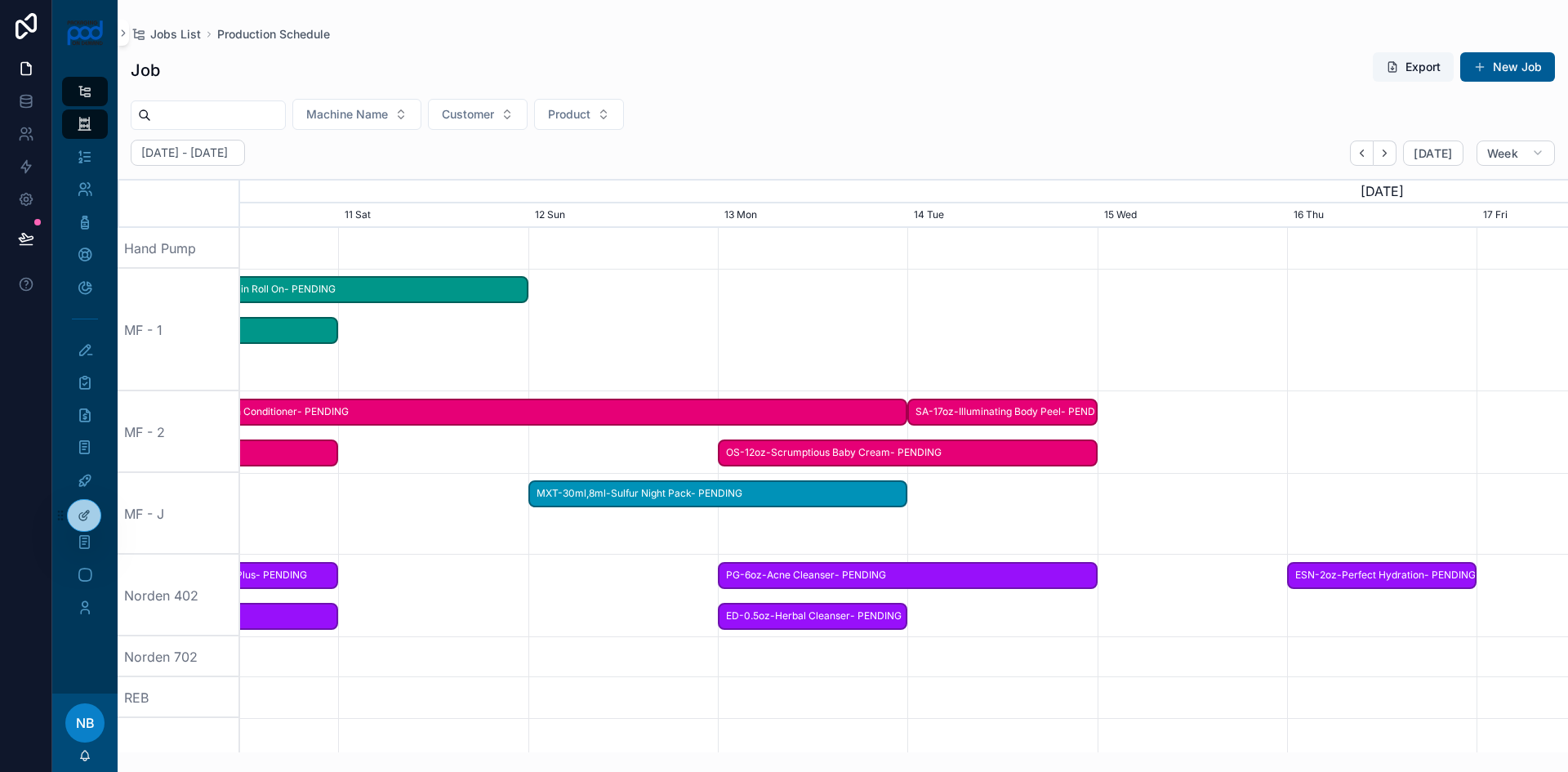
drag, startPoint x: 522, startPoint y: 354, endPoint x: 553, endPoint y: 360, distance: 31.6
click at [553, 361] on div "scrollable content" at bounding box center [911, 329] width 5313 height 122
click at [85, 285] on icon "scrollable content" at bounding box center [85, 287] width 16 height 16
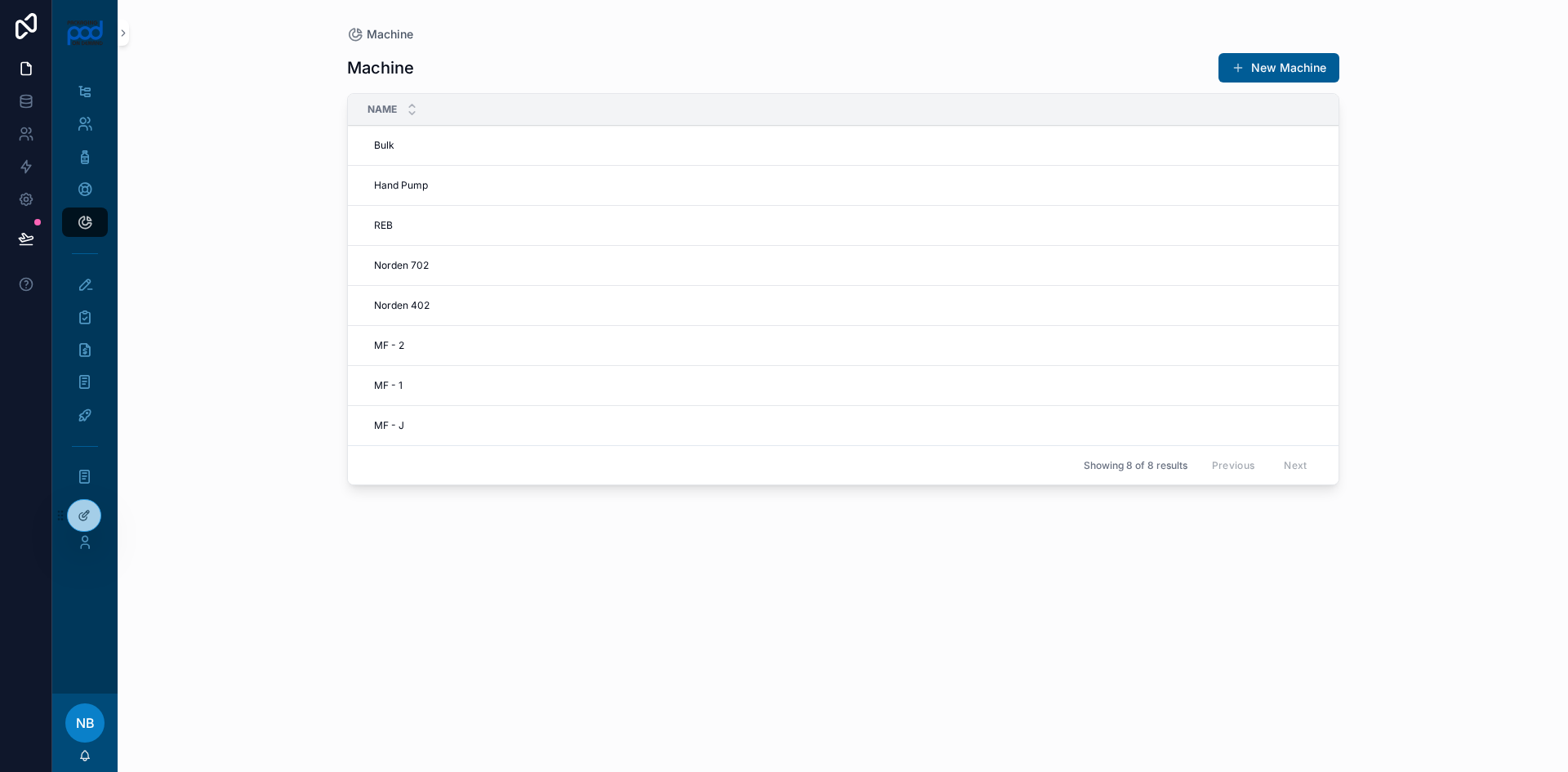
click at [1251, 64] on button "New Machine" at bounding box center [1279, 68] width 121 height 29
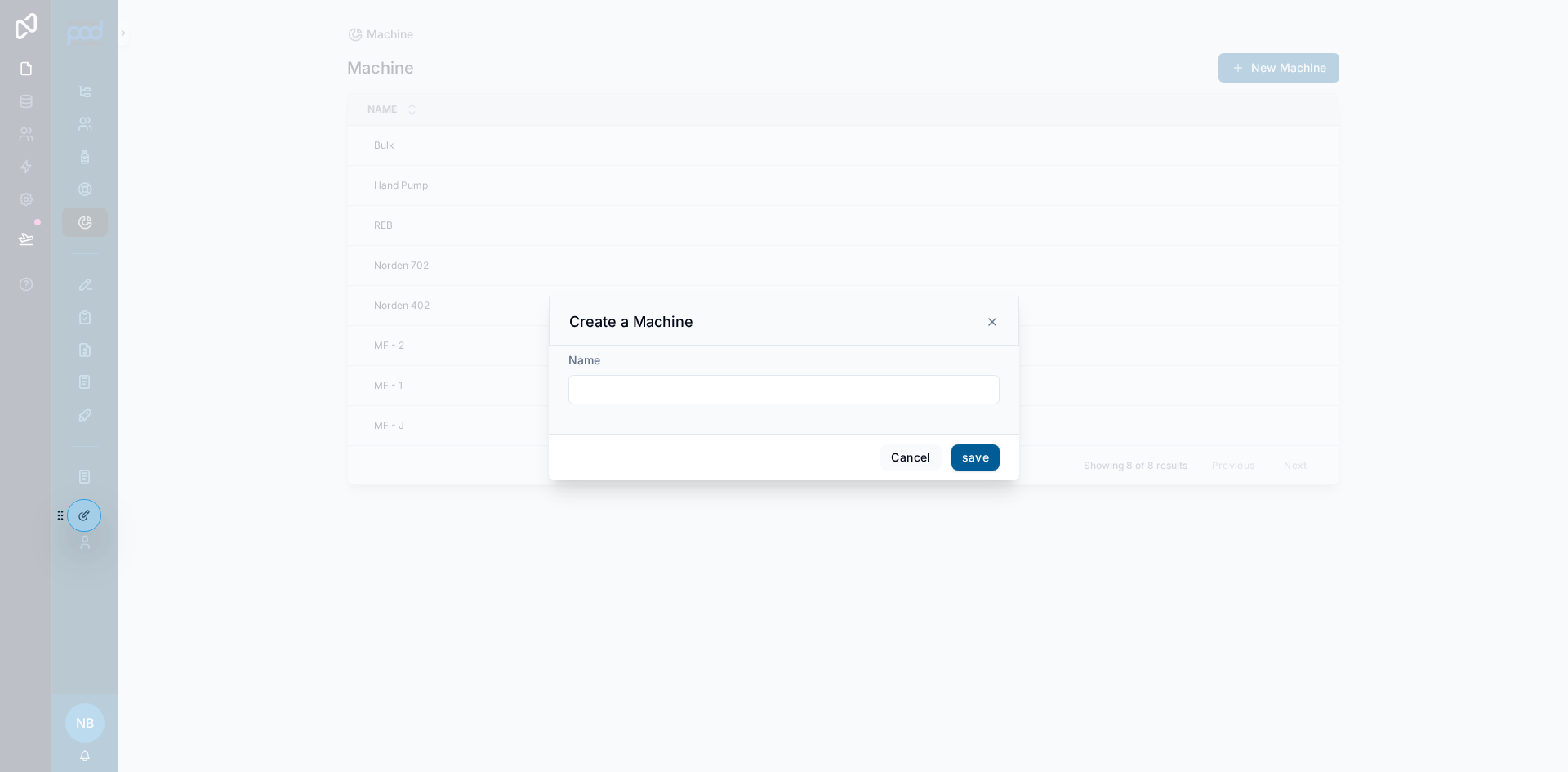
click at [613, 383] on input "scrollable content" at bounding box center [784, 390] width 430 height 23
type input "**********"
click at [972, 463] on button "save" at bounding box center [976, 456] width 48 height 26
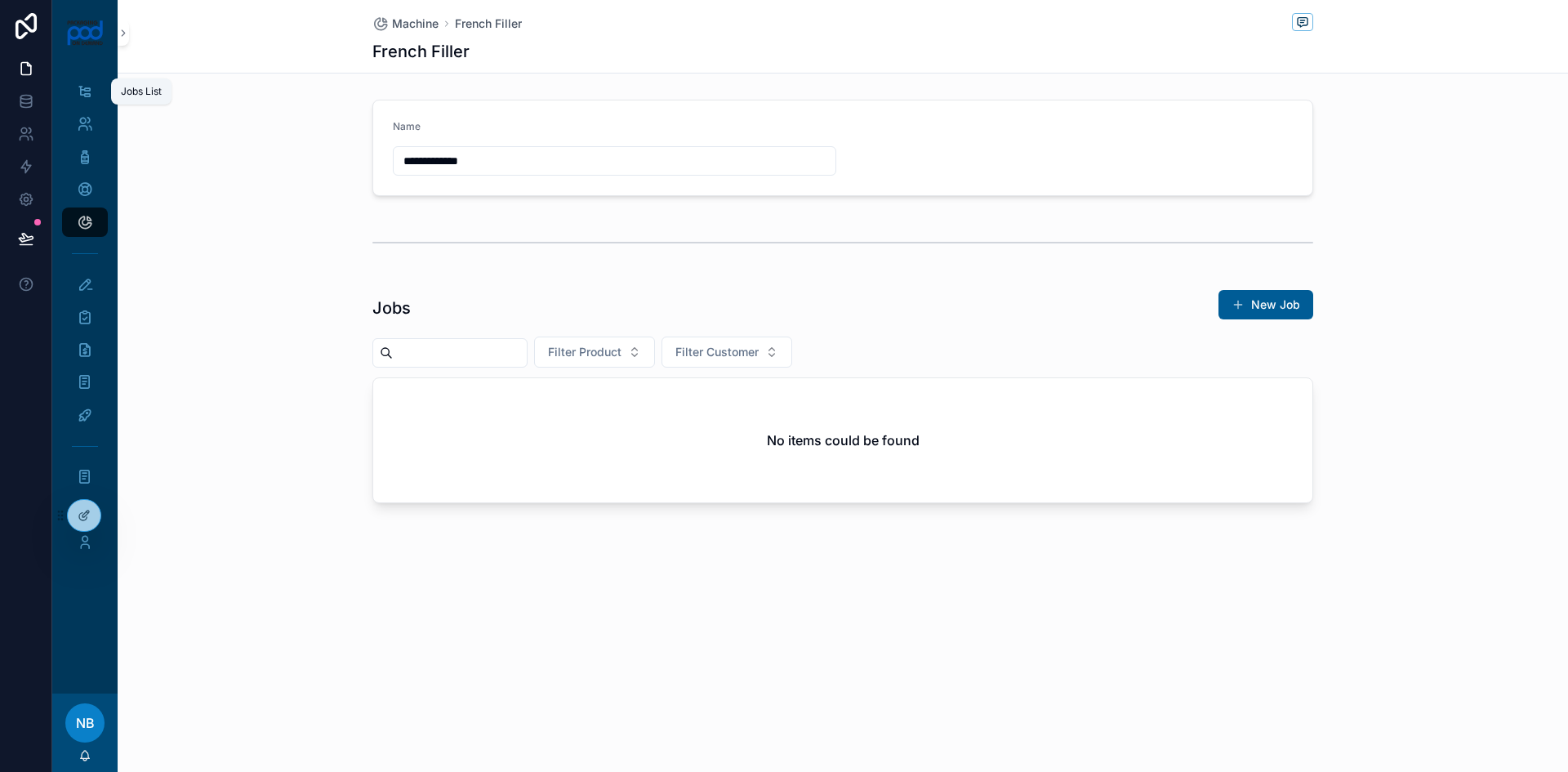
click at [83, 94] on icon "scrollable content" at bounding box center [84, 91] width 15 height 16
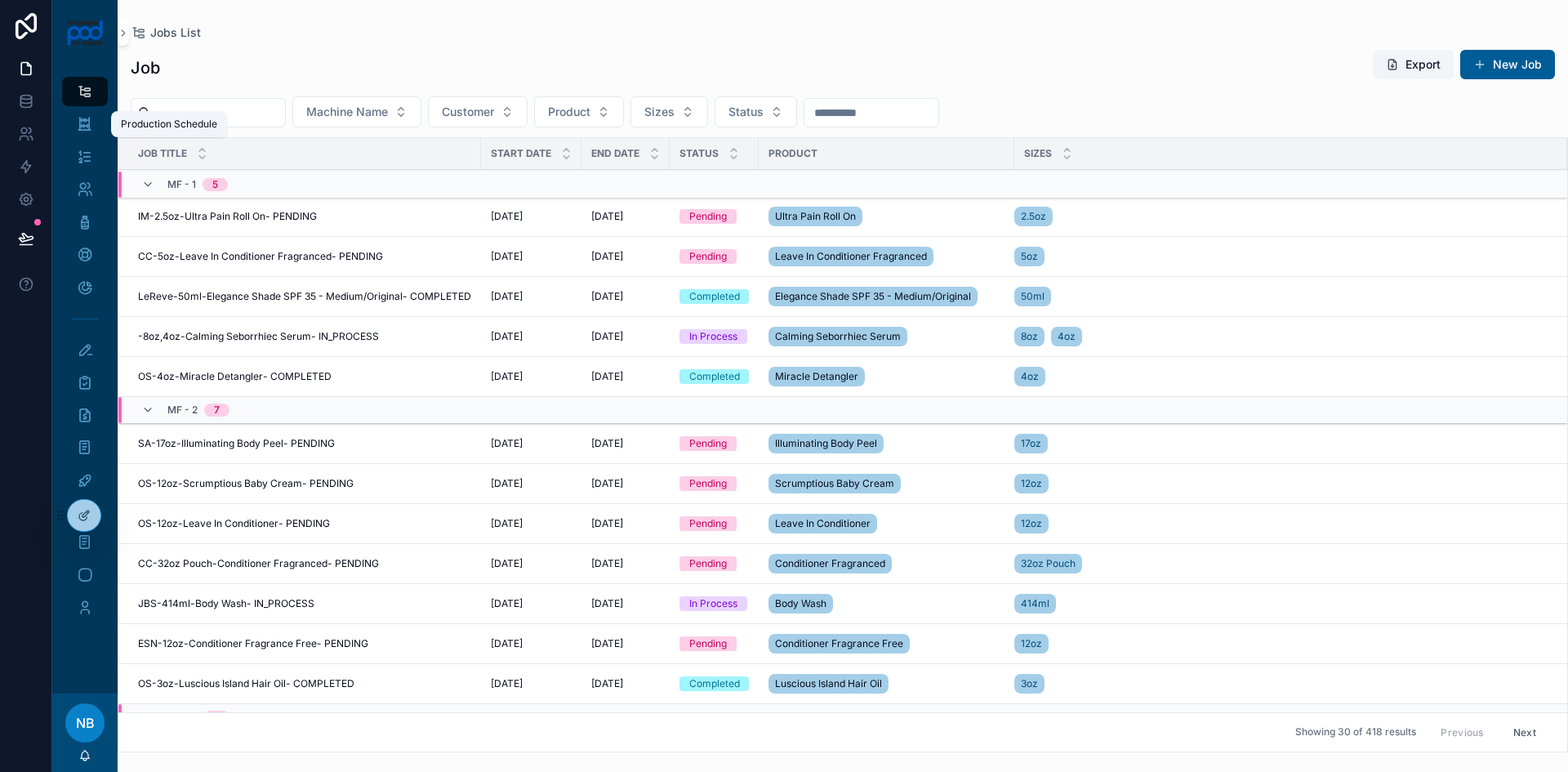
click at [83, 125] on icon "scrollable content" at bounding box center [84, 124] width 15 height 16
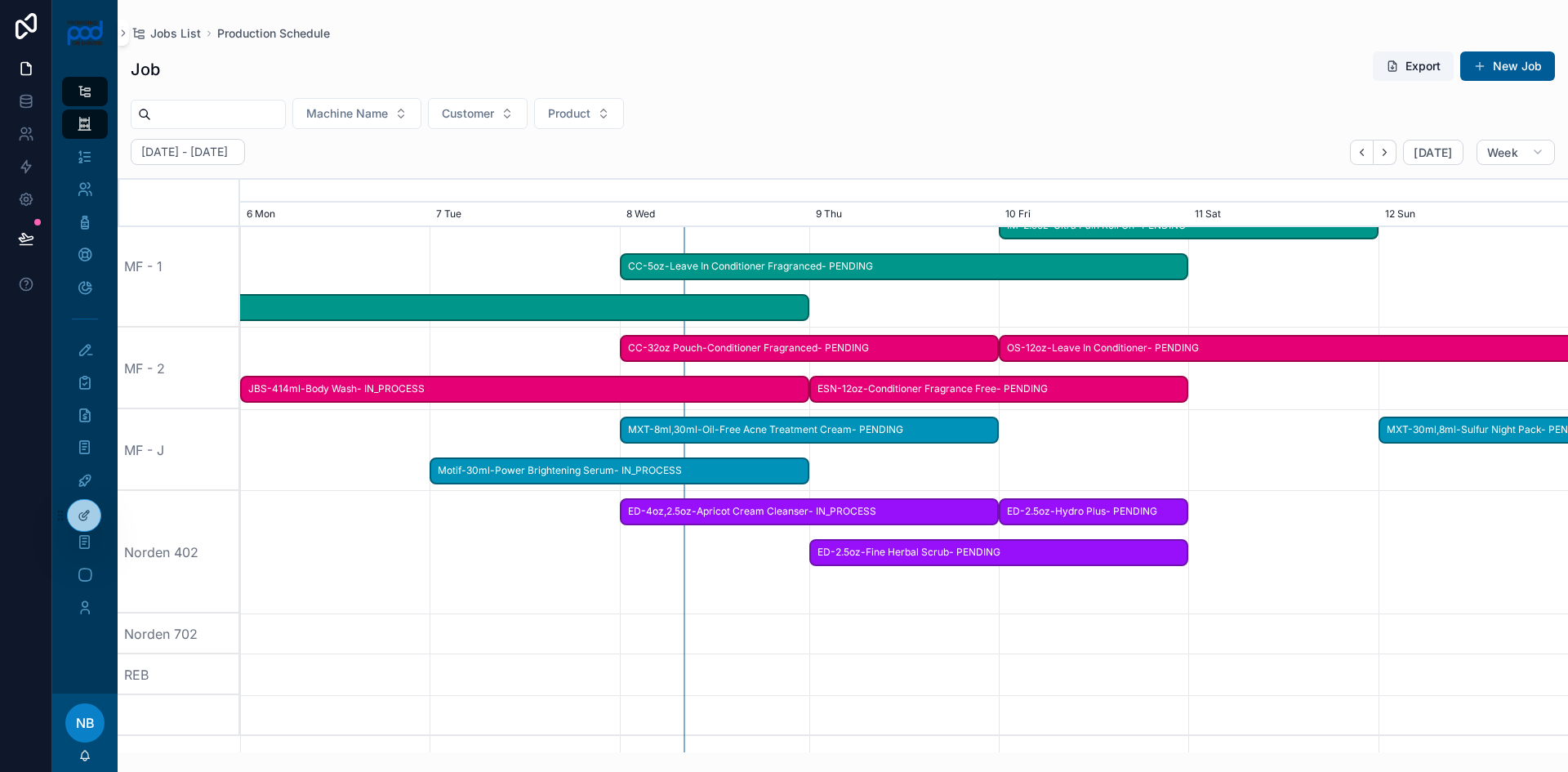
click at [1518, 57] on button "New Job" at bounding box center [1507, 66] width 94 height 29
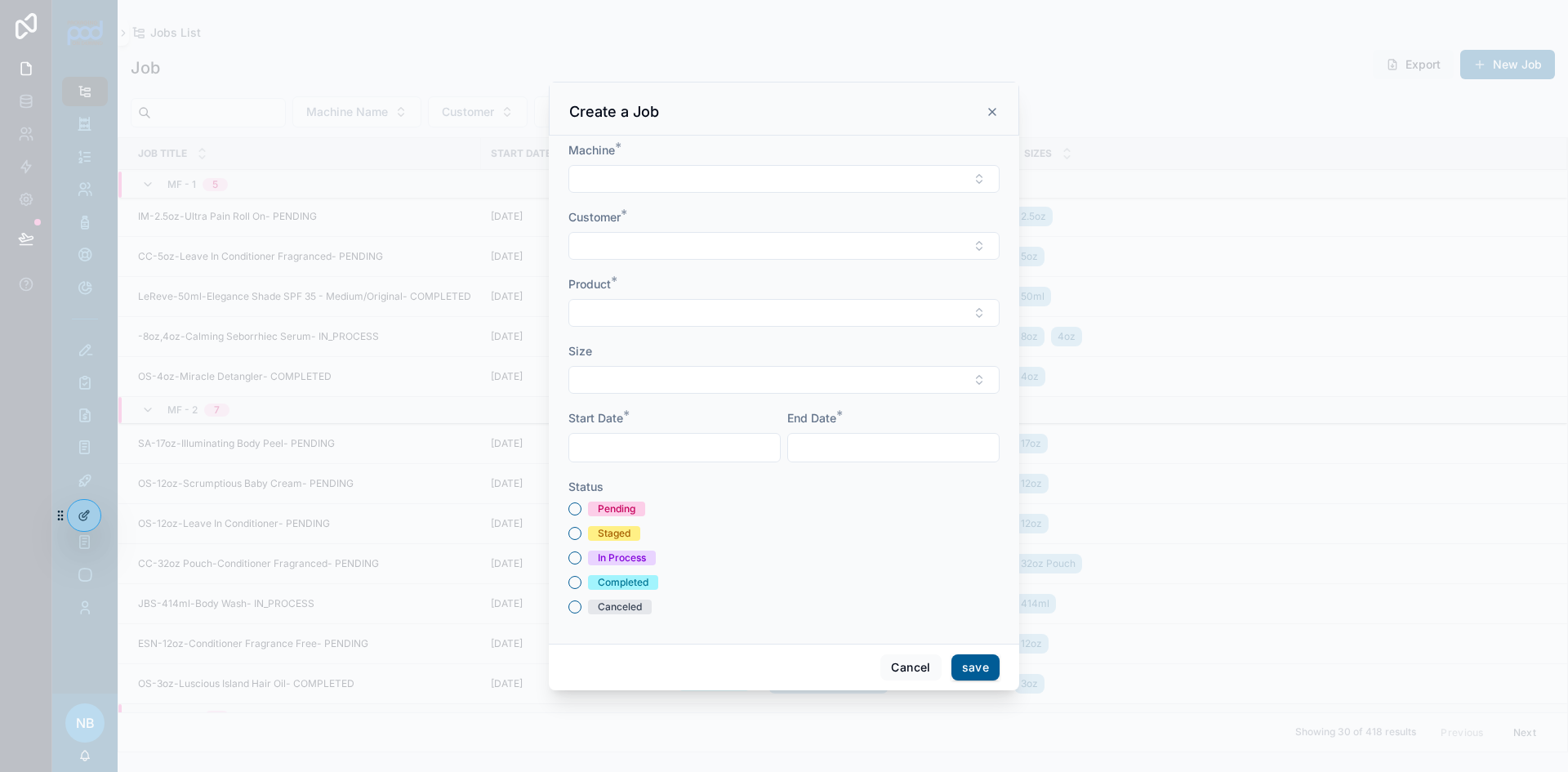
click at [669, 185] on button "Select Button" at bounding box center [784, 178] width 431 height 28
click at [747, 275] on div "French Filler" at bounding box center [784, 269] width 227 height 26
click at [676, 452] on input "scrollable content" at bounding box center [675, 449] width 210 height 23
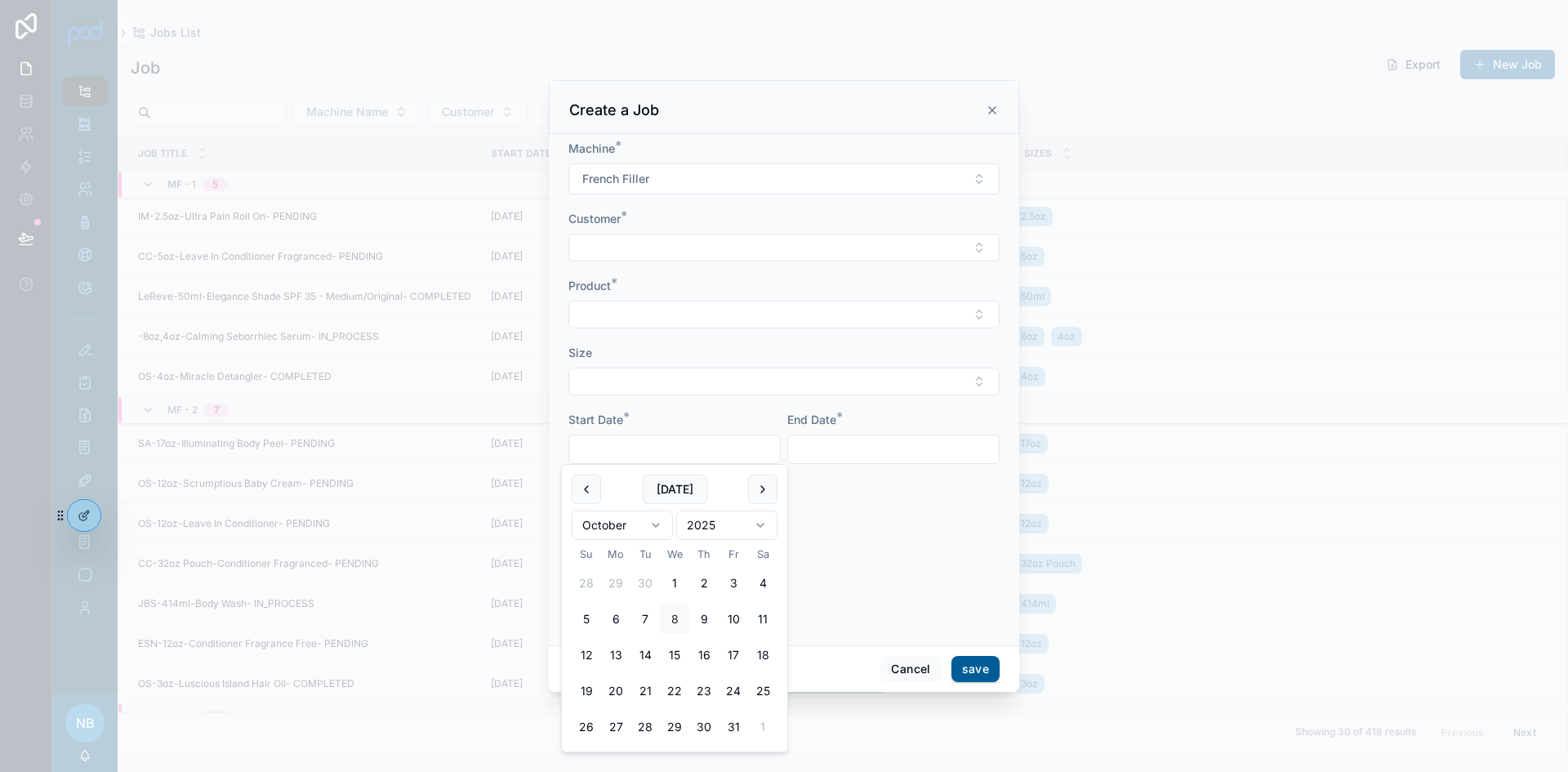
click at [649, 663] on button "14" at bounding box center [644, 654] width 29 height 29
type input "**********"
click at [909, 454] on input "scrollable content" at bounding box center [893, 449] width 210 height 23
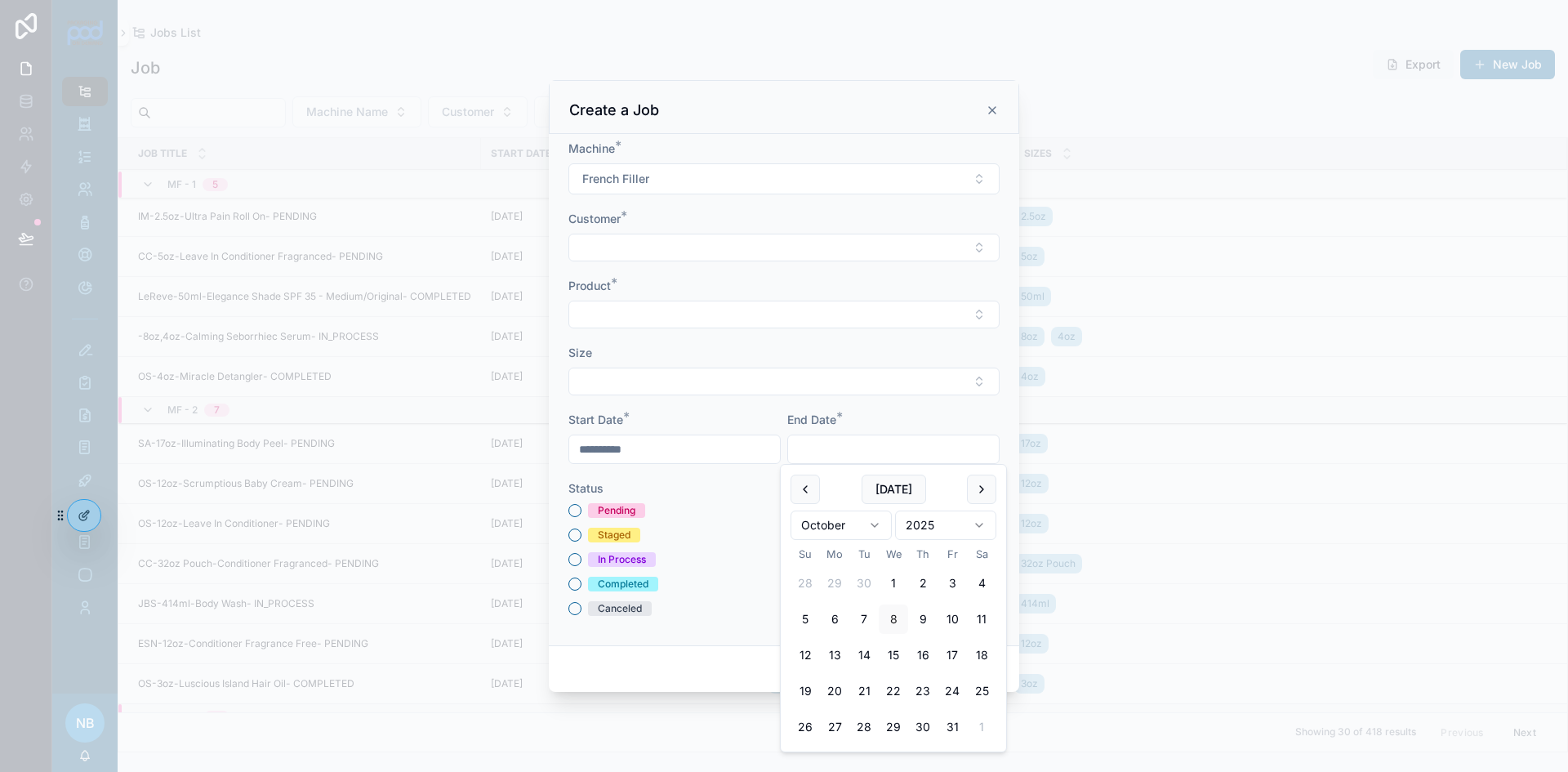
click at [944, 655] on button "17" at bounding box center [952, 654] width 29 height 29
type input "**********"
click at [716, 523] on div "Pending Staged In Process Completed Canceled" at bounding box center [784, 559] width 431 height 112
click at [677, 242] on button "Select Button" at bounding box center [784, 247] width 431 height 28
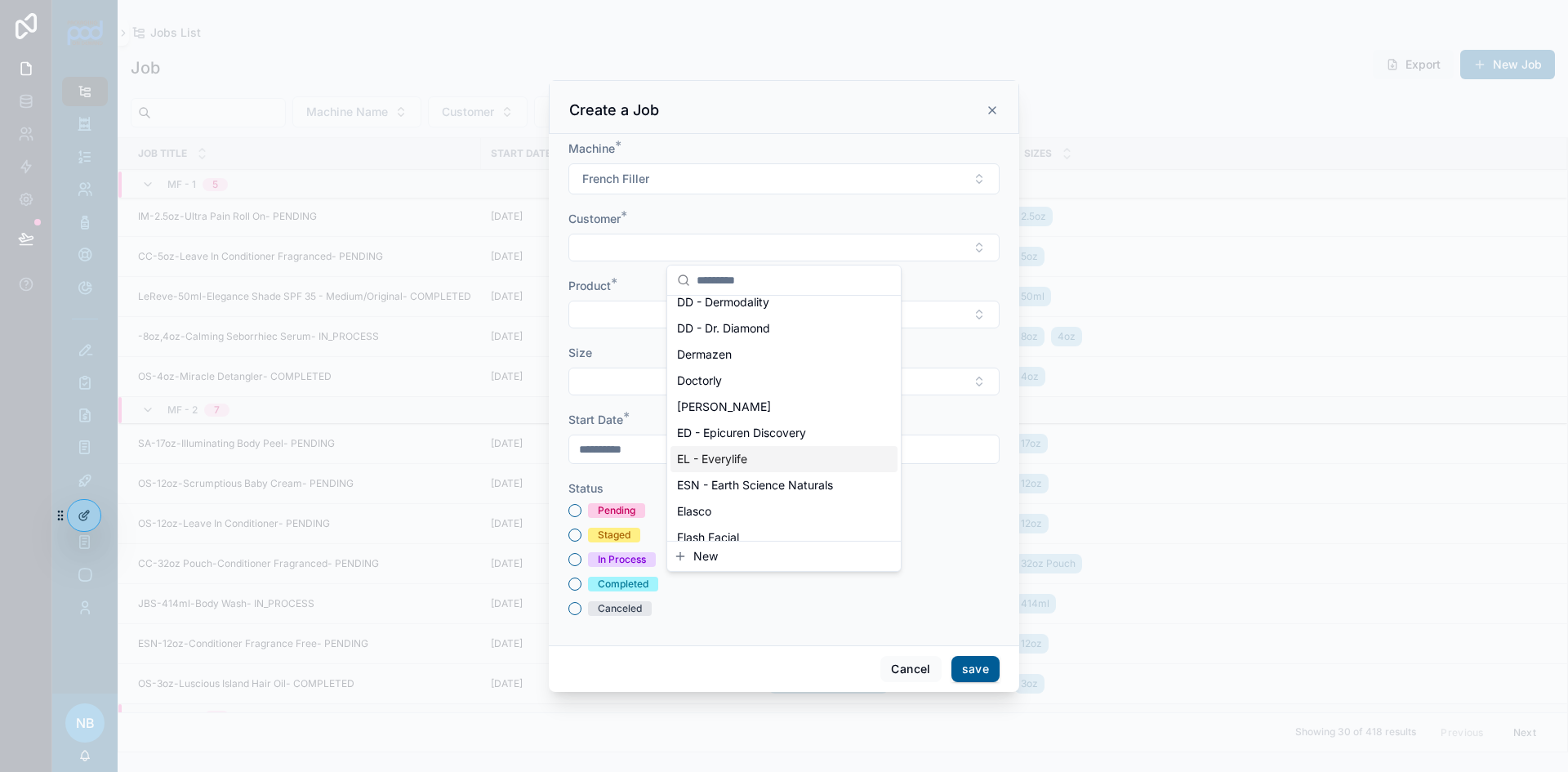
scroll to position [327, 0]
click at [762, 408] on span "ED - Epicuren Discovery" at bounding box center [742, 404] width 129 height 16
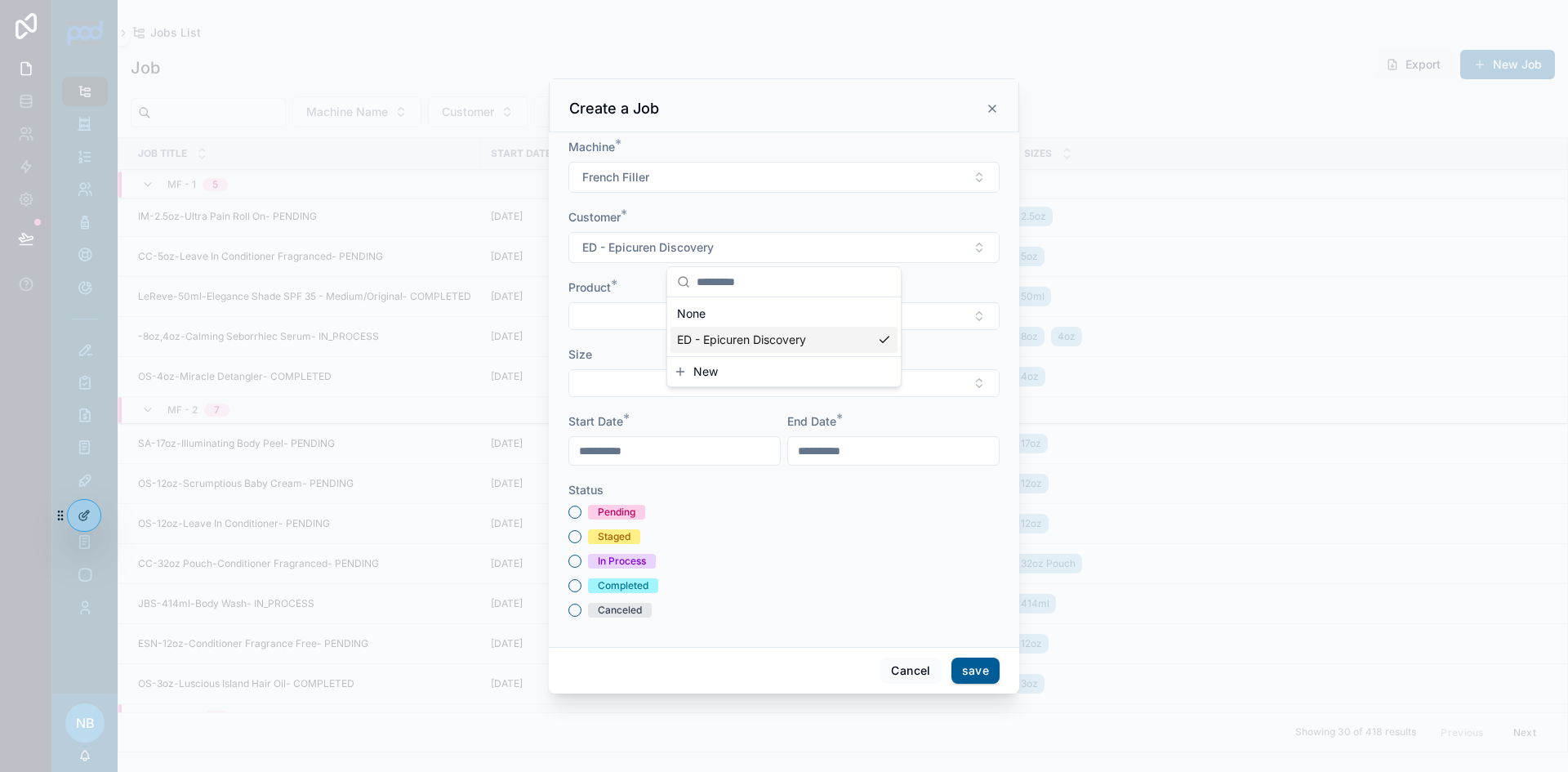
scroll to position [0, 0]
click at [643, 308] on button "Select Button" at bounding box center [784, 316] width 431 height 28
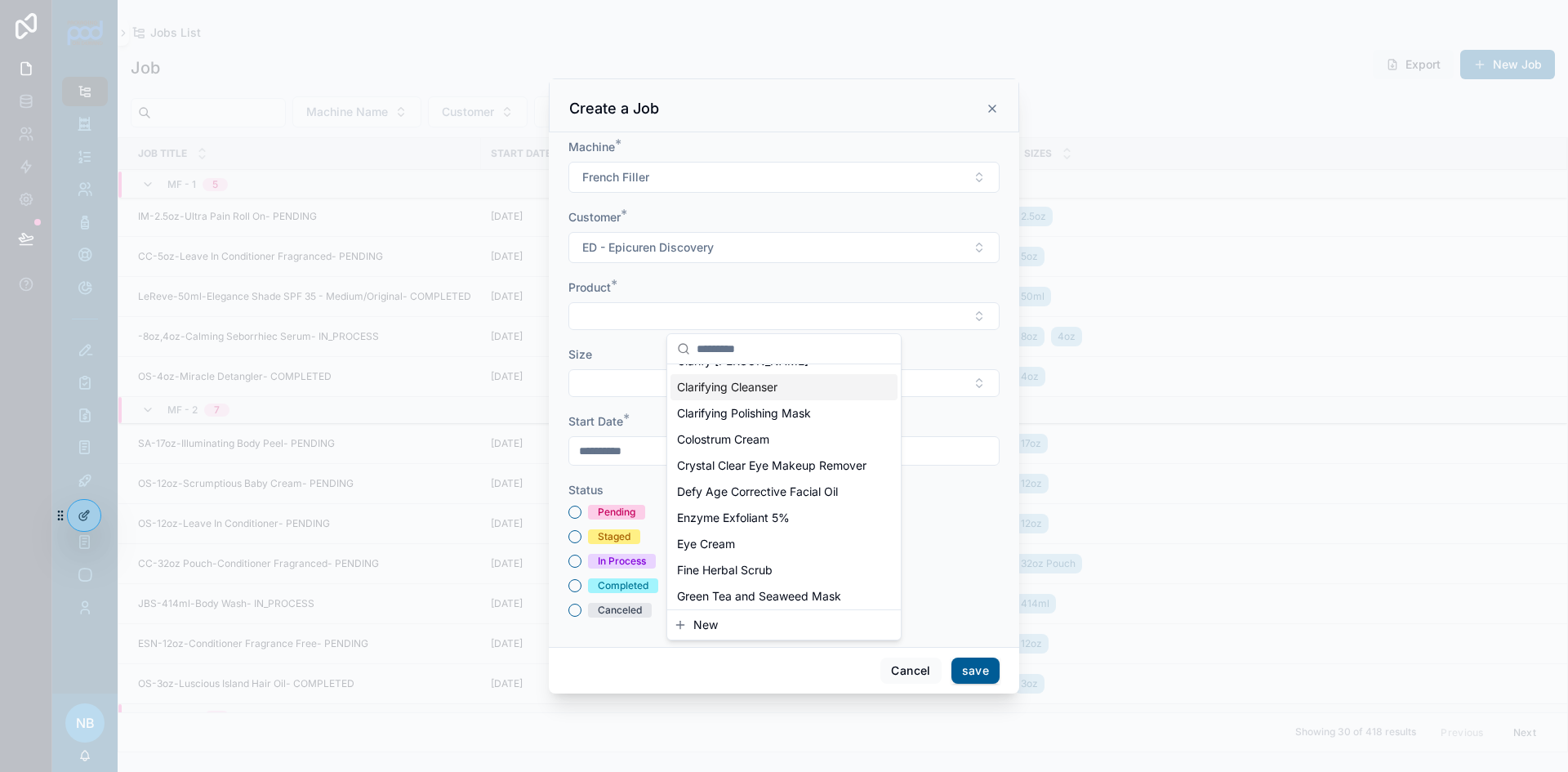
scroll to position [327, 0]
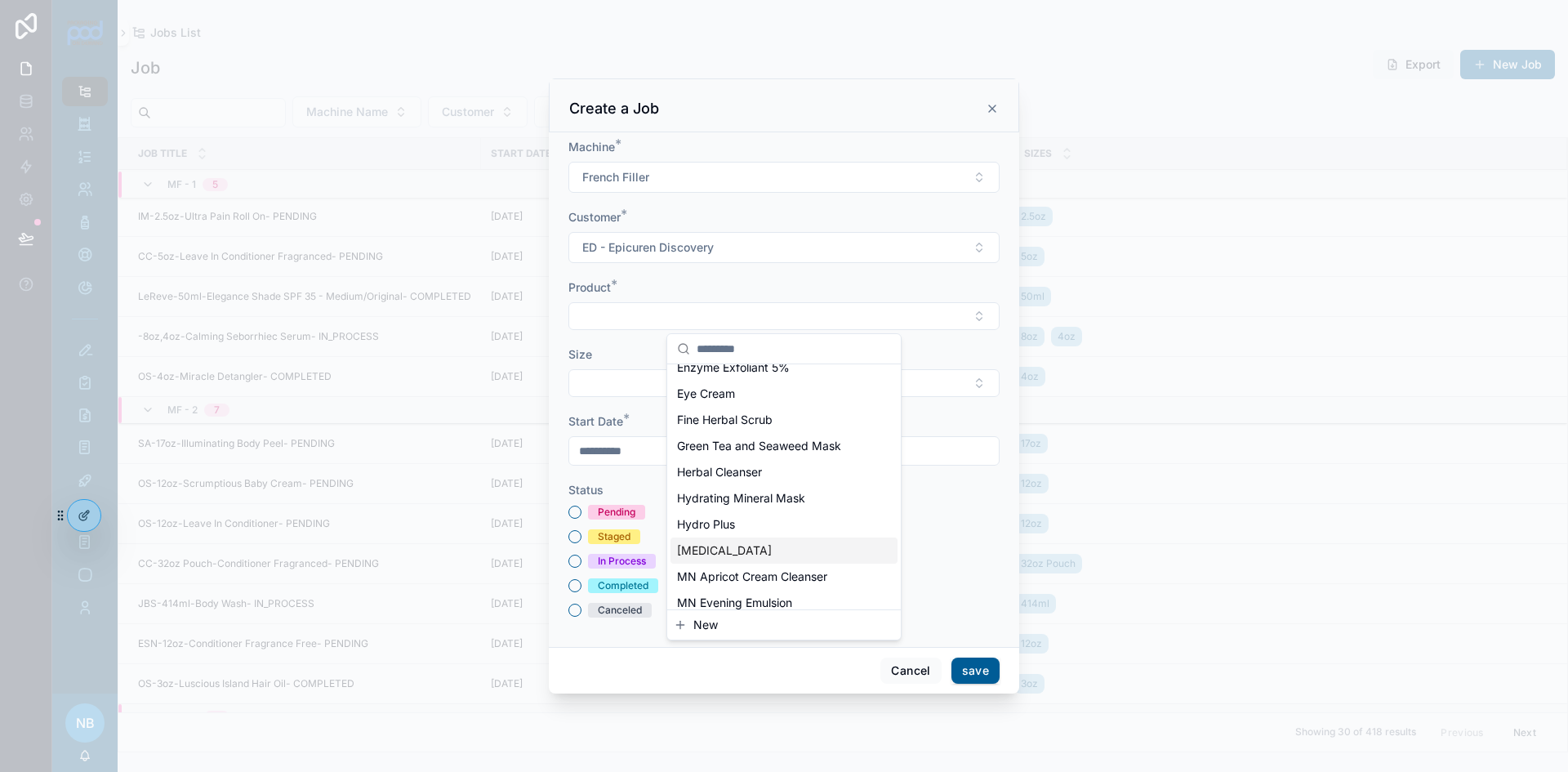
click at [749, 563] on div "[MEDICAL_DATA]" at bounding box center [784, 550] width 227 height 26
click at [645, 383] on button "Select Button" at bounding box center [784, 385] width 431 height 28
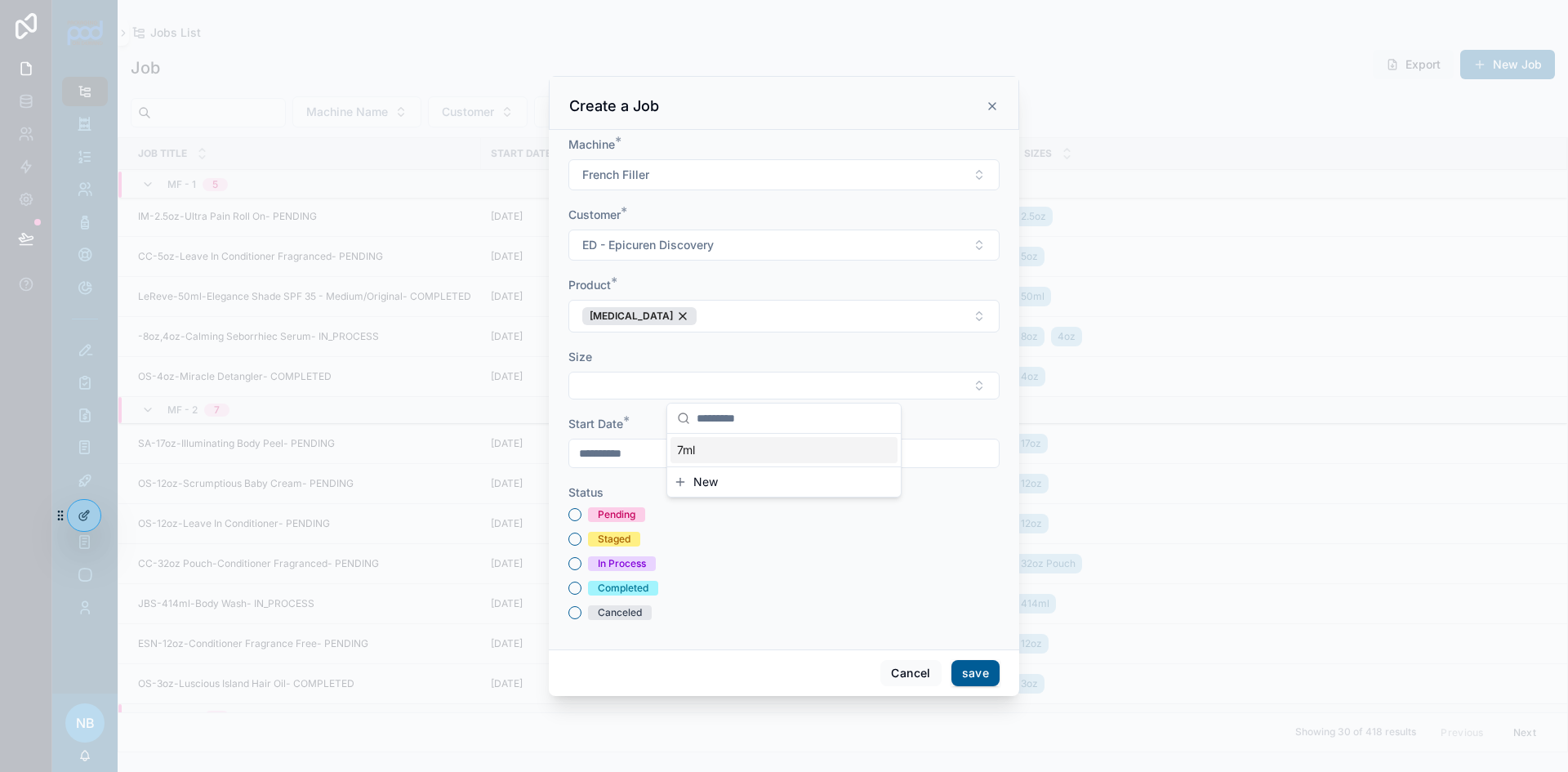
click at [720, 515] on div "Pending" at bounding box center [784, 514] width 431 height 14
click at [662, 392] on button "Select Button" at bounding box center [784, 385] width 431 height 28
click at [732, 449] on div "7ml" at bounding box center [784, 449] width 227 height 26
click at [577, 516] on button "Pending" at bounding box center [575, 517] width 13 height 13
click at [986, 674] on button "save" at bounding box center [976, 675] width 48 height 26
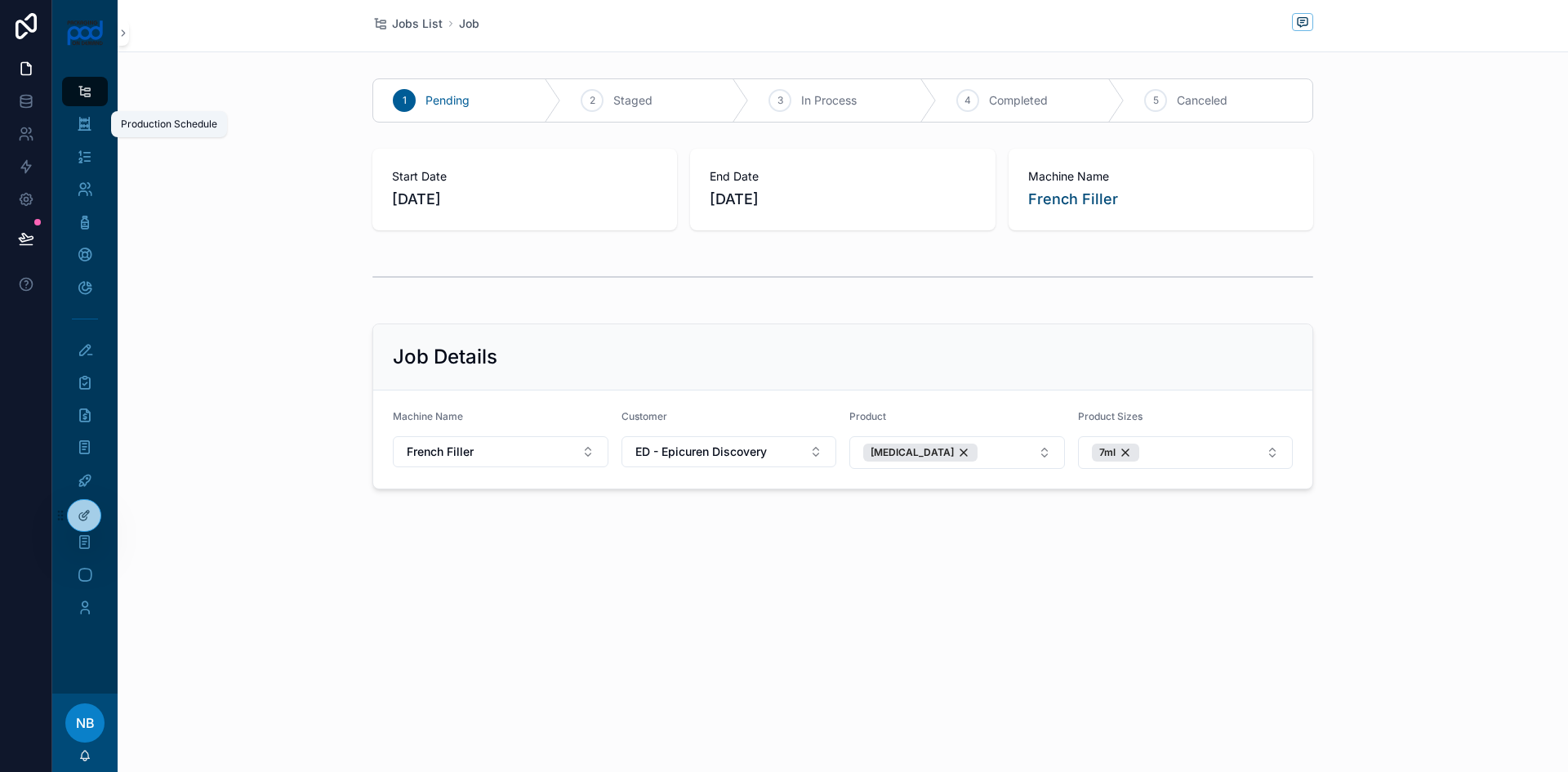
click at [84, 126] on icon "scrollable content" at bounding box center [84, 124] width 15 height 16
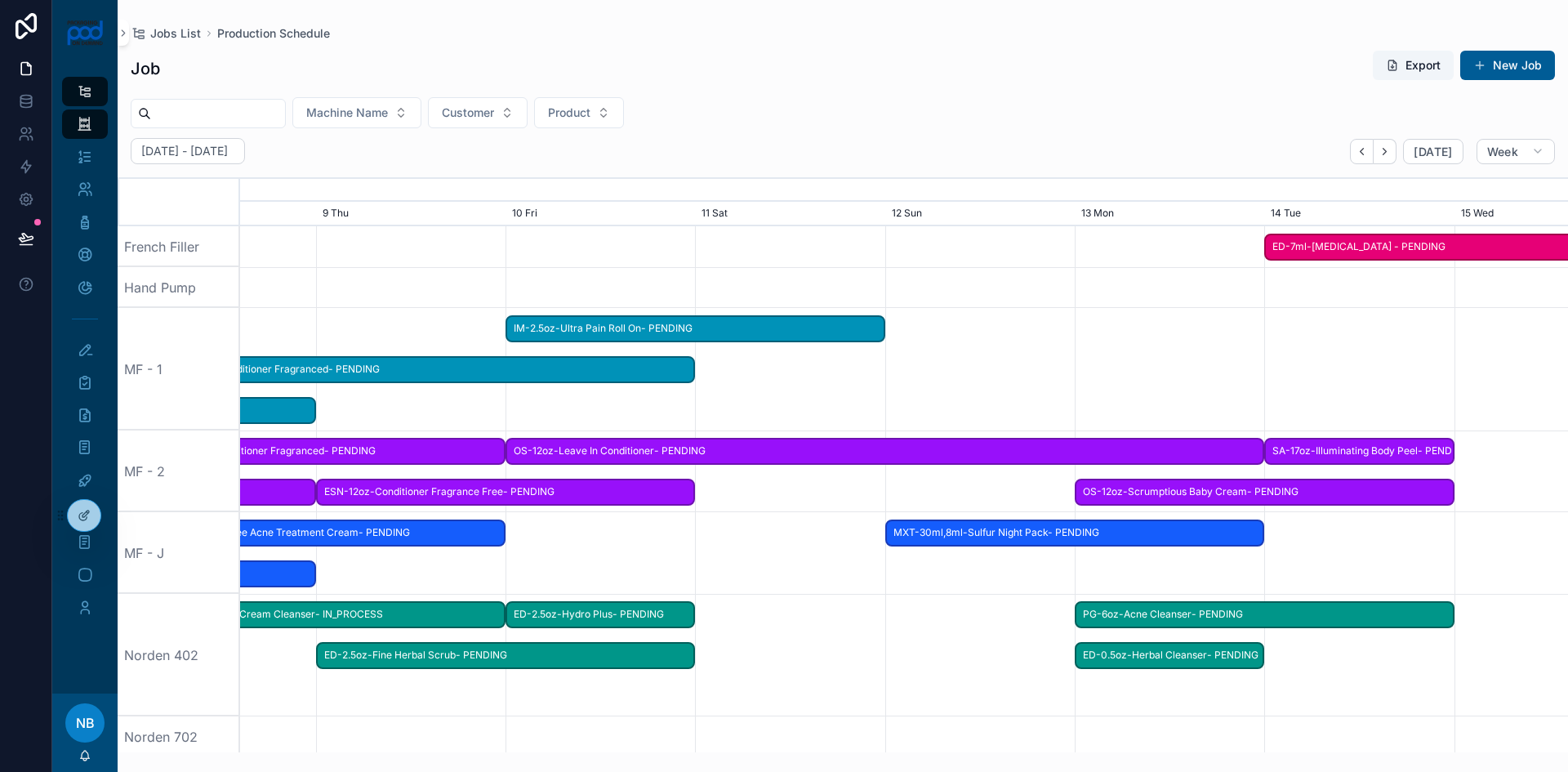
scroll to position [0, 2326]
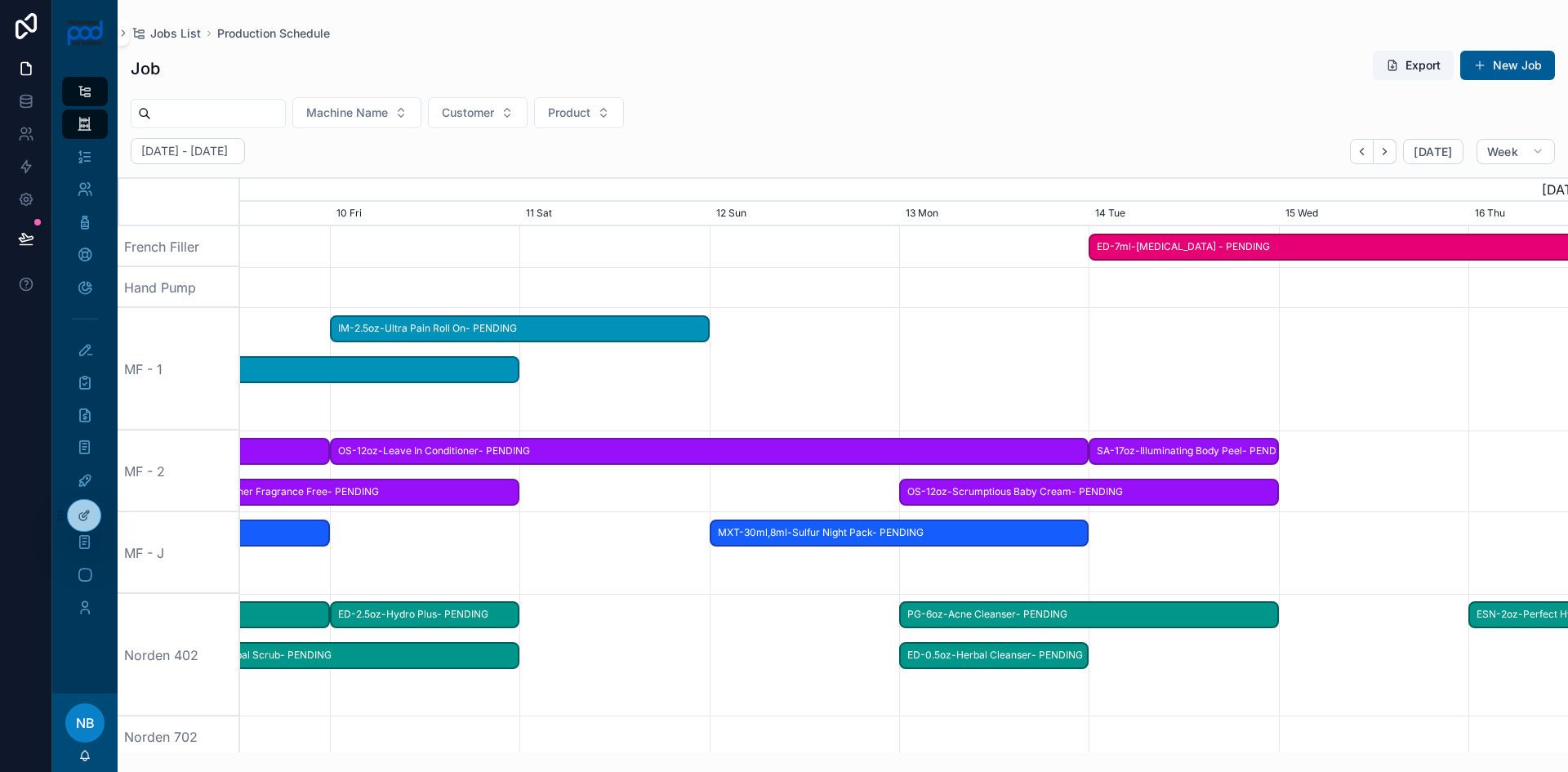
drag, startPoint x: 1375, startPoint y: 565, endPoint x: 706, endPoint y: 581, distance: 669.2
click at [706, 581] on div "scrollable content" at bounding box center [235, 554] width 5313 height 82
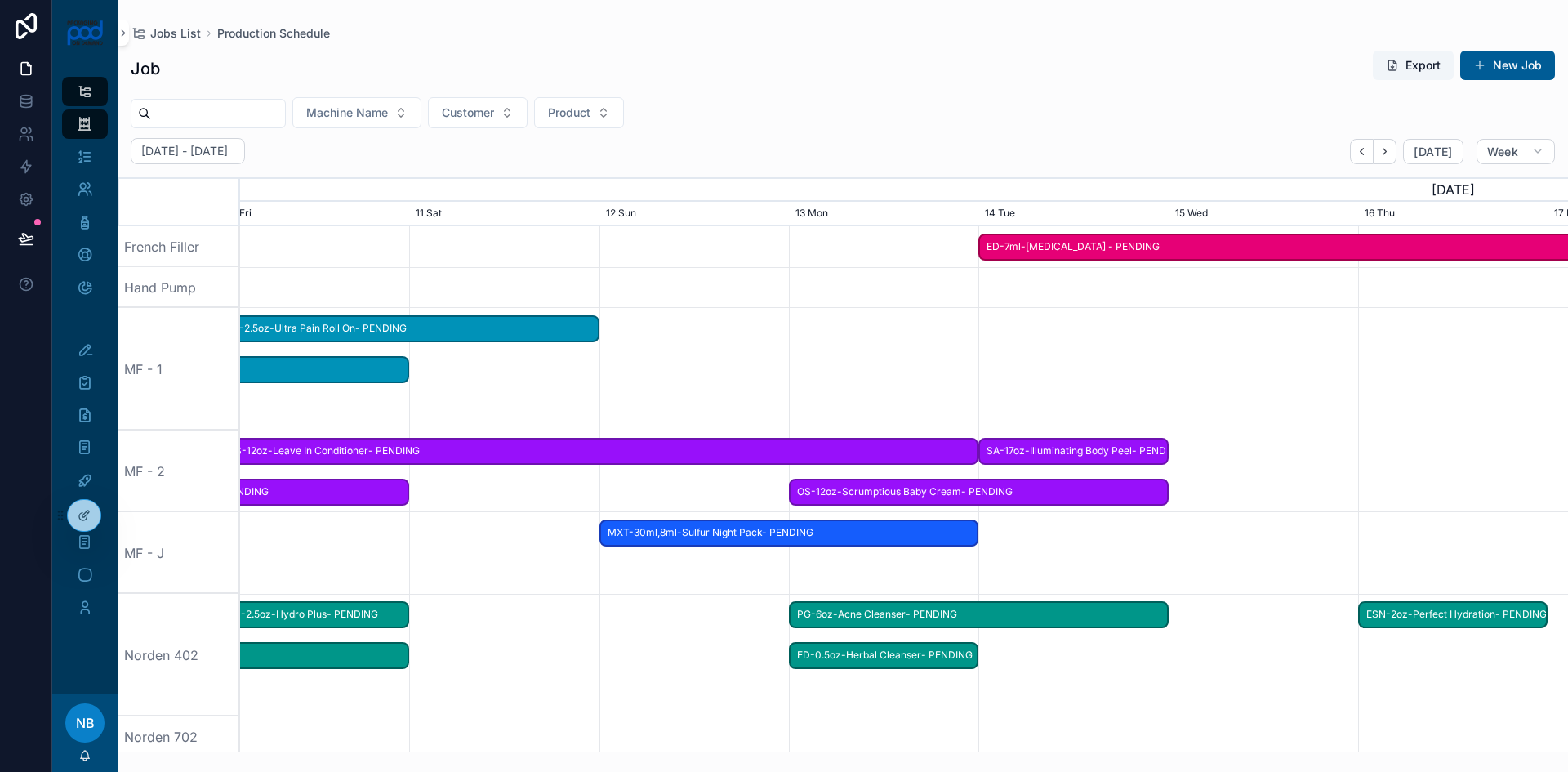
scroll to position [0, 2766]
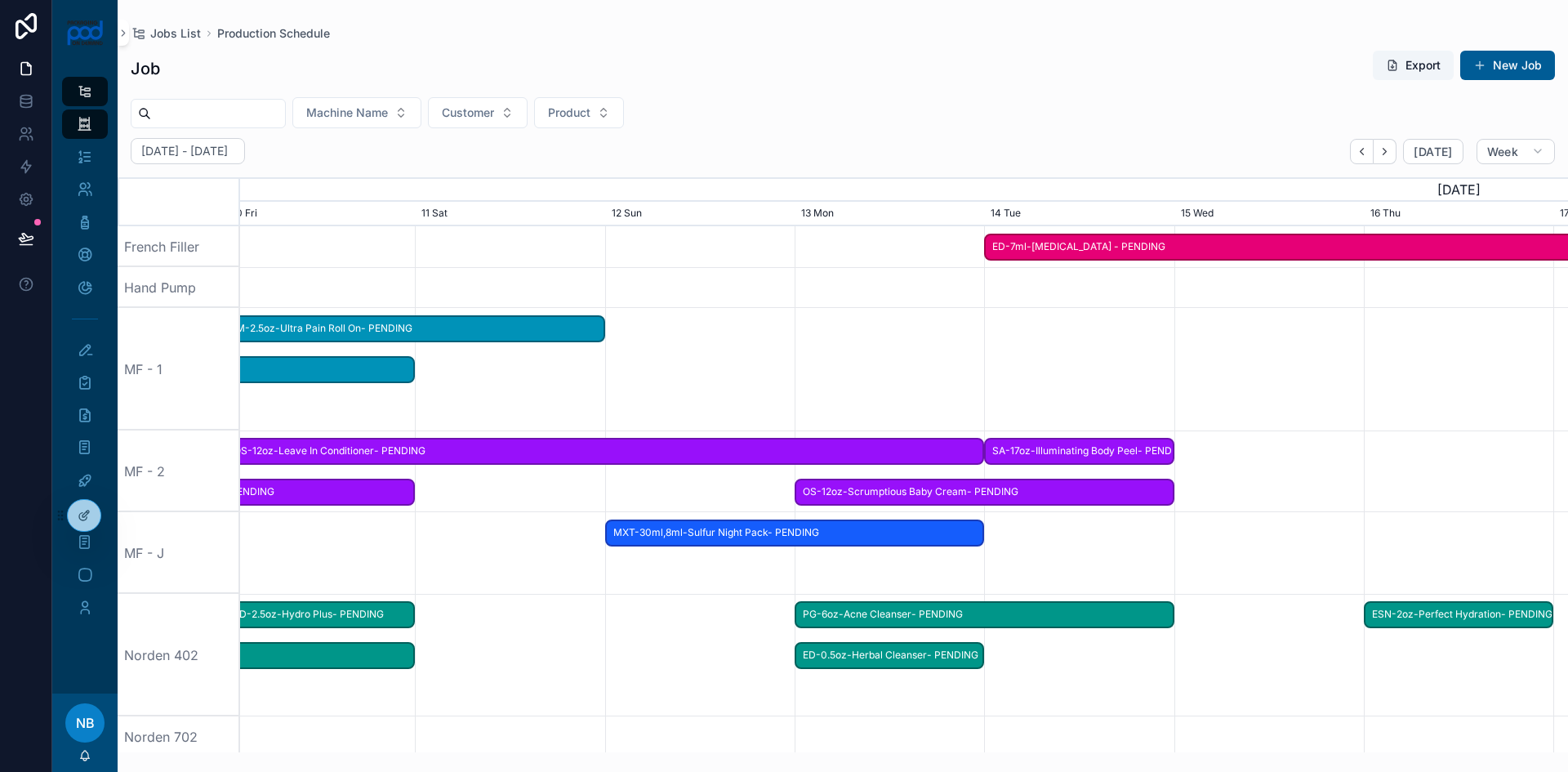
drag, startPoint x: 998, startPoint y: 382, endPoint x: 889, endPoint y: 382, distance: 109.0
click at [889, 382] on div "scrollable content" at bounding box center [131, 368] width 5313 height 122
click at [1518, 67] on button "New Job" at bounding box center [1507, 65] width 94 height 29
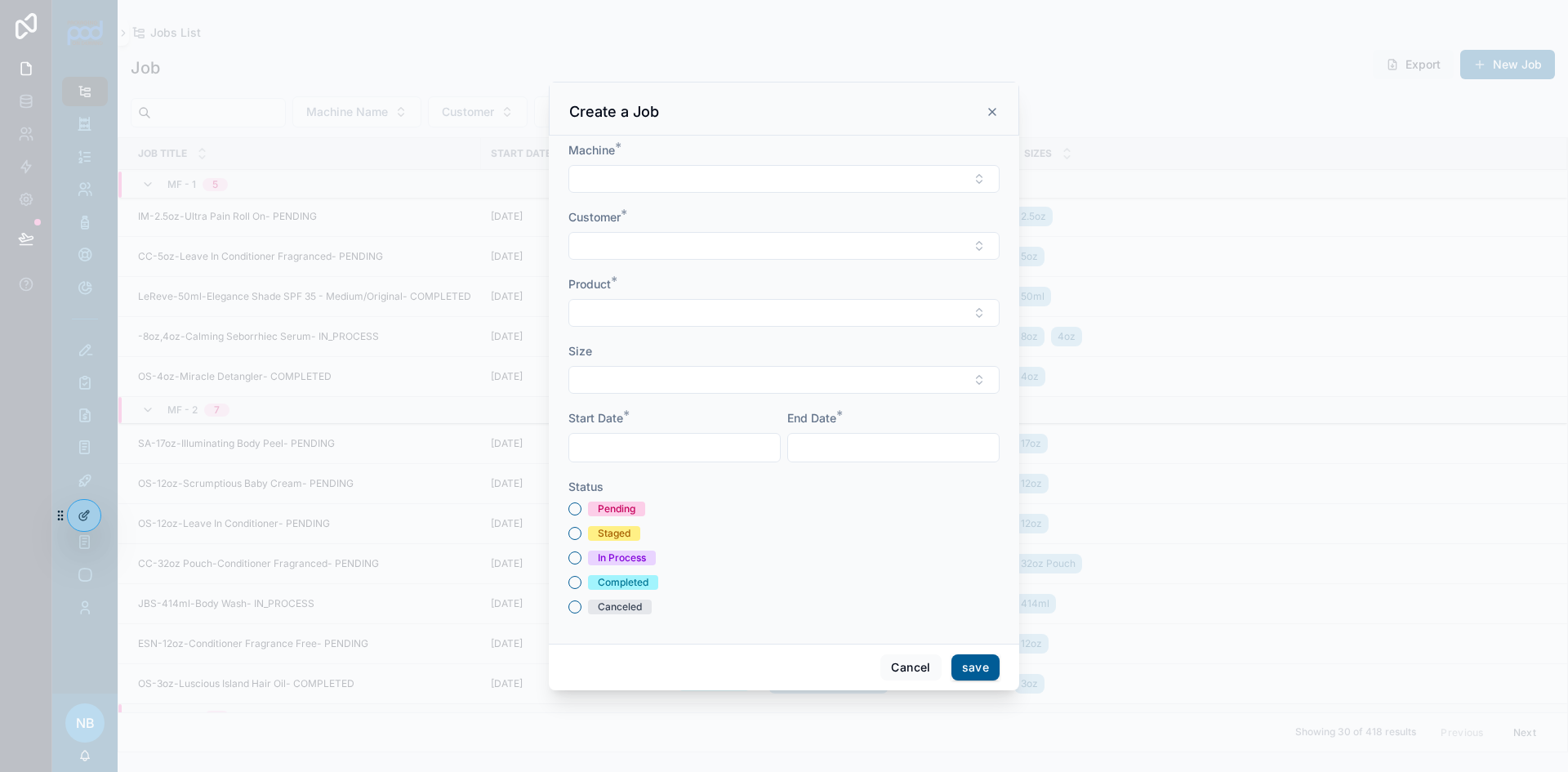
click at [624, 181] on button "Select Button" at bounding box center [784, 178] width 431 height 28
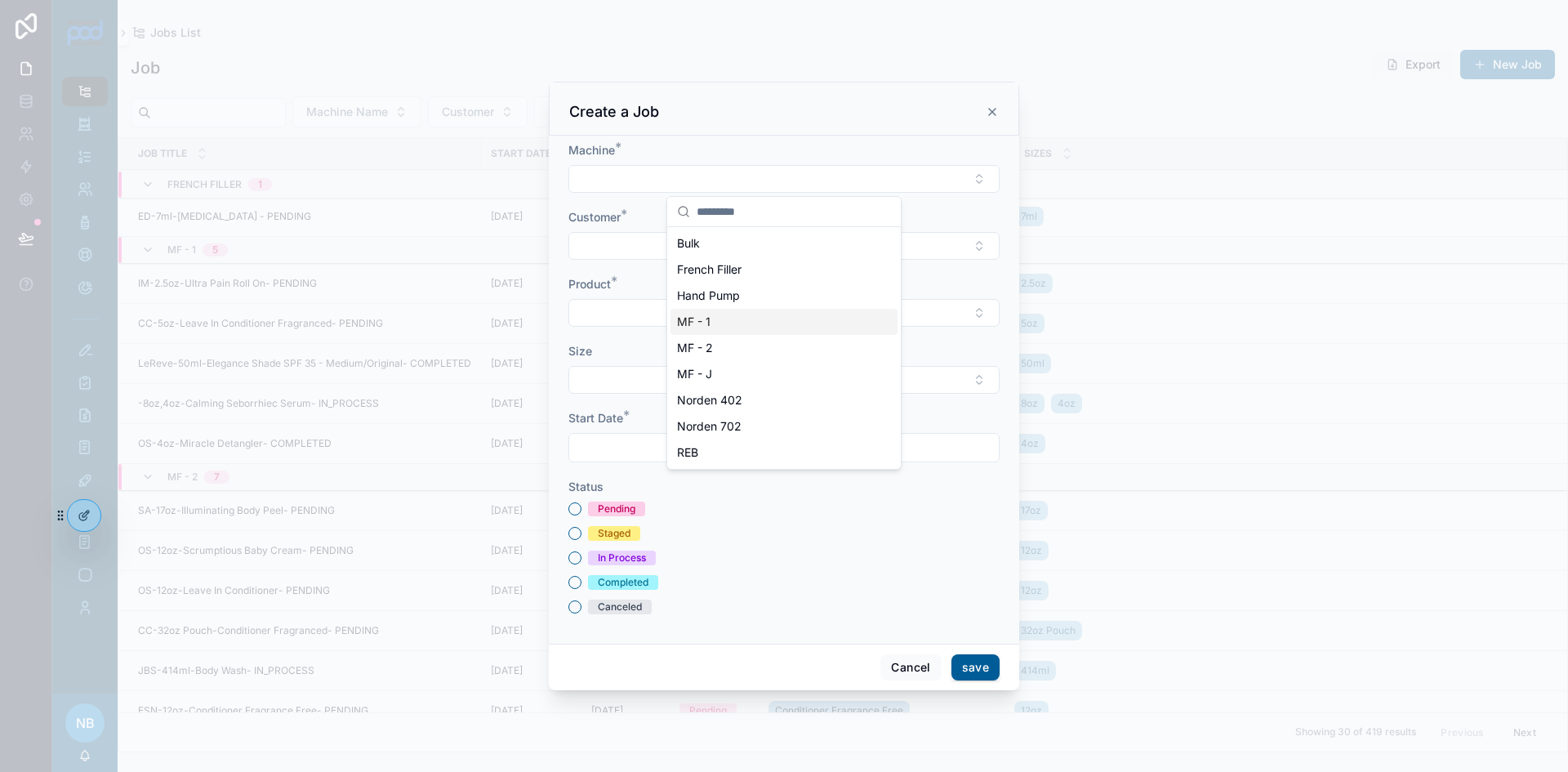
click at [714, 324] on div "MF - 1" at bounding box center [784, 321] width 227 height 26
click at [661, 439] on input "scrollable content" at bounding box center [675, 449] width 210 height 23
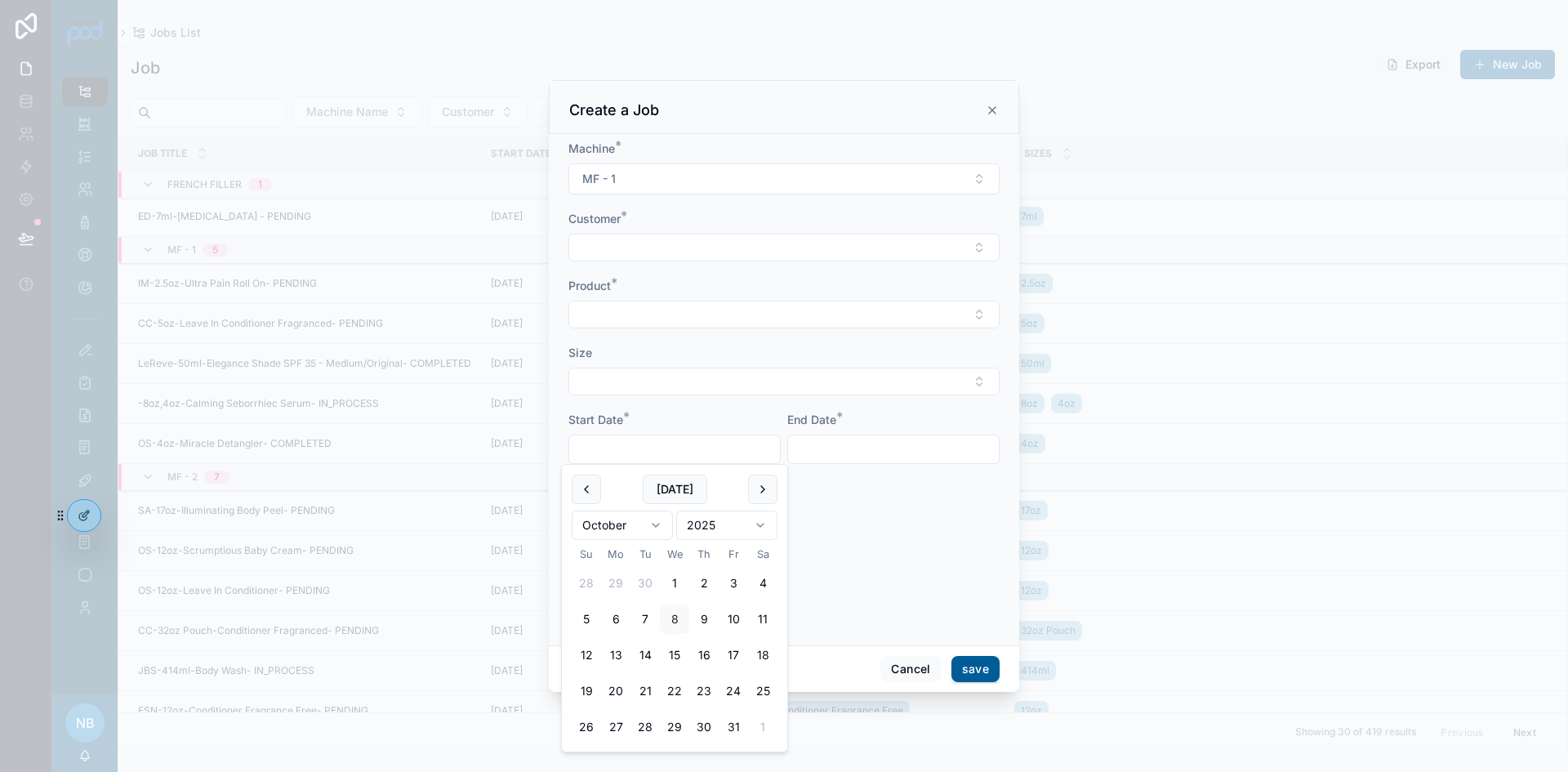
click at [620, 653] on button "13" at bounding box center [615, 654] width 29 height 29
type input "**********"
click at [827, 446] on input "scrollable content" at bounding box center [893, 449] width 210 height 23
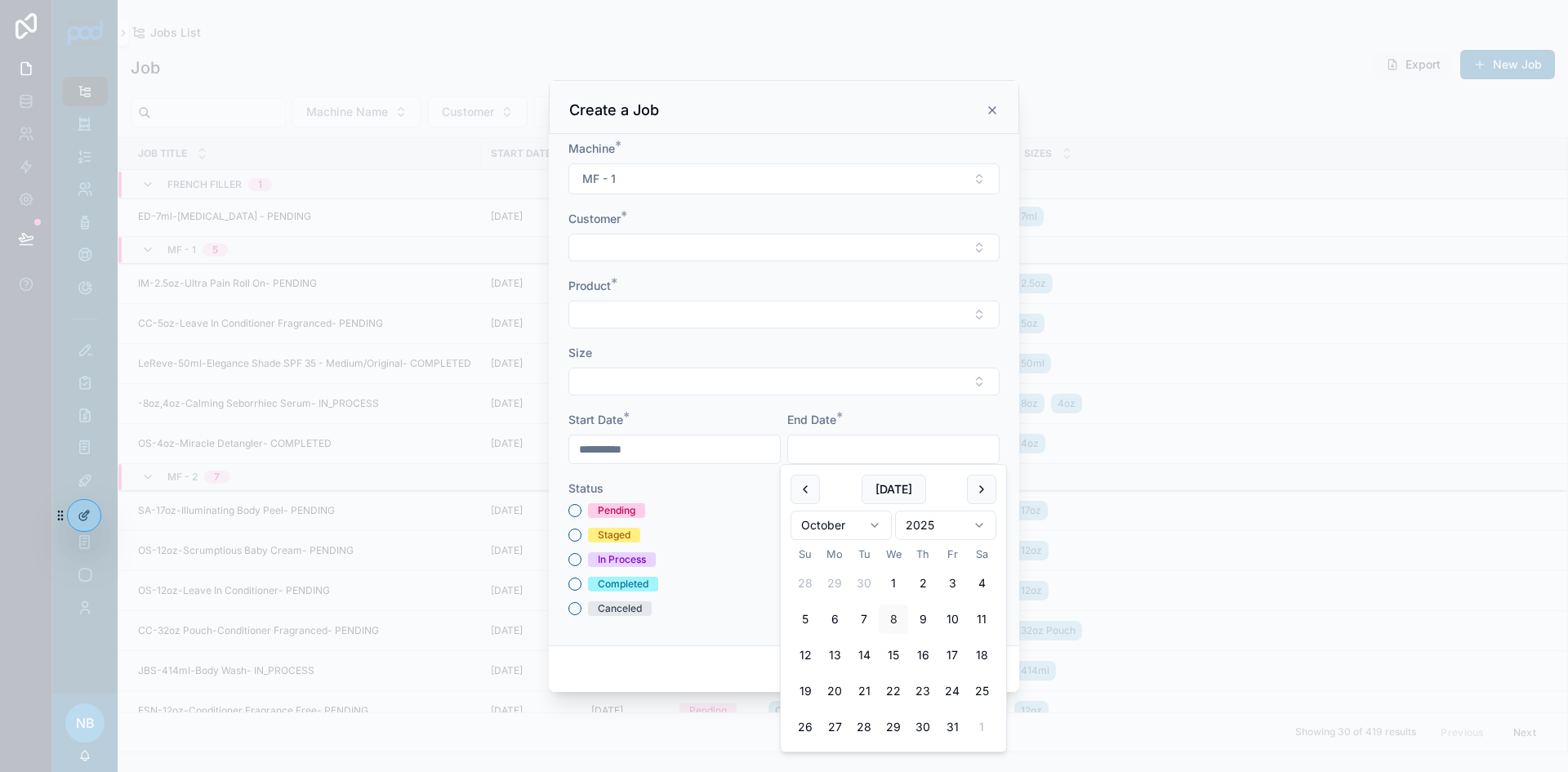
click at [860, 657] on button "14" at bounding box center [864, 654] width 29 height 29
type input "**********"
click at [630, 251] on button "Select Button" at bounding box center [784, 247] width 431 height 28
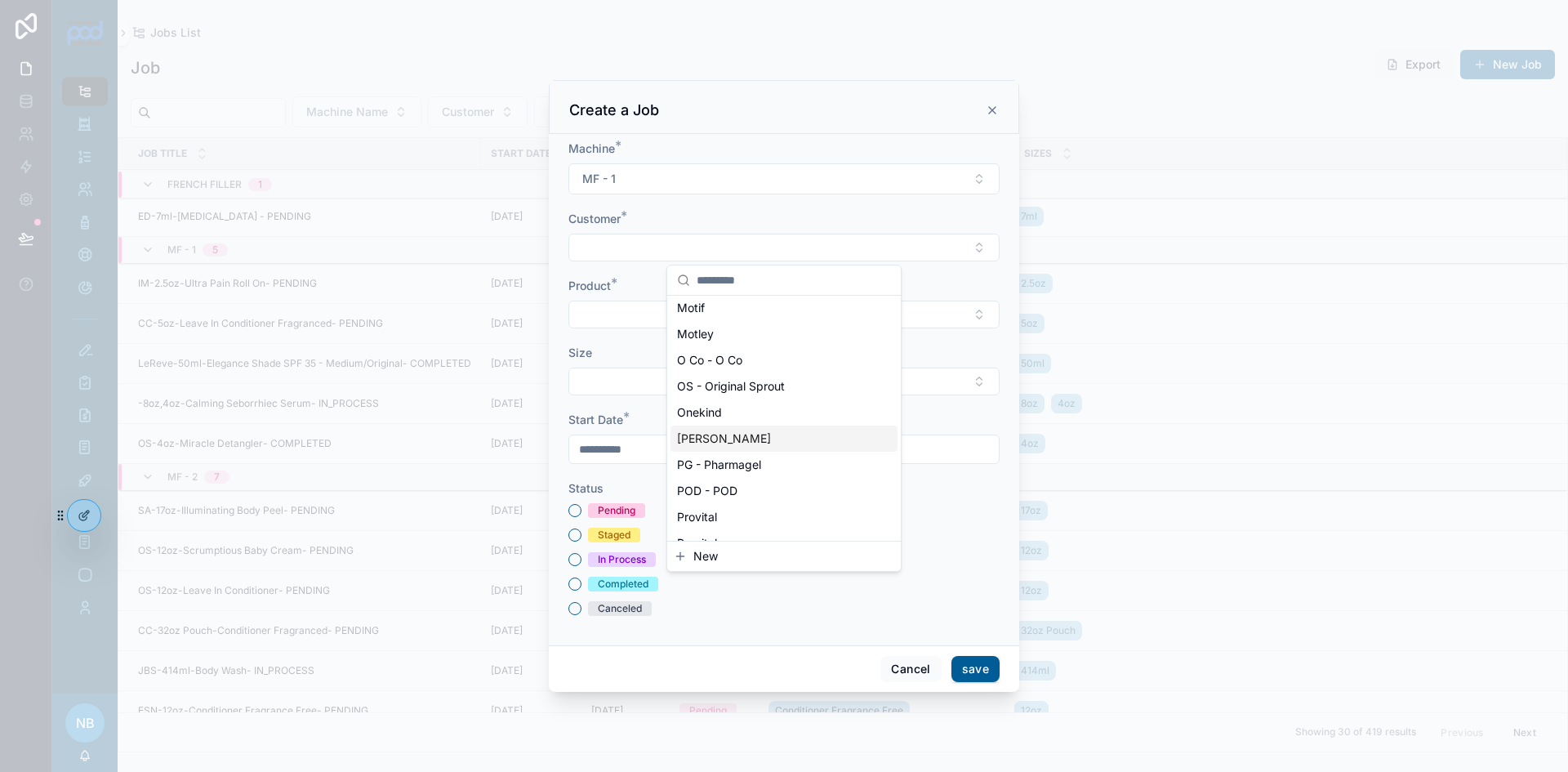
scroll to position [944, 0]
click at [718, 462] on span "[PERSON_NAME]" at bounding box center [724, 465] width 94 height 16
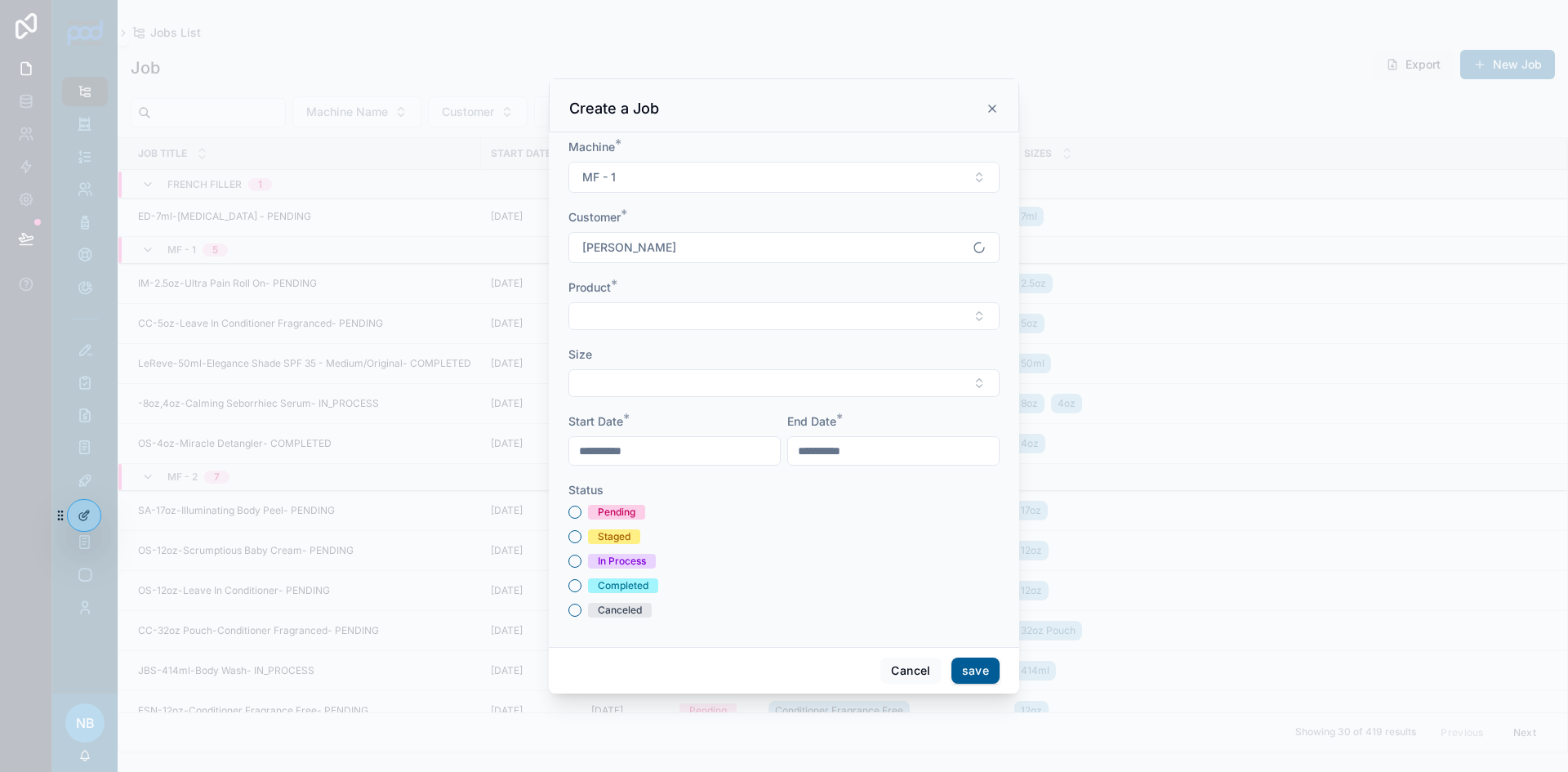
click at [632, 324] on button "Select Button" at bounding box center [784, 316] width 431 height 28
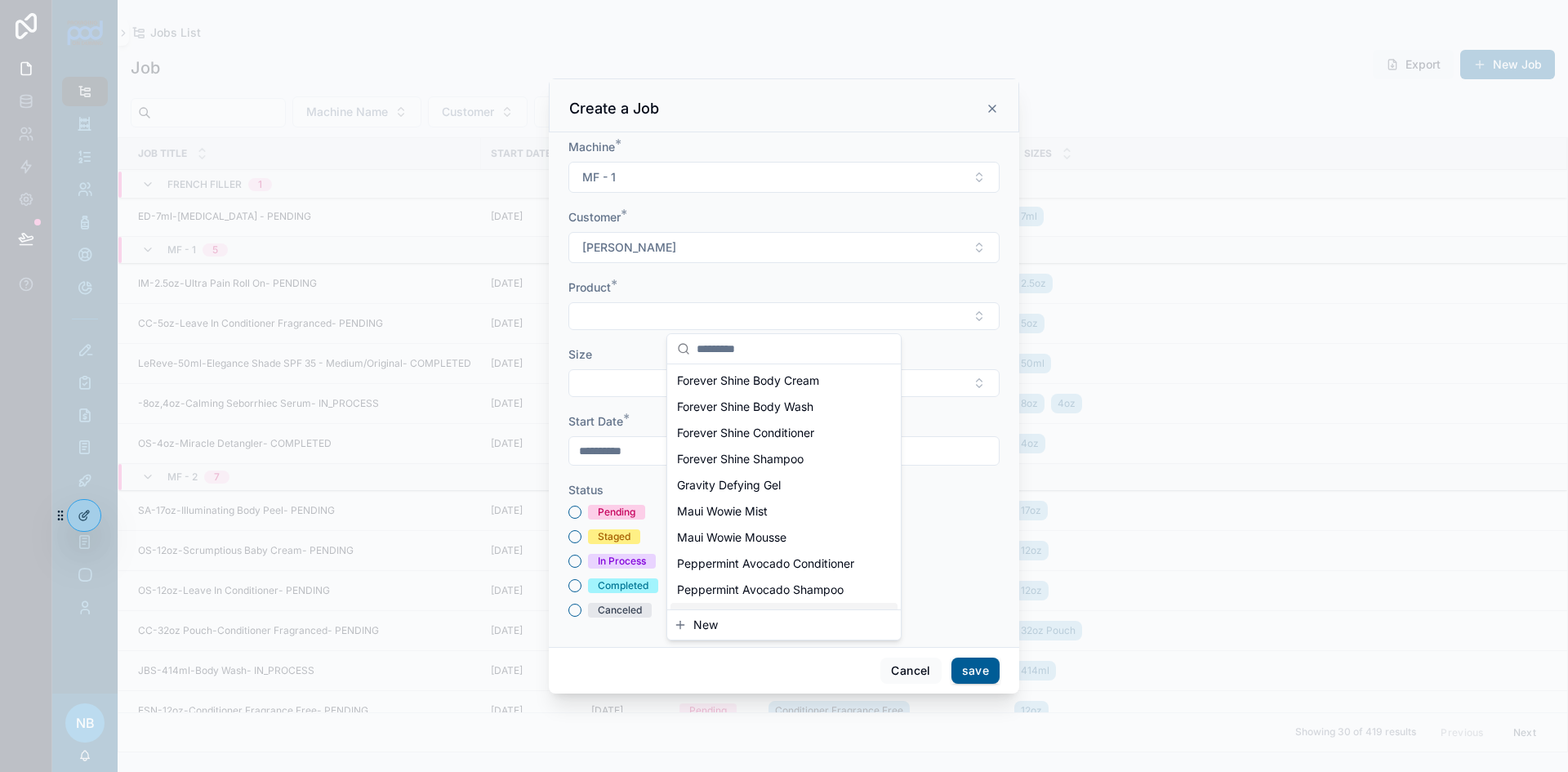
click at [718, 620] on button "New" at bounding box center [784, 625] width 220 height 16
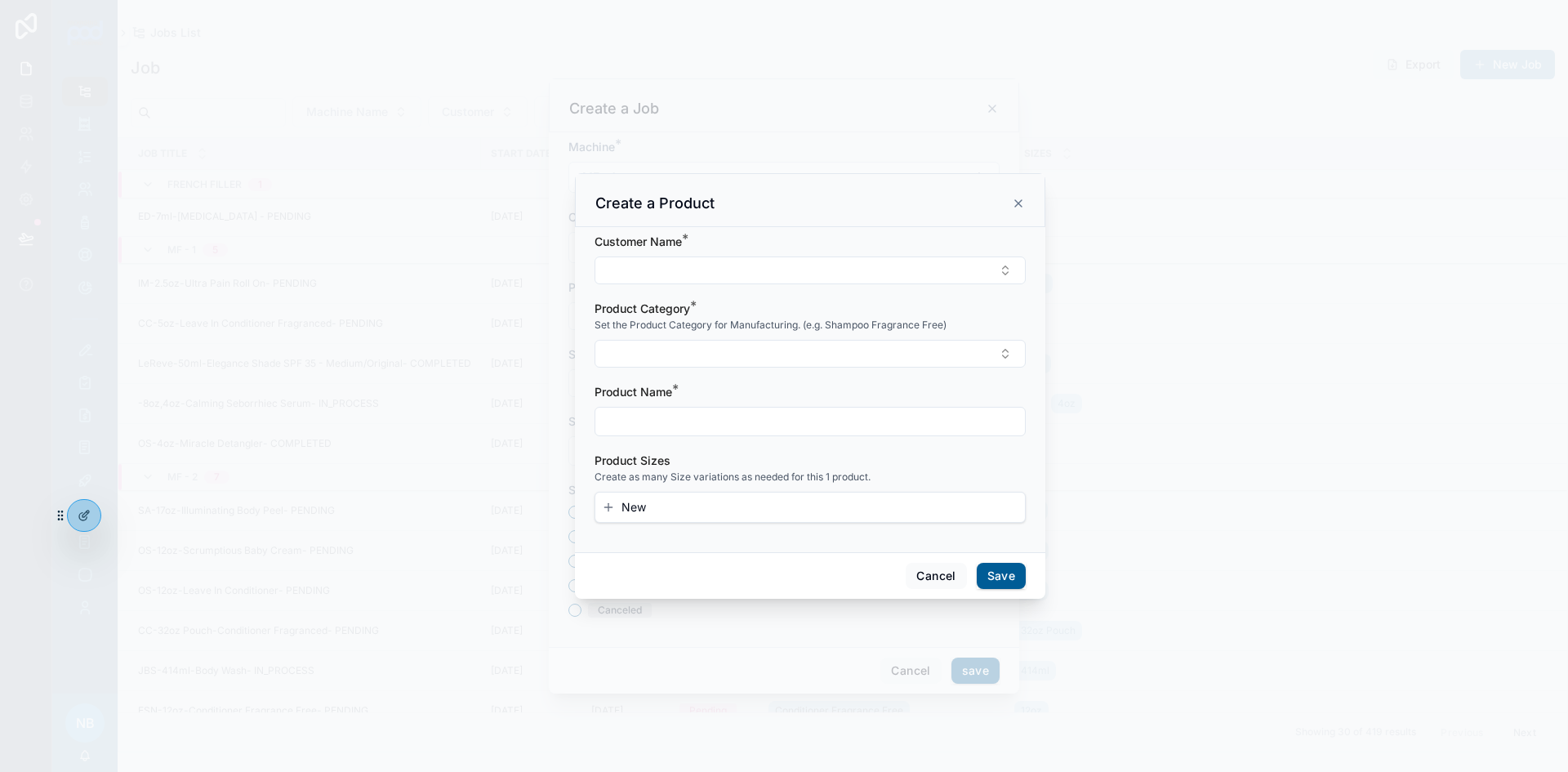
click at [1016, 201] on icon "scrollable content" at bounding box center [1018, 203] width 13 height 13
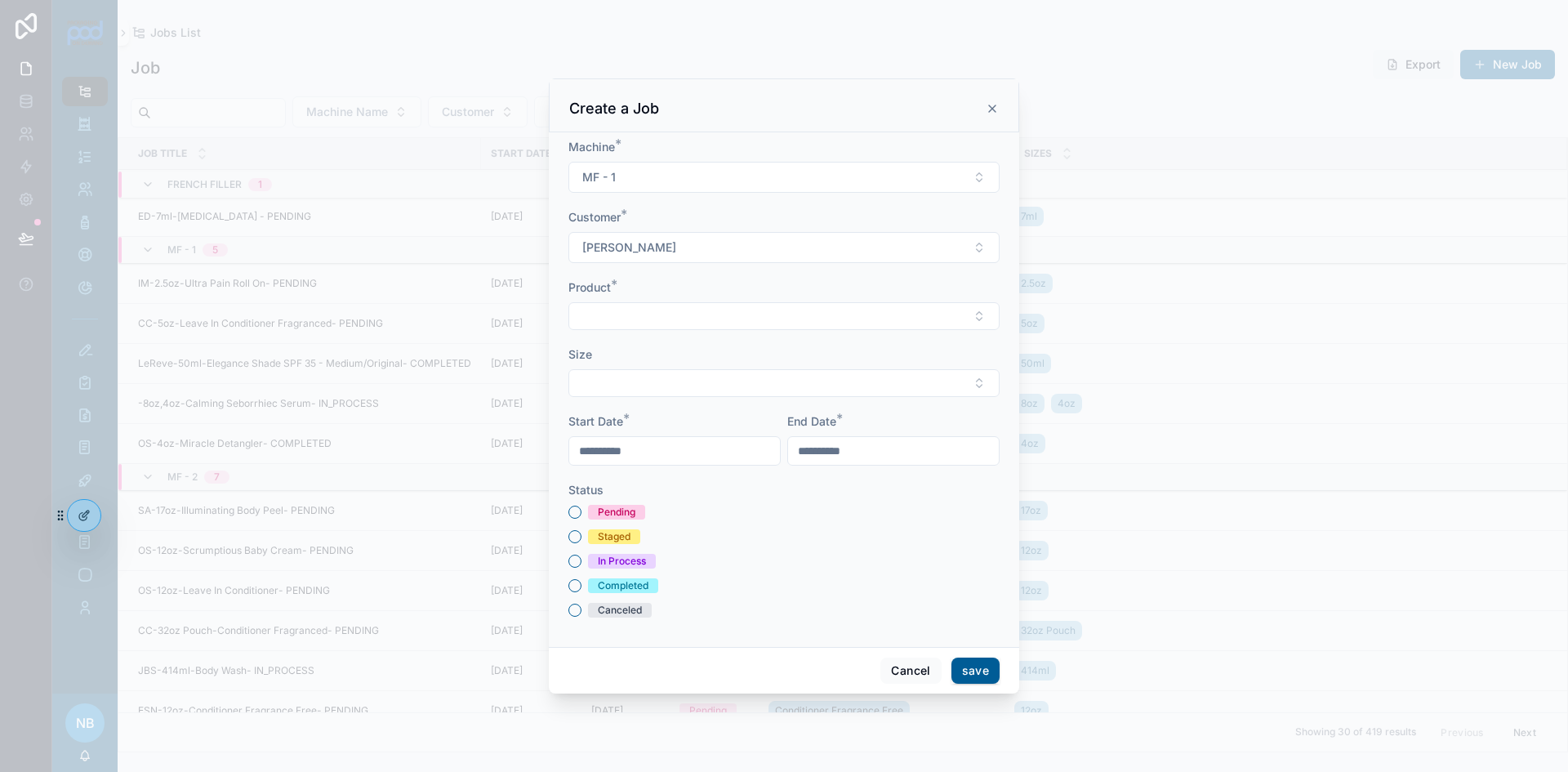
click at [695, 309] on button "Select Button" at bounding box center [784, 316] width 431 height 28
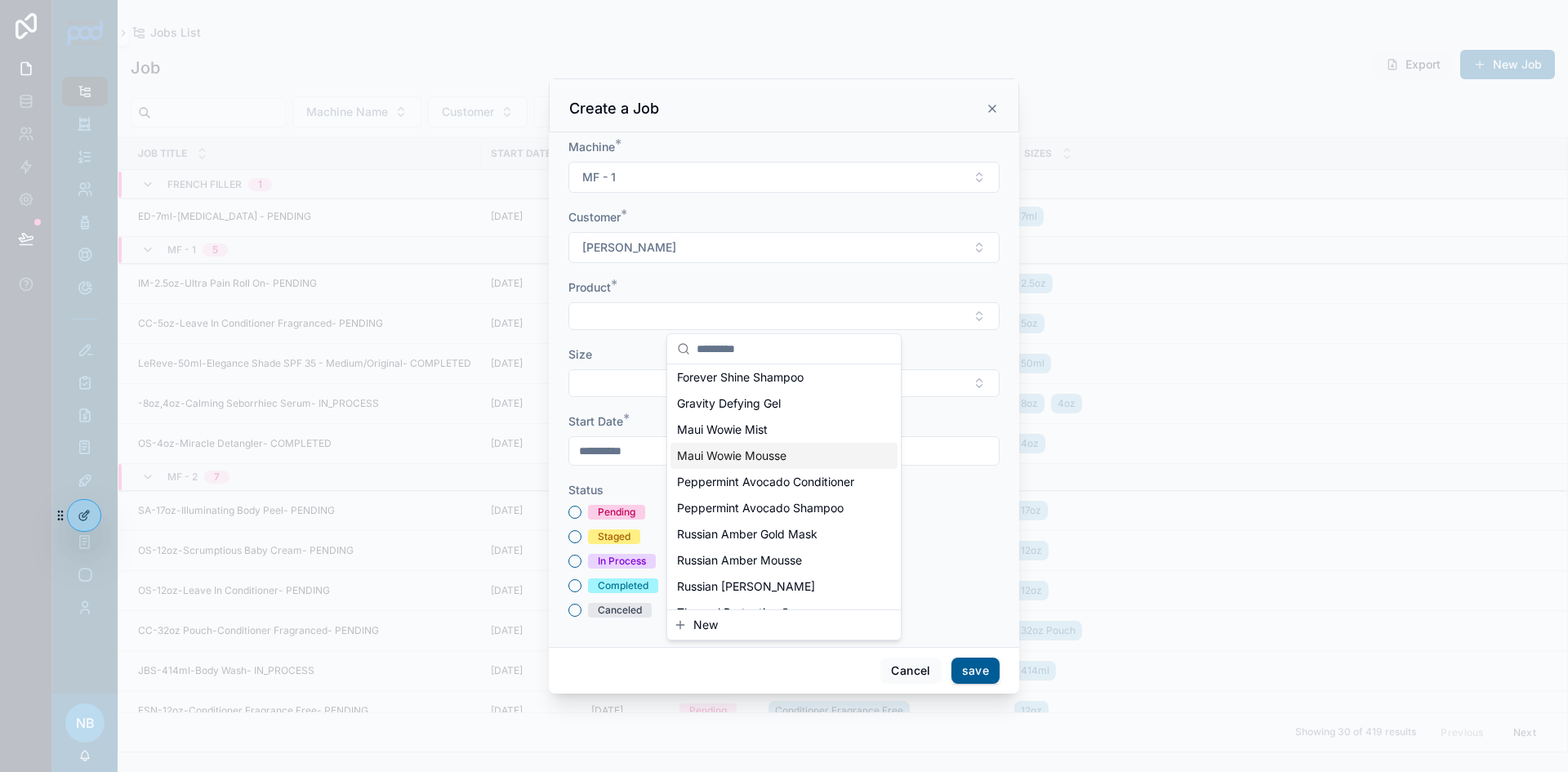
scroll to position [127, 0]
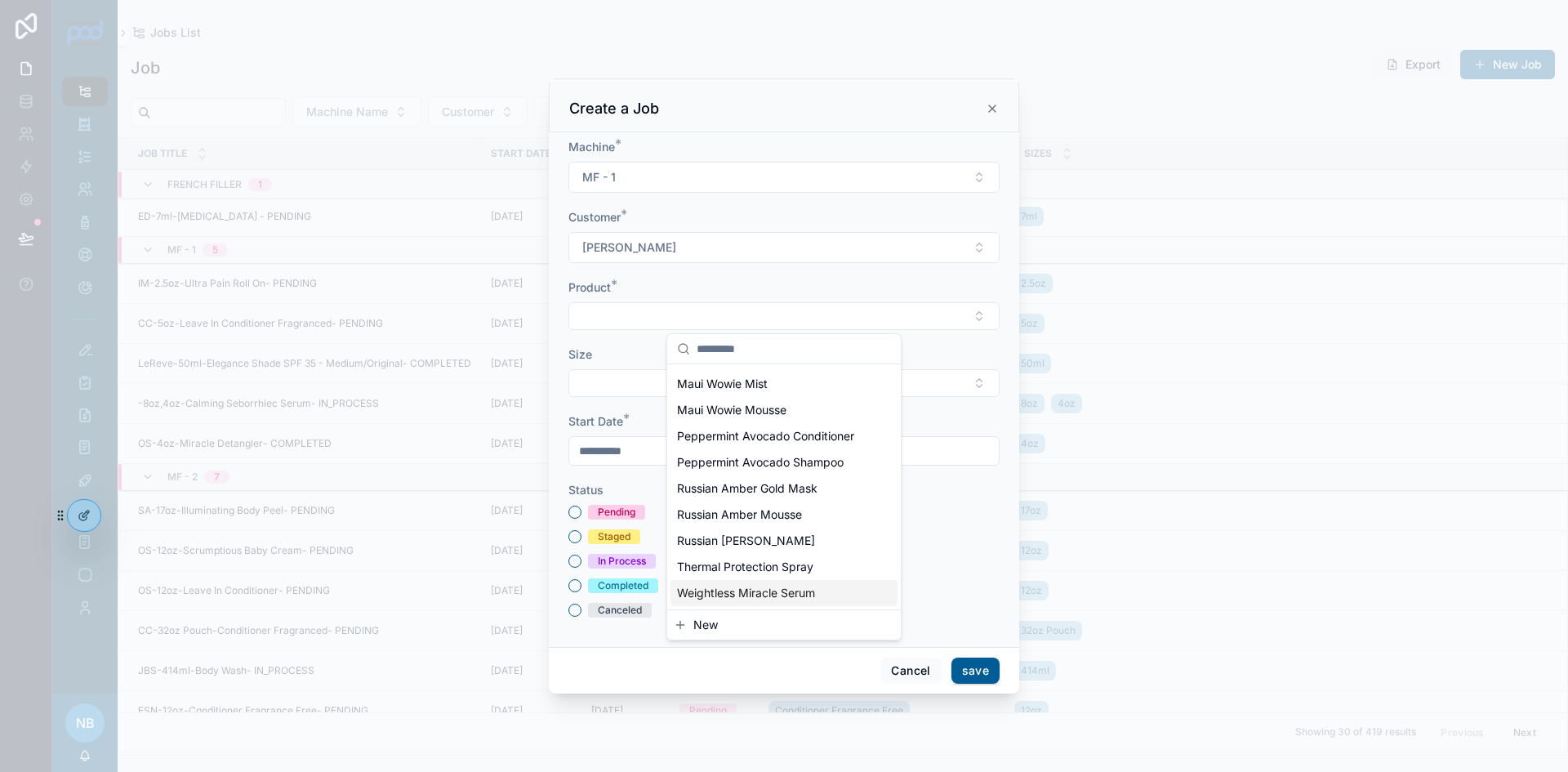
click at [708, 624] on span "New" at bounding box center [705, 625] width 24 height 16
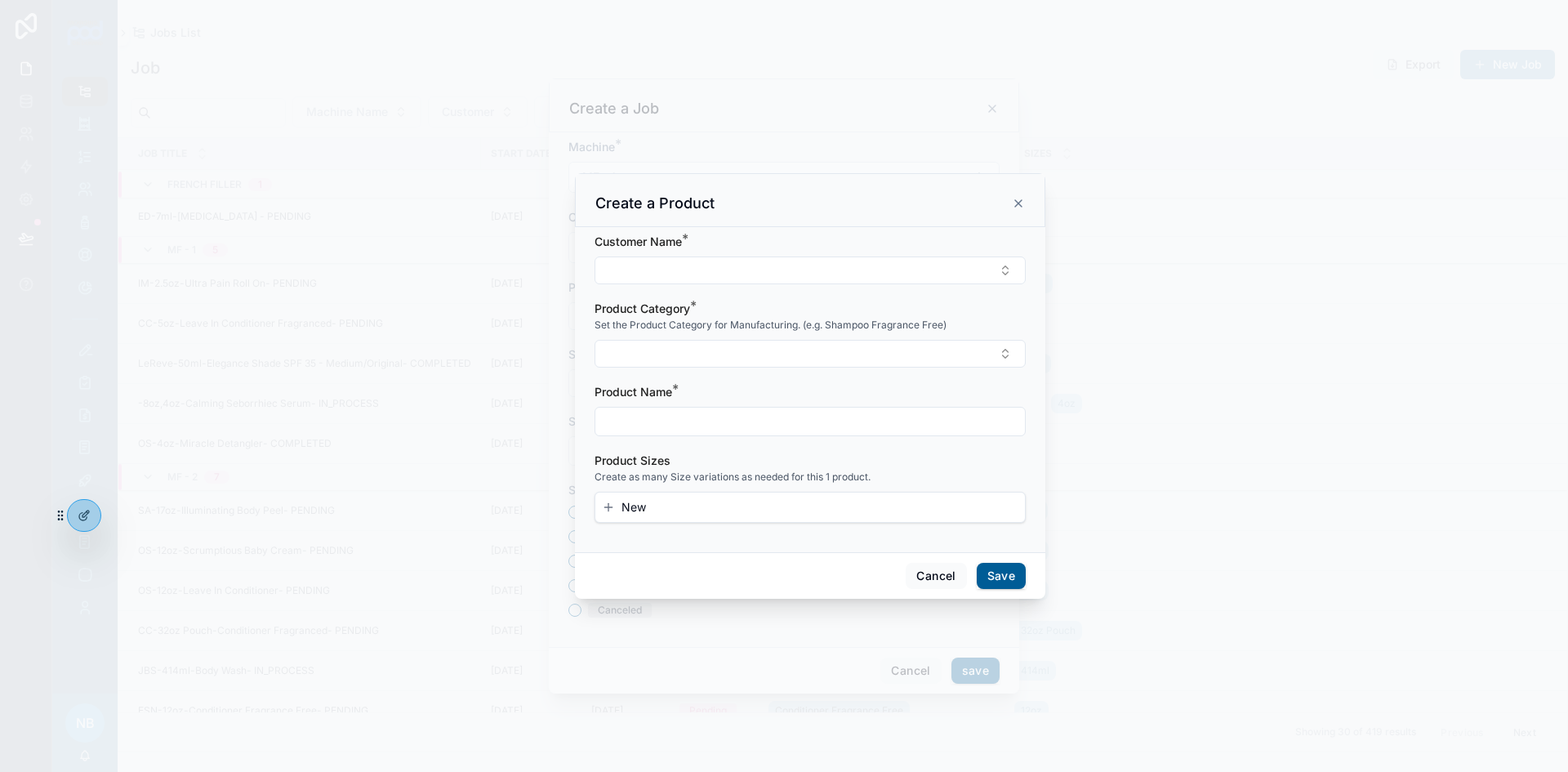
click at [648, 275] on button "Select Button" at bounding box center [810, 270] width 431 height 28
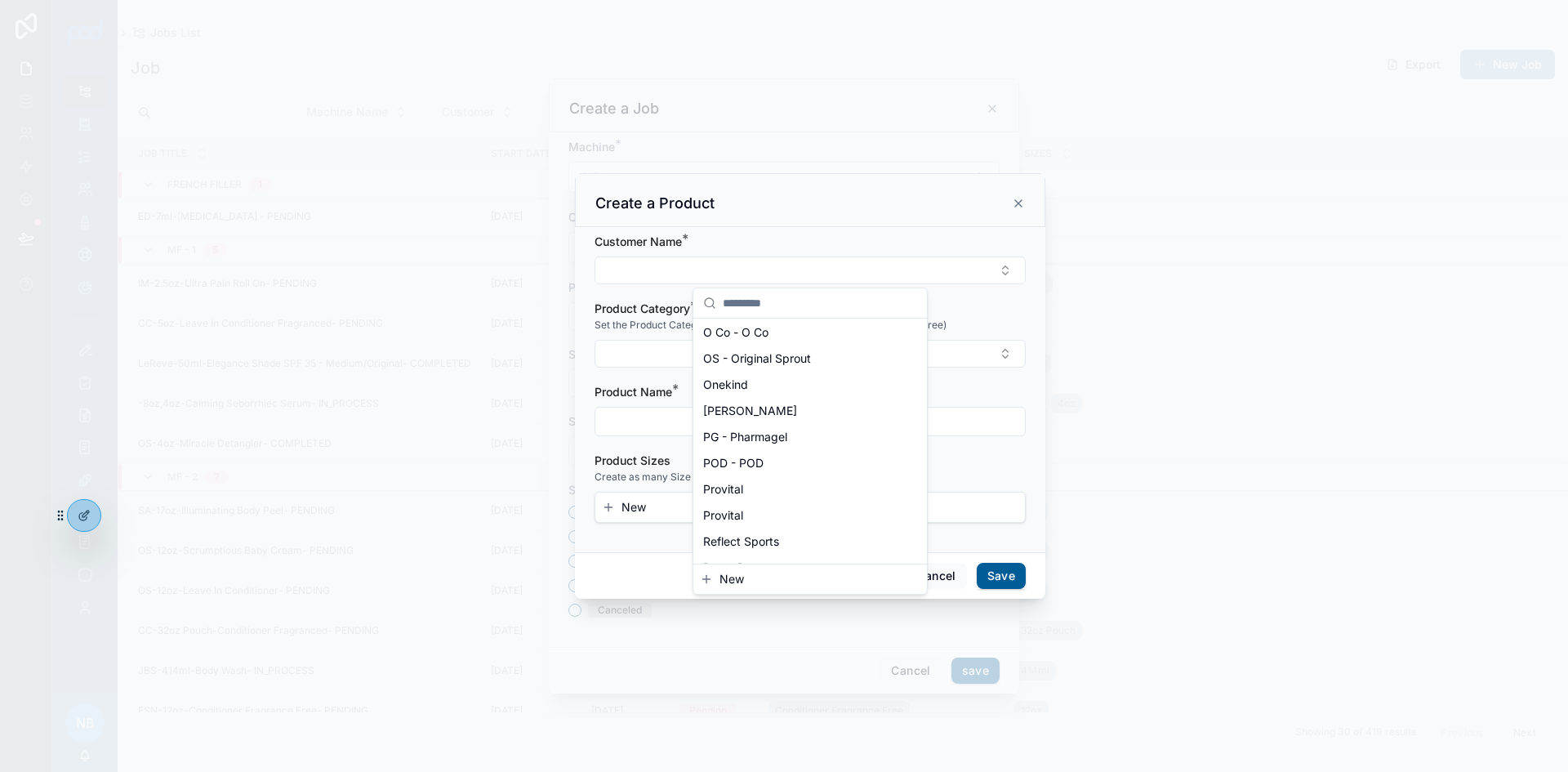
scroll to position [1062, 0]
click at [747, 375] on span "[PERSON_NAME]" at bounding box center [750, 371] width 94 height 16
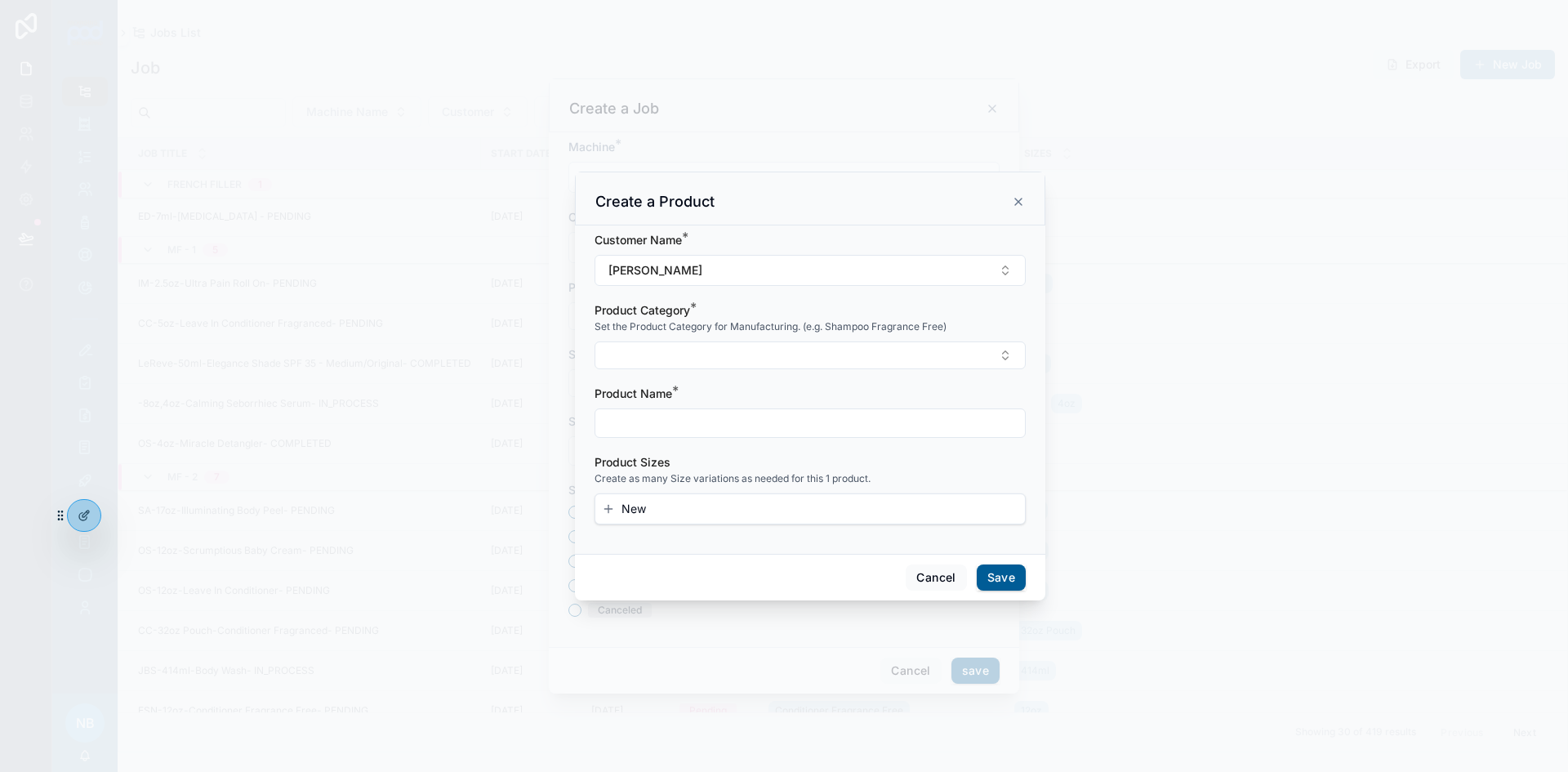
click at [701, 361] on button "Select Button" at bounding box center [810, 355] width 431 height 28
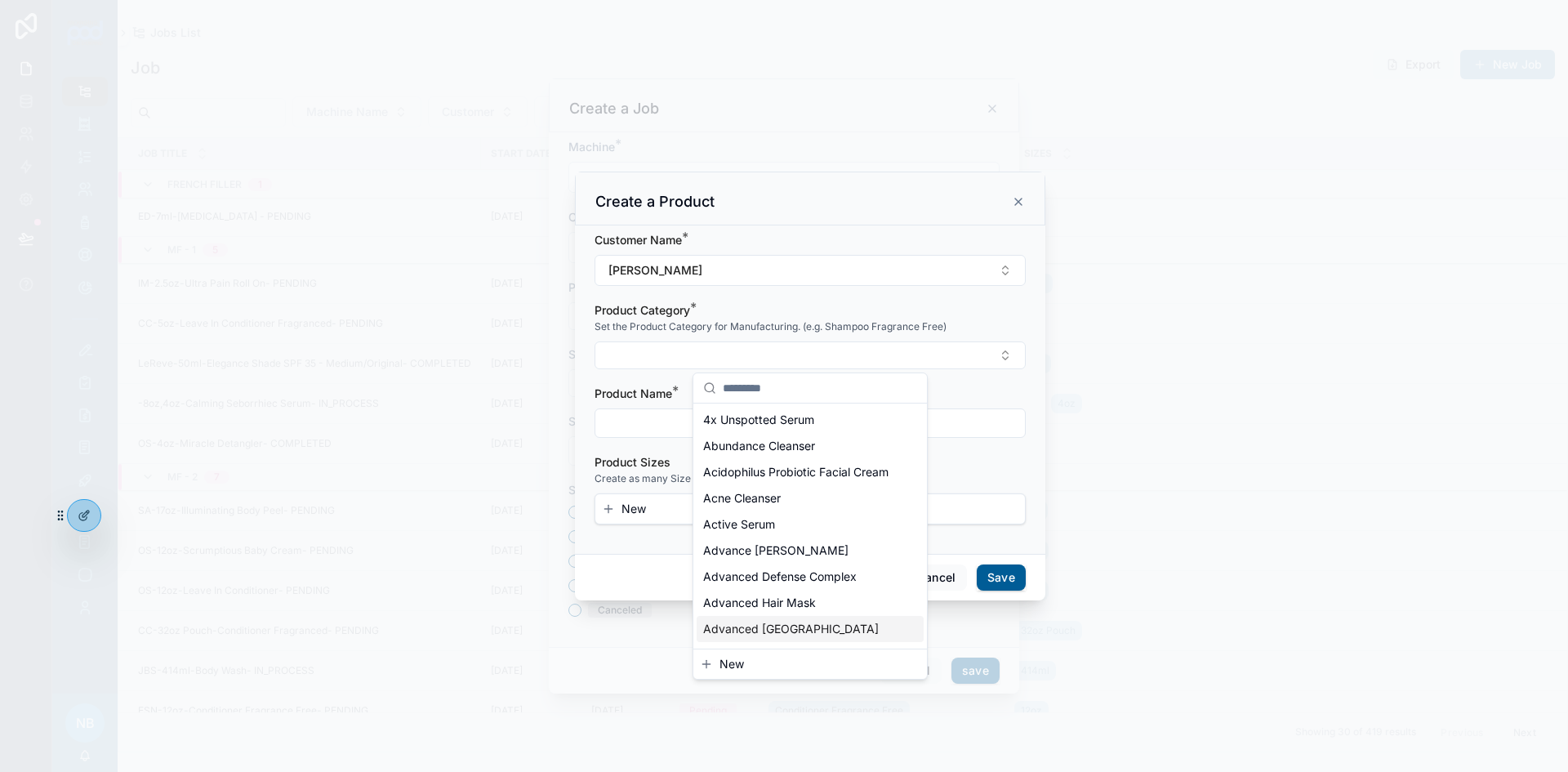
click at [747, 662] on button "New" at bounding box center [809, 664] width 220 height 16
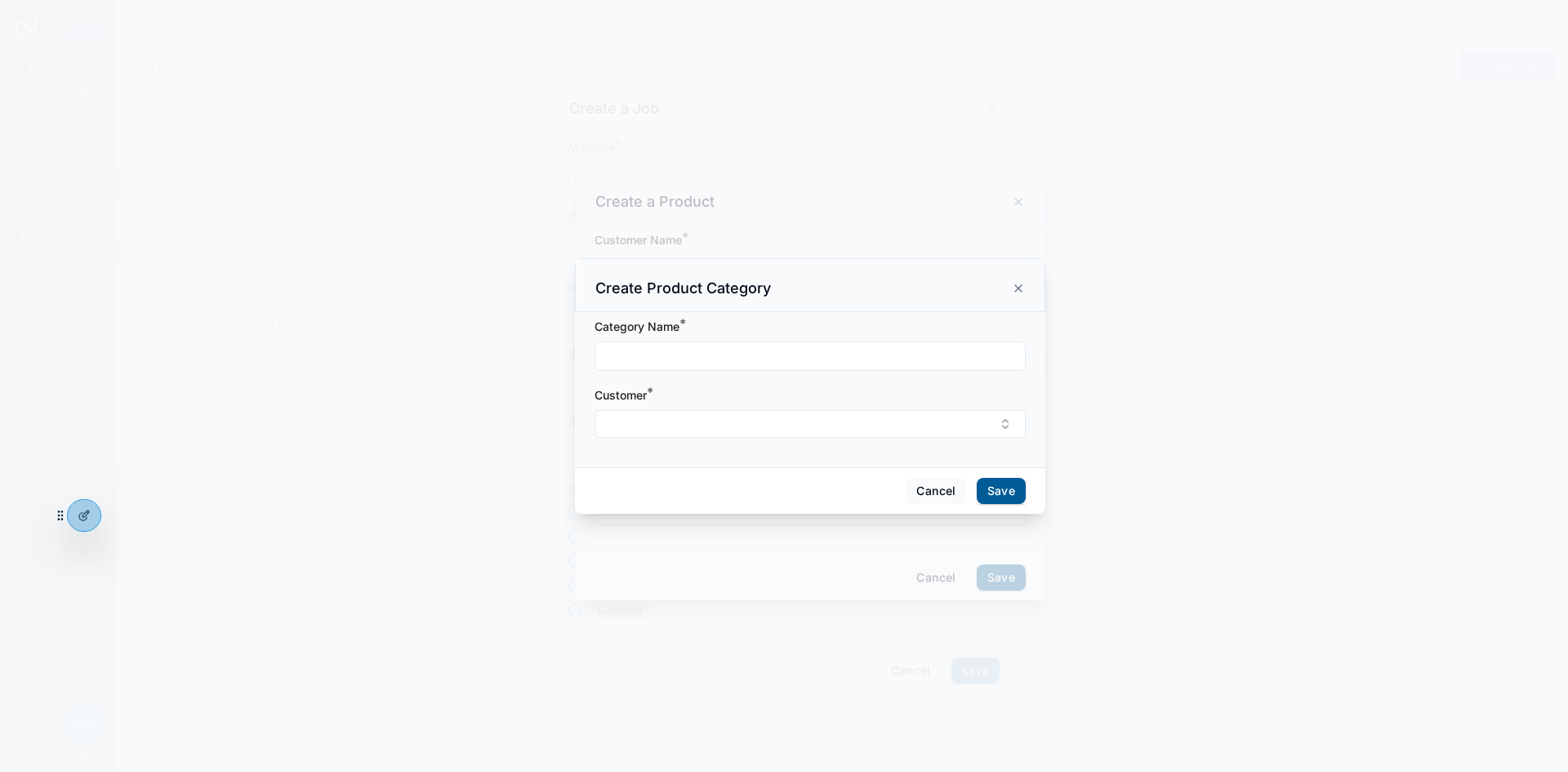
click at [683, 358] on input "scrollable content" at bounding box center [810, 357] width 430 height 23
click at [619, 352] on input "**********" at bounding box center [810, 357] width 430 height 23
click at [628, 357] on input "**********" at bounding box center [810, 357] width 430 height 23
type input "**********"
click at [708, 425] on button "Select Button" at bounding box center [810, 423] width 431 height 28
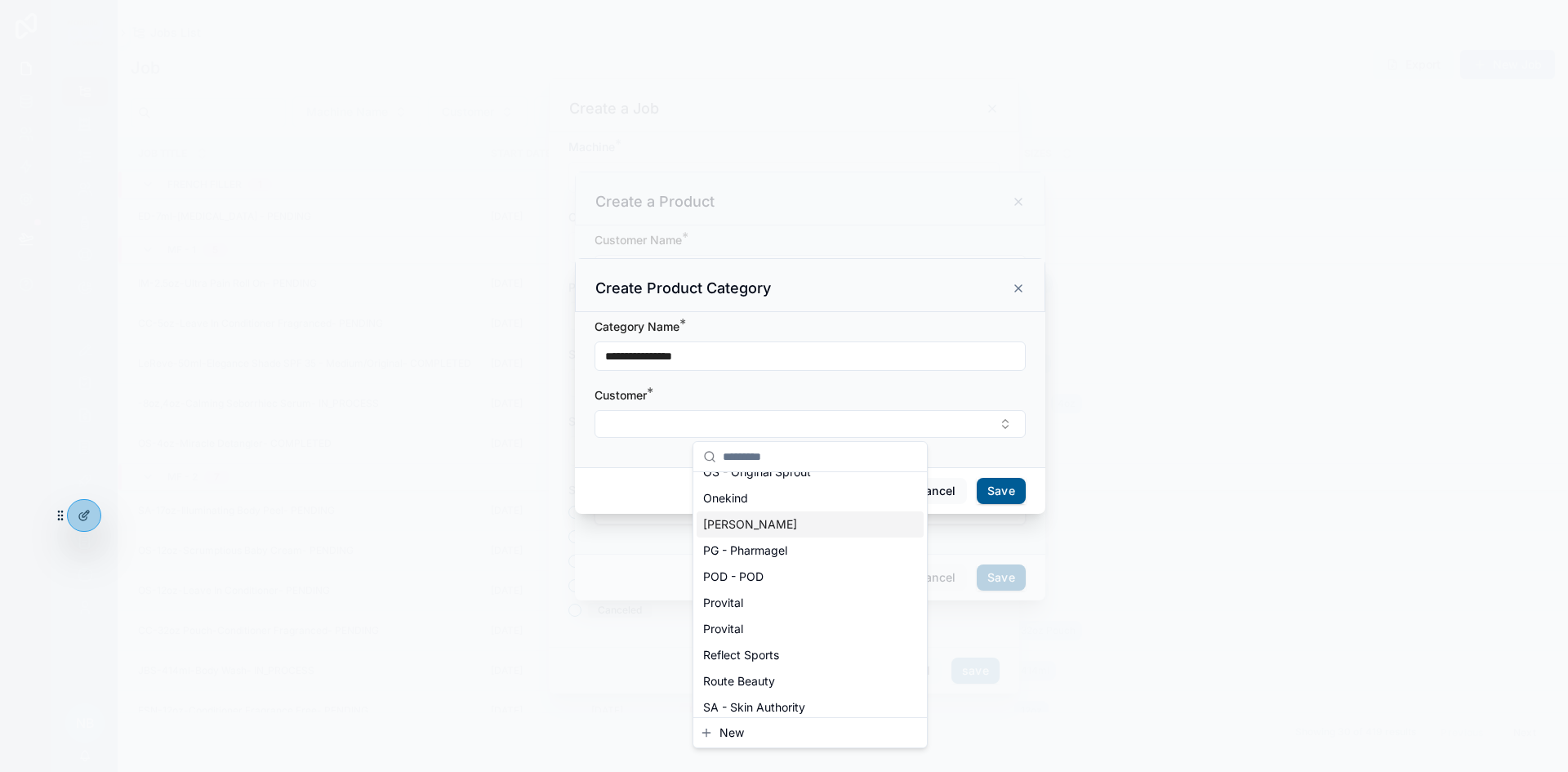
click at [759, 528] on span "[PERSON_NAME]" at bounding box center [750, 524] width 94 height 16
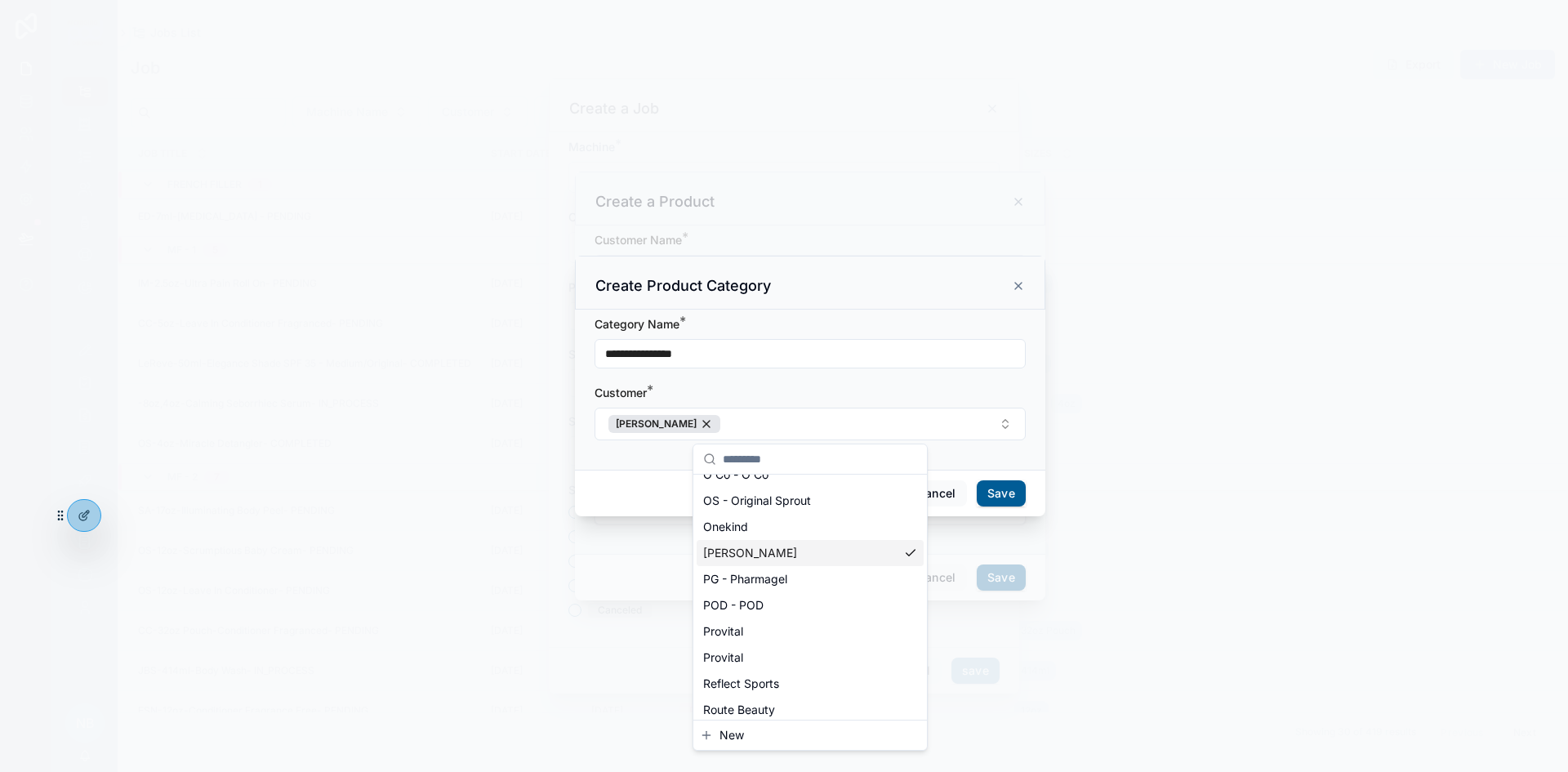
scroll to position [1088, 0]
drag, startPoint x: 785, startPoint y: 487, endPoint x: 768, endPoint y: 489, distance: 17.1
click at [784, 487] on div "OS - Original Sprout" at bounding box center [810, 474] width 227 height 26
click at [719, 423] on div "OS - Original Sprout" at bounding box center [671, 424] width 125 height 18
click at [1015, 498] on button "Save" at bounding box center [1001, 493] width 49 height 26
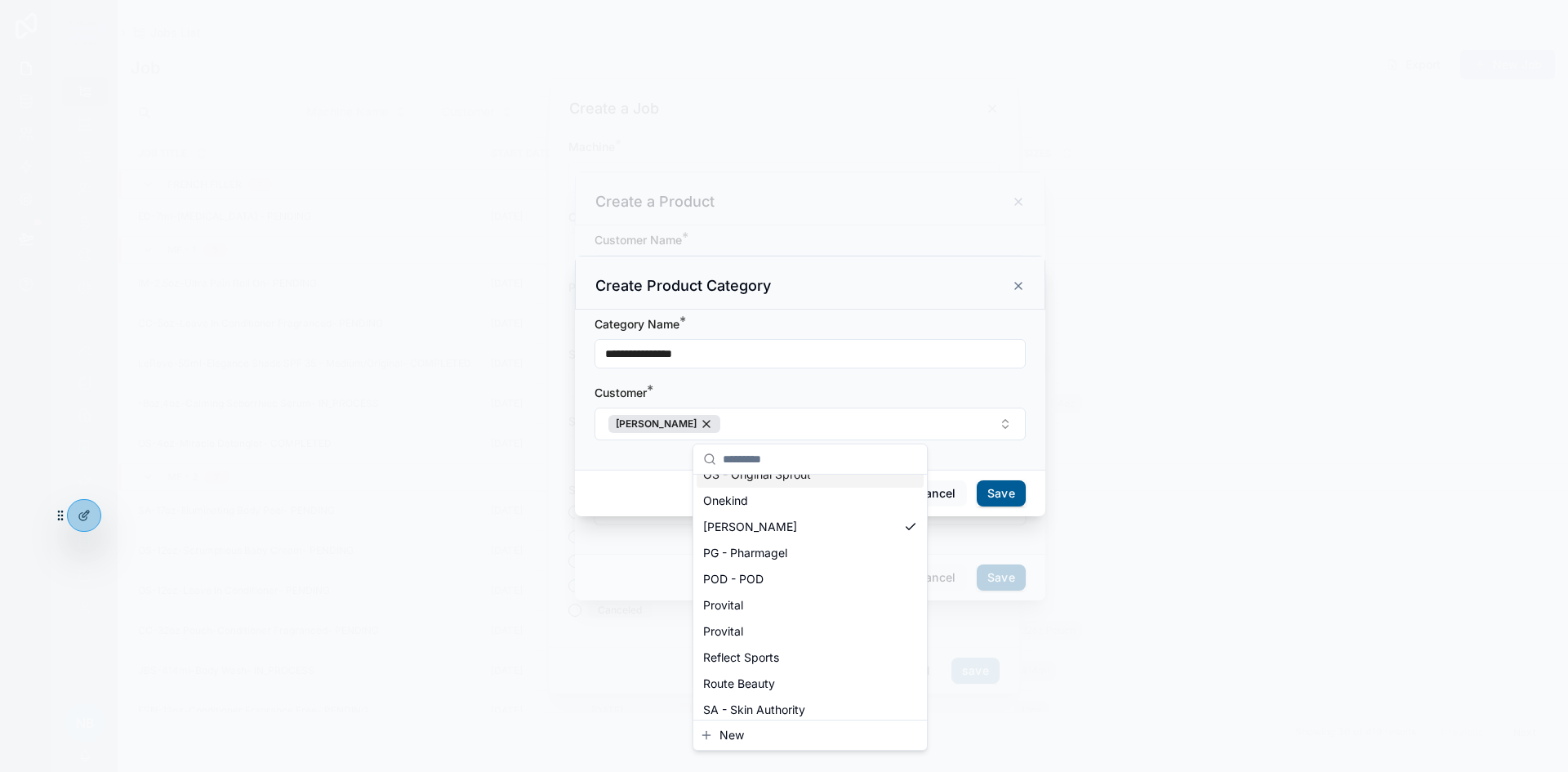
scroll to position [0, 0]
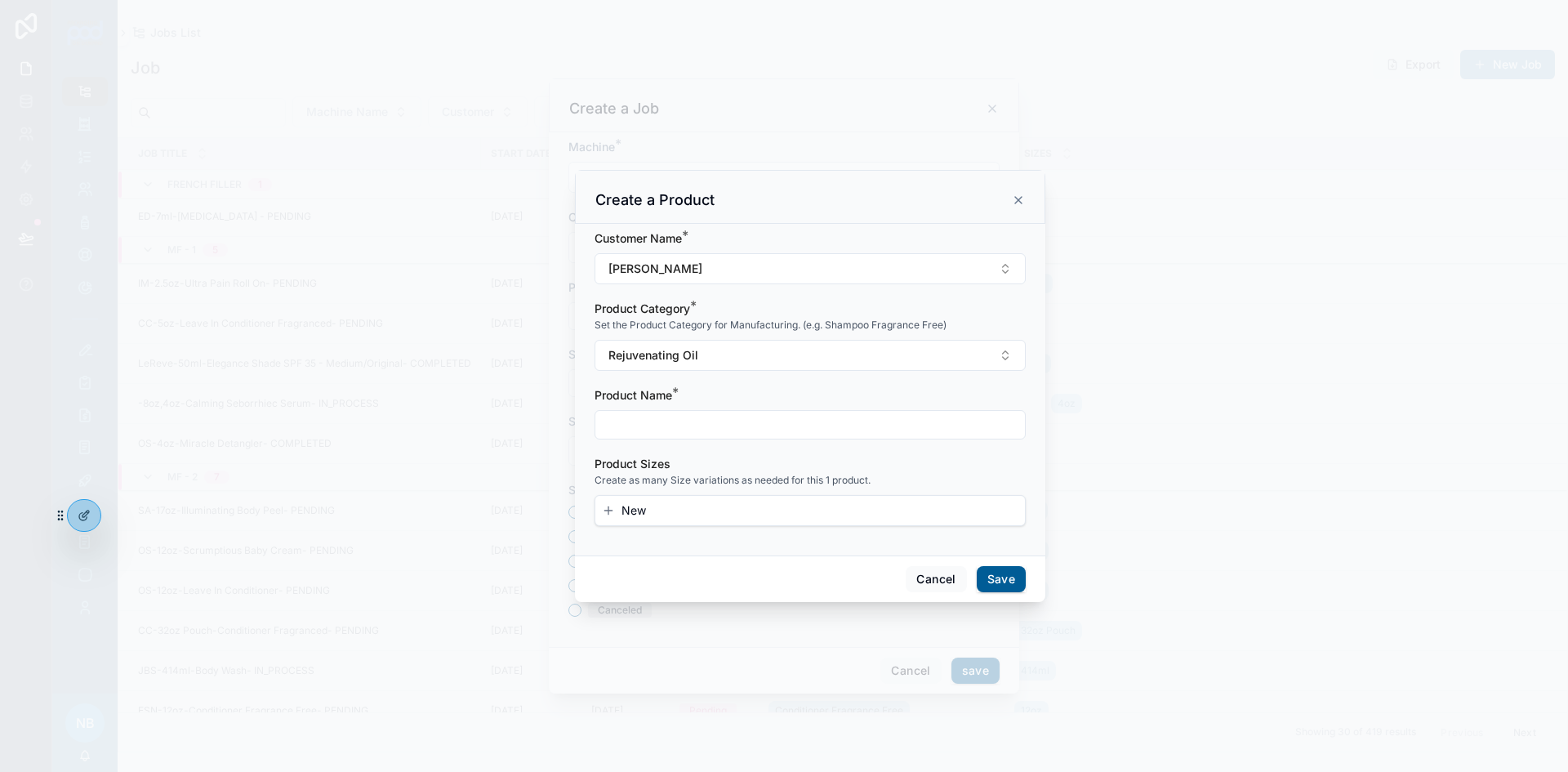
click at [620, 417] on input "scrollable content" at bounding box center [810, 425] width 430 height 23
type input "**********"
click at [650, 503] on button "New" at bounding box center [809, 511] width 416 height 16
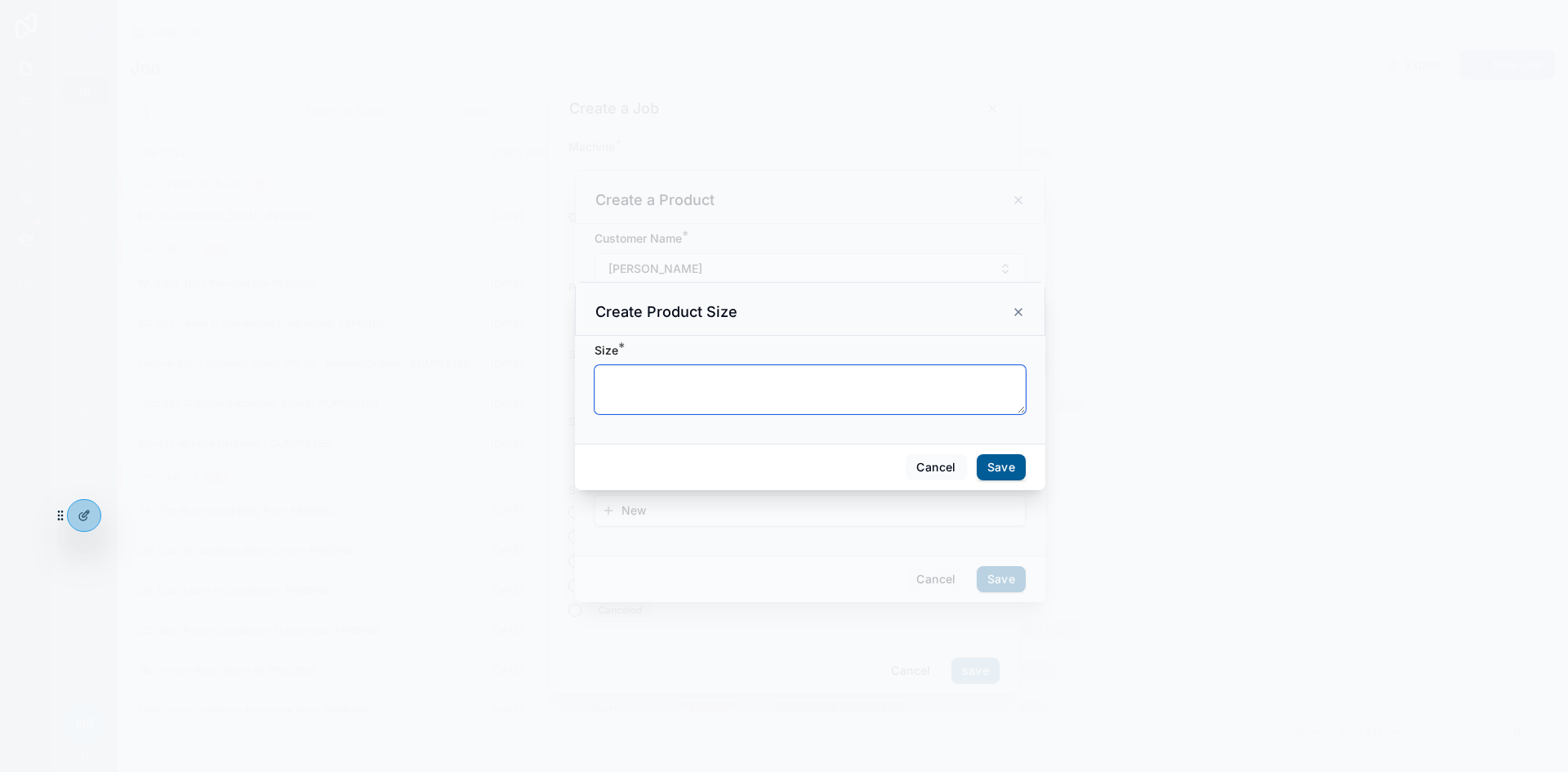
click at [654, 382] on textarea "scrollable content" at bounding box center [810, 390] width 431 height 49
type textarea "***"
click at [1014, 465] on button "Save" at bounding box center [1001, 466] width 49 height 26
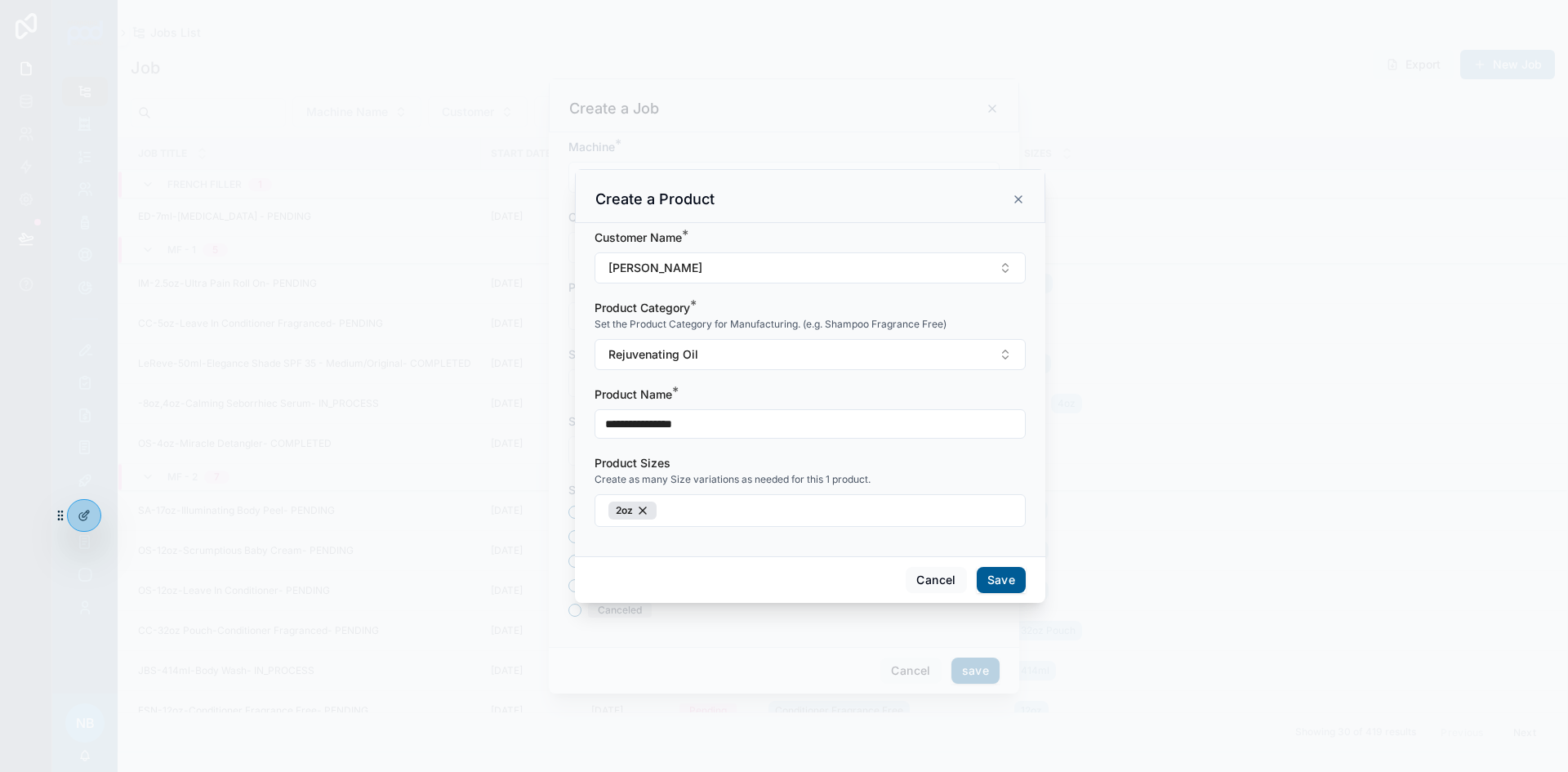
click at [989, 590] on button "Save" at bounding box center [1001, 579] width 49 height 26
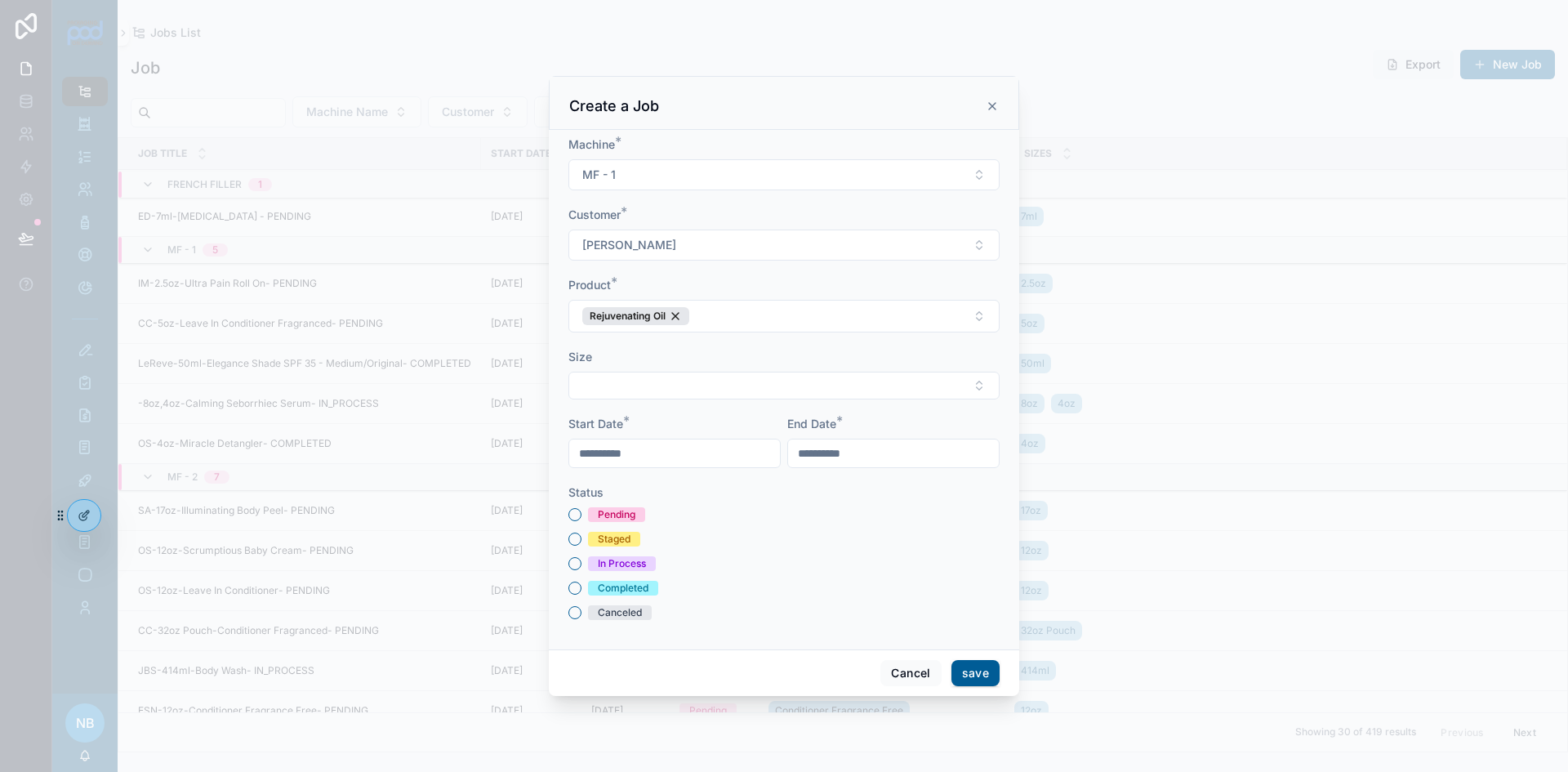
click at [625, 376] on button "Select Button" at bounding box center [784, 385] width 431 height 28
click at [685, 450] on span "2oz" at bounding box center [687, 450] width 21 height 16
drag, startPoint x: 735, startPoint y: 575, endPoint x: 640, endPoint y: 549, distance: 98.5
click at [735, 576] on div "Pending Staged In Process Completed Canceled" at bounding box center [784, 566] width 431 height 112
click at [573, 519] on button "Pending" at bounding box center [575, 517] width 13 height 13
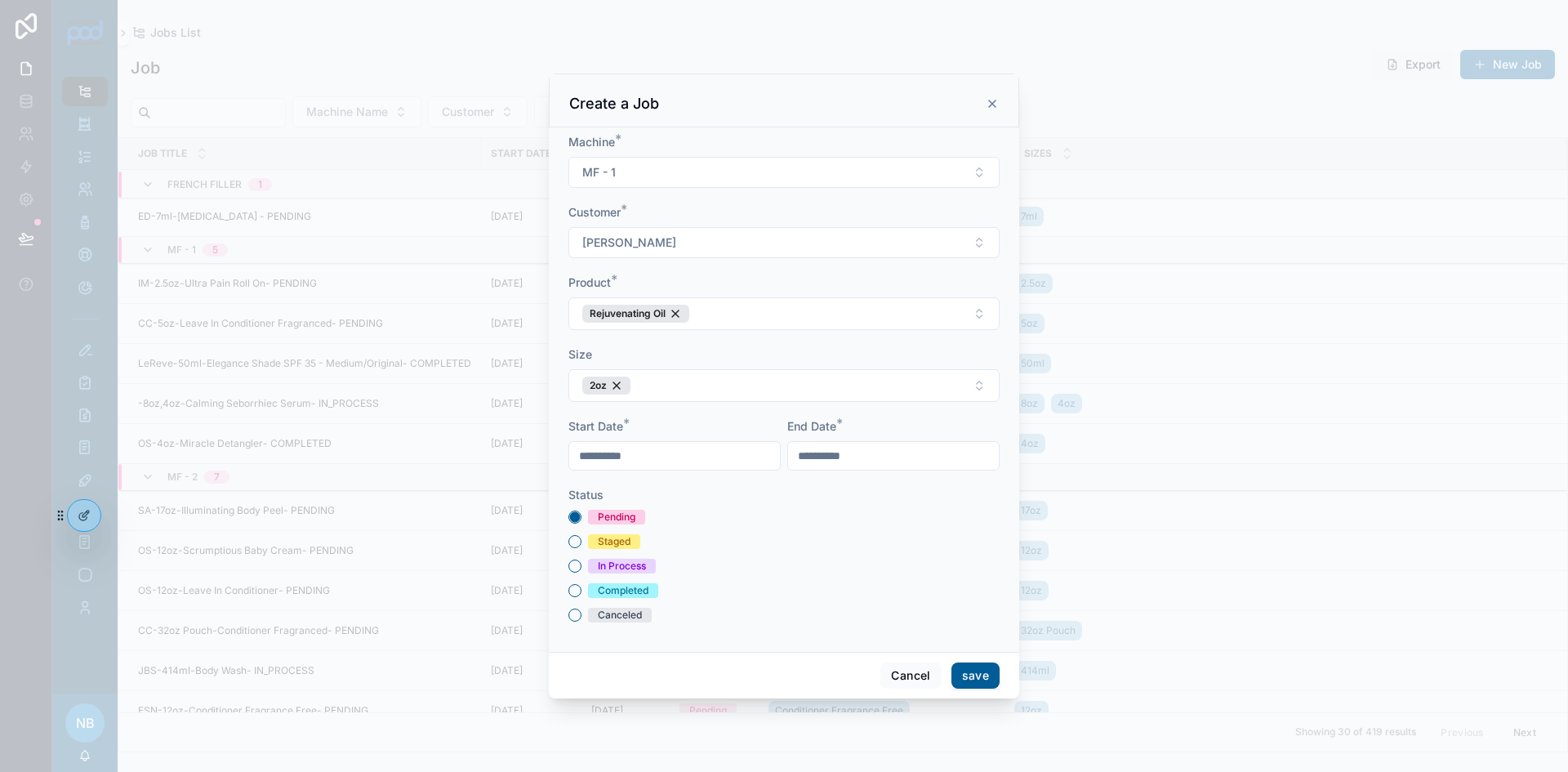
click at [984, 680] on button "save" at bounding box center [976, 675] width 48 height 26
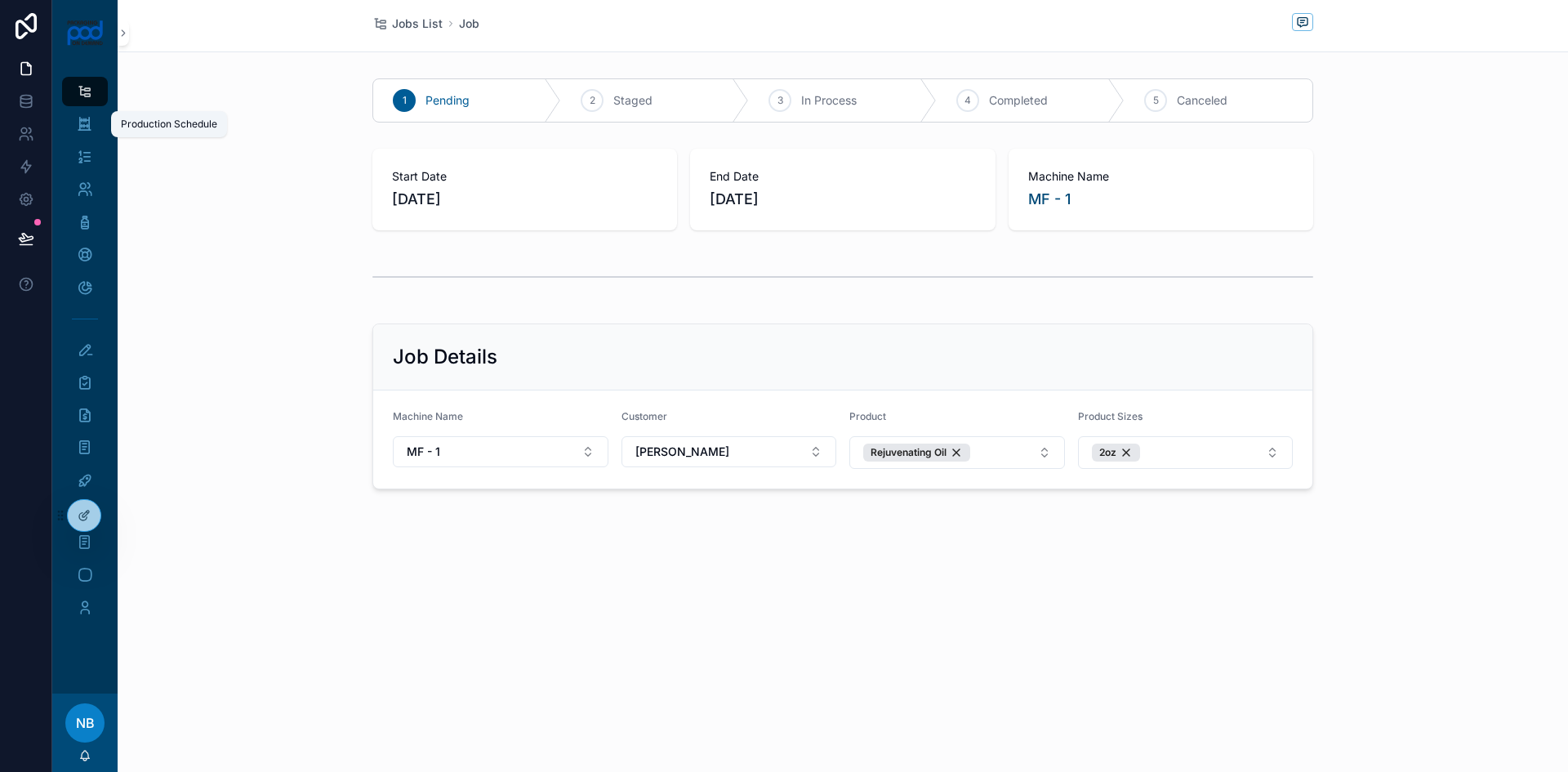
click at [95, 119] on div "Production Schedule" at bounding box center [85, 124] width 26 height 26
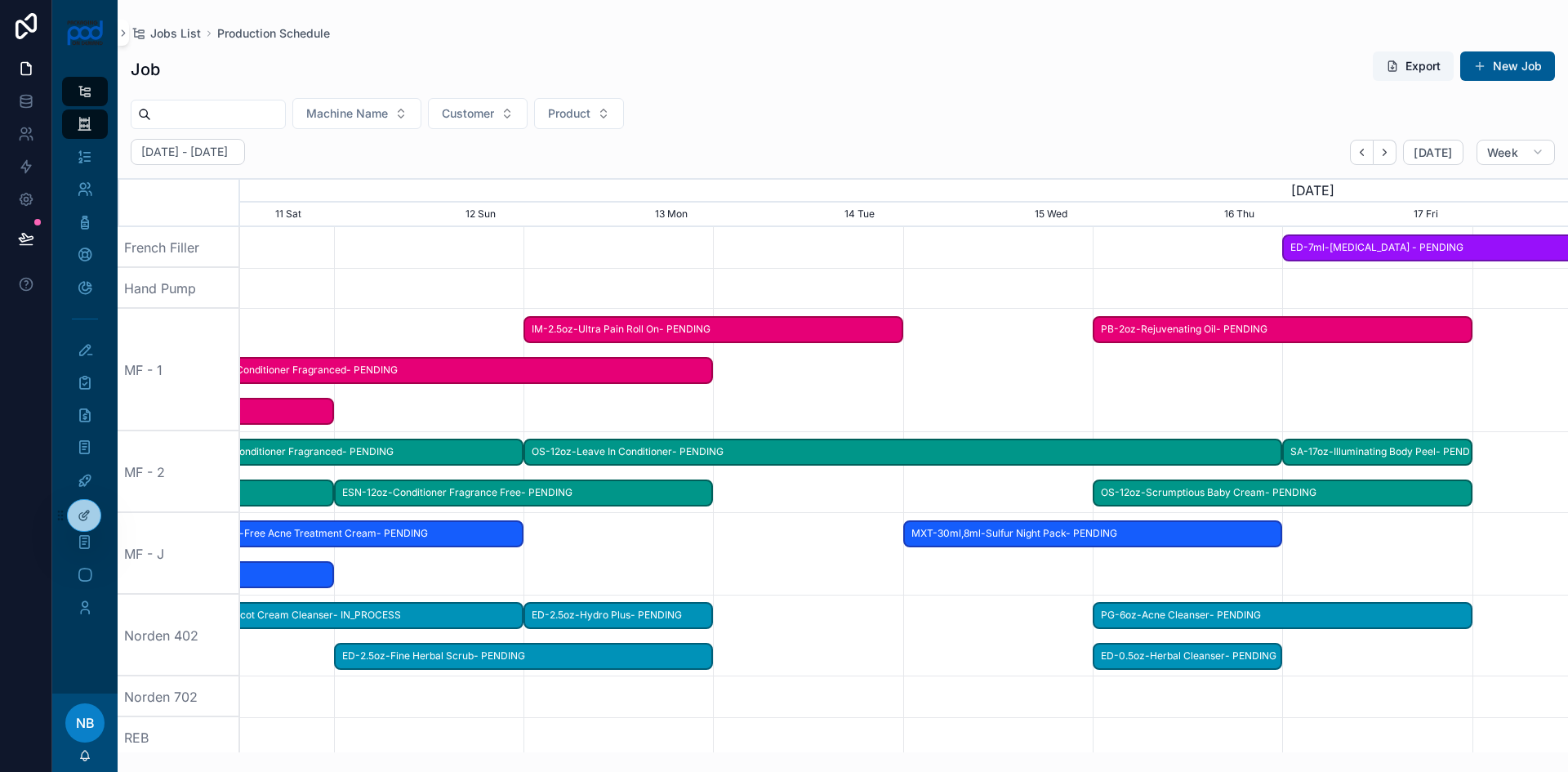
scroll to position [0, 2030]
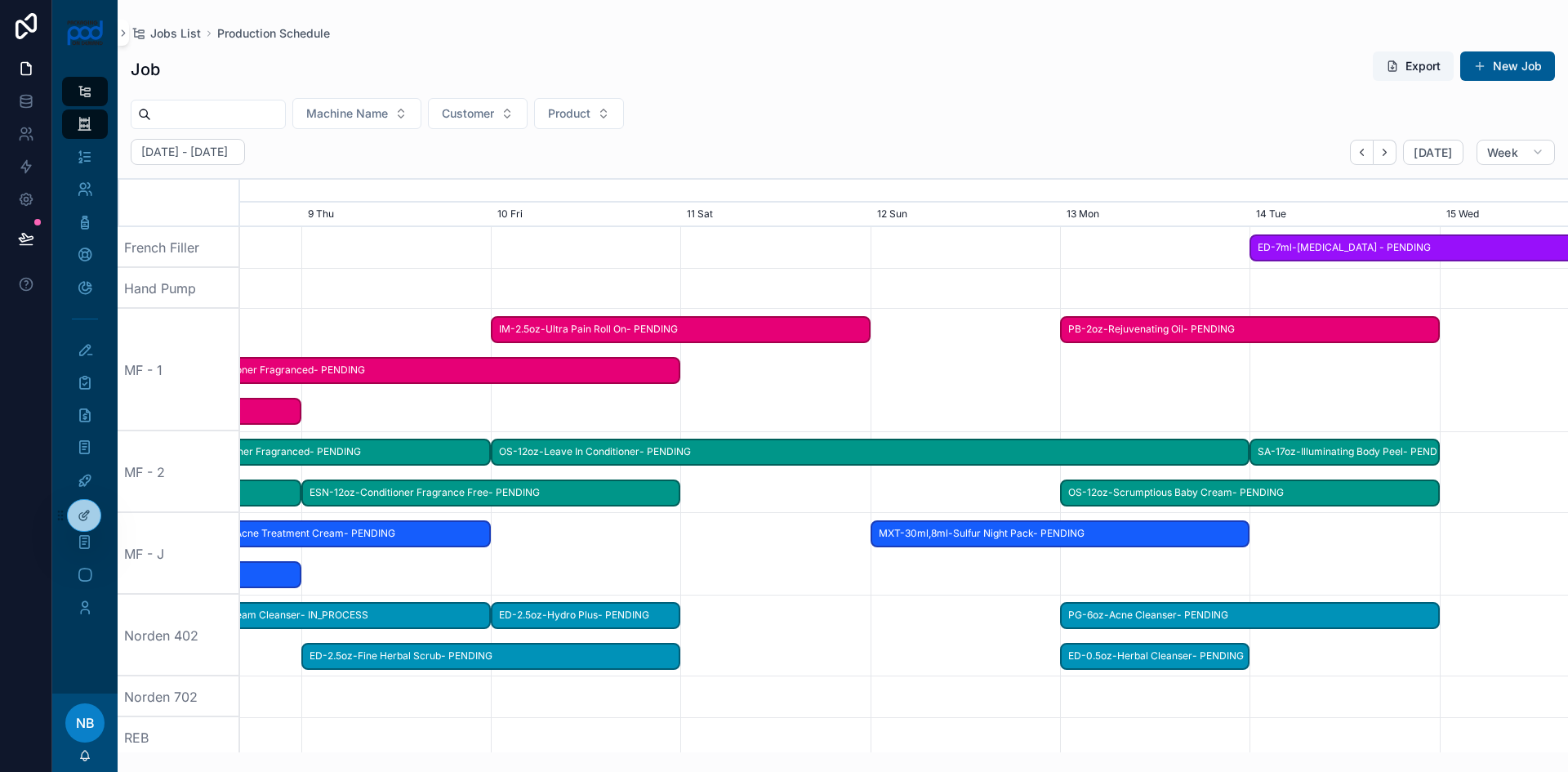
drag, startPoint x: 1216, startPoint y: 548, endPoint x: 677, endPoint y: 530, distance: 539.3
click at [677, 530] on div "scrollable content" at bounding box center [865, 554] width 5313 height 82
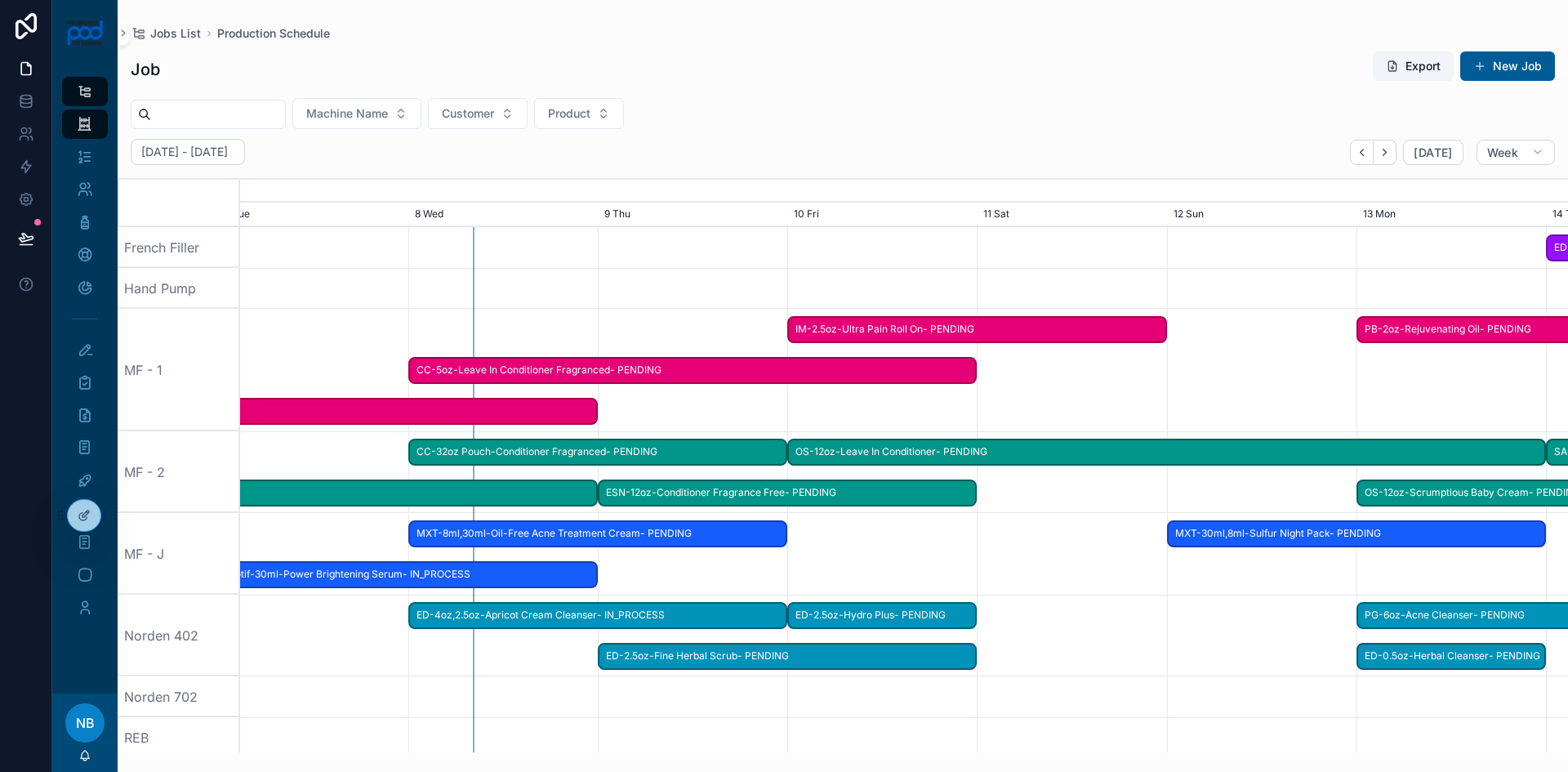
scroll to position [0, 1774]
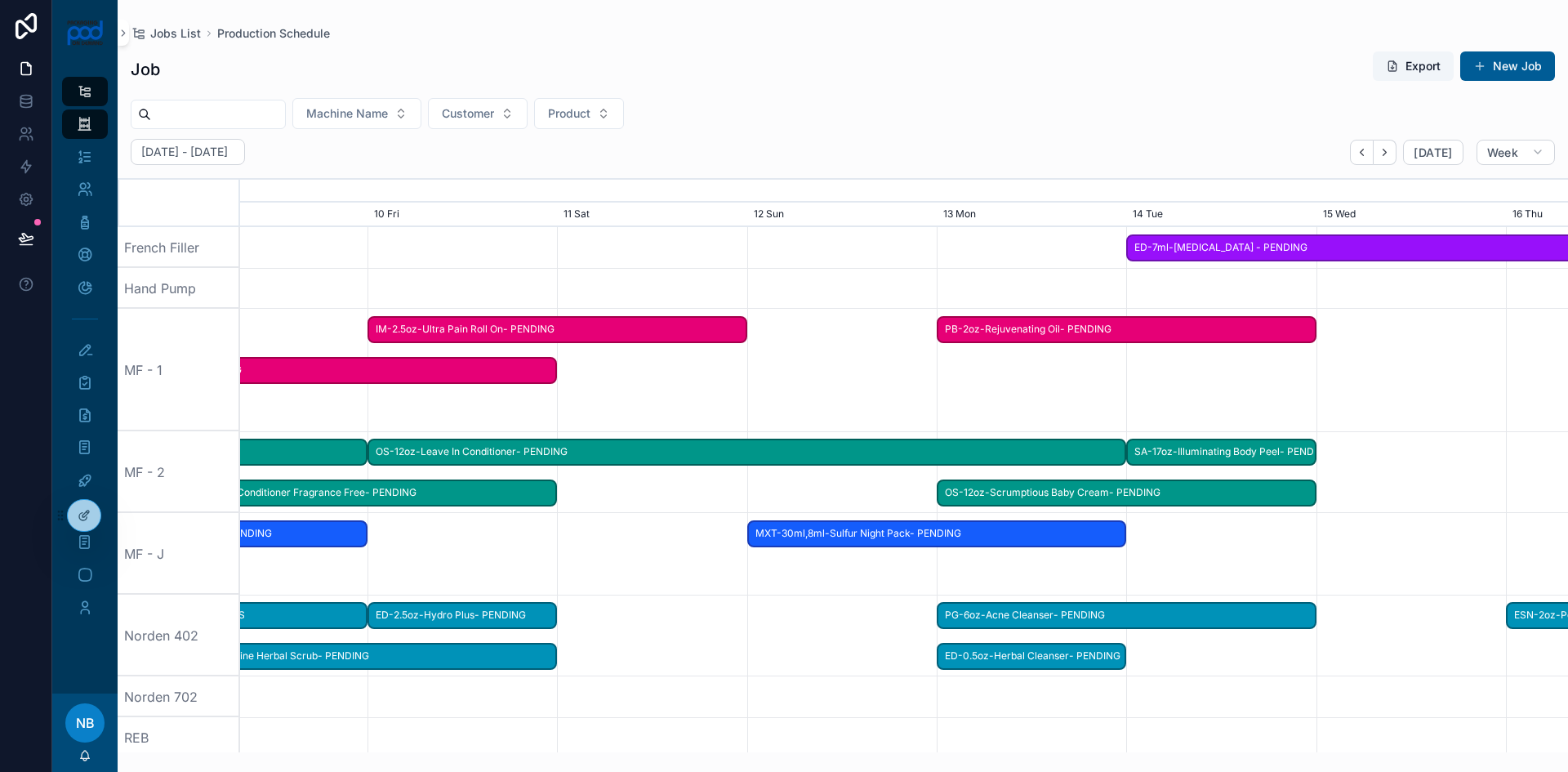
drag, startPoint x: 802, startPoint y: 611, endPoint x: 687, endPoint y: 635, distance: 117.5
click at [687, 635] on div "scrollable content" at bounding box center [781, 636] width 5313 height 82
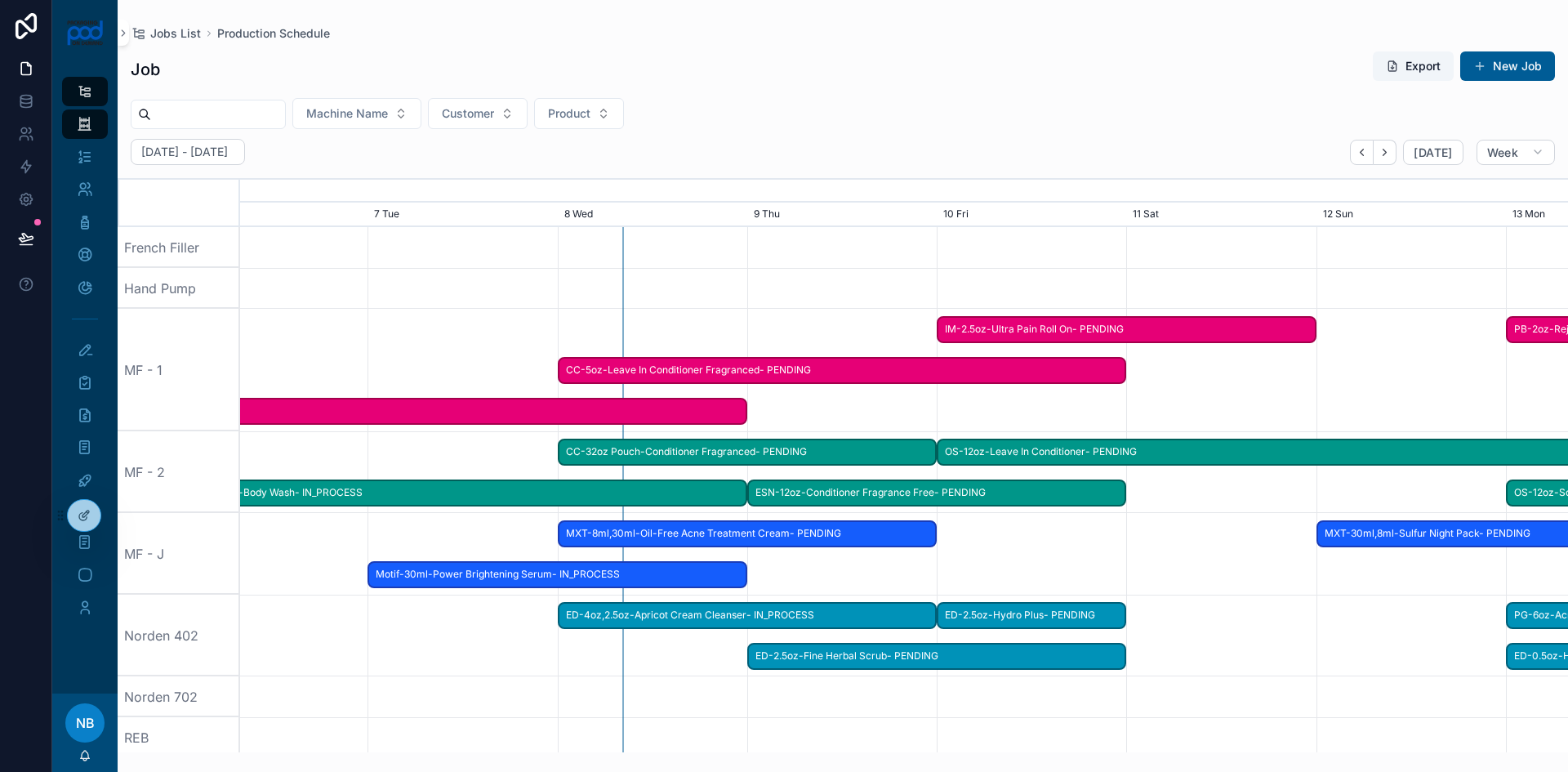
drag, startPoint x: 675, startPoint y: 593, endPoint x: 1266, endPoint y: 620, distance: 591.6
click at [908, 534] on span "MXT-8ml,30ml-Oil-Free Acne Treatment Cream- PENDING" at bounding box center [748, 534] width 376 height 27
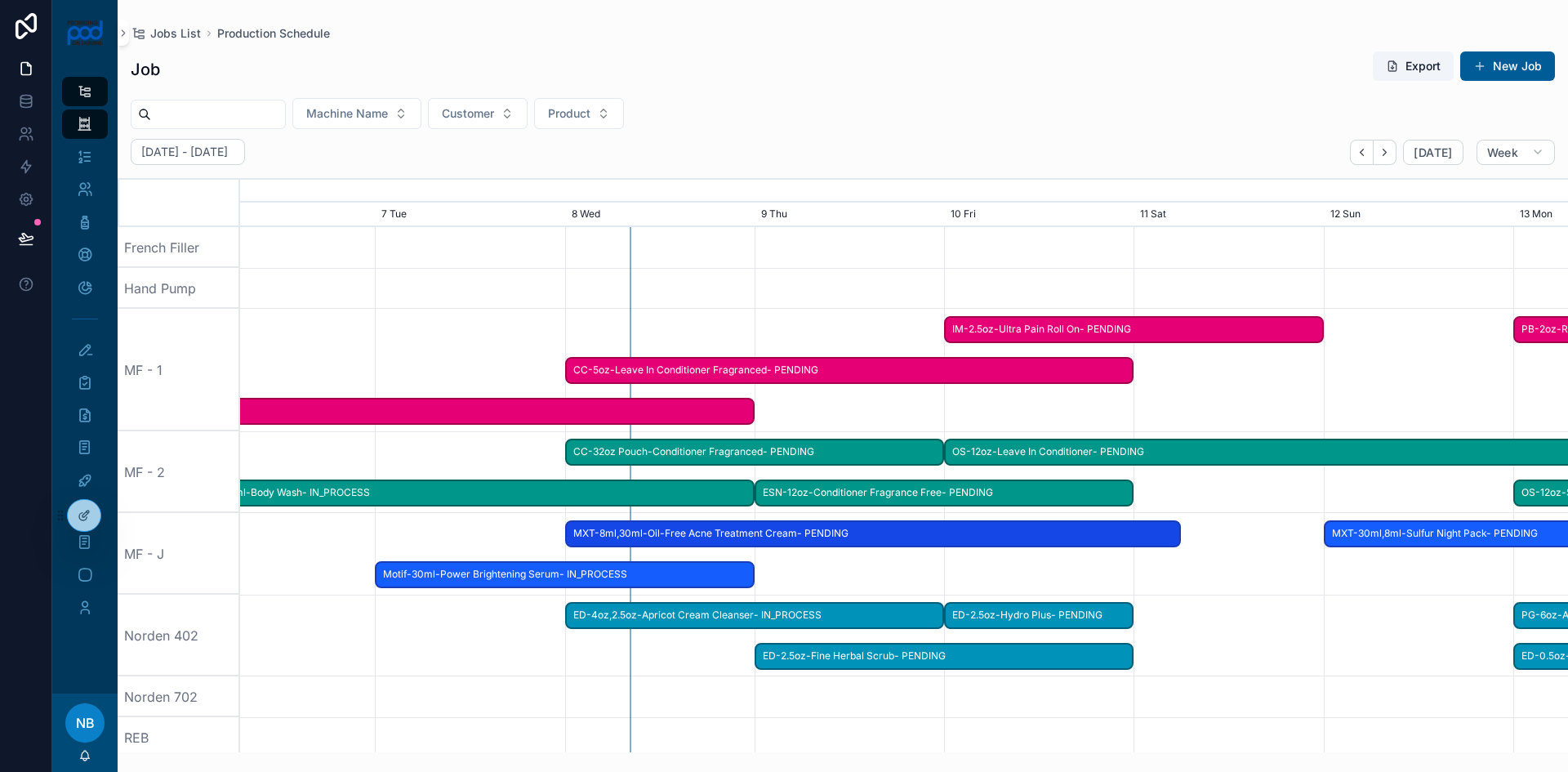
drag, startPoint x: 931, startPoint y: 533, endPoint x: 1182, endPoint y: 544, distance: 251.2
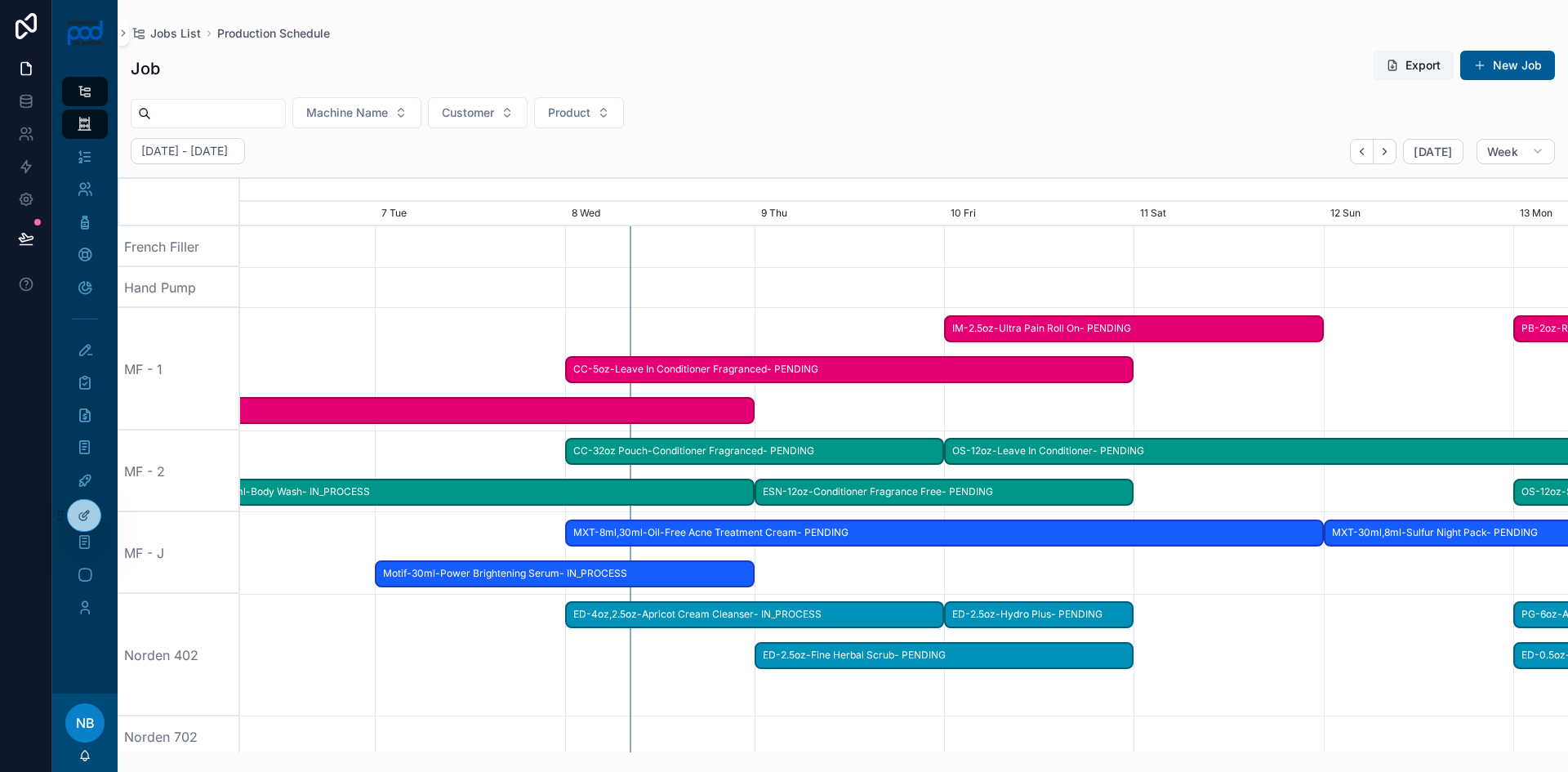
click at [1359, 592] on div "scrollable content" at bounding box center [904, 554] width 5313 height 82
drag, startPoint x: 1370, startPoint y: 588, endPoint x: 605, endPoint y: 533, distance: 767.0
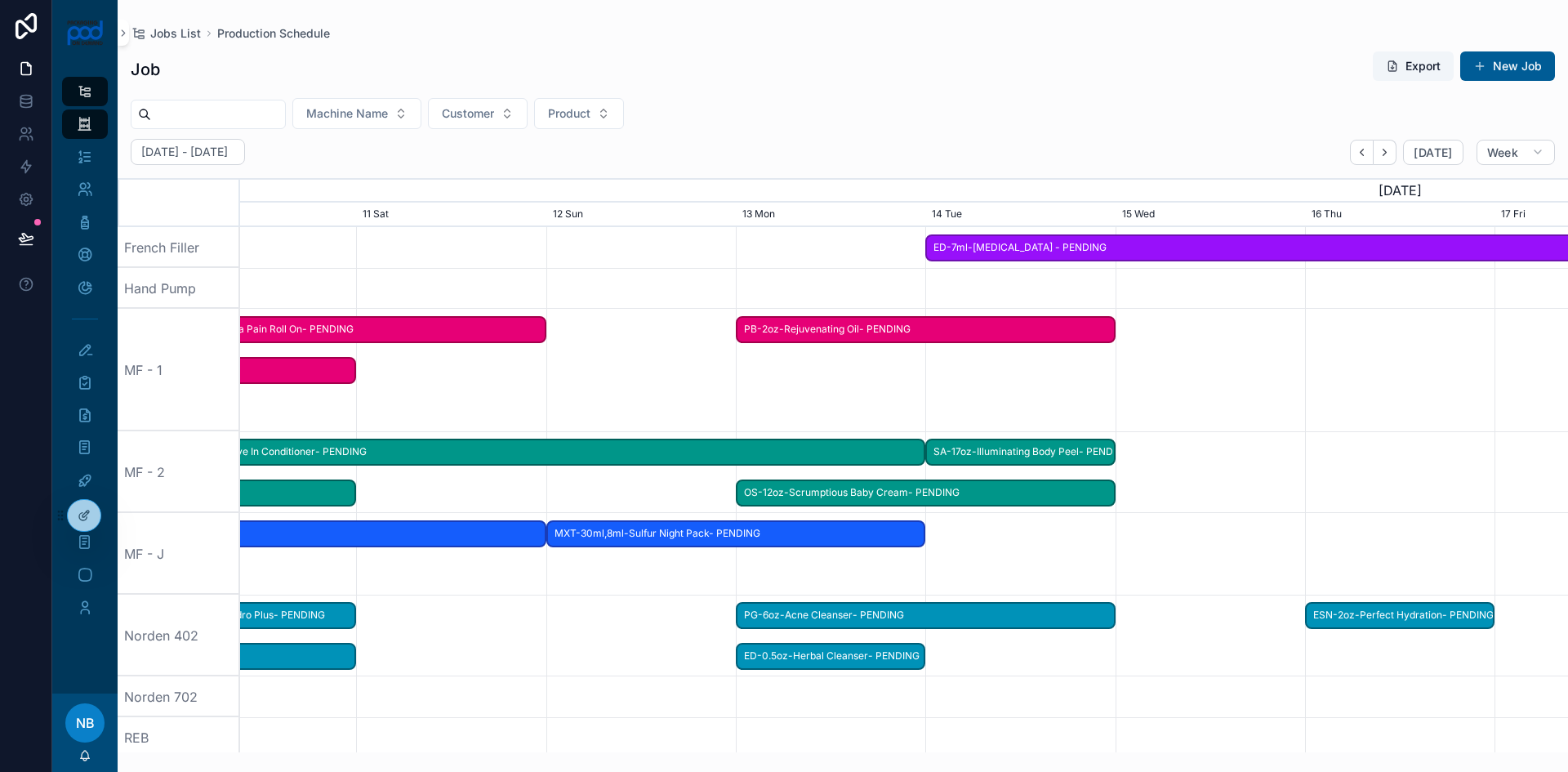
click at [649, 535] on span "MXT-30ml,8ml-Sulfur Night Pack- PENDING" at bounding box center [736, 534] width 376 height 27
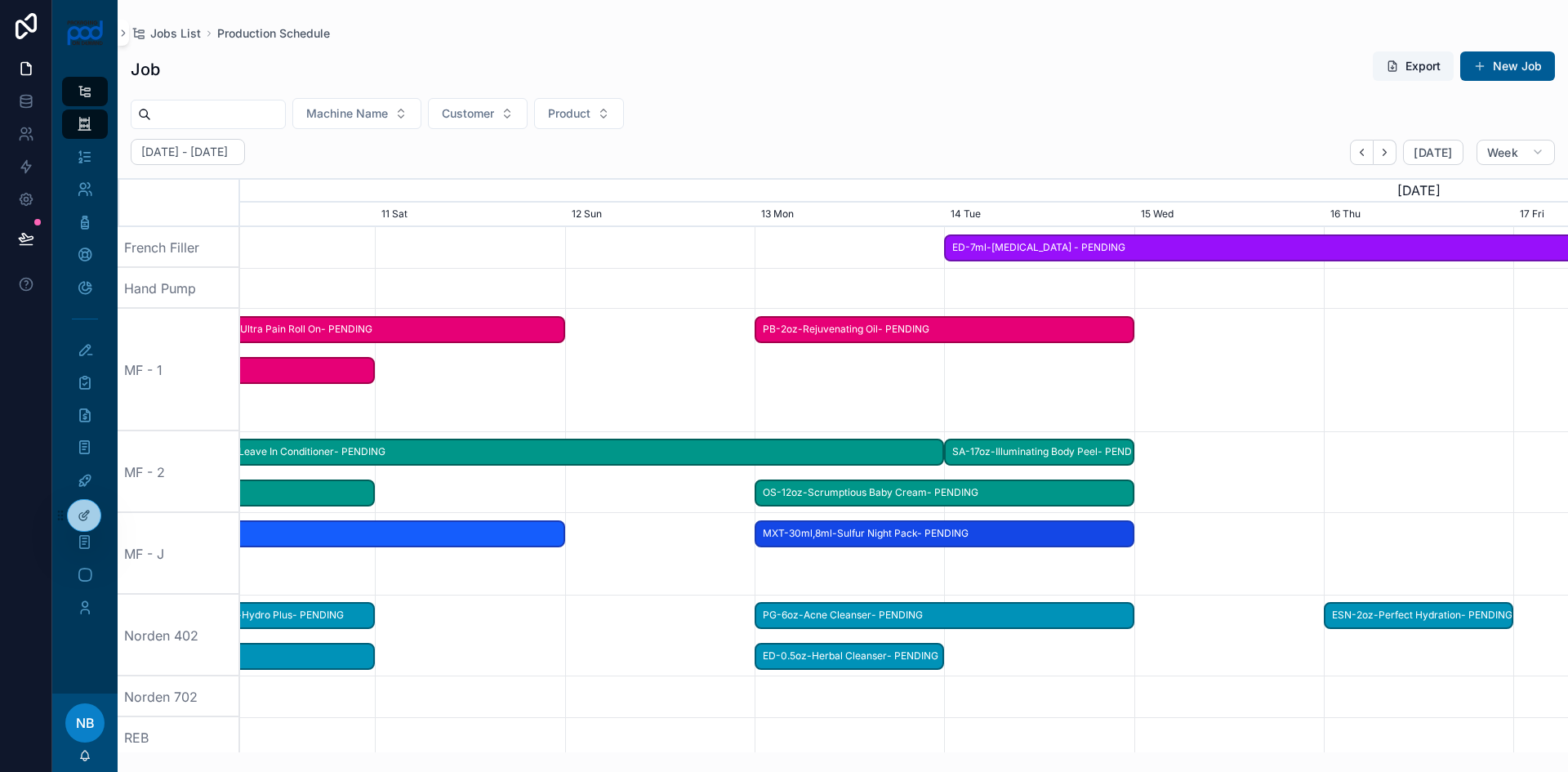
drag, startPoint x: 640, startPoint y: 534, endPoint x: 843, endPoint y: 546, distance: 203.4
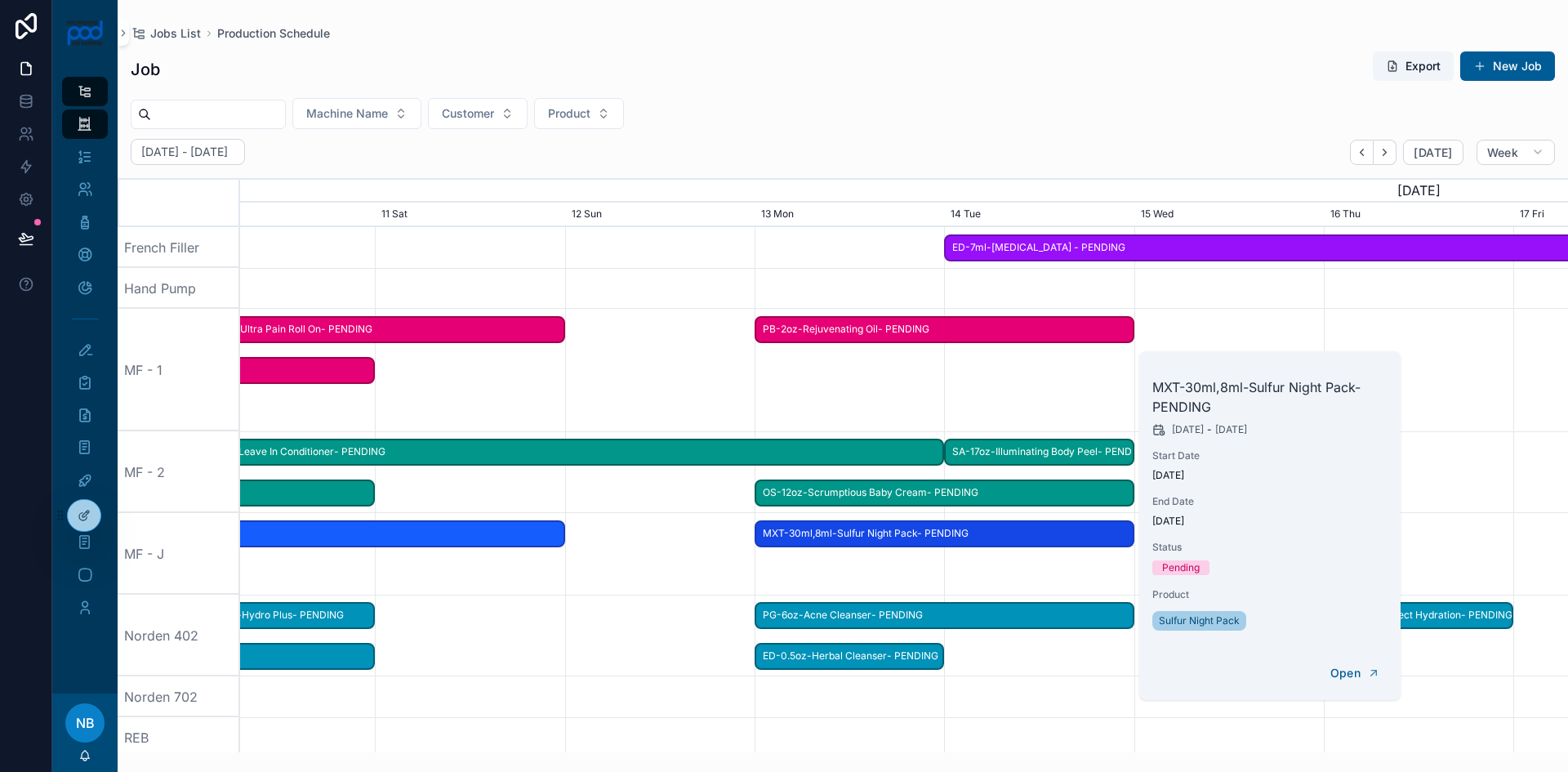
click at [982, 564] on div "scrollable content" at bounding box center [904, 554] width 5313 height 82
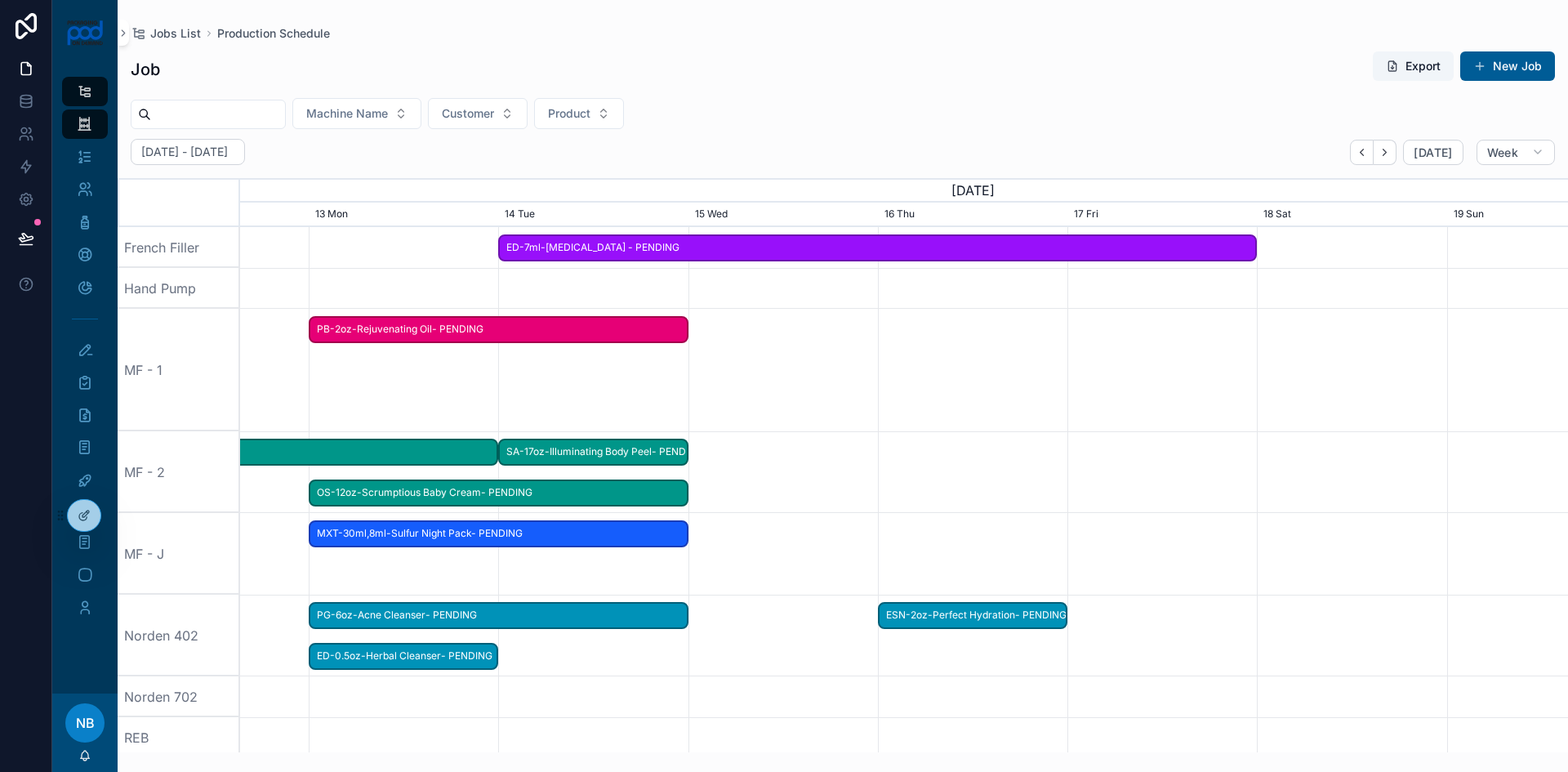
drag, startPoint x: 1023, startPoint y: 568, endPoint x: 553, endPoint y: 562, distance: 470.0
click at [553, 562] on div "scrollable content" at bounding box center [458, 554] width 5313 height 82
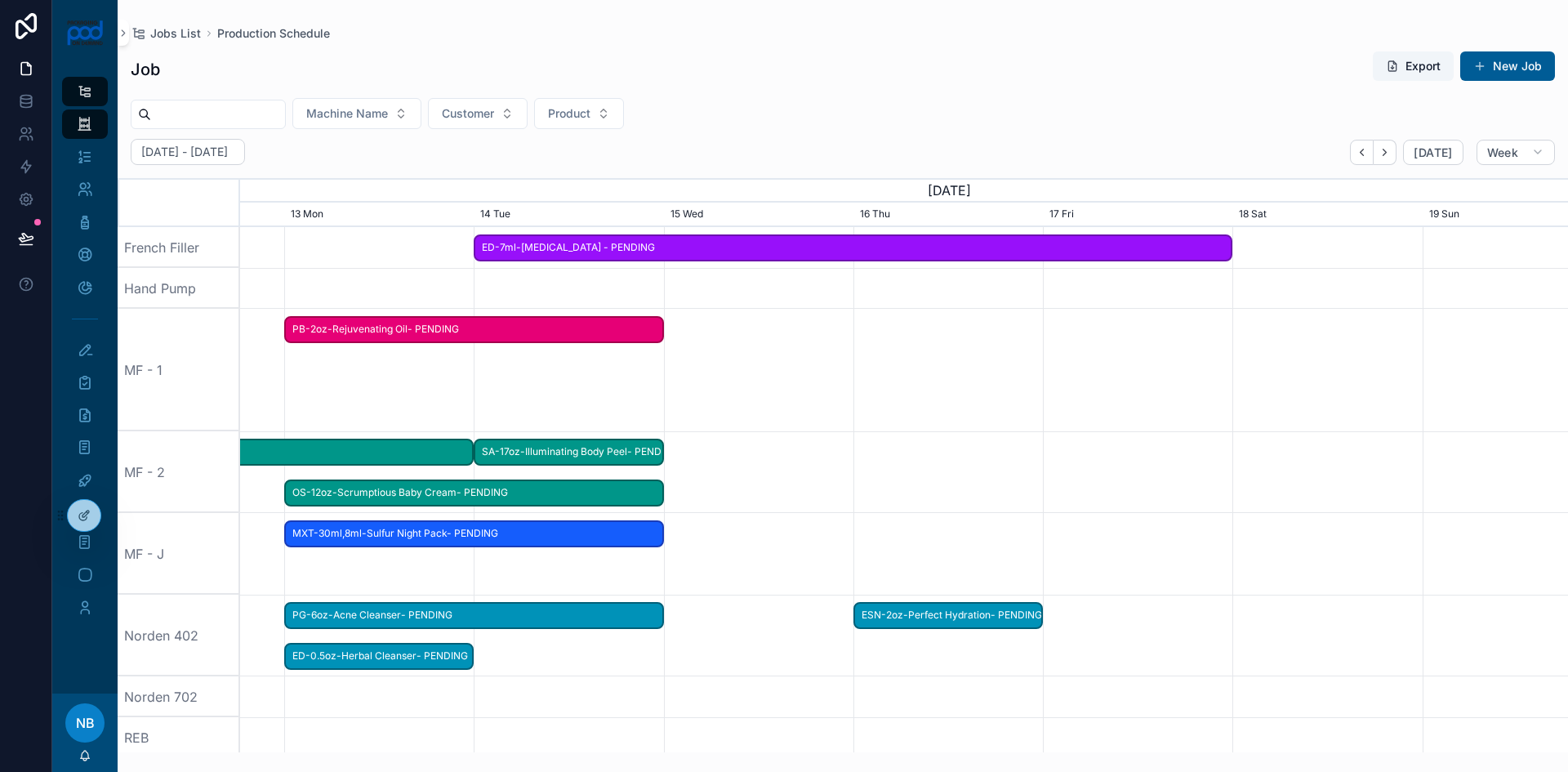
click at [569, 533] on span "MXT-30ml,8ml-Sulfur Night Pack- PENDING" at bounding box center [474, 534] width 376 height 27
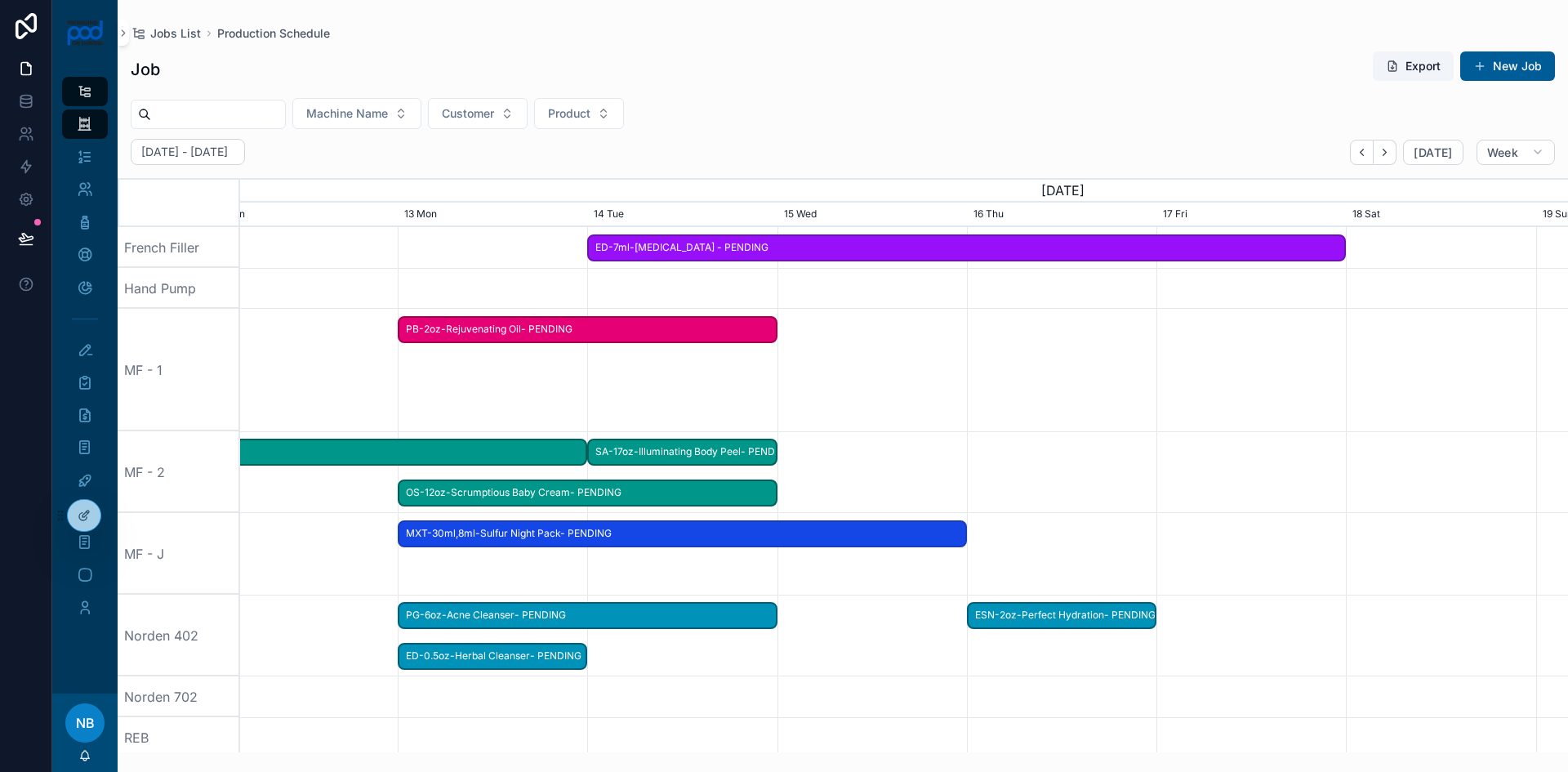
drag, startPoint x: 657, startPoint y: 537, endPoint x: 966, endPoint y: 542, distance: 309.0
click at [966, 542] on div "MXT-30ml,8ml-Sulfur Night Pack- PENDING" at bounding box center [682, 534] width 570 height 27
click at [916, 588] on div "scrollable content" at bounding box center [904, 554] width 5313 height 82
click at [1520, 72] on button "New Job" at bounding box center [1507, 66] width 94 height 29
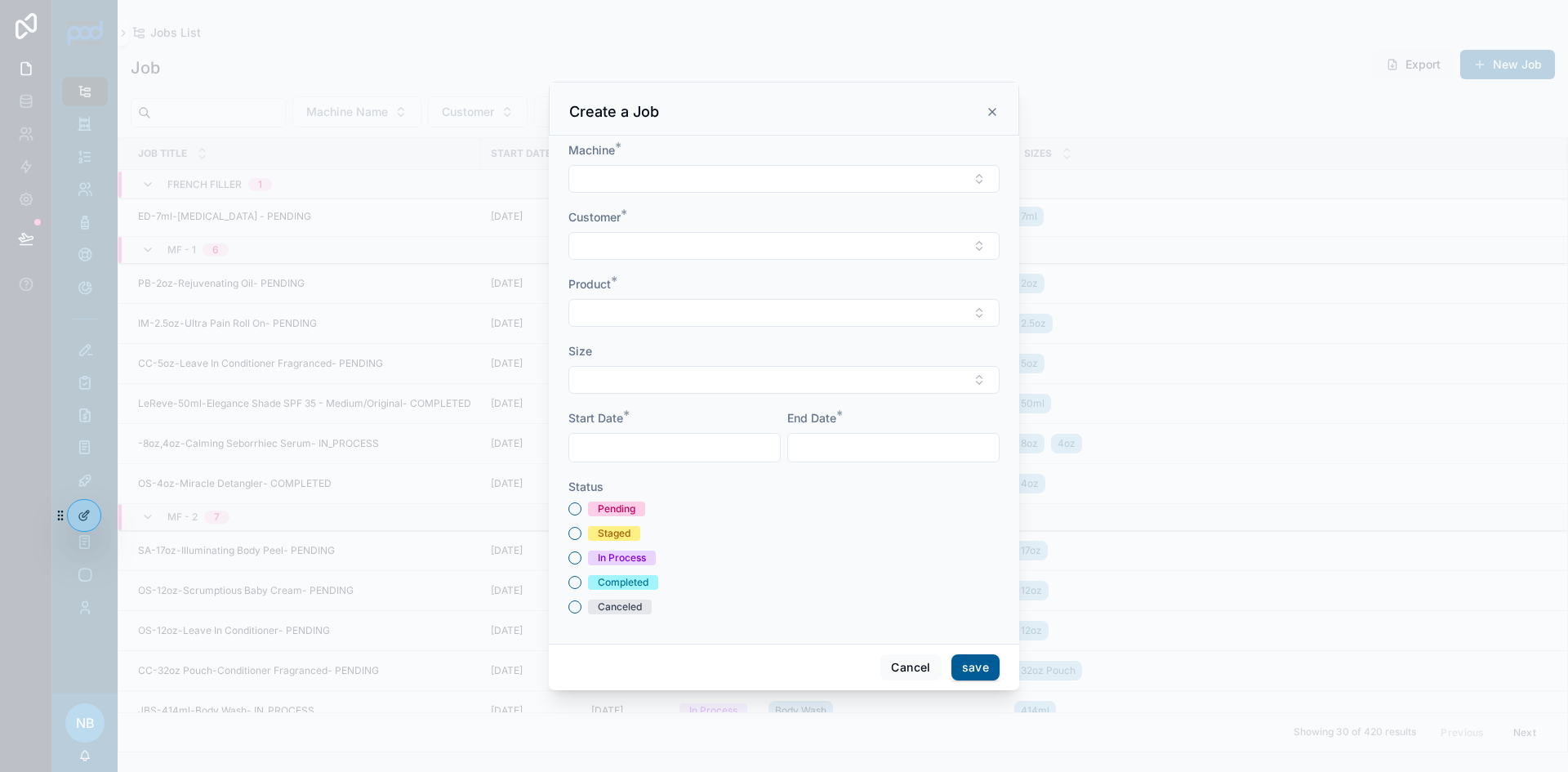
click at [786, 188] on button "Select Button" at bounding box center [784, 178] width 431 height 28
click at [717, 373] on div "MF - J" at bounding box center [784, 374] width 227 height 26
click at [643, 249] on button "Select Button" at bounding box center [784, 247] width 431 height 28
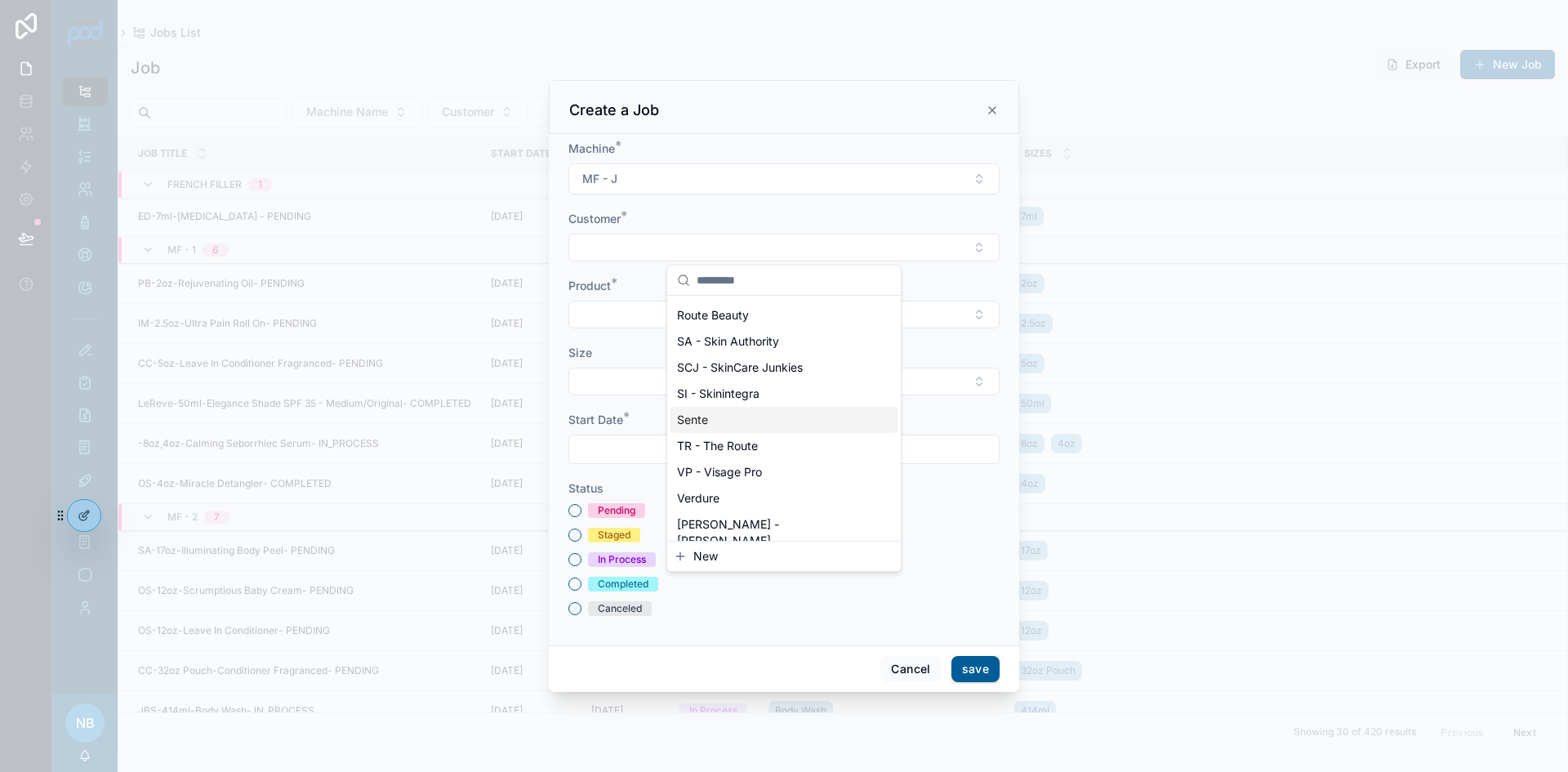
click at [702, 424] on span "Sente" at bounding box center [693, 420] width 31 height 16
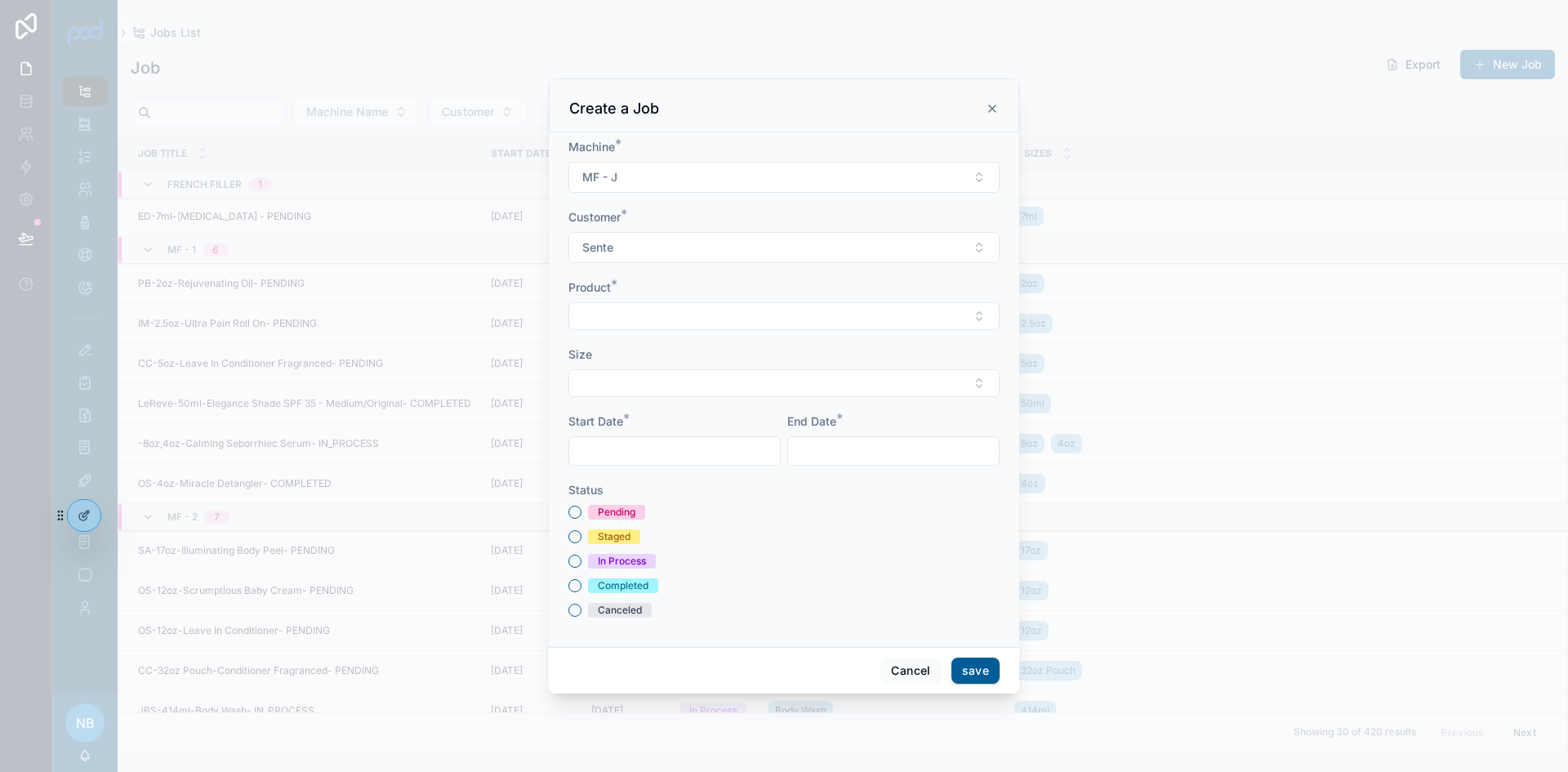
click at [636, 307] on button "Select Button" at bounding box center [784, 316] width 431 height 28
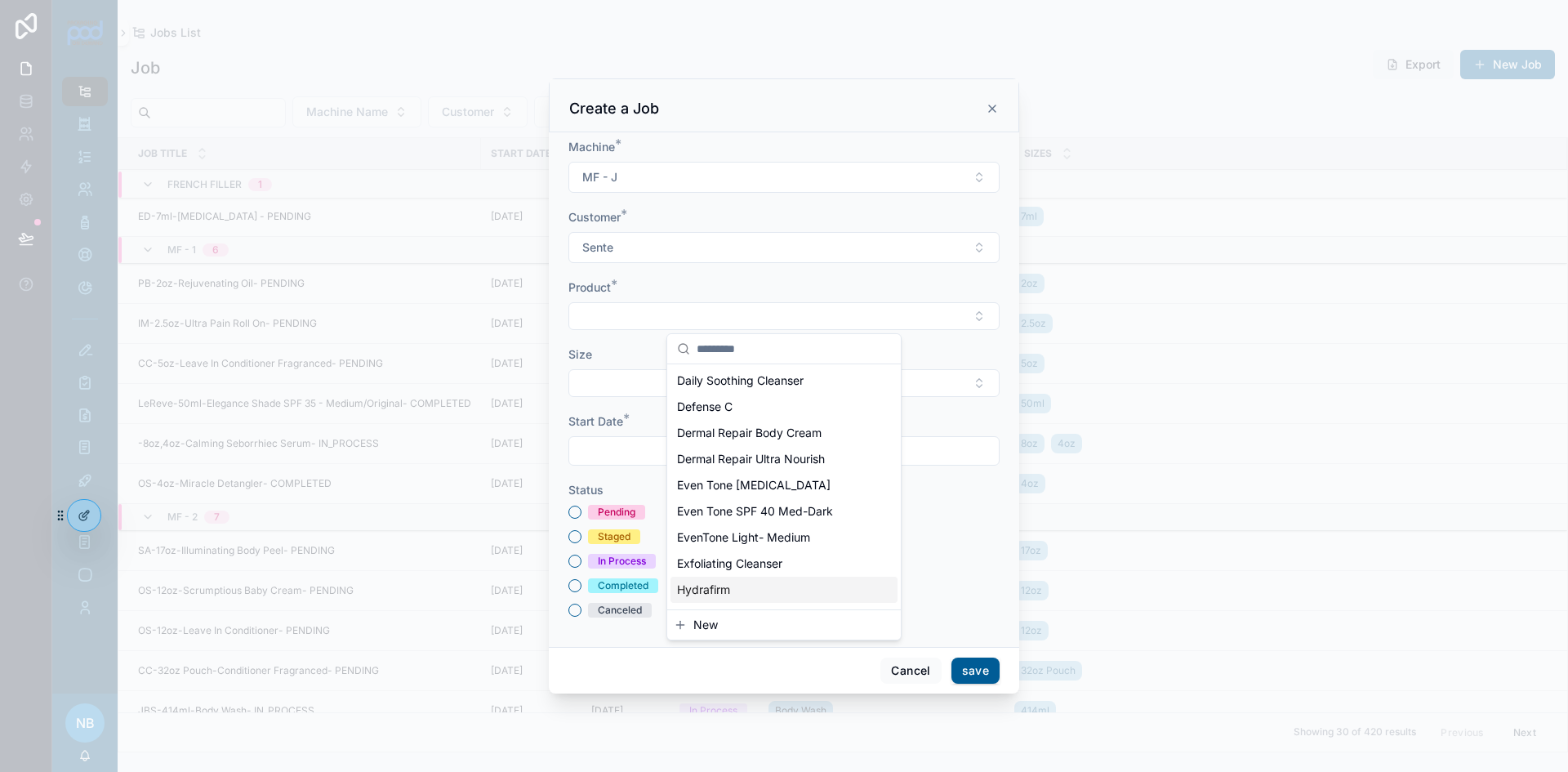
click at [756, 587] on div "Hydrafirm" at bounding box center [784, 589] width 227 height 26
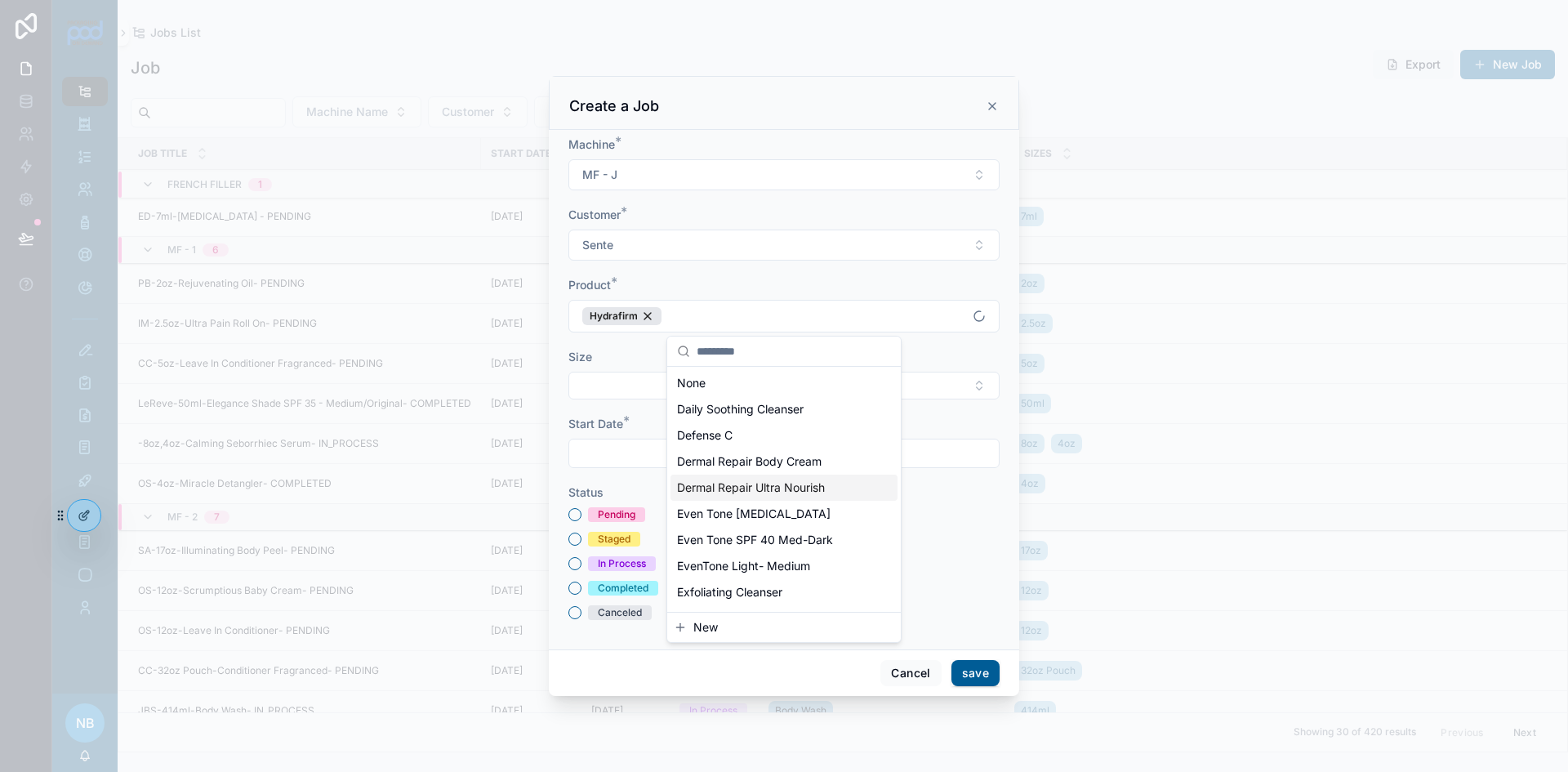
click at [614, 374] on button "Select Button" at bounding box center [784, 385] width 431 height 28
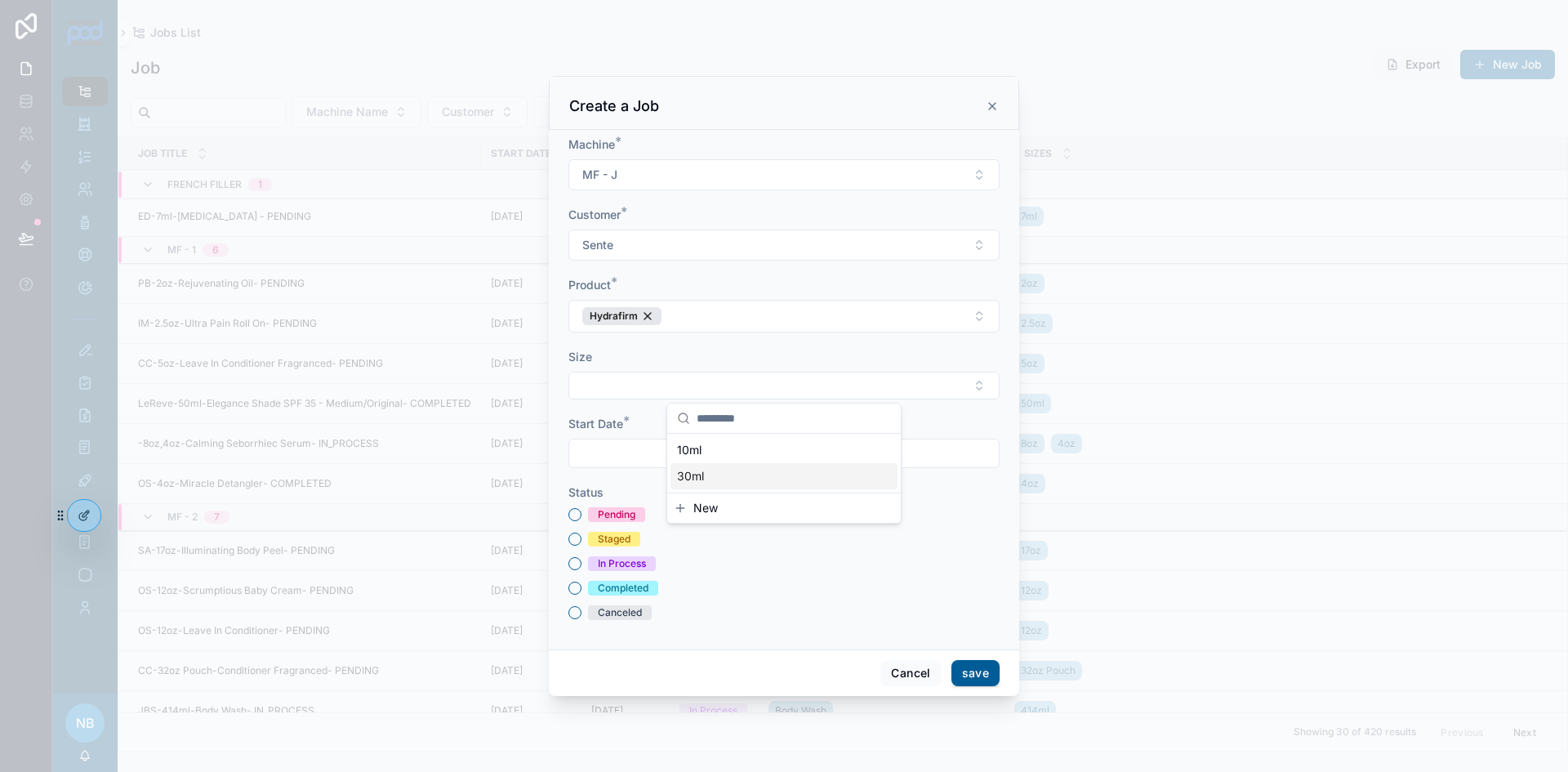
click at [702, 476] on span "30ml" at bounding box center [691, 476] width 27 height 16
click at [627, 468] on div "scrollable content" at bounding box center [675, 456] width 212 height 29
click at [627, 462] on input "scrollable content" at bounding box center [675, 456] width 210 height 23
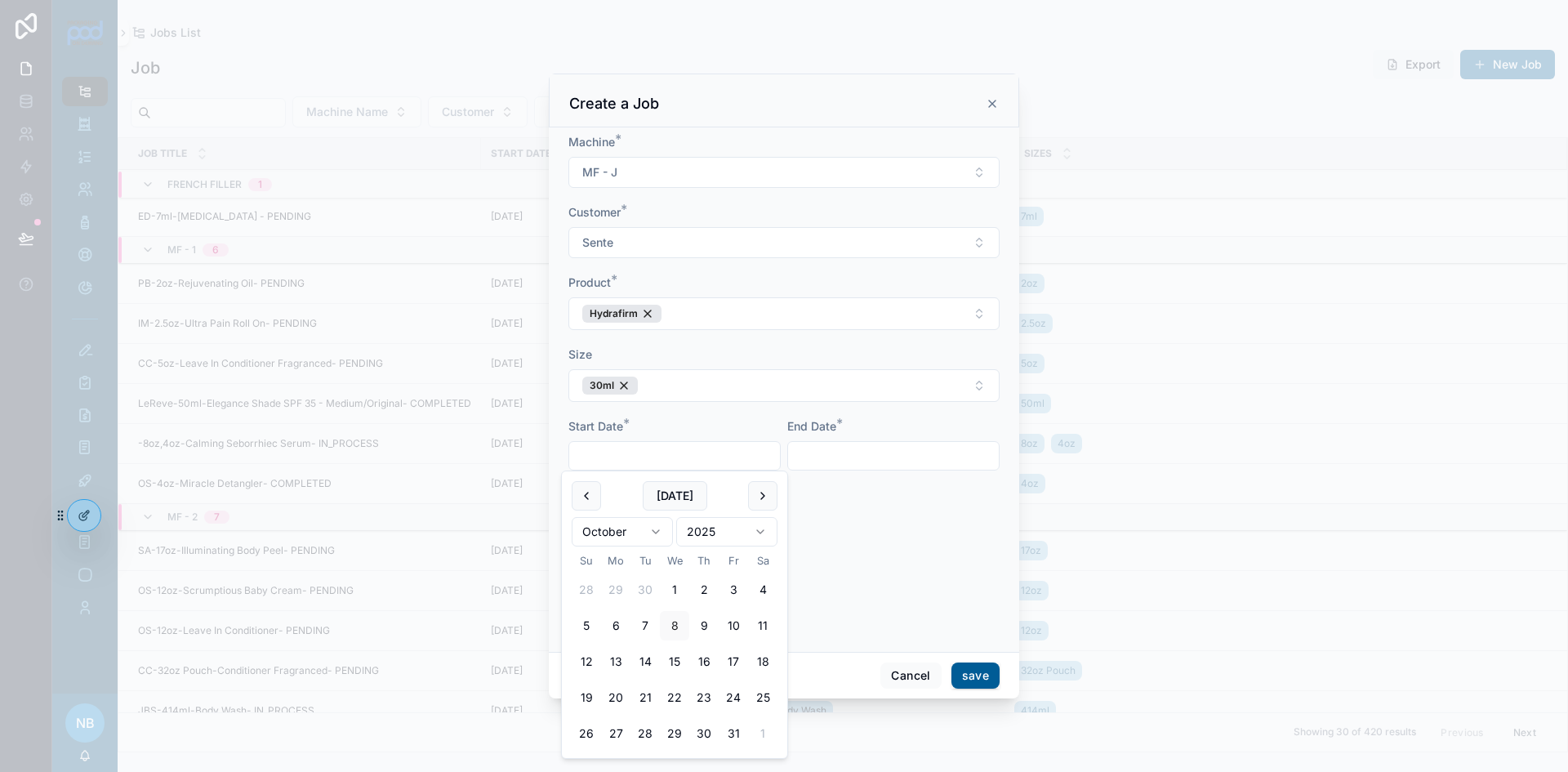
click at [679, 664] on button "15" at bounding box center [674, 661] width 29 height 29
click at [710, 661] on button "16" at bounding box center [703, 661] width 29 height 29
click at [682, 662] on button "15" at bounding box center [674, 661] width 29 height 29
type input "**********"
click at [816, 453] on input "scrollable content" at bounding box center [893, 456] width 210 height 23
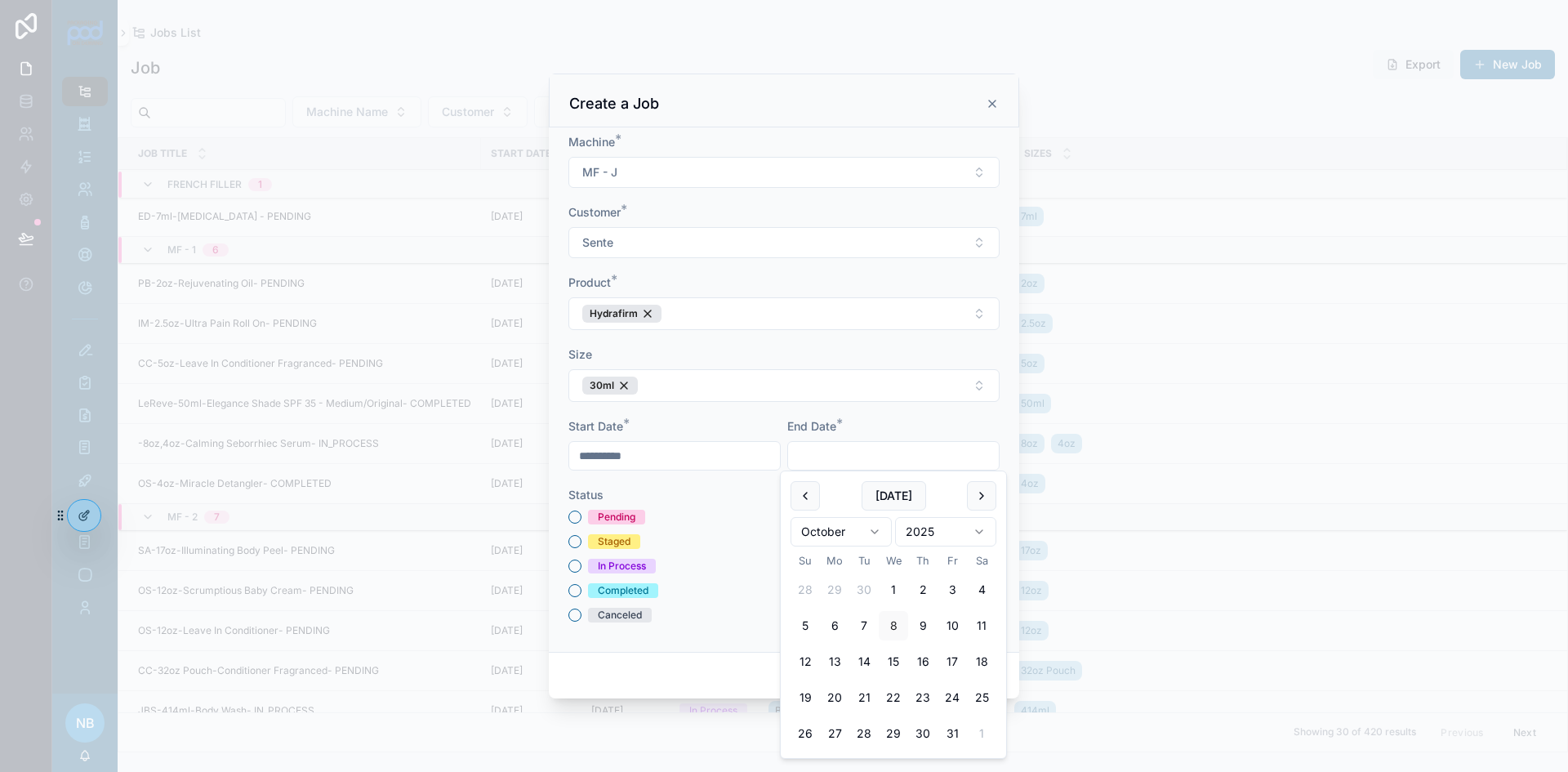
click at [923, 661] on button "16" at bounding box center [923, 661] width 29 height 29
type input "**********"
click at [575, 521] on button "Pending" at bounding box center [575, 517] width 13 height 13
click at [970, 669] on button "save" at bounding box center [976, 675] width 48 height 26
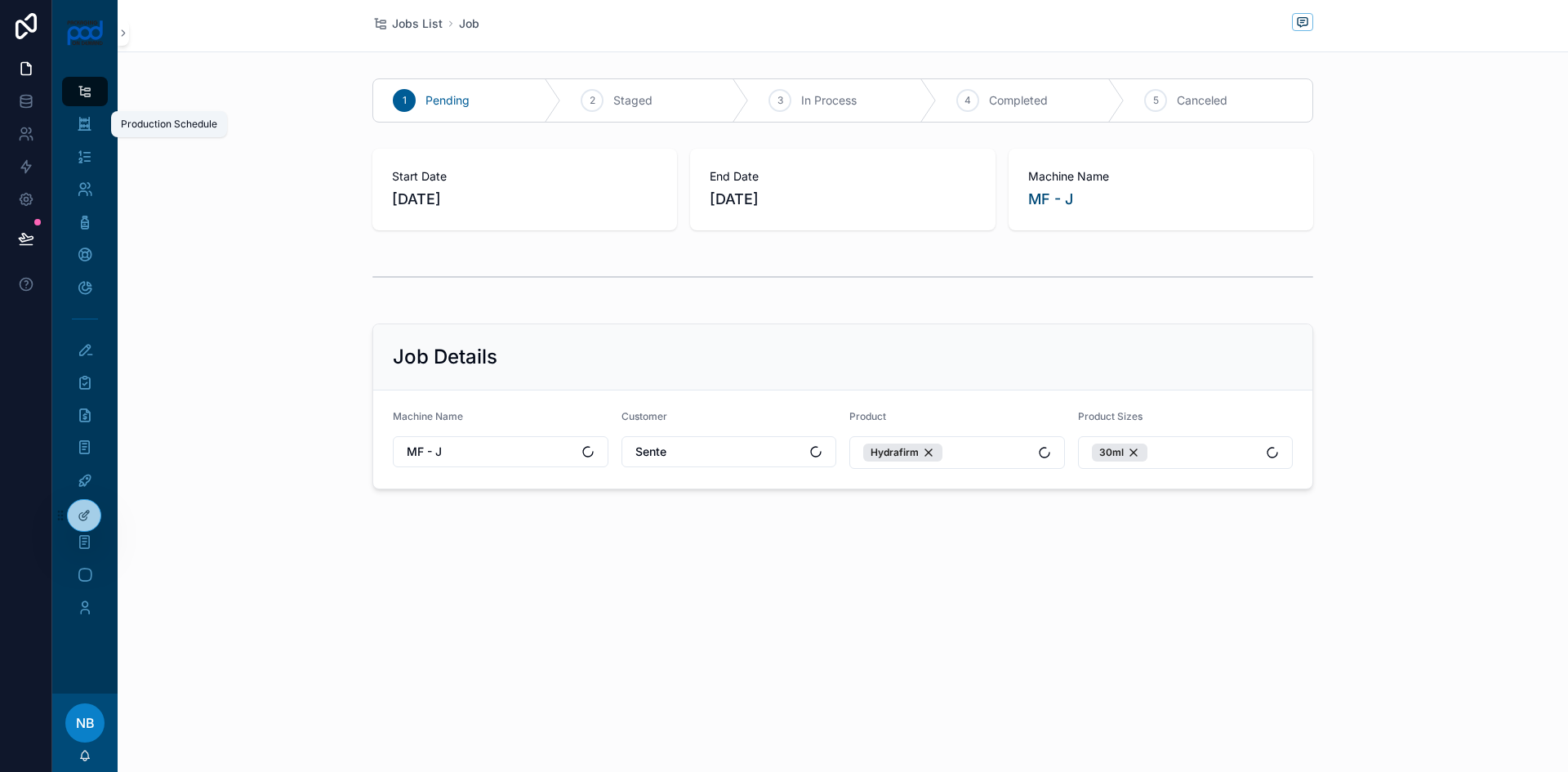
click at [86, 126] on icon "scrollable content" at bounding box center [84, 124] width 15 height 16
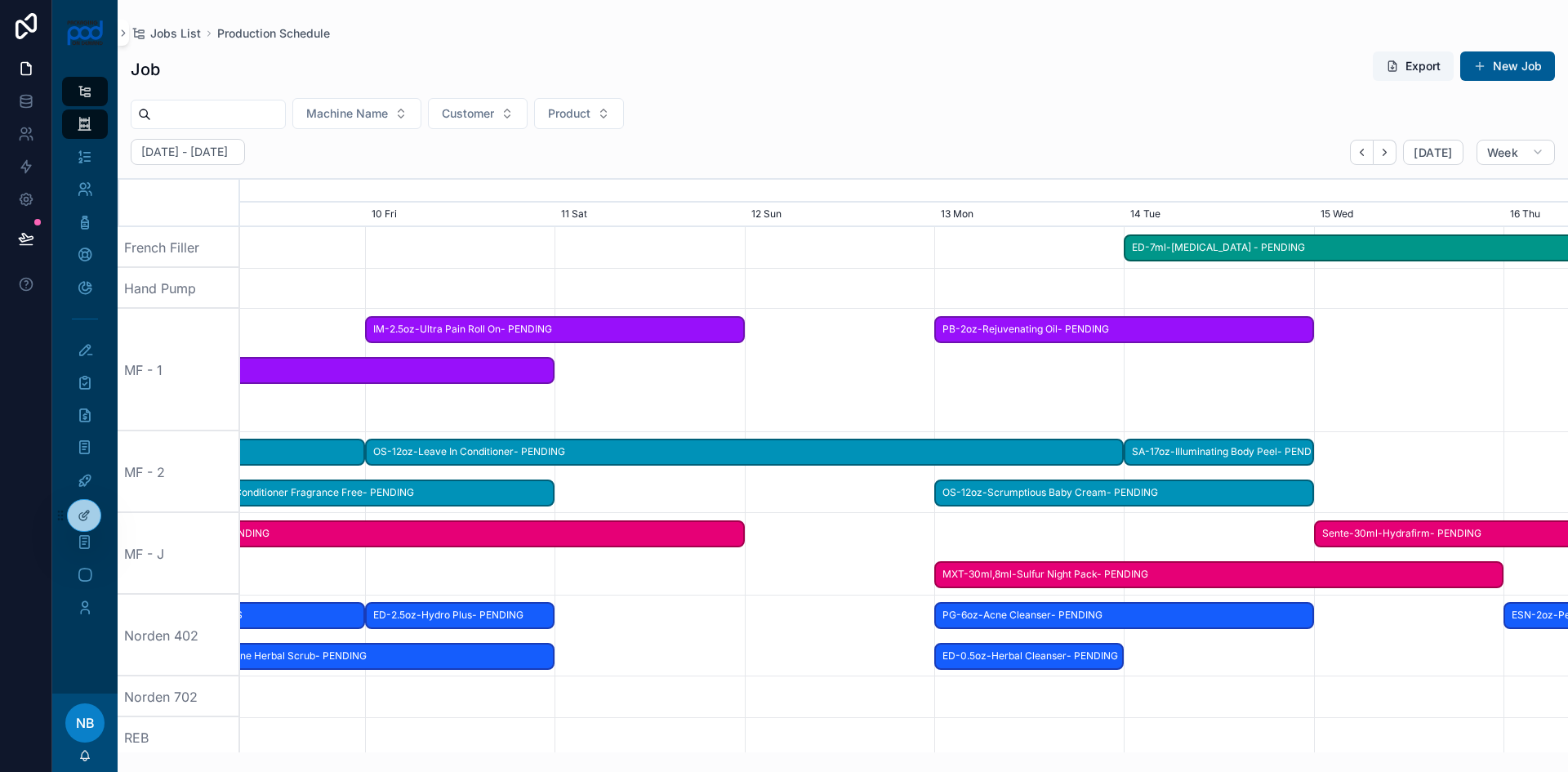
drag, startPoint x: 1346, startPoint y: 565, endPoint x: 546, endPoint y: 540, distance: 800.4
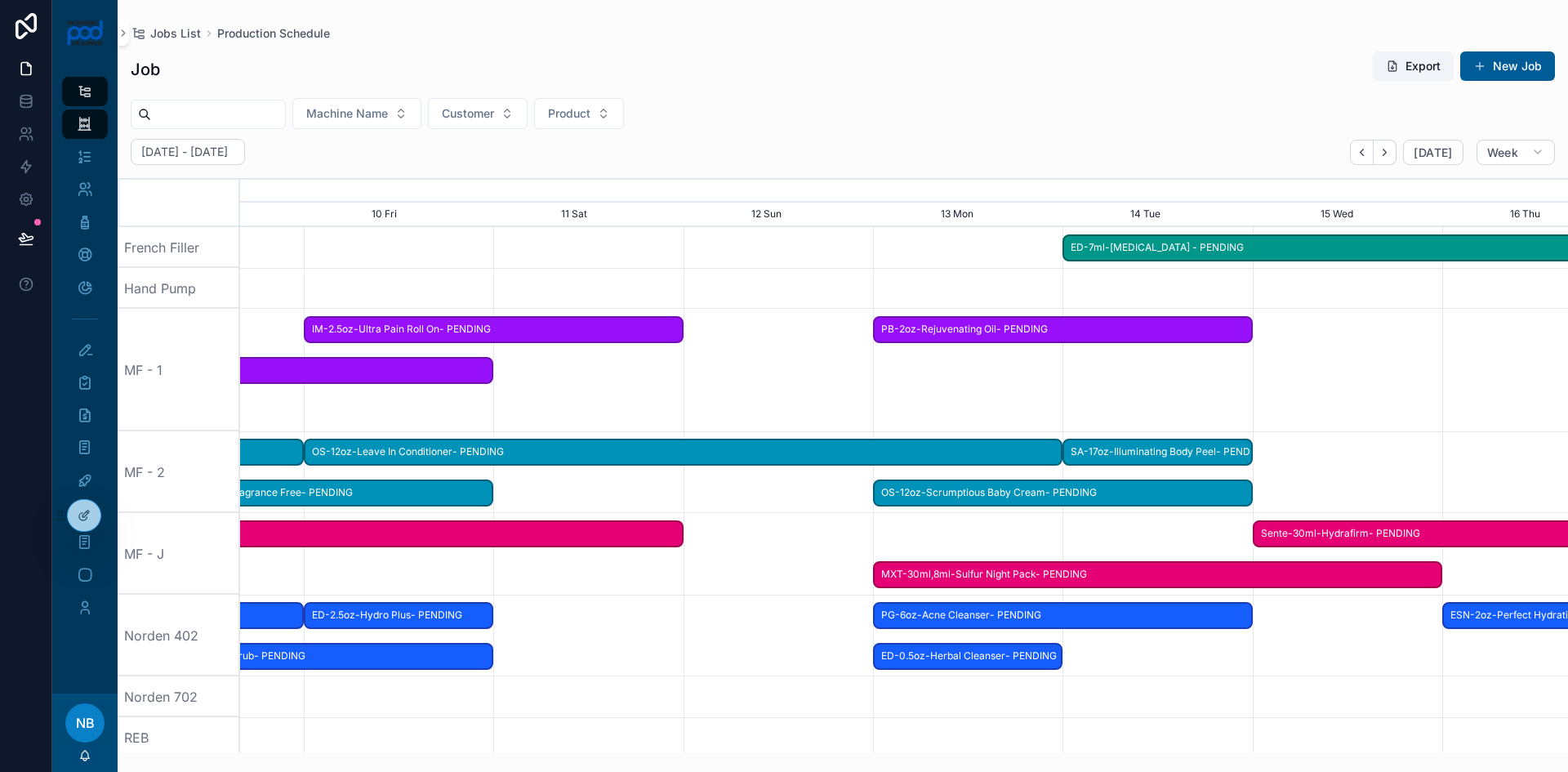
scroll to position [0, 2054]
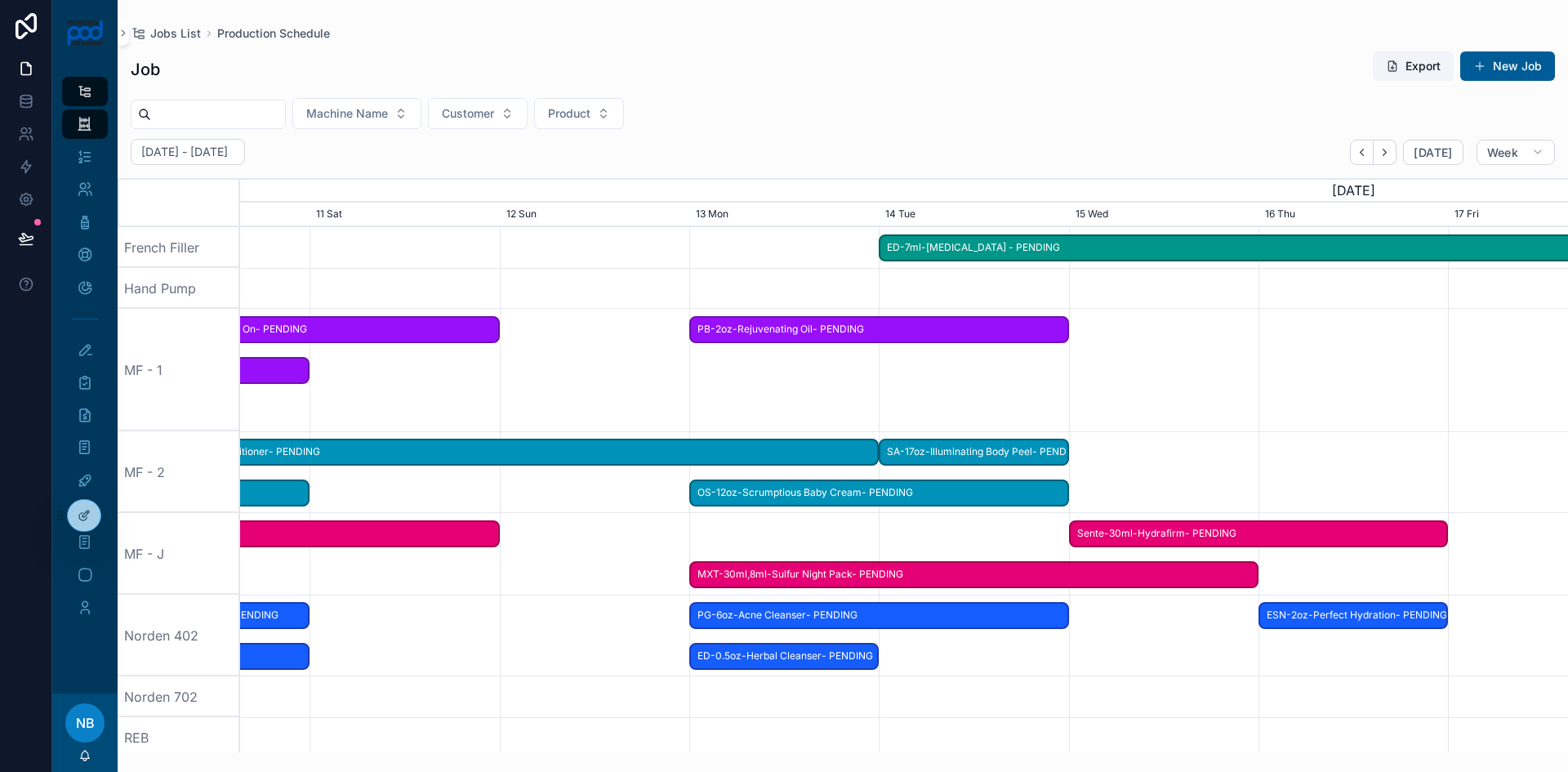
drag, startPoint x: 836, startPoint y: 604, endPoint x: 585, endPoint y: 615, distance: 251.2
click at [585, 615] on div "scrollable content" at bounding box center [660, 636] width 5313 height 82
click at [1523, 53] on button "New Job" at bounding box center [1507, 66] width 94 height 29
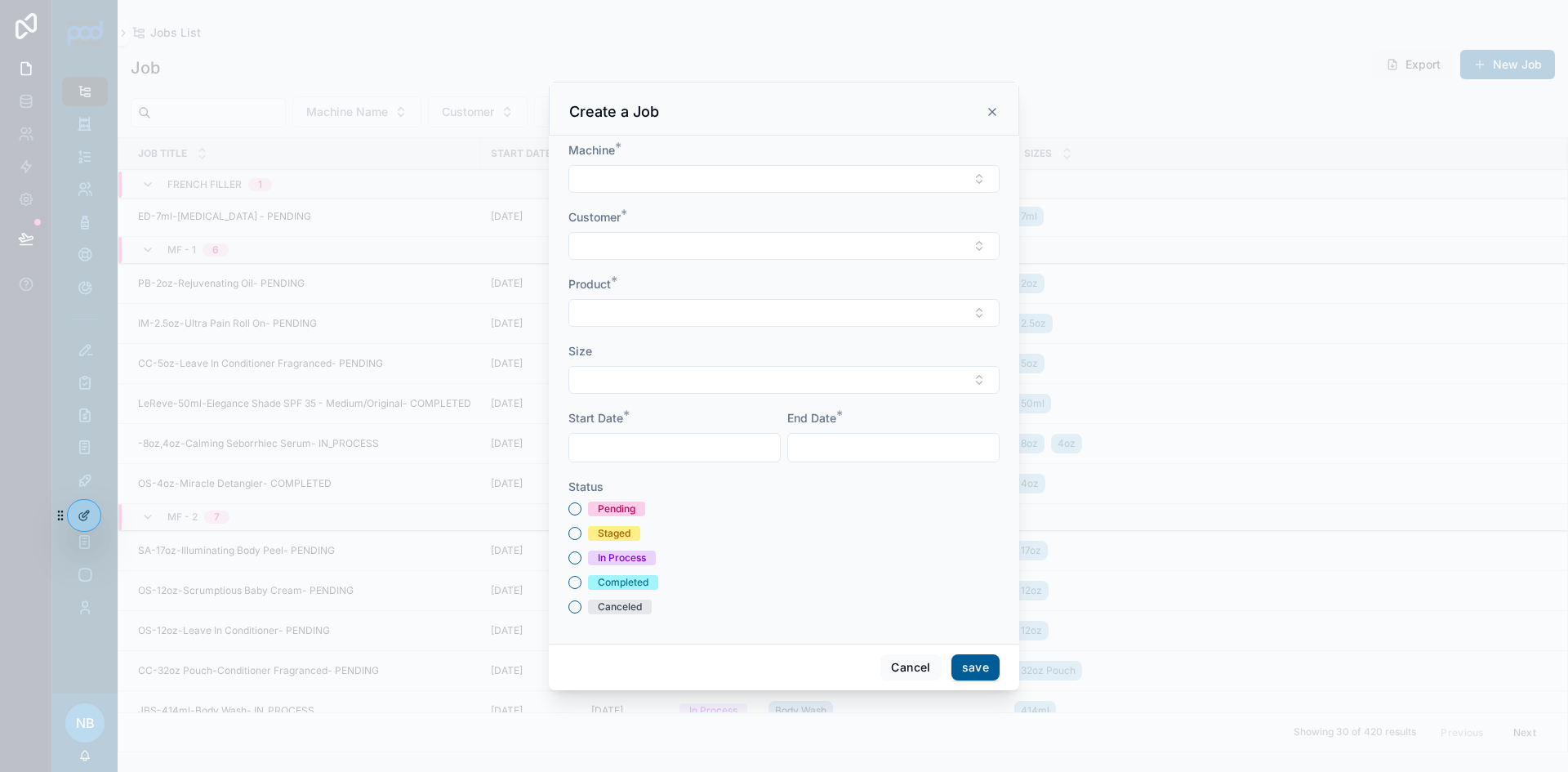
click at [743, 181] on button "Select Button" at bounding box center [784, 178] width 431 height 28
click at [698, 353] on span "MF - 2" at bounding box center [695, 348] width 36 height 16
click at [659, 242] on button "Select Button" at bounding box center [784, 247] width 431 height 28
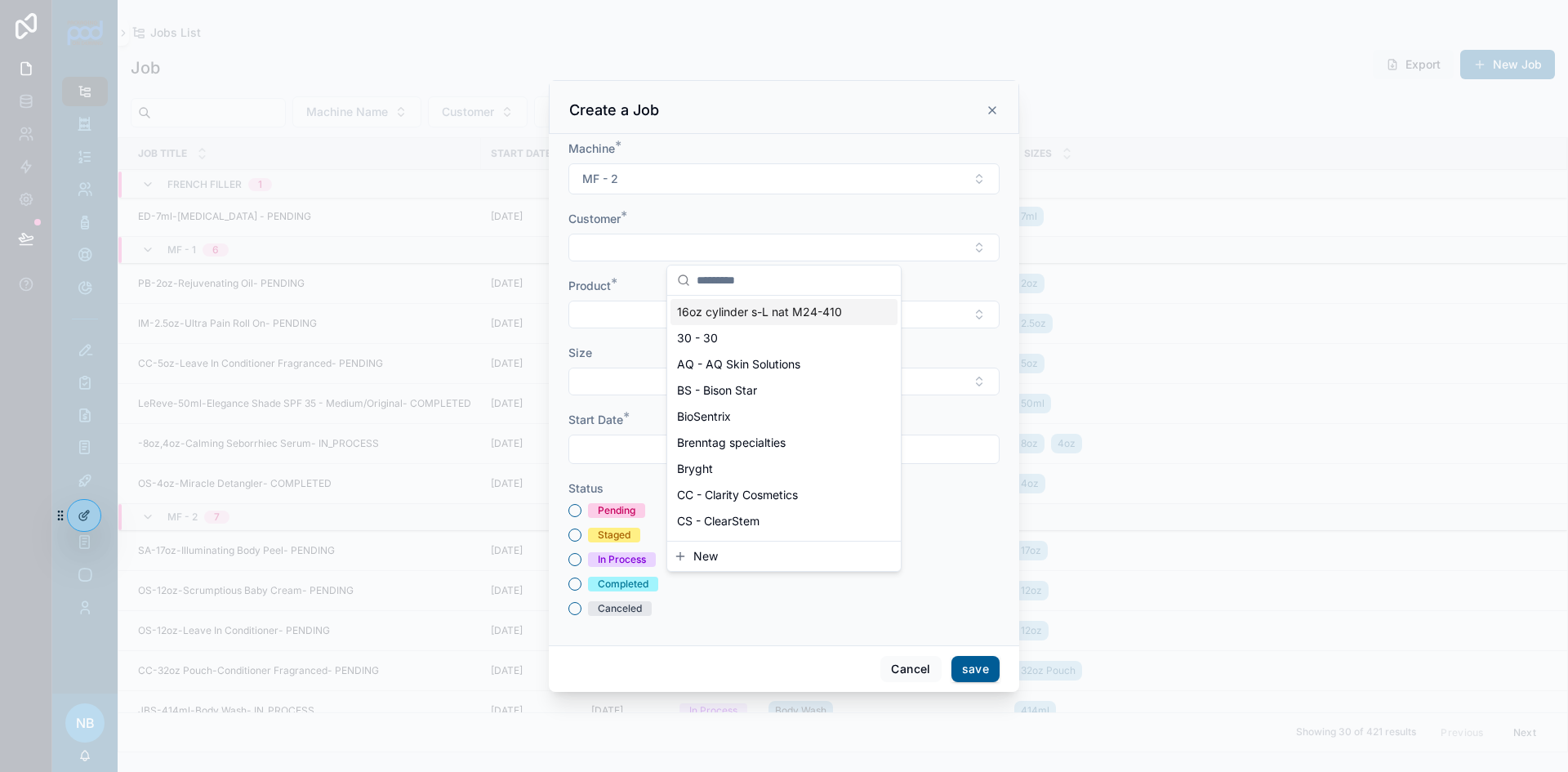
click at [1000, 105] on div "Create a Job" at bounding box center [784, 107] width 471 height 53
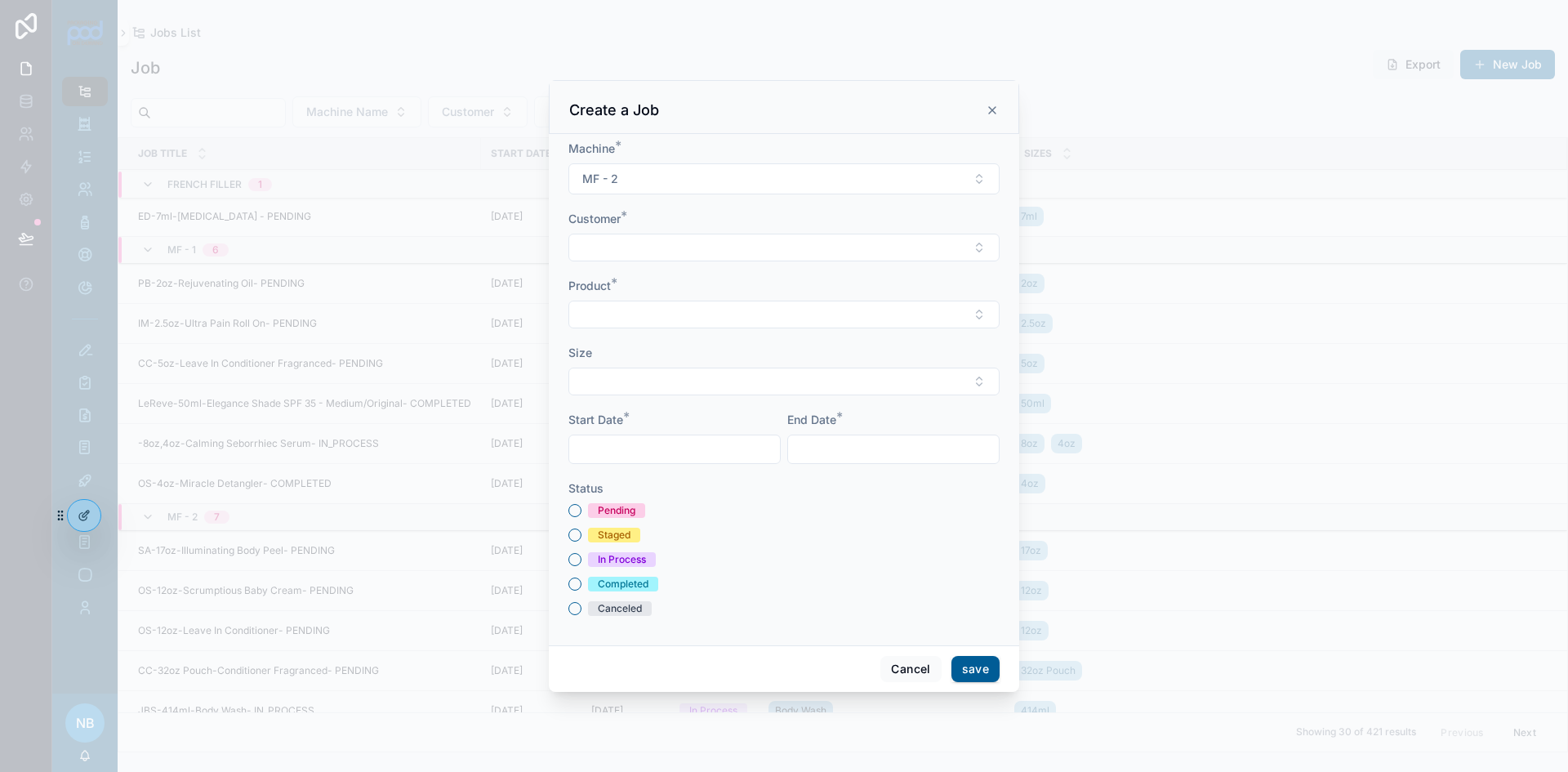
click at [981, 112] on div "Create a Job" at bounding box center [784, 111] width 430 height 20
click at [991, 111] on icon "scrollable content" at bounding box center [992, 110] width 13 height 13
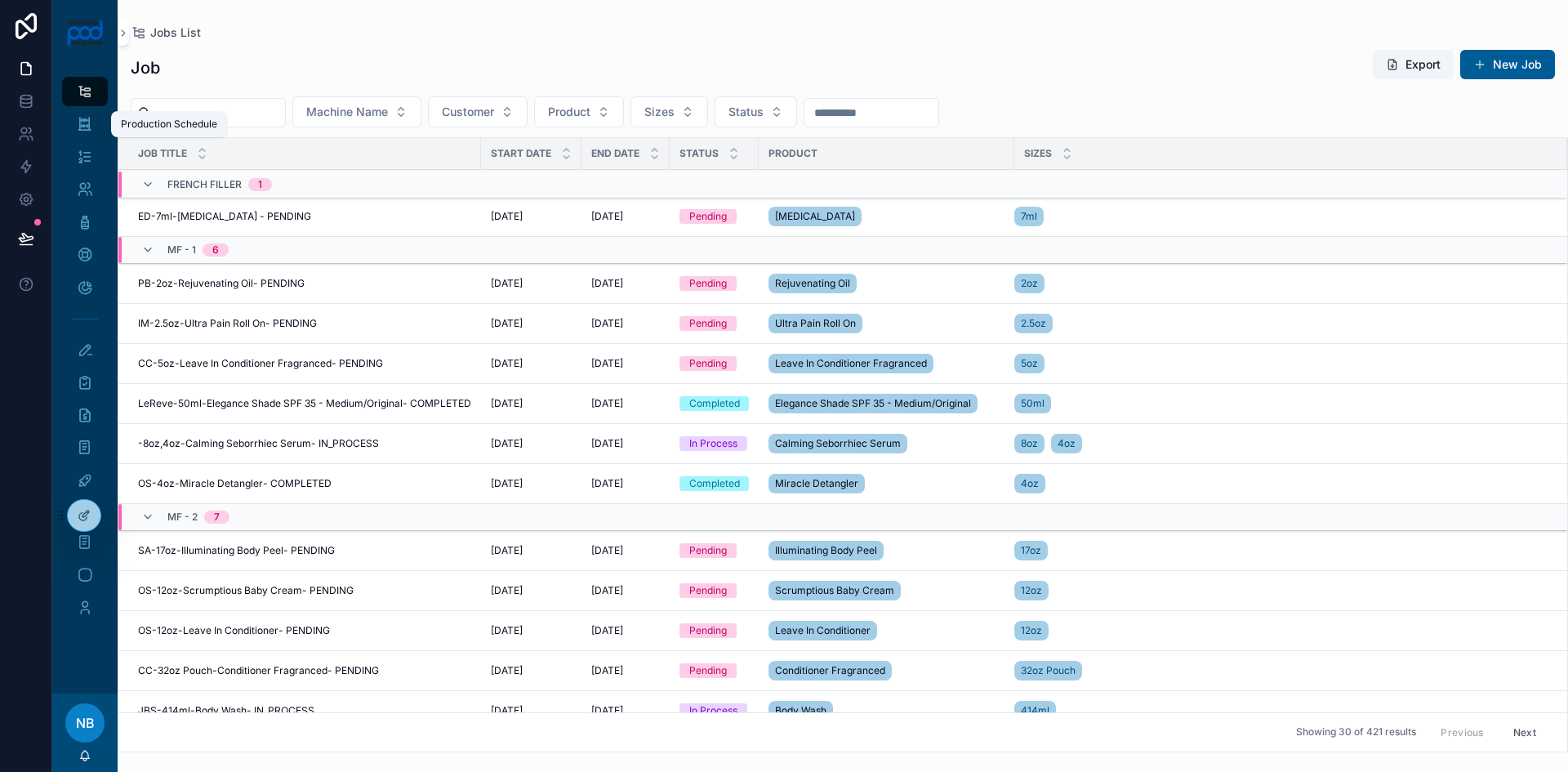
drag, startPoint x: 86, startPoint y: 129, endPoint x: 109, endPoint y: 132, distance: 23.2
click at [85, 129] on icon "scrollable content" at bounding box center [84, 124] width 15 height 16
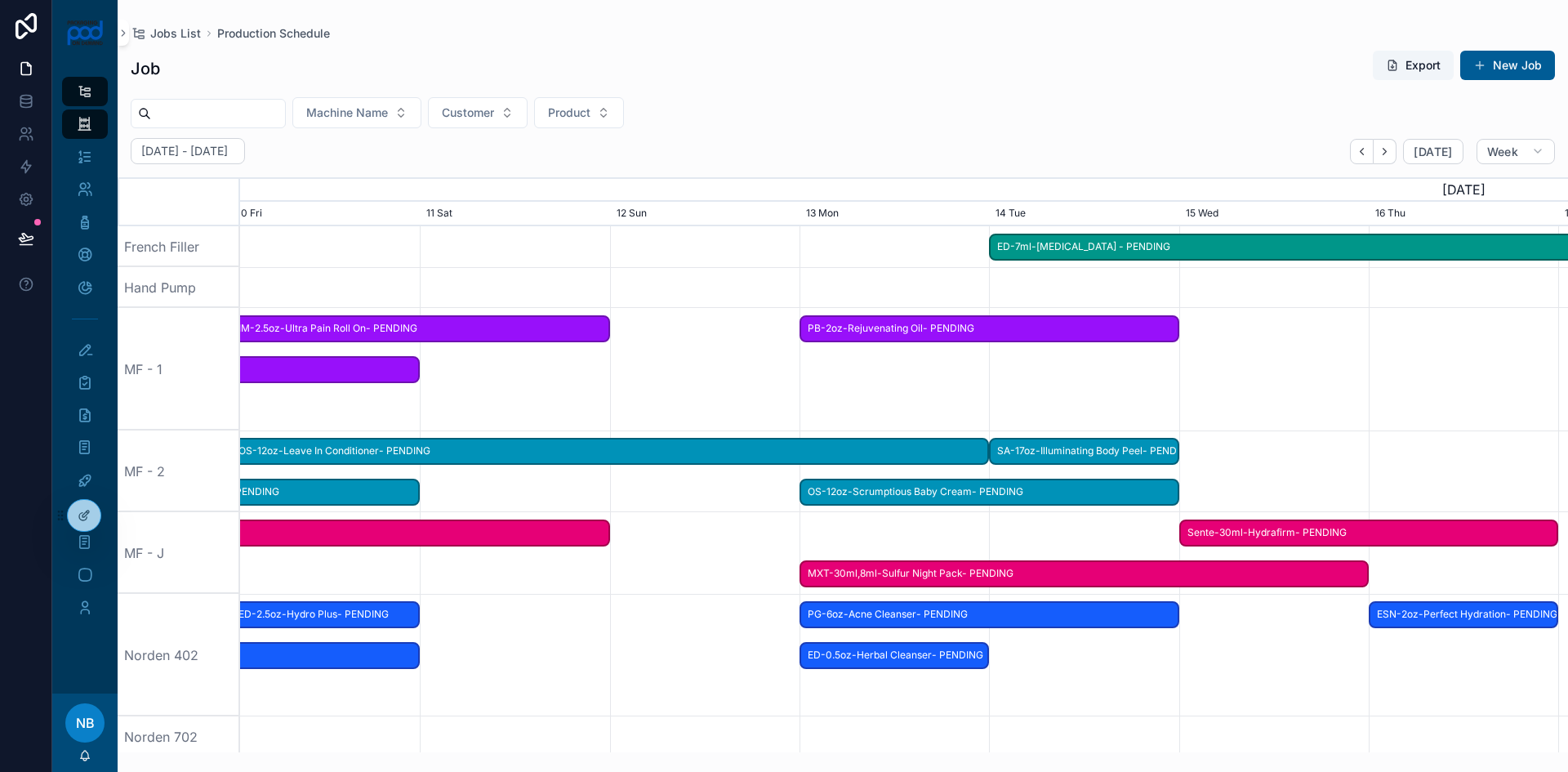
scroll to position [0, 2812]
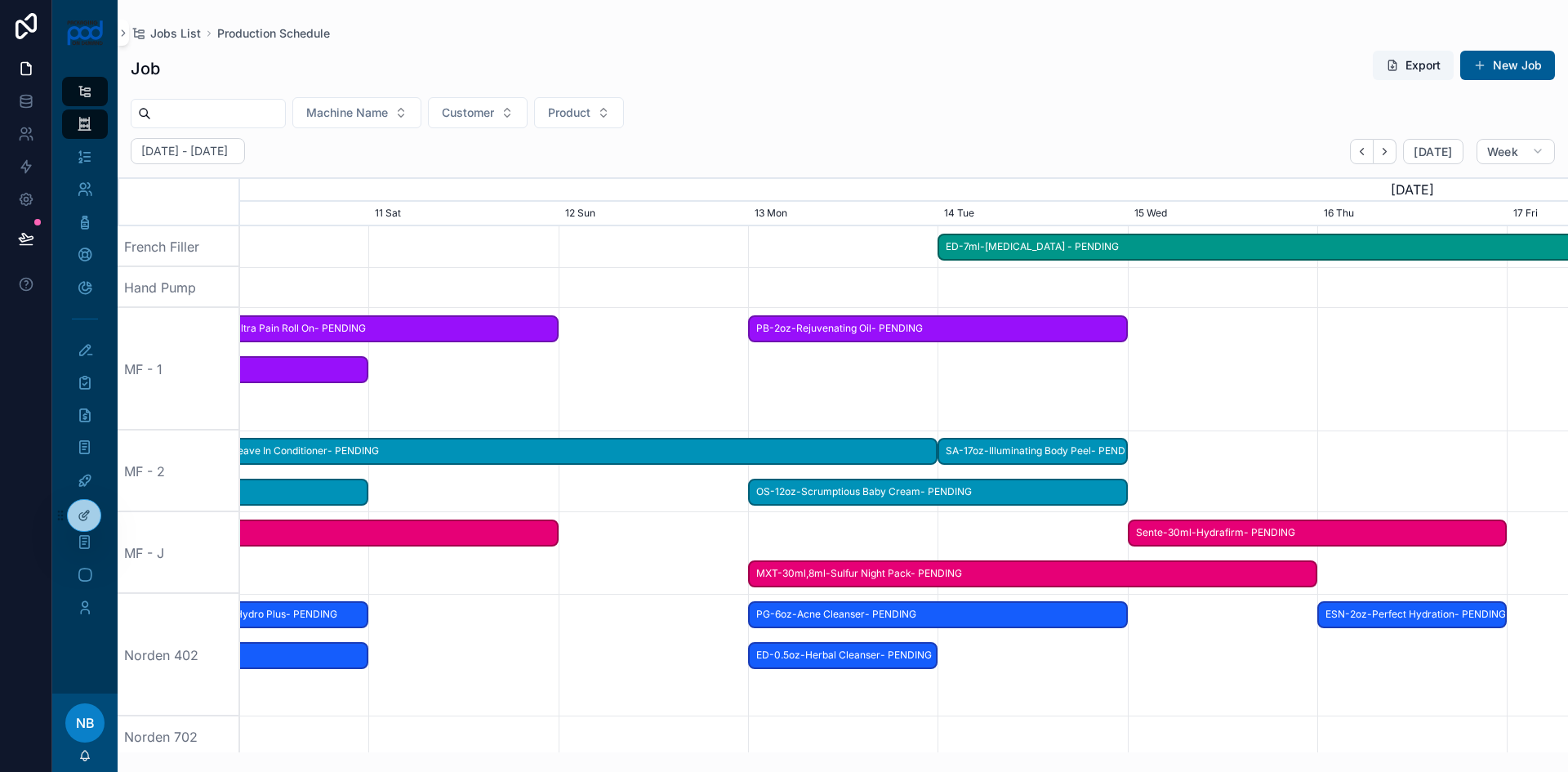
drag, startPoint x: 1411, startPoint y: 391, endPoint x: 591, endPoint y: 400, distance: 820.0
click at [591, 400] on div "scrollable content" at bounding box center [84, 368] width 5313 height 122
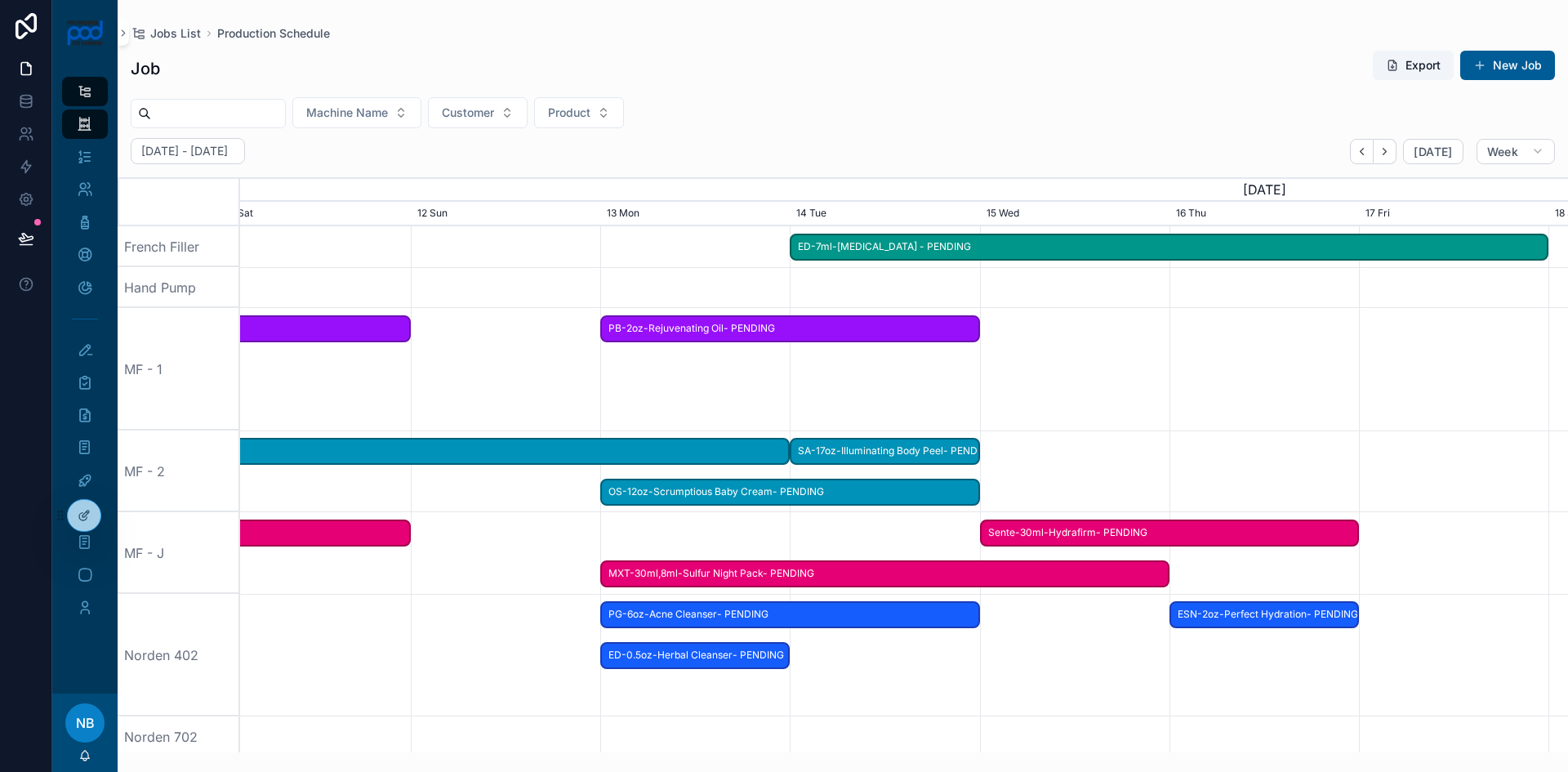
drag, startPoint x: 1301, startPoint y: 407, endPoint x: 1185, endPoint y: 391, distance: 117.1
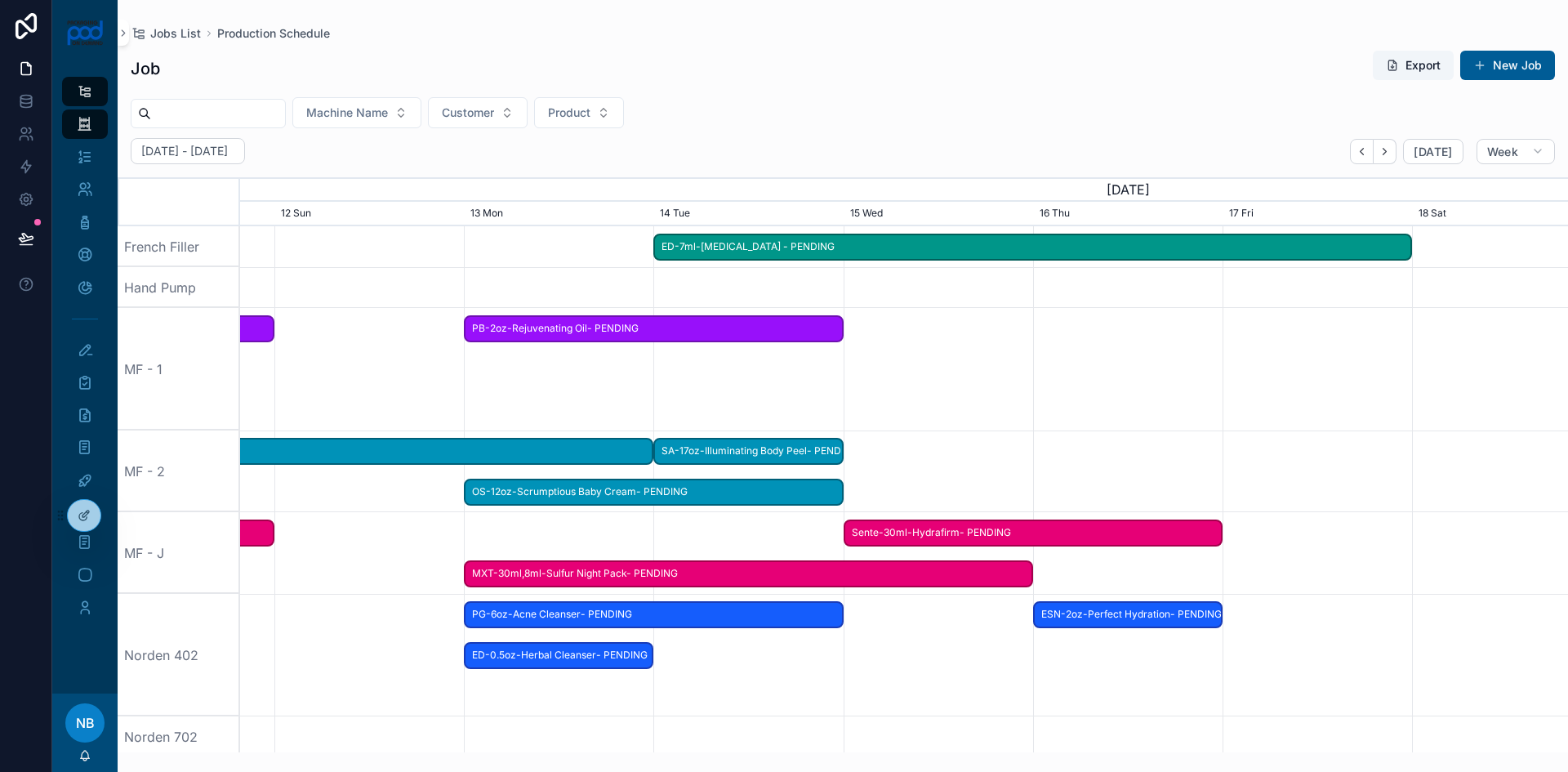
scroll to position [0, 3227]
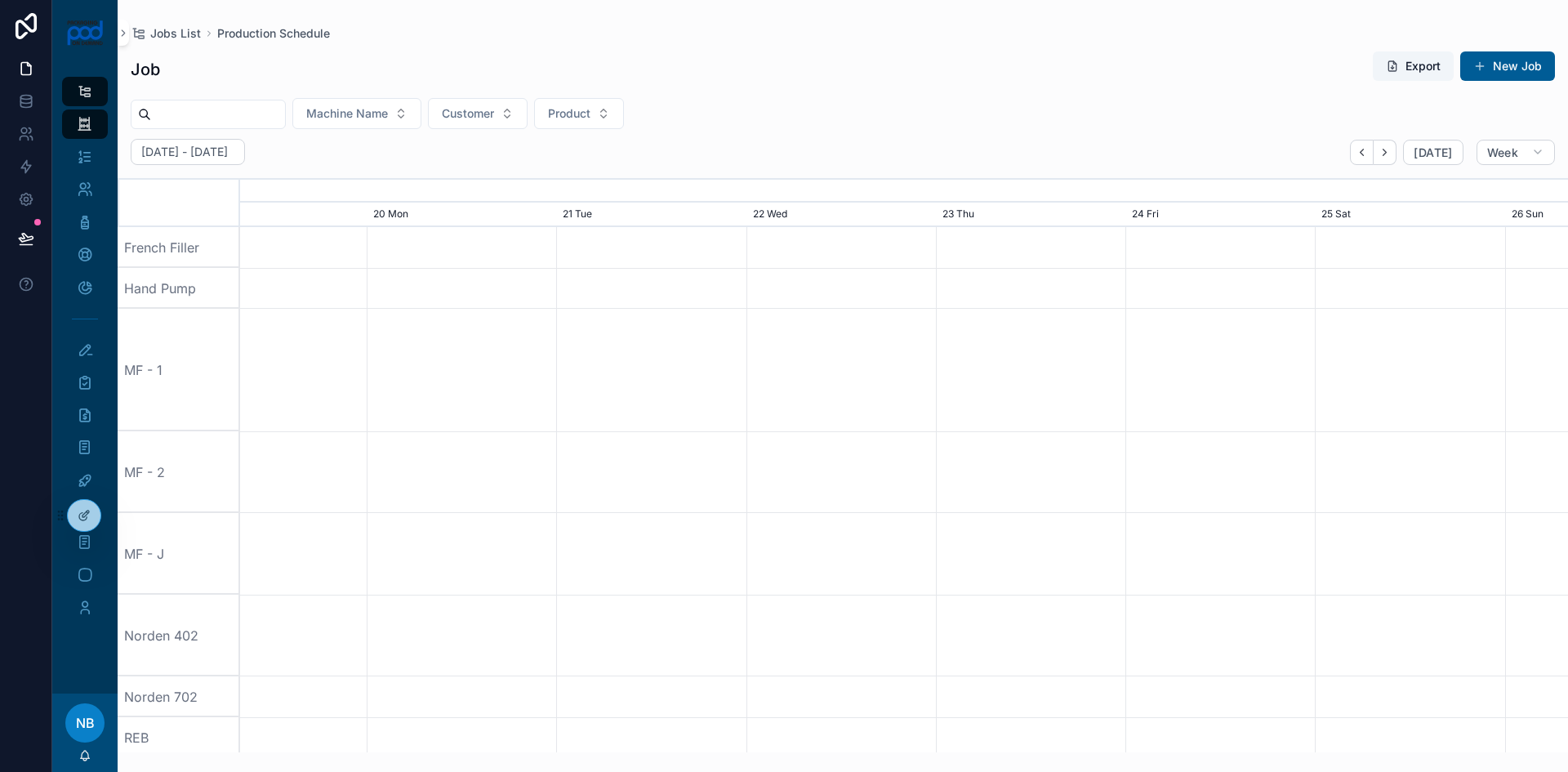
drag, startPoint x: 1298, startPoint y: 454, endPoint x: 946, endPoint y: 449, distance: 352.0
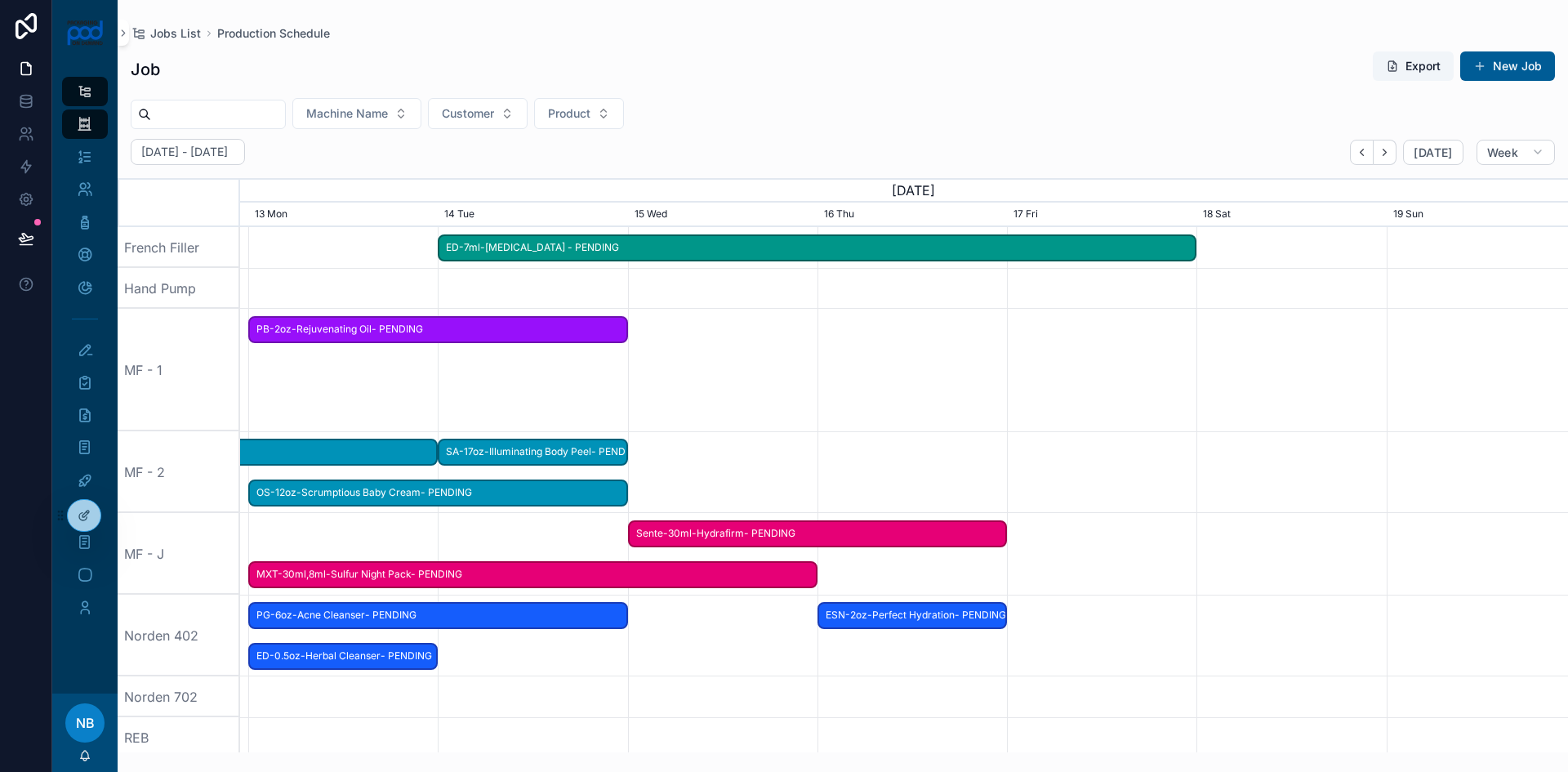
click at [1491, 63] on button "New Job" at bounding box center [1507, 66] width 94 height 29
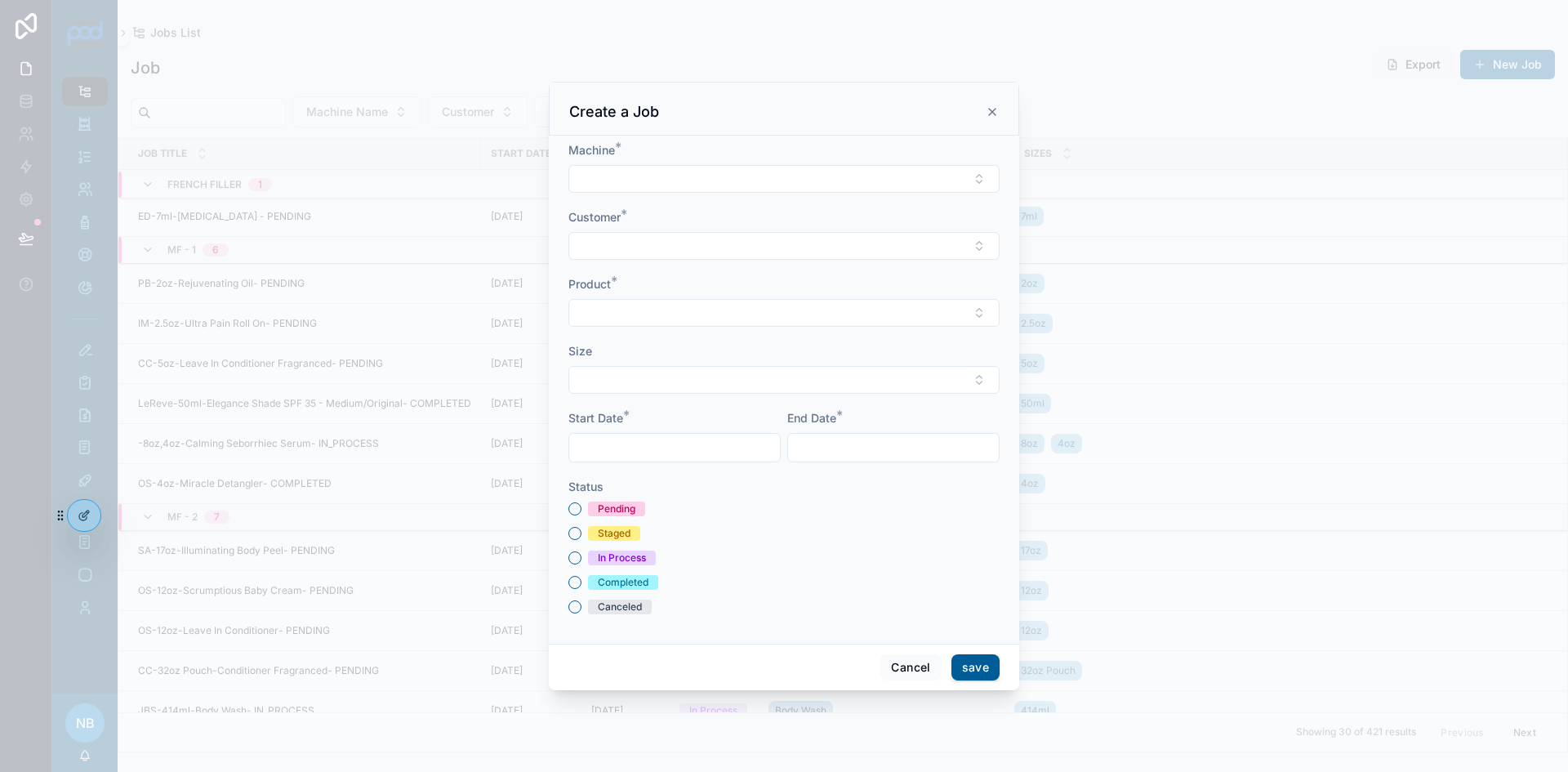
click at [704, 177] on button "Select Button" at bounding box center [784, 178] width 431 height 28
click at [703, 372] on span "MF - J" at bounding box center [694, 374] width 35 height 16
click at [702, 251] on button "Select Button" at bounding box center [784, 247] width 431 height 28
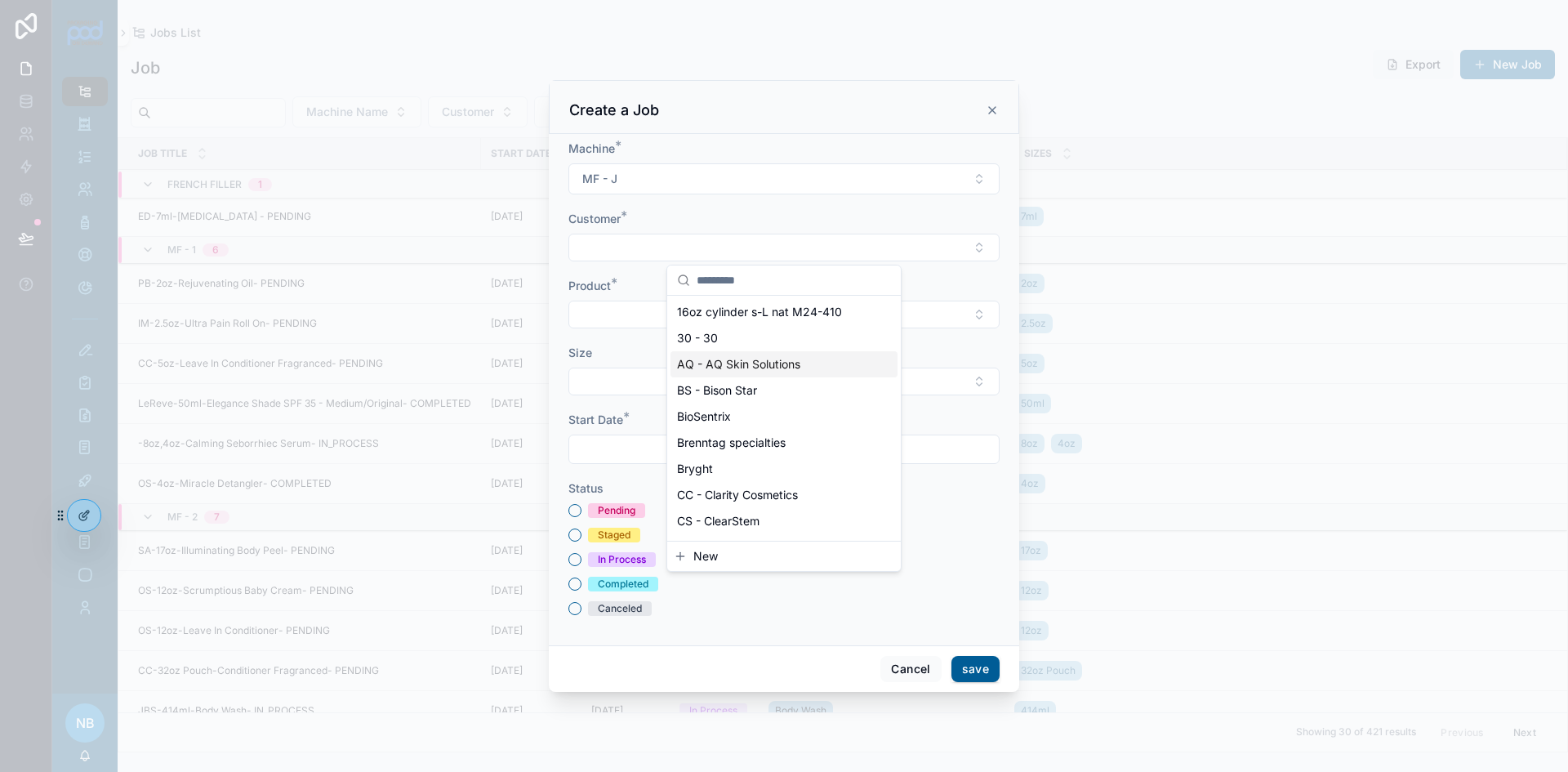
click at [727, 366] on span "AQ - AQ Skin Solutions" at bounding box center [739, 365] width 123 height 16
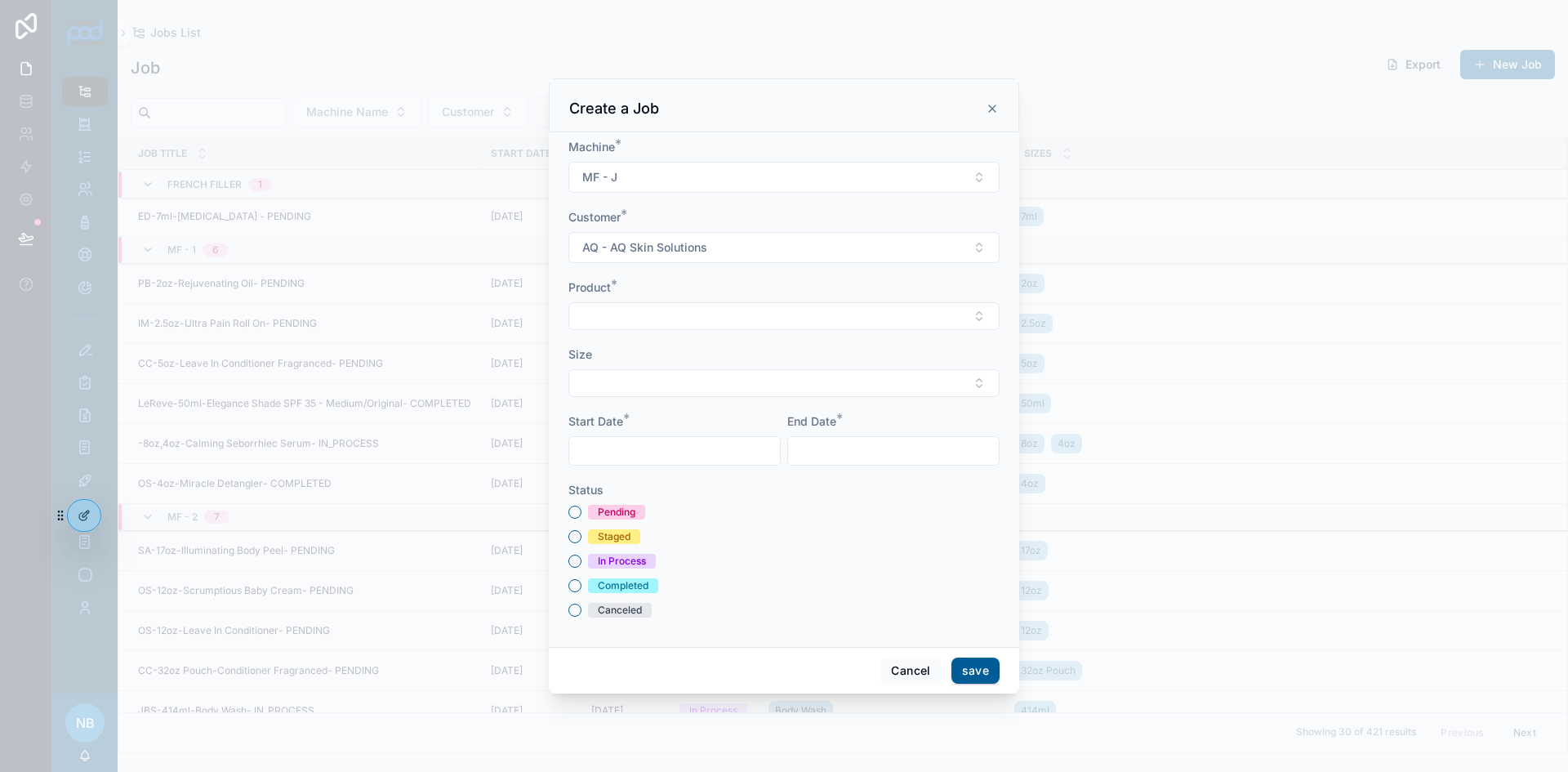
click at [734, 312] on button "Select Button" at bounding box center [784, 316] width 431 height 28
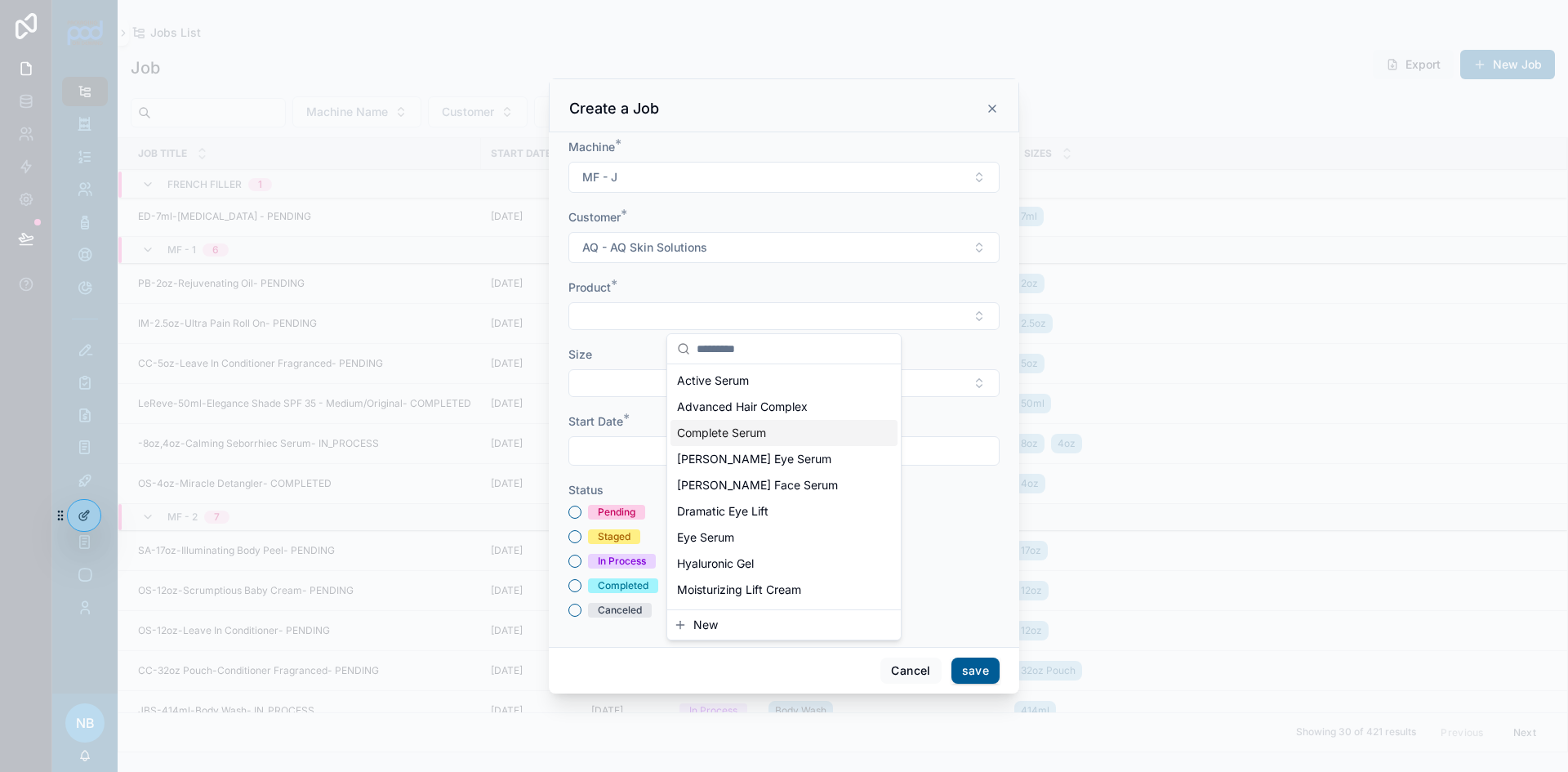
click at [749, 438] on span "Complete Serum" at bounding box center [722, 433] width 89 height 16
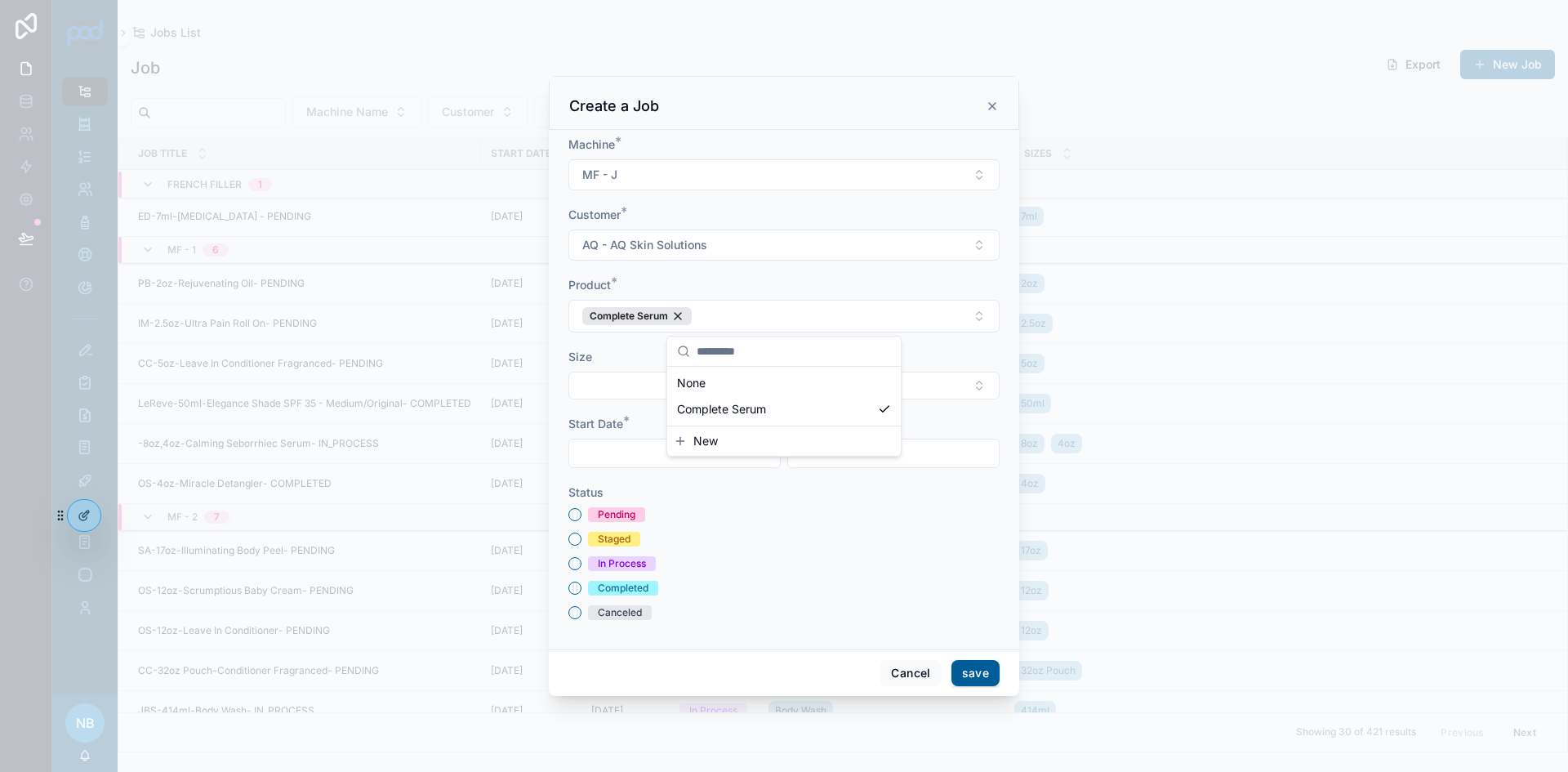
click at [615, 373] on button "Select Button" at bounding box center [784, 385] width 431 height 28
click at [716, 453] on div "15ml" at bounding box center [784, 449] width 227 height 26
click at [706, 567] on div "In Process" at bounding box center [784, 566] width 431 height 14
click at [621, 456] on input "scrollable content" at bounding box center [675, 456] width 210 height 23
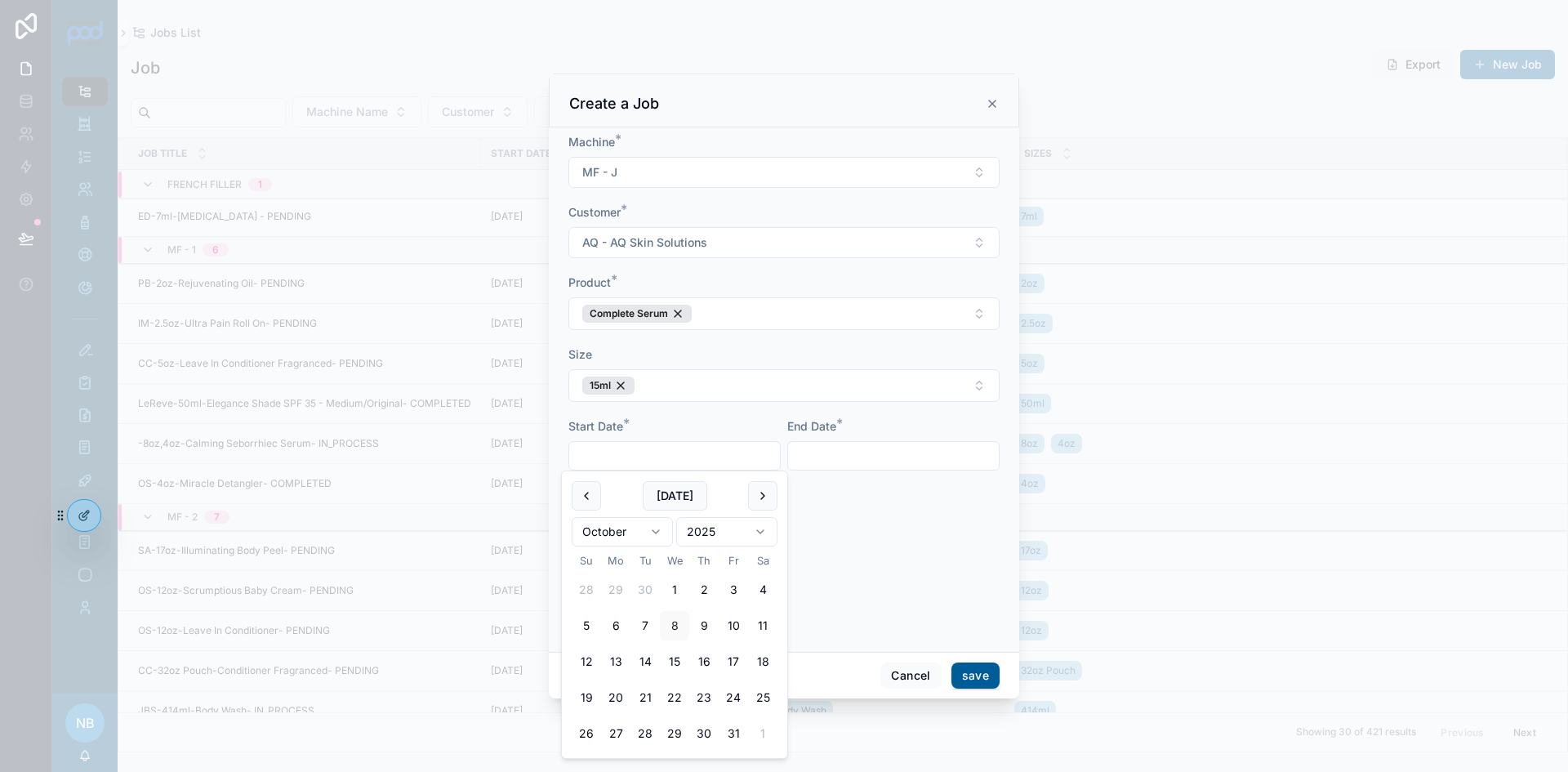
click at [712, 666] on button "16" at bounding box center [703, 661] width 29 height 29
type input "**********"
click at [827, 454] on input "scrollable content" at bounding box center [893, 456] width 210 height 23
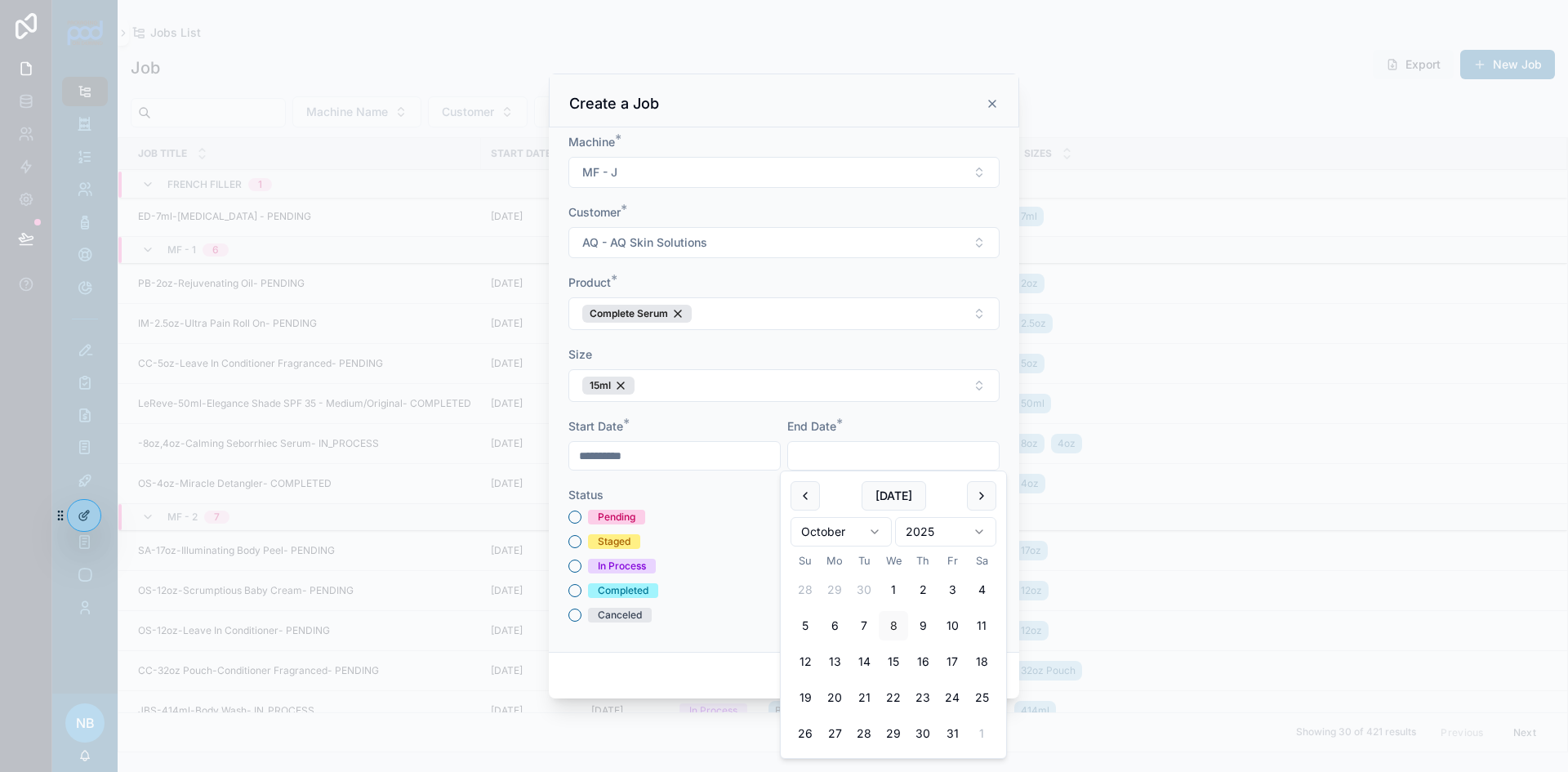
click at [932, 661] on button "16" at bounding box center [923, 661] width 29 height 29
type input "**********"
click at [572, 516] on button "Pending" at bounding box center [575, 517] width 13 height 13
click at [985, 672] on button "save" at bounding box center [976, 675] width 48 height 26
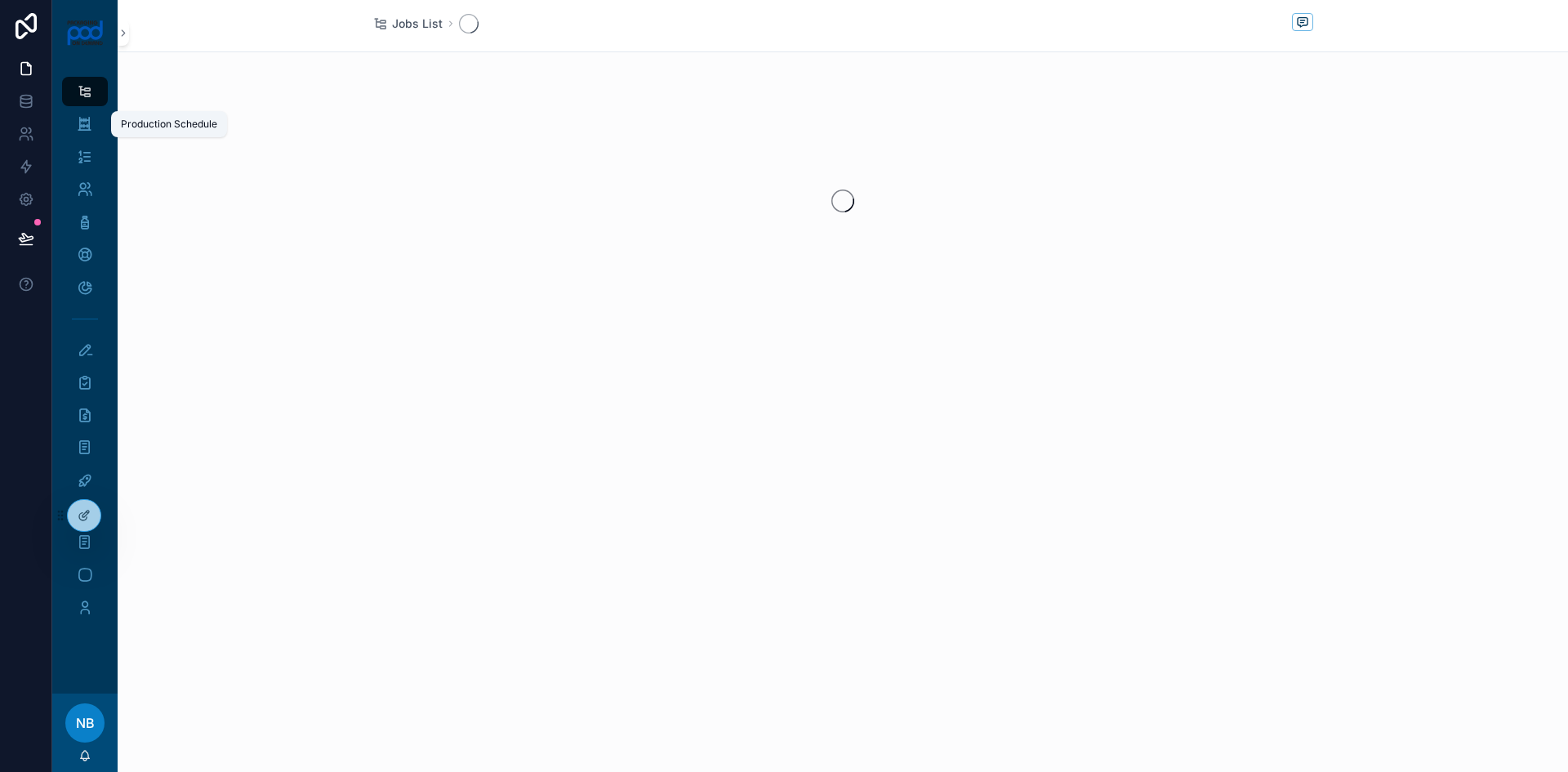
click at [86, 125] on icon "scrollable content" at bounding box center [84, 124] width 15 height 16
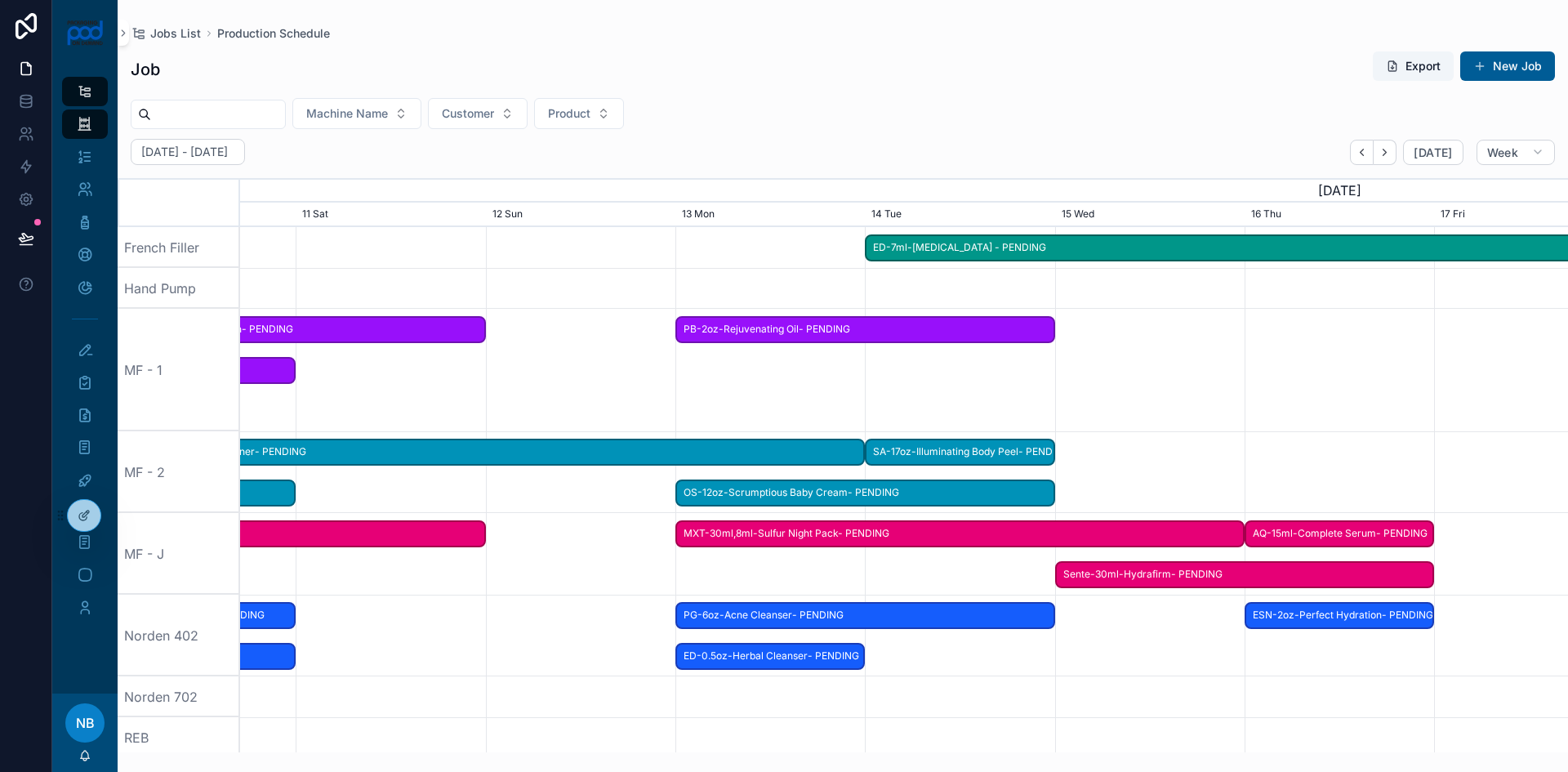
scroll to position [0, 2450]
drag, startPoint x: 1474, startPoint y: 603, endPoint x: 311, endPoint y: 515, distance: 1166.3
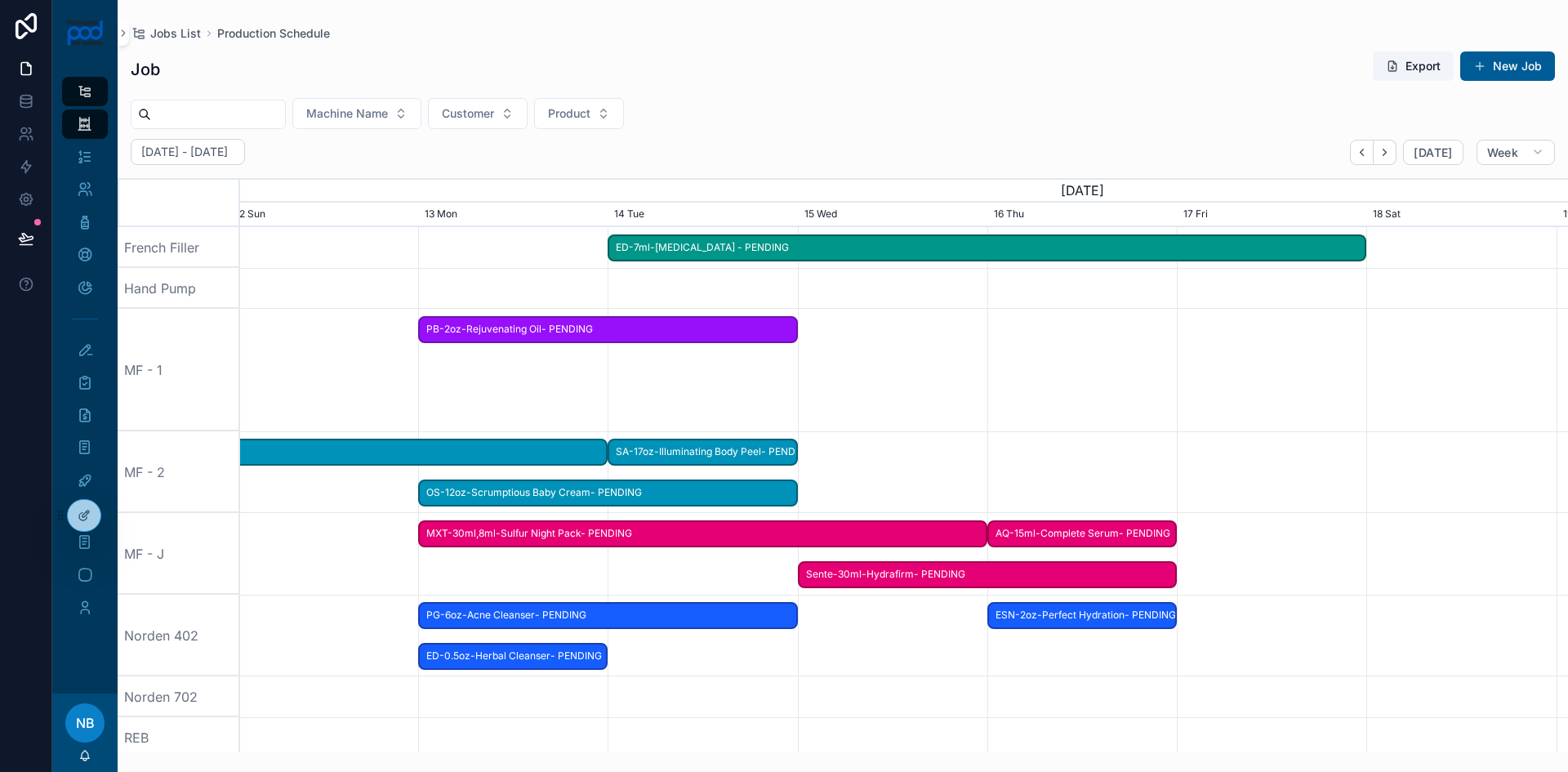
scroll to position [0, 2751]
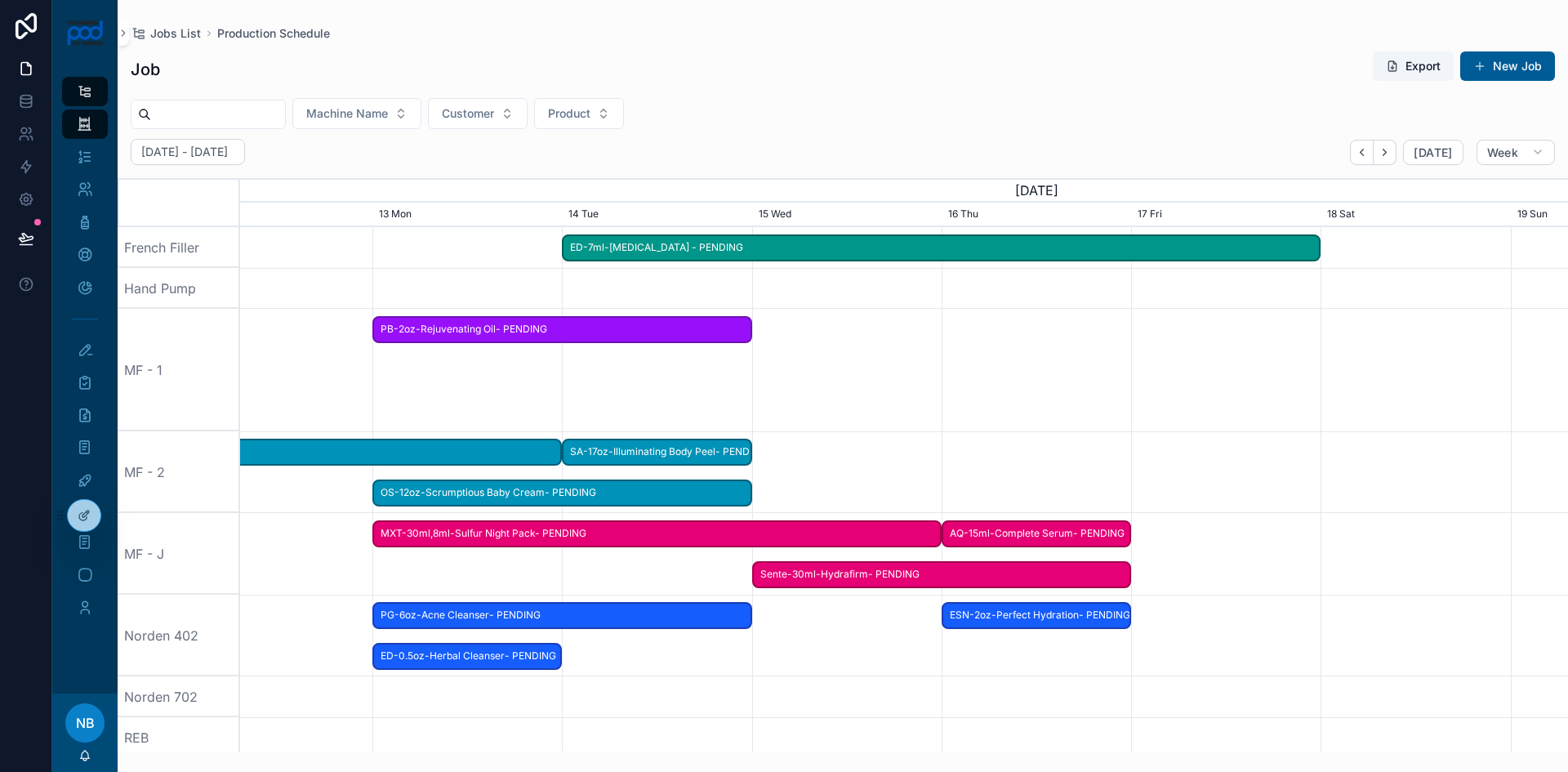
drag, startPoint x: 1289, startPoint y: 434, endPoint x: 960, endPoint y: 443, distance: 329.1
click at [962, 440] on div "scrollable content" at bounding box center [145, 472] width 5313 height 82
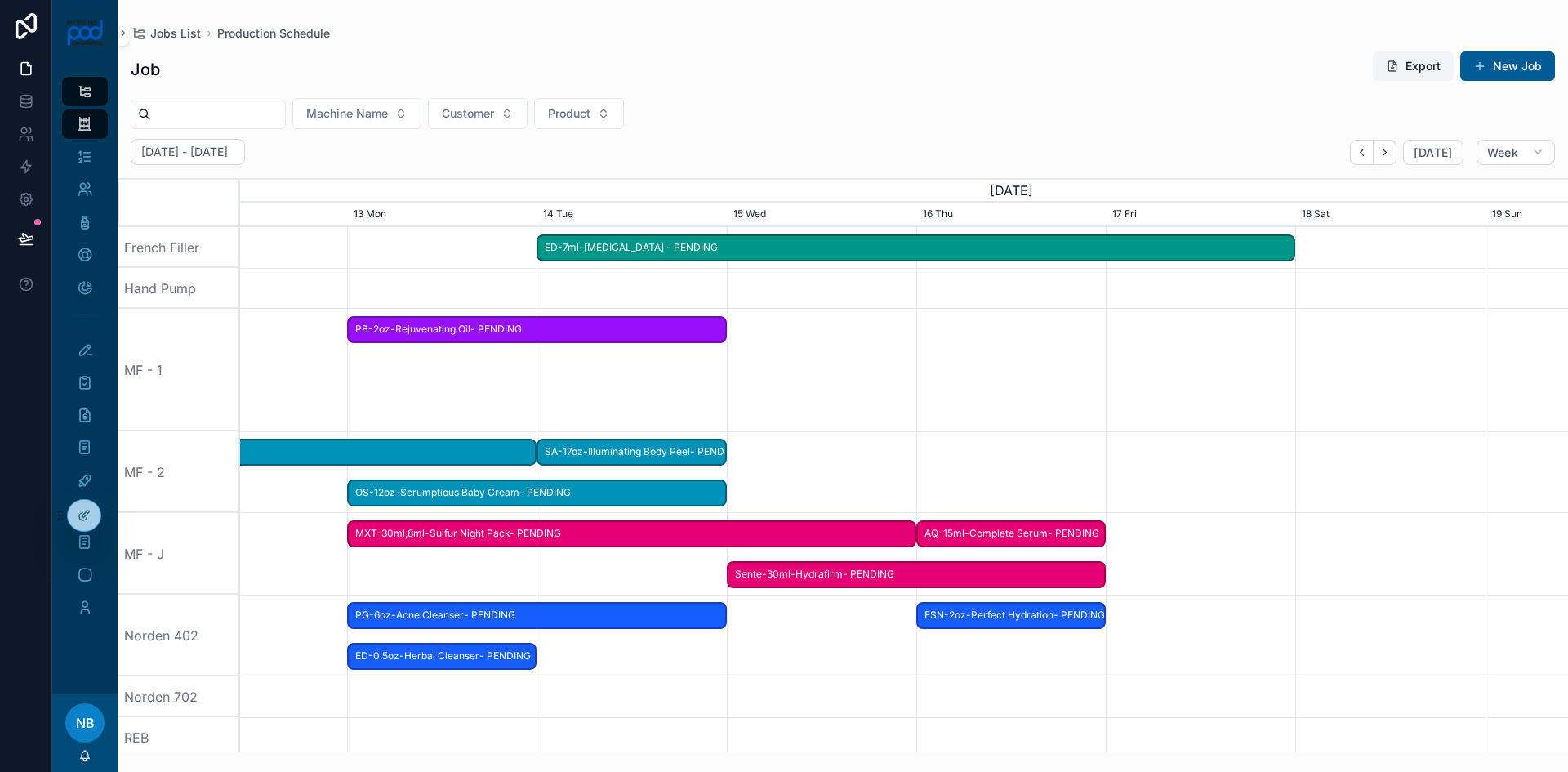
click at [979, 530] on span "AQ-15ml-Complete Serum- PENDING" at bounding box center [1011, 534] width 186 height 27
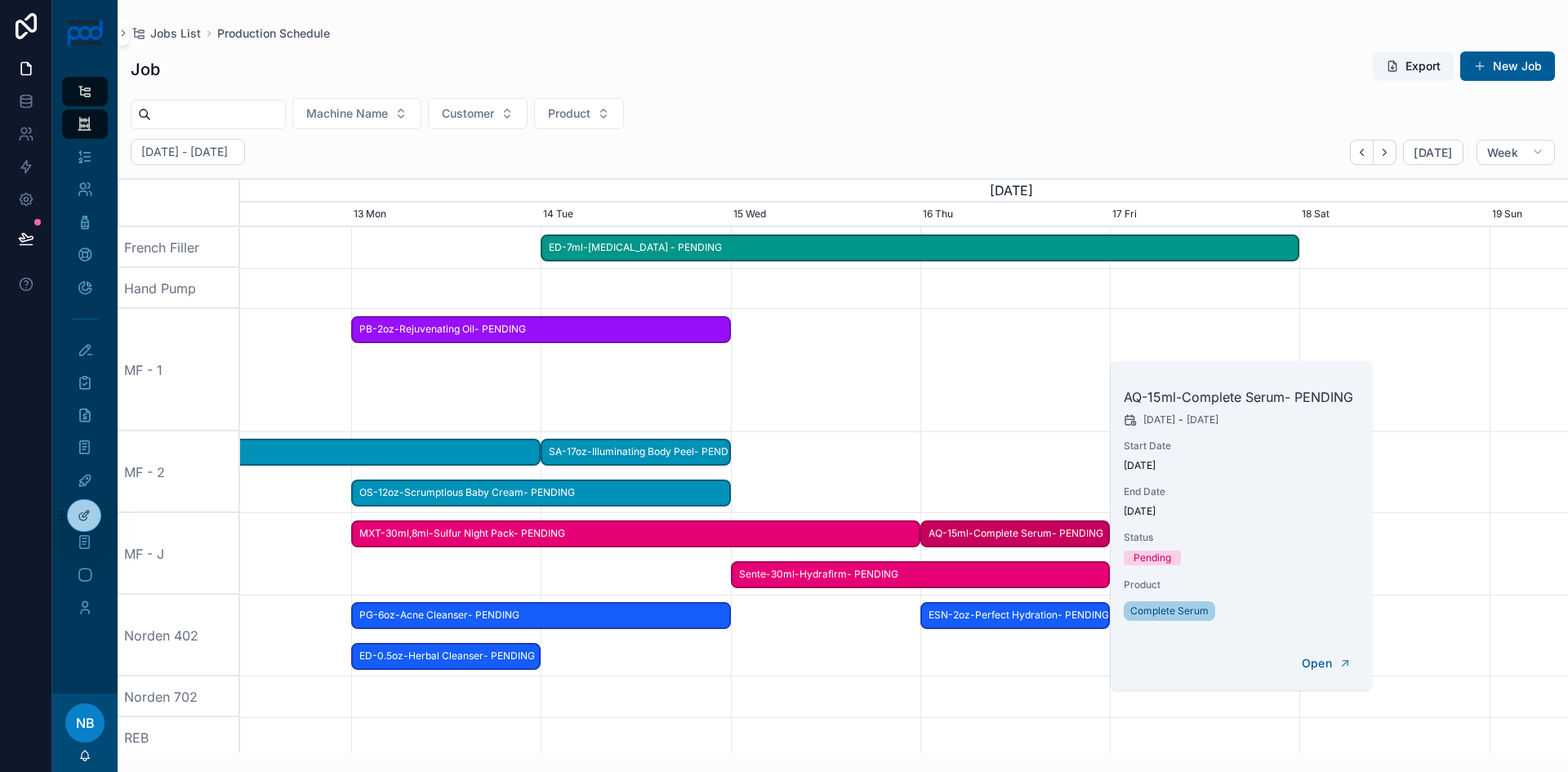
scroll to position [0, 2772]
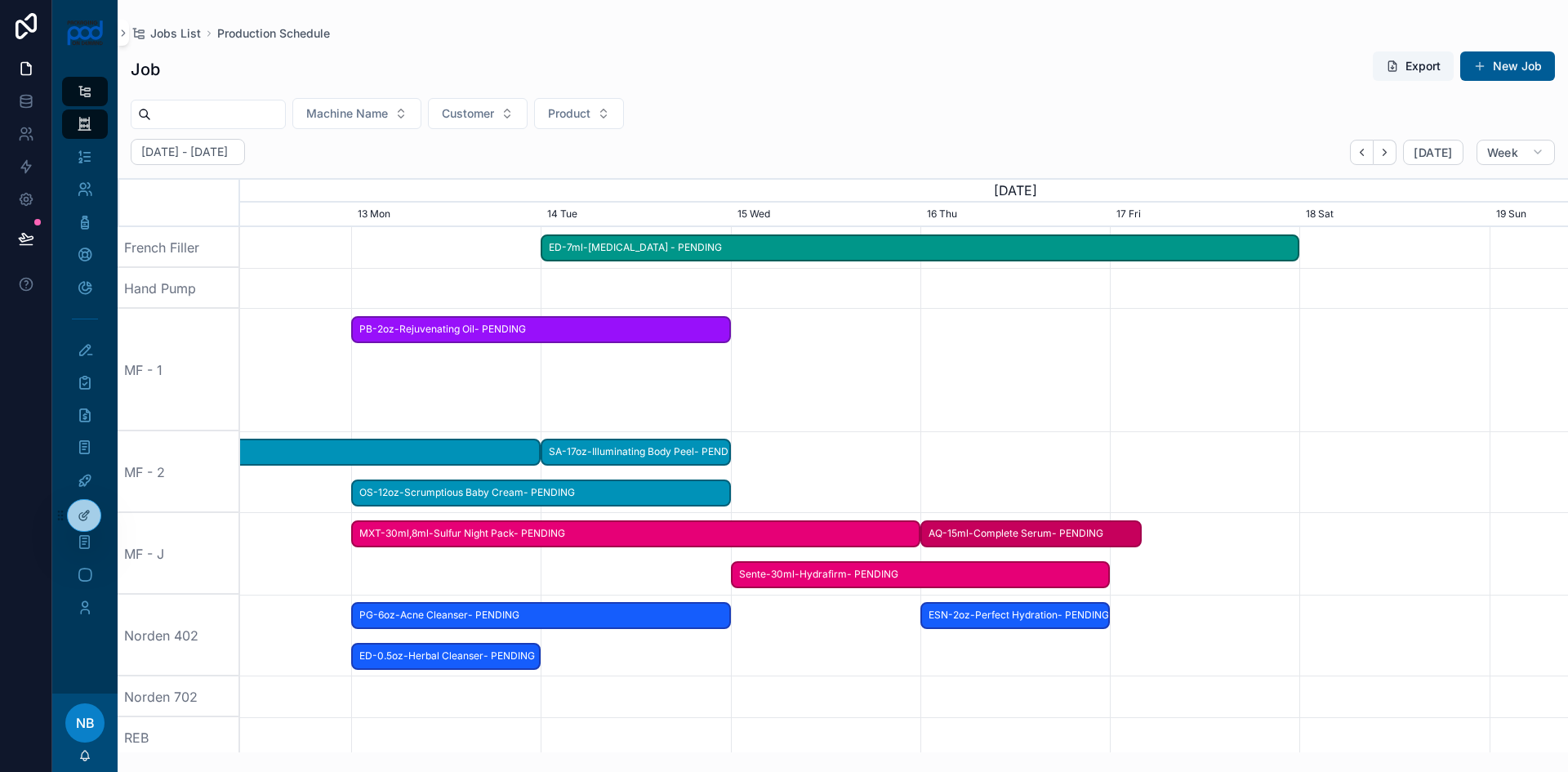
drag, startPoint x: 1100, startPoint y: 530, endPoint x: 1181, endPoint y: 534, distance: 81.1
click at [1142, 534] on div "AQ-15ml-Complete Serum- PENDING" at bounding box center [1031, 534] width 221 height 27
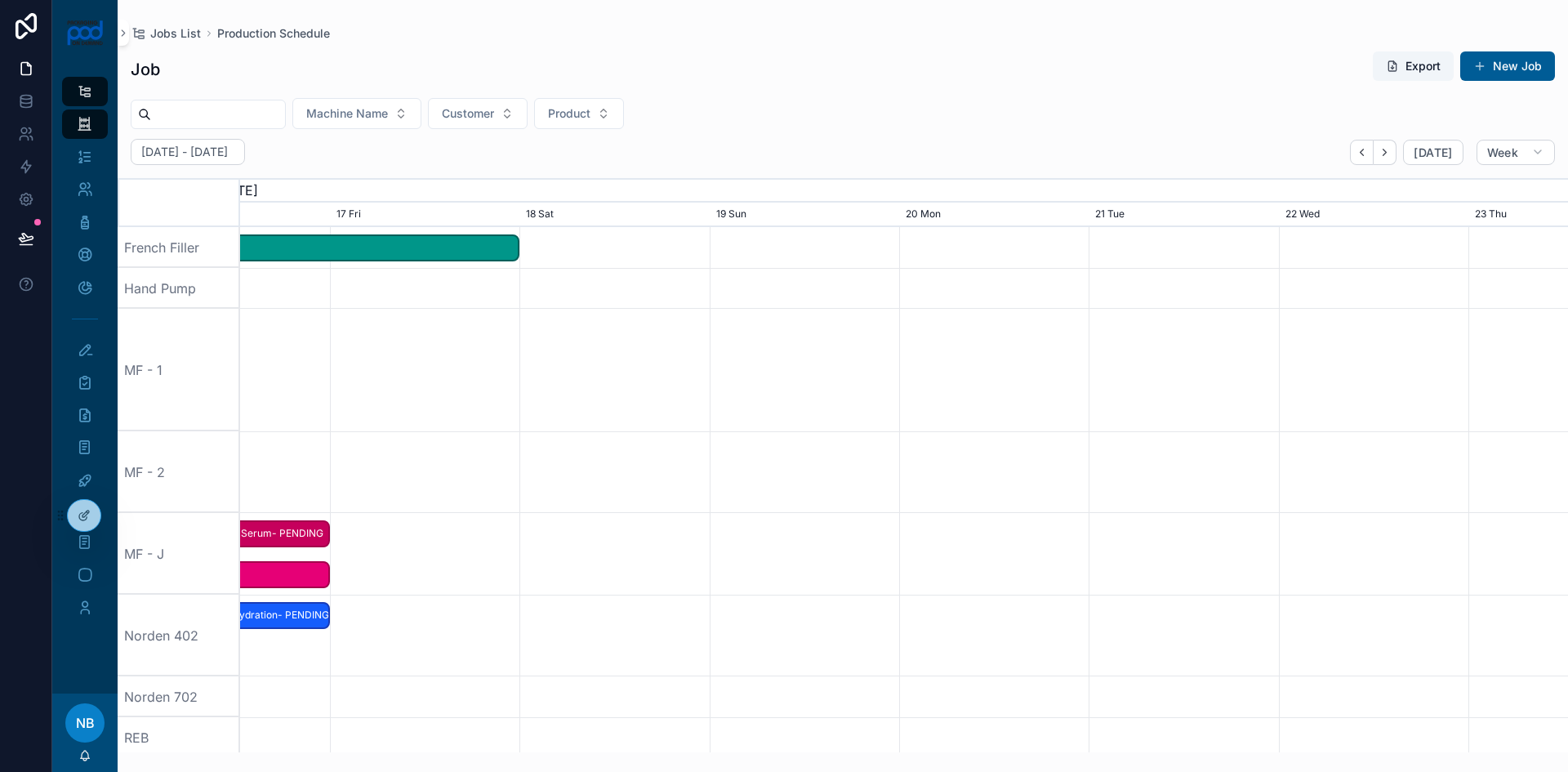
scroll to position [0, 1992]
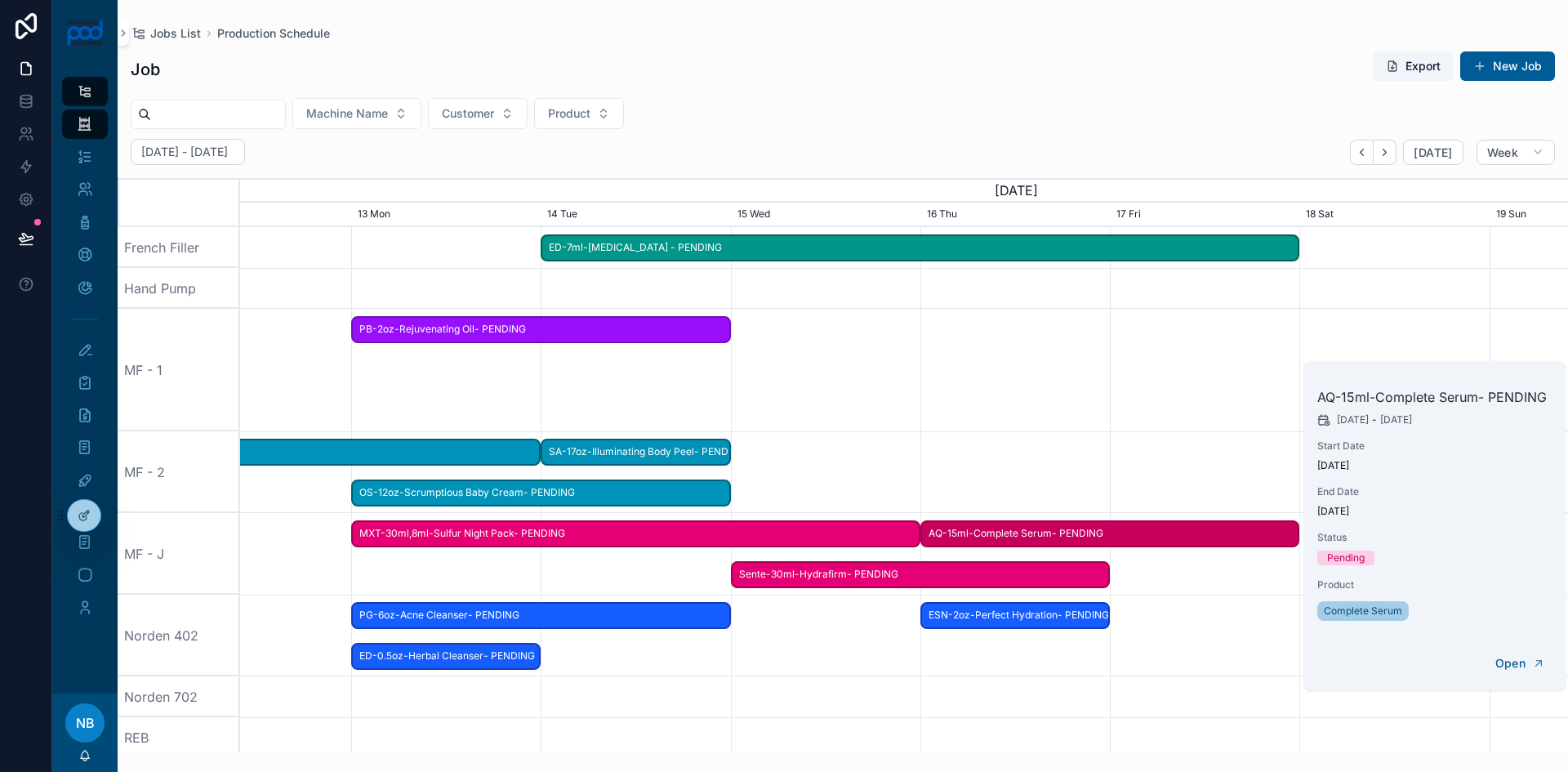
click at [874, 678] on div "scrollable content" at bounding box center [904, 697] width 5313 height 41
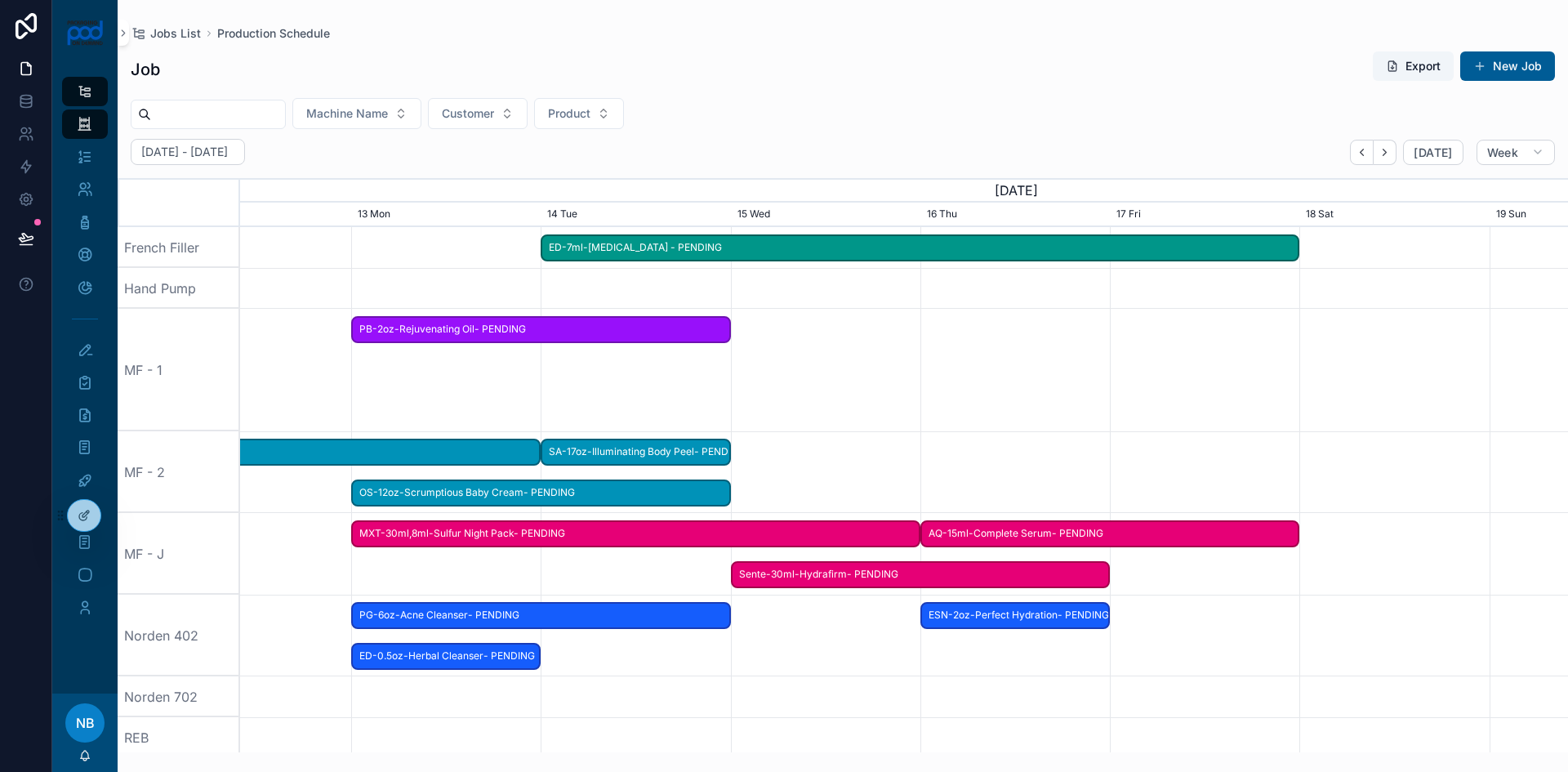
click at [1518, 67] on button "New Job" at bounding box center [1507, 66] width 94 height 29
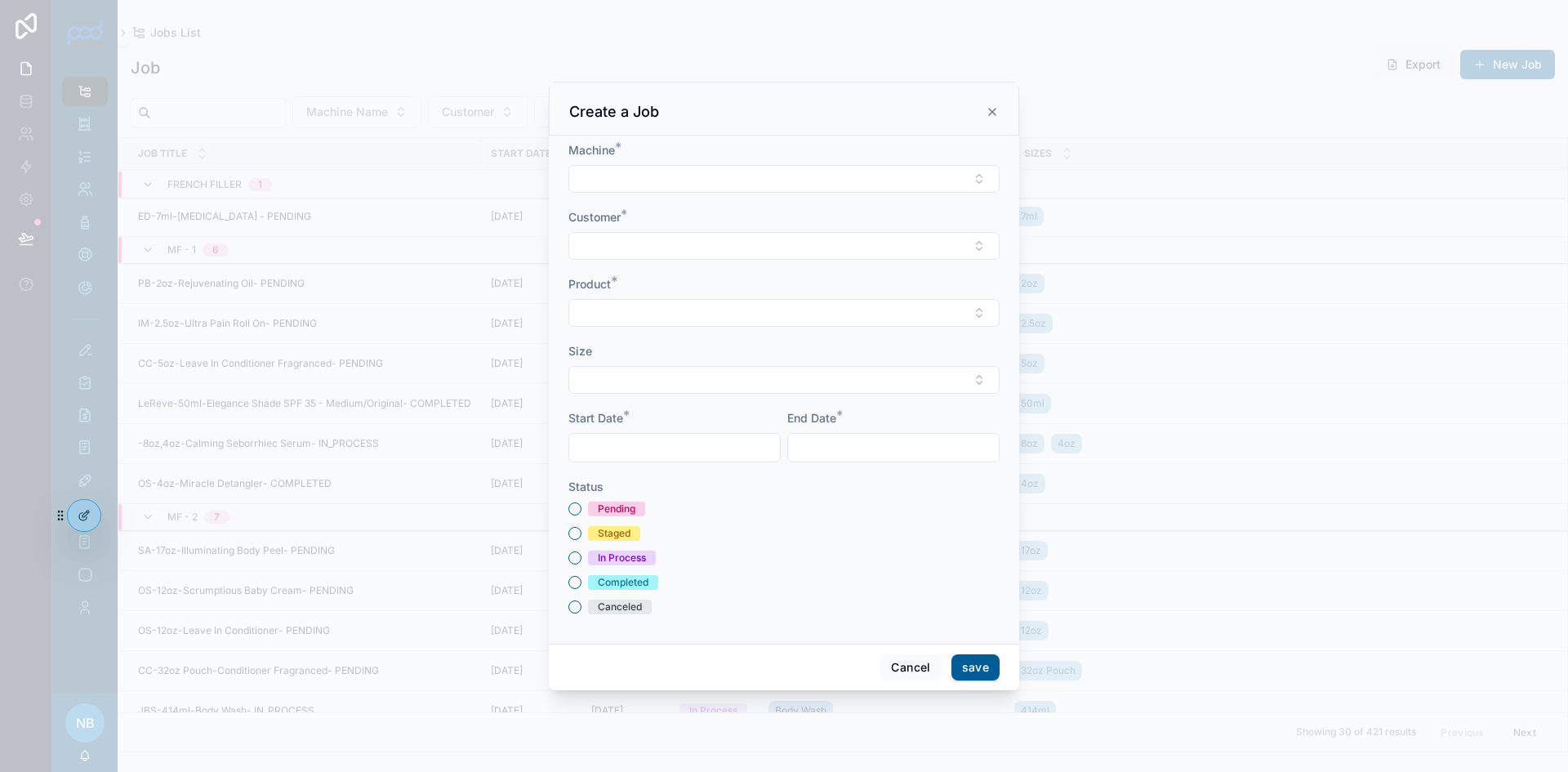
click at [601, 183] on button "Select Button" at bounding box center [784, 178] width 431 height 28
click at [703, 371] on span "MF - J" at bounding box center [694, 374] width 35 height 16
click at [702, 448] on input "scrollable content" at bounding box center [675, 449] width 210 height 23
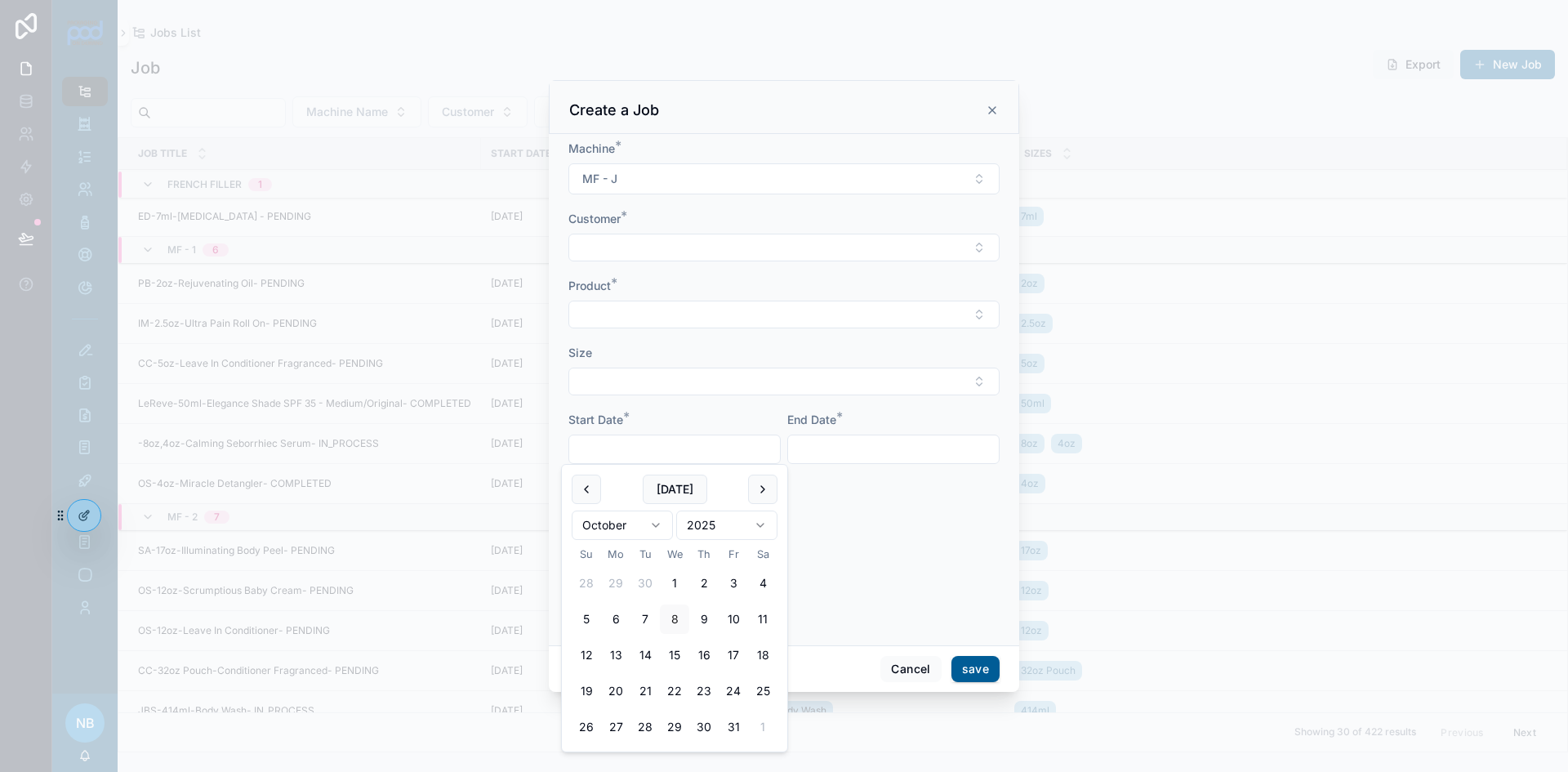
click at [743, 653] on button "17" at bounding box center [733, 654] width 29 height 29
type input "**********"
click at [859, 455] on input "scrollable content" at bounding box center [893, 449] width 210 height 23
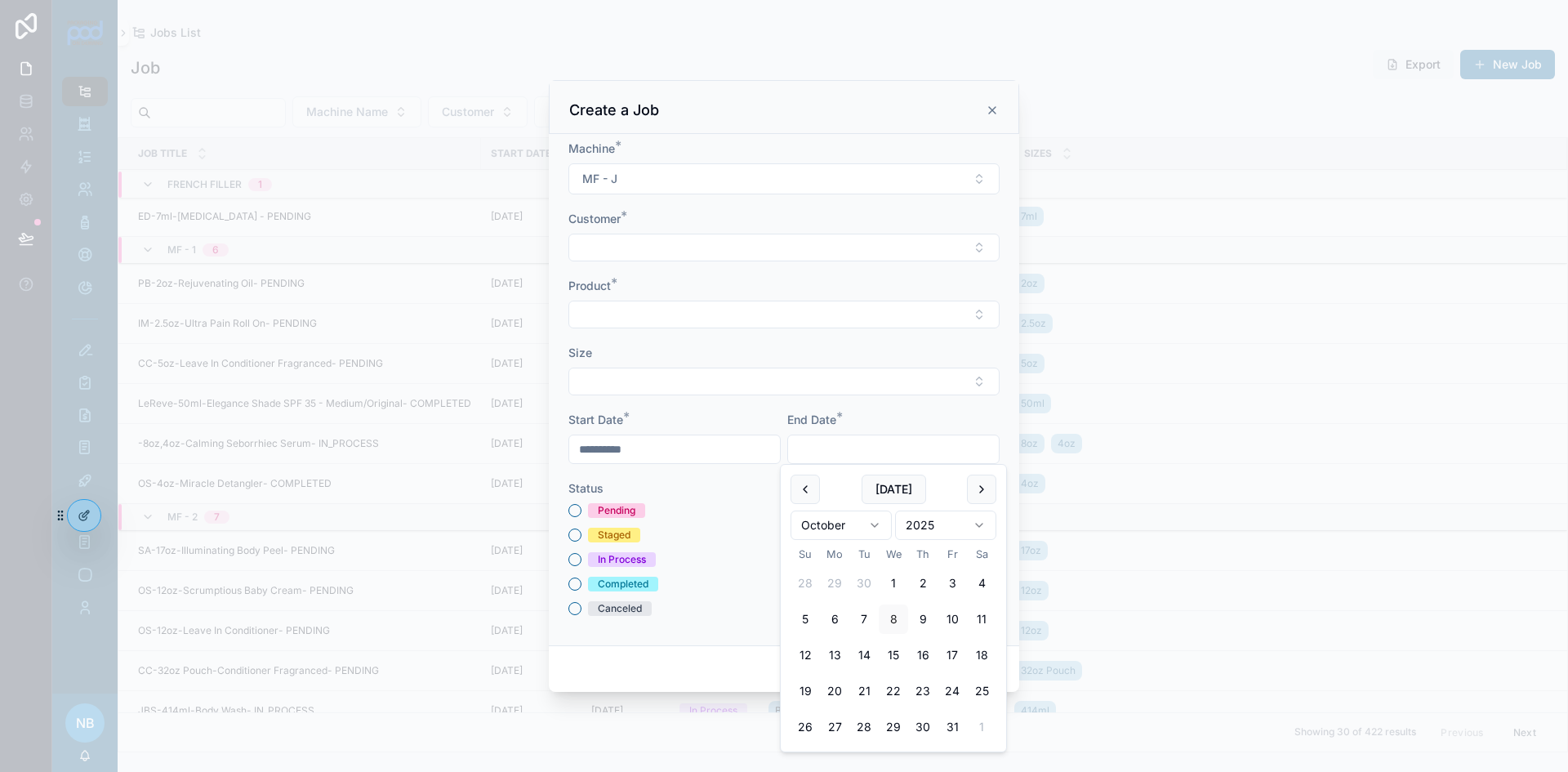
click at [838, 697] on button "20" at bounding box center [834, 691] width 29 height 29
click at [955, 662] on button "17" at bounding box center [952, 654] width 29 height 29
type input "**********"
click at [574, 510] on button "Pending" at bounding box center [575, 510] width 13 height 13
click at [638, 267] on form "**********" at bounding box center [784, 387] width 431 height 492
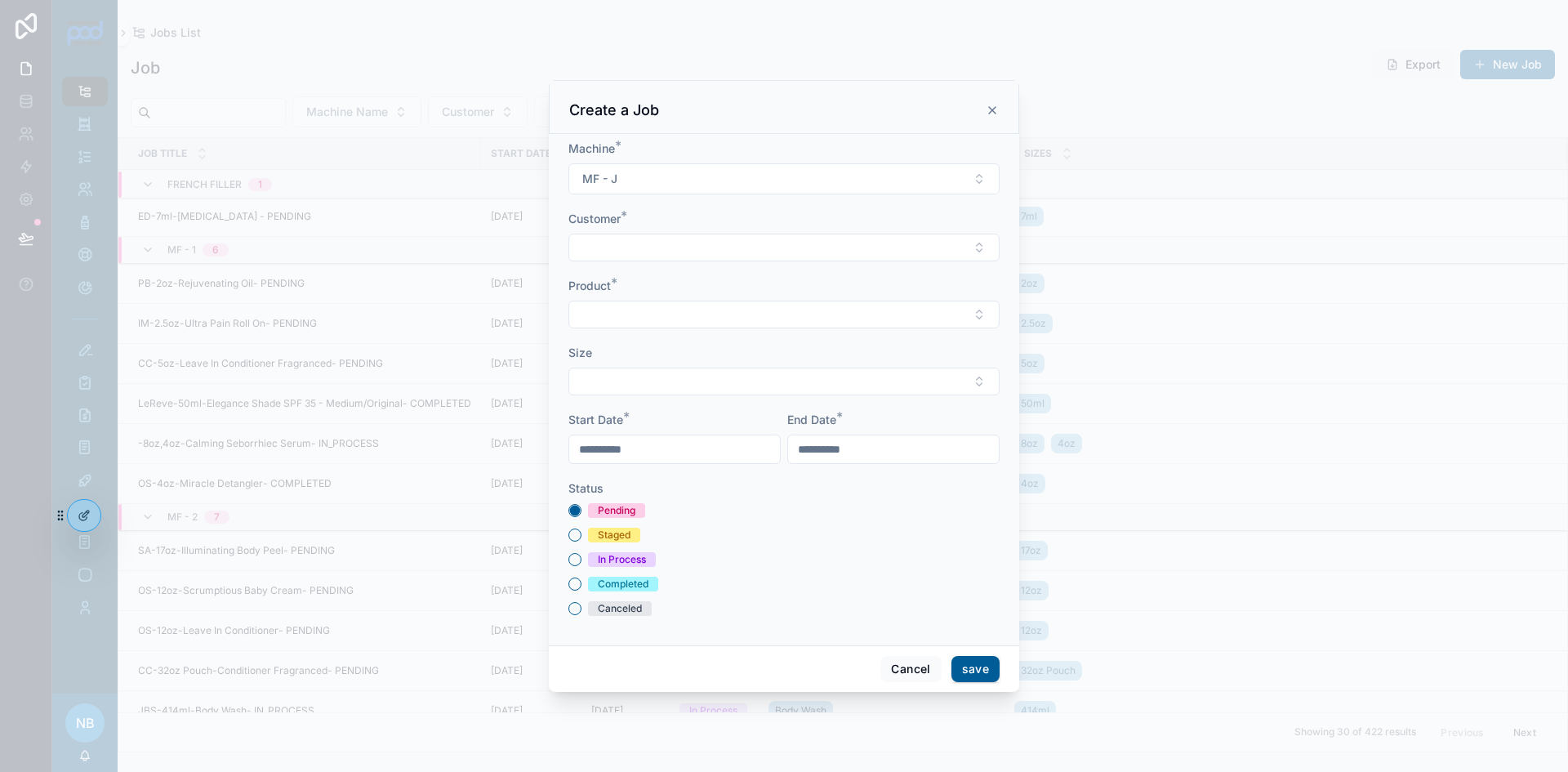
click at [638, 251] on button "Select Button" at bounding box center [784, 247] width 431 height 28
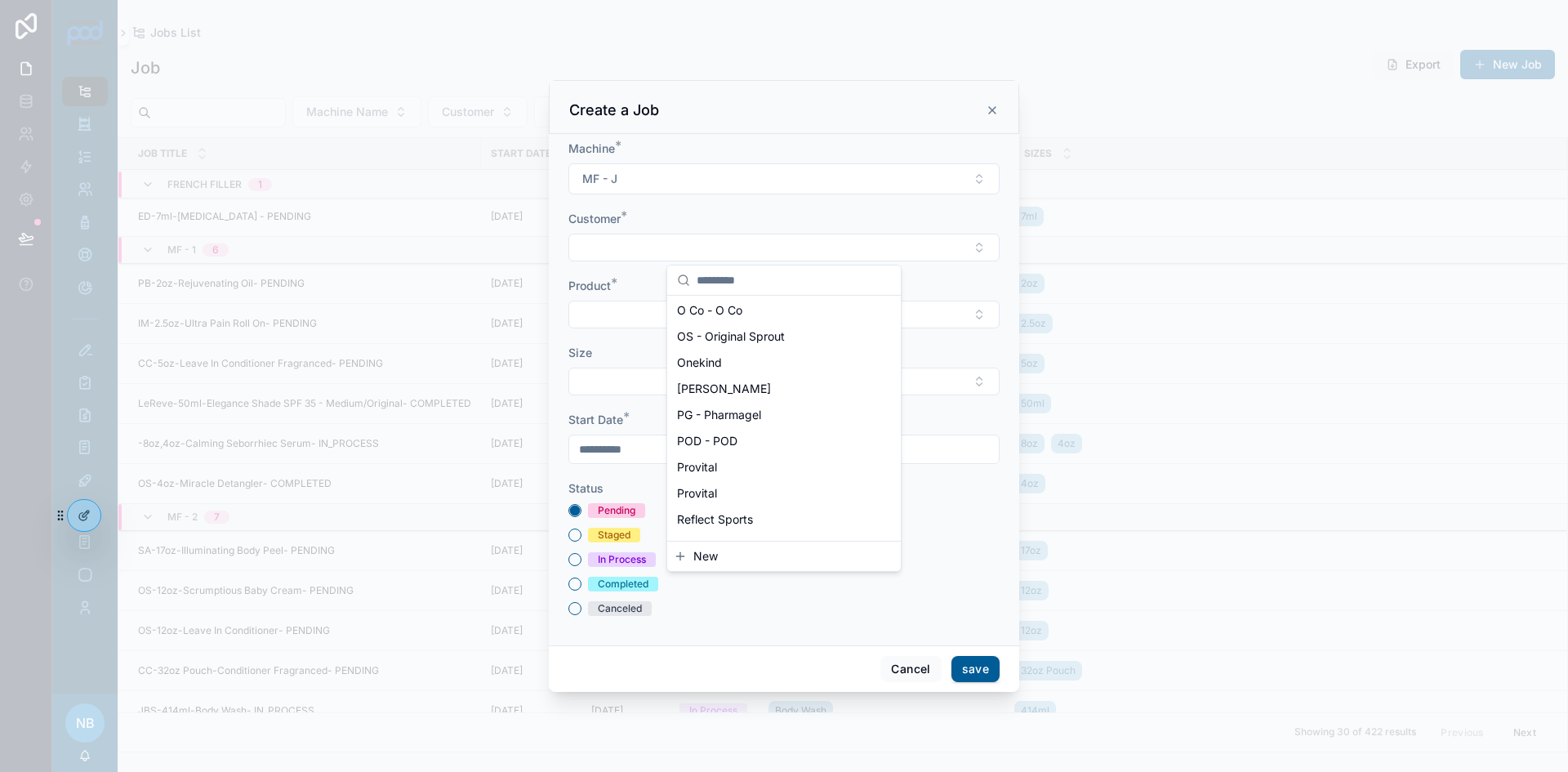
scroll to position [1108, 0]
click at [766, 483] on span "SA - Skin Authority" at bounding box center [728, 485] width 103 height 16
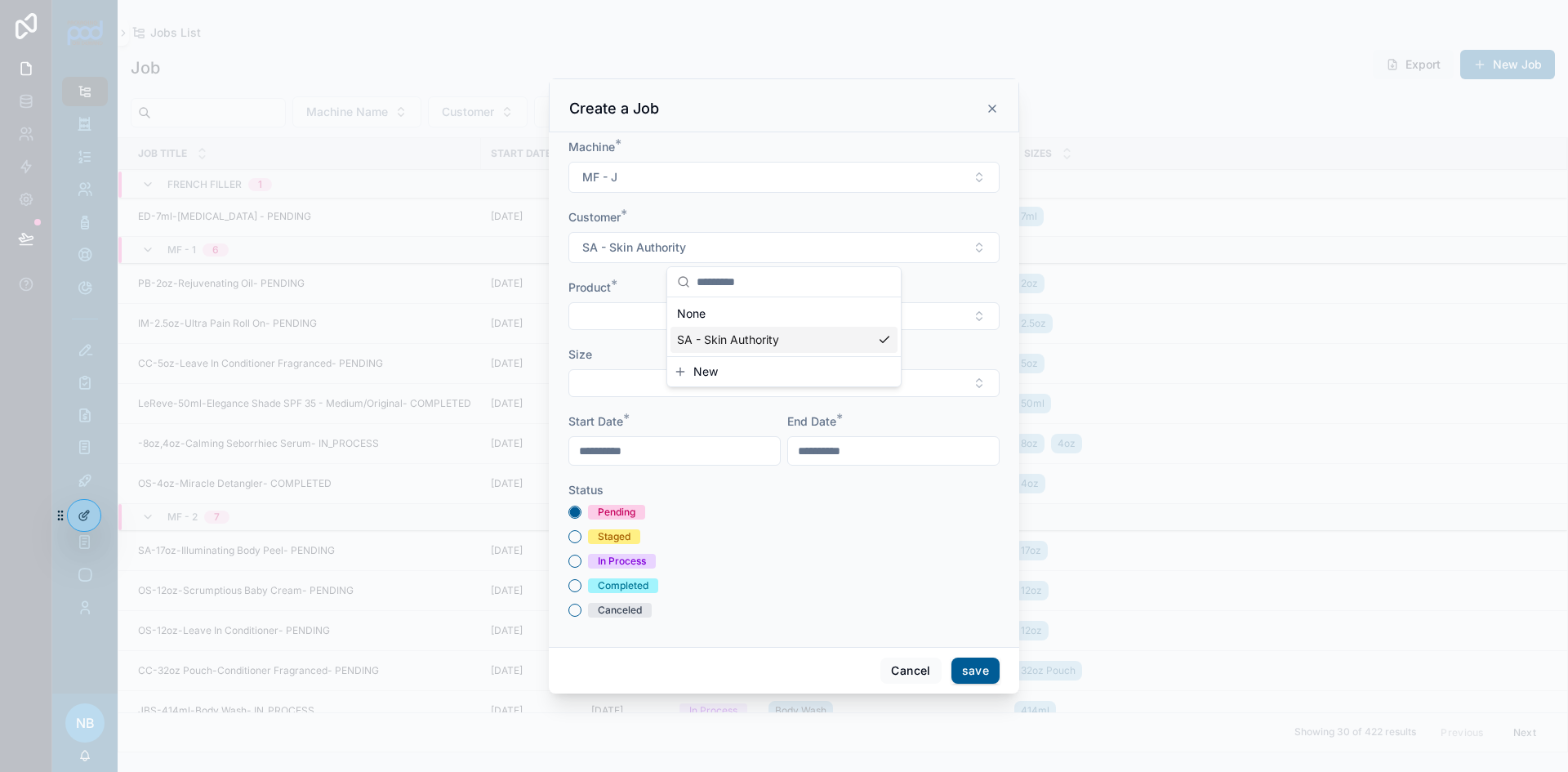
scroll to position [0, 0]
click at [649, 316] on button "Select Button" at bounding box center [784, 316] width 431 height 28
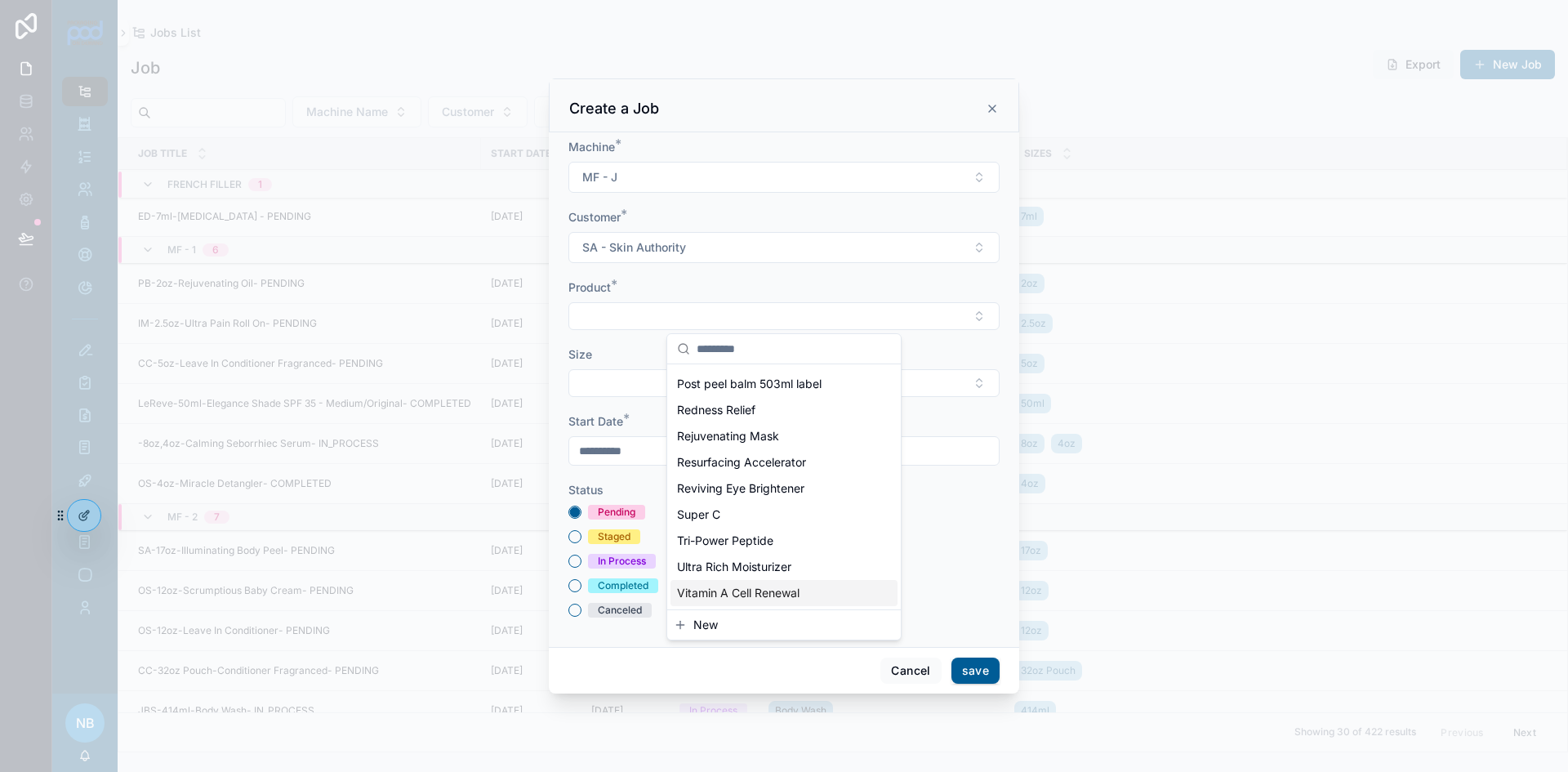
scroll to position [353, 0]
click at [716, 624] on span "New" at bounding box center [705, 625] width 24 height 16
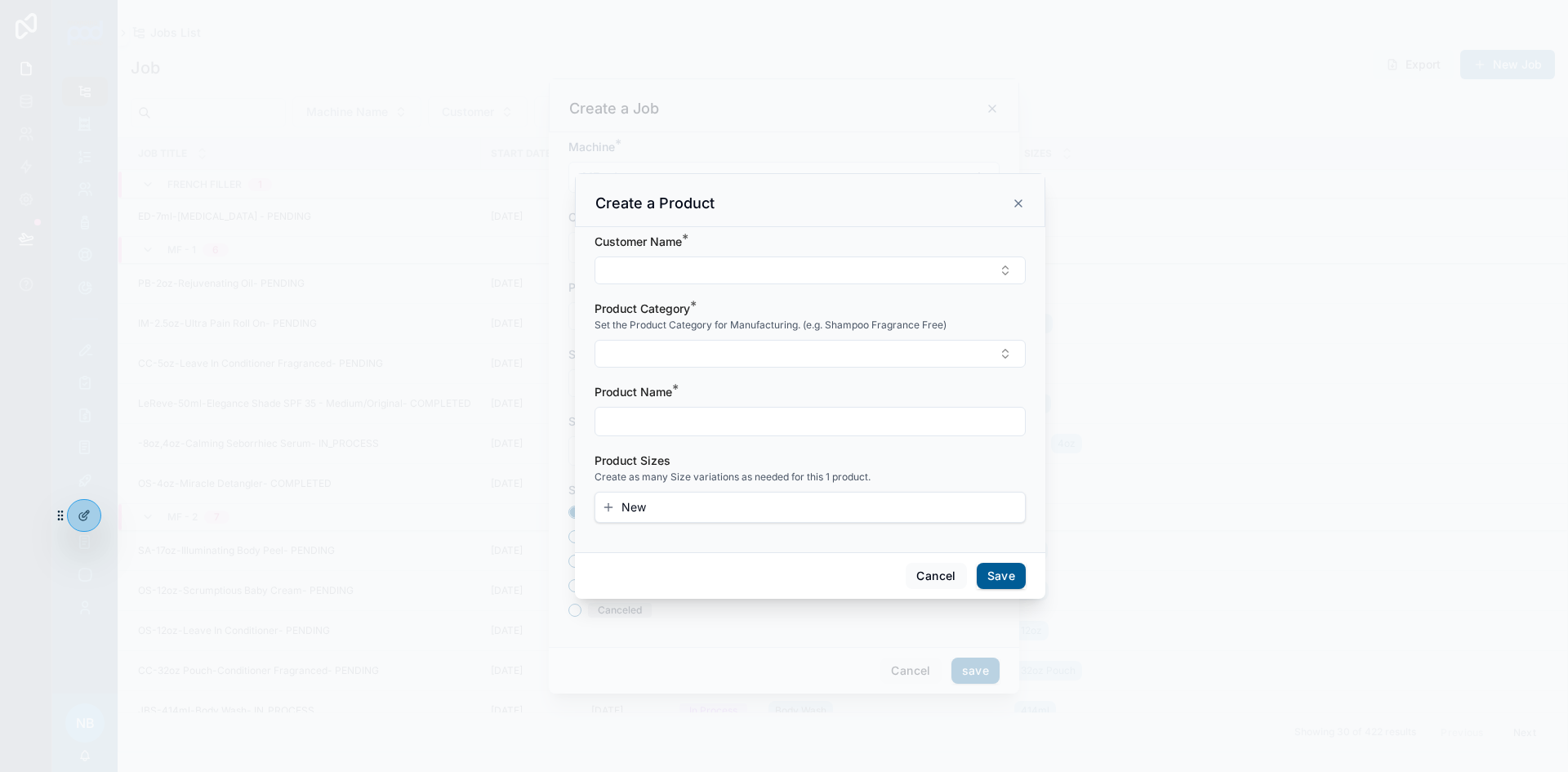
click at [658, 273] on button "Select Button" at bounding box center [810, 270] width 431 height 28
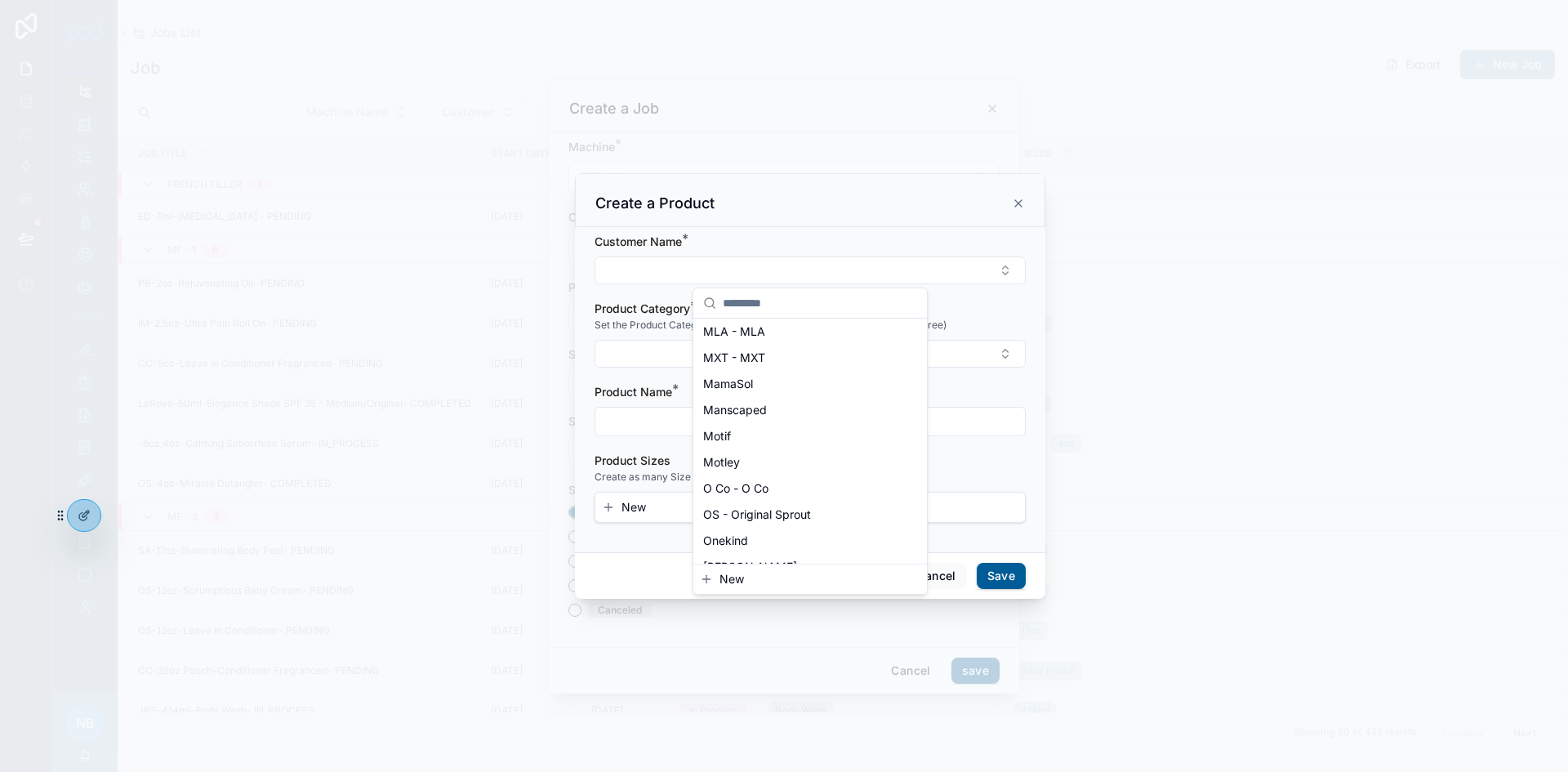
scroll to position [1108, 0]
click at [744, 511] on span "SA - Skin Authority" at bounding box center [754, 508] width 103 height 16
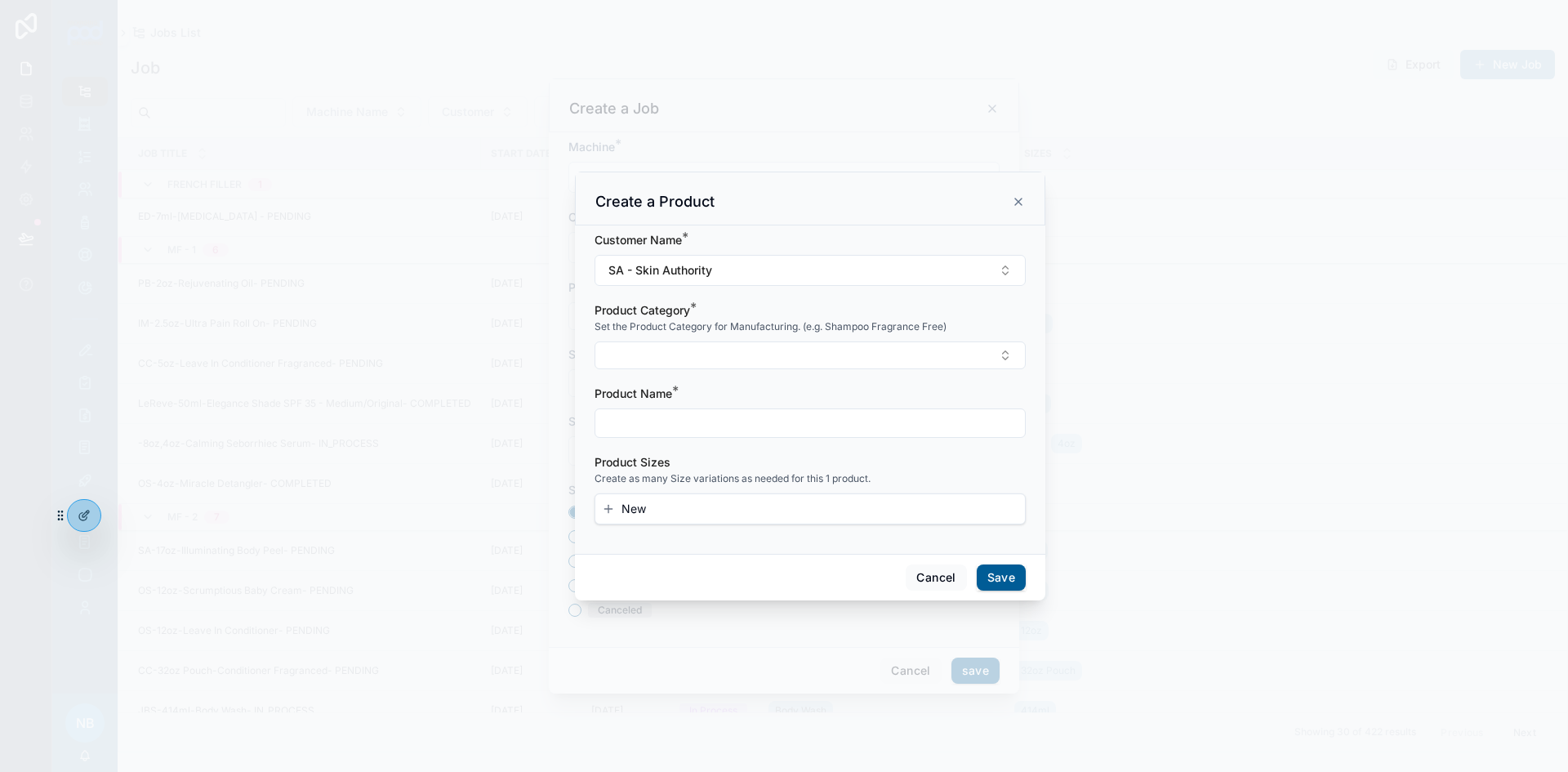
click at [673, 335] on div "Set the Product Category for Manufacturing. (e.g. Shampoo Fragrance Free)" at bounding box center [810, 326] width 431 height 16
click at [677, 350] on button "Select Button" at bounding box center [810, 355] width 431 height 28
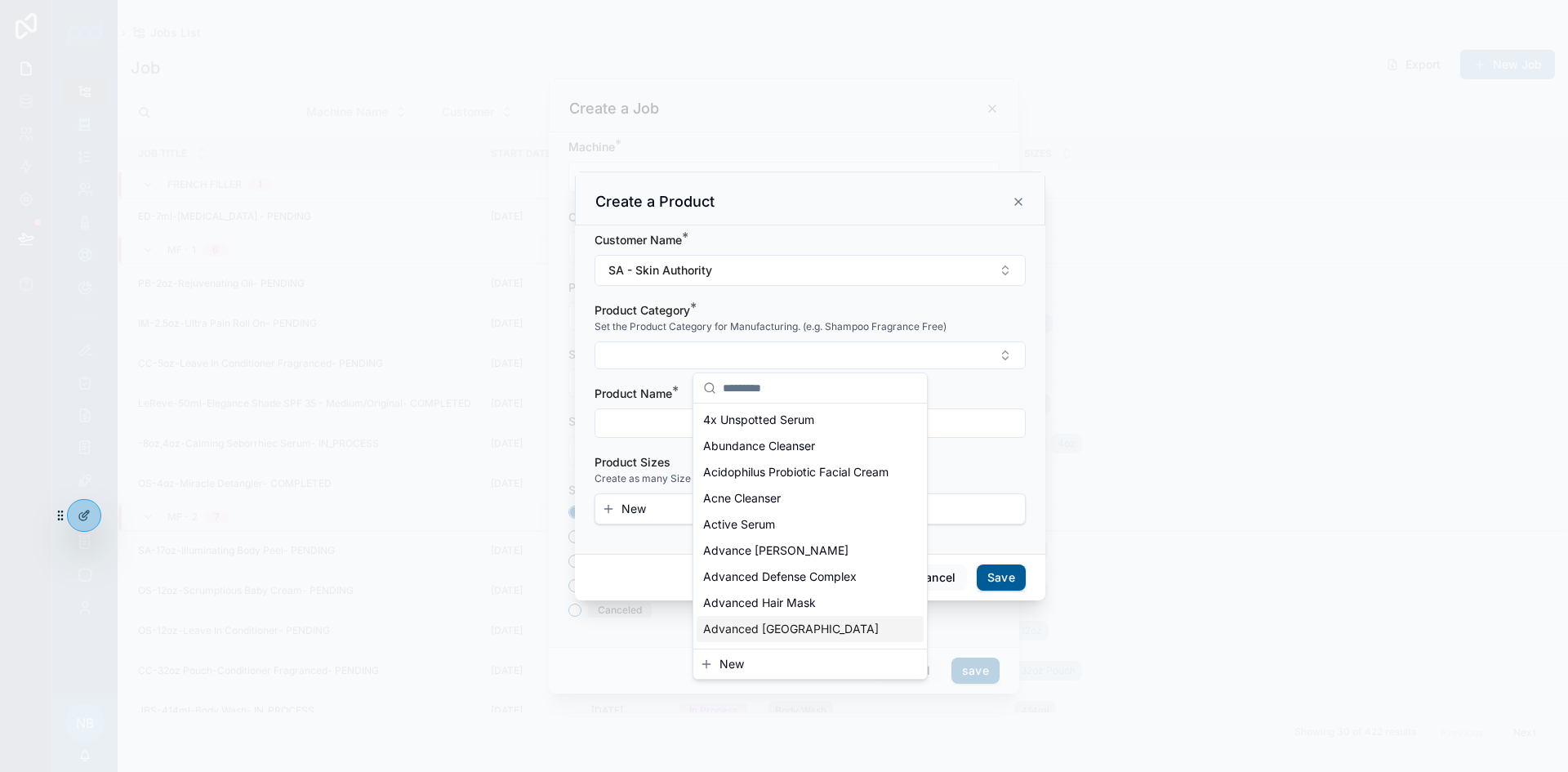
click at [749, 661] on button "New" at bounding box center [809, 664] width 220 height 16
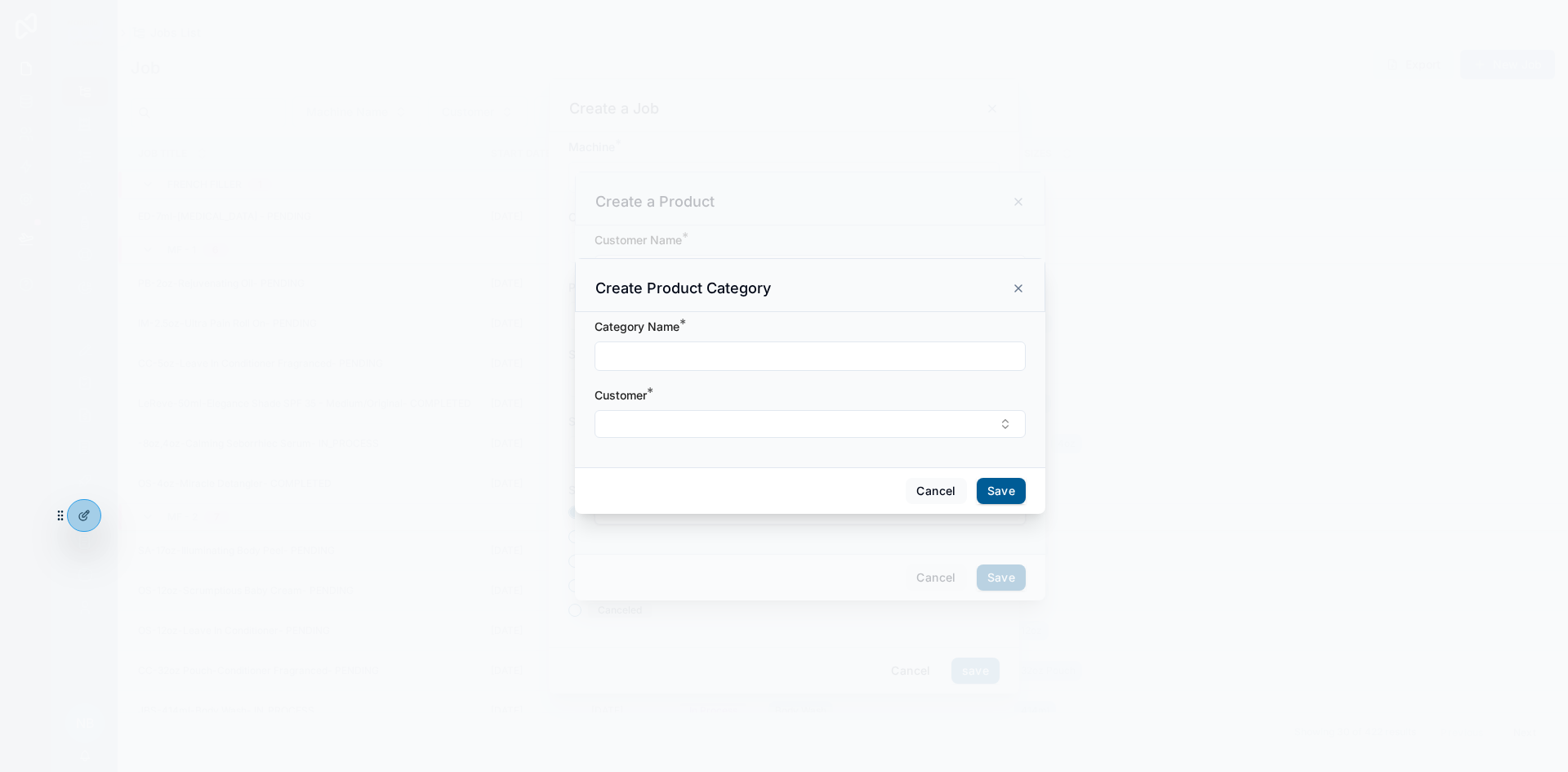
click at [702, 357] on input "scrollable content" at bounding box center [810, 357] width 430 height 23
type input "**********"
click at [685, 425] on button "Select Button" at bounding box center [810, 423] width 431 height 28
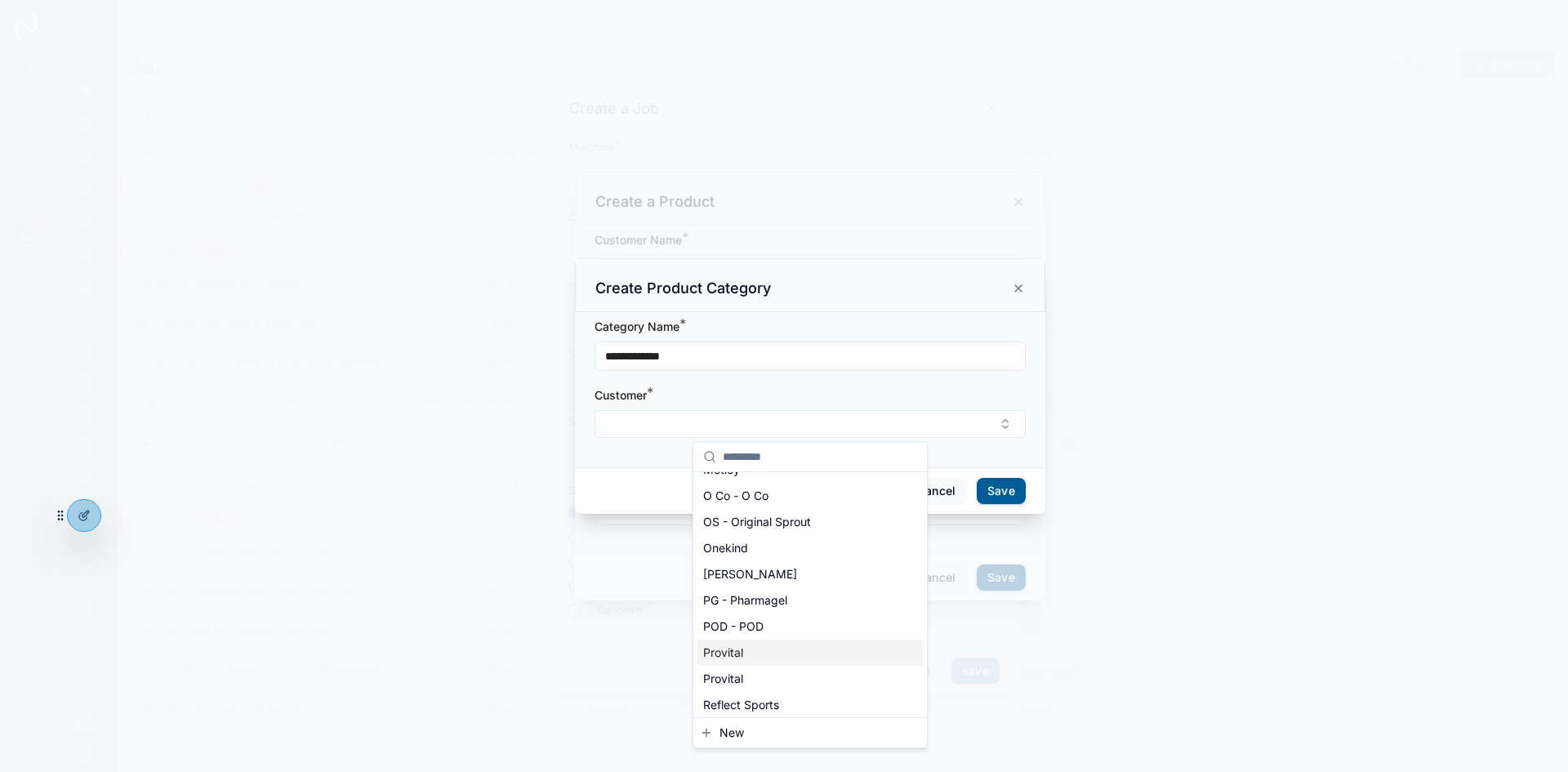
scroll to position [1108, 0]
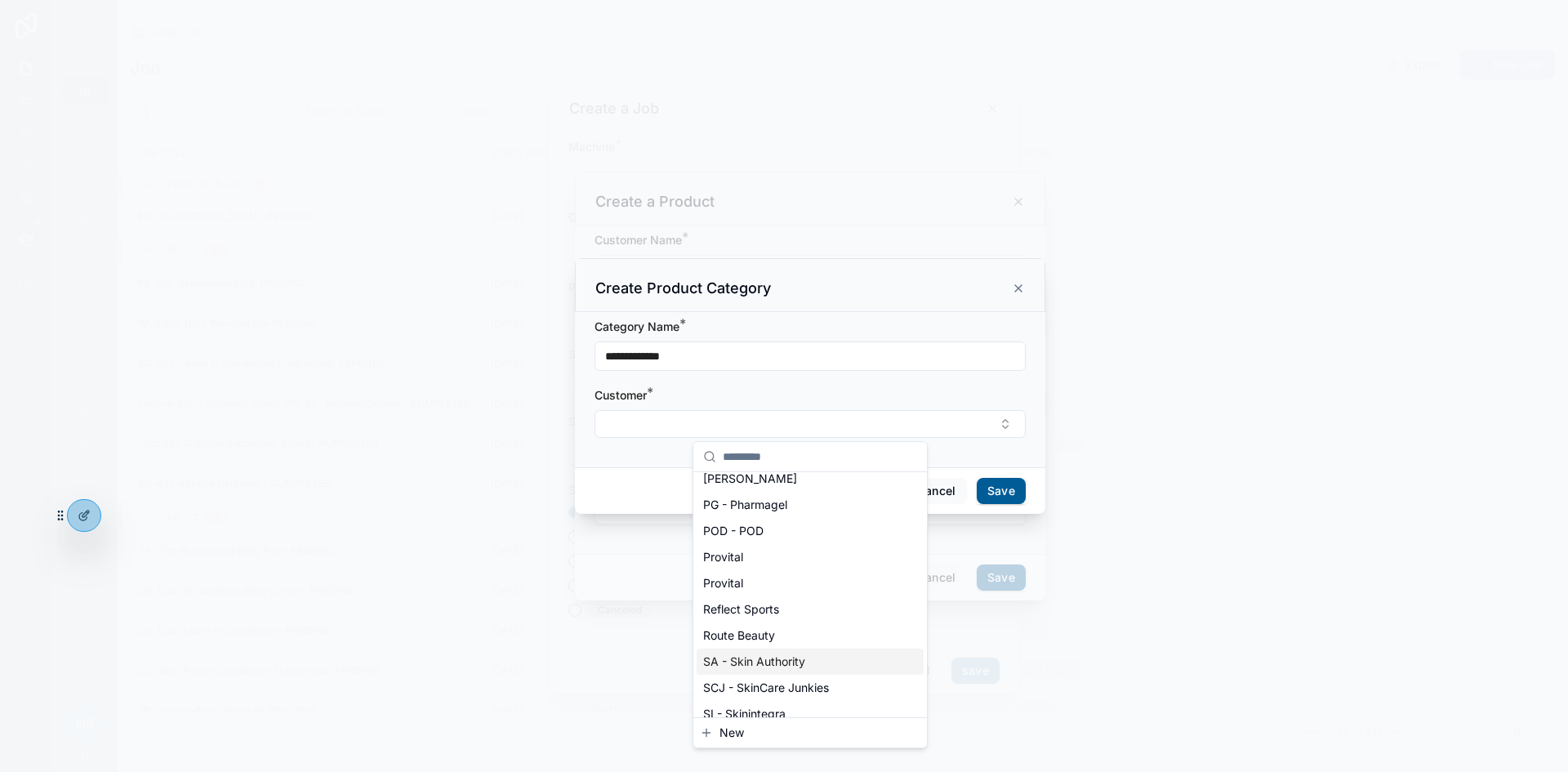
click at [758, 665] on span "SA - Skin Authority" at bounding box center [754, 661] width 103 height 16
click at [570, 610] on div "scrollable content" at bounding box center [784, 386] width 1568 height 772
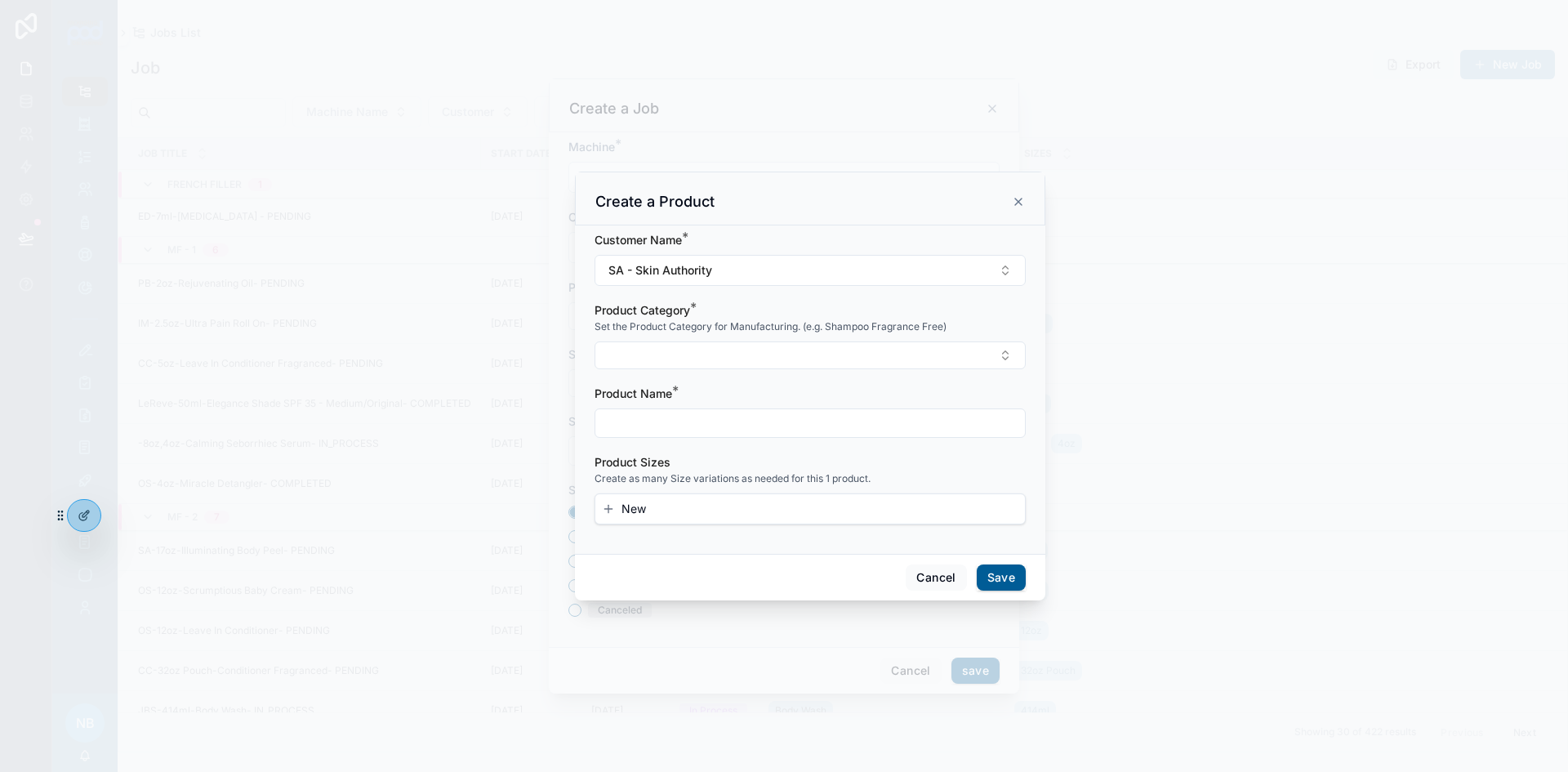
click at [718, 357] on button "Select Button" at bounding box center [810, 355] width 431 height 28
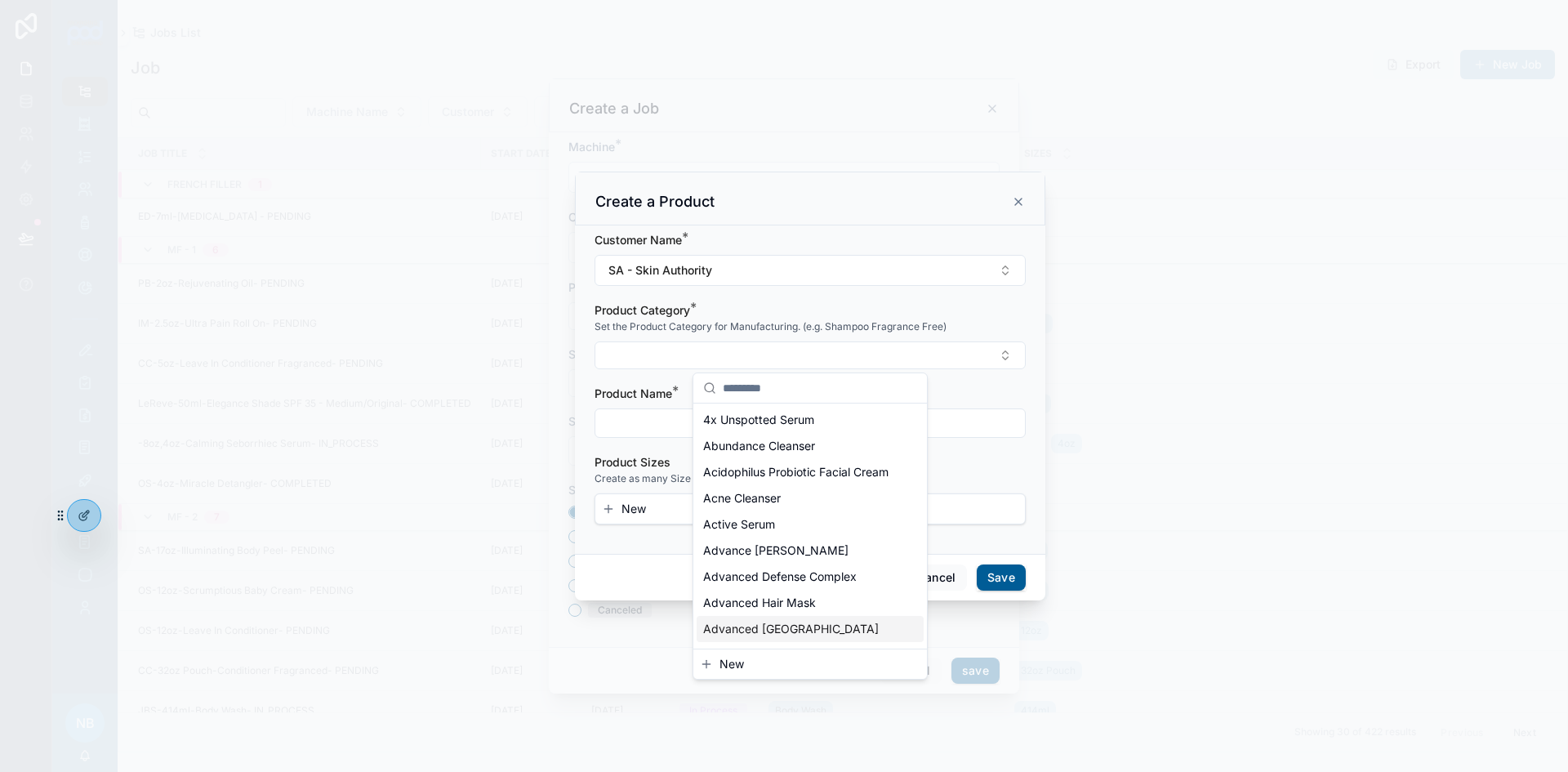
click at [747, 666] on button "New" at bounding box center [809, 664] width 220 height 16
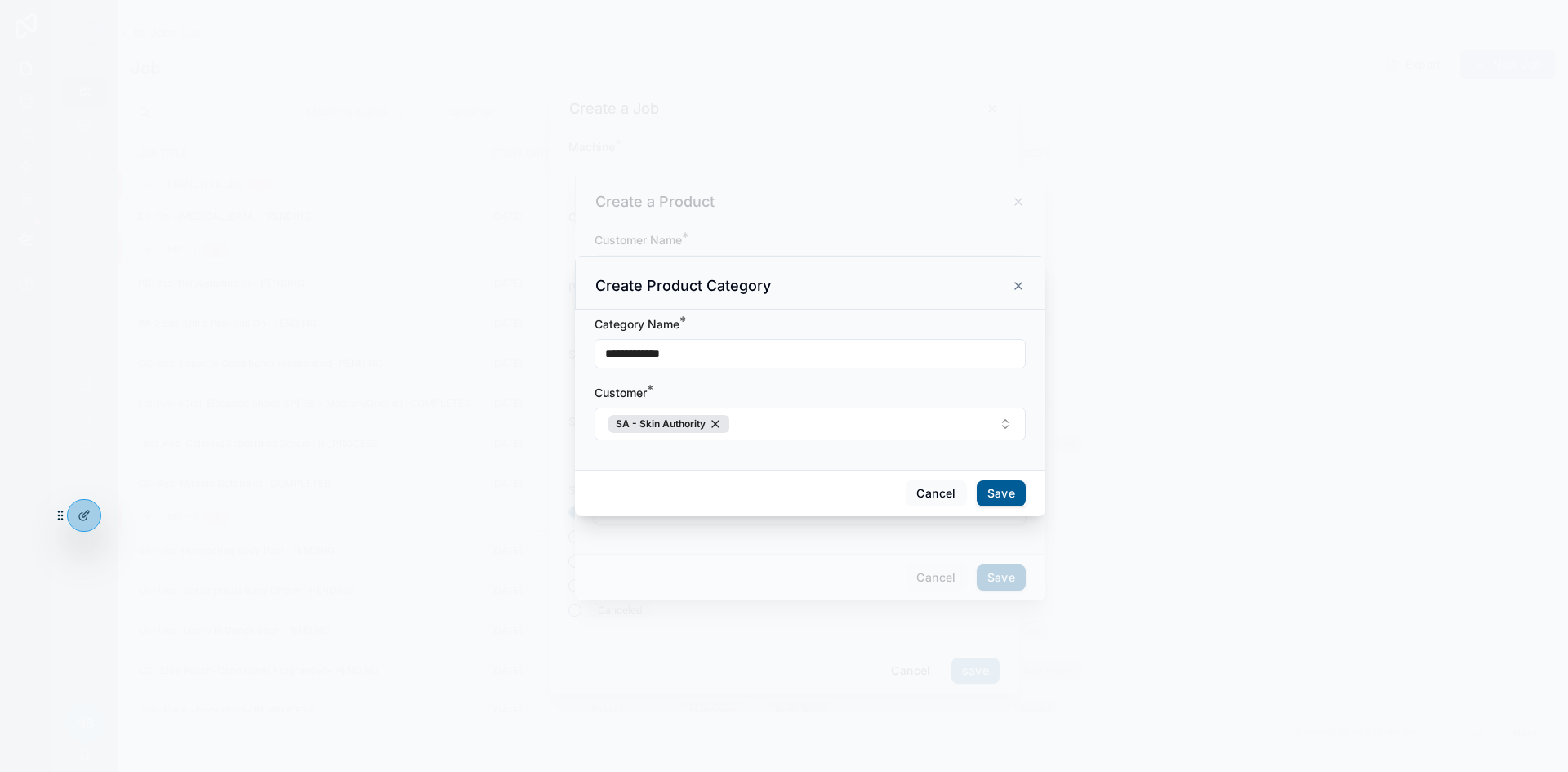
click at [1010, 493] on button "Save" at bounding box center [1001, 493] width 49 height 26
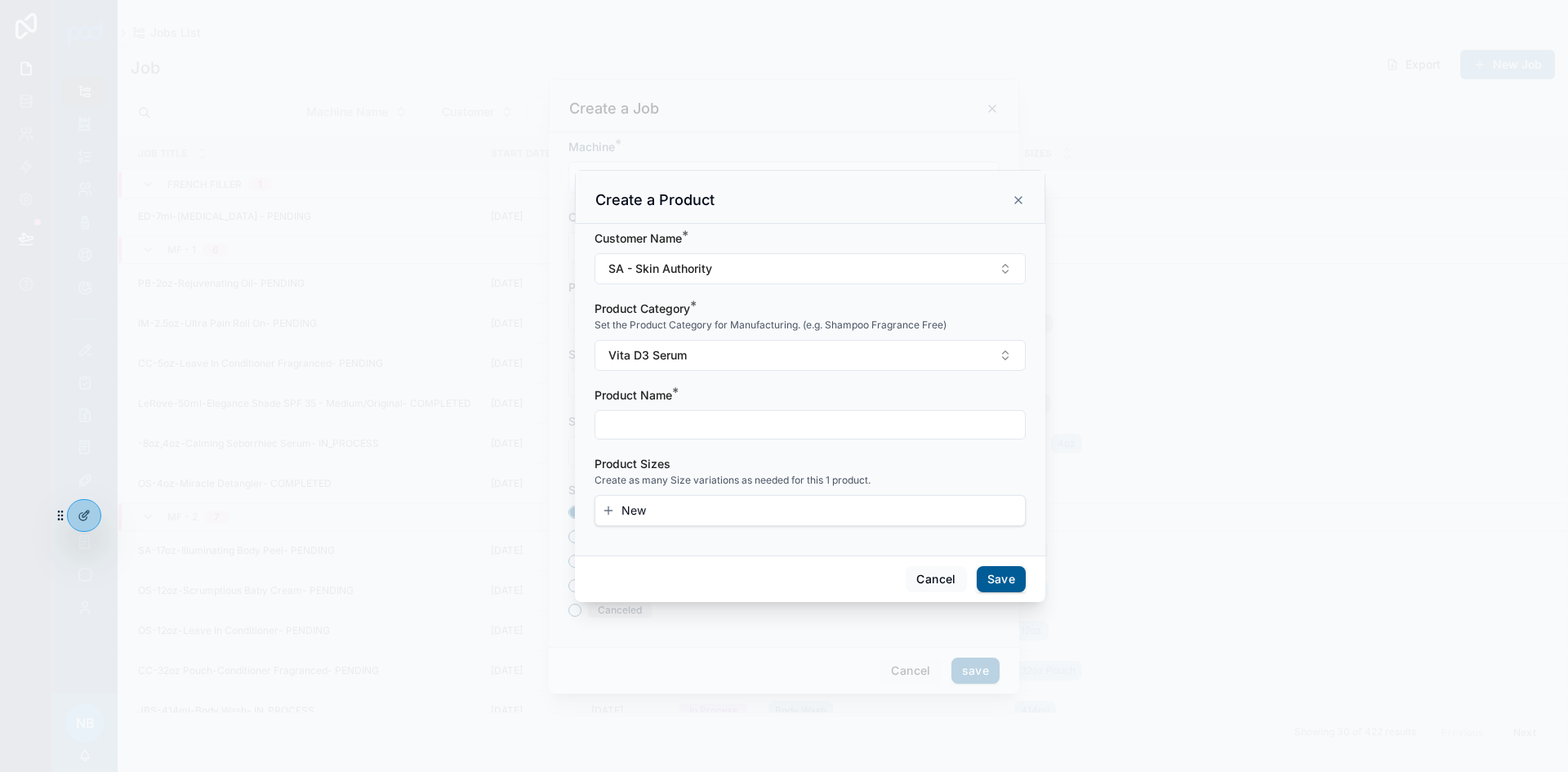
drag, startPoint x: 668, startPoint y: 430, endPoint x: 671, endPoint y: 448, distance: 18.2
click at [668, 430] on input "scrollable content" at bounding box center [810, 425] width 430 height 23
type input "**********"
click at [661, 515] on button "New" at bounding box center [809, 511] width 416 height 16
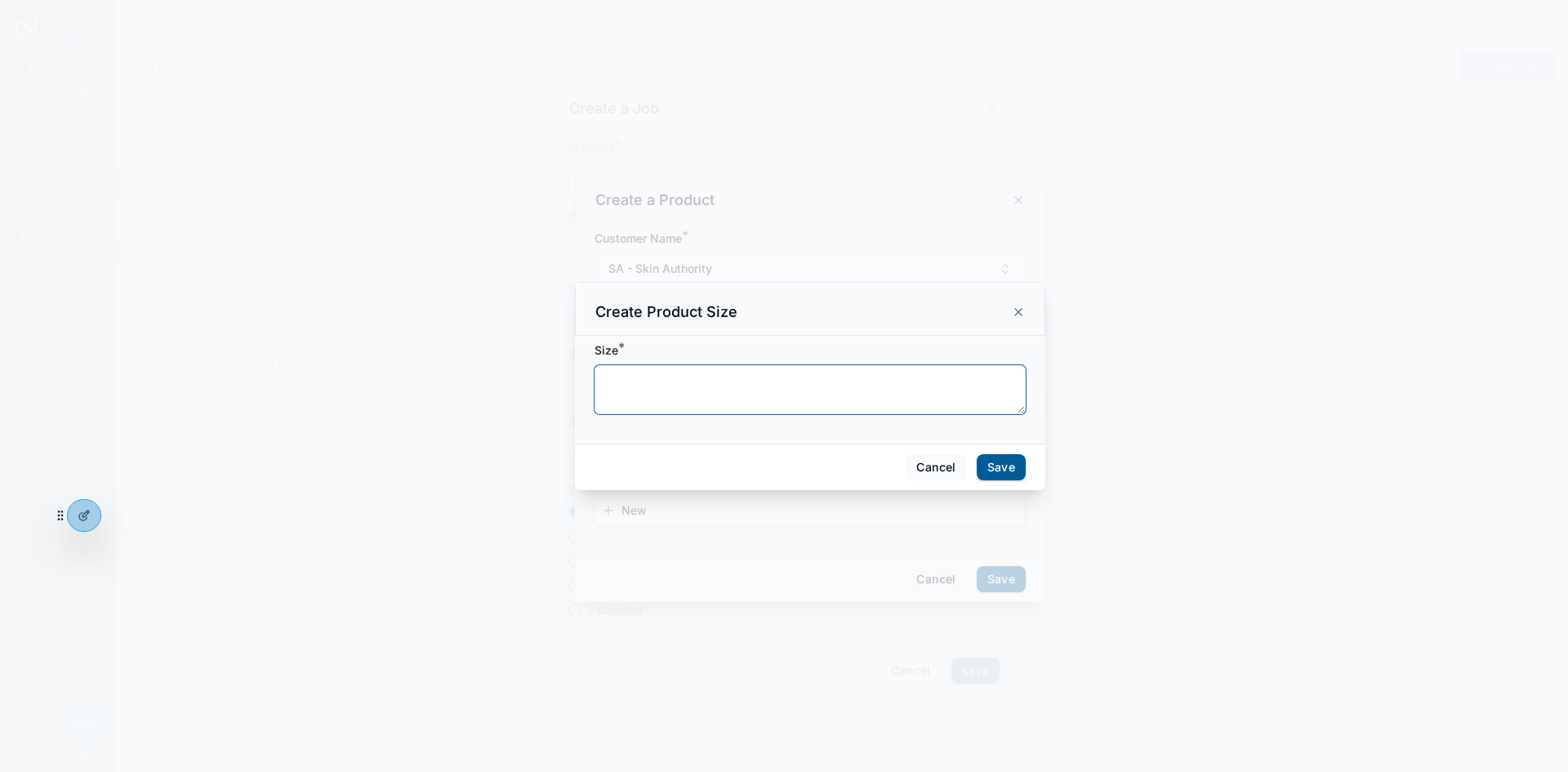
click at [628, 375] on textarea "scrollable content" at bounding box center [810, 390] width 431 height 49
type textarea "*"
type textarea "***"
click at [1017, 464] on button "Save" at bounding box center [1001, 466] width 49 height 26
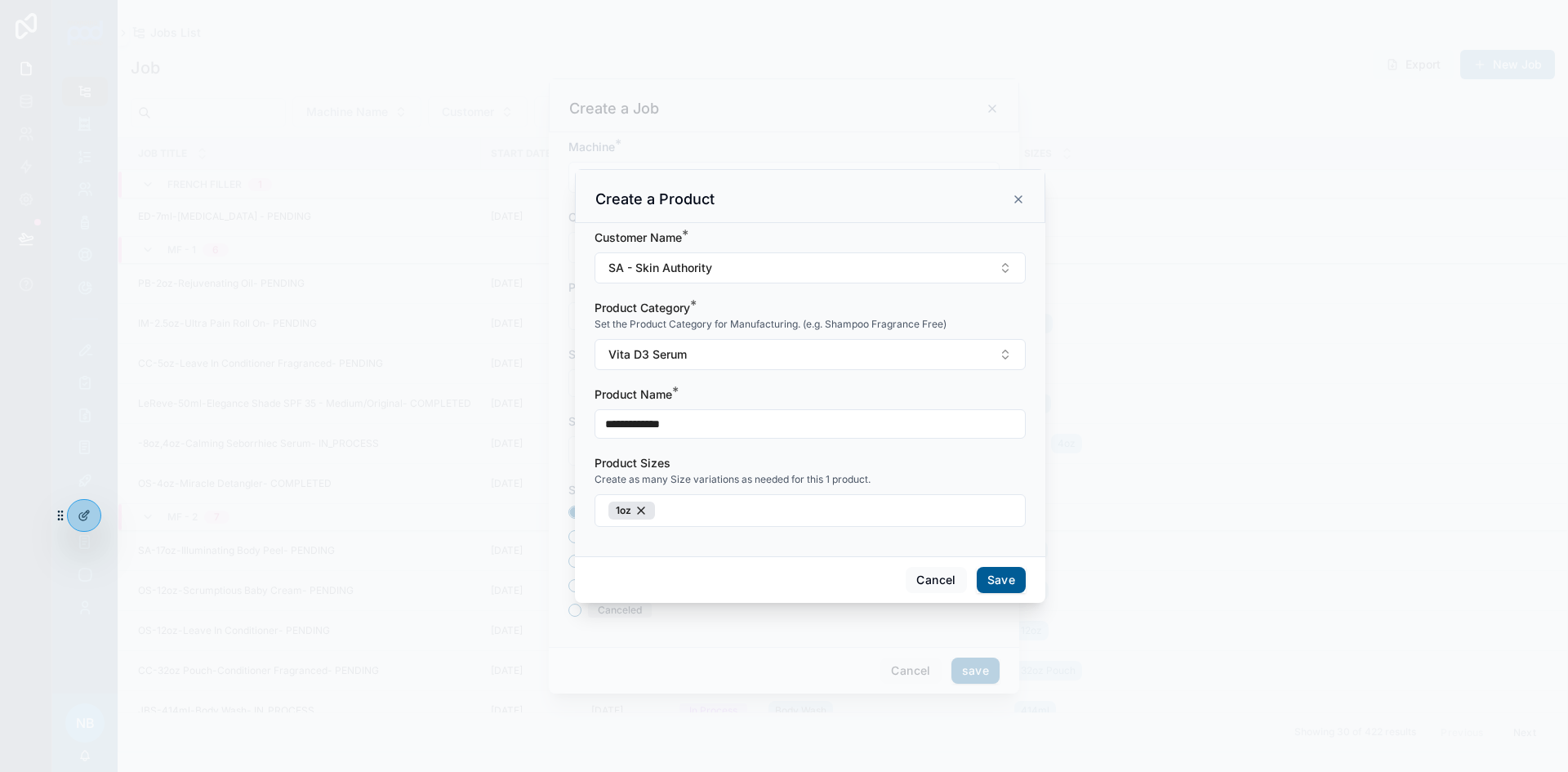
click at [1011, 579] on button "Save" at bounding box center [1001, 579] width 49 height 26
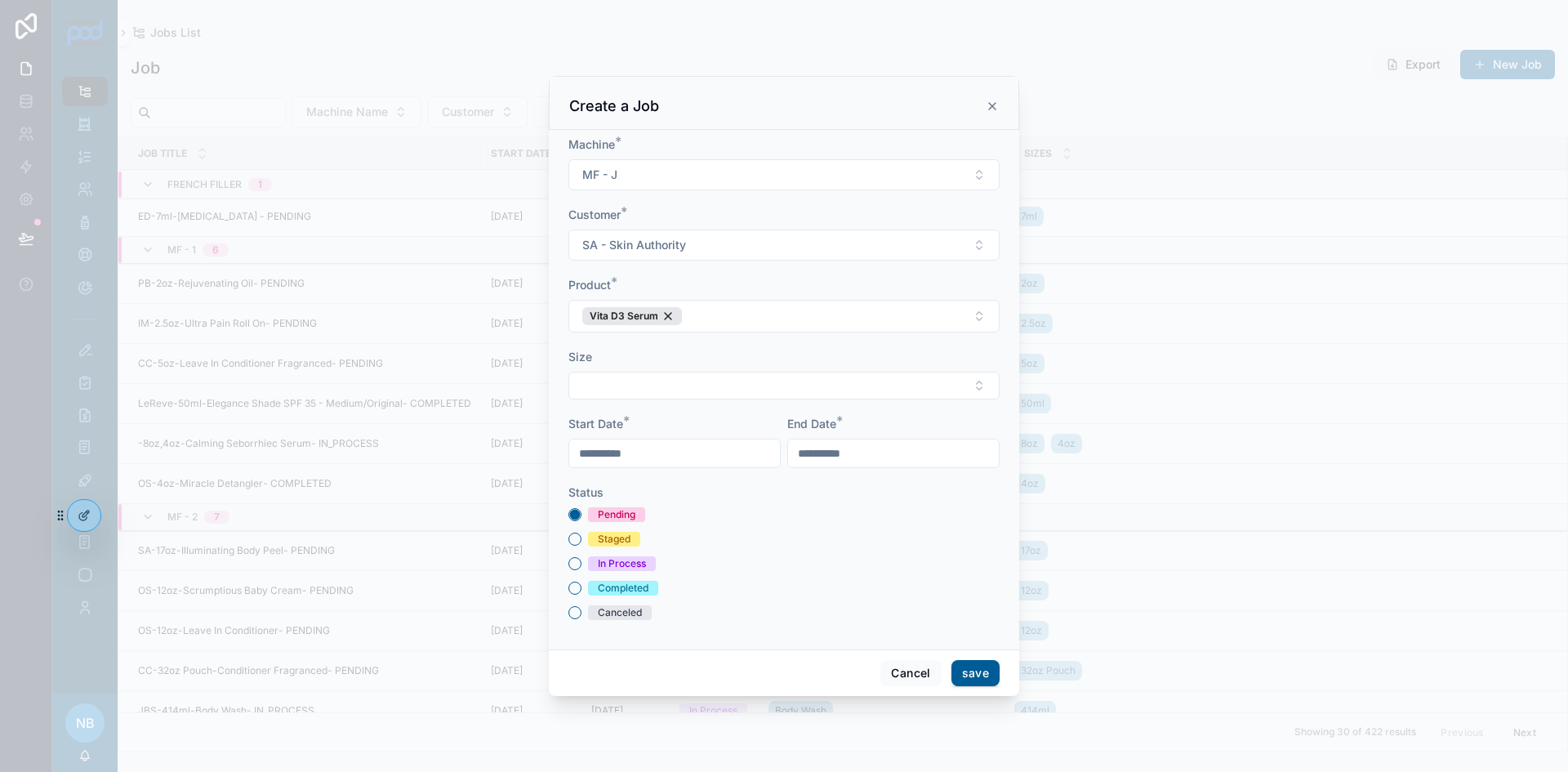
click at [644, 389] on button "Select Button" at bounding box center [784, 385] width 431 height 28
click at [688, 456] on span "1oz" at bounding box center [686, 450] width 18 height 16
click at [816, 563] on div "In Process" at bounding box center [784, 566] width 431 height 14
click at [973, 669] on button "save" at bounding box center [976, 675] width 48 height 26
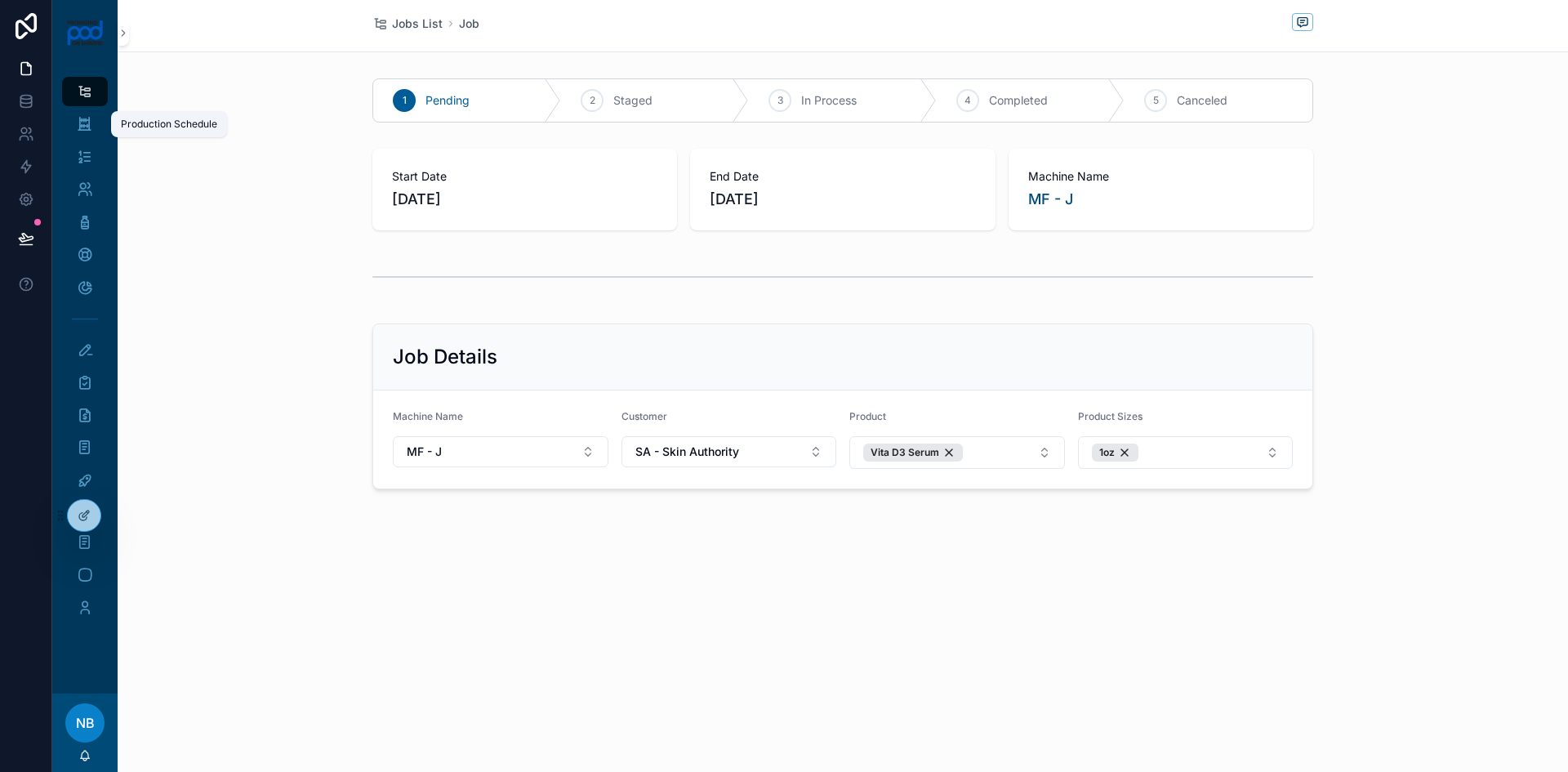
click at [91, 129] on icon "scrollable content" at bounding box center [84, 124] width 15 height 16
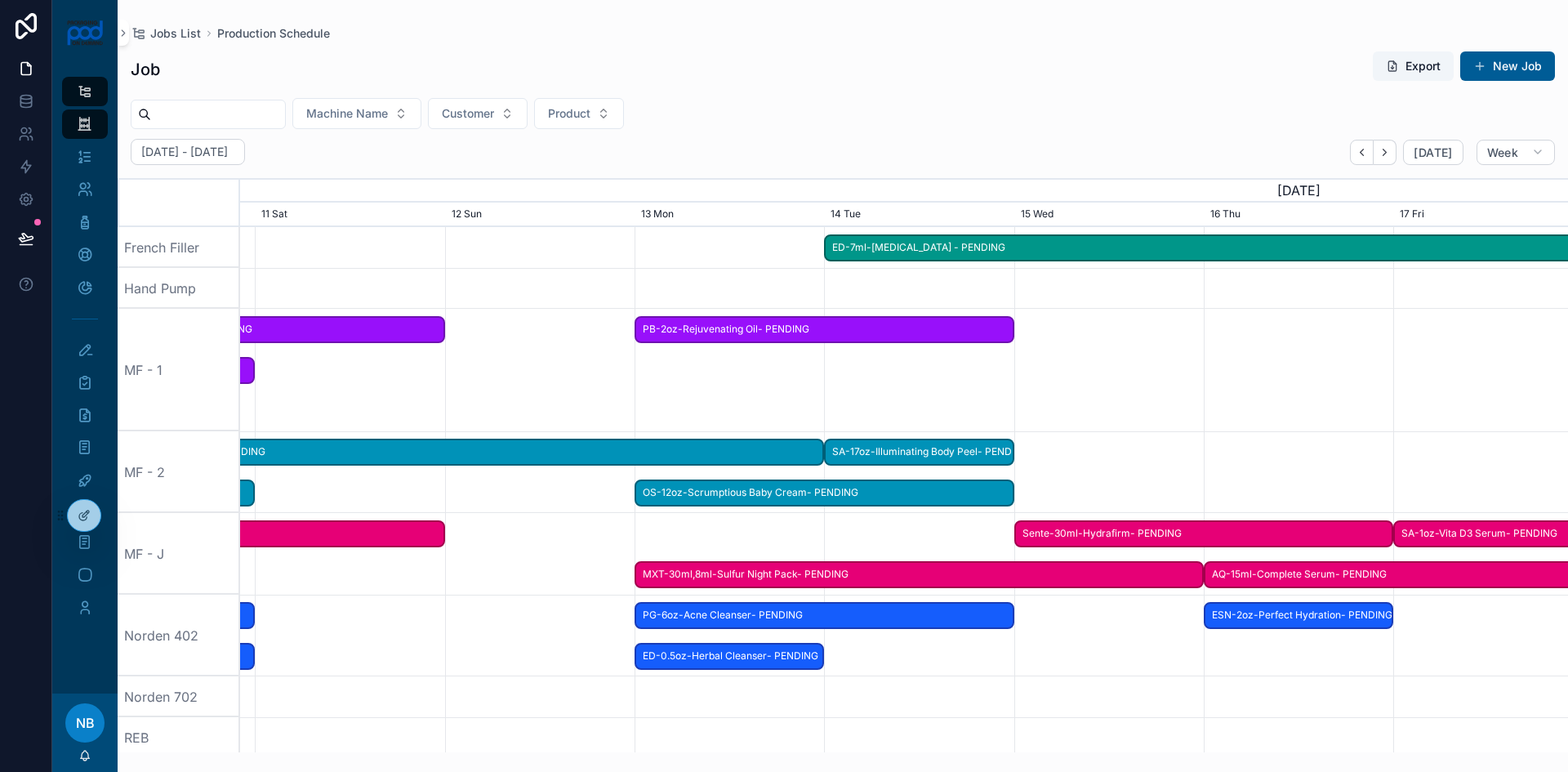
scroll to position [0, 2105]
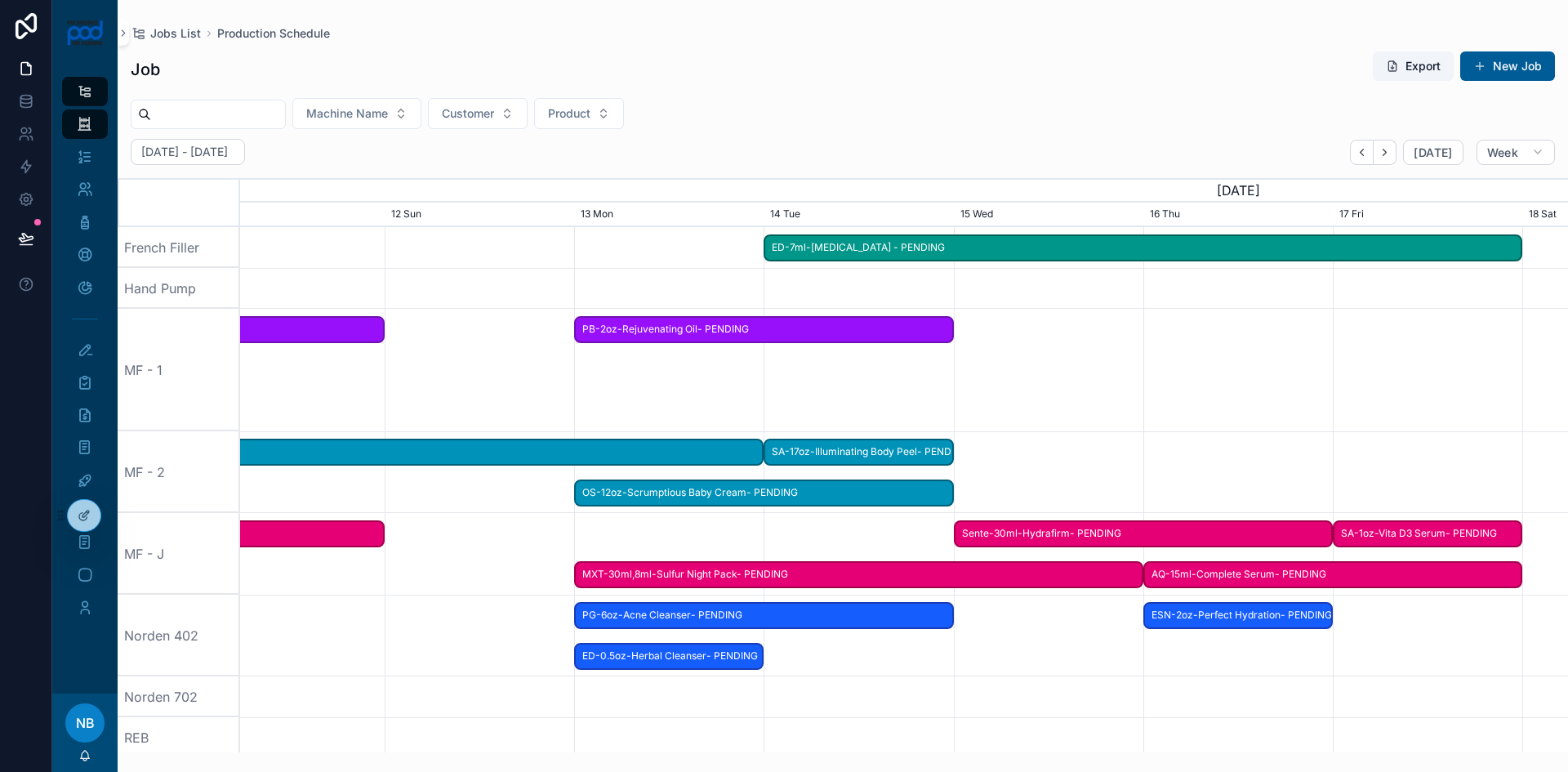
drag, startPoint x: 1470, startPoint y: 596, endPoint x: 442, endPoint y: 575, distance: 1028.2
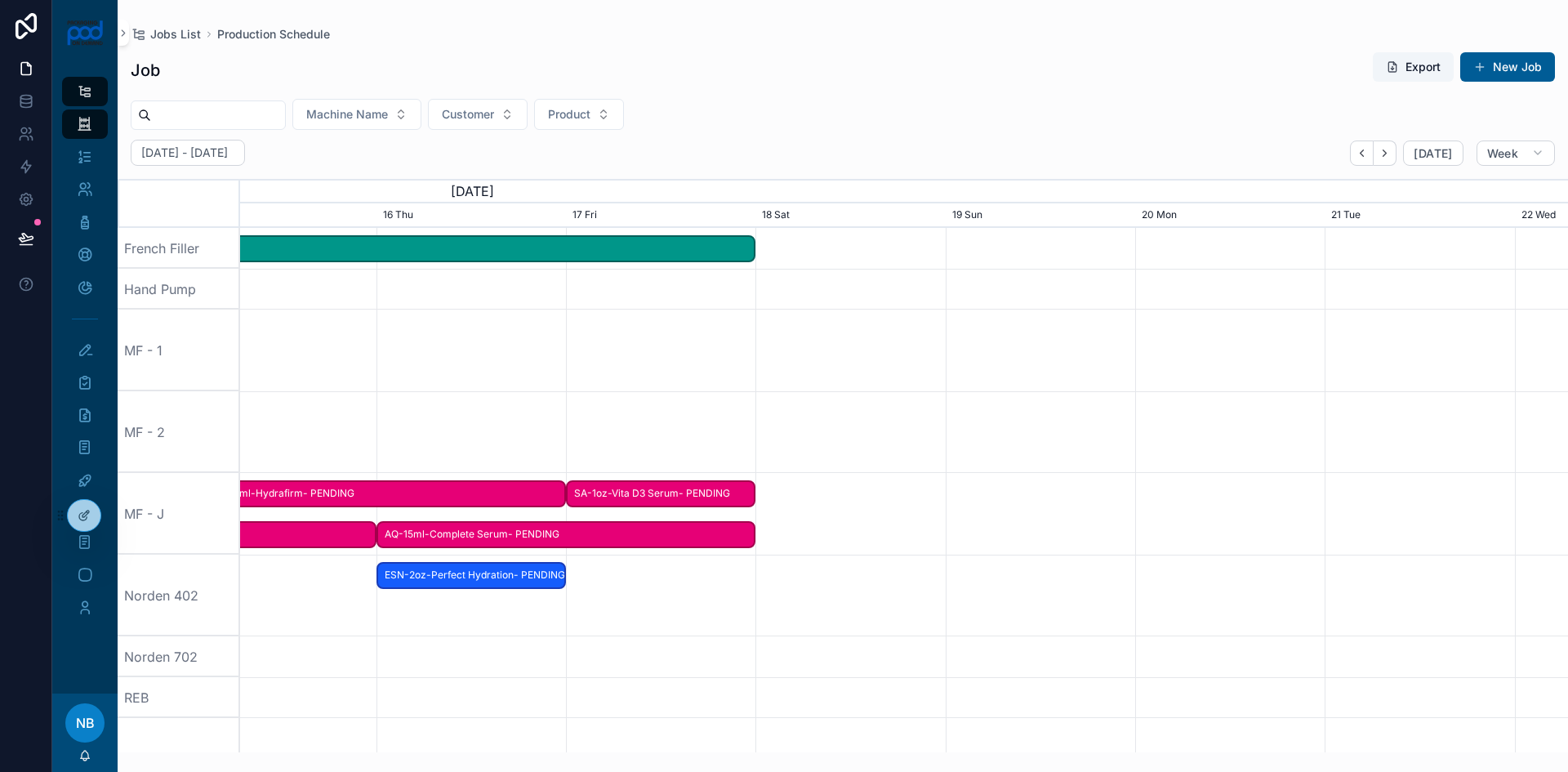
scroll to position [0, 1992]
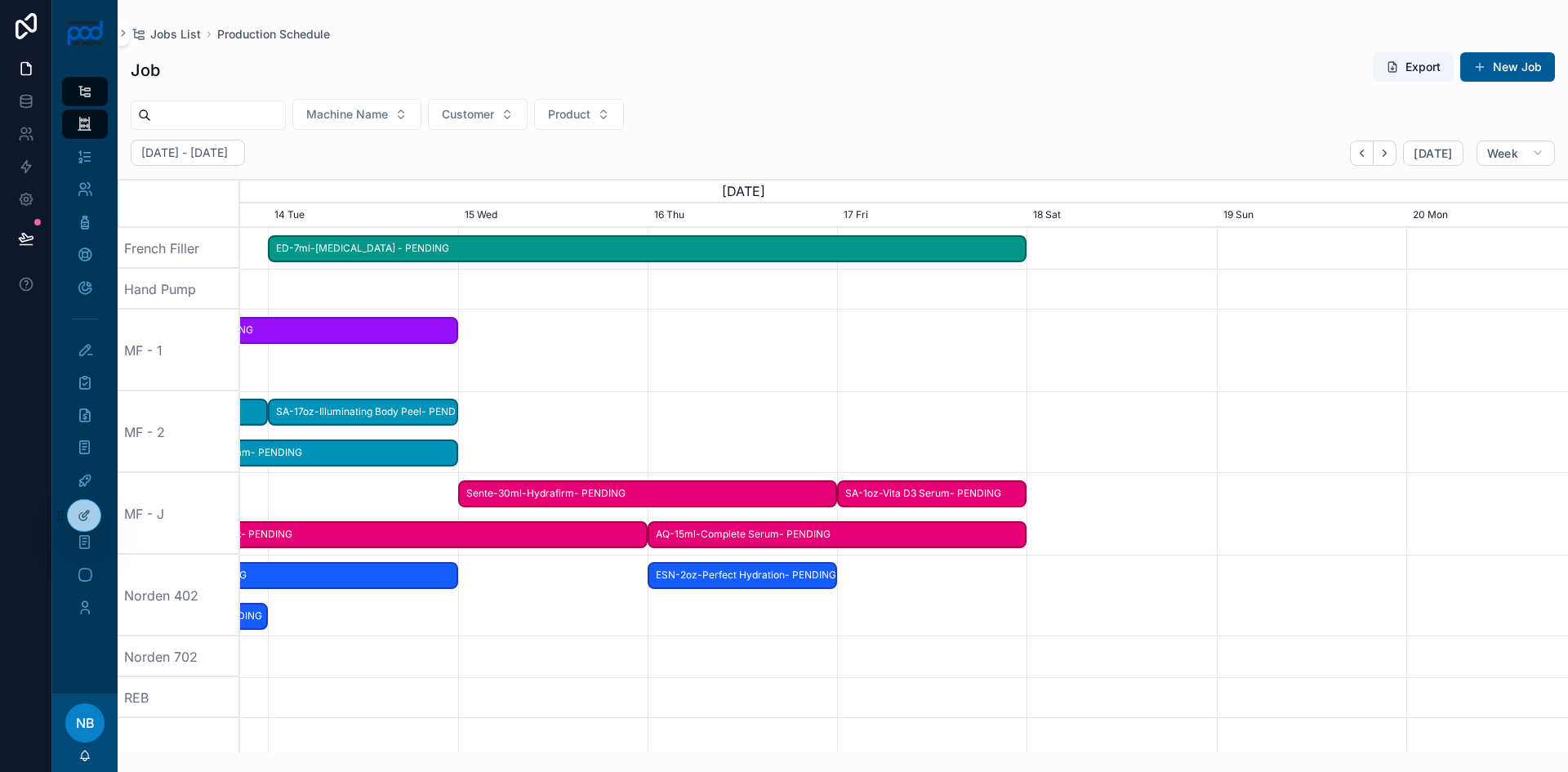
drag, startPoint x: 1498, startPoint y: 686, endPoint x: 1001, endPoint y: 683, distance: 497.0
click at [935, 497] on span "SA-1oz-Vita D3 Serum- PENDING" at bounding box center [932, 494] width 186 height 27
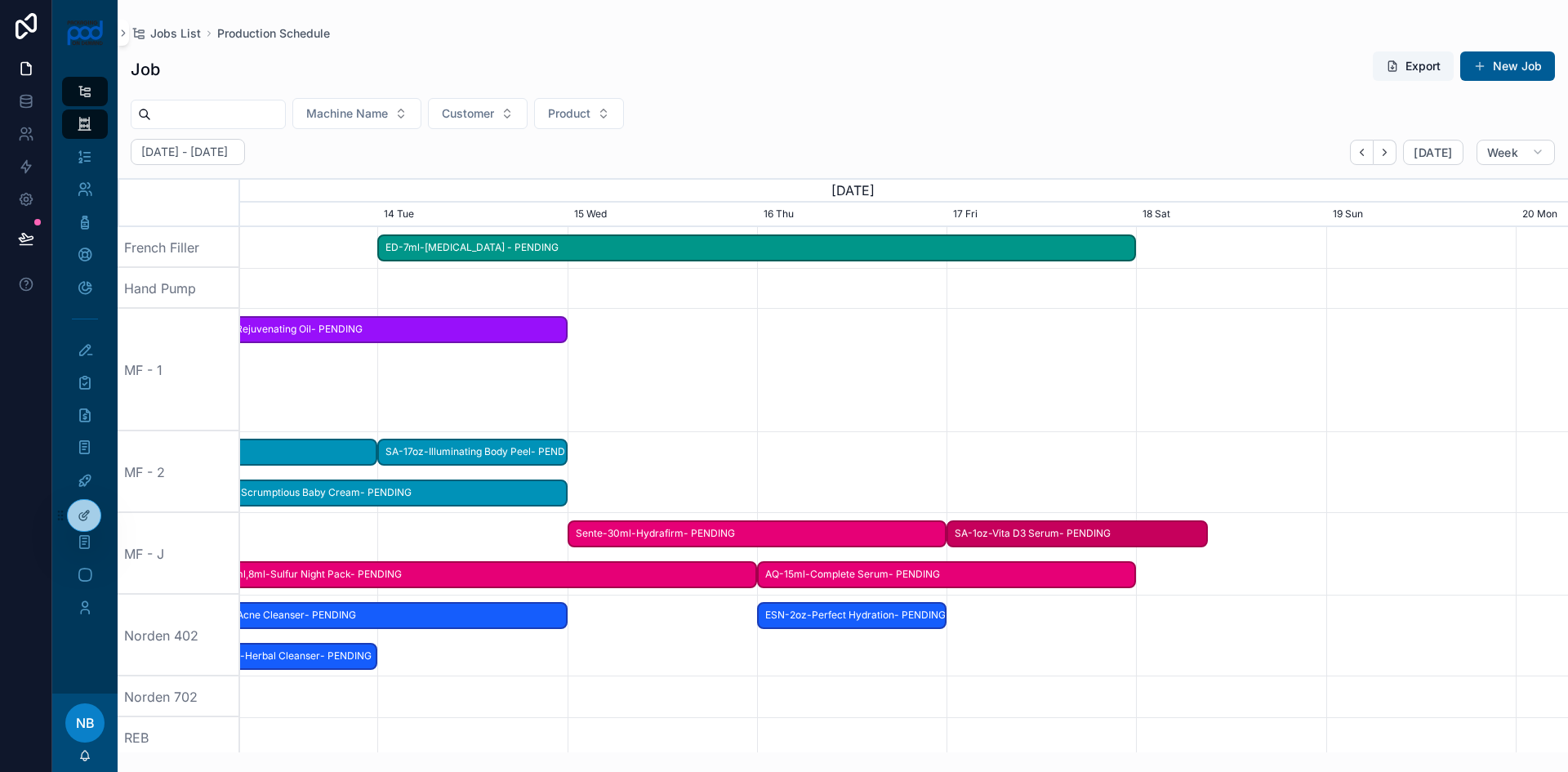
drag, startPoint x: 1016, startPoint y: 495, endPoint x: 1211, endPoint y: 517, distance: 196.2
click at [1088, 670] on div "scrollable content" at bounding box center [904, 636] width 5313 height 82
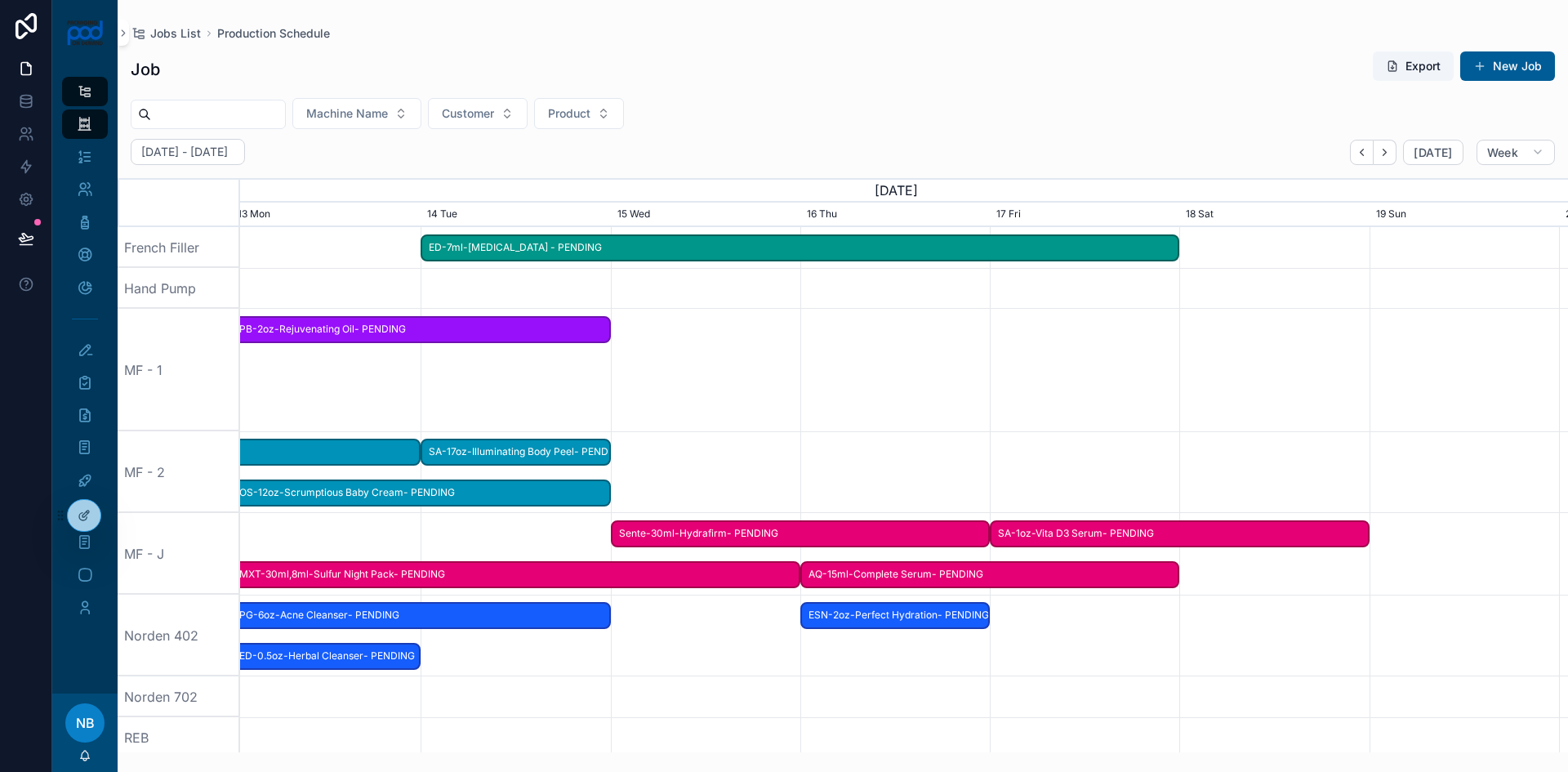
drag, startPoint x: 1092, startPoint y: 665, endPoint x: 1345, endPoint y: 659, distance: 253.1
click at [1372, 657] on div "scrollable content" at bounding box center [904, 636] width 5313 height 82
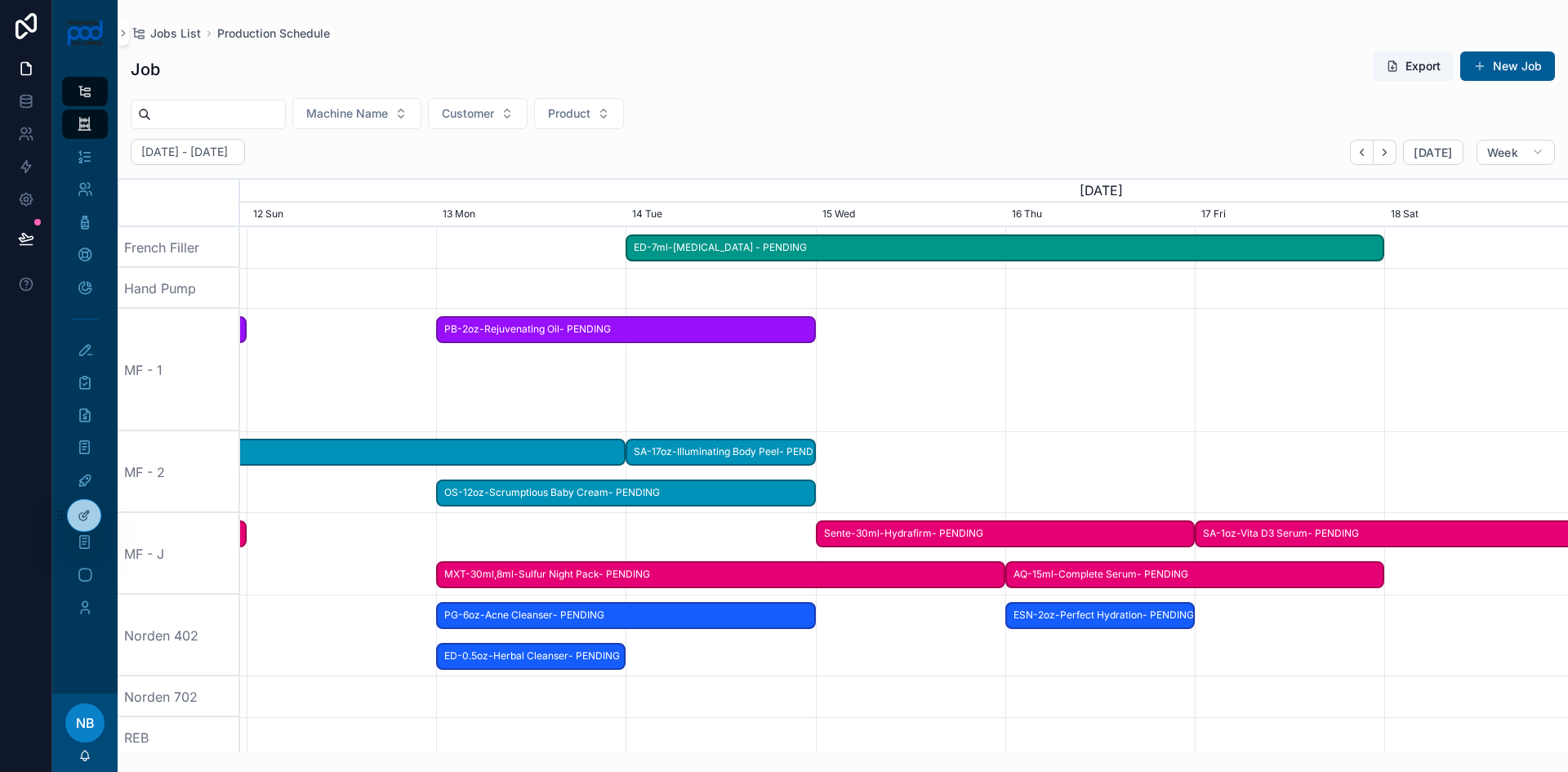
scroll to position [0, 1891]
drag, startPoint x: 607, startPoint y: 680, endPoint x: 830, endPoint y: 686, distance: 223.1
click at [830, 686] on div "scrollable content" at bounding box center [1006, 697] width 5313 height 41
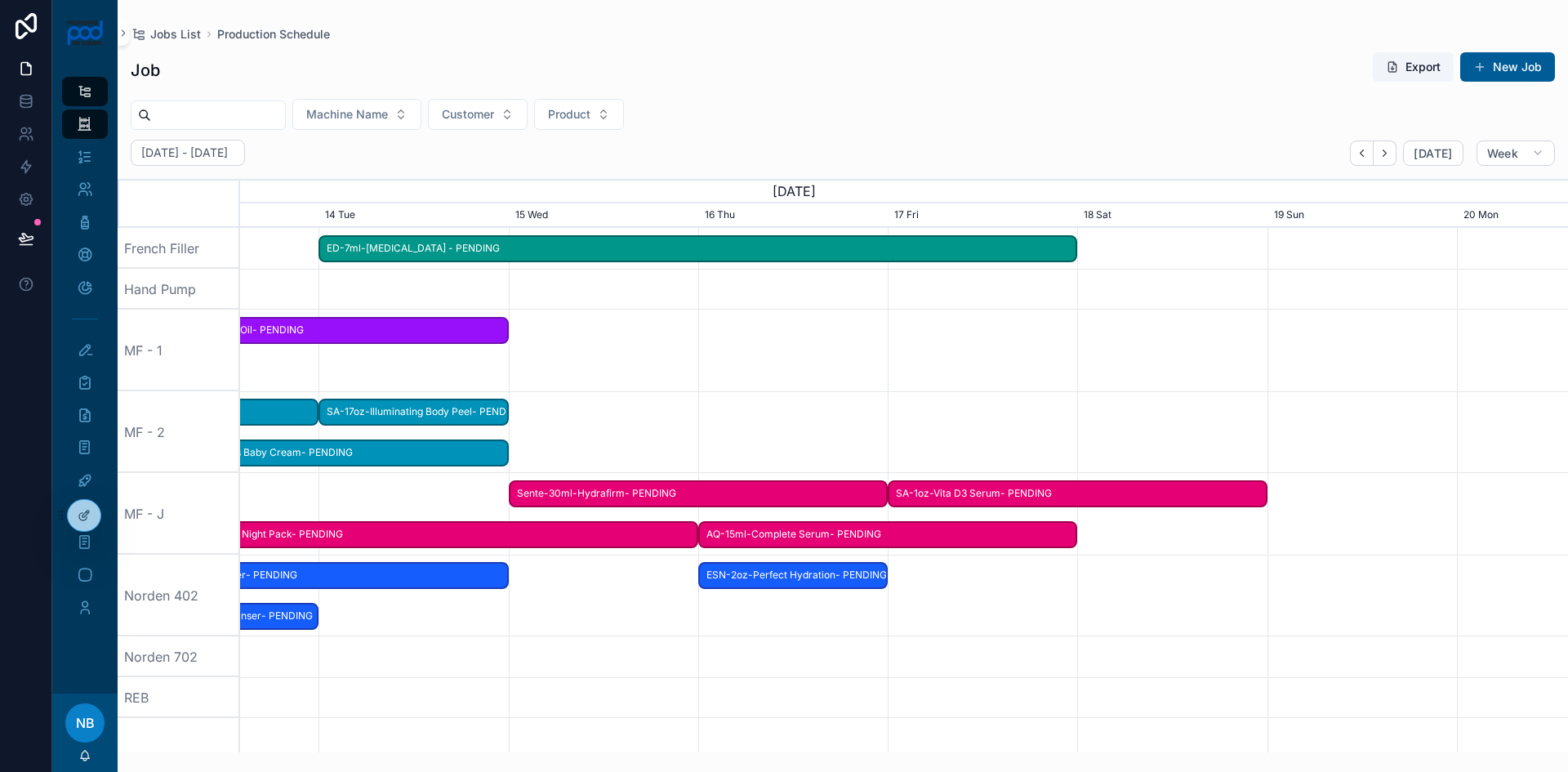
scroll to position [0, 1992]
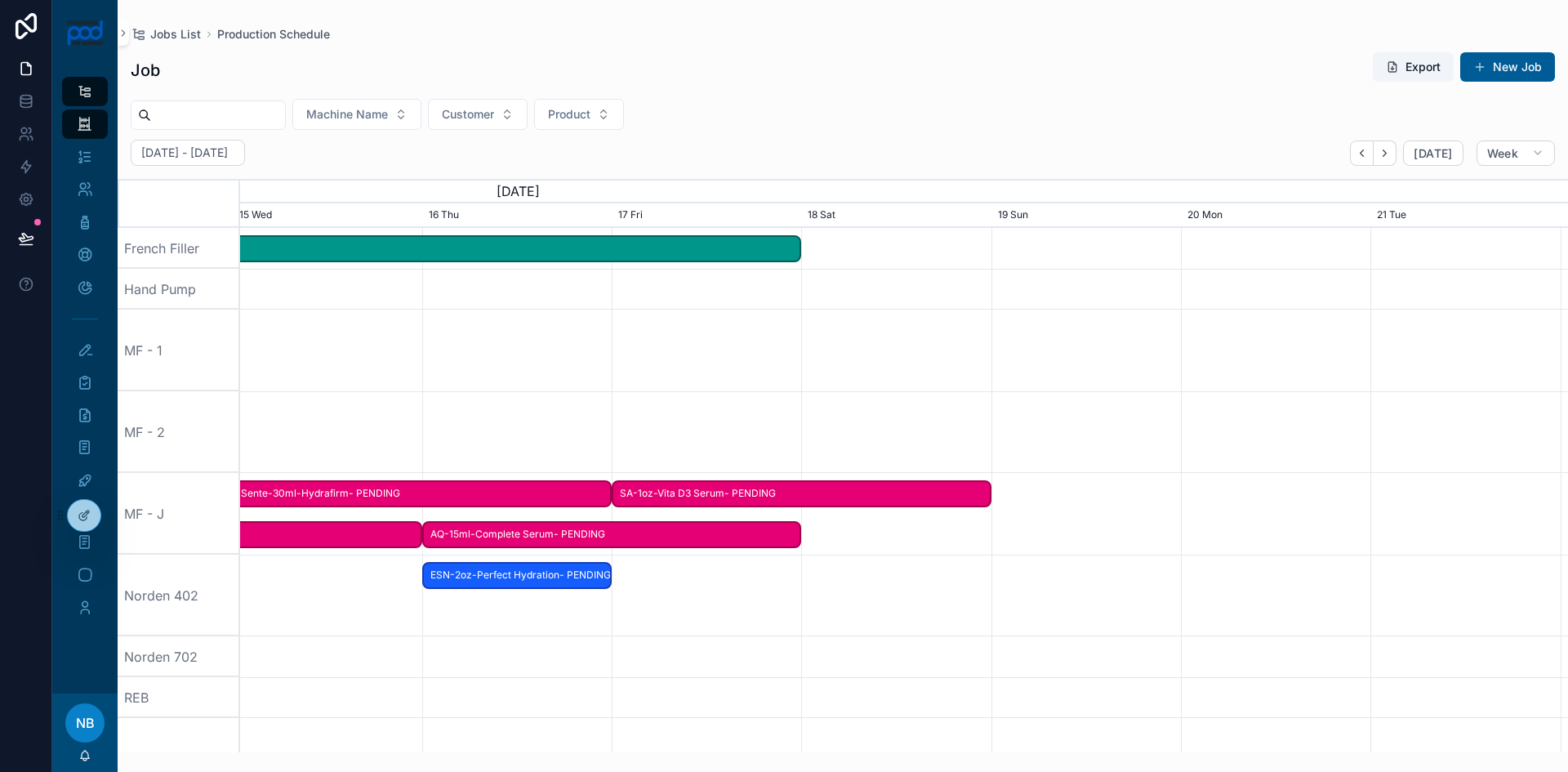
drag, startPoint x: 1457, startPoint y: 452, endPoint x: 872, endPoint y: 470, distance: 585.3
click at [872, 470] on div "scrollable content" at bounding box center [904, 432] width 5313 height 82
click at [1502, 65] on button "New Job" at bounding box center [1507, 67] width 94 height 29
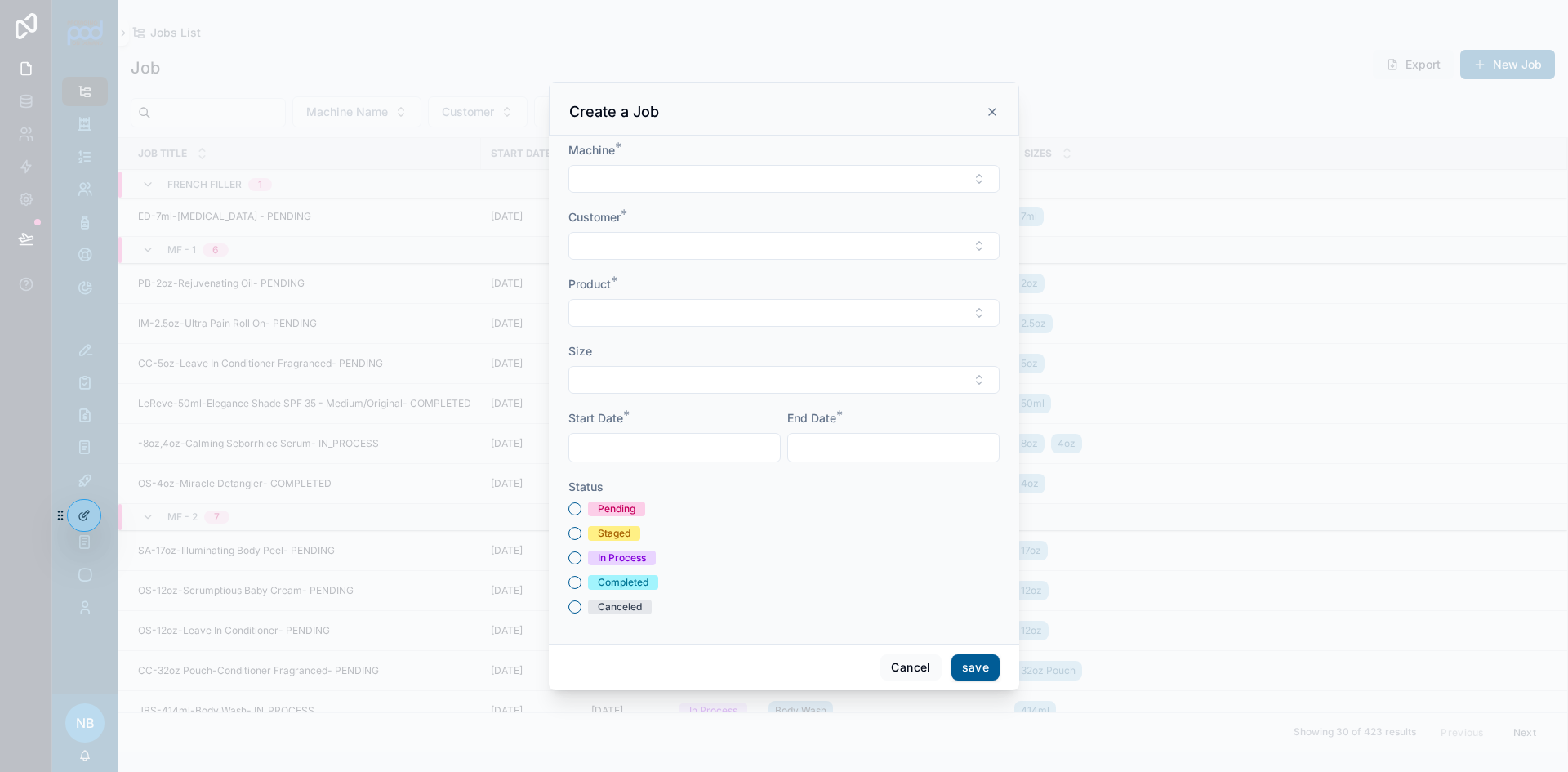
click at [613, 435] on div "scrollable content" at bounding box center [675, 448] width 212 height 29
click at [613, 440] on input "scrollable content" at bounding box center [675, 448] width 210 height 23
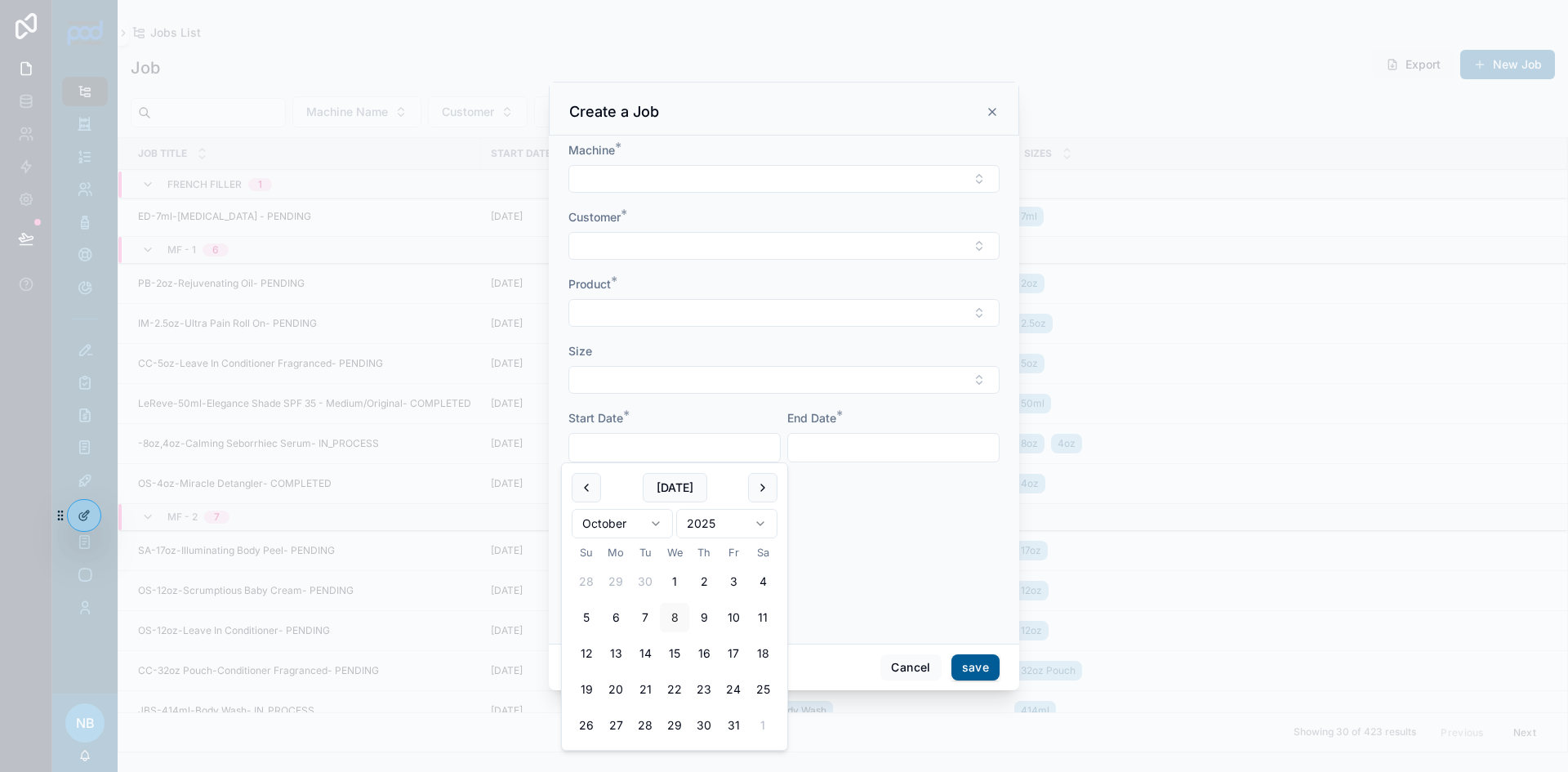
click at [617, 692] on button "20" at bounding box center [615, 689] width 29 height 29
type input "**********"
click at [809, 450] on input "scrollable content" at bounding box center [893, 448] width 210 height 23
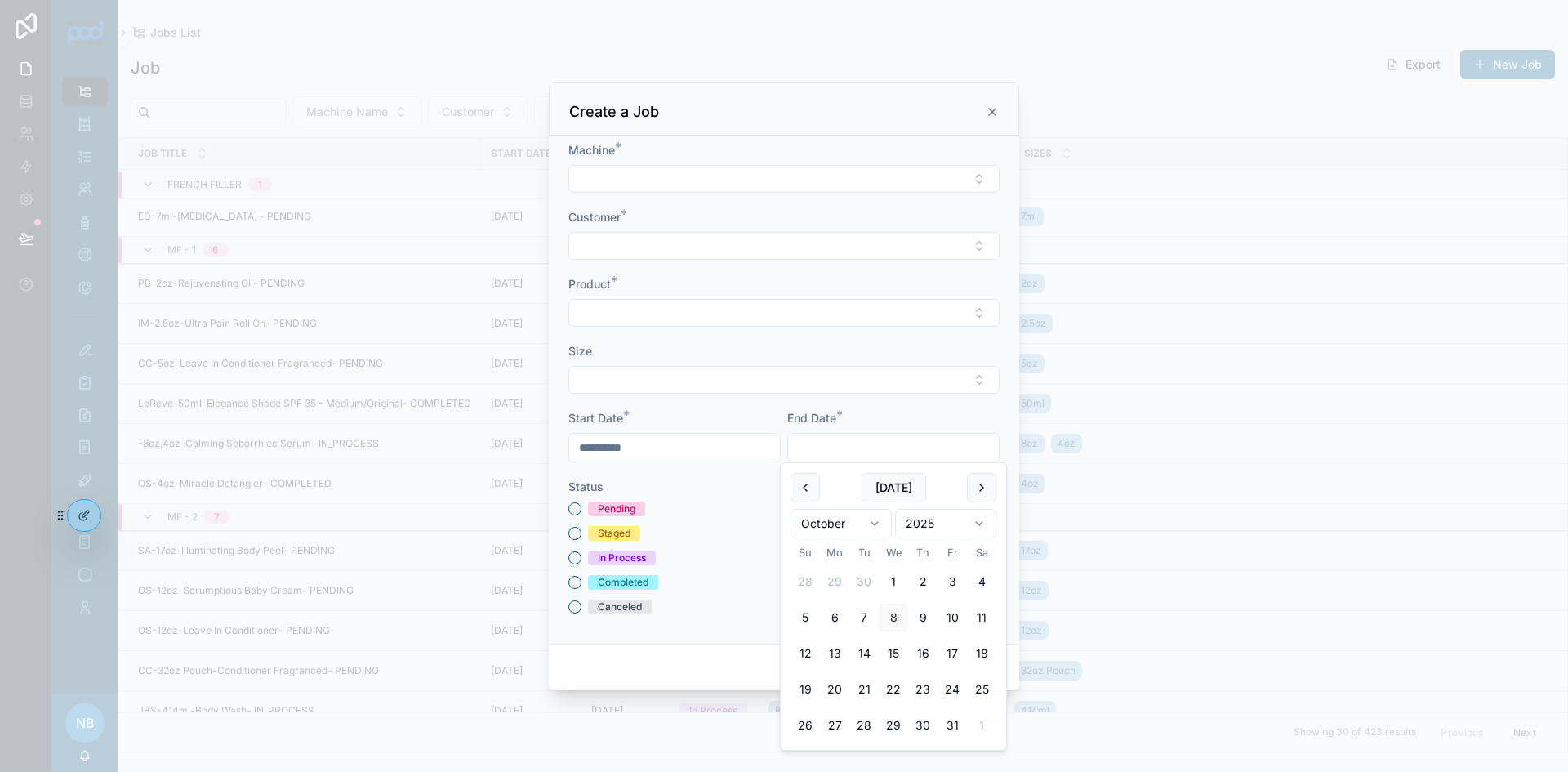
click at [841, 693] on button "20" at bounding box center [834, 689] width 29 height 29
type input "**********"
click at [651, 182] on button "Select Button" at bounding box center [784, 178] width 431 height 28
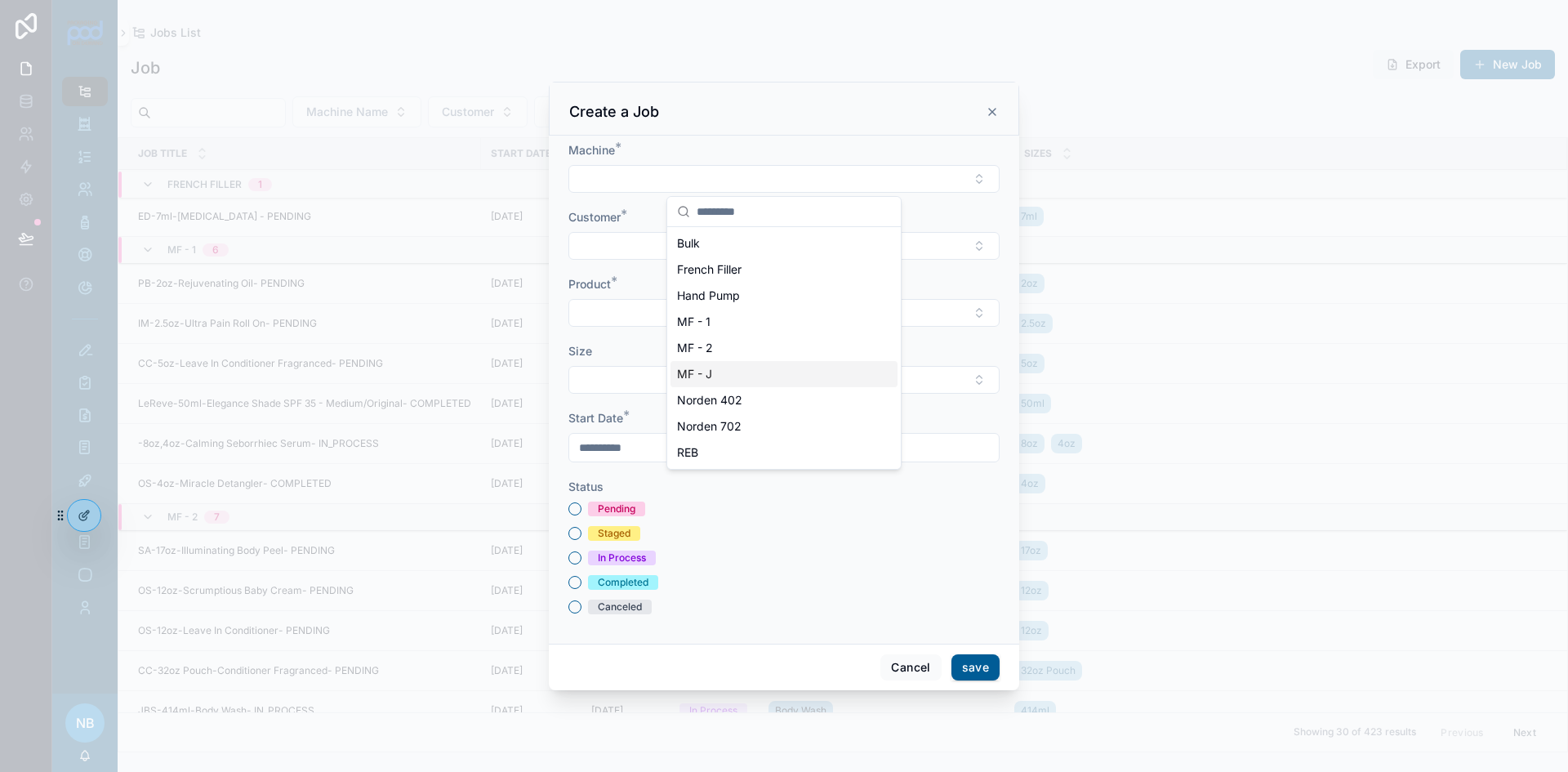
click at [712, 370] on span "MF - J" at bounding box center [694, 374] width 35 height 16
click at [659, 256] on button "Select Button" at bounding box center [784, 247] width 431 height 28
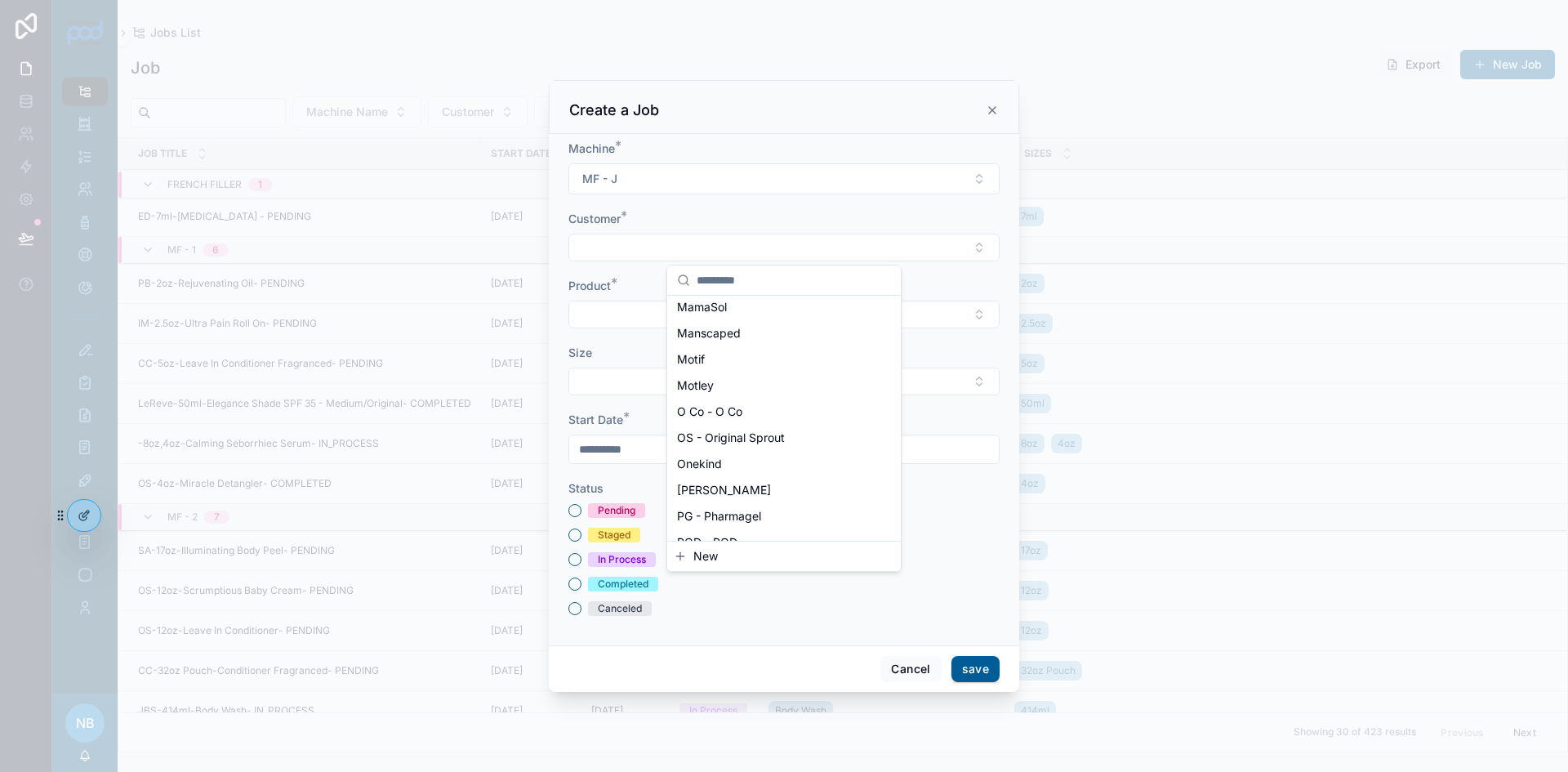
scroll to position [1108, 0]
click at [723, 483] on span "SA - Skin Authority" at bounding box center [728, 485] width 103 height 16
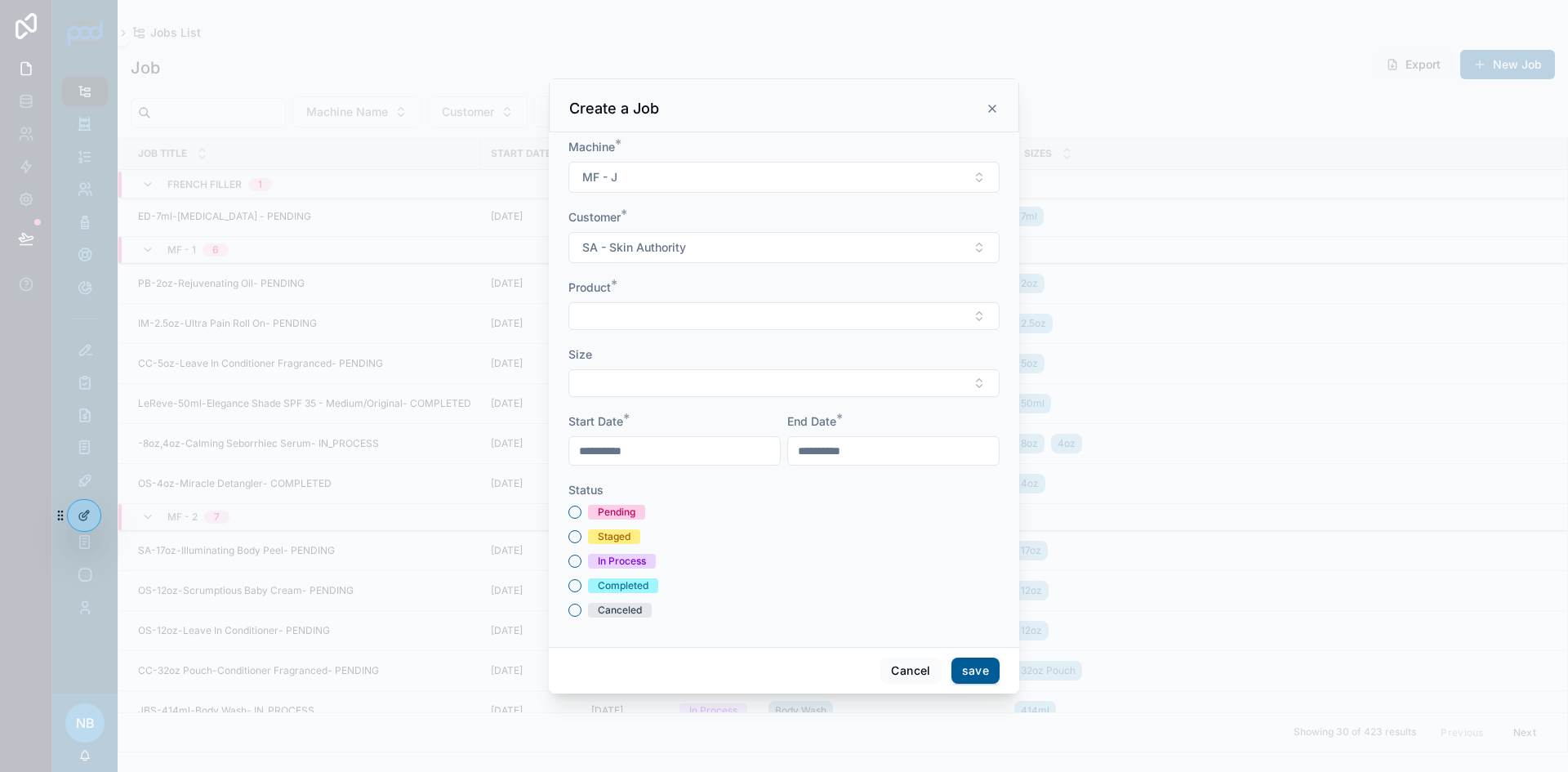
click at [619, 328] on button "Select Button" at bounding box center [784, 316] width 431 height 28
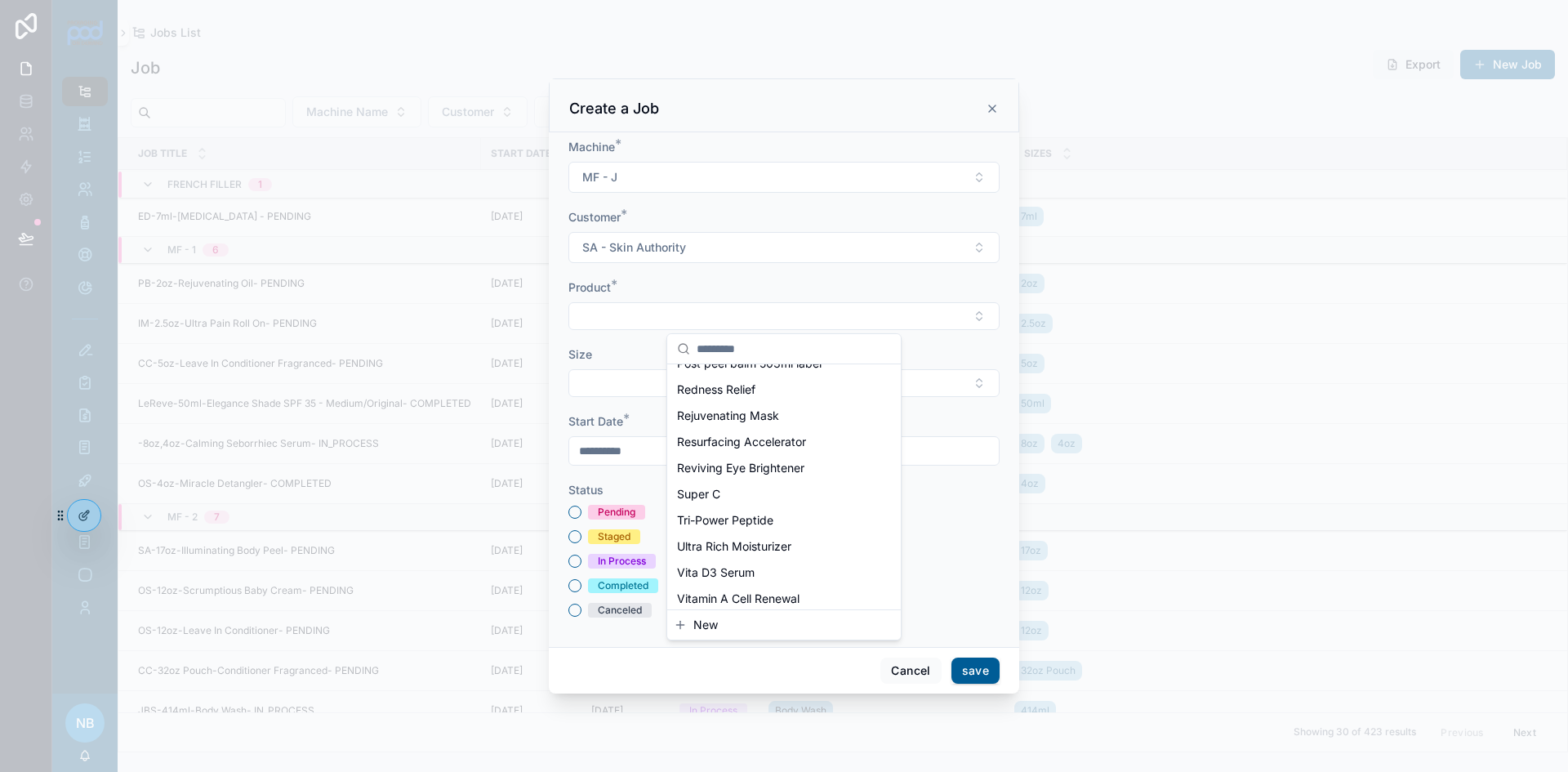
scroll to position [379, 0]
click at [721, 564] on span "Vitamin A Cell Renewal" at bounding box center [738, 567] width 122 height 16
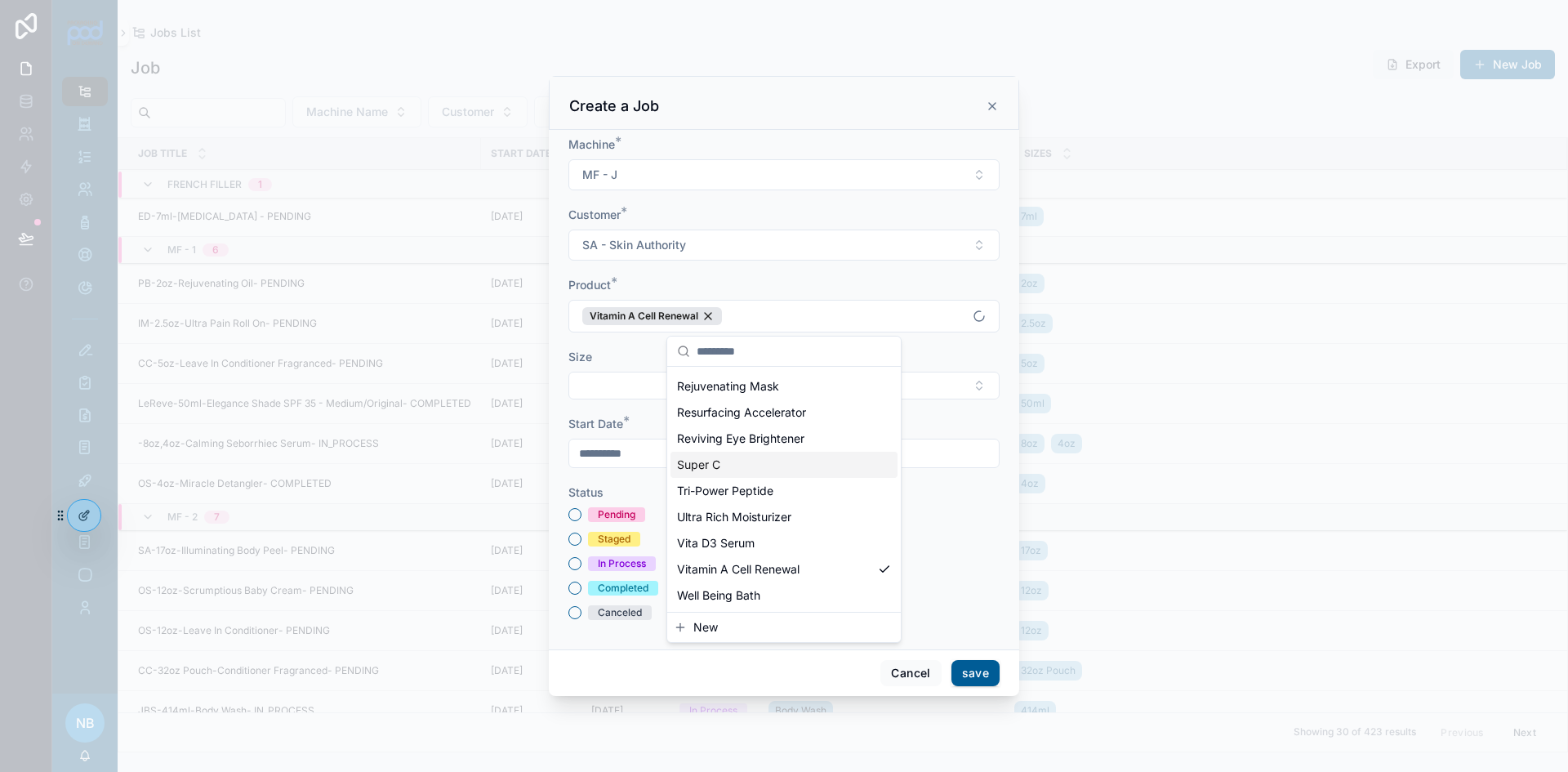
click at [632, 377] on button "Select Button" at bounding box center [784, 385] width 431 height 28
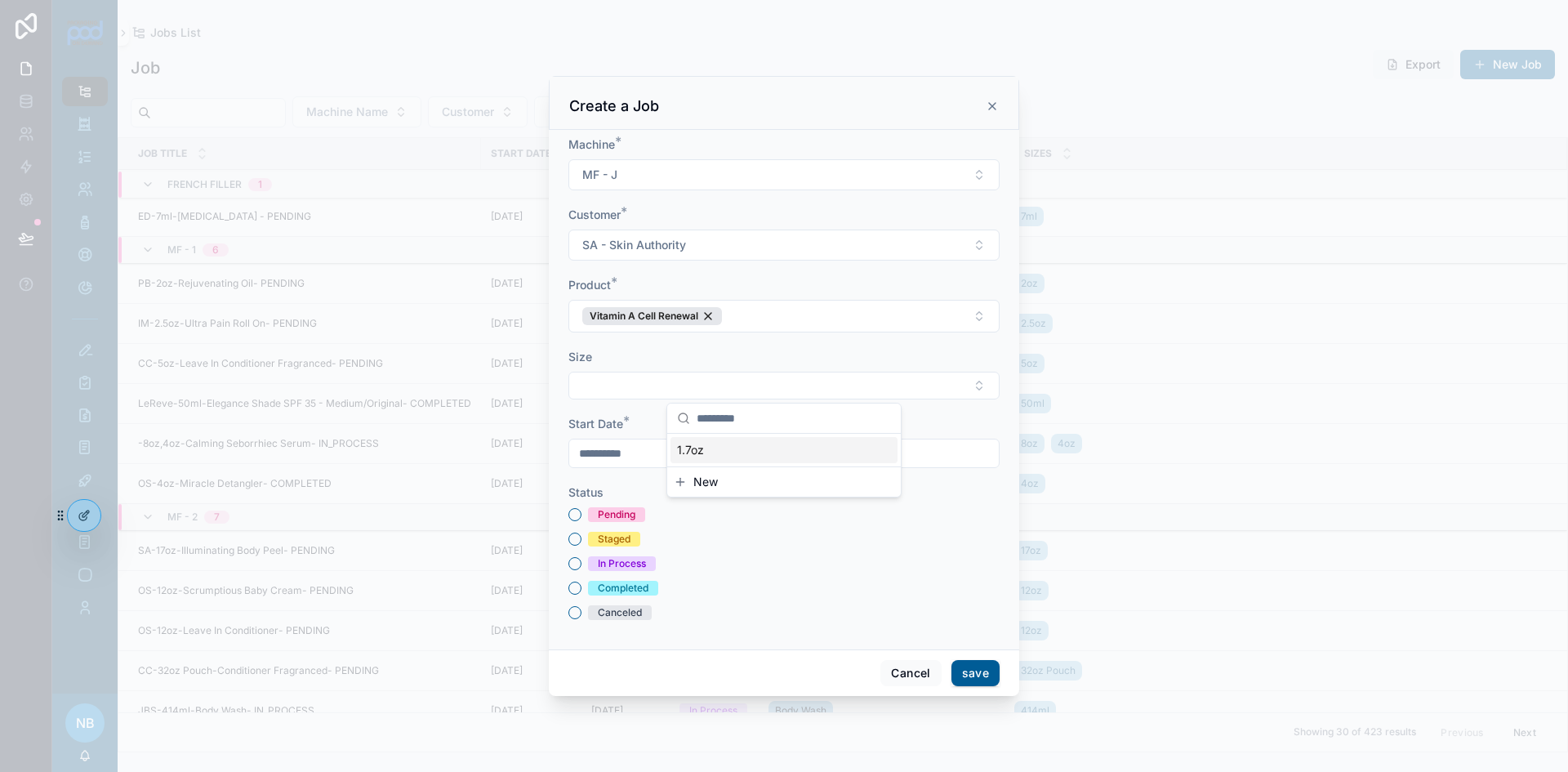
click at [712, 453] on div "1.7oz" at bounding box center [784, 449] width 227 height 26
click at [685, 532] on div "Pending Staged In Process Completed Canceled" at bounding box center [784, 566] width 431 height 112
click at [583, 517] on div "Pending" at bounding box center [784, 517] width 431 height 14
click at [577, 519] on button "Pending" at bounding box center [575, 517] width 13 height 13
click at [979, 682] on button "save" at bounding box center [976, 675] width 48 height 26
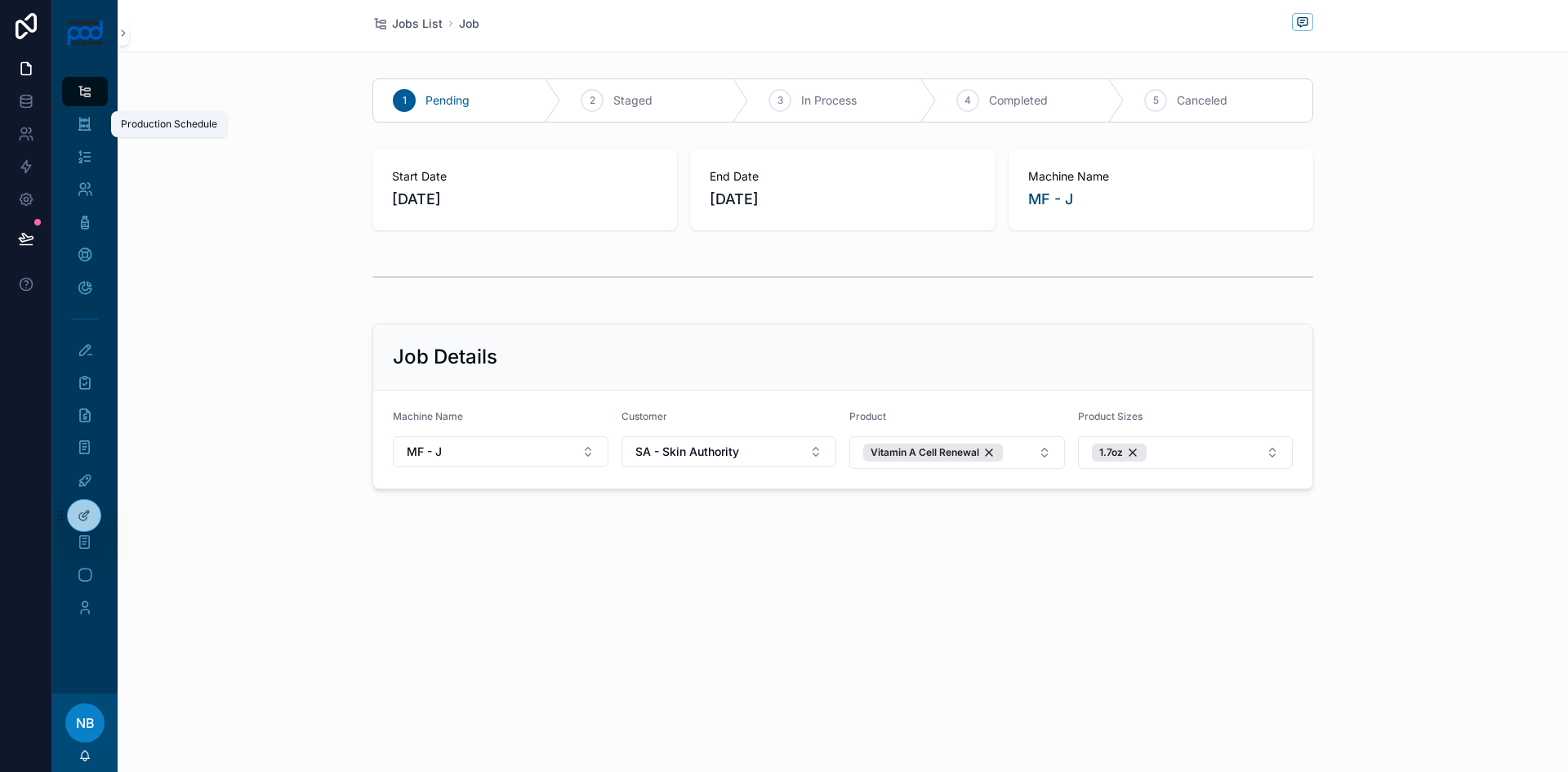
click at [91, 121] on icon "scrollable content" at bounding box center [84, 124] width 15 height 16
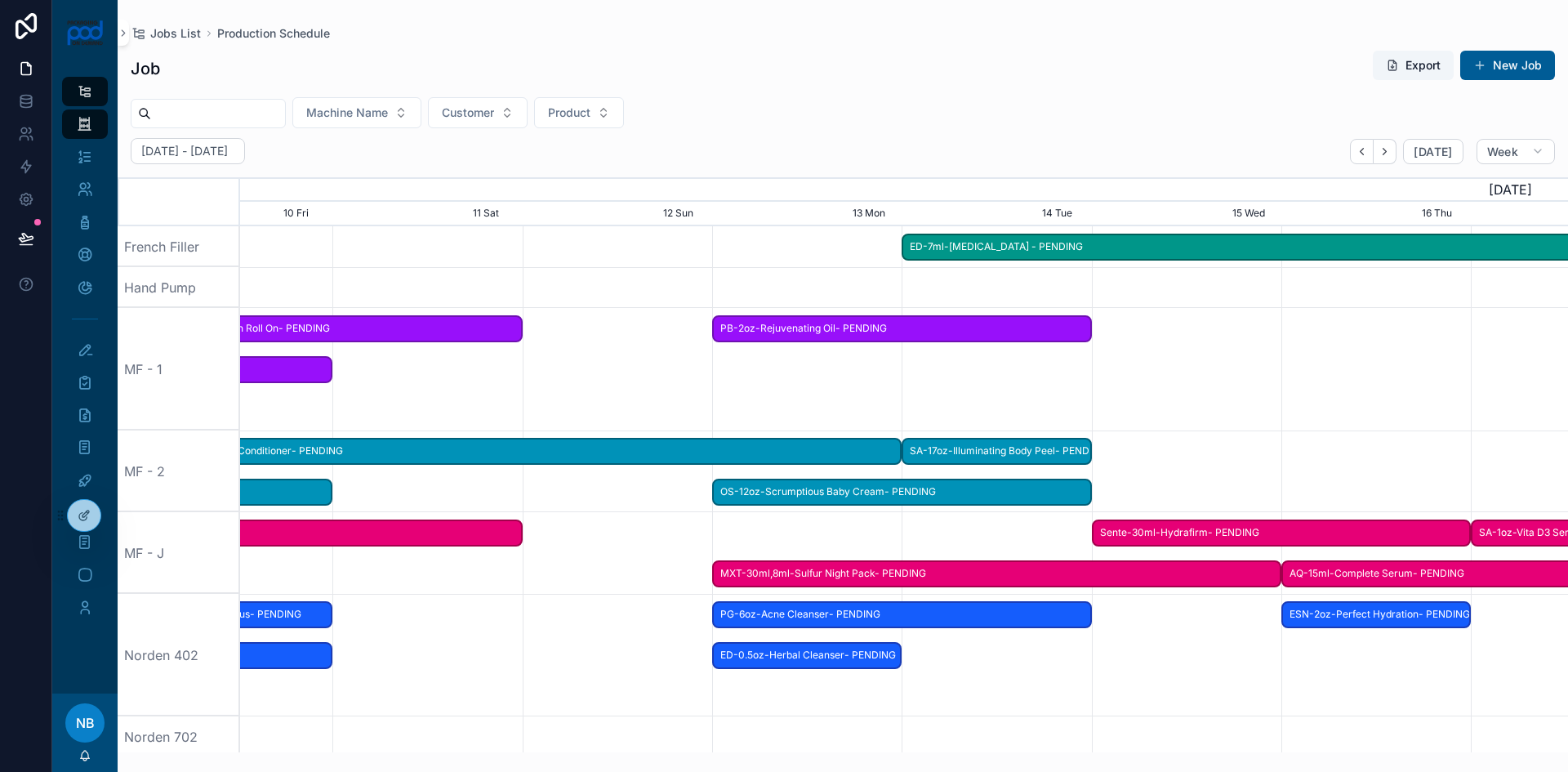
scroll to position [0, 2848]
drag, startPoint x: 1452, startPoint y: 634, endPoint x: 620, endPoint y: 610, distance: 832.3
click at [584, 613] on div "scrollable content" at bounding box center [48, 654] width 5313 height 122
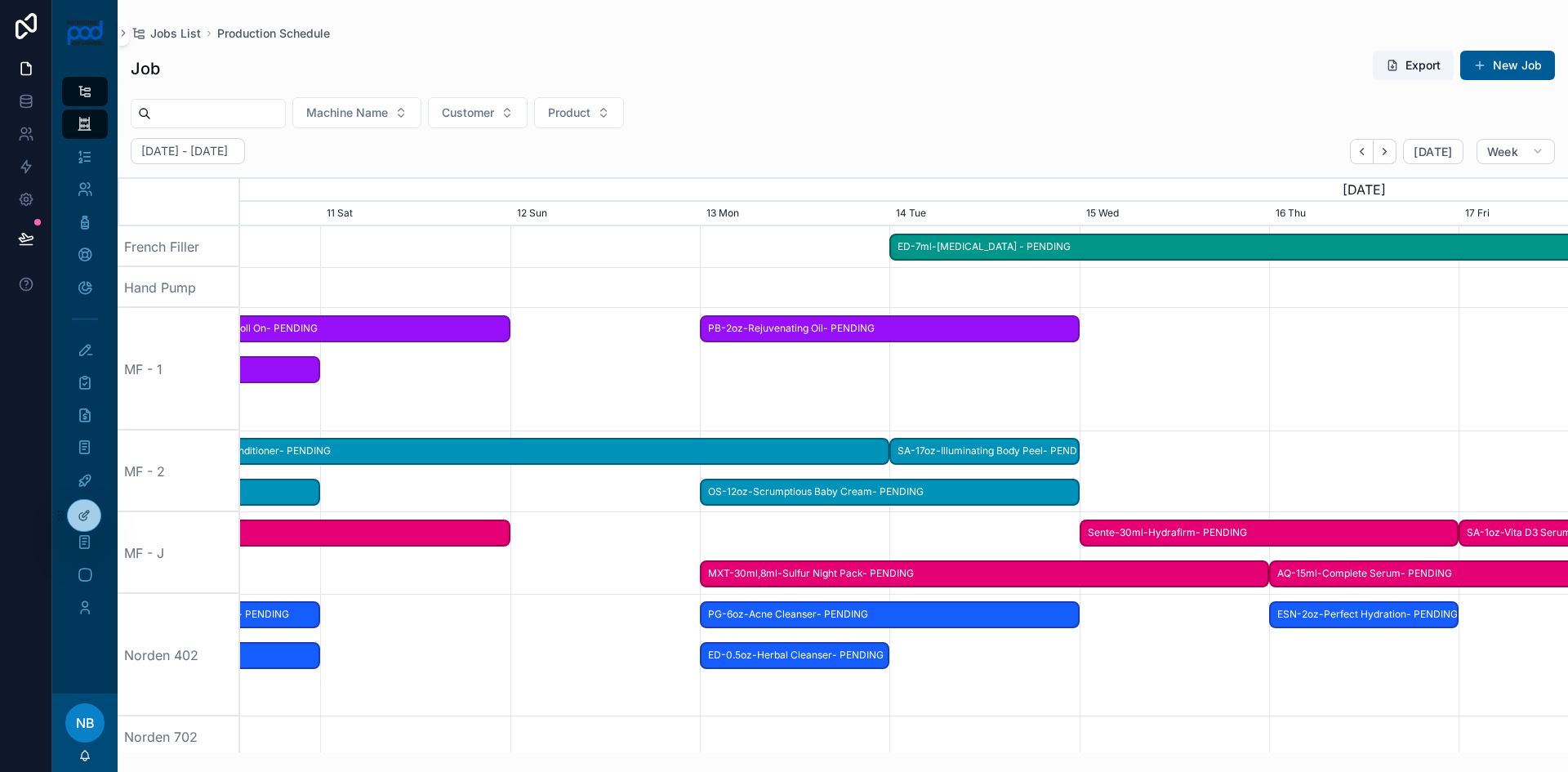
scroll to position [0, 3168]
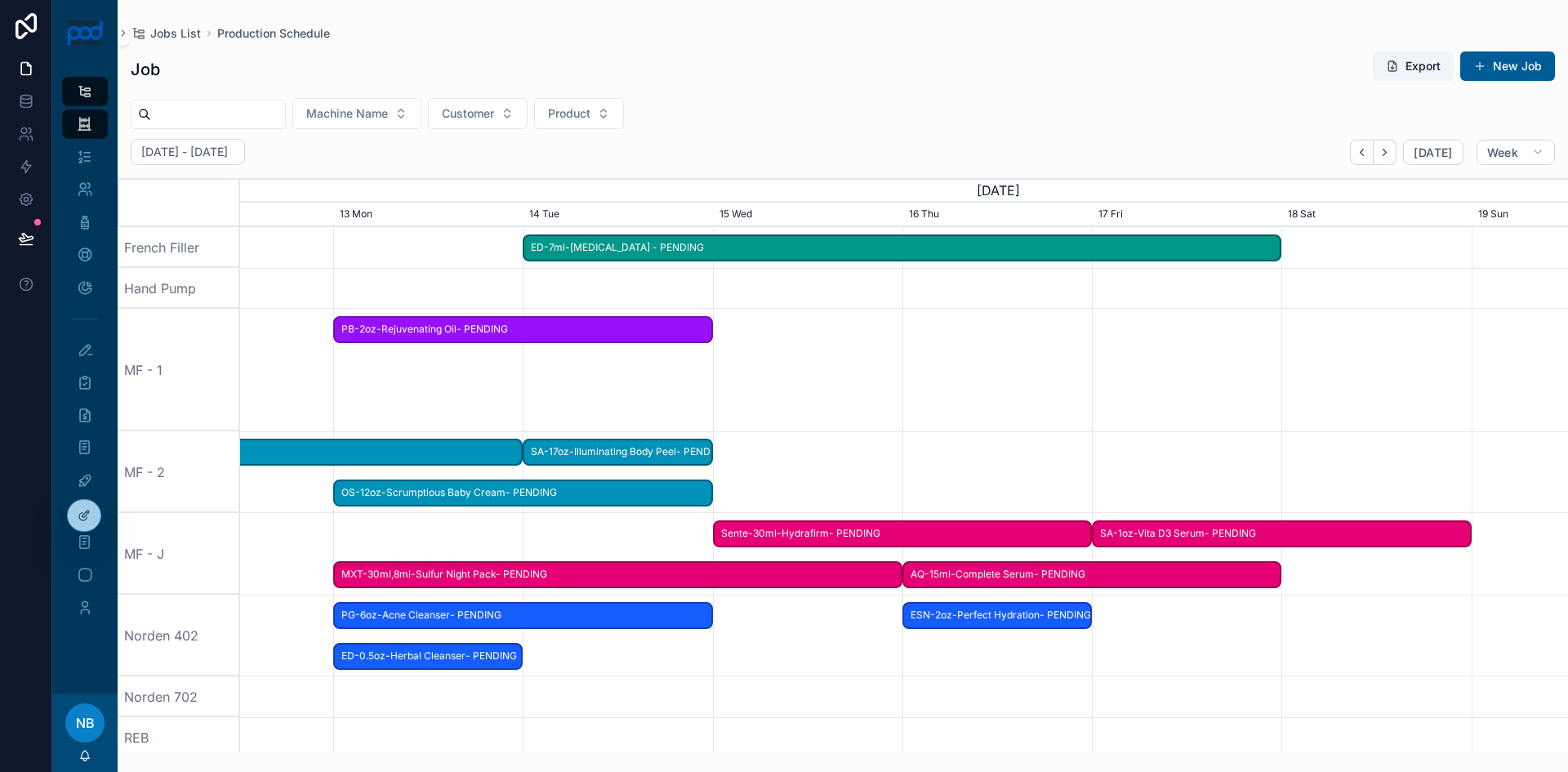
scroll to position [0, 1952]
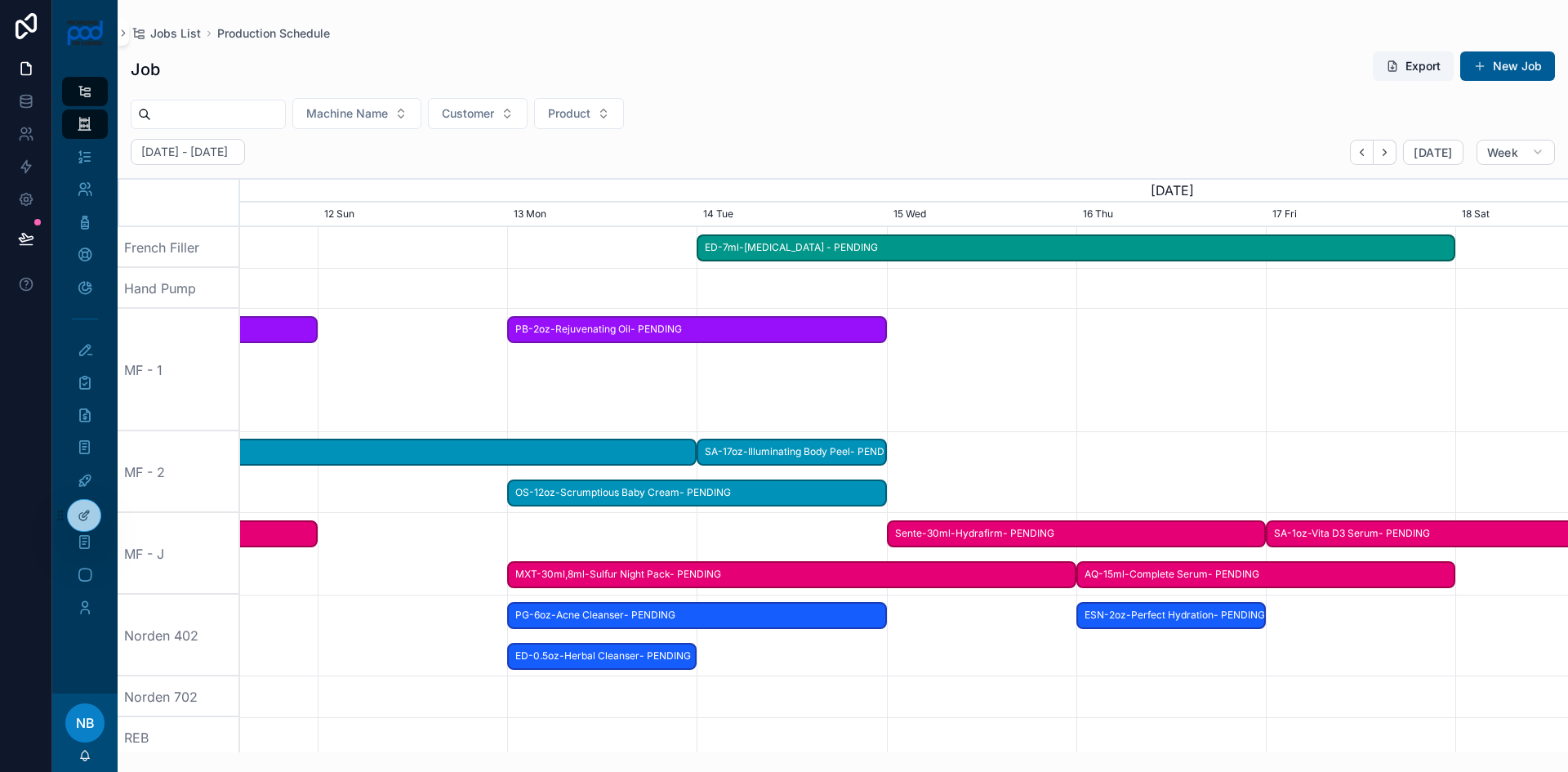
drag, startPoint x: 1330, startPoint y: 694, endPoint x: 1253, endPoint y: 686, distance: 77.4
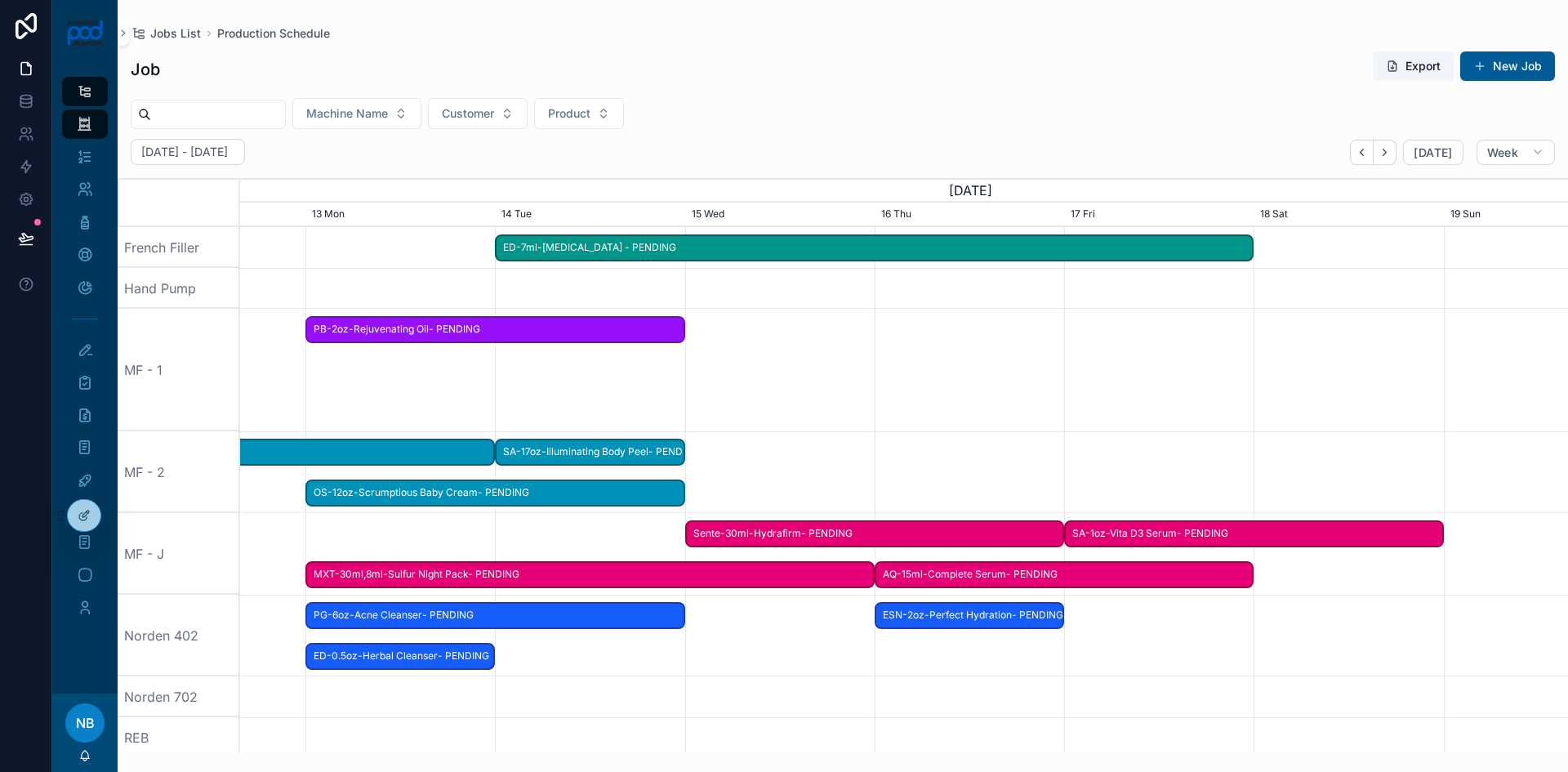
drag, startPoint x: 933, startPoint y: 696, endPoint x: 731, endPoint y: 698, distance: 202.0
click at [731, 698] on div "scrollable content" at bounding box center [876, 697] width 5313 height 41
click at [787, 535] on span "Sente-30ml-Hydrafirm- PENDING" at bounding box center [875, 534] width 376 height 27
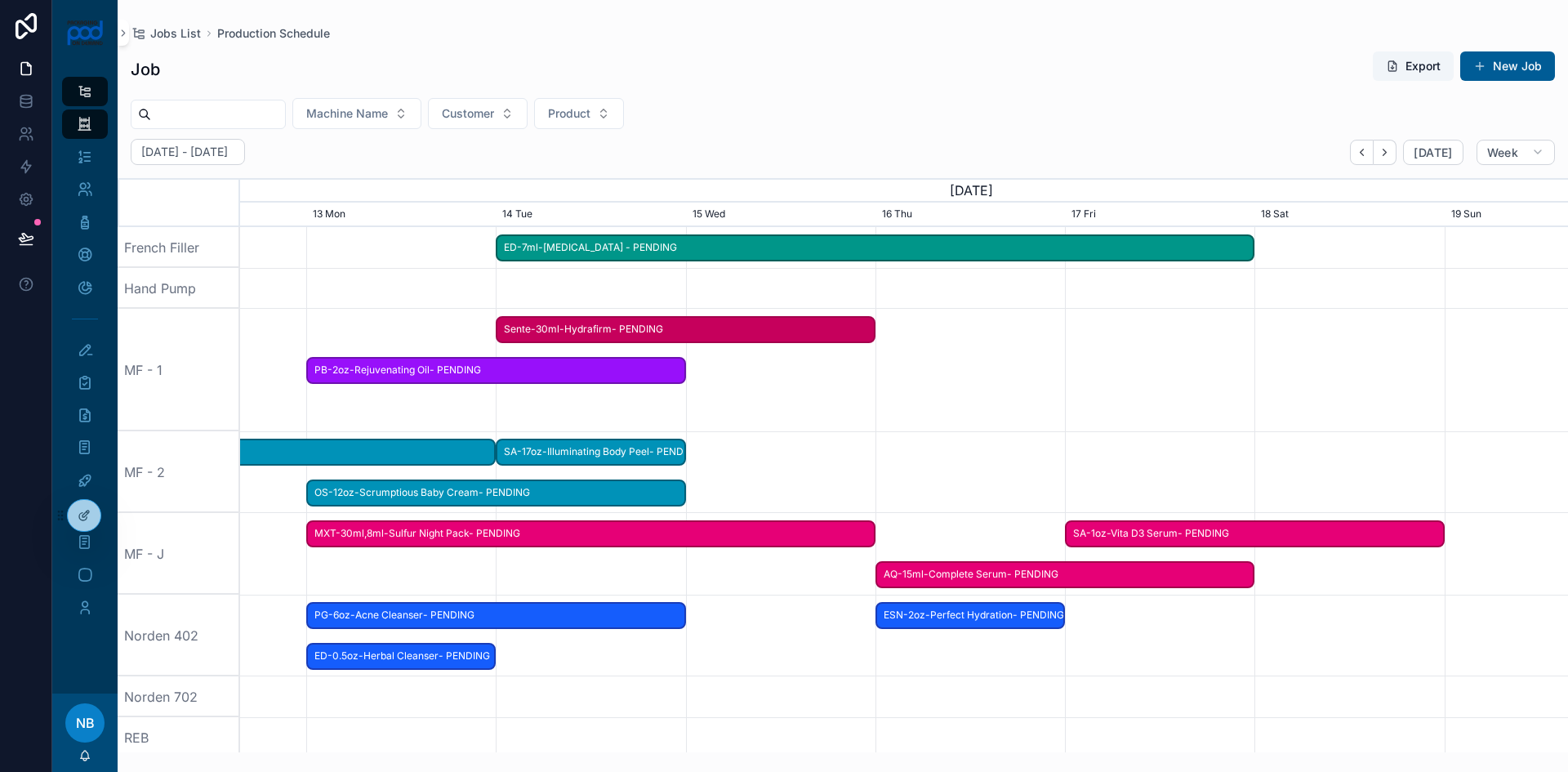
drag, startPoint x: 787, startPoint y: 535, endPoint x: 600, endPoint y: 429, distance: 215.0
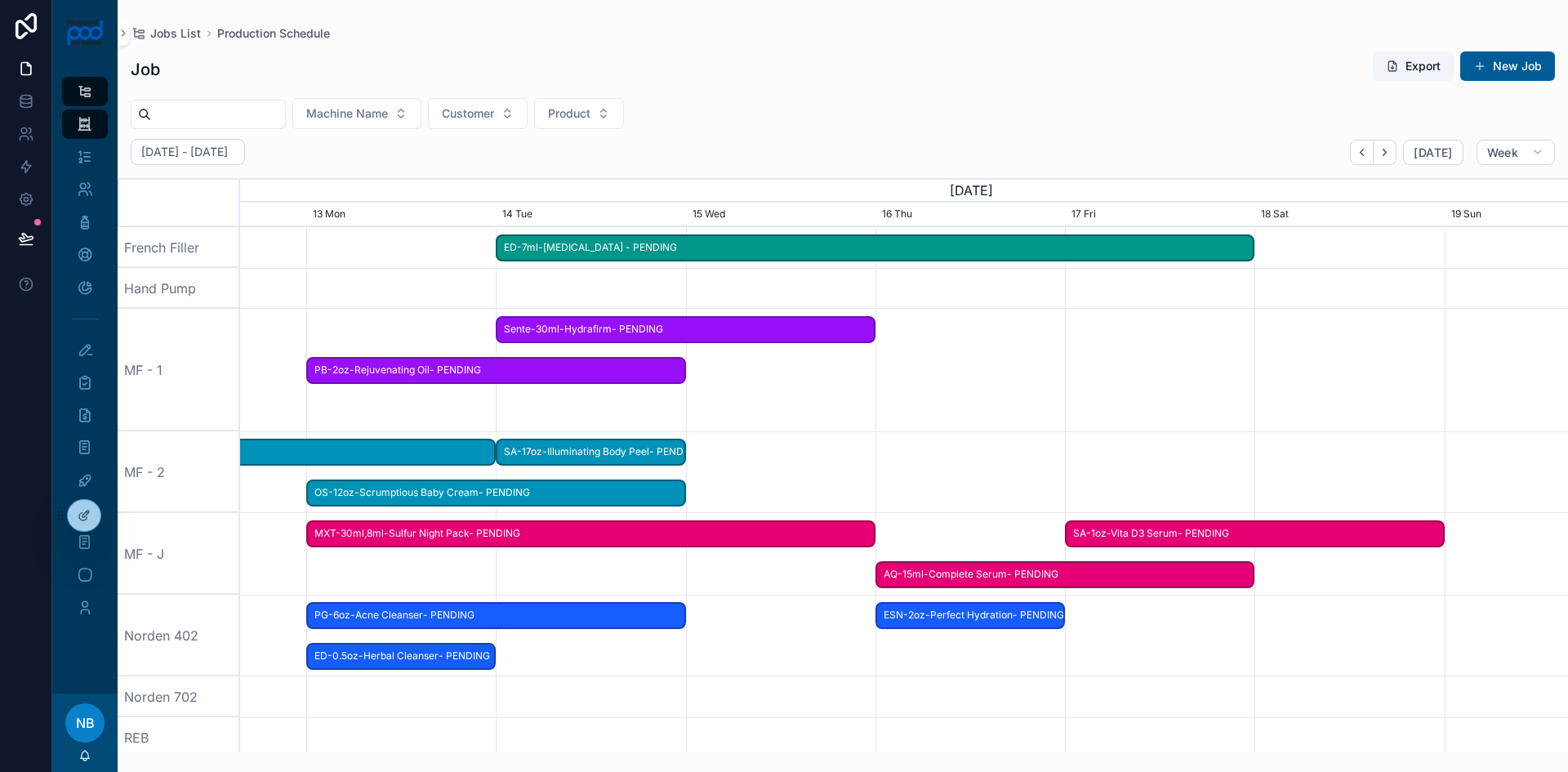
click at [871, 664] on div "scrollable content" at bounding box center [904, 636] width 5313 height 82
click at [1147, 530] on span "SA-1oz-Vita D3 Serum- PENDING" at bounding box center [1255, 534] width 376 height 27
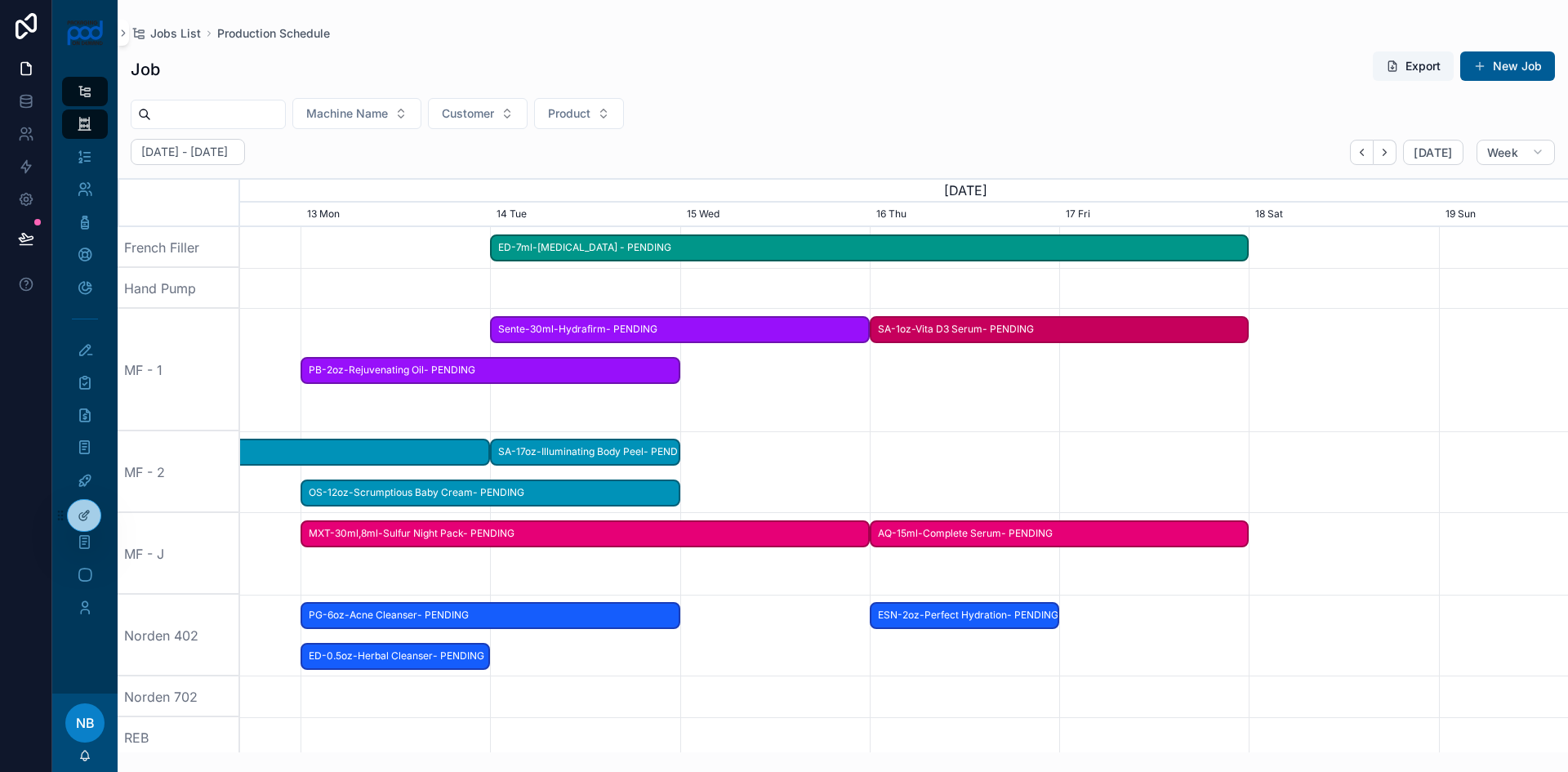
drag, startPoint x: 1149, startPoint y: 533, endPoint x: 953, endPoint y: 402, distance: 235.7
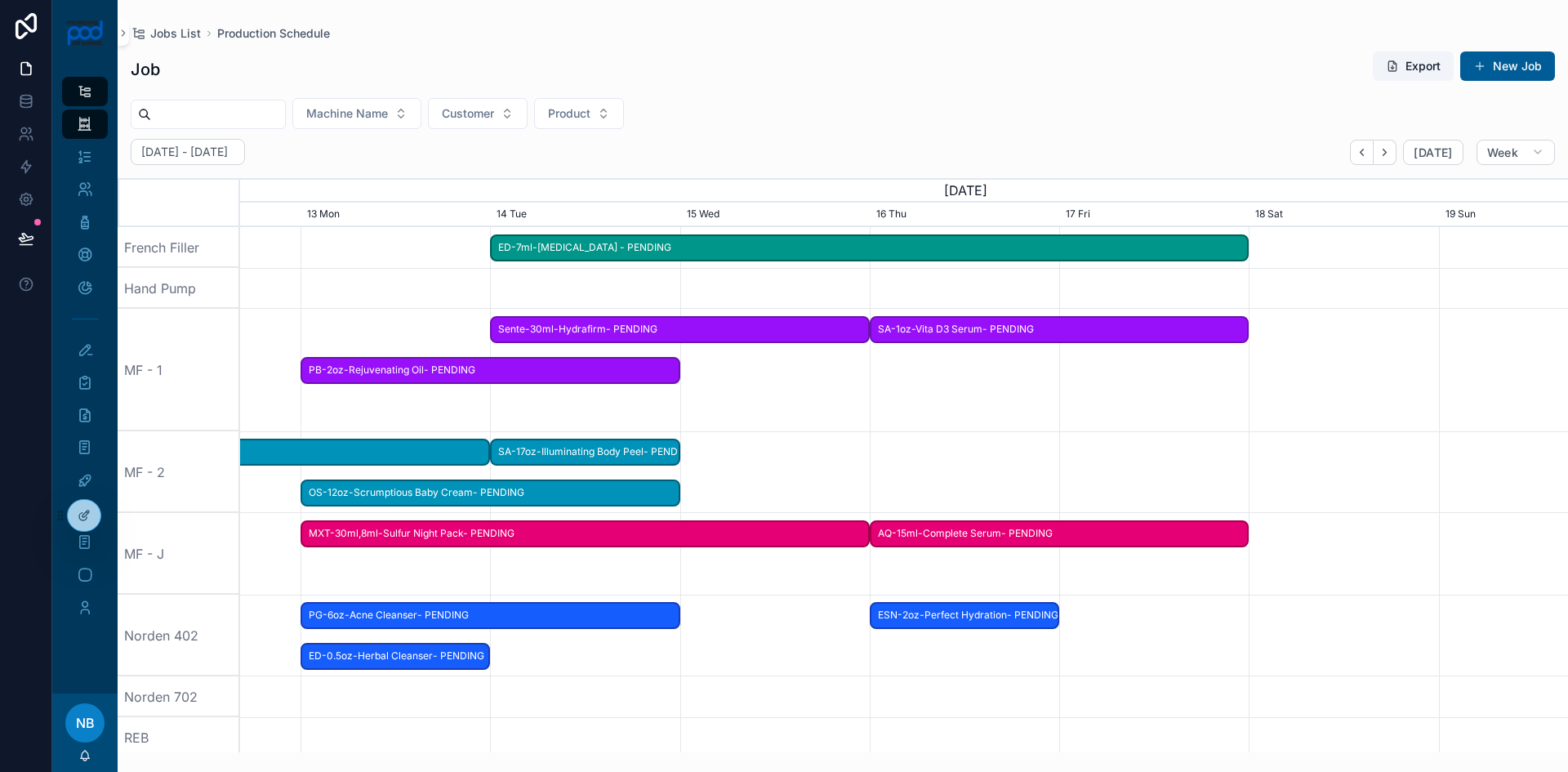
click at [1222, 518] on div "scrollable content" at bounding box center [904, 554] width 5313 height 82
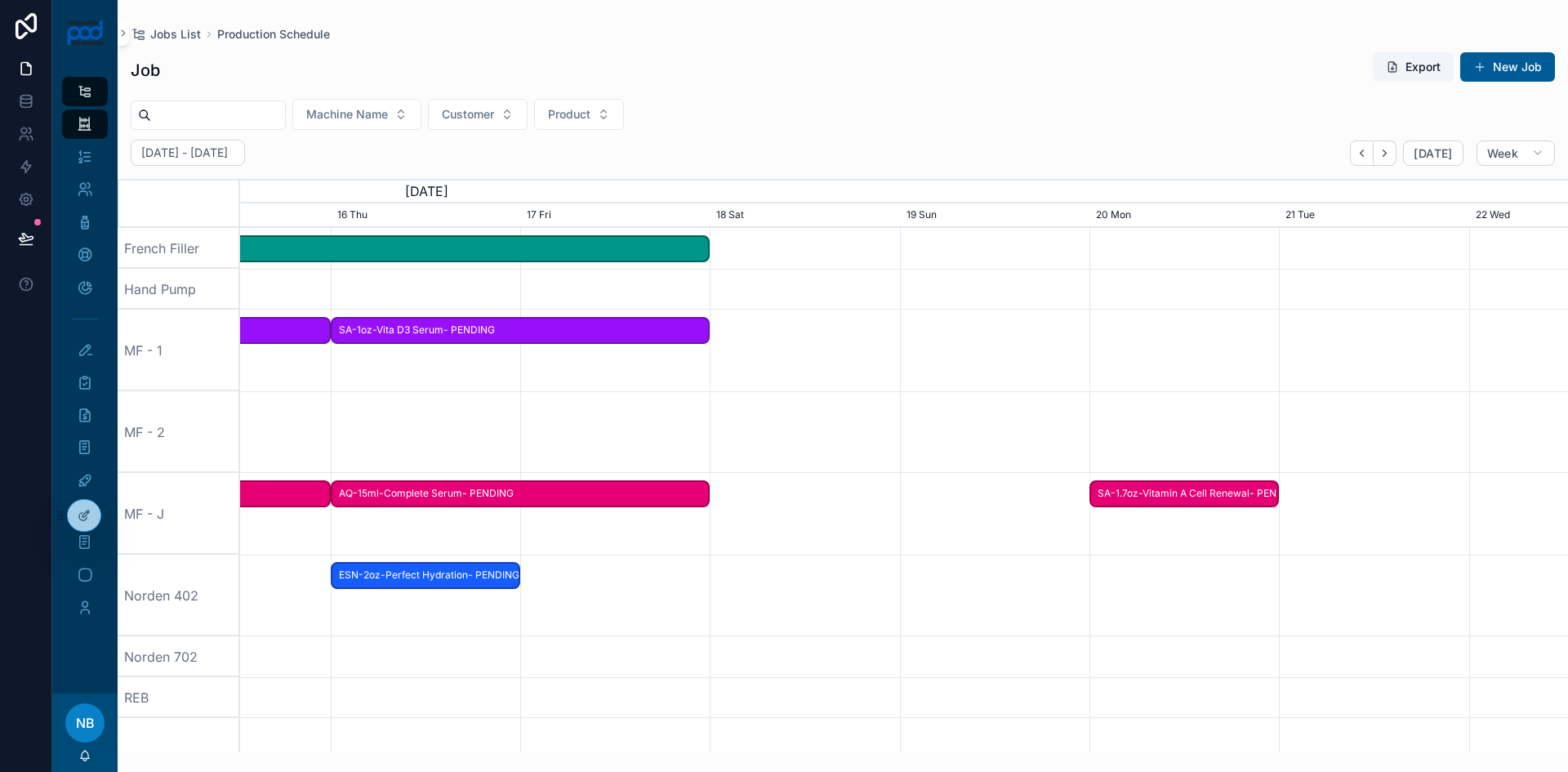
drag, startPoint x: 1419, startPoint y: 528, endPoint x: 873, endPoint y: 553, distance: 546.6
click at [873, 553] on div "scrollable content" at bounding box center [904, 514] width 5313 height 82
click at [1216, 488] on span "SA-1.7oz-Vitamin A Cell Renewal- PENDING" at bounding box center [1177, 494] width 186 height 27
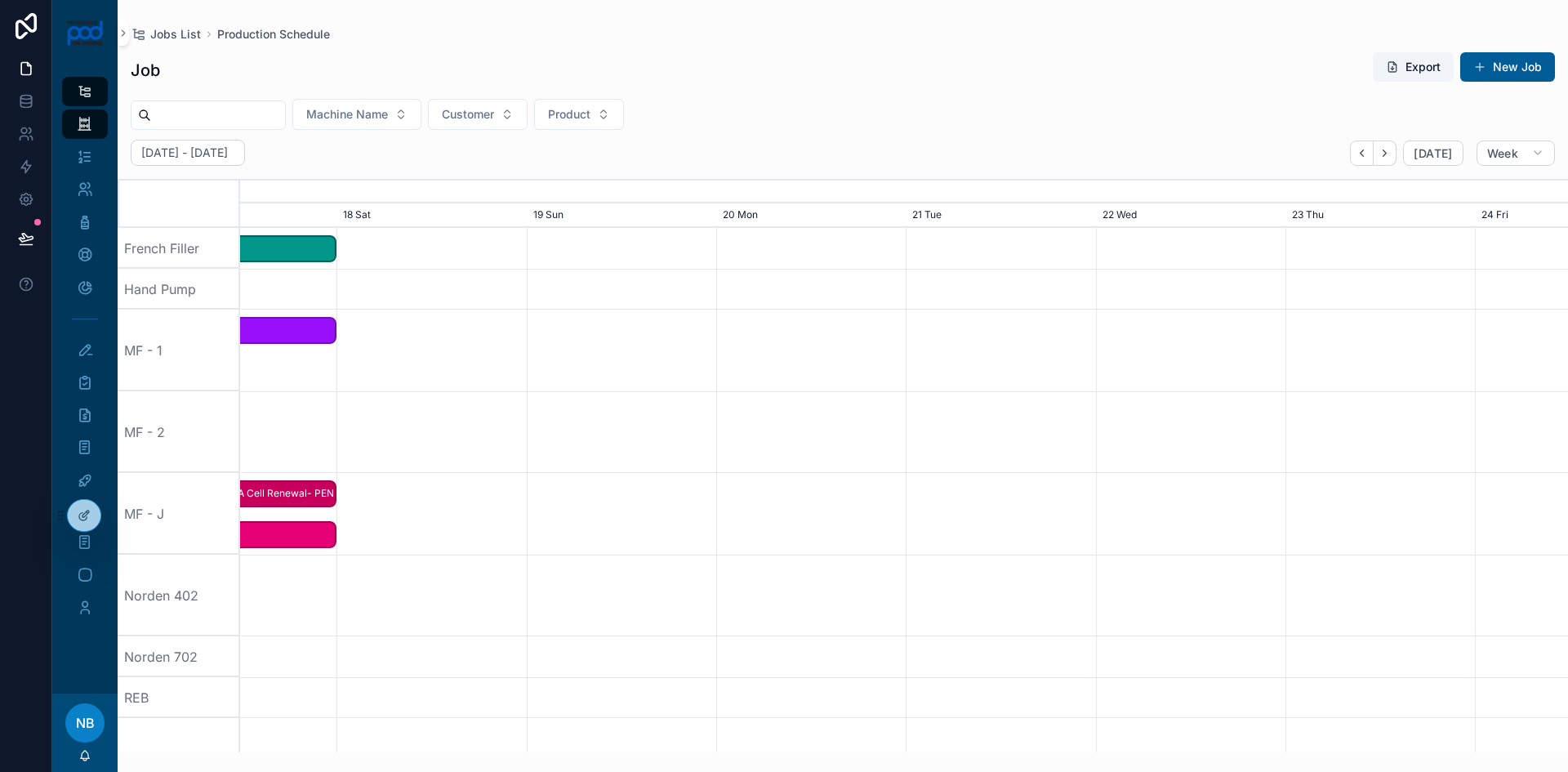
drag, startPoint x: 1203, startPoint y: 494, endPoint x: 268, endPoint y: 533, distance: 935.8
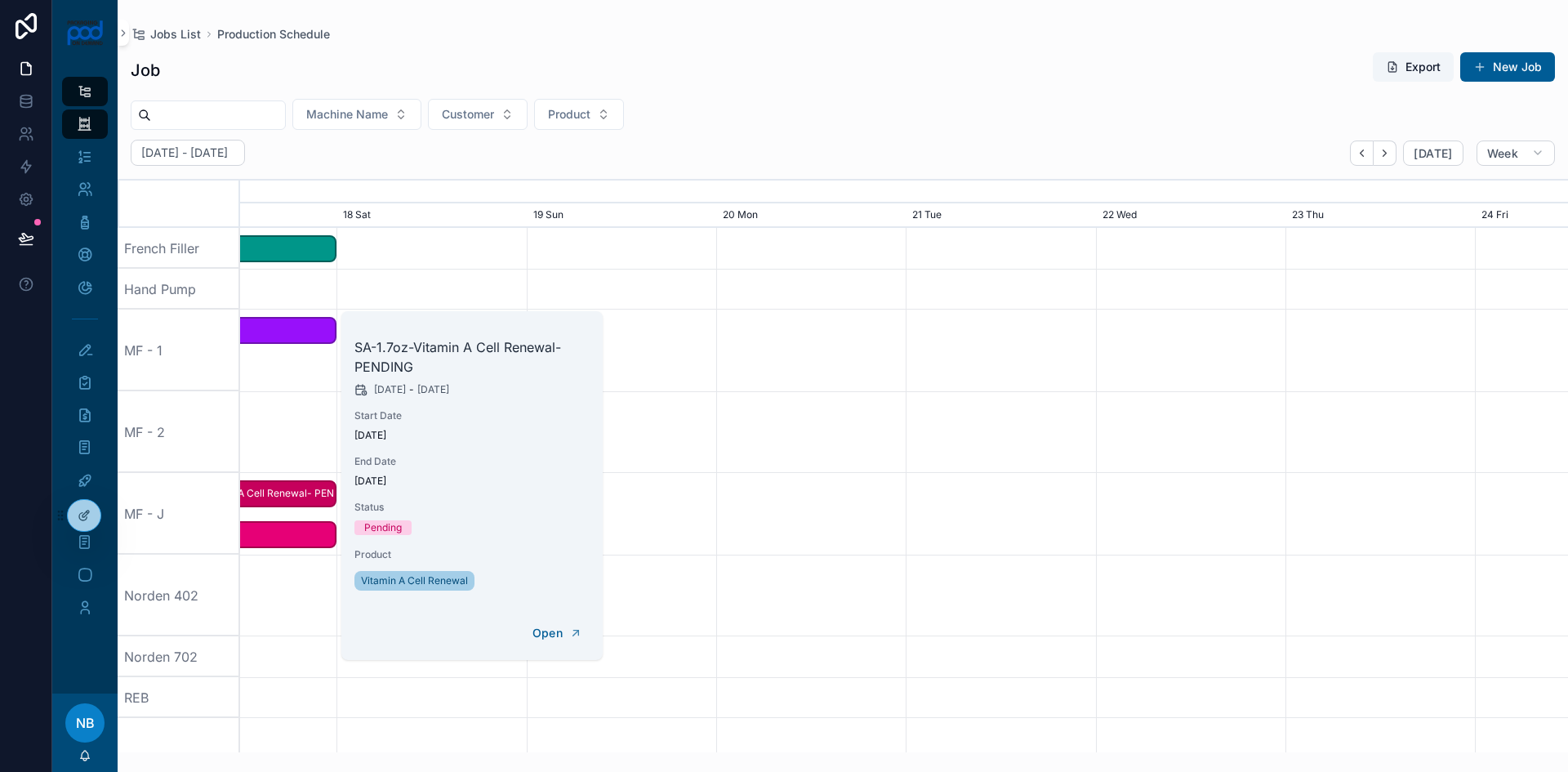
click at [312, 566] on div "scrollable content" at bounding box center [904, 595] width 5313 height 82
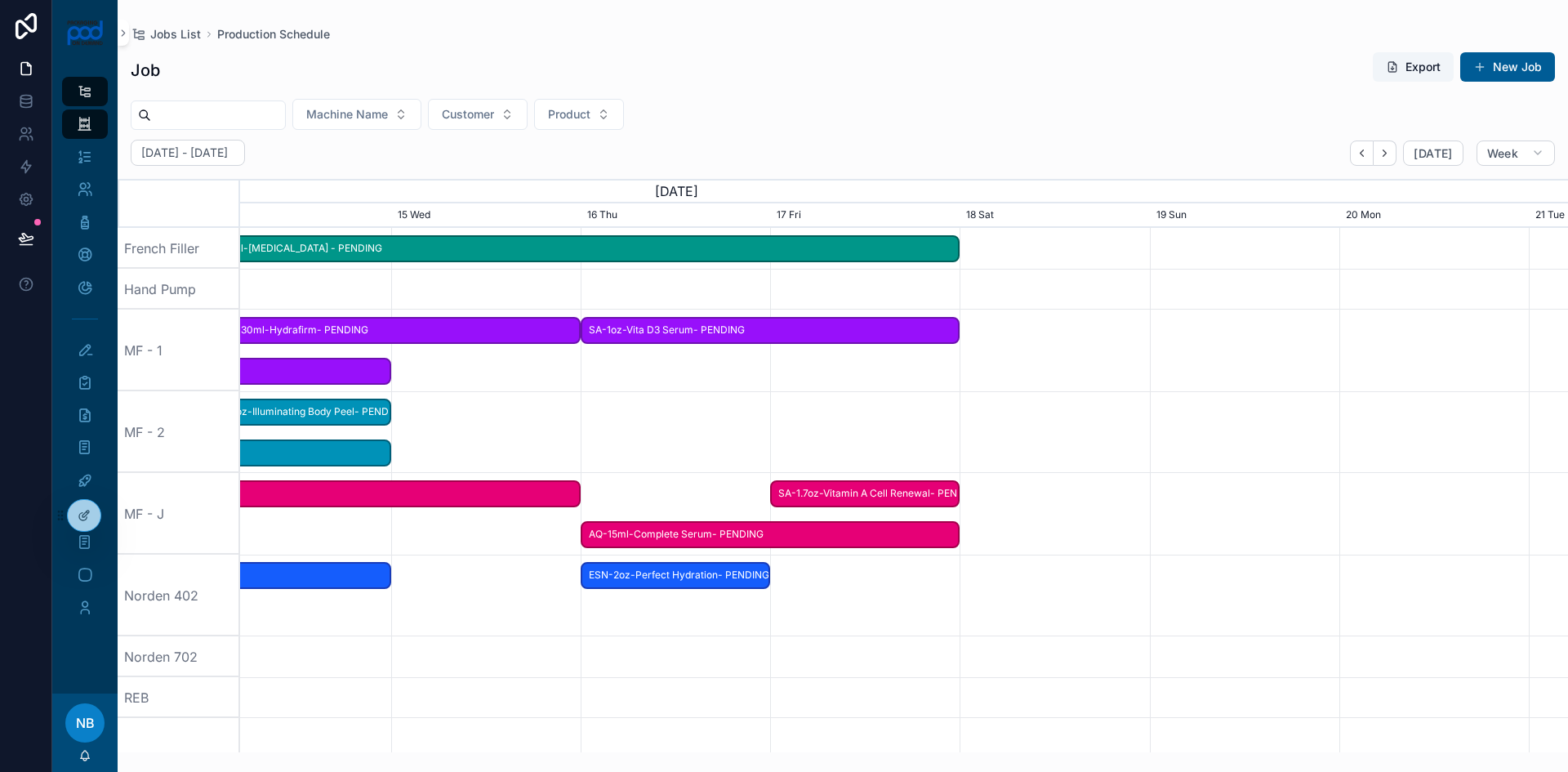
drag, startPoint x: 314, startPoint y: 571, endPoint x: 1010, endPoint y: 580, distance: 696.1
click at [1019, 588] on div "scrollable content" at bounding box center [904, 595] width 5313 height 82
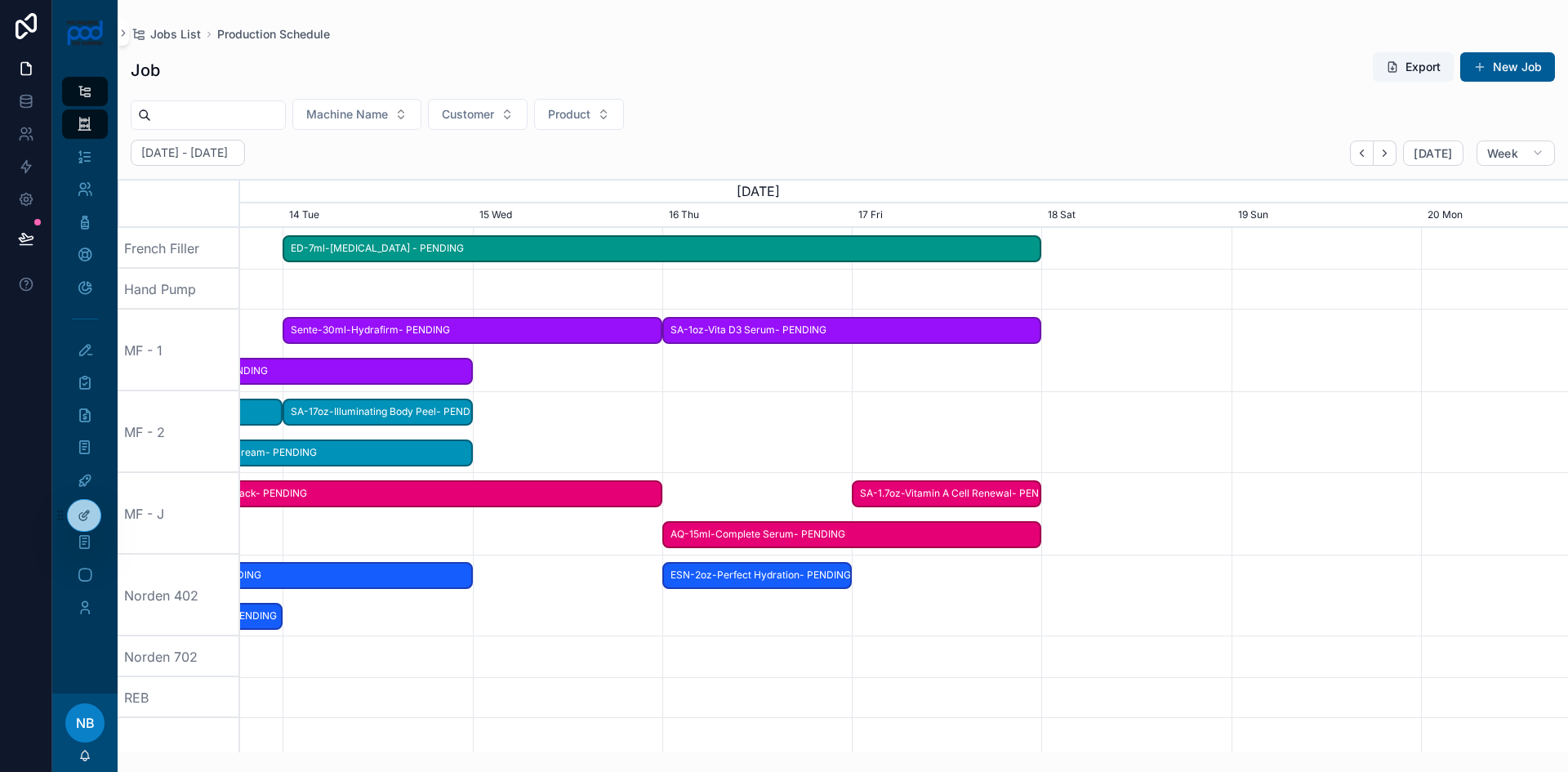
click at [805, 538] on span "AQ-15ml-Complete Serum- PENDING" at bounding box center [852, 535] width 376 height 27
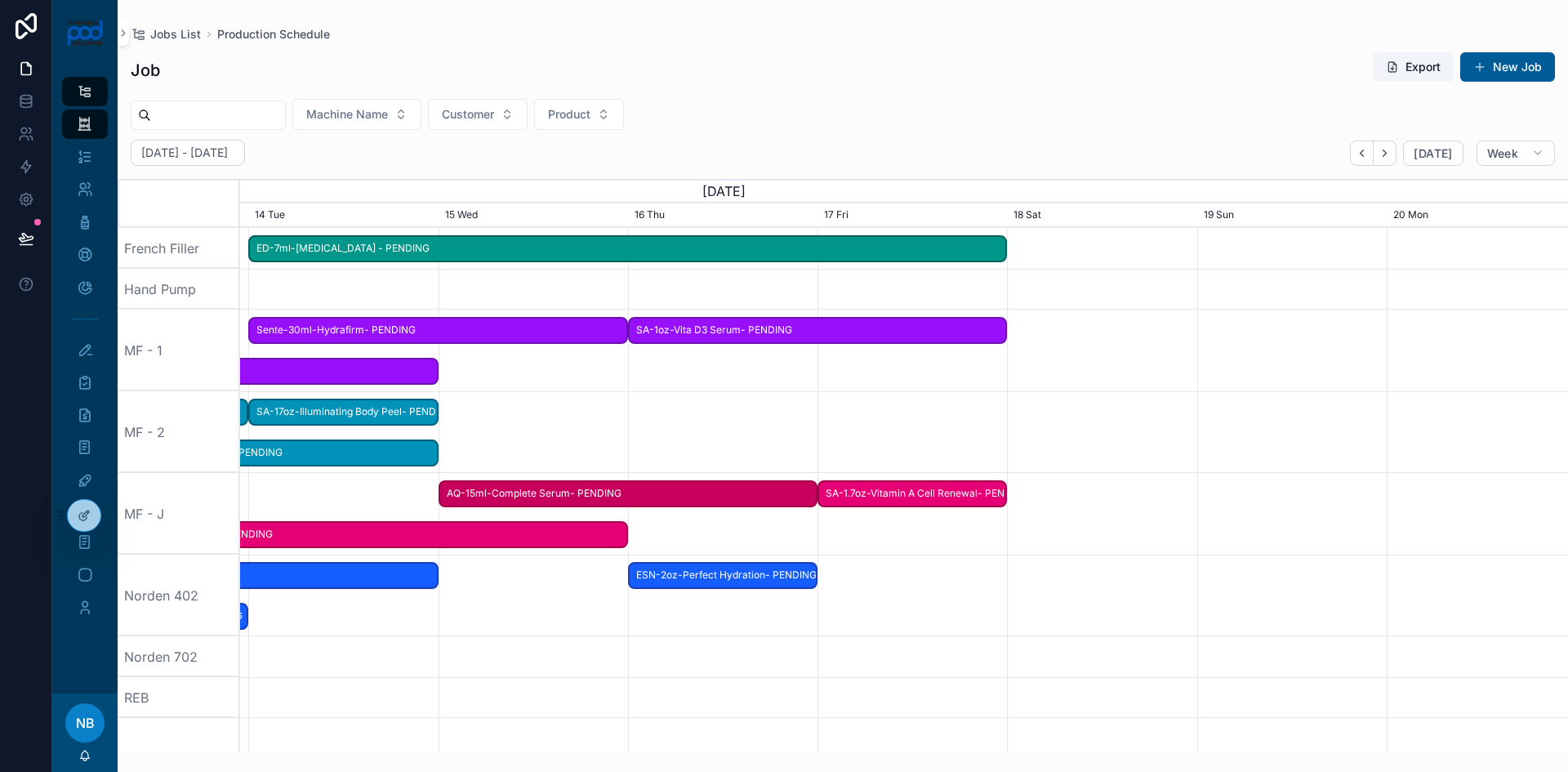
drag, startPoint x: 819, startPoint y: 534, endPoint x: 597, endPoint y: 535, distance: 222.0
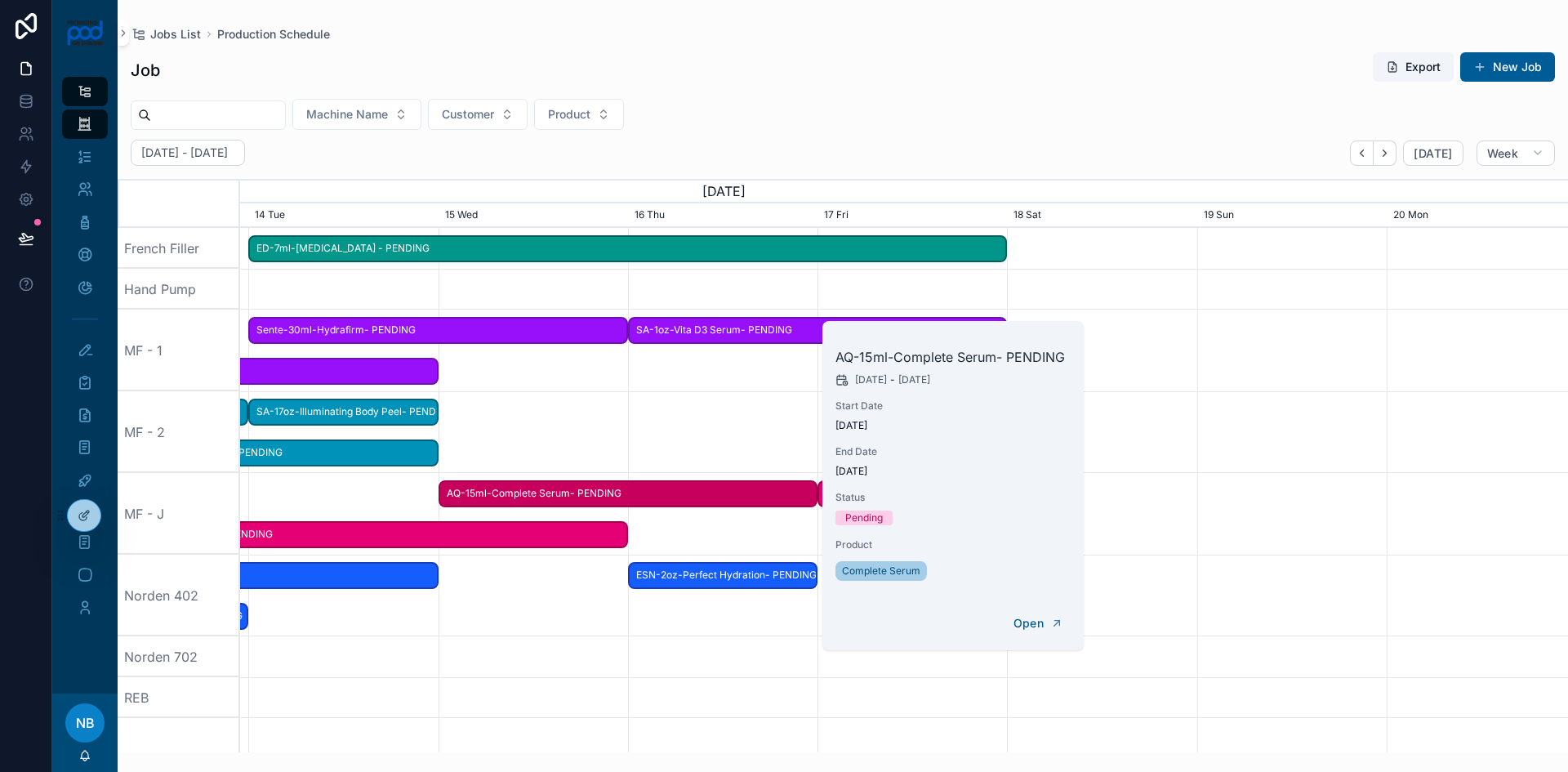
click at [731, 611] on div "scrollable content" at bounding box center [904, 595] width 5313 height 82
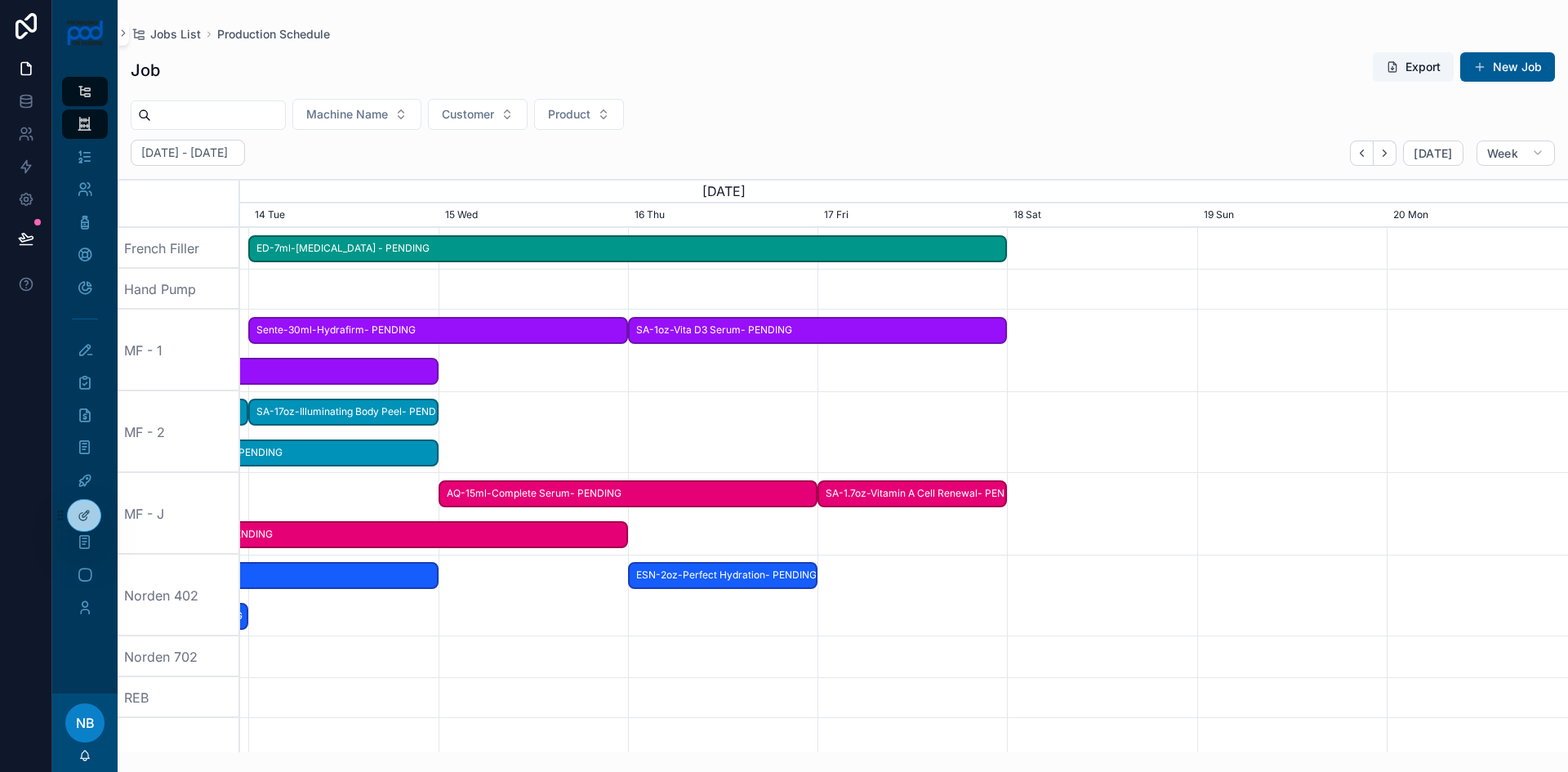
click at [919, 493] on span "SA-1.7oz-Vitamin A Cell Renewal- PENDING" at bounding box center [912, 494] width 186 height 27
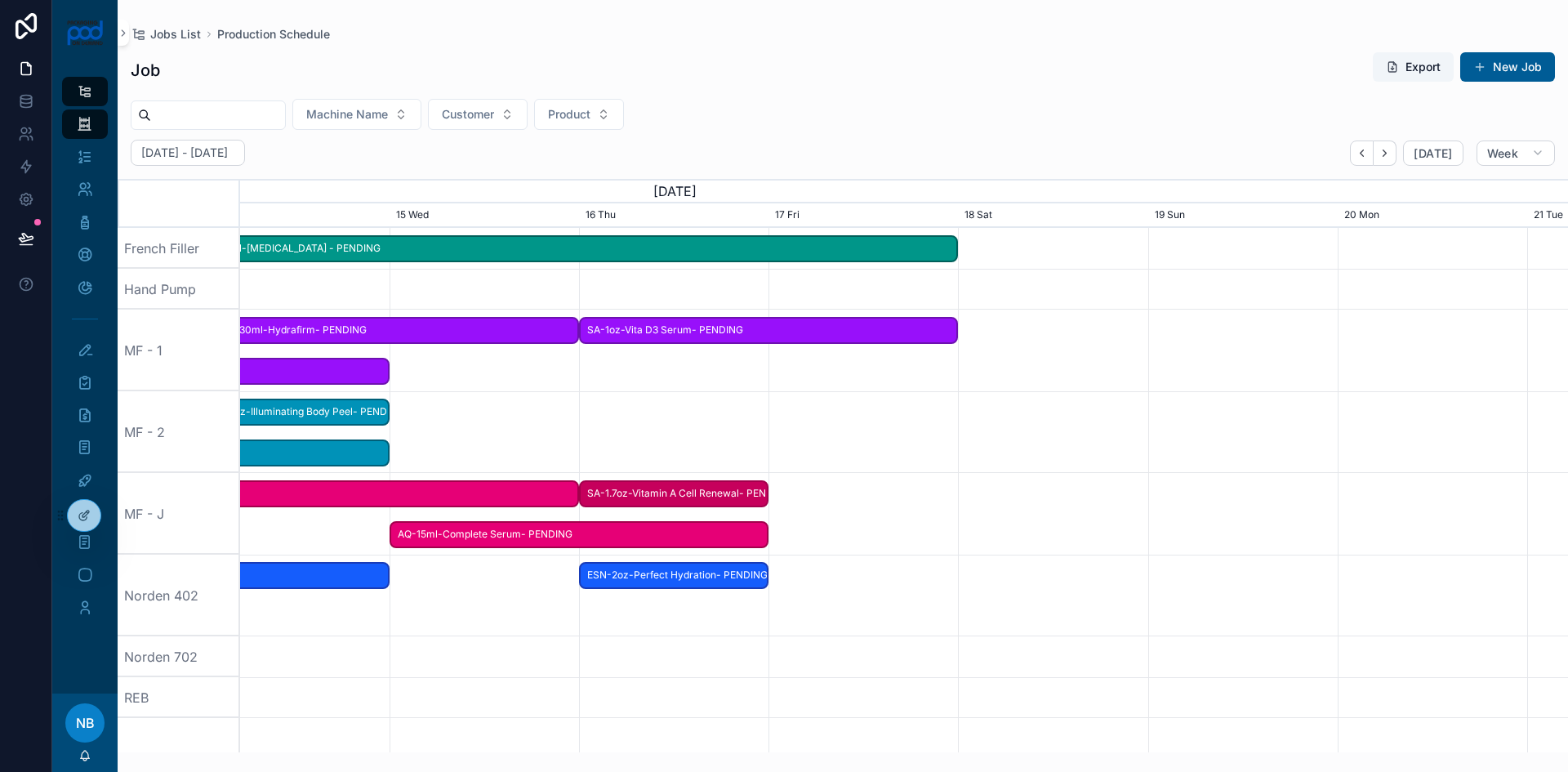
drag, startPoint x: 915, startPoint y: 493, endPoint x: 678, endPoint y: 546, distance: 242.9
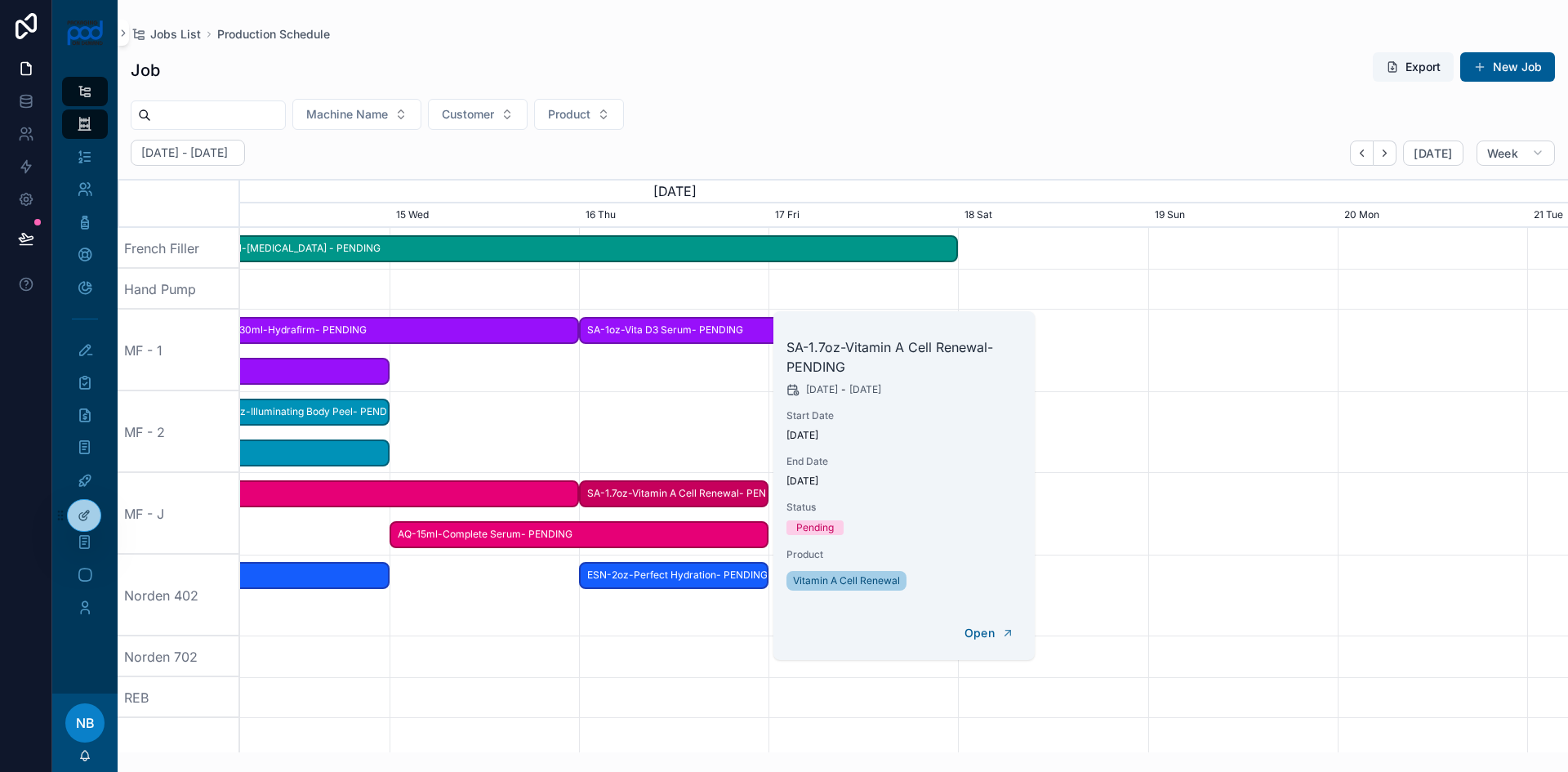
click at [688, 644] on div "scrollable content" at bounding box center [904, 657] width 5313 height 41
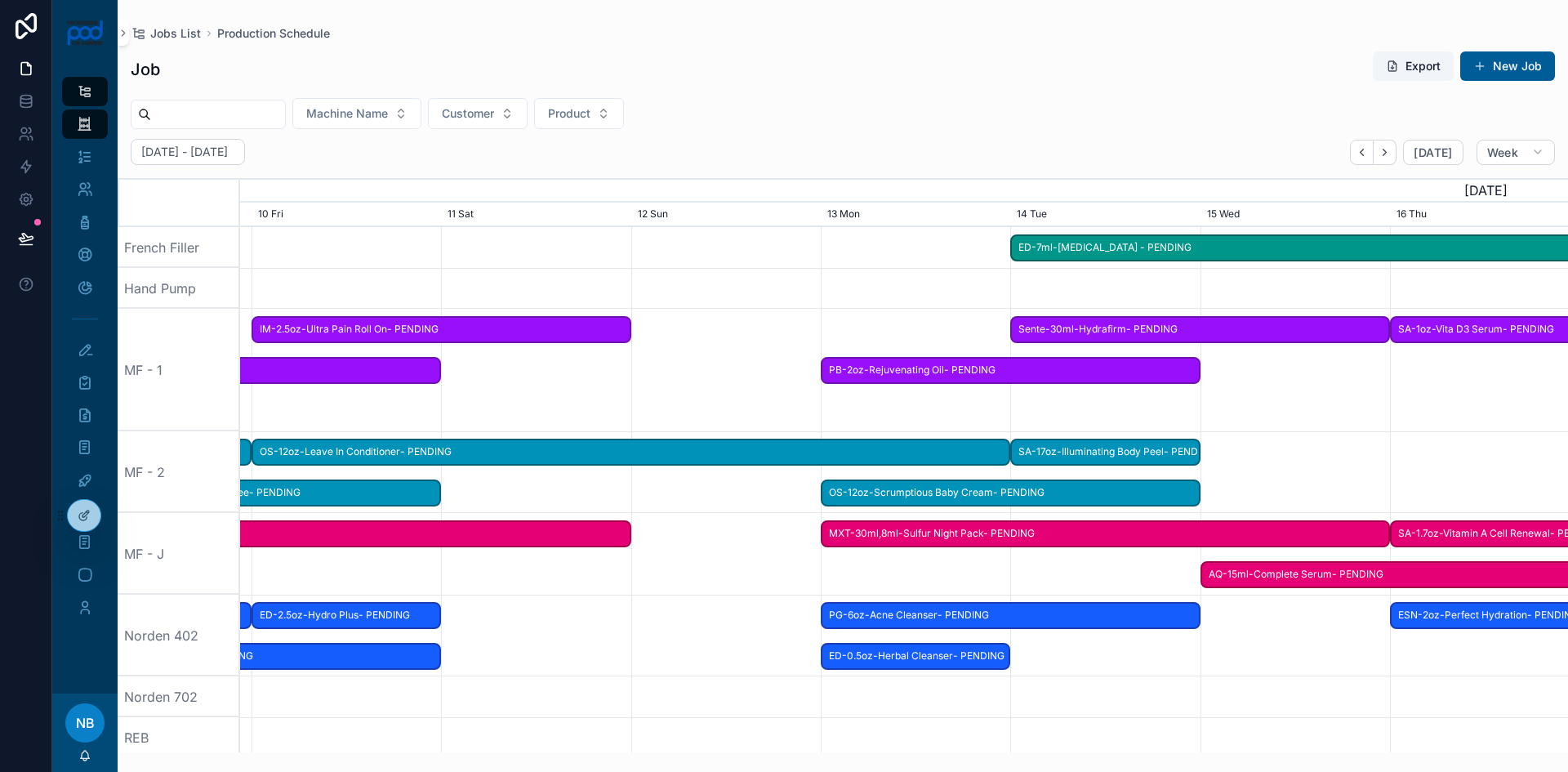
drag, startPoint x: 532, startPoint y: 656, endPoint x: 1347, endPoint y: 668, distance: 815.1
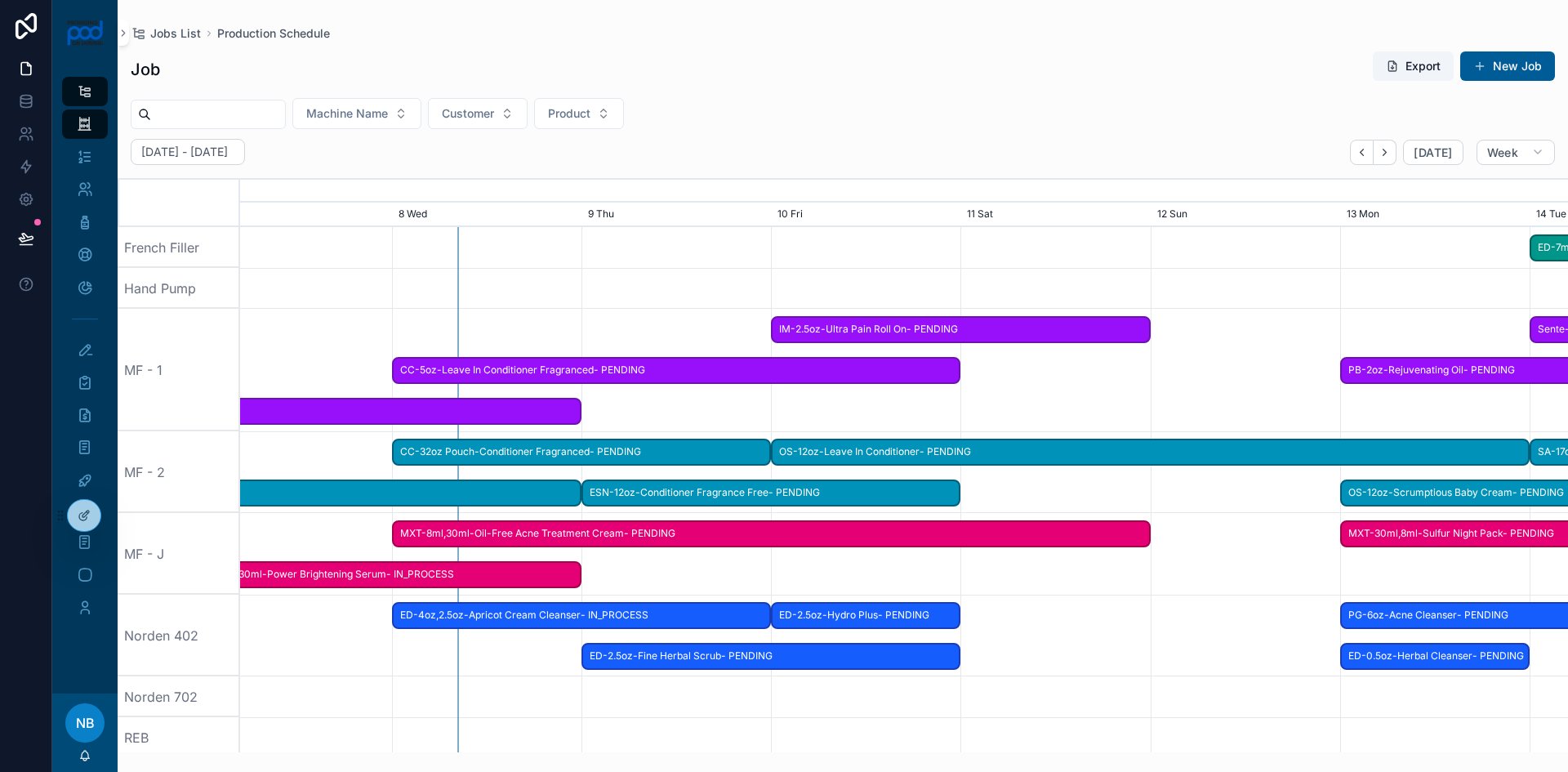
drag, startPoint x: 683, startPoint y: 686, endPoint x: 1234, endPoint y: 677, distance: 551.1
click at [1234, 677] on div "scrollable content" at bounding box center [1424, 697] width 5313 height 41
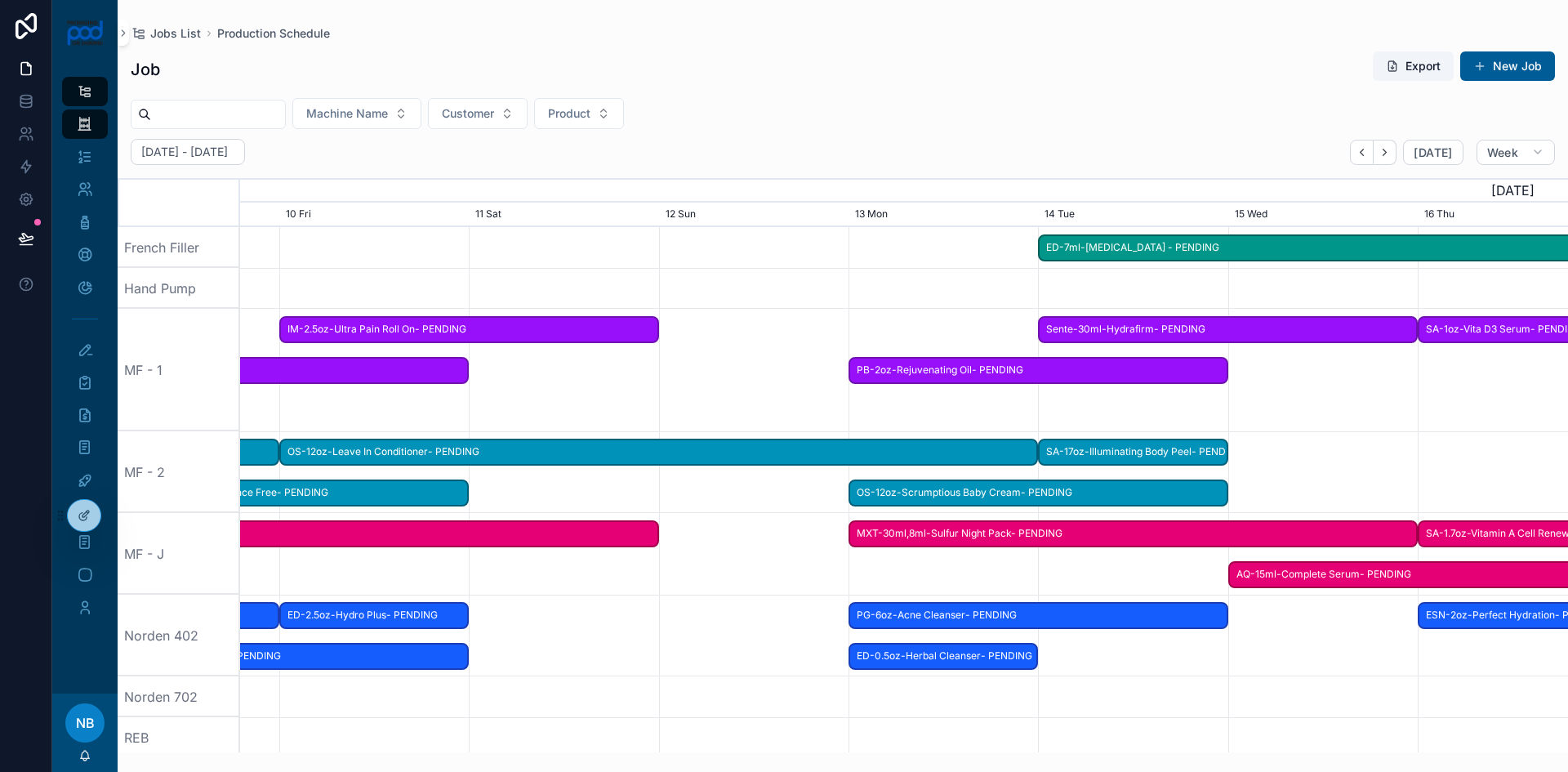
drag, startPoint x: 1138, startPoint y: 718, endPoint x: 306, endPoint y: 729, distance: 832.1
click at [306, 729] on div "scrollable content" at bounding box center [790, 738] width 5313 height 41
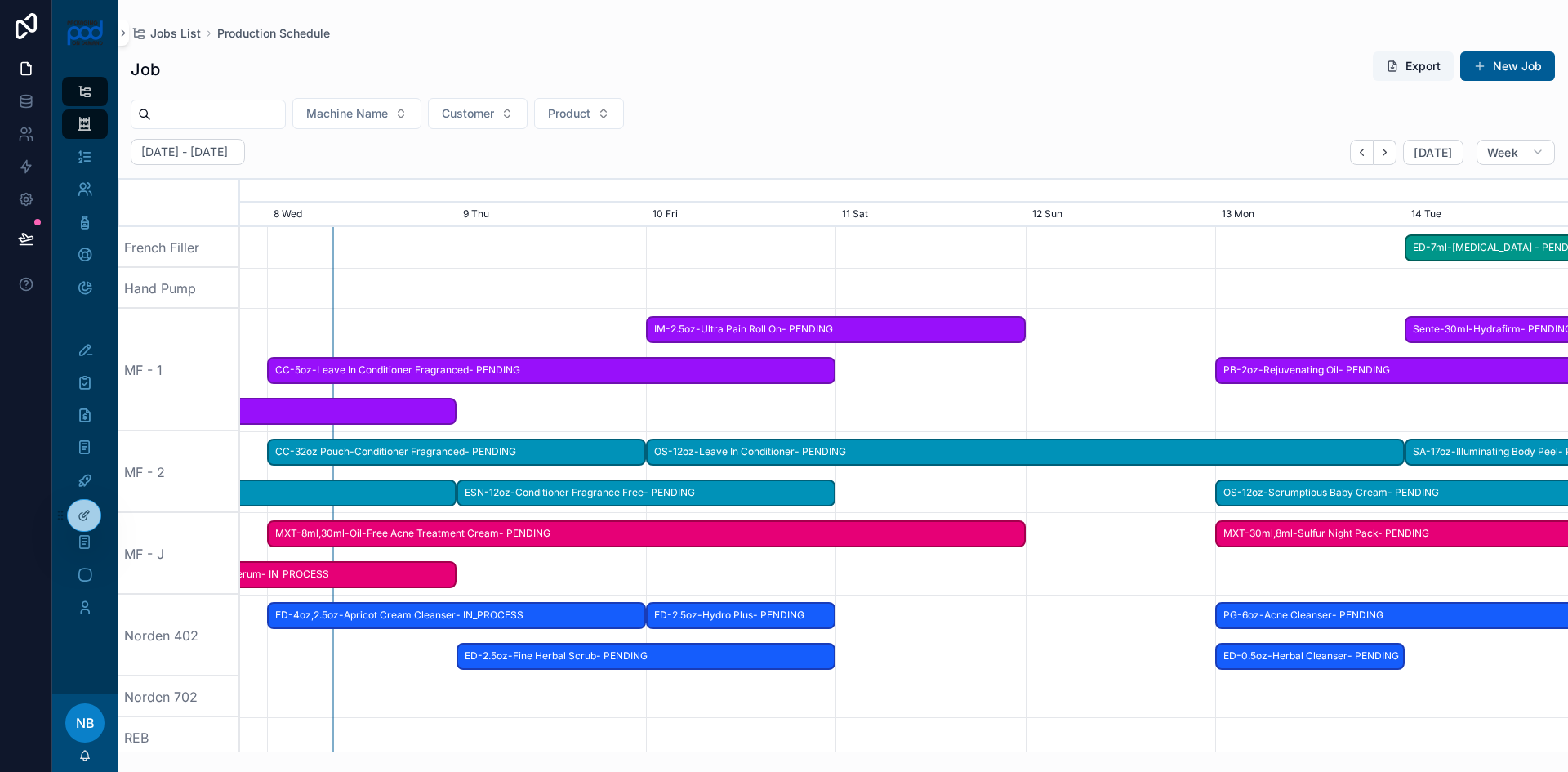
drag, startPoint x: 636, startPoint y: 716, endPoint x: 1003, endPoint y: 716, distance: 367.0
click at [1003, 716] on div "scrollable content" at bounding box center [1157, 697] width 5313 height 41
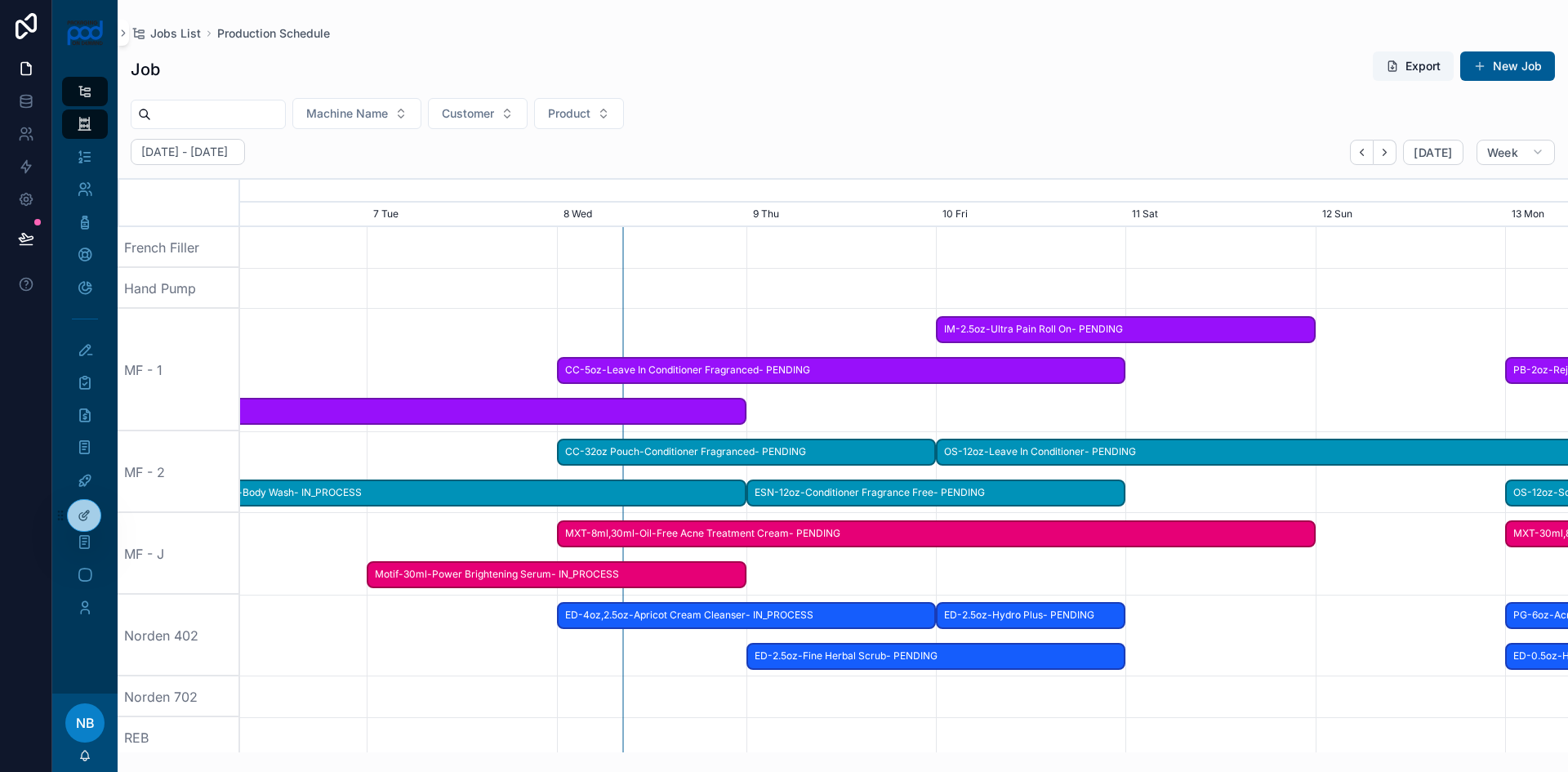
drag, startPoint x: 422, startPoint y: 719, endPoint x: 737, endPoint y: 737, distance: 315.5
click at [737, 737] on div "scrollable content" at bounding box center [1447, 738] width 5313 height 41
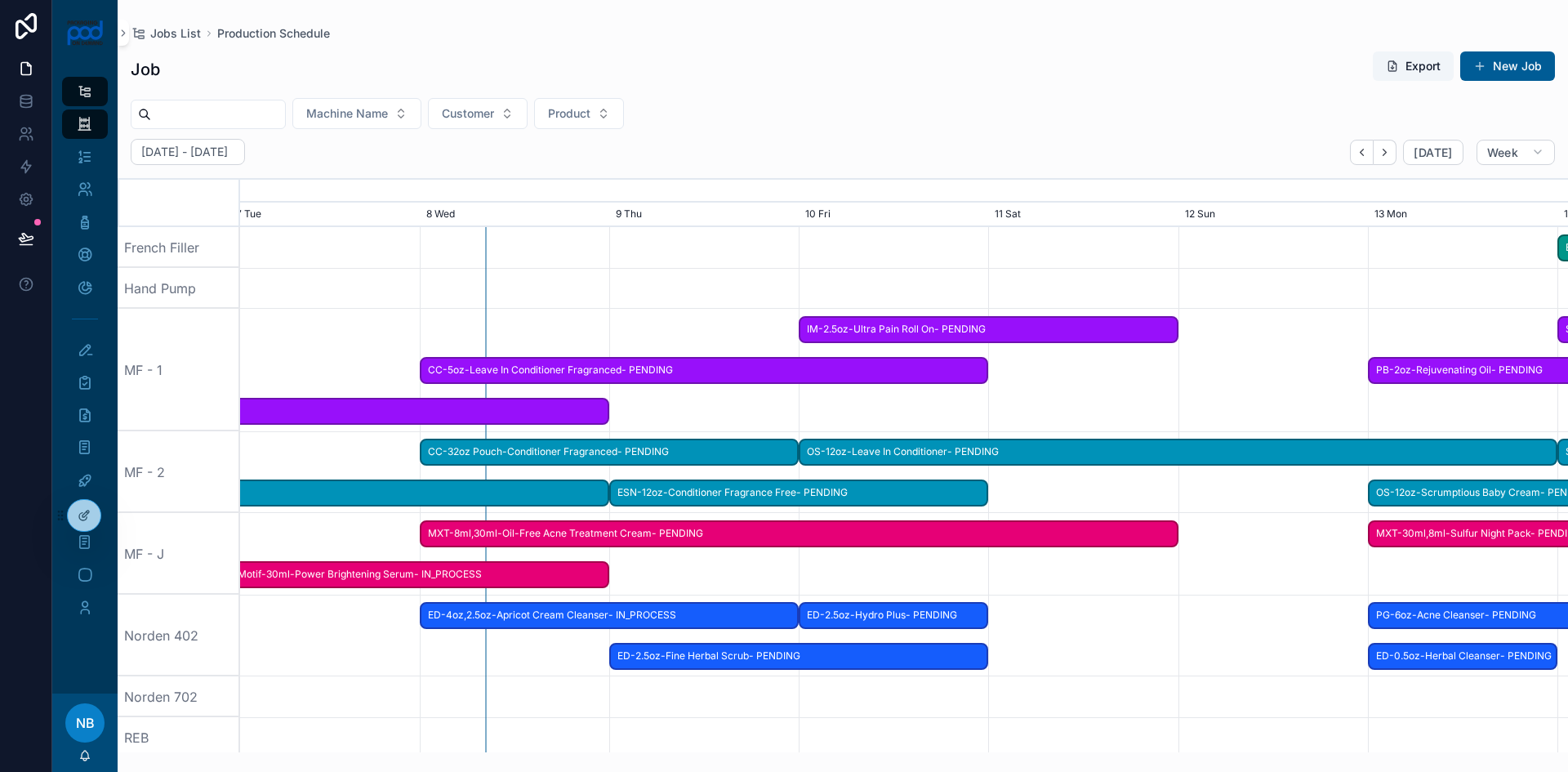
drag, startPoint x: 1173, startPoint y: 713, endPoint x: 437, endPoint y: 719, distance: 736.0
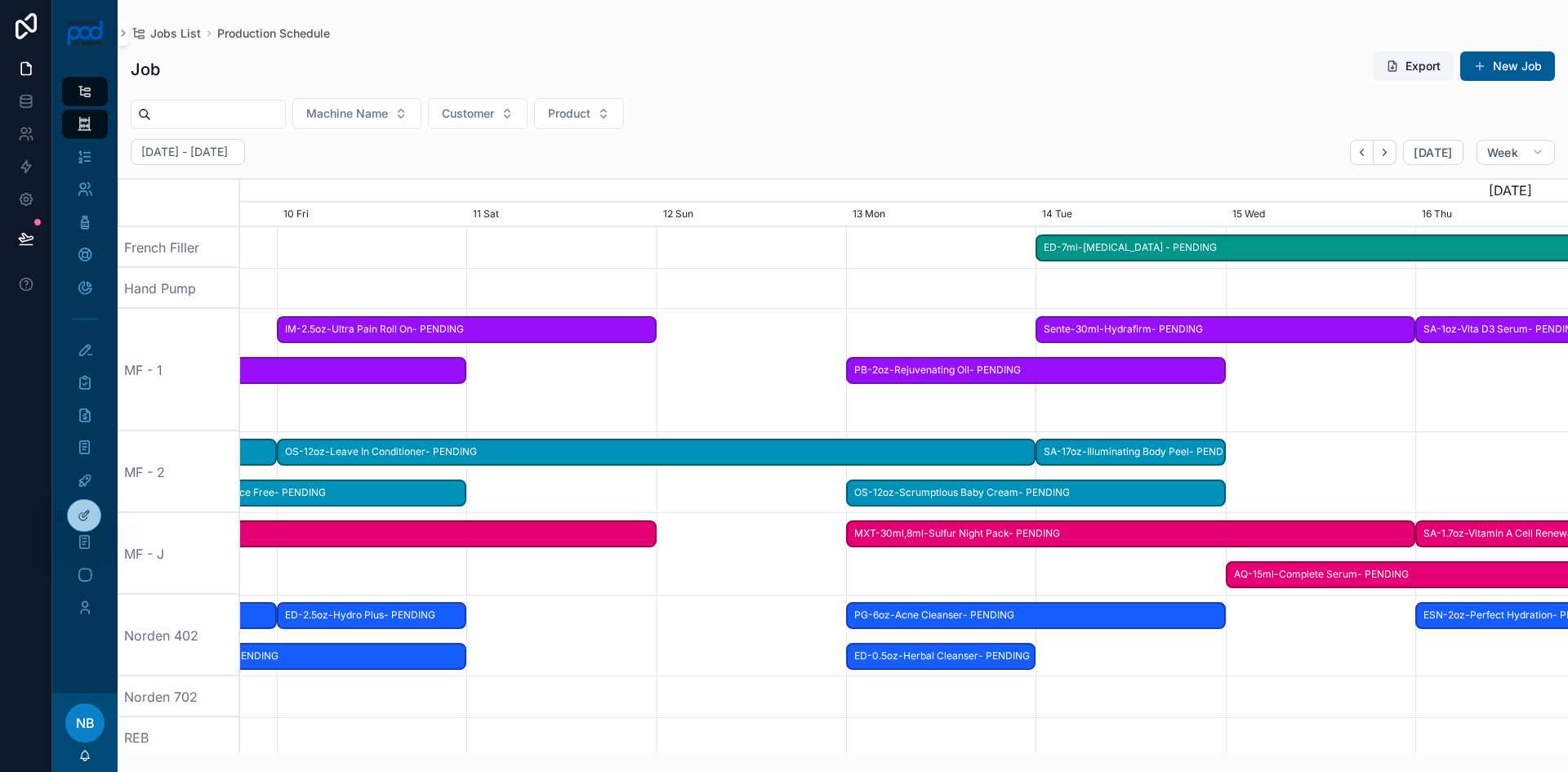
drag, startPoint x: 1149, startPoint y: 697, endPoint x: 1106, endPoint y: 703, distance: 43.4
click at [551, 691] on div "scrollable content" at bounding box center [787, 697] width 5313 height 41
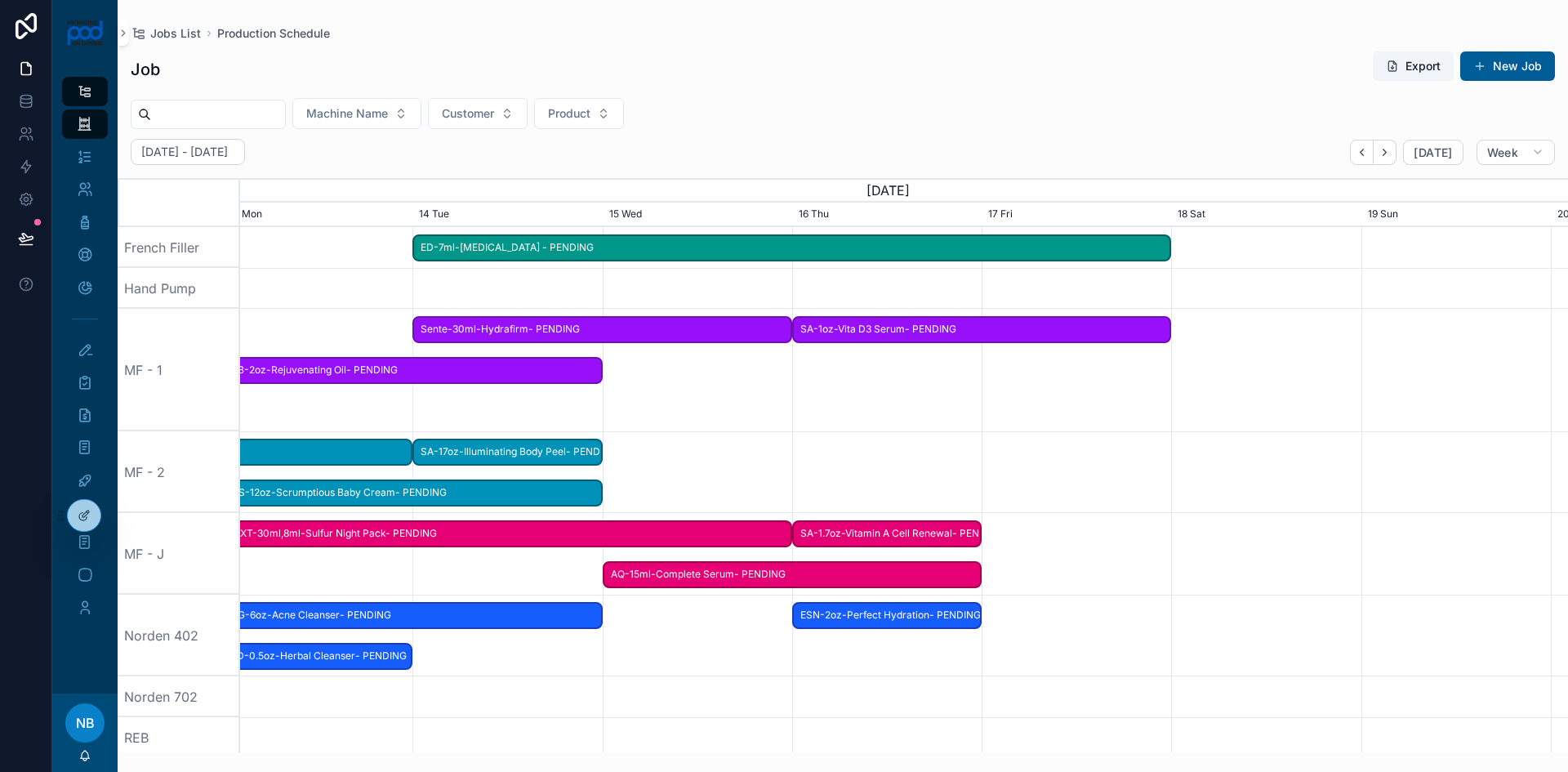
drag, startPoint x: 1238, startPoint y: 709, endPoint x: 818, endPoint y: 680, distance: 421.0
click at [615, 692] on div "scrollable content" at bounding box center [904, 697] width 5313 height 41
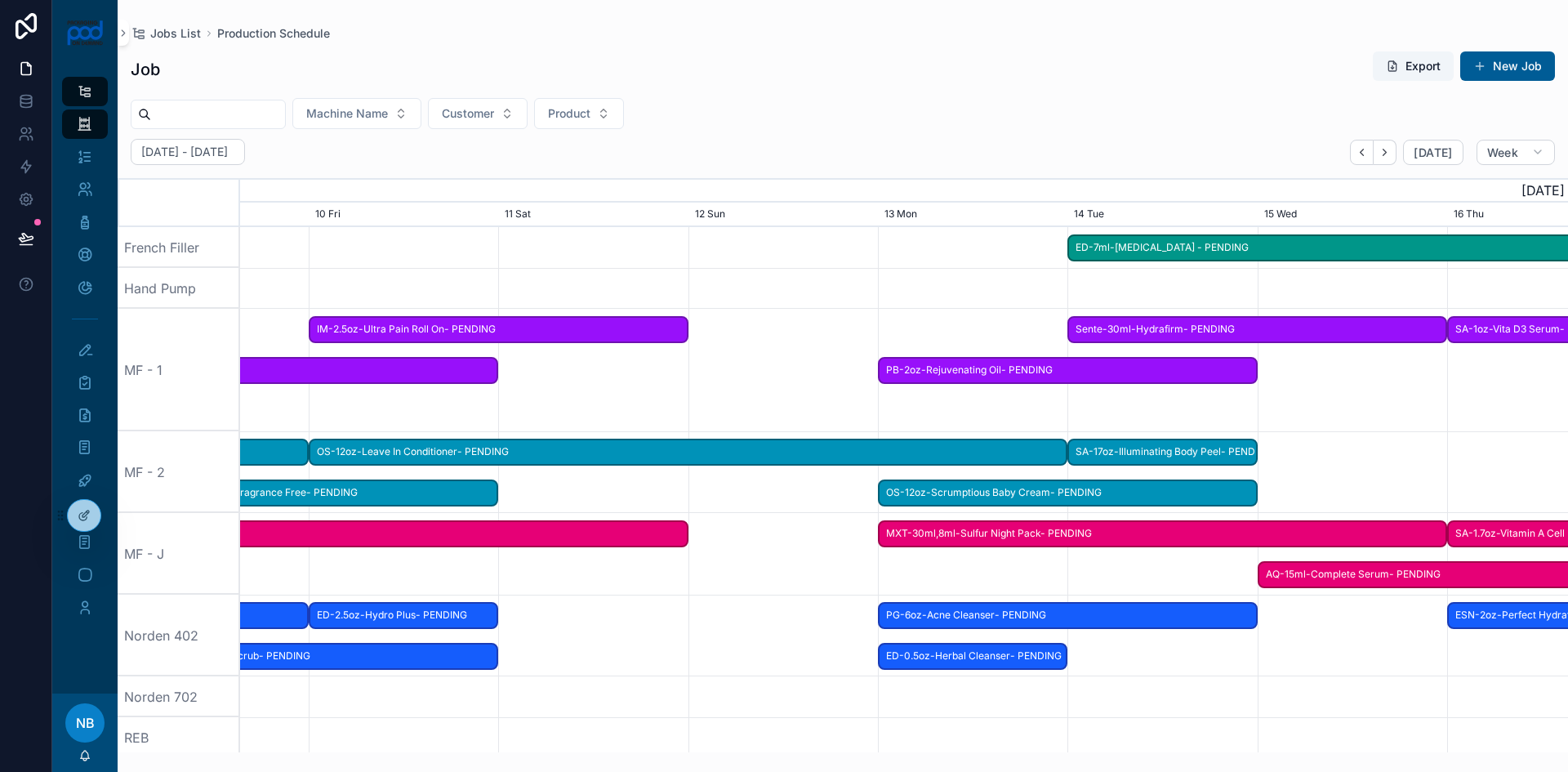
drag, startPoint x: 613, startPoint y: 696, endPoint x: 1274, endPoint y: 690, distance: 661.0
click at [1272, 691] on div "scrollable content" at bounding box center [1463, 697] width 5313 height 41
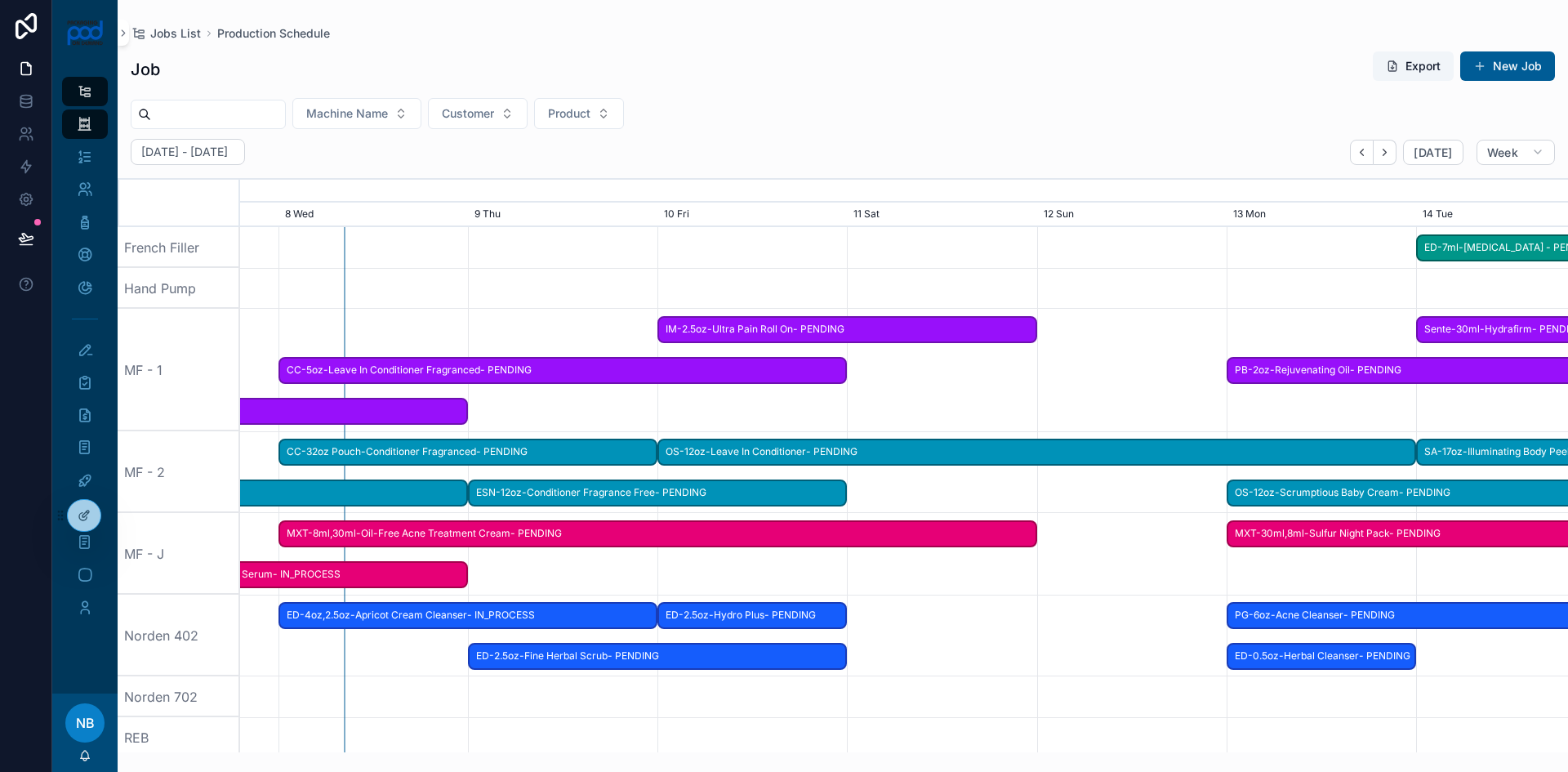
drag, startPoint x: 745, startPoint y: 723, endPoint x: 1089, endPoint y: 726, distance: 344.0
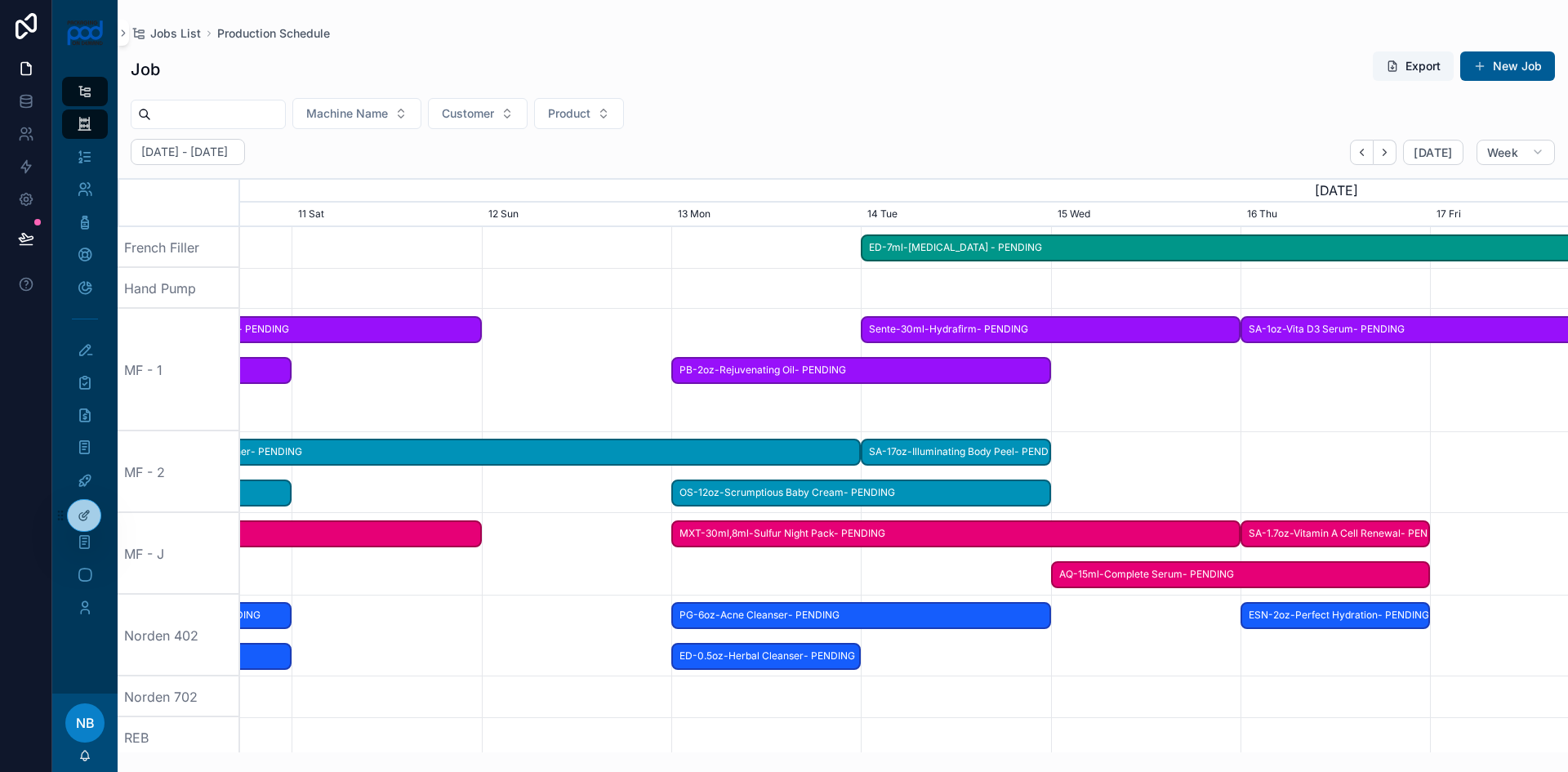
scroll to position [0, 1639]
drag, startPoint x: 1159, startPoint y: 704, endPoint x: 550, endPoint y: 698, distance: 609.0
click at [550, 698] on div "scrollable content" at bounding box center [1257, 697] width 5313 height 41
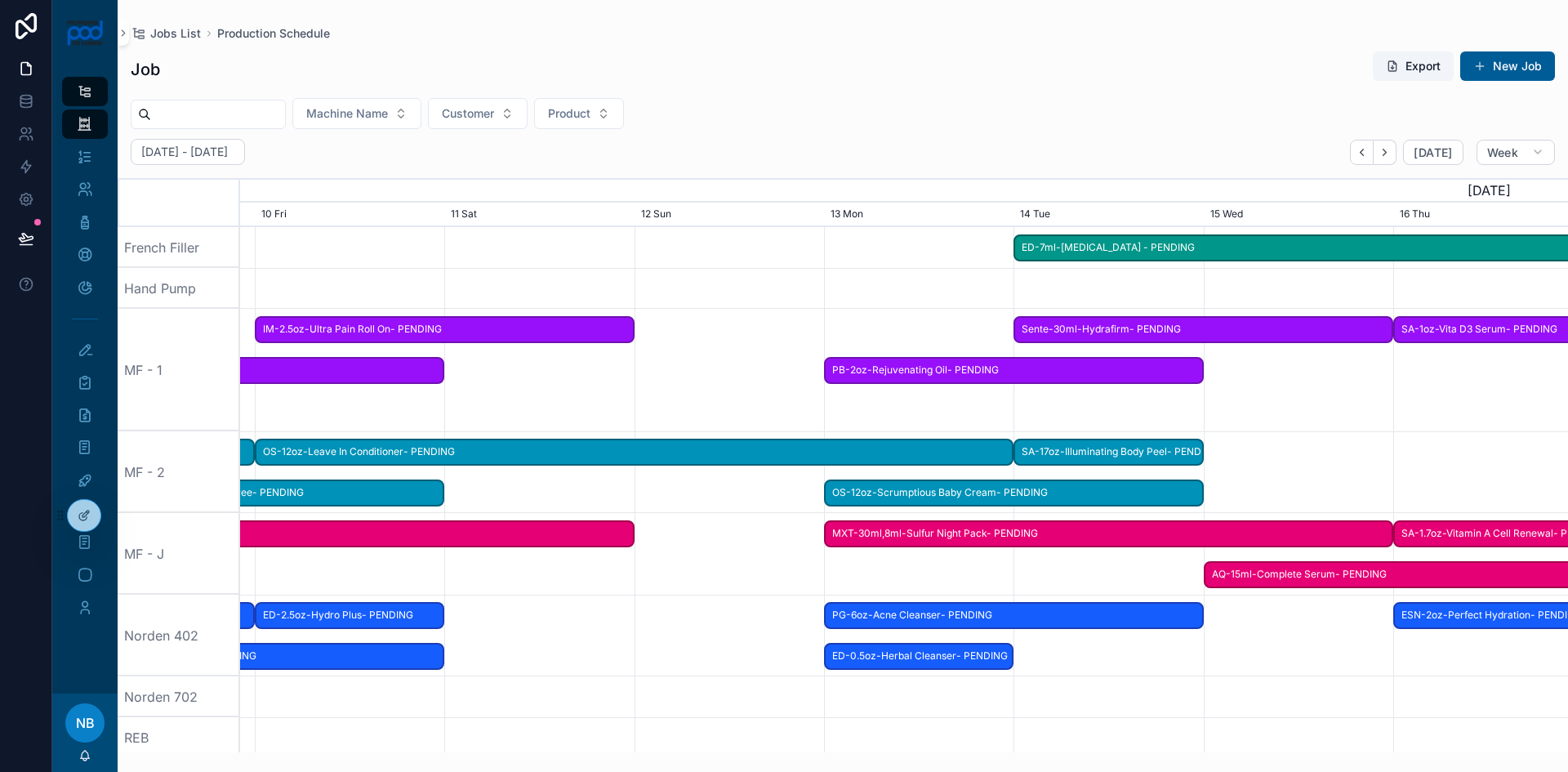
scroll to position [0, 1470]
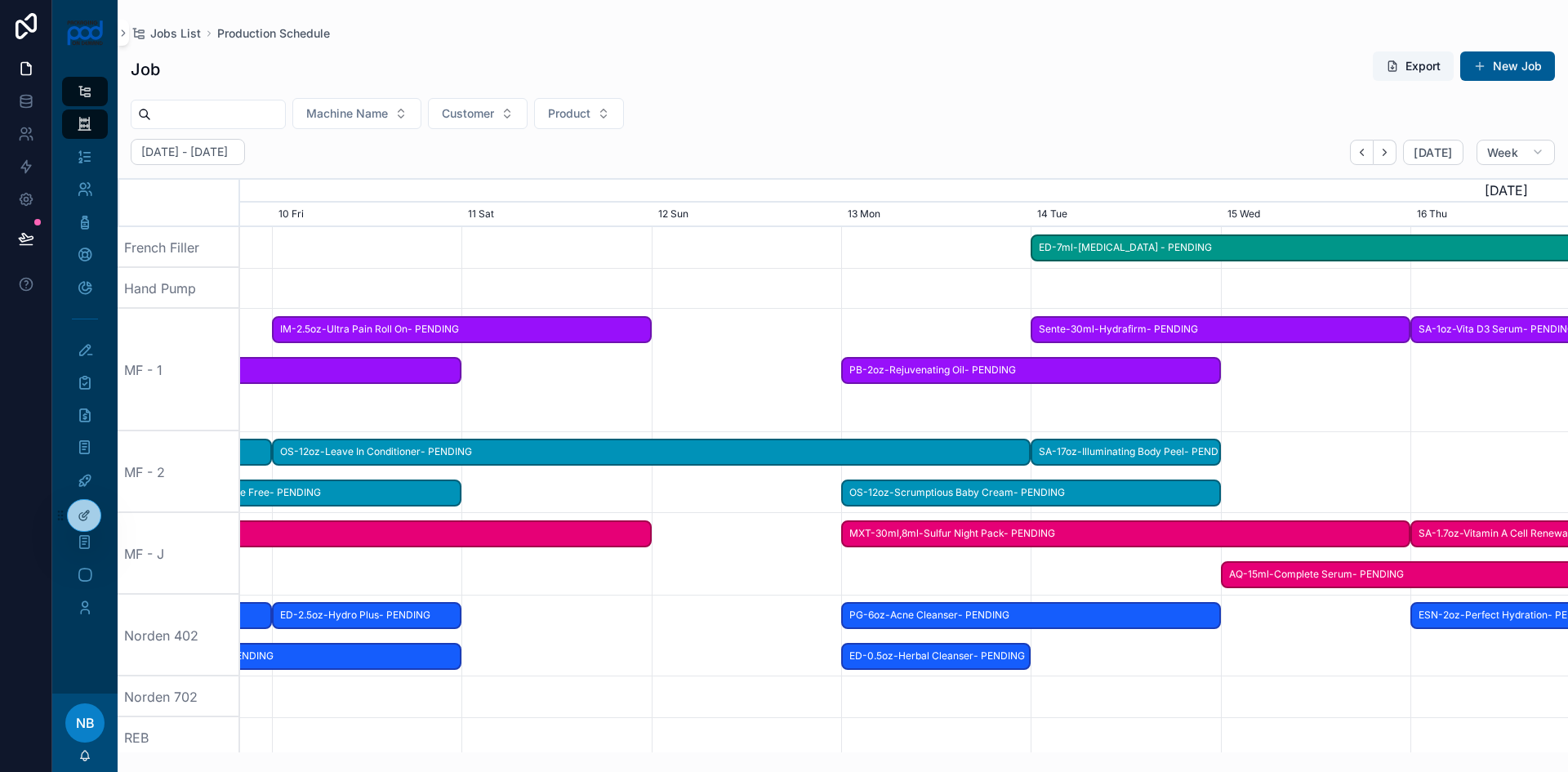
drag, startPoint x: 464, startPoint y: 621, endPoint x: 670, endPoint y: 630, distance: 206.2
click at [670, 630] on div "scrollable content" at bounding box center [1426, 636] width 5313 height 82
click at [513, 536] on span "MXT-8ml,30ml-Oil-Free Acne Treatment Cream- PENDING" at bounding box center [275, 534] width 756 height 27
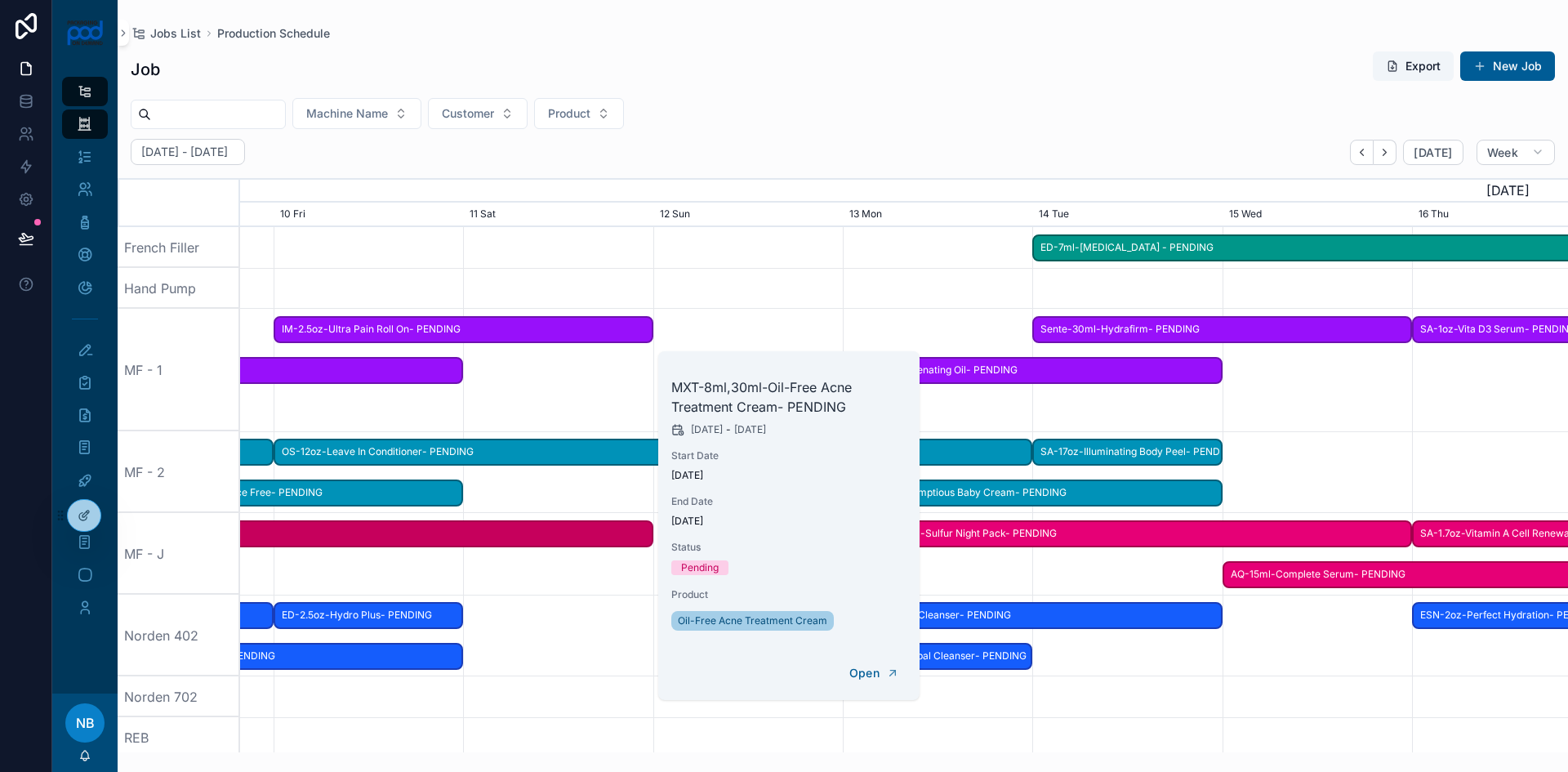
click at [604, 250] on div "scrollable content" at bounding box center [1428, 248] width 5313 height 41
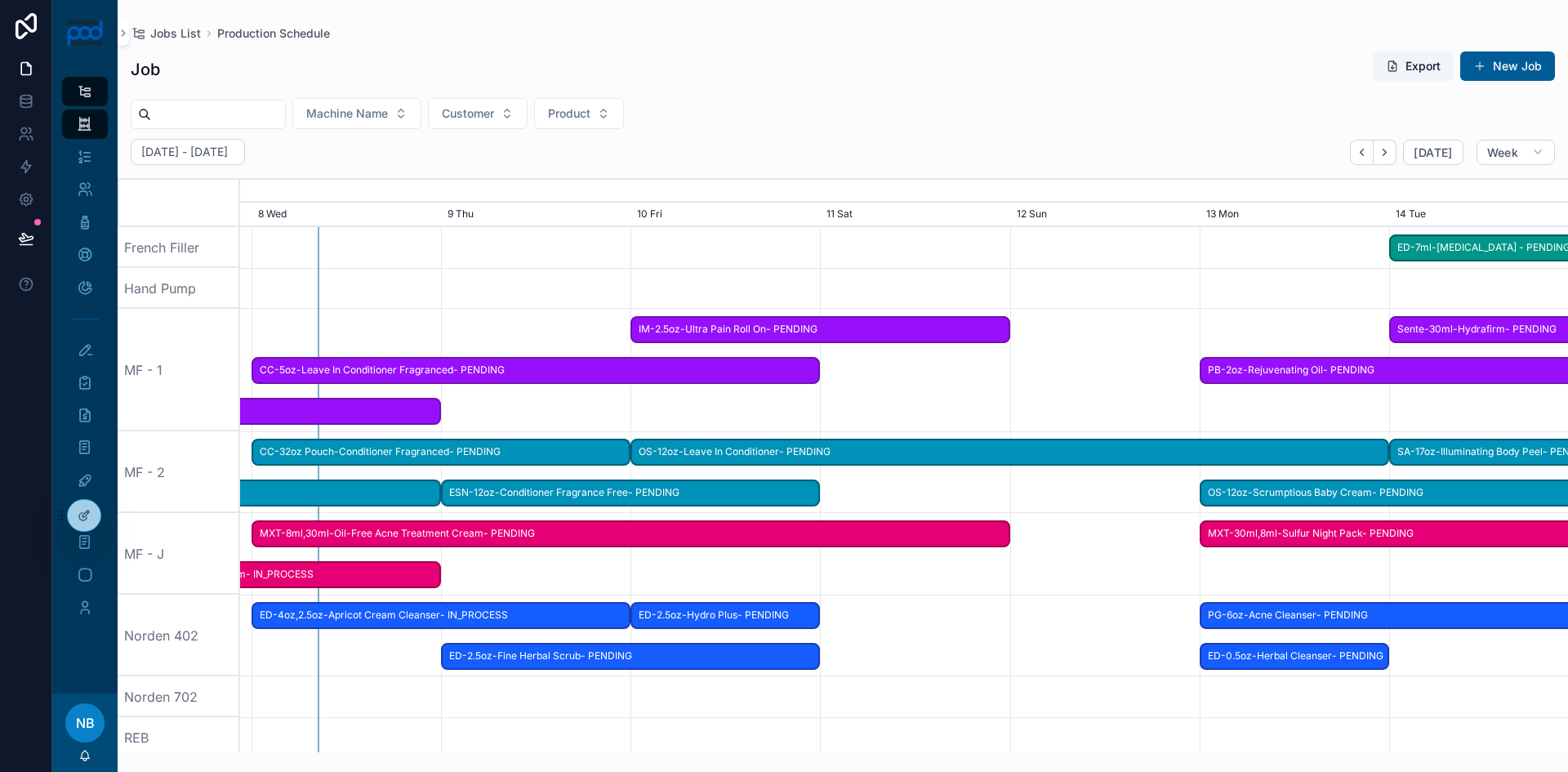
scroll to position [0, 1117]
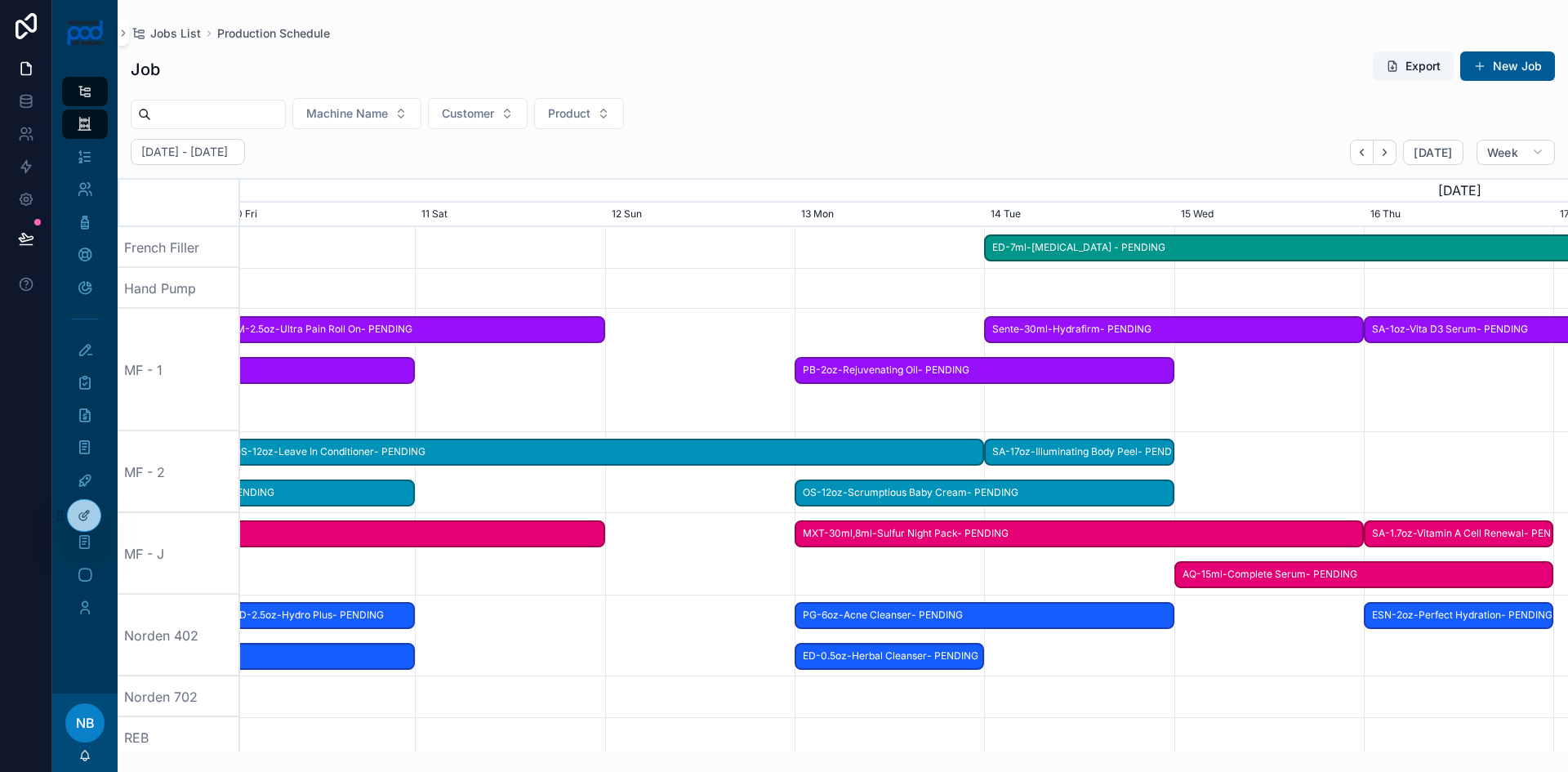
drag, startPoint x: 698, startPoint y: 599, endPoint x: 645, endPoint y: 628, distance: 60.4
click at [645, 628] on div "scrollable content" at bounding box center [1380, 636] width 5313 height 82
click at [1448, 154] on span "[DATE]" at bounding box center [1433, 152] width 38 height 14
